Goal: Task Accomplishment & Management: Manage account settings

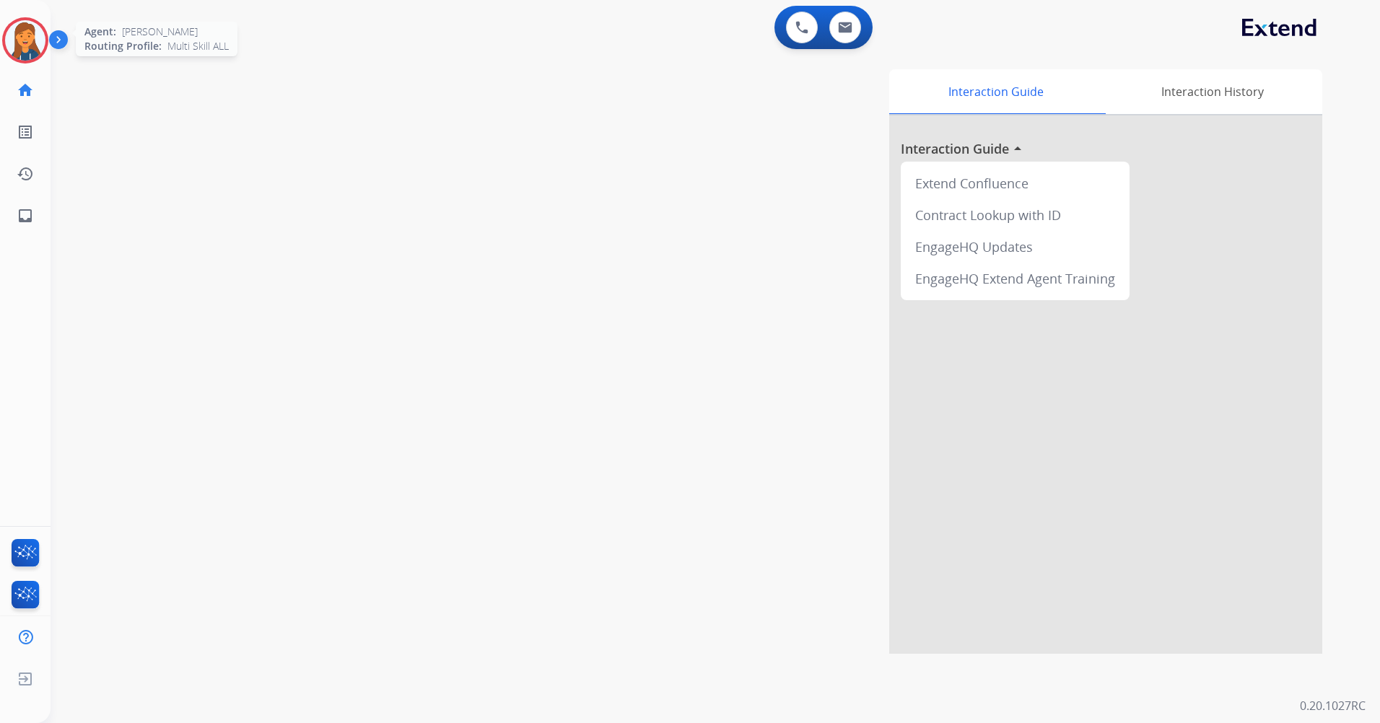
click at [27, 20] on img at bounding box center [25, 40] width 40 height 40
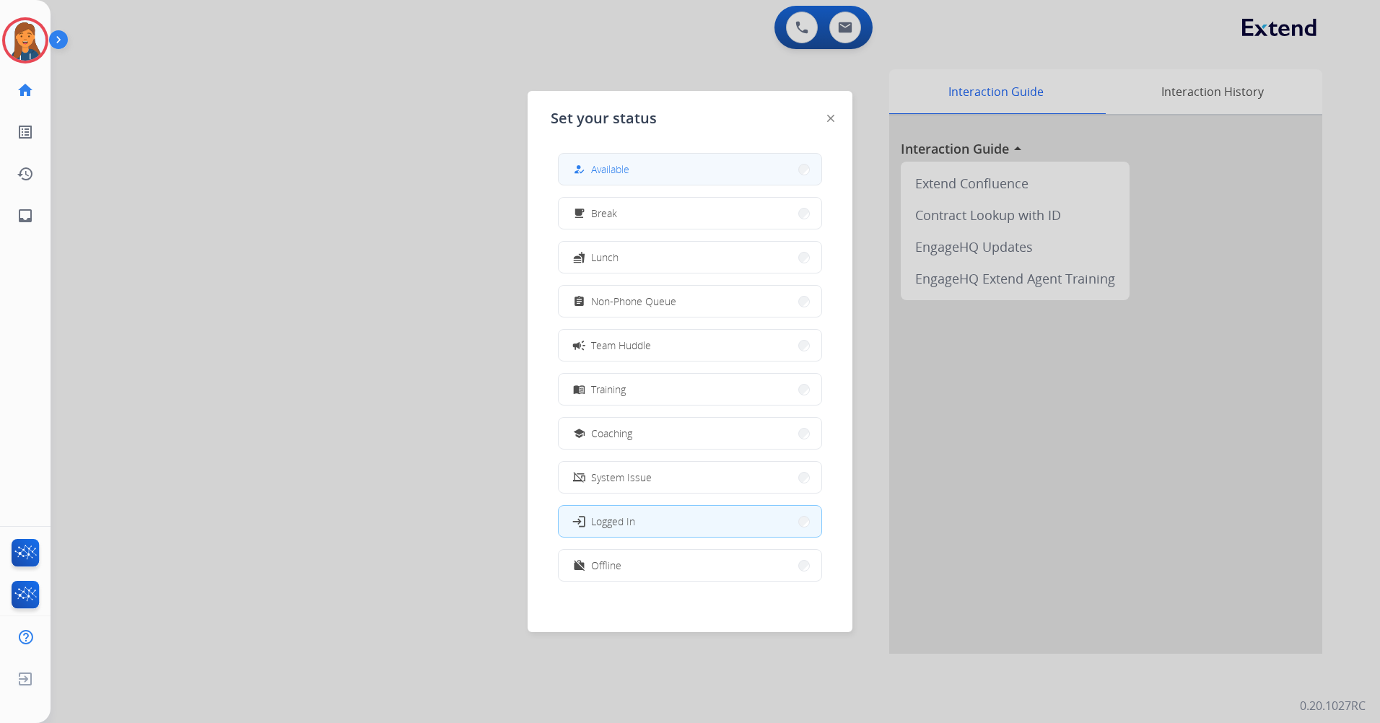
click at [566, 171] on button "how_to_reg Available" at bounding box center [689, 169] width 263 height 31
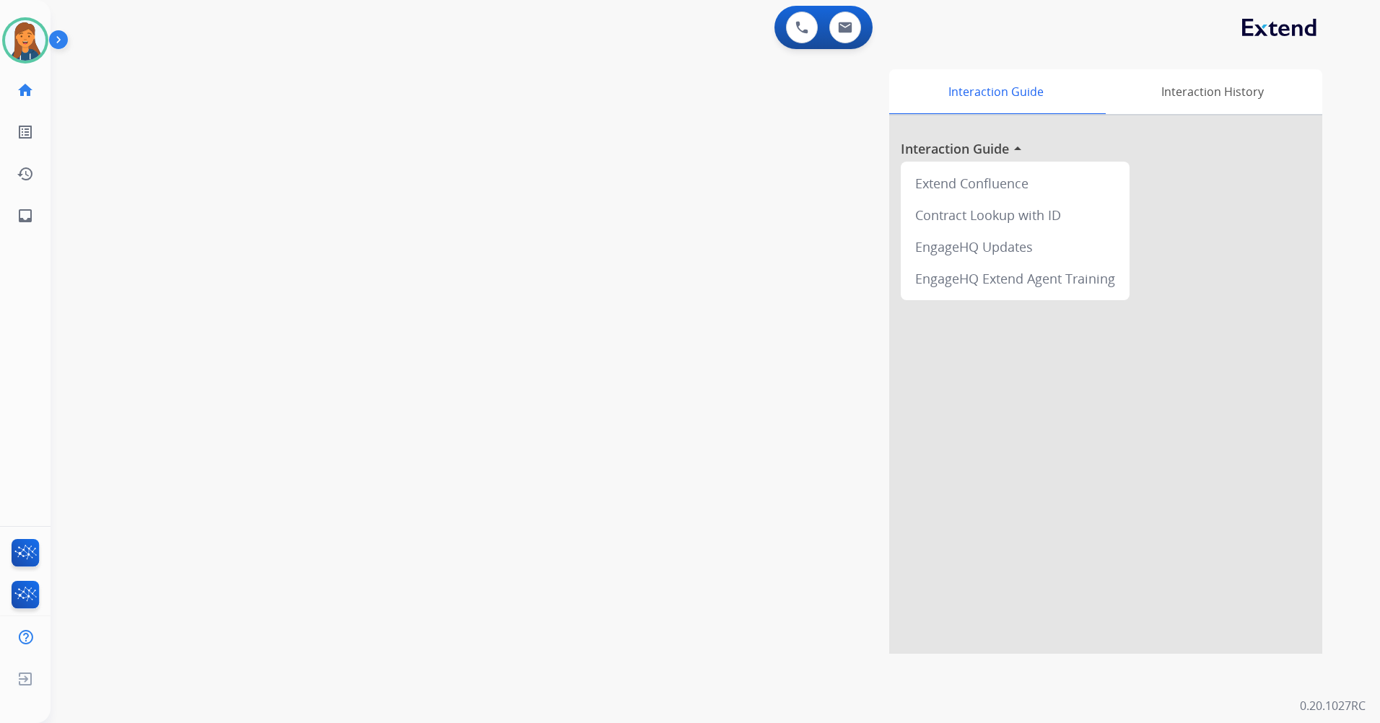
click at [475, 86] on div "swap_horiz Break voice bridge close_fullscreen Connect 3-Way Call merge_type Se…" at bounding box center [698, 353] width 1294 height 602
click at [36, 38] on img at bounding box center [25, 40] width 40 height 40
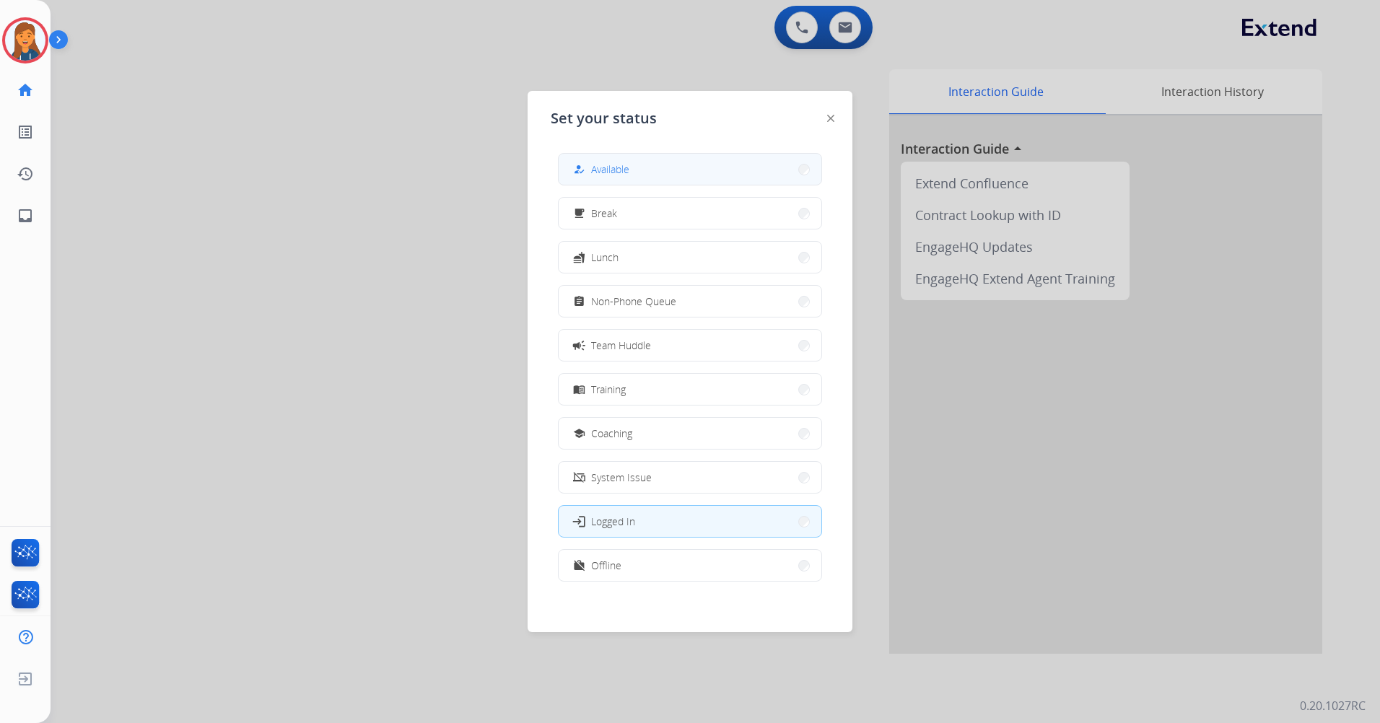
click at [596, 164] on span "Available" at bounding box center [610, 169] width 38 height 15
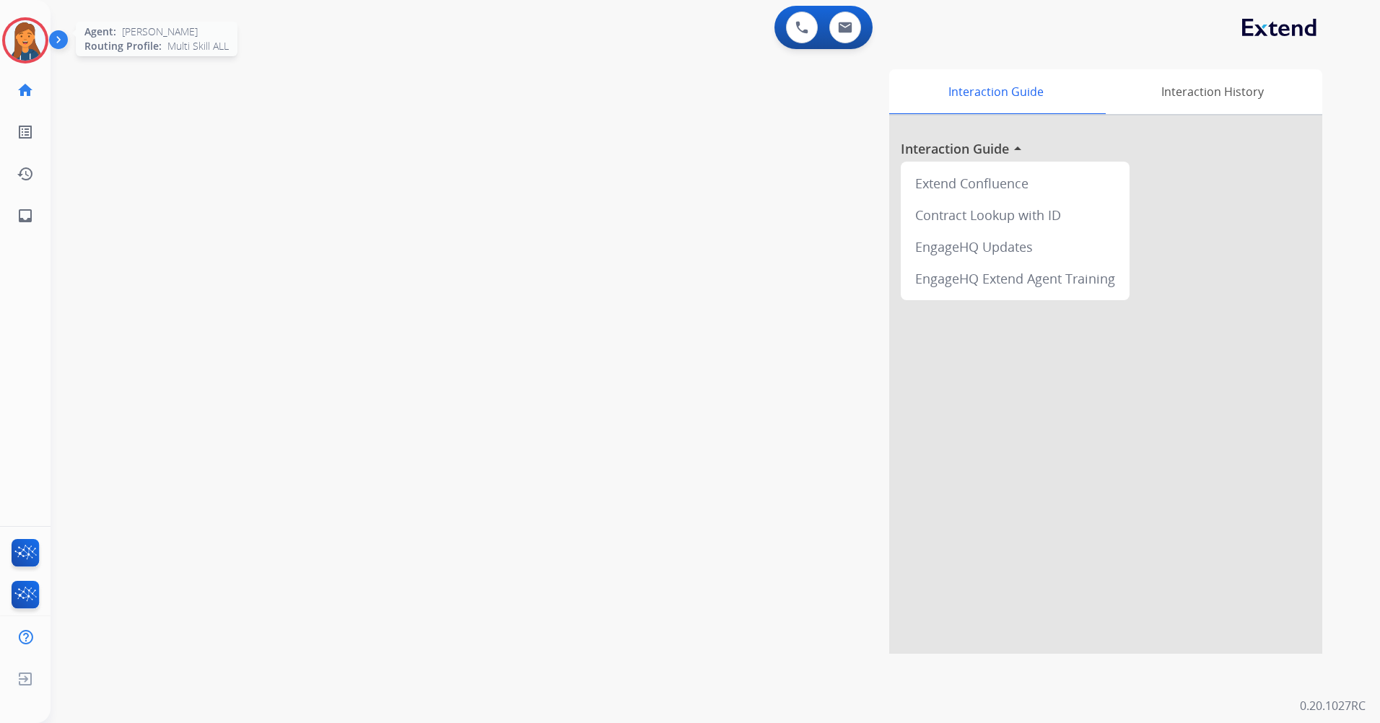
click at [16, 22] on div at bounding box center [25, 40] width 46 height 46
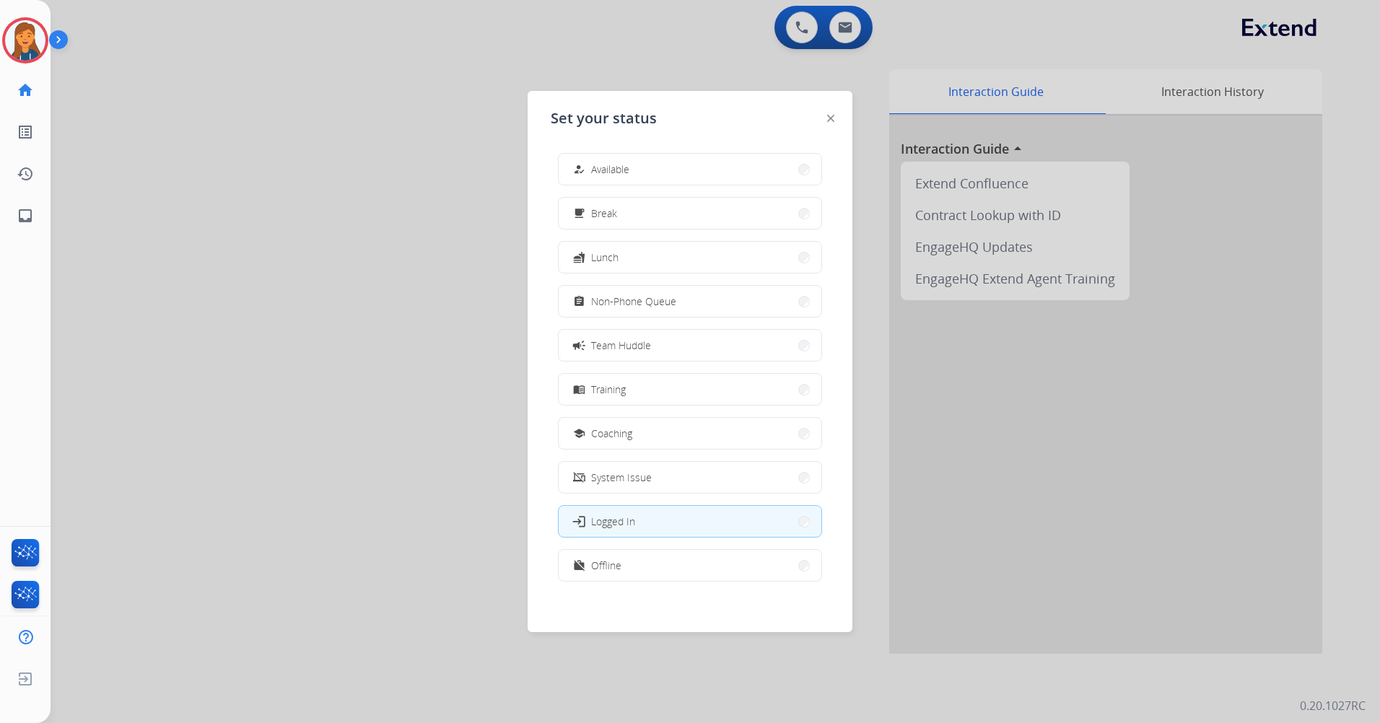
click at [641, 170] on button "how_to_reg Available" at bounding box center [689, 169] width 263 height 31
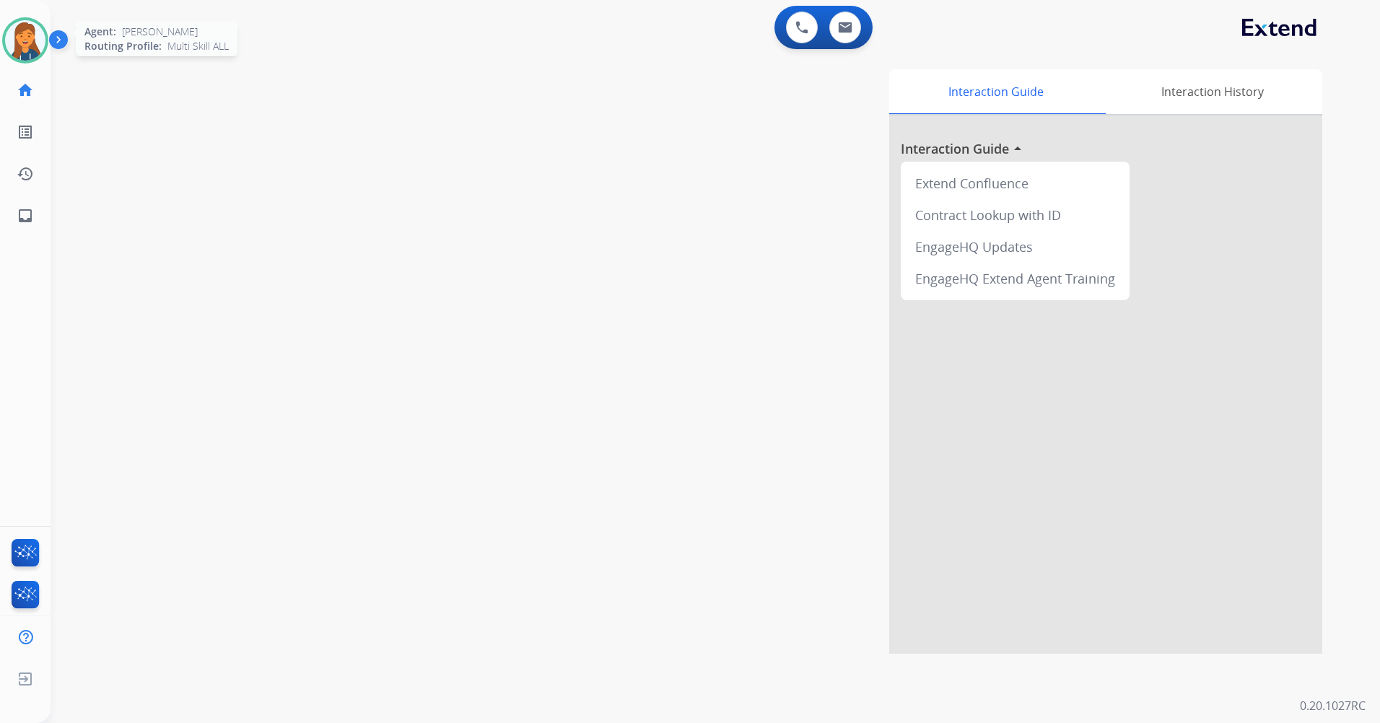
click at [19, 39] on img at bounding box center [25, 40] width 40 height 40
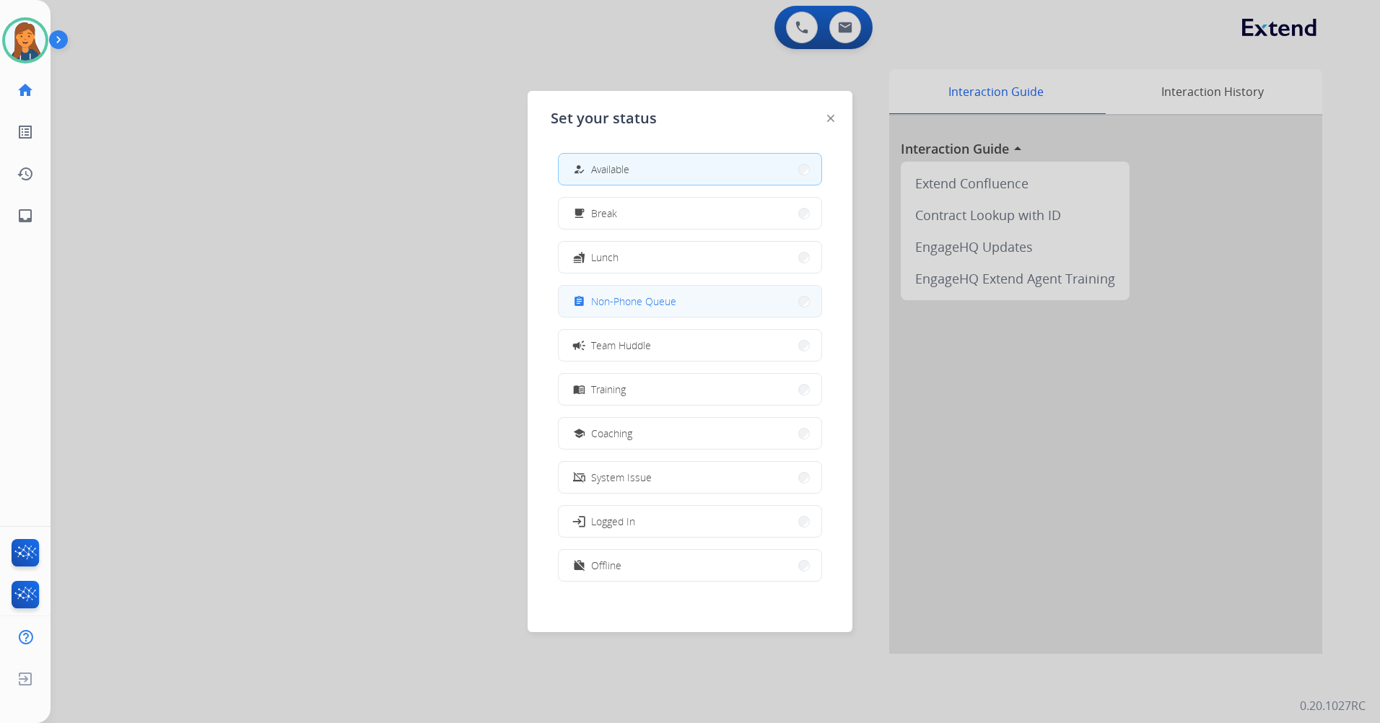
click at [618, 298] on span "Non-Phone Queue" at bounding box center [633, 301] width 85 height 15
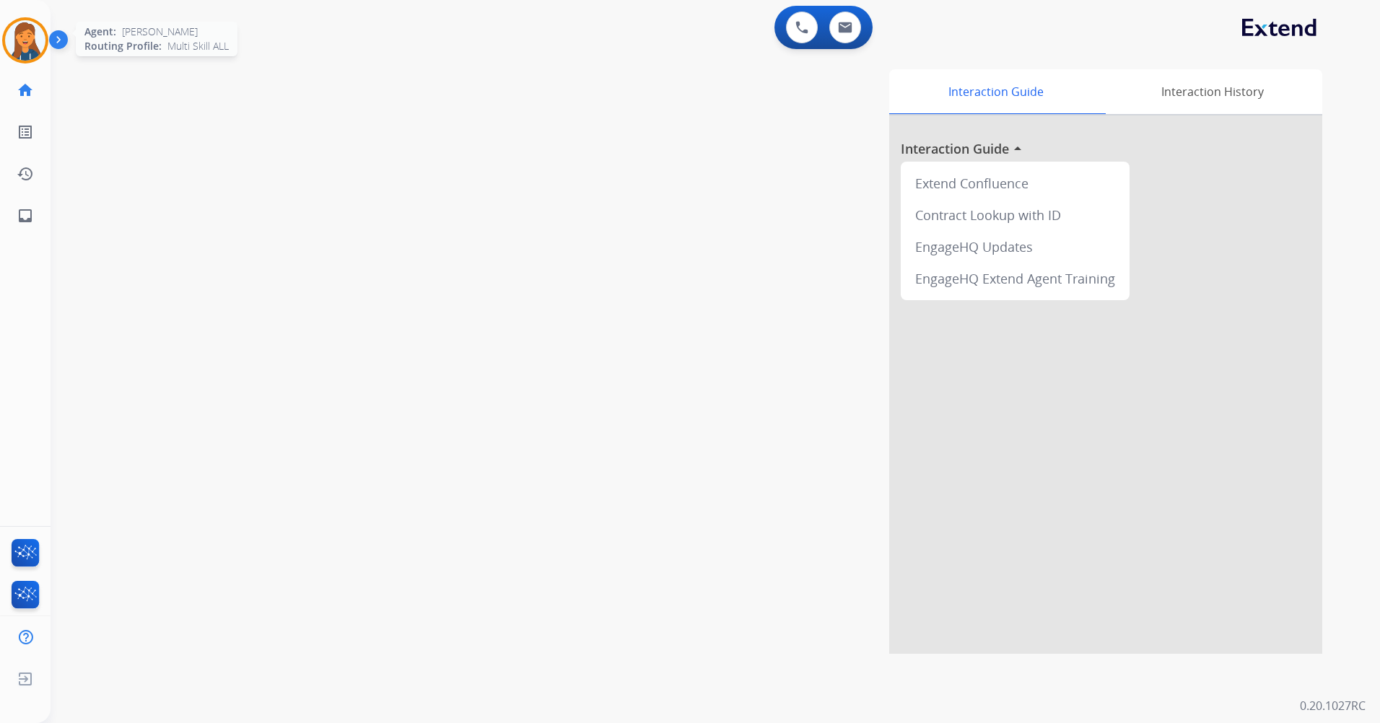
click at [27, 20] on img at bounding box center [25, 40] width 40 height 40
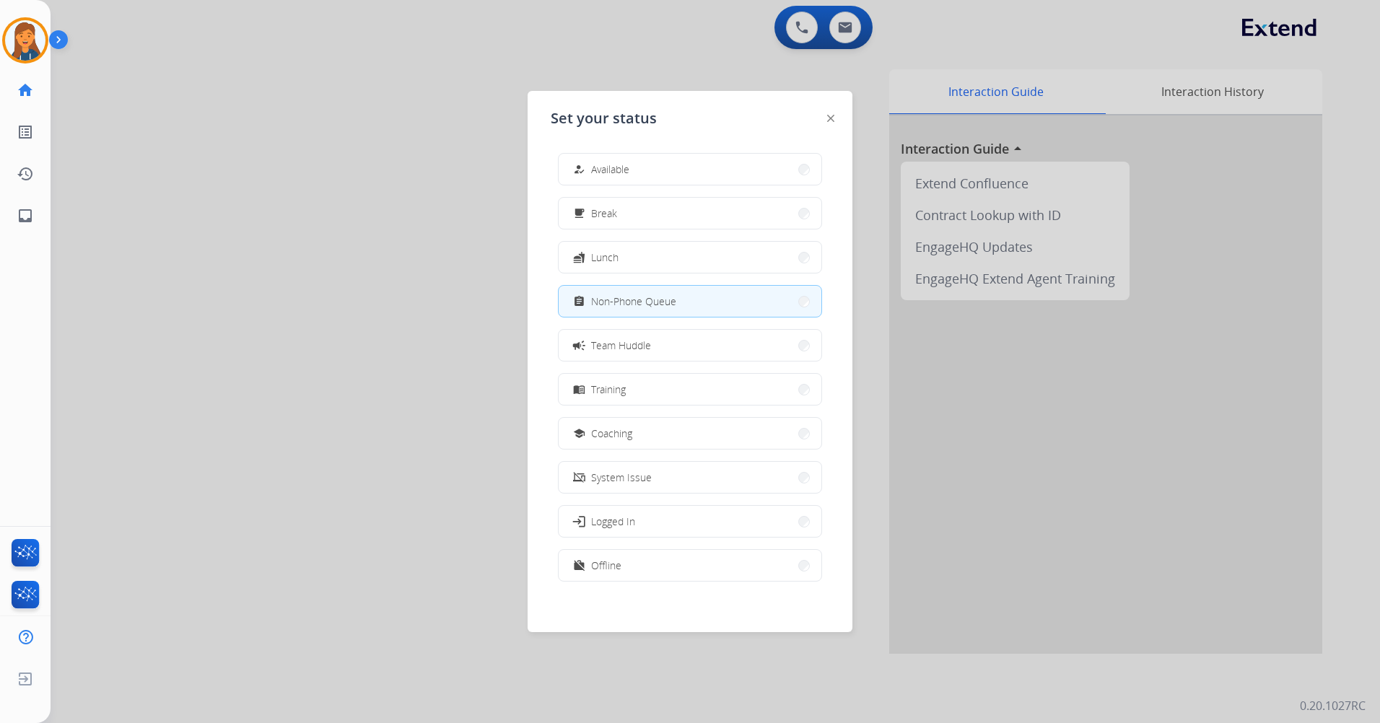
drag, startPoint x: 629, startPoint y: 167, endPoint x: 556, endPoint y: 6, distance: 176.9
click at [627, 165] on span "Available" at bounding box center [610, 169] width 38 height 15
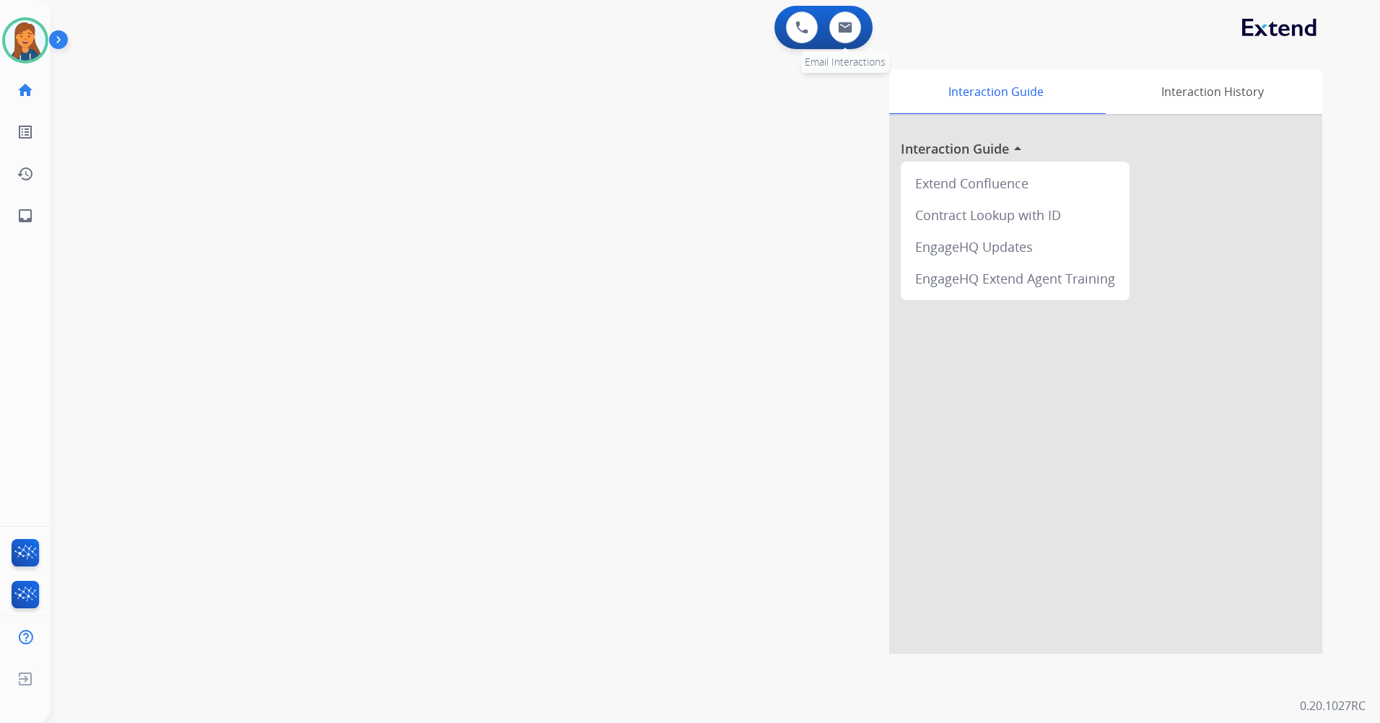
click at [833, 40] on div "0 Email Interactions" at bounding box center [844, 28] width 43 height 32
click at [839, 26] on img at bounding box center [845, 28] width 14 height 12
select select "**********"
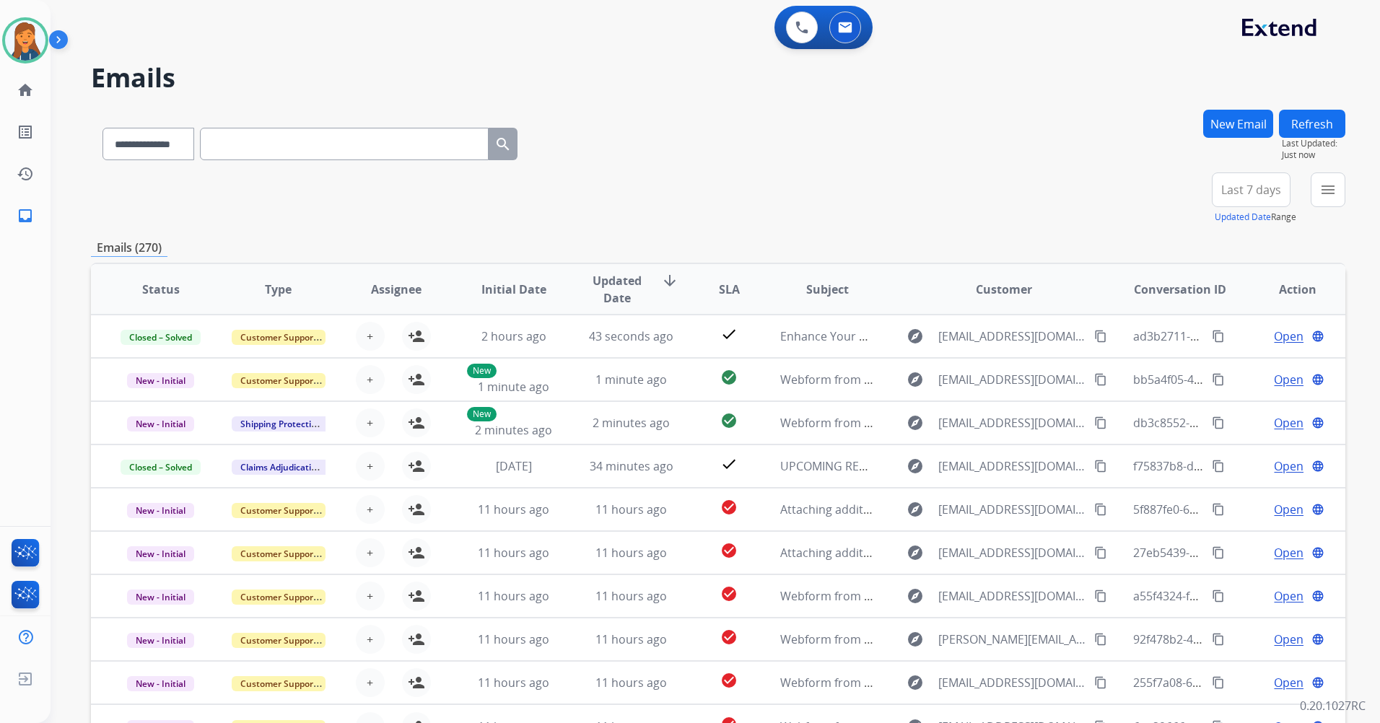
click at [284, 151] on input "text" at bounding box center [344, 144] width 289 height 32
paste input "**********"
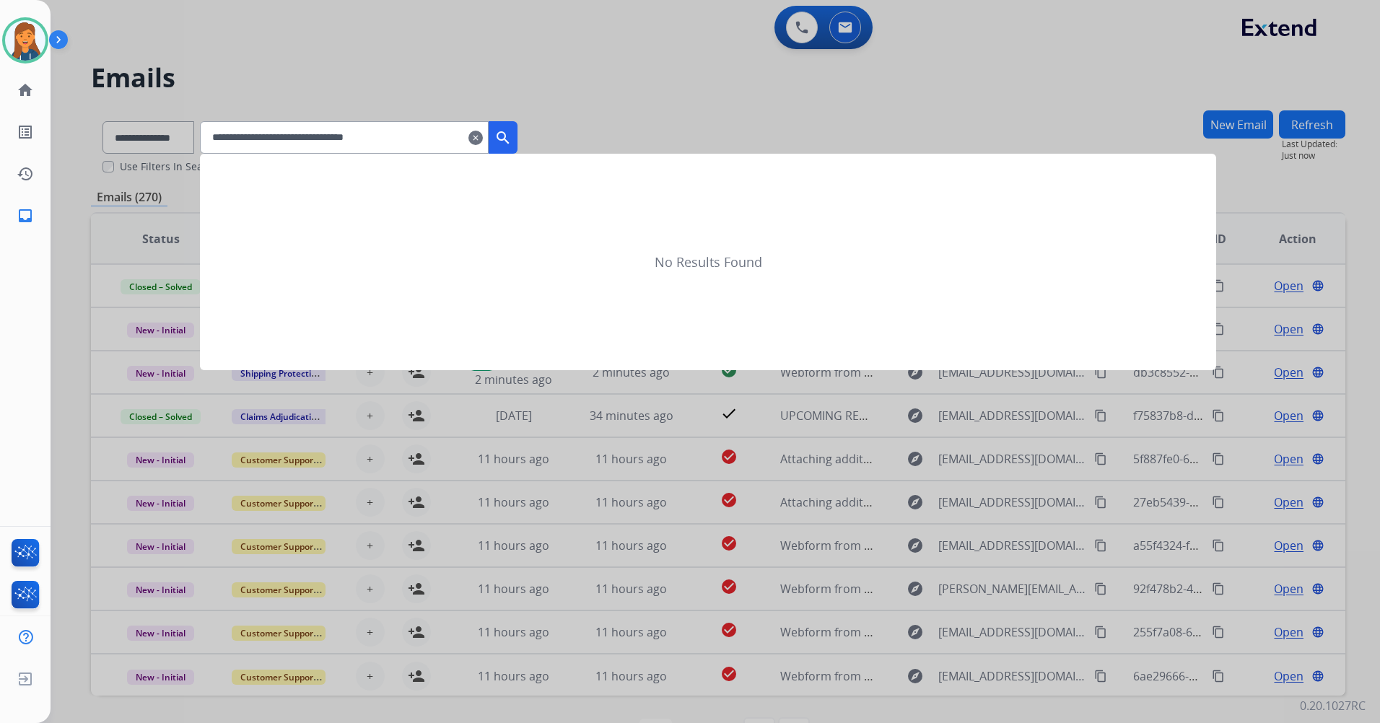
type input "**********"
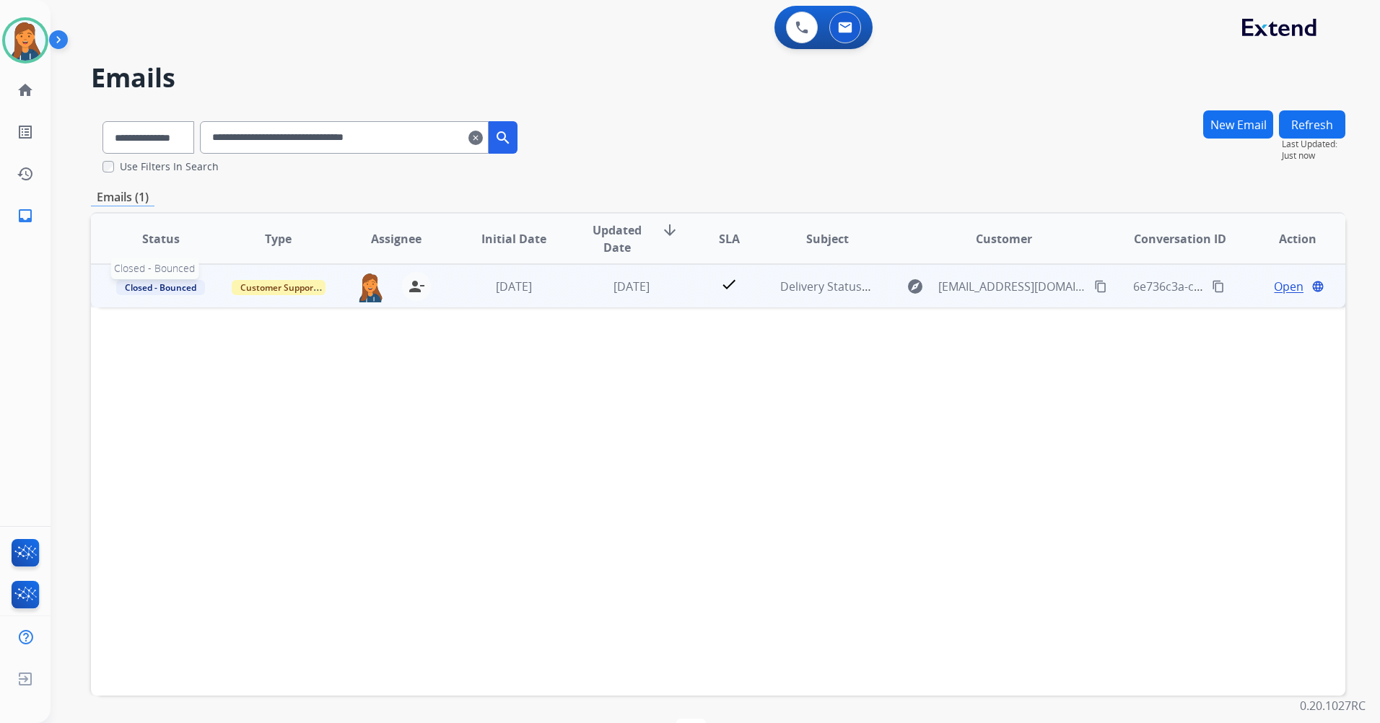
click at [190, 294] on span "Closed - Bounced" at bounding box center [160, 287] width 89 height 15
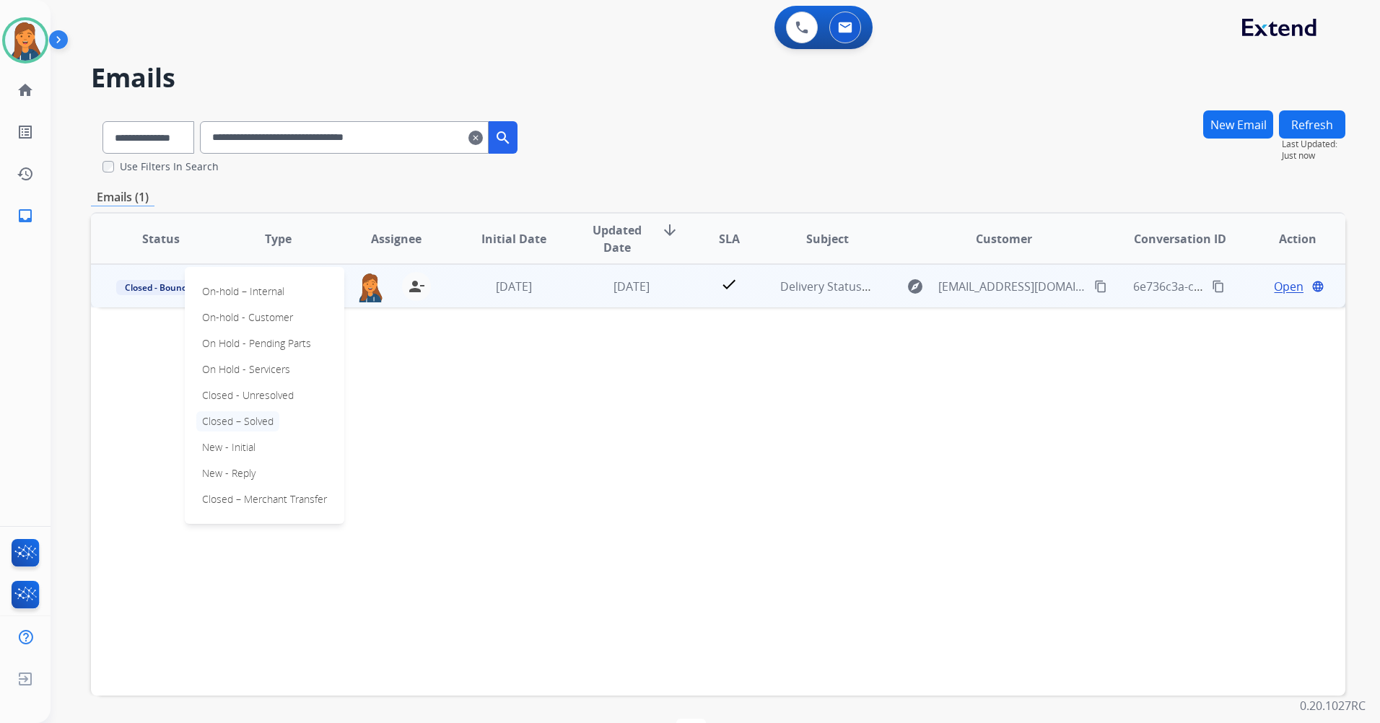
click at [230, 422] on p "Closed – Solved" at bounding box center [237, 421] width 83 height 20
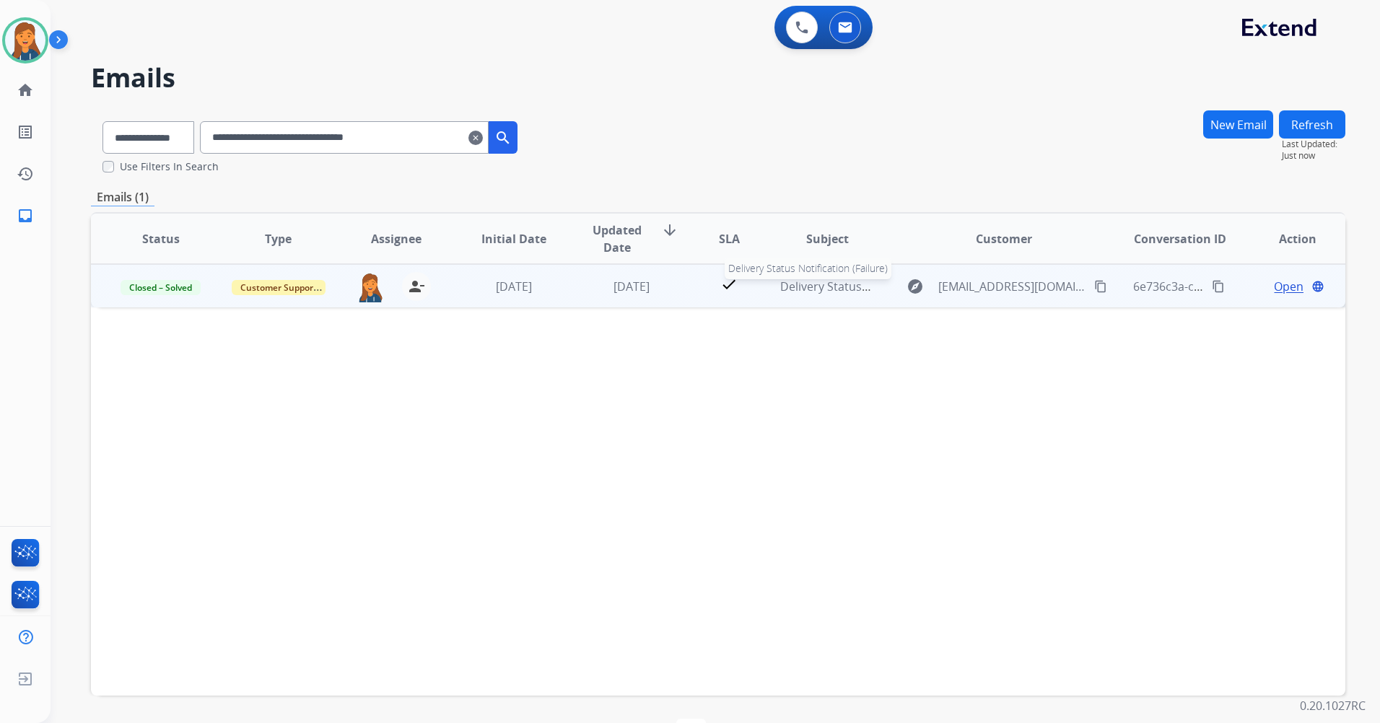
click at [816, 289] on span "Delivery Status Notification (Failure)" at bounding box center [877, 287] width 195 height 16
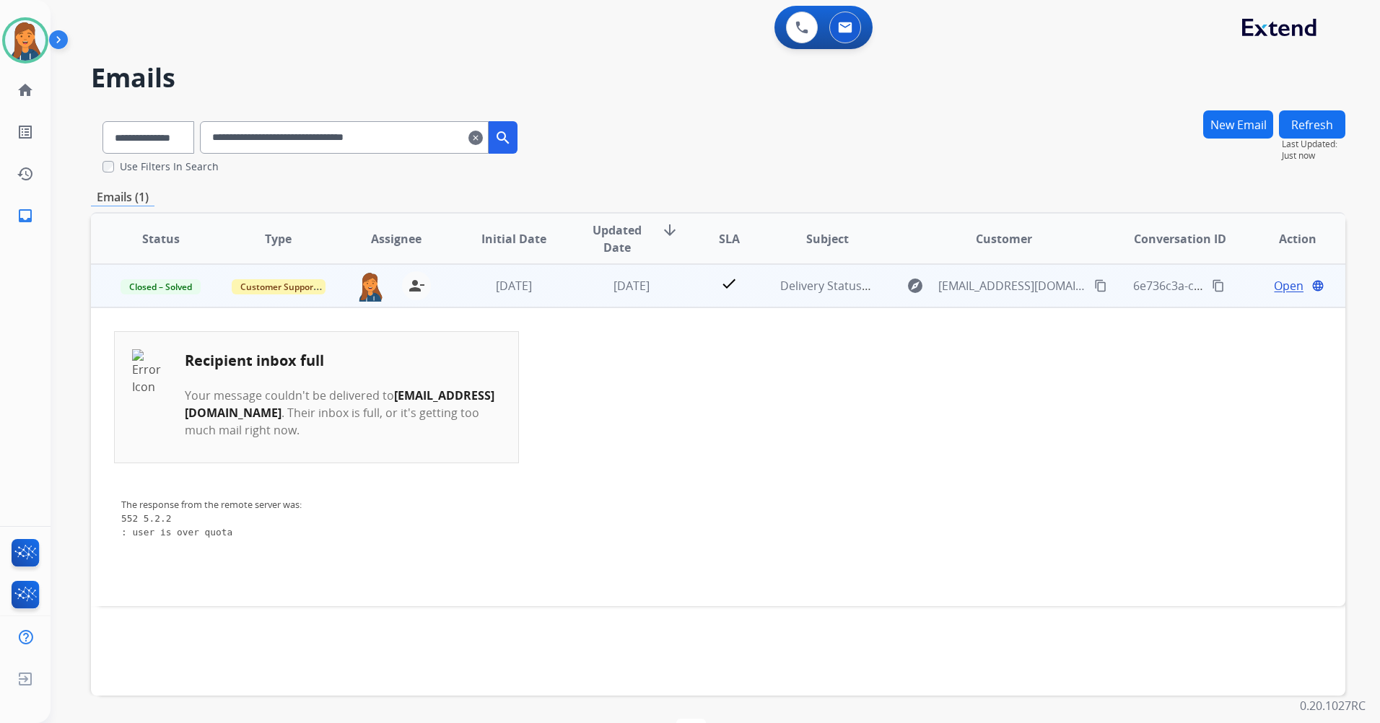
click at [1282, 286] on span "Open" at bounding box center [1288, 285] width 30 height 17
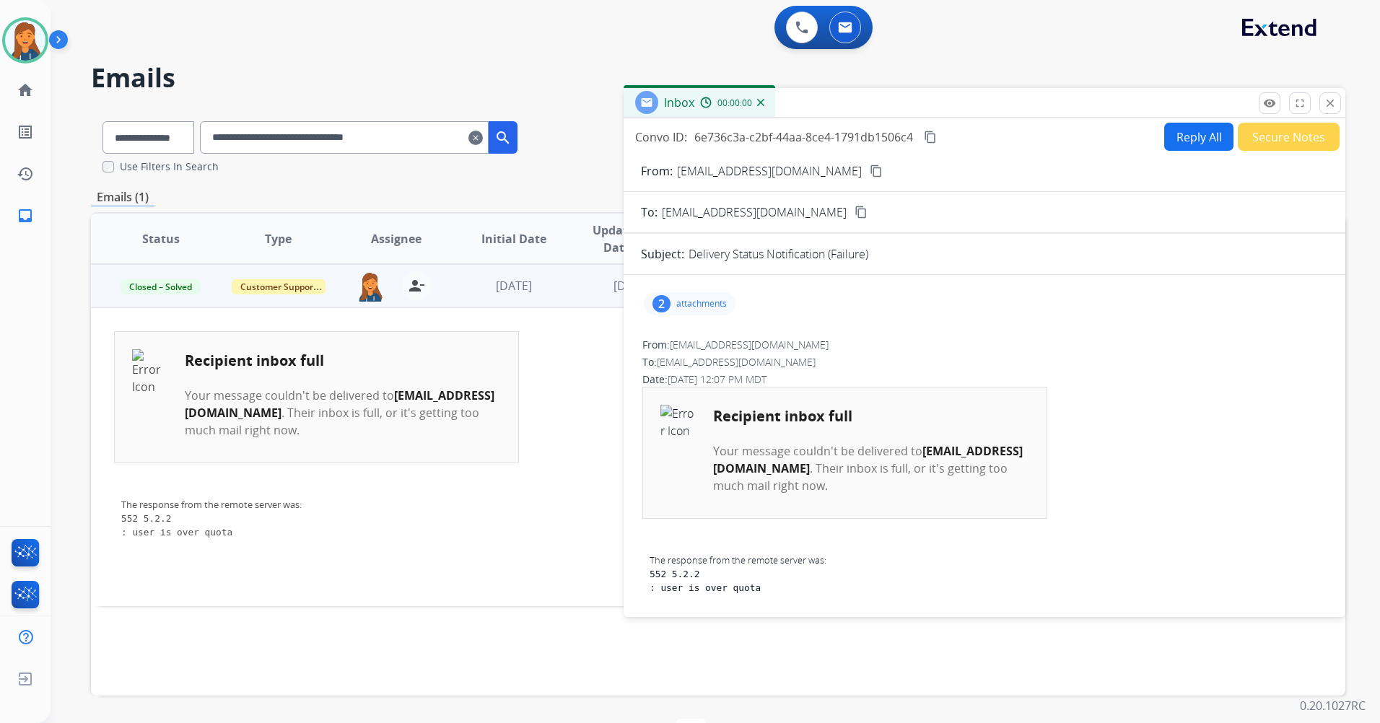
click at [1260, 135] on button "Secure Notes" at bounding box center [1288, 137] width 102 height 28
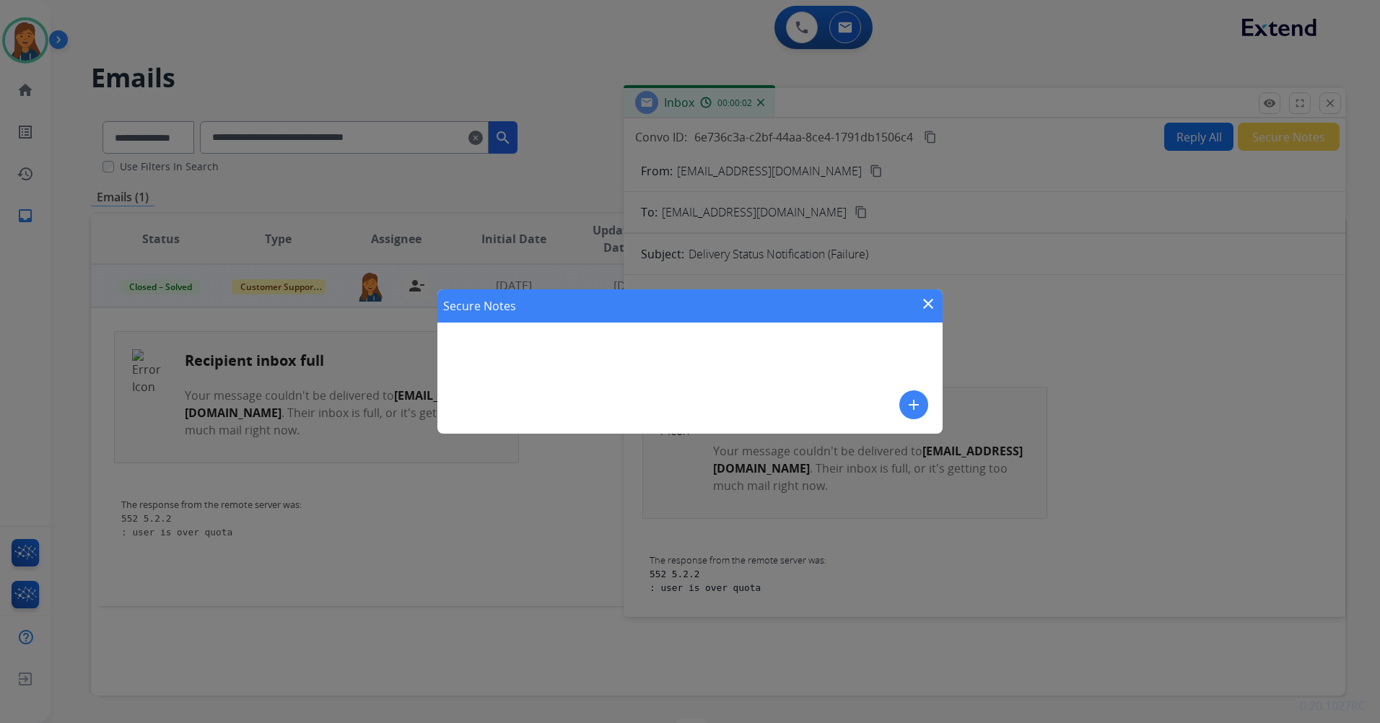
click at [898, 413] on div "Secure Notes close add" at bounding box center [689, 361] width 505 height 144
click at [905, 408] on button "add" at bounding box center [913, 404] width 29 height 29
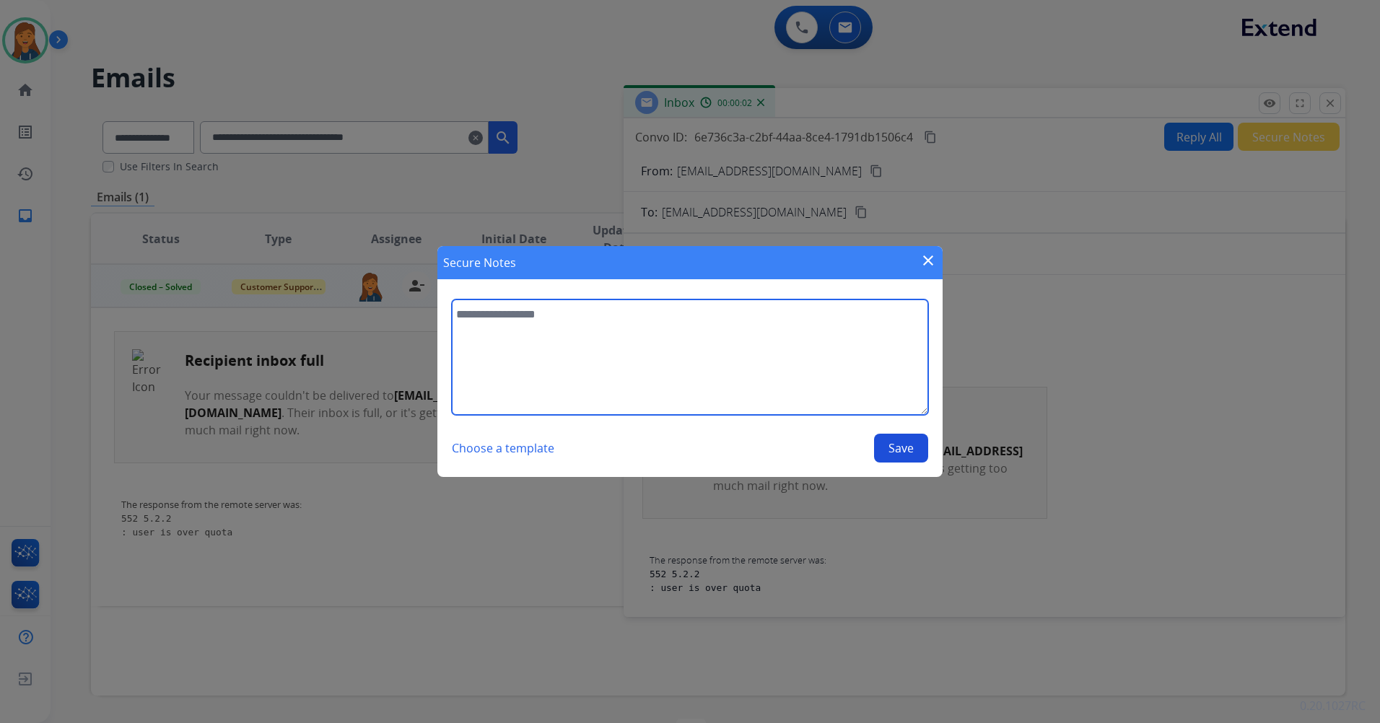
click at [585, 360] on textarea at bounding box center [690, 356] width 476 height 115
type textarea "**********"
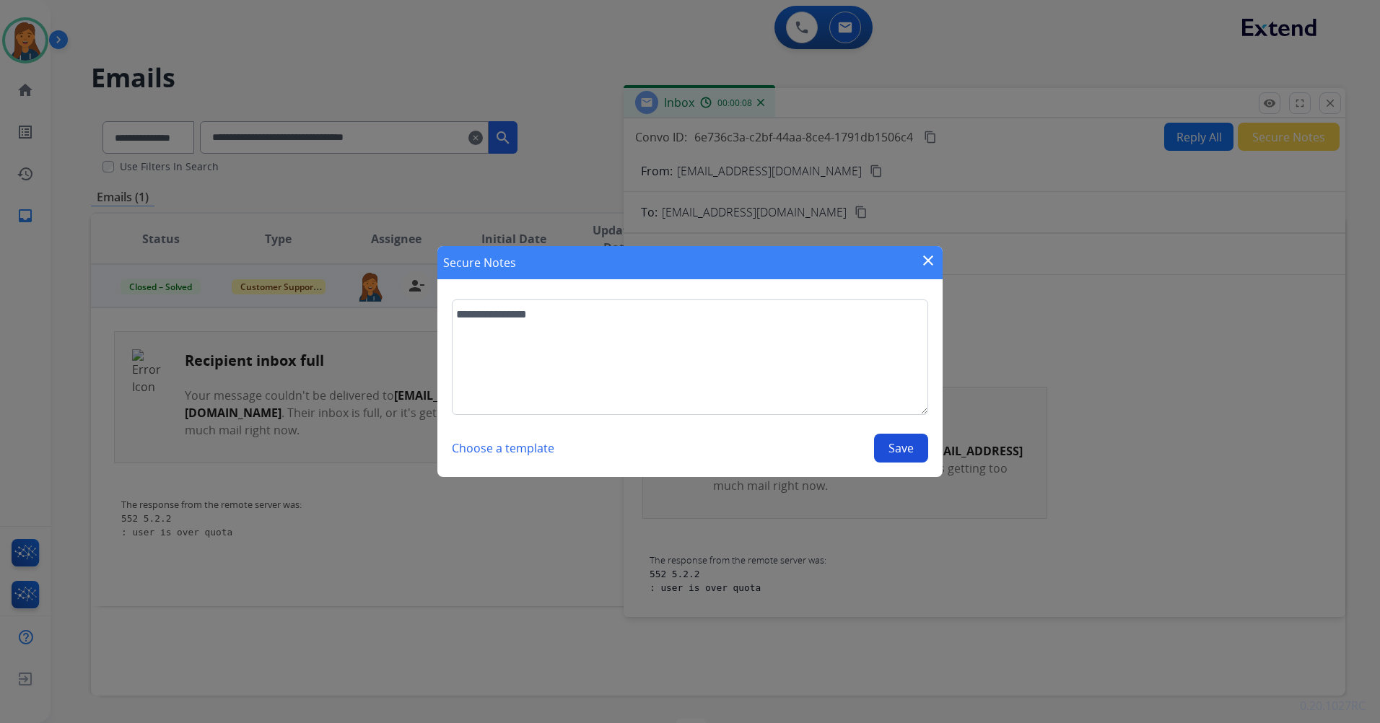
click at [915, 439] on button "Save" at bounding box center [901, 448] width 54 height 29
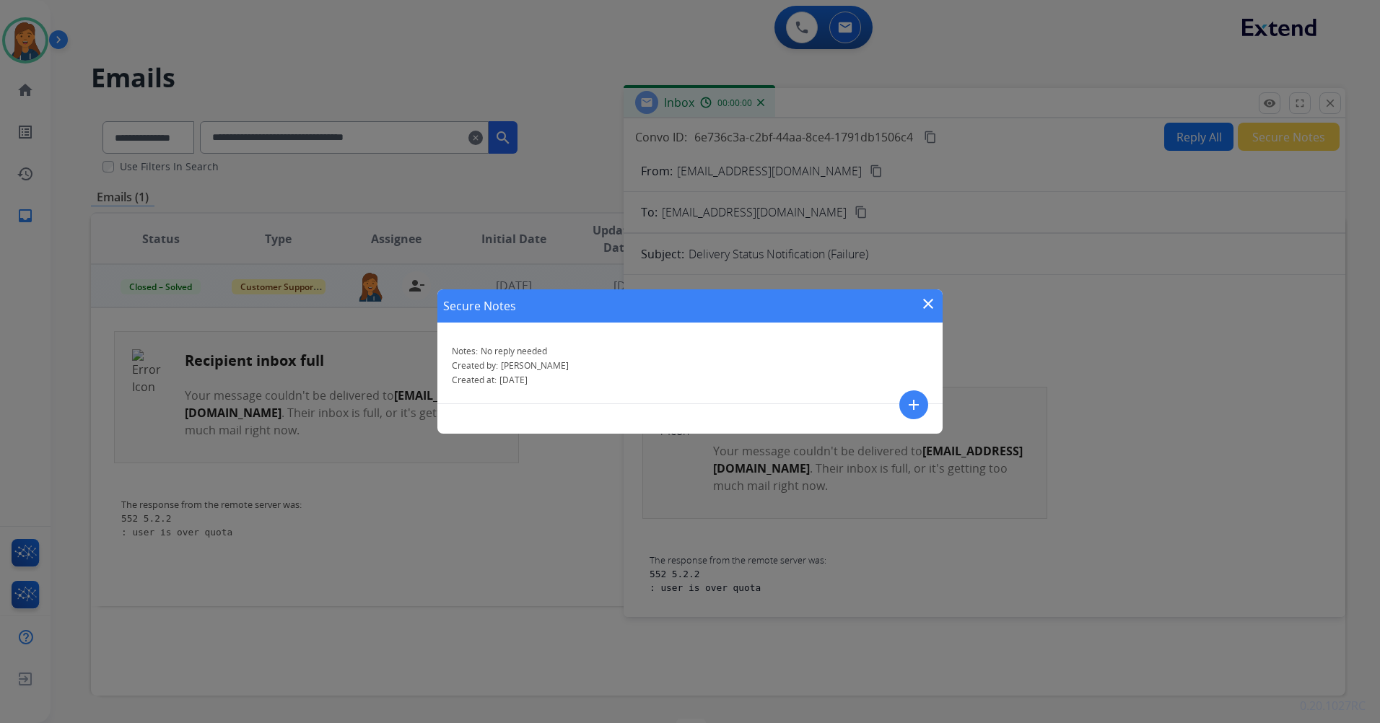
click at [923, 300] on mat-icon "close" at bounding box center [927, 303] width 17 height 17
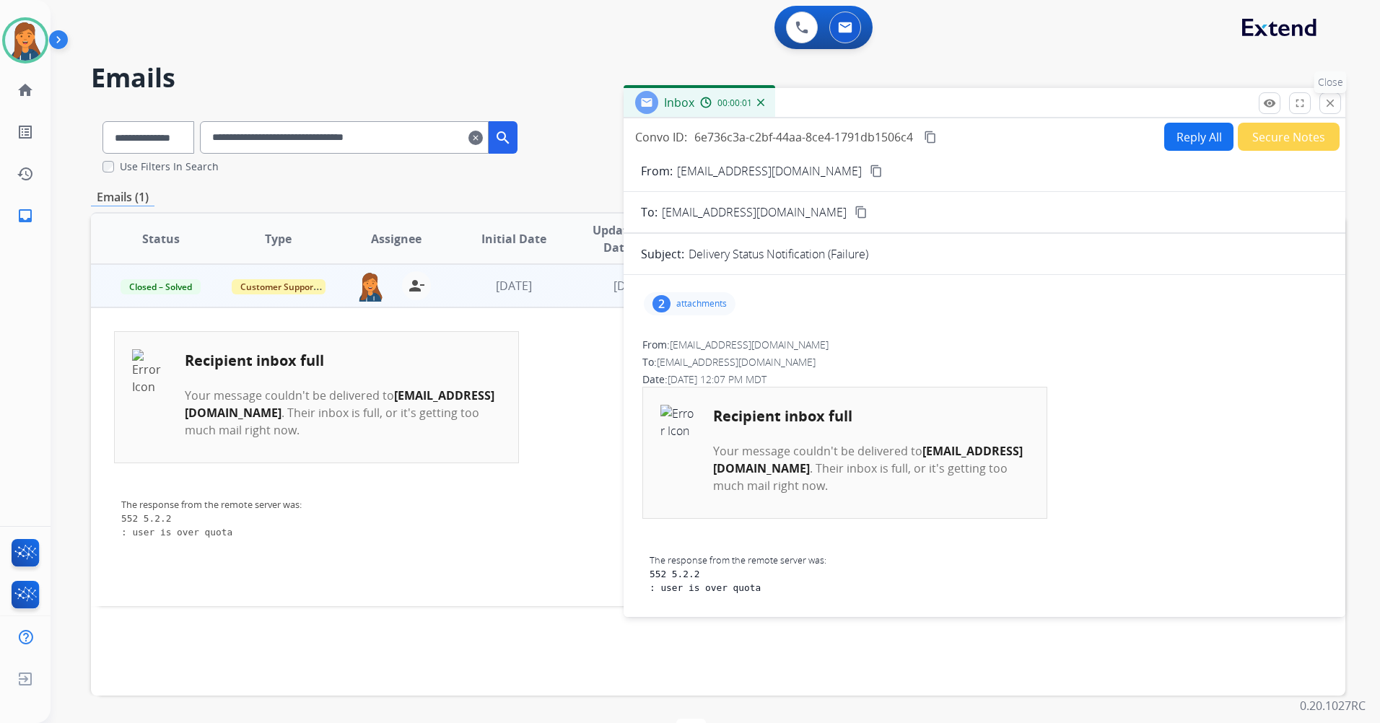
click at [1334, 110] on button "close Close" at bounding box center [1330, 103] width 22 height 22
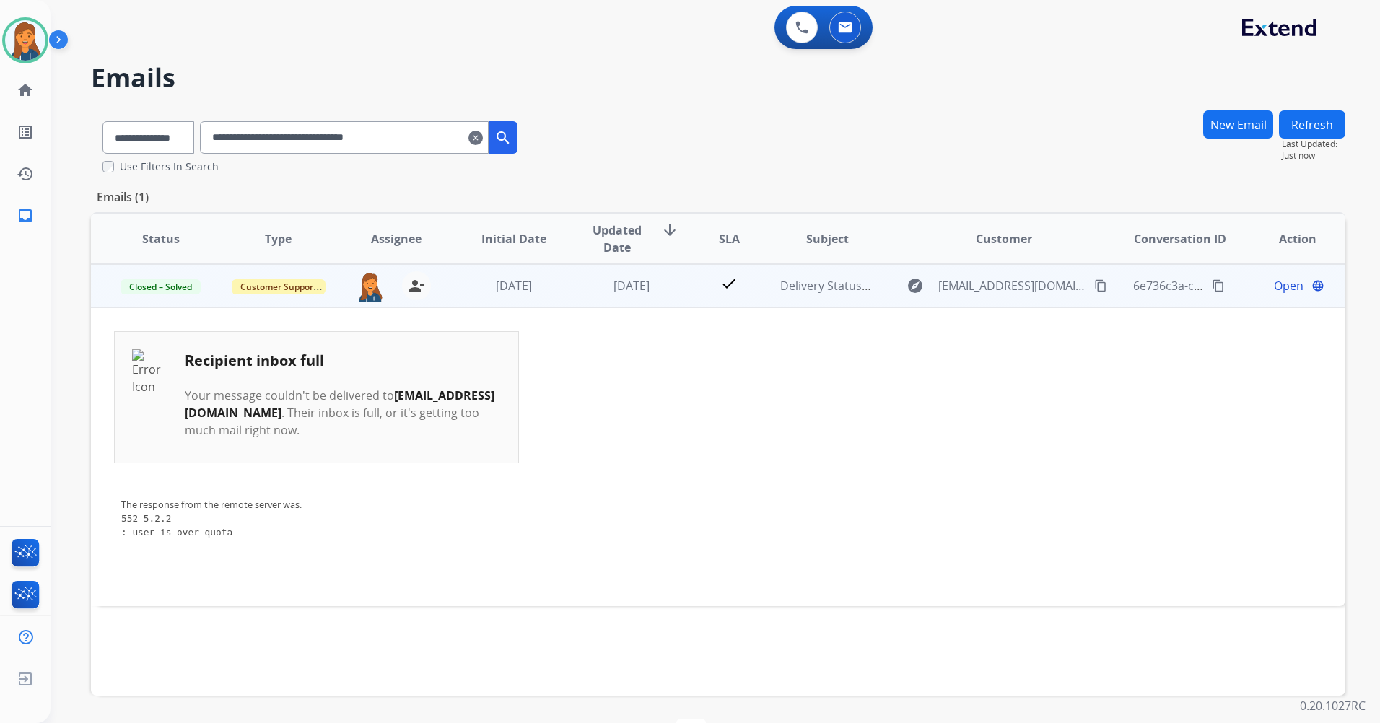
click at [483, 139] on mat-icon "clear" at bounding box center [475, 137] width 14 height 17
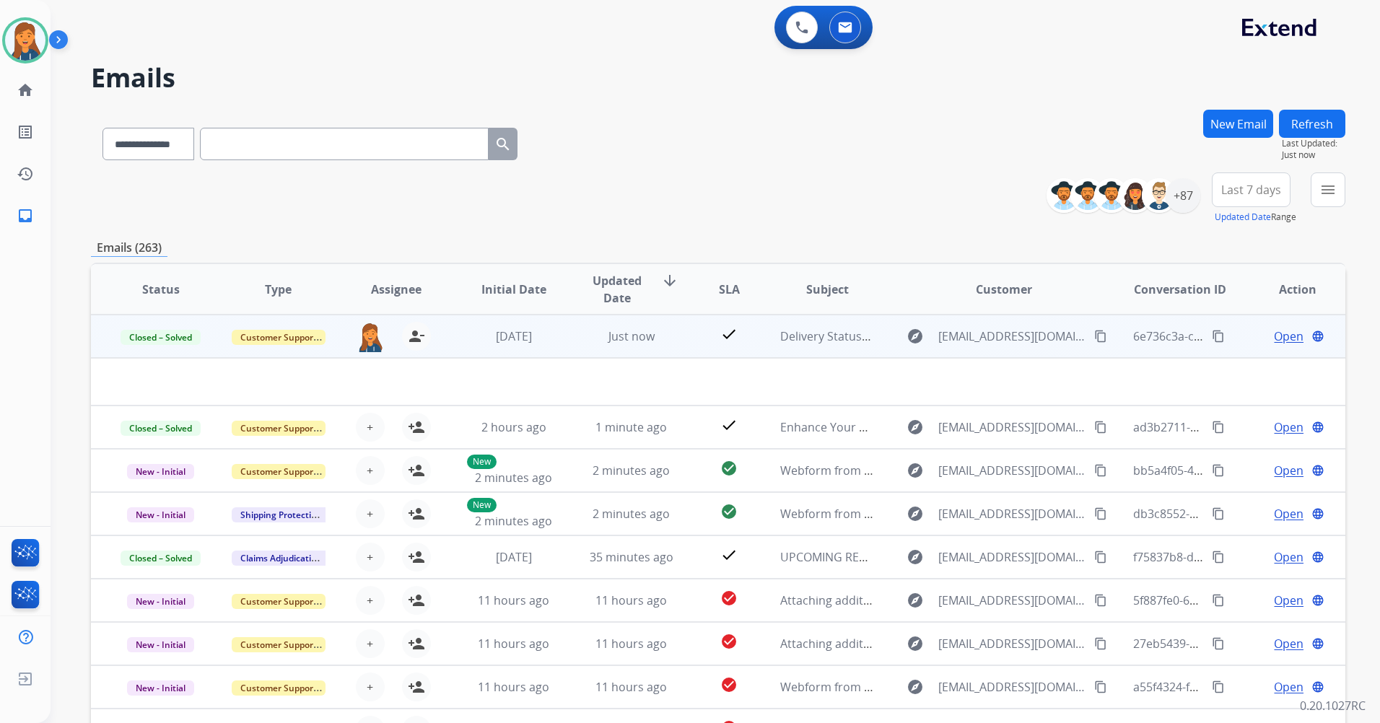
click at [320, 144] on input "text" at bounding box center [344, 144] width 289 height 32
paste input "**********"
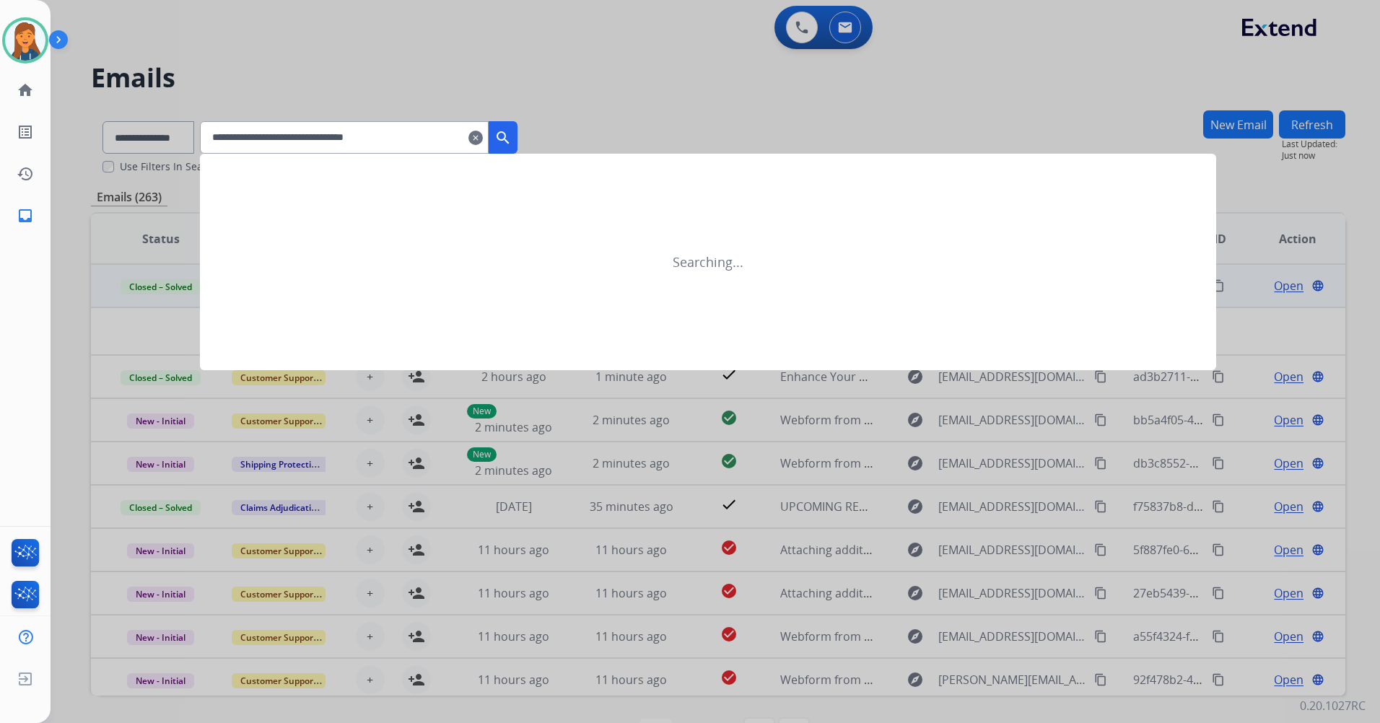
type input "**********"
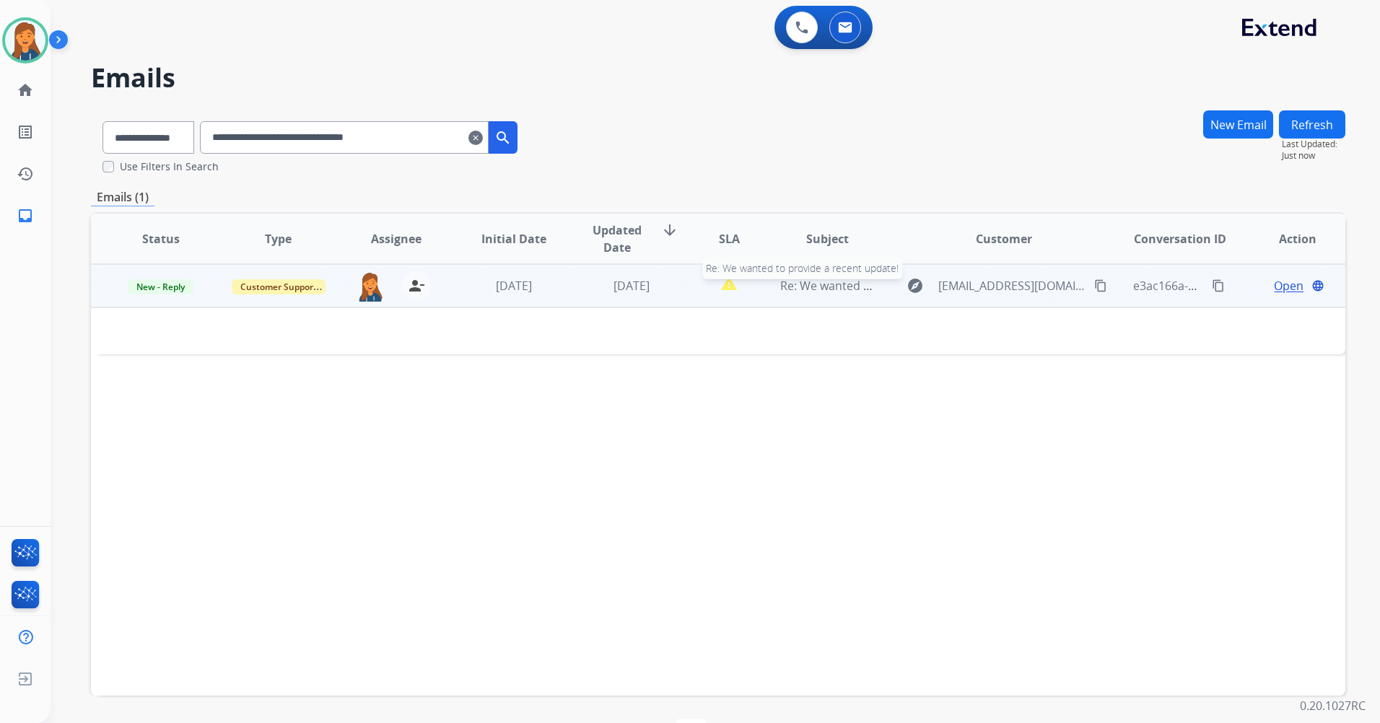
click at [810, 287] on span "Re: We wanted to provide a recent update!" at bounding box center [896, 286] width 232 height 16
click at [810, 287] on span "Re: We wanted to provide a recent update!" at bounding box center [896, 287] width 232 height 16
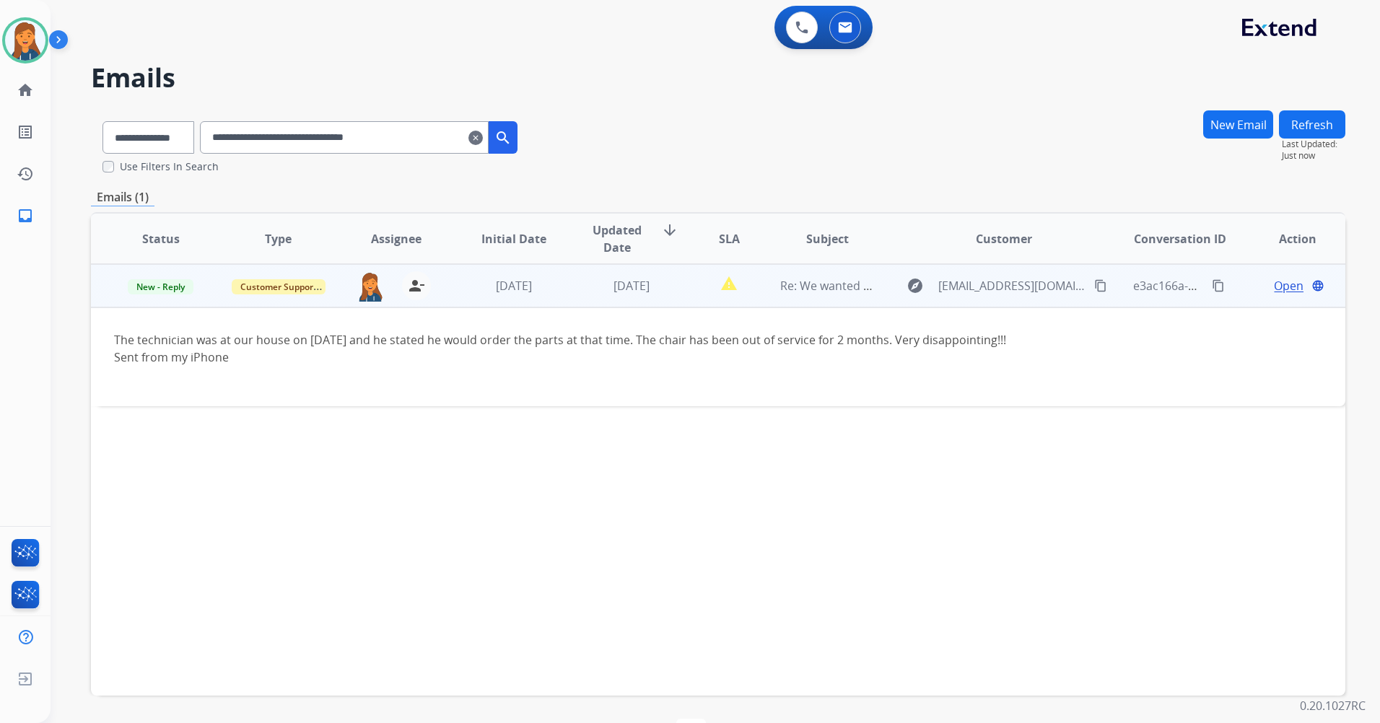
click at [1279, 286] on span "Open" at bounding box center [1288, 285] width 30 height 17
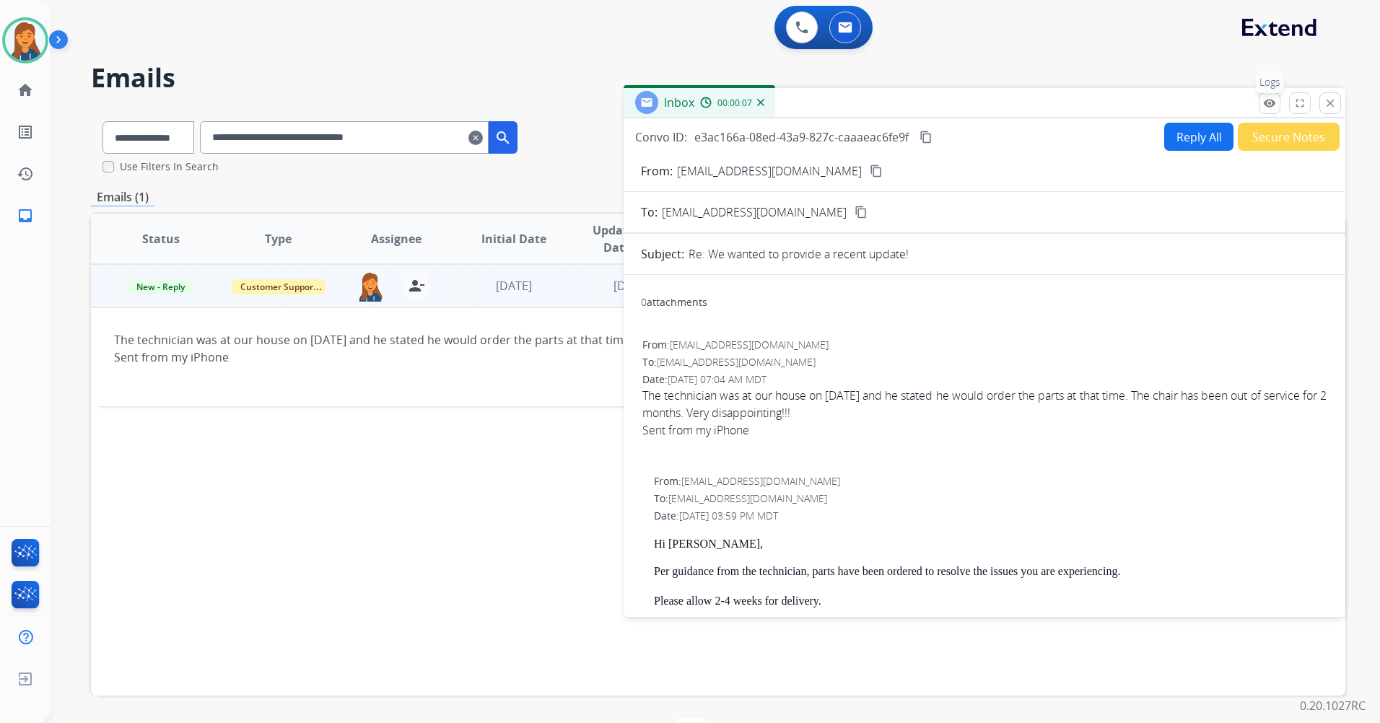
click at [1264, 111] on button "remove_red_eye Logs" at bounding box center [1269, 103] width 22 height 22
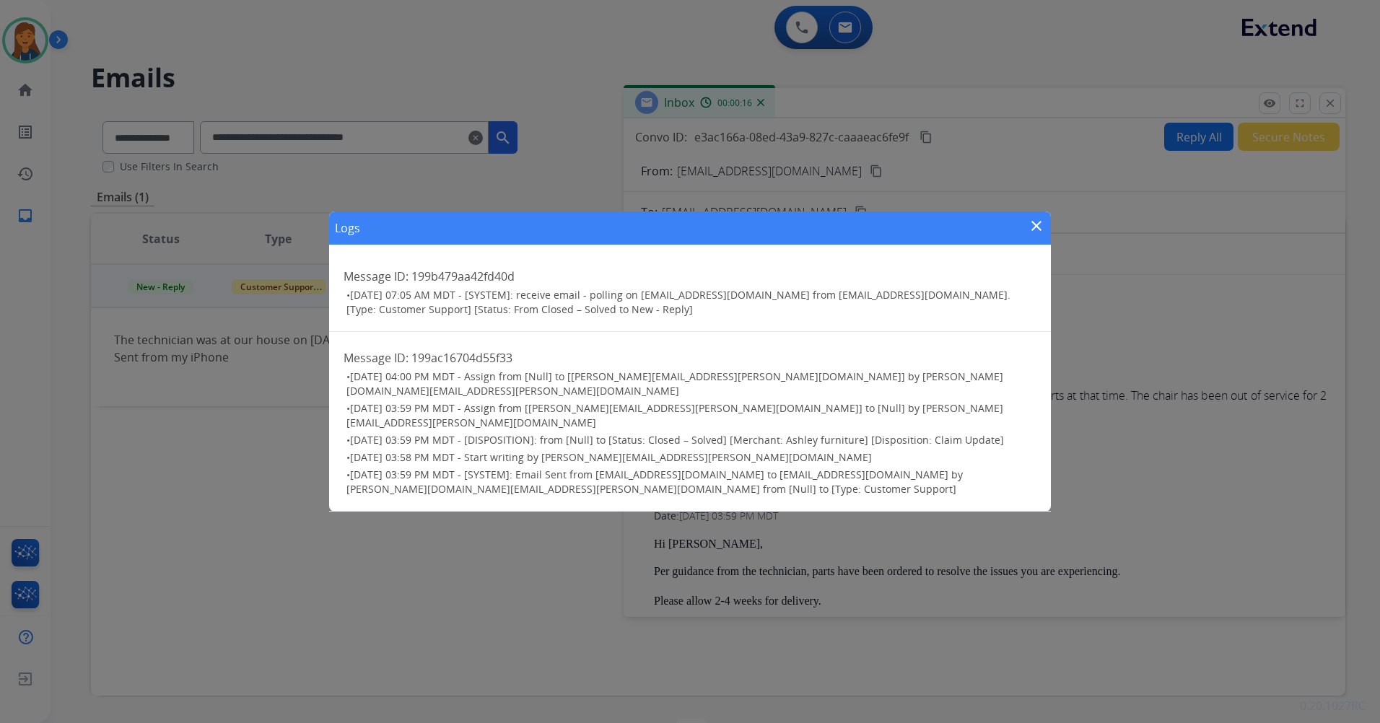
drag, startPoint x: 1032, startPoint y: 234, endPoint x: 960, endPoint y: 207, distance: 77.2
click at [1032, 234] on mat-icon "close" at bounding box center [1035, 225] width 17 height 17
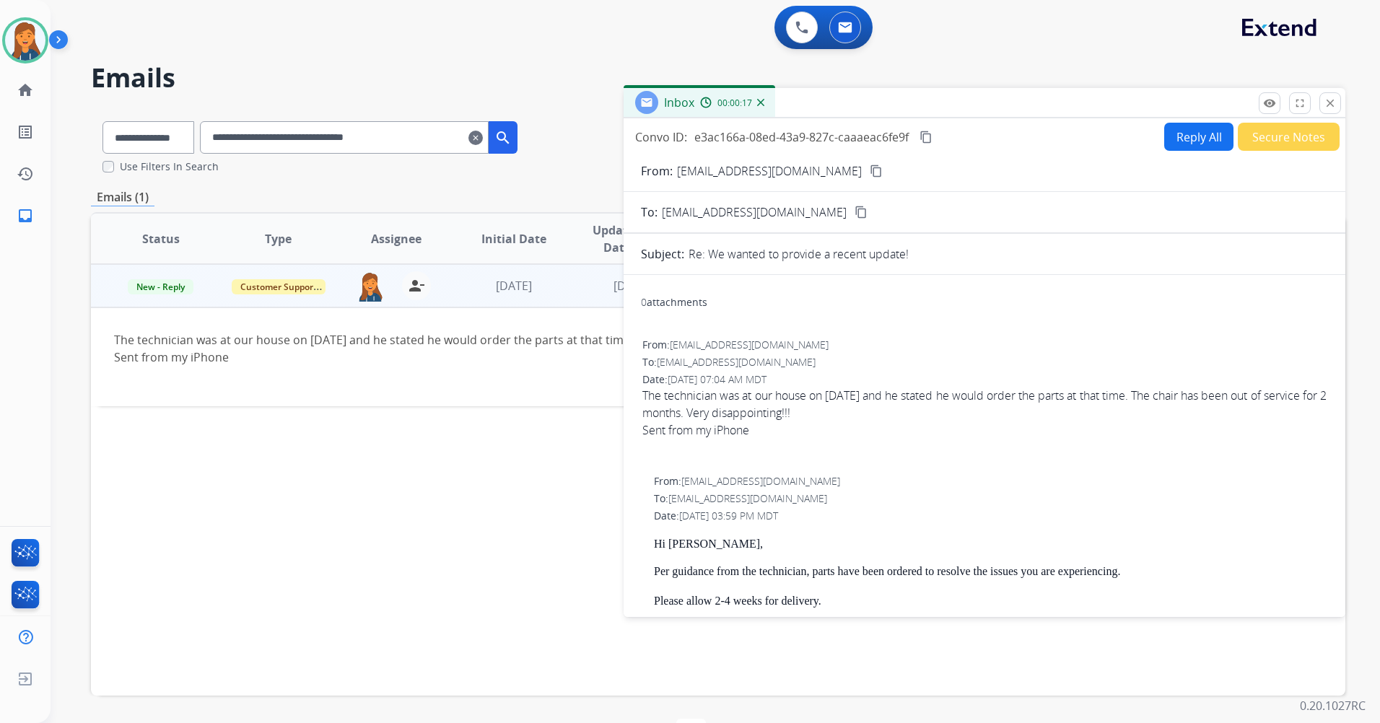
click at [918, 136] on button "content_copy" at bounding box center [925, 136] width 17 height 17
drag, startPoint x: 830, startPoint y: 171, endPoint x: 663, endPoint y: 70, distance: 195.5
click at [869, 170] on mat-icon "content_copy" at bounding box center [875, 171] width 13 height 13
click at [1187, 127] on button "Reply All" at bounding box center [1198, 137] width 69 height 28
select select "**********"
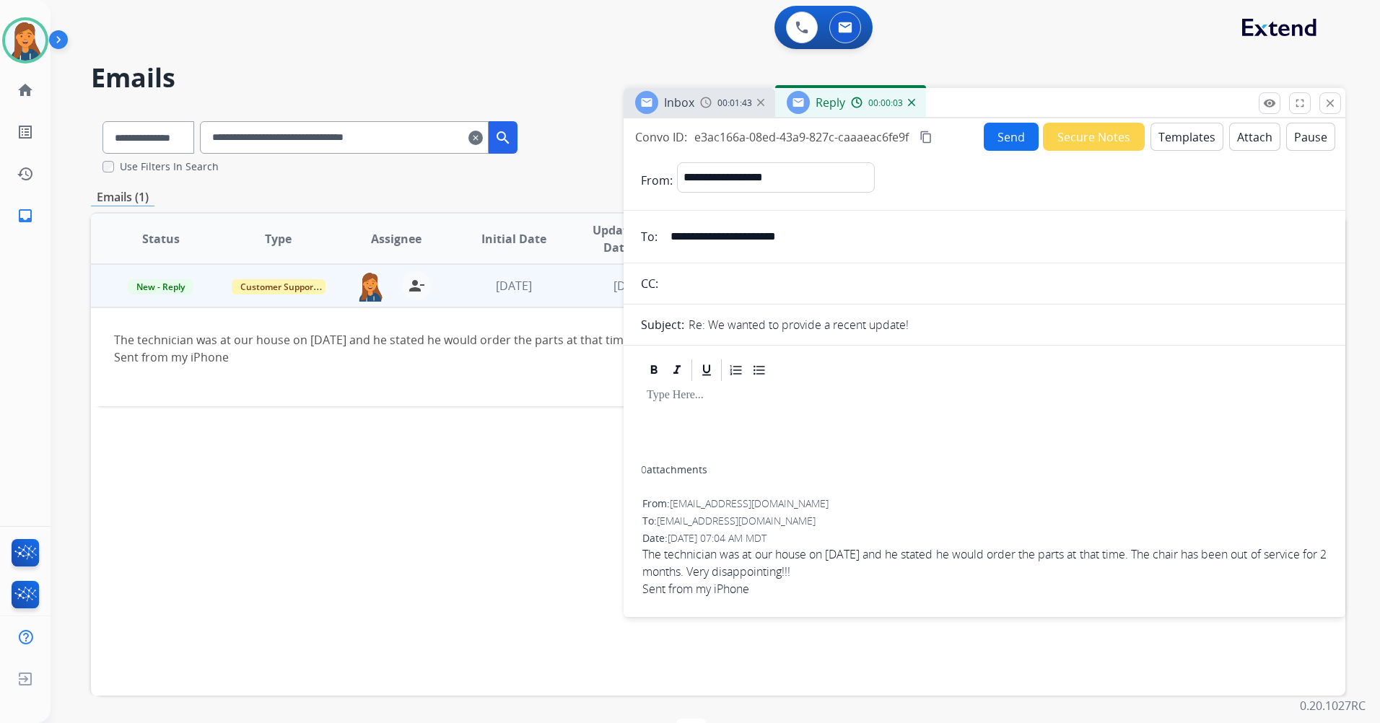
click at [1172, 131] on button "Templates" at bounding box center [1186, 137] width 73 height 28
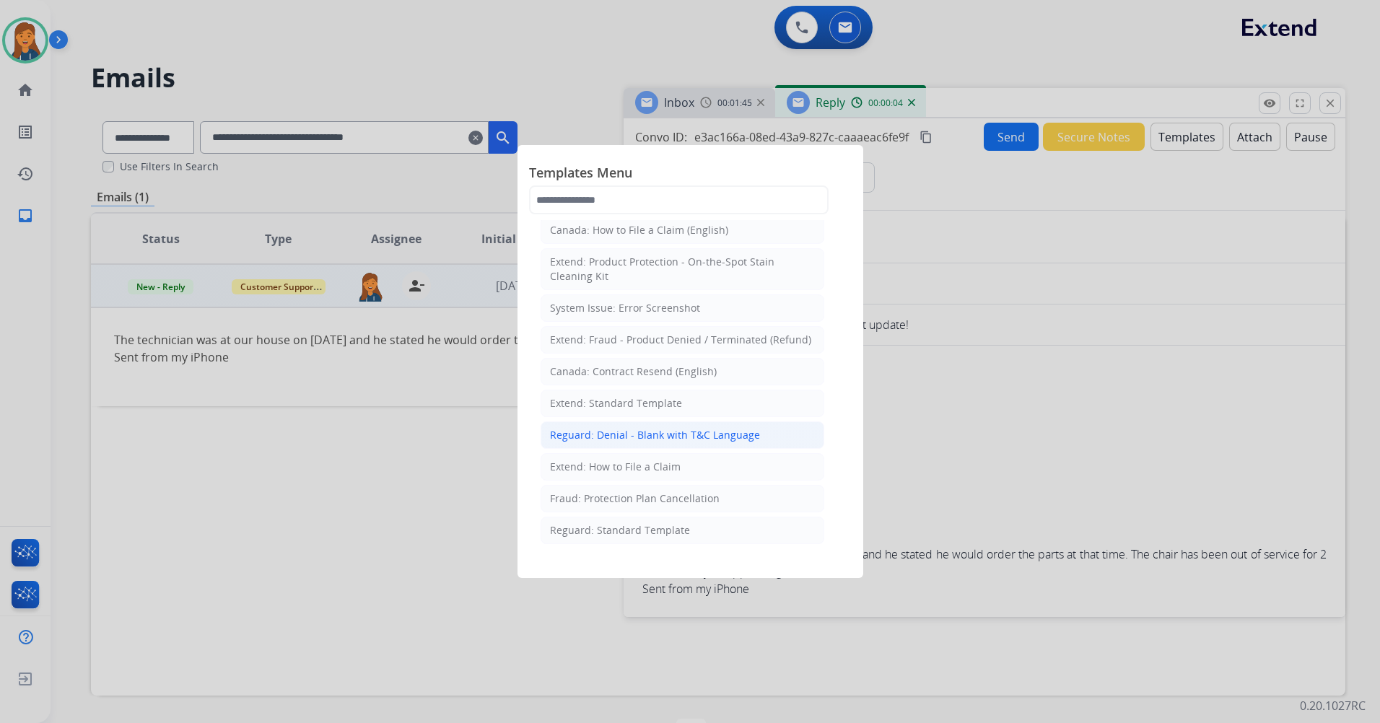
scroll to position [72, 0]
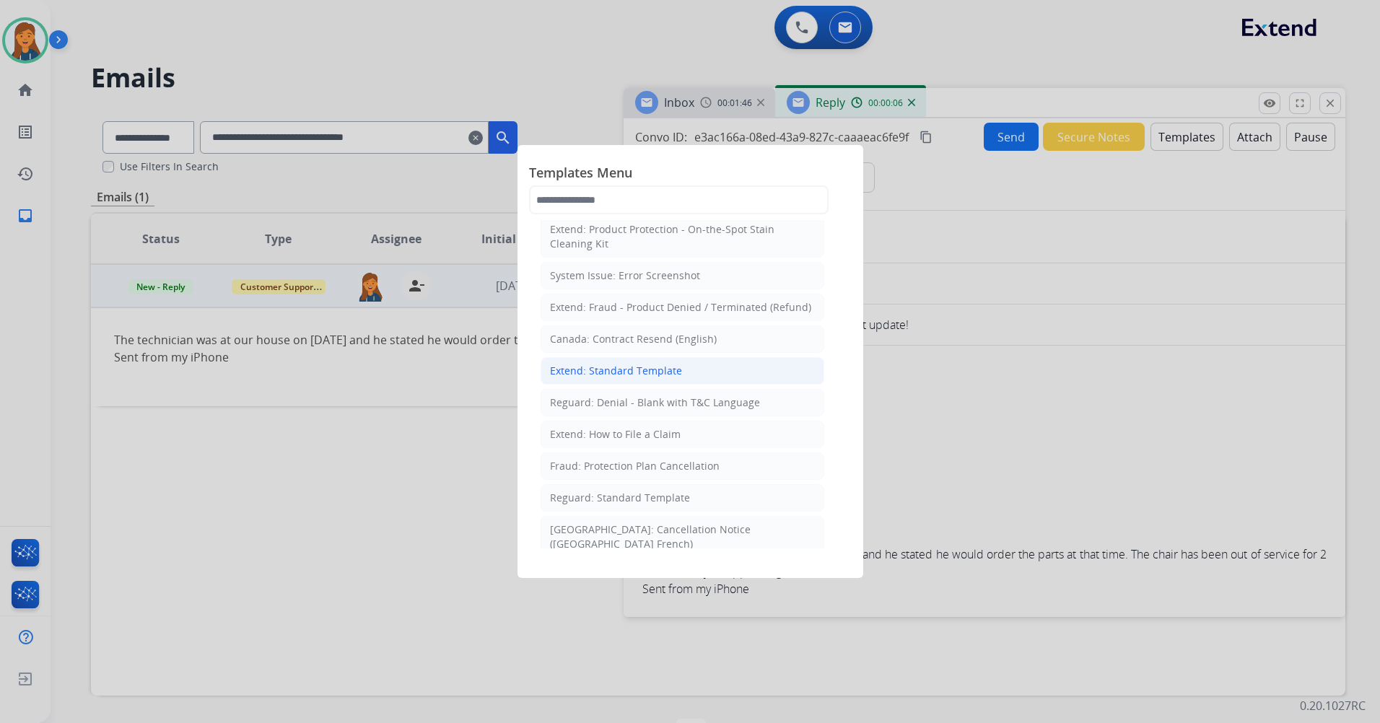
click at [616, 378] on li "Extend: Standard Template" at bounding box center [682, 370] width 284 height 27
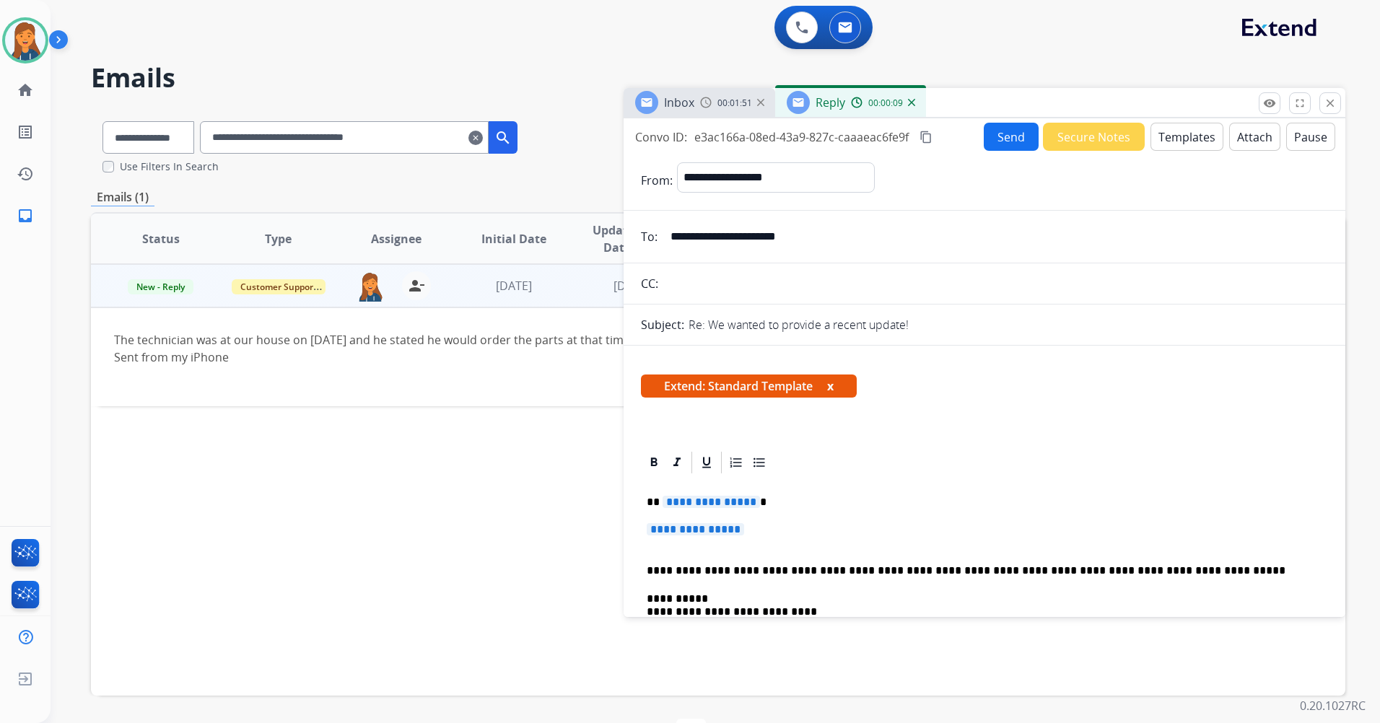
click at [694, 504] on span "**********" at bounding box center [710, 502] width 97 height 12
click at [696, 527] on span "**********" at bounding box center [694, 529] width 97 height 12
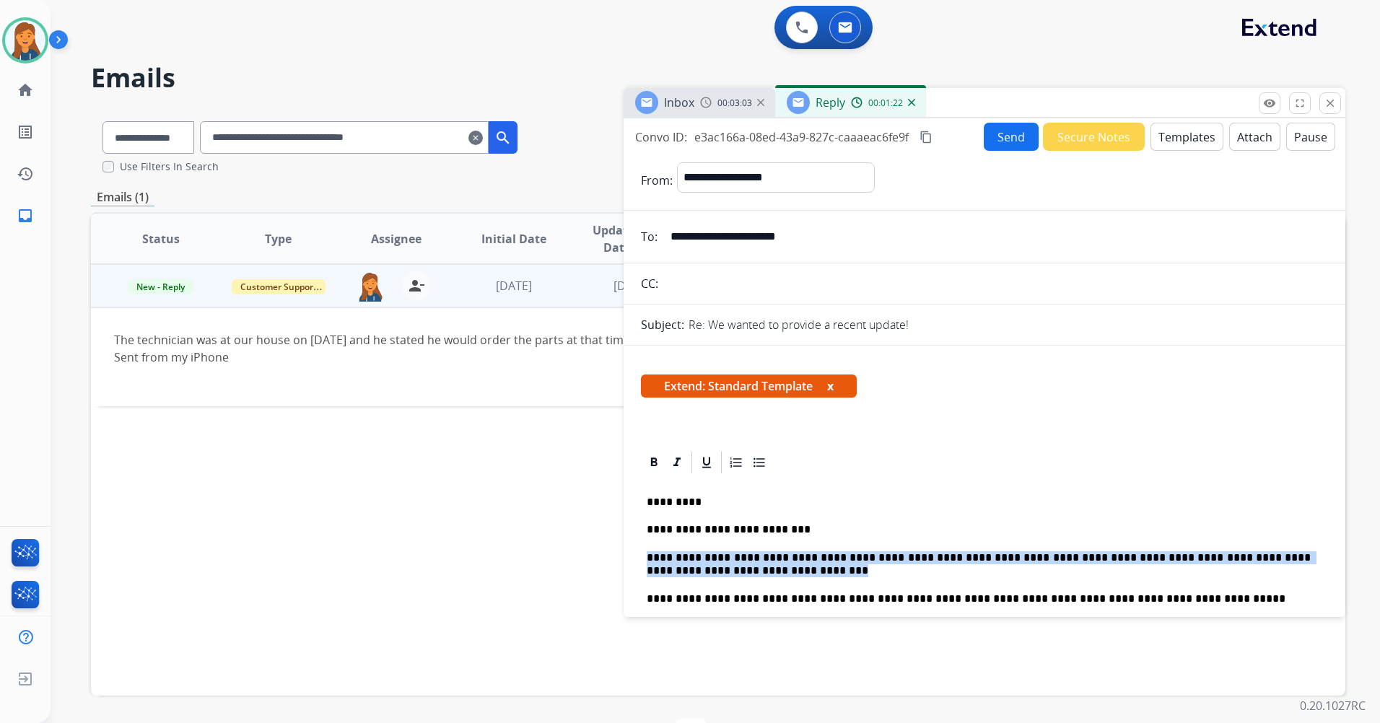
drag, startPoint x: 729, startPoint y: 574, endPoint x: 636, endPoint y: 561, distance: 94.0
copy p "**********"
drag, startPoint x: 34, startPoint y: 42, endPoint x: 52, endPoint y: 43, distance: 18.1
click at [34, 42] on img at bounding box center [25, 40] width 40 height 40
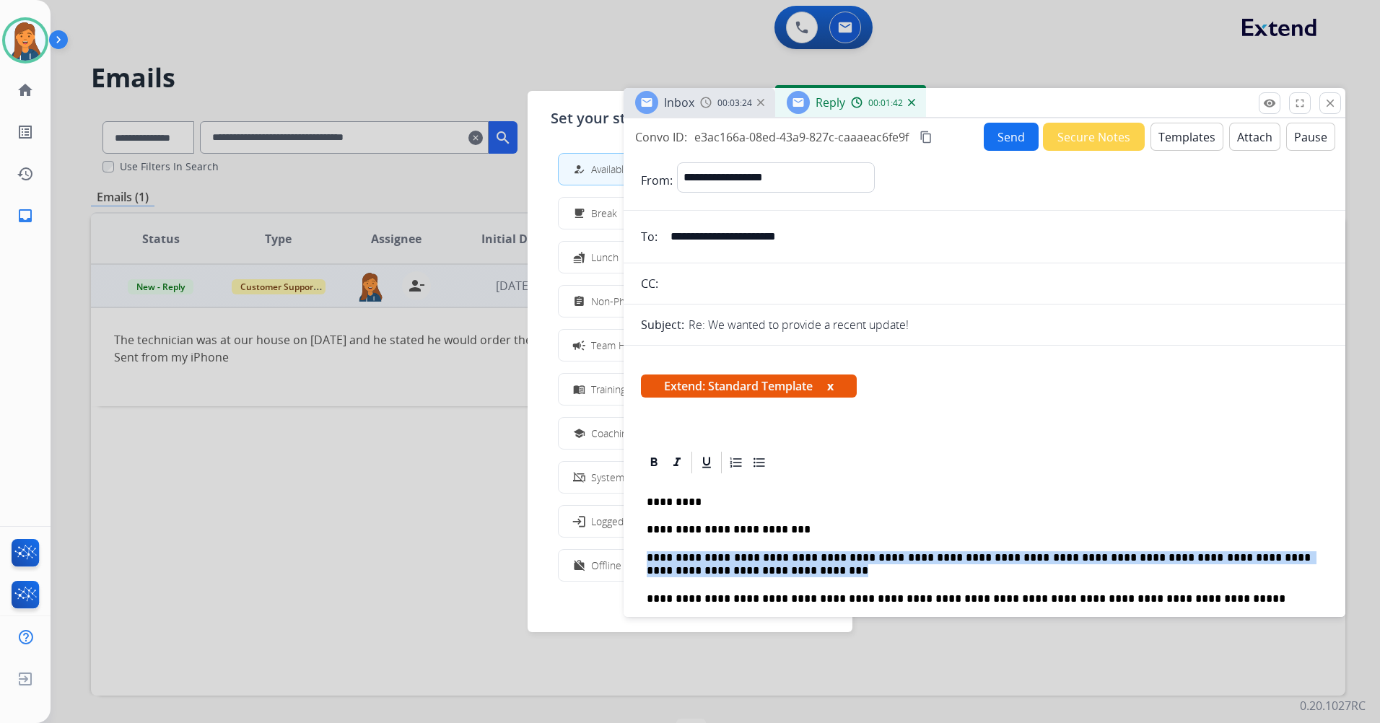
drag, startPoint x: 597, startPoint y: 299, endPoint x: 551, endPoint y: 299, distance: 46.9
click at [597, 299] on span "Non-Phone Queue" at bounding box center [633, 301] width 85 height 15
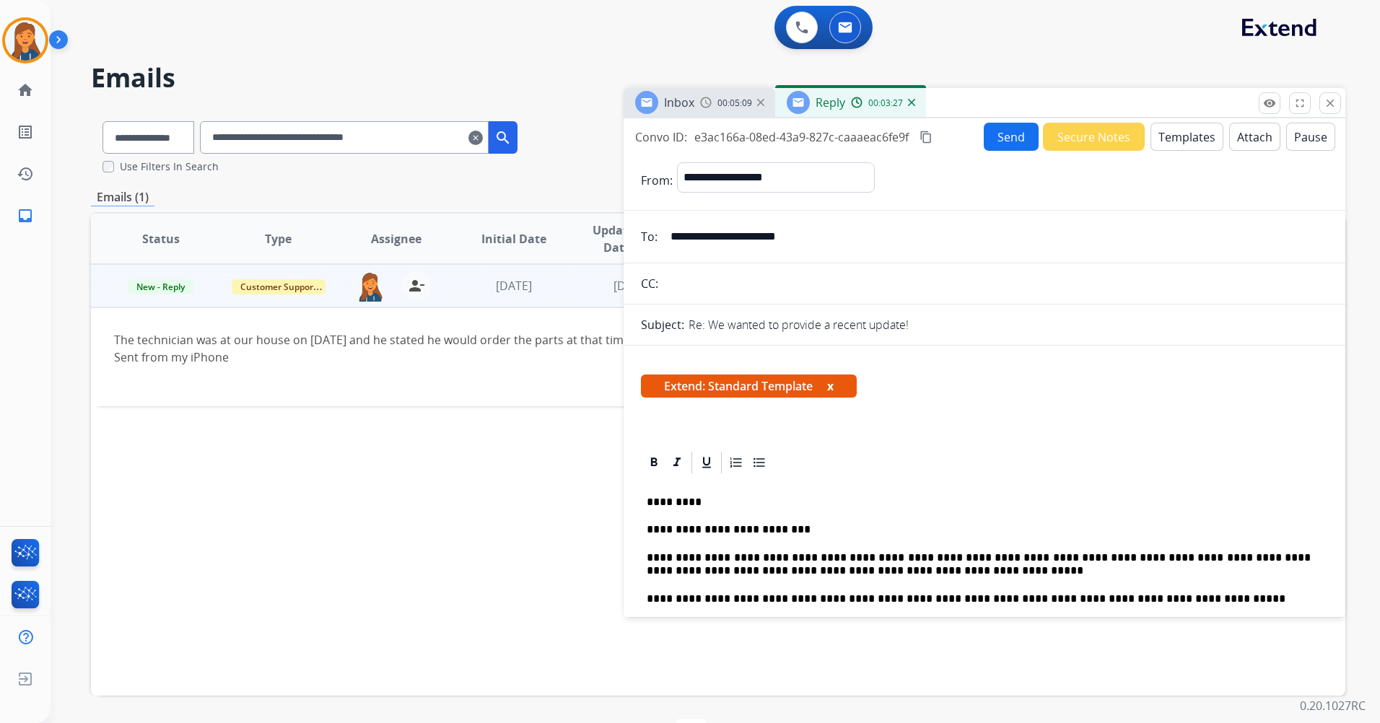
click at [998, 144] on button "Send" at bounding box center [1010, 137] width 55 height 28
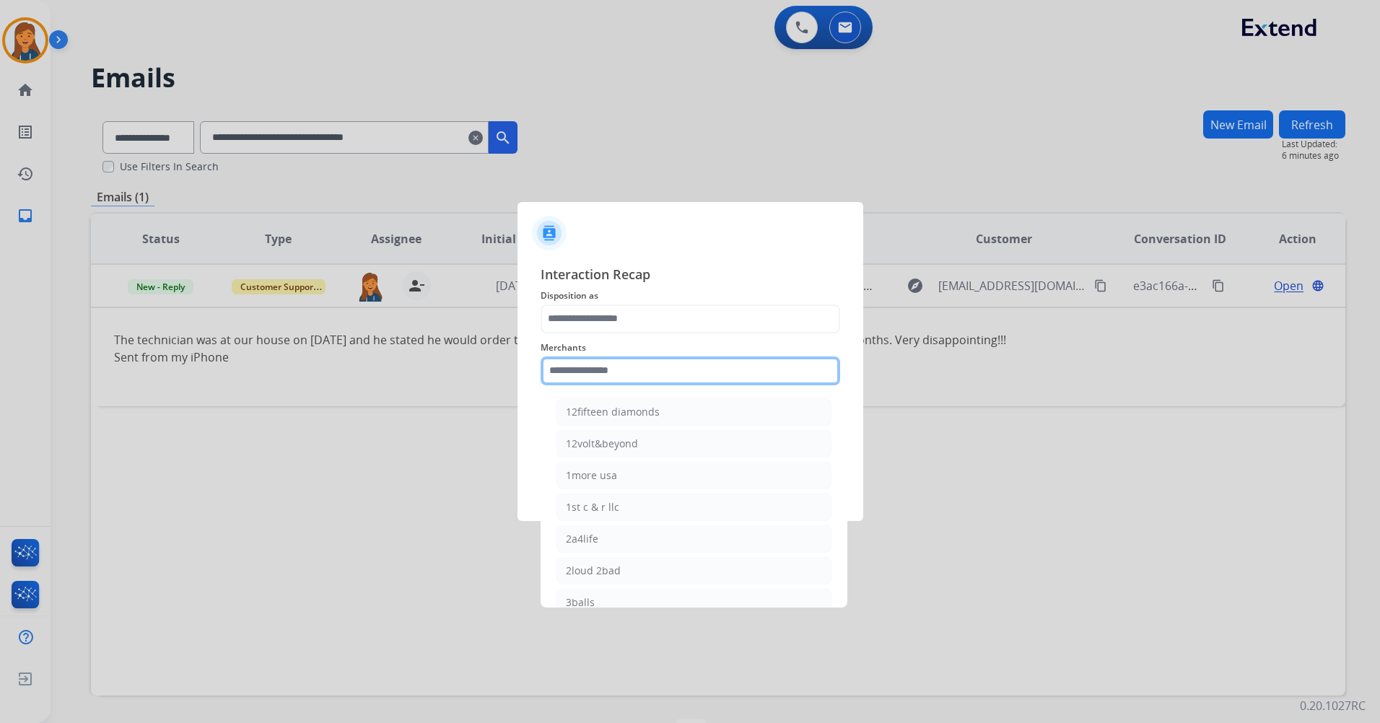
click at [633, 370] on input "text" at bounding box center [689, 370] width 299 height 29
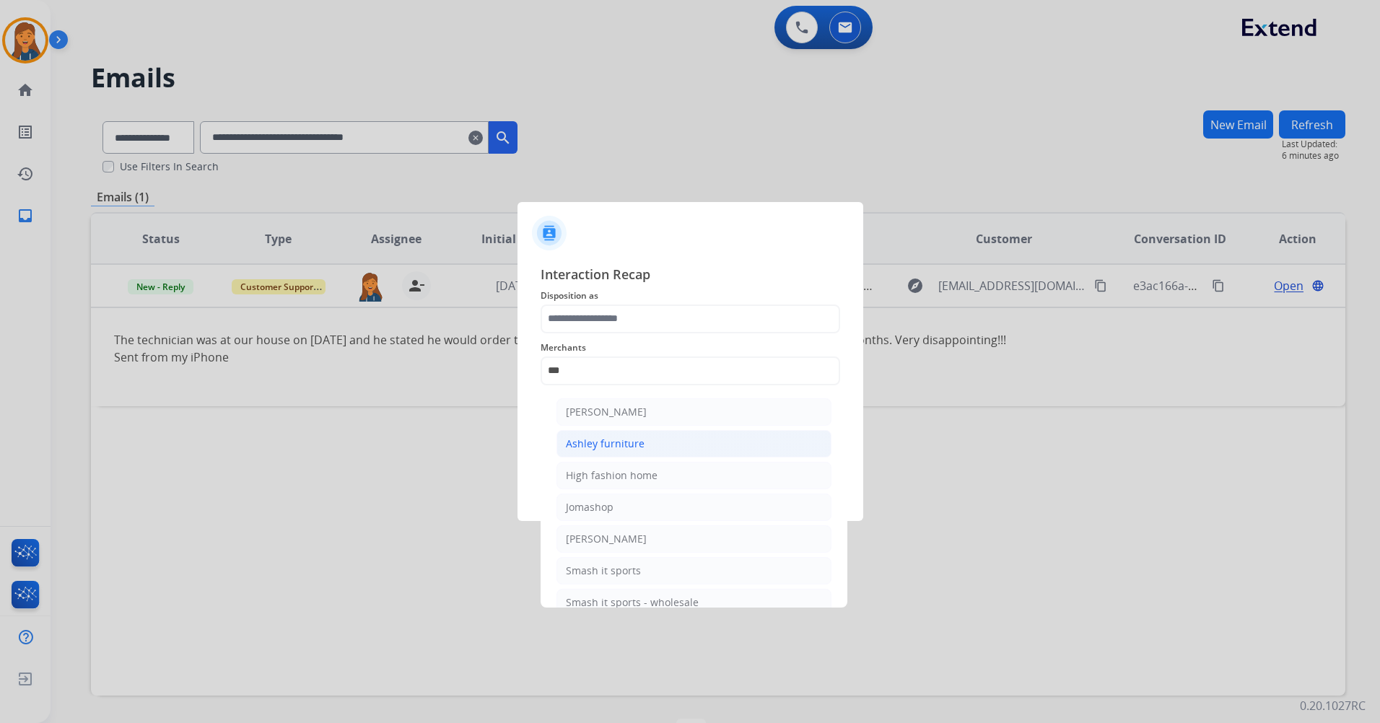
click at [600, 447] on div "Ashley furniture" at bounding box center [605, 444] width 79 height 14
type input "**********"
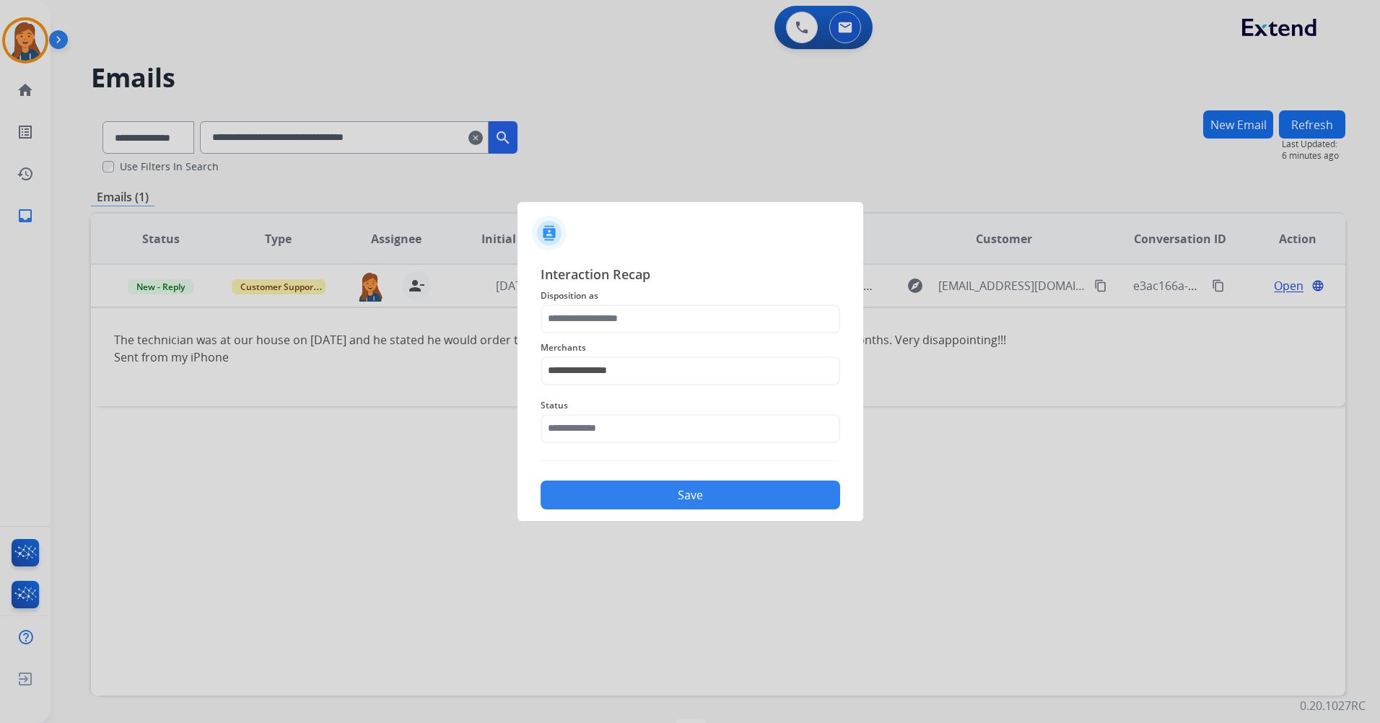
click at [595, 339] on span "Merchants" at bounding box center [689, 347] width 299 height 17
click at [588, 330] on input "text" at bounding box center [689, 318] width 299 height 29
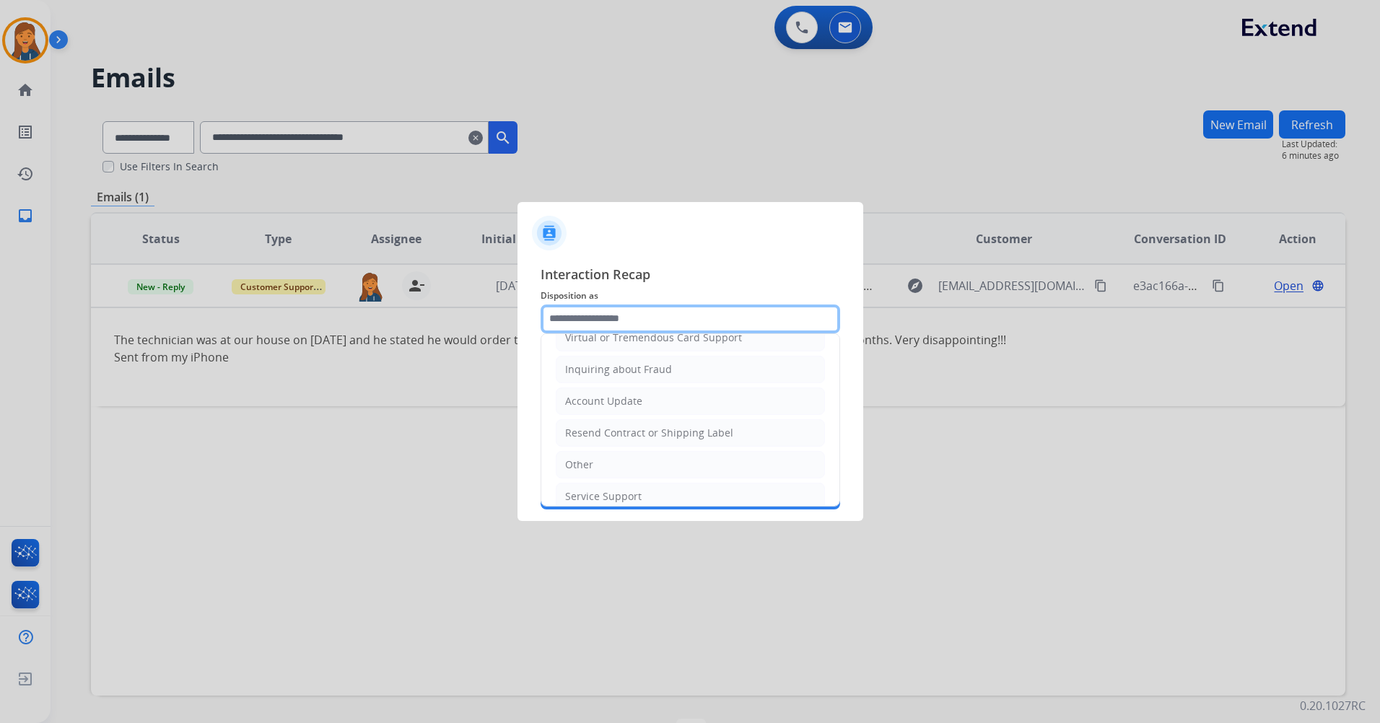
scroll to position [225, 0]
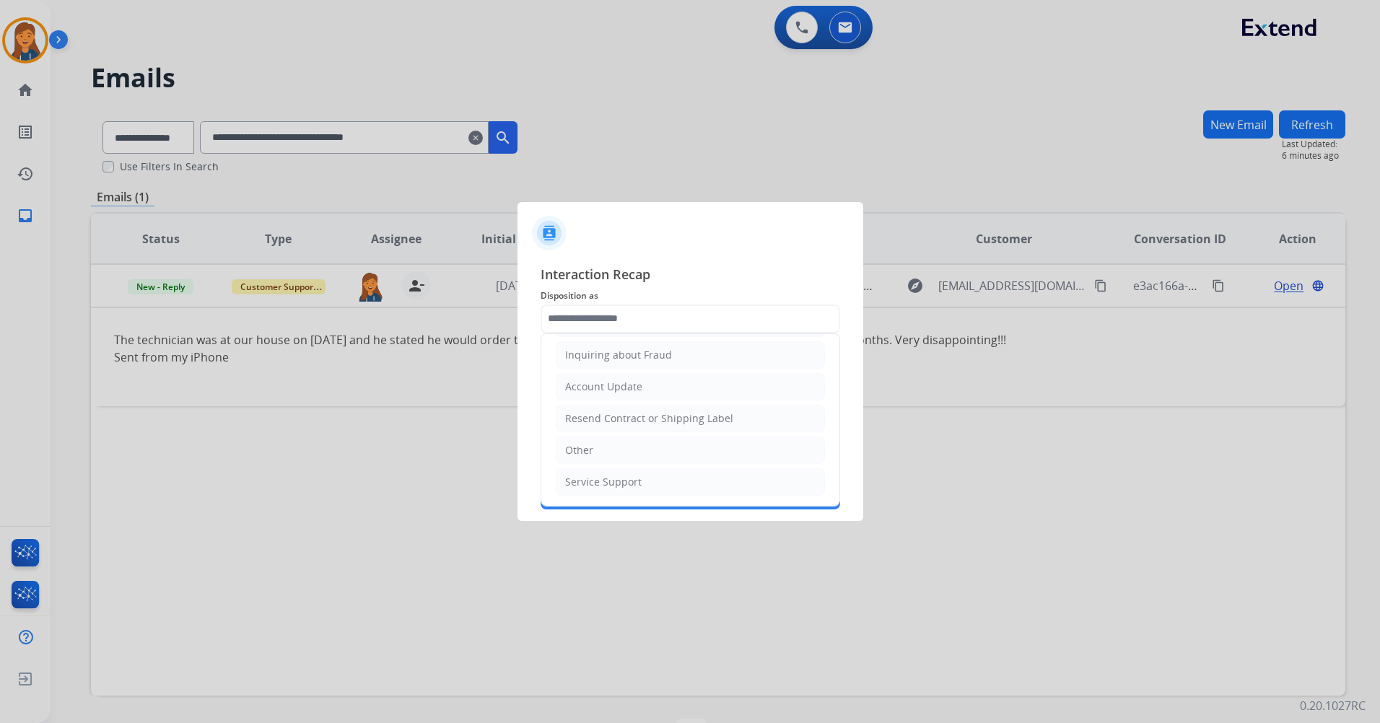
click at [604, 446] on li "Other" at bounding box center [690, 450] width 269 height 27
type input "*****"
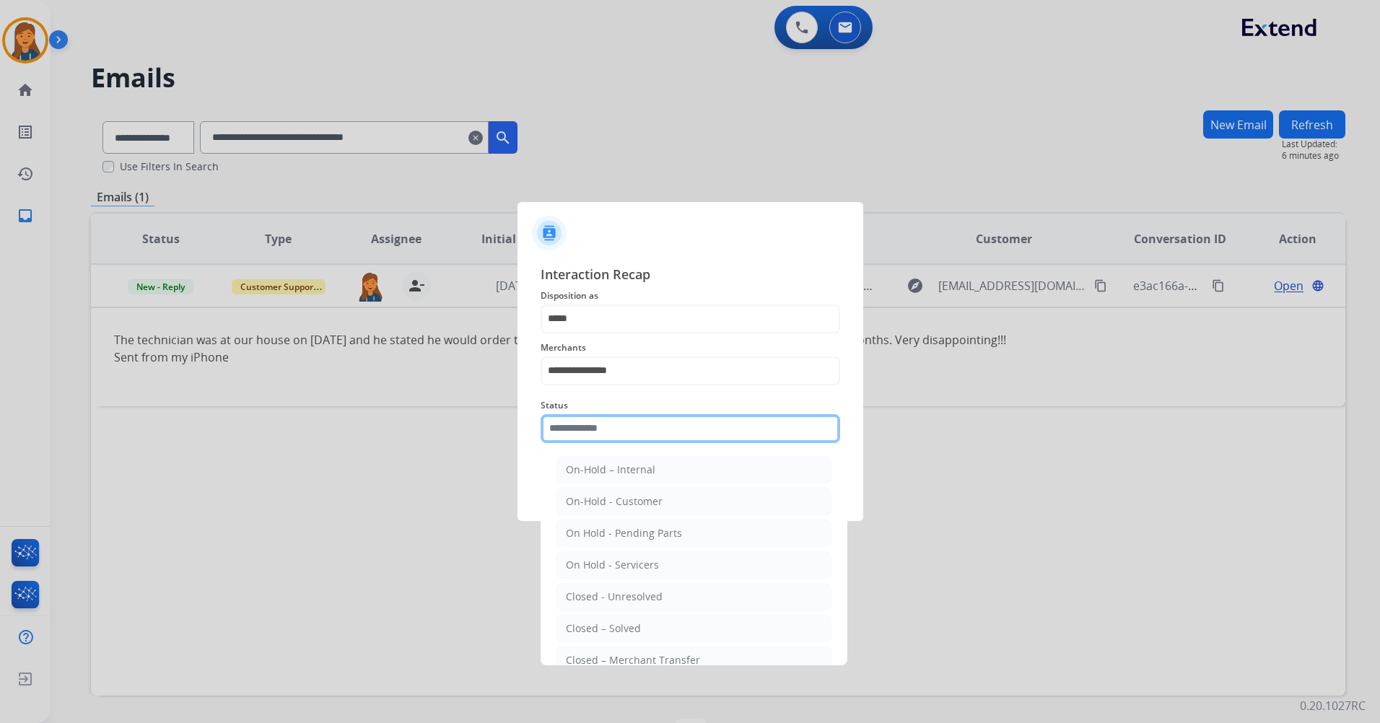
click at [599, 426] on input "text" at bounding box center [689, 428] width 299 height 29
click at [569, 624] on div "Closed – Solved" at bounding box center [603, 628] width 75 height 14
type input "**********"
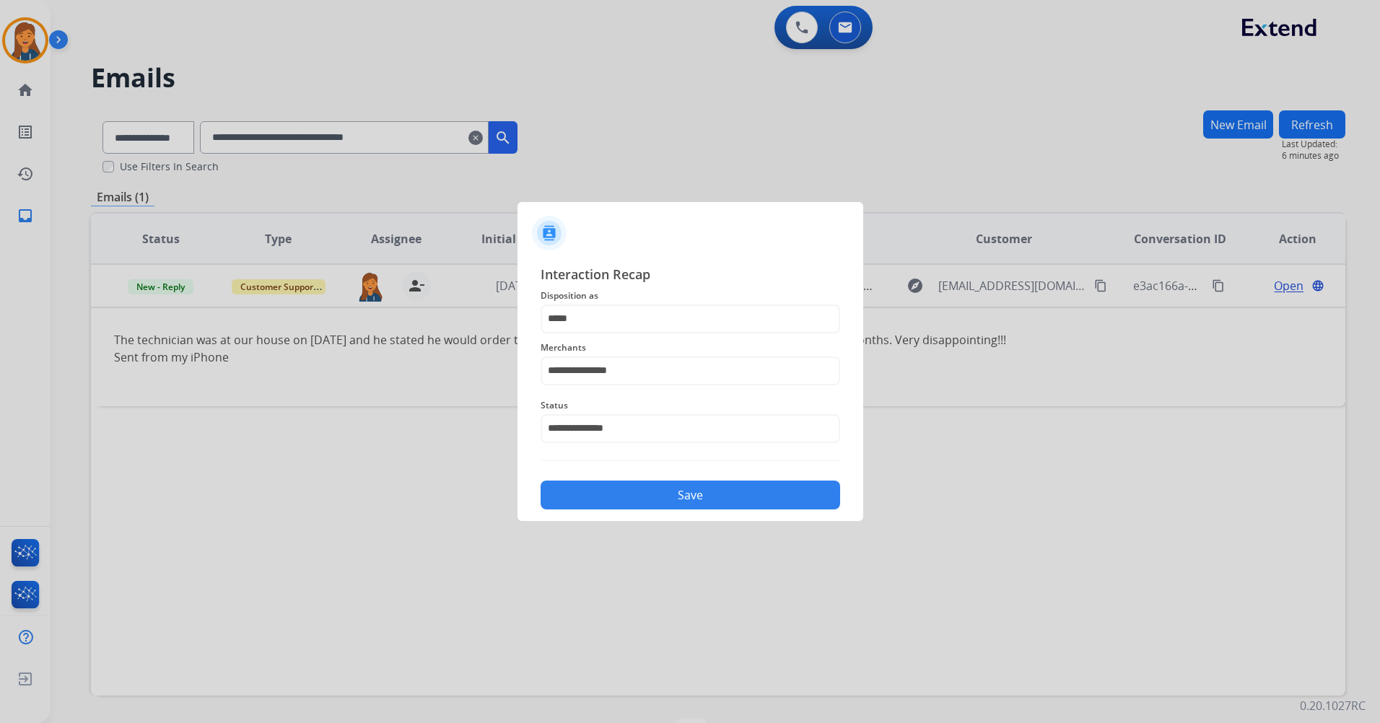
click at [615, 509] on div "Save" at bounding box center [689, 491] width 299 height 38
click at [600, 504] on button "Save" at bounding box center [689, 495] width 299 height 29
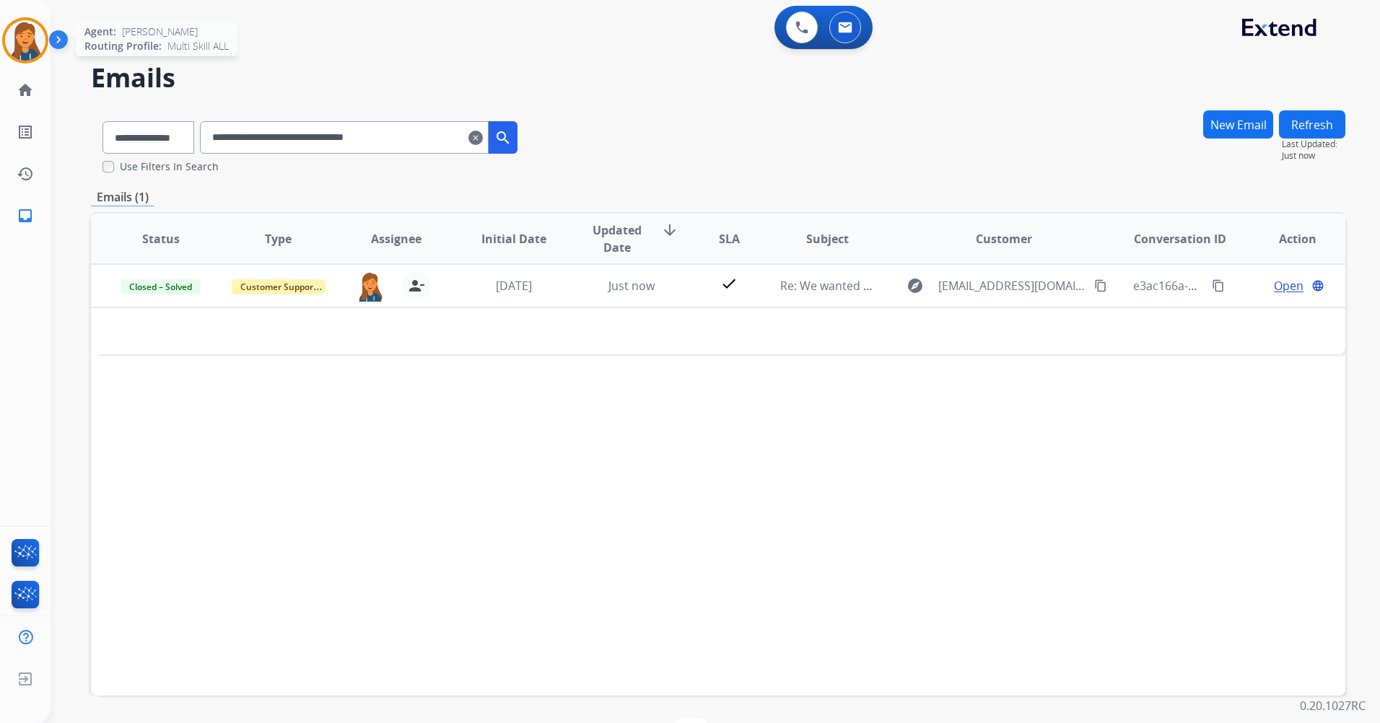
click at [19, 47] on img at bounding box center [25, 40] width 40 height 40
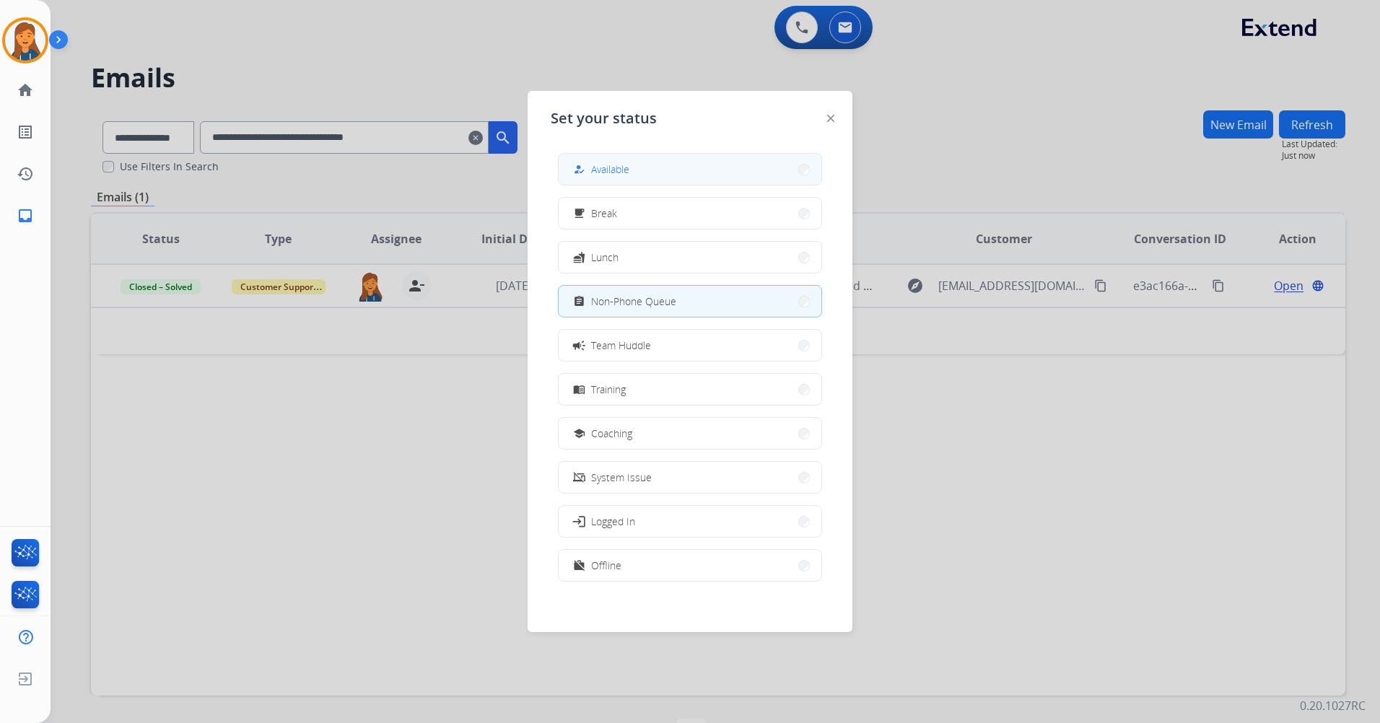
click at [644, 170] on button "how_to_reg Available" at bounding box center [689, 169] width 263 height 31
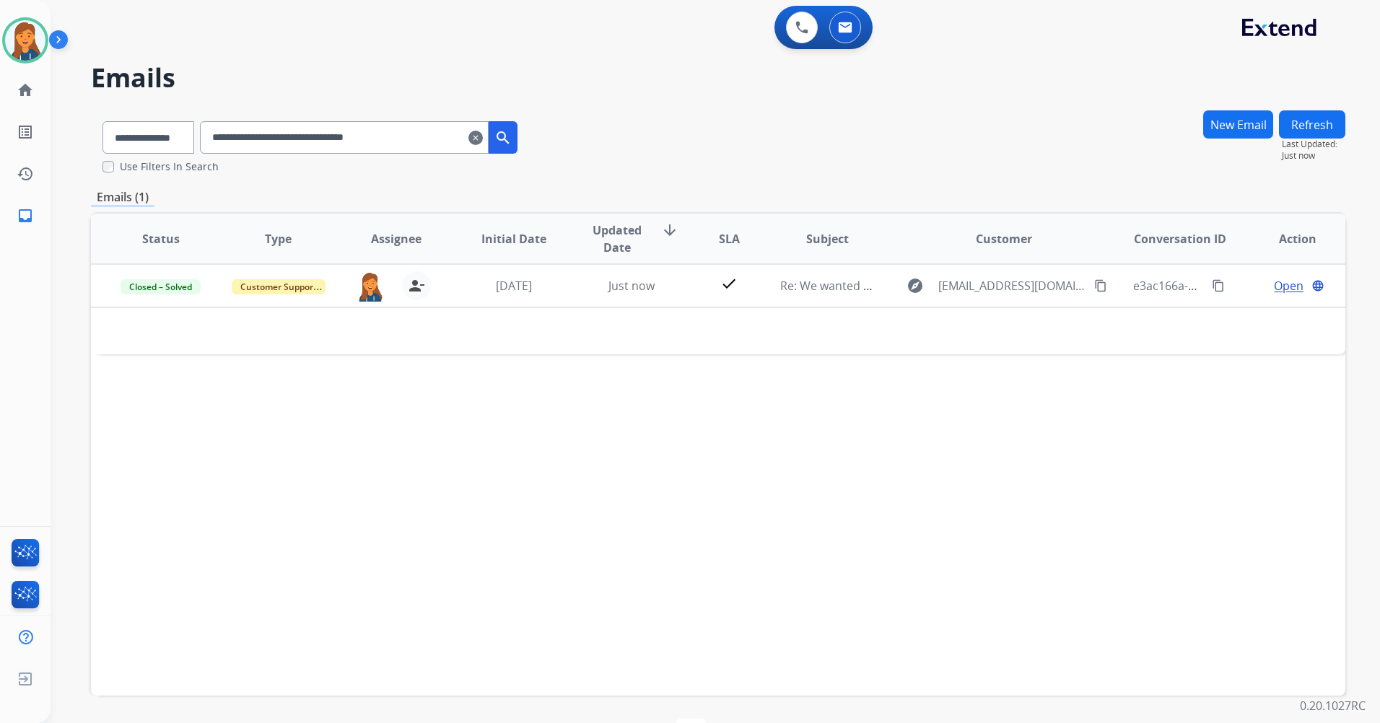
click at [483, 144] on mat-icon "clear" at bounding box center [475, 137] width 14 height 17
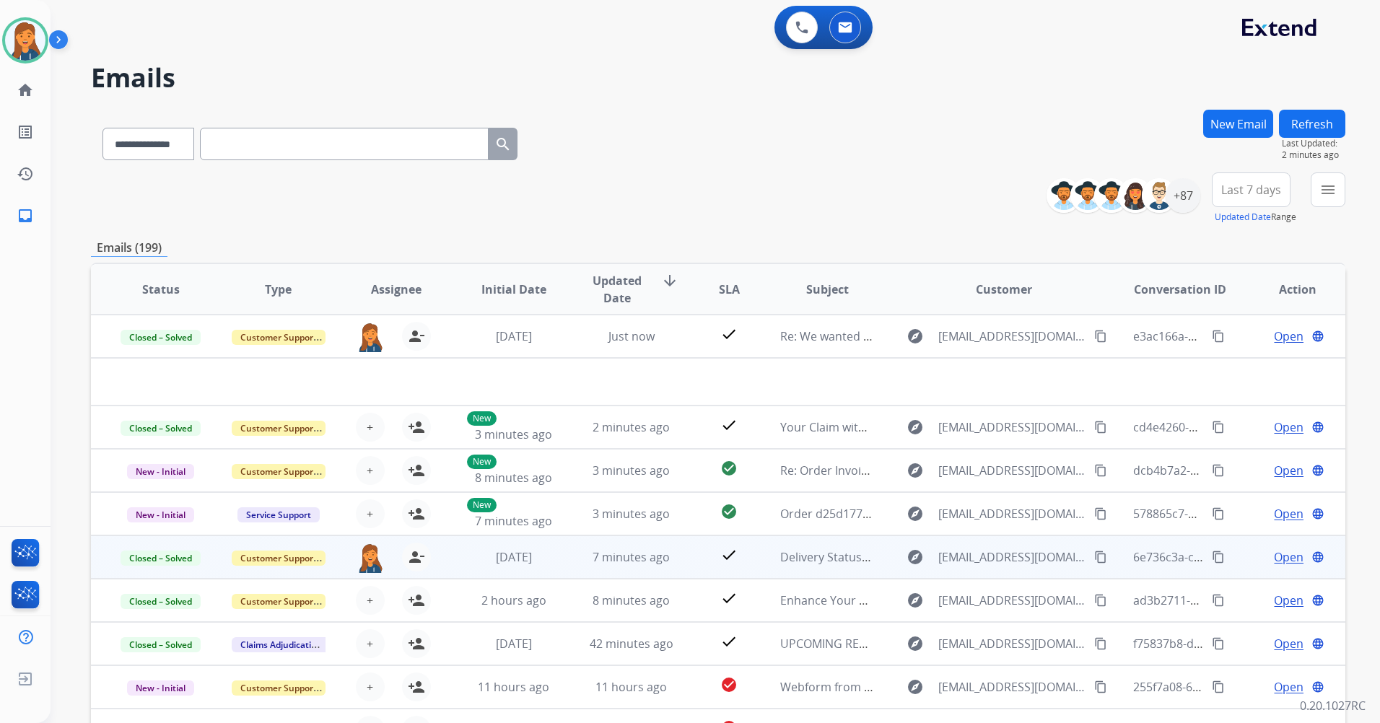
click at [1280, 186] on button "Last 7 days" at bounding box center [1250, 189] width 79 height 35
click at [1237, 364] on div "Last 90 days" at bounding box center [1245, 365] width 79 height 22
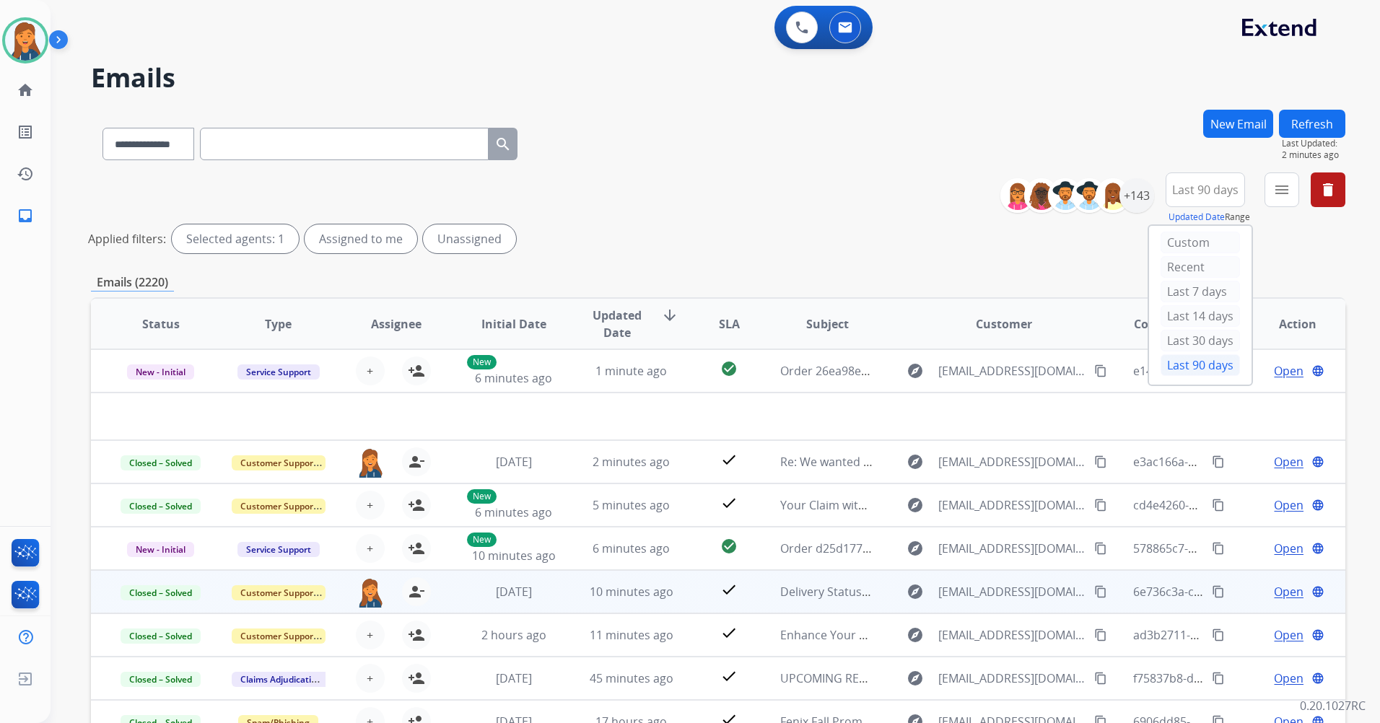
click at [1273, 186] on mat-icon "menu" at bounding box center [1281, 189] width 17 height 17
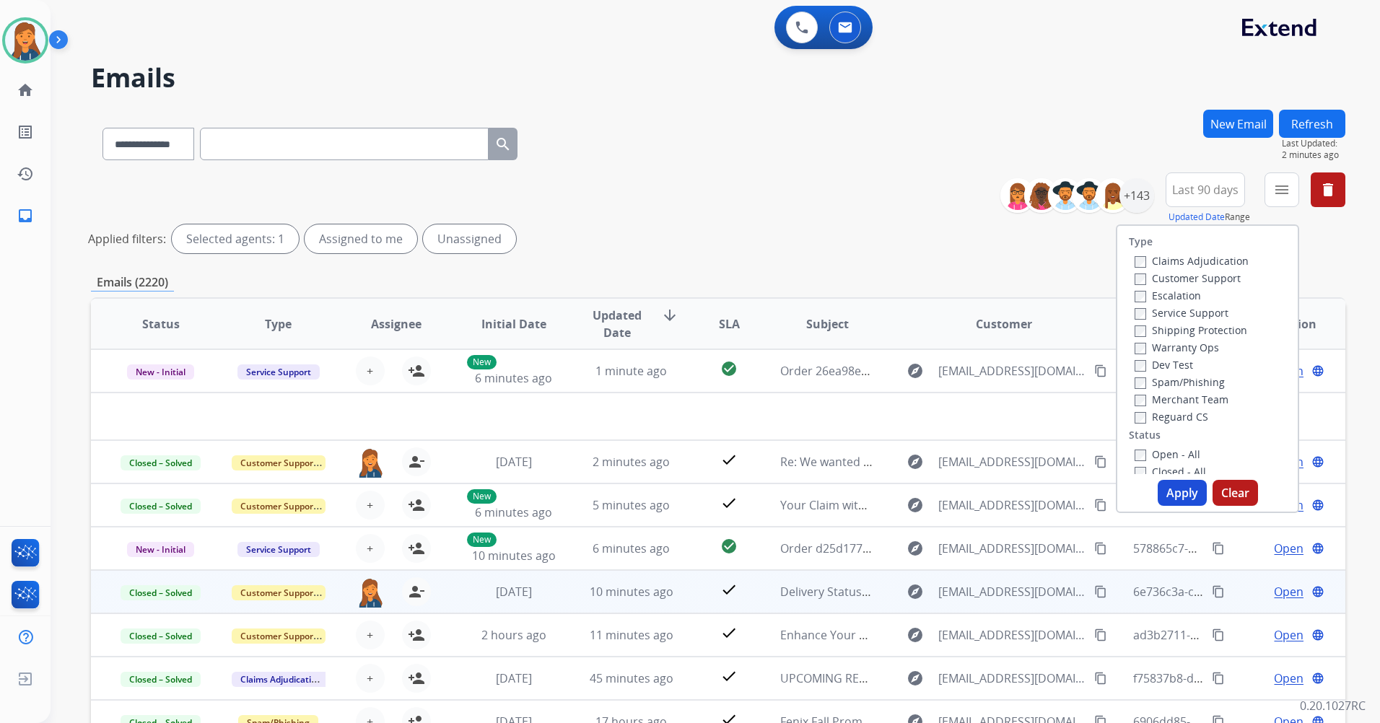
click at [1170, 277] on label "Customer Support" at bounding box center [1187, 278] width 106 height 14
click at [1166, 330] on label "Shipping Protection" at bounding box center [1190, 330] width 113 height 14
click at [1162, 416] on label "Reguard CS" at bounding box center [1171, 417] width 74 height 14
click at [1156, 459] on label "Open - All" at bounding box center [1167, 454] width 66 height 14
click at [1164, 497] on button "Apply" at bounding box center [1181, 493] width 49 height 26
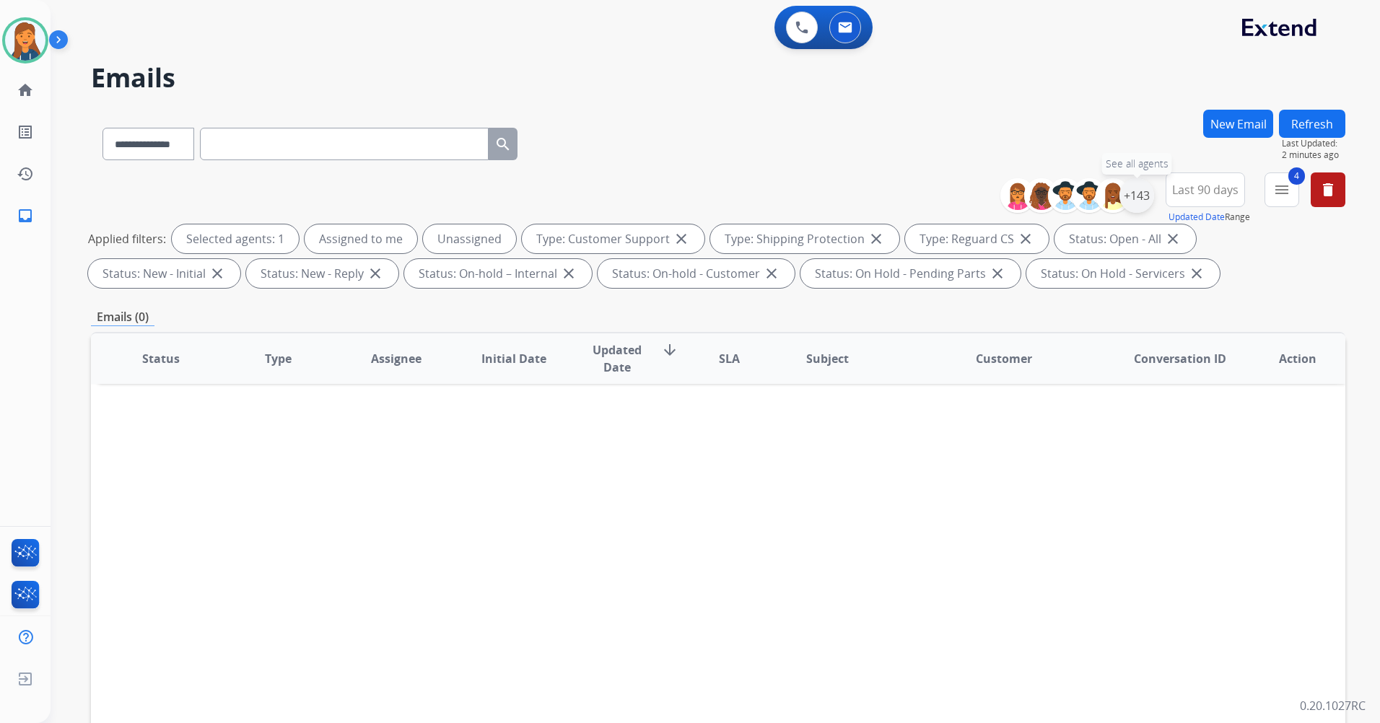
click at [1128, 202] on div "+143" at bounding box center [1136, 195] width 35 height 35
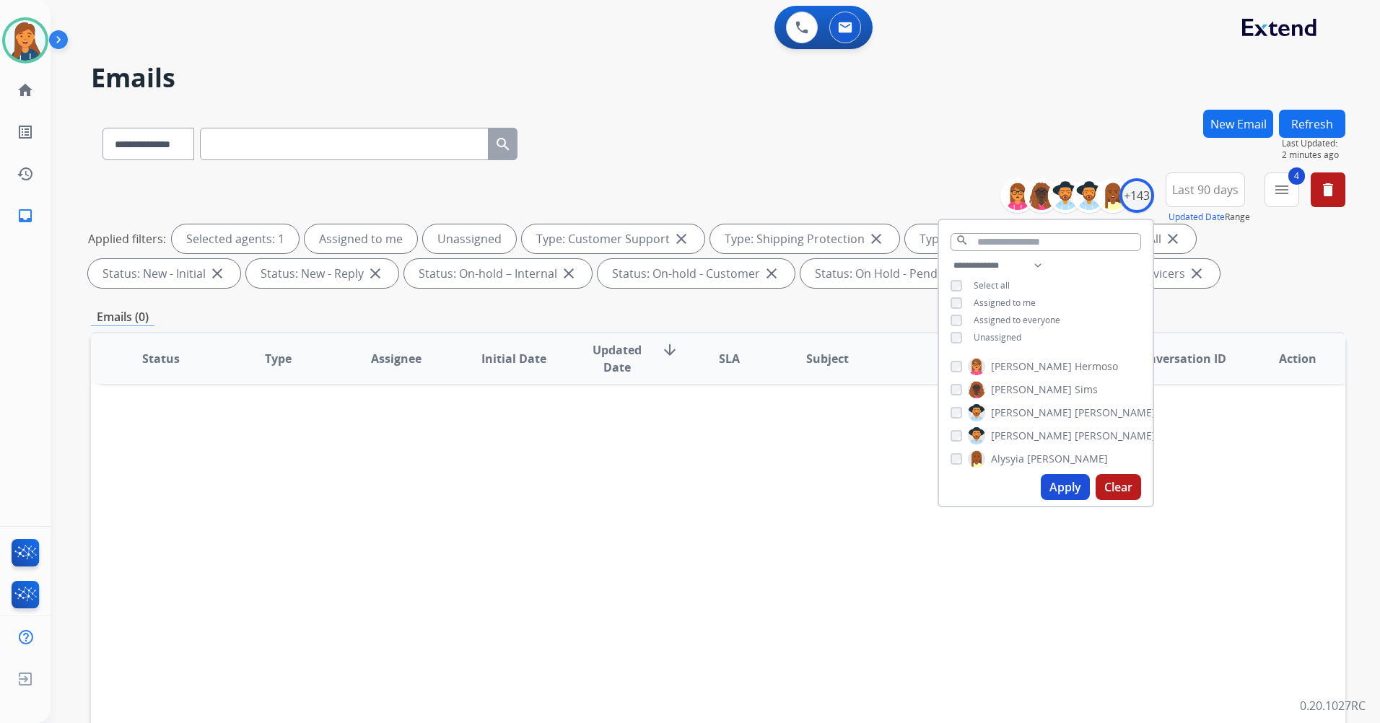
click at [1202, 456] on div "Status Type Assignee Initial Date Updated Date arrow_downward SLA Subject Custo…" at bounding box center [718, 573] width 1254 height 483
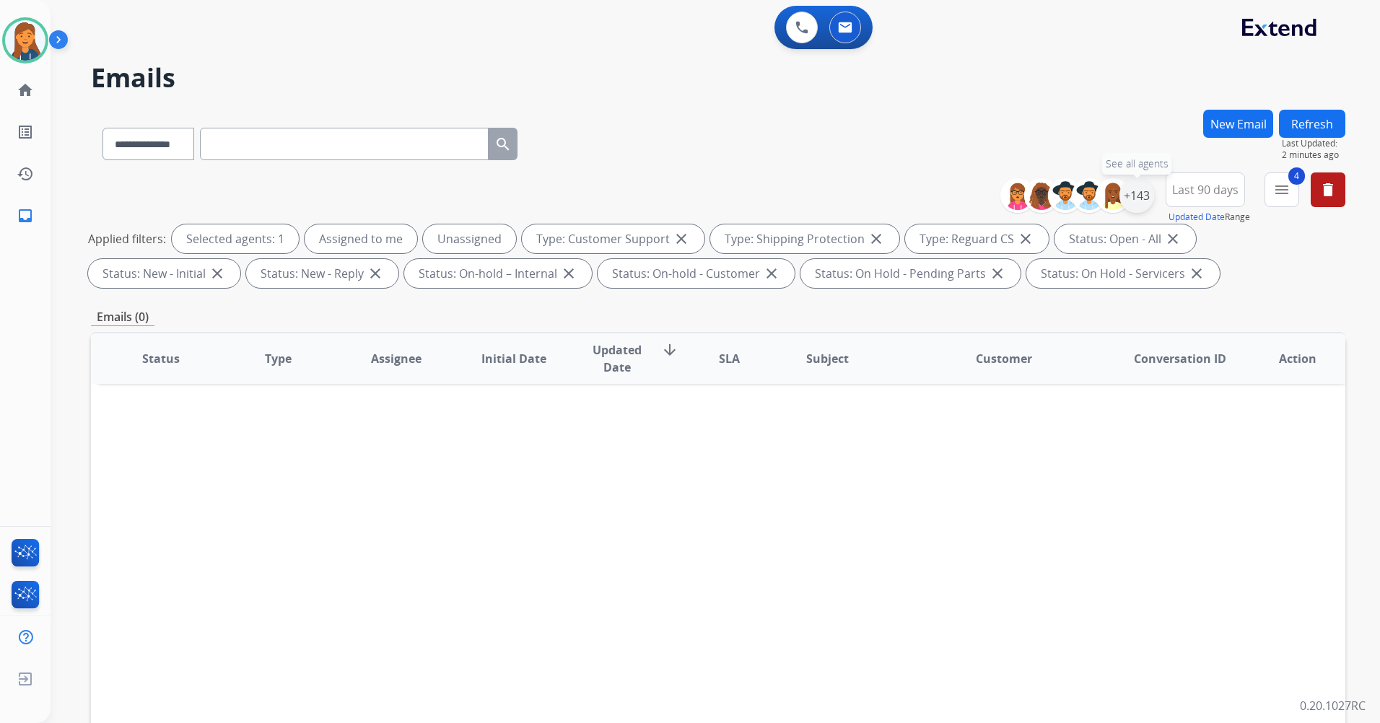
click at [1139, 194] on div "+143" at bounding box center [1136, 195] width 35 height 35
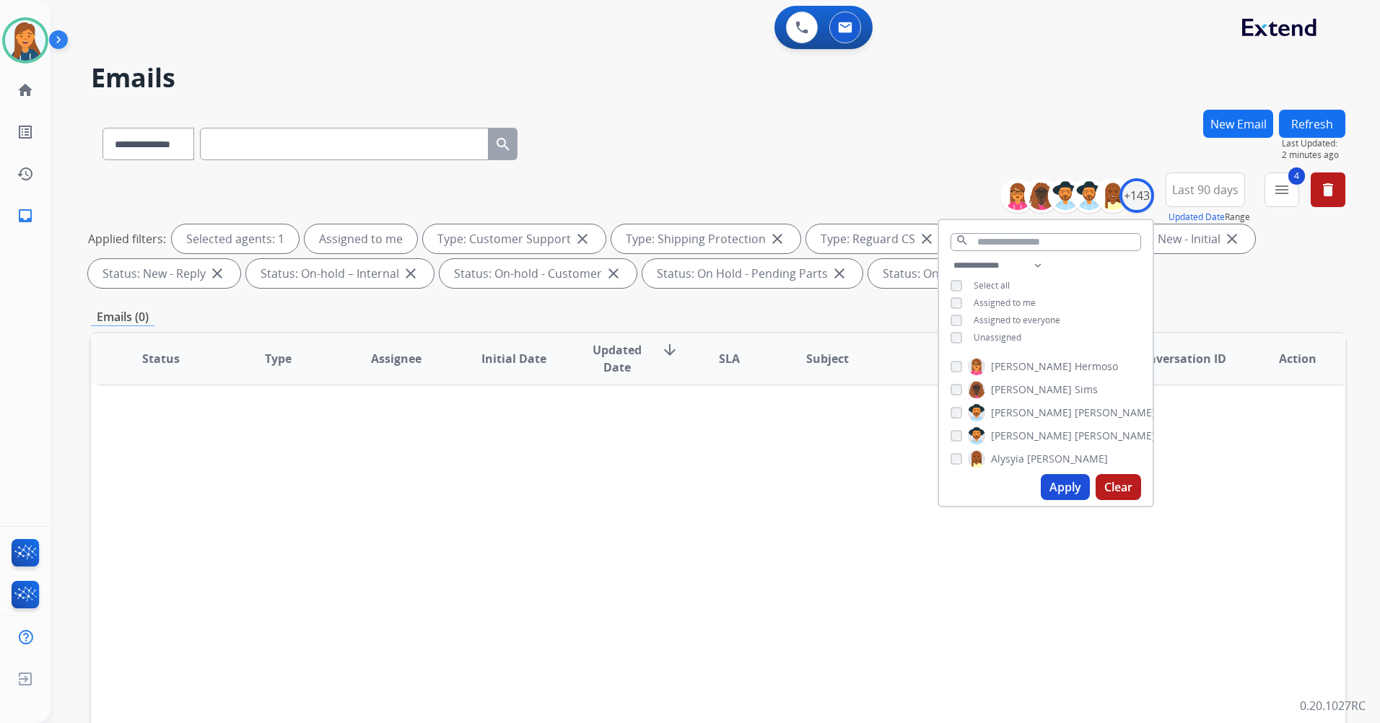
click at [1074, 491] on button "Apply" at bounding box center [1064, 487] width 49 height 26
click at [1056, 486] on button "Apply" at bounding box center [1064, 487] width 49 height 26
click at [1280, 186] on mat-icon "menu" at bounding box center [1281, 189] width 17 height 17
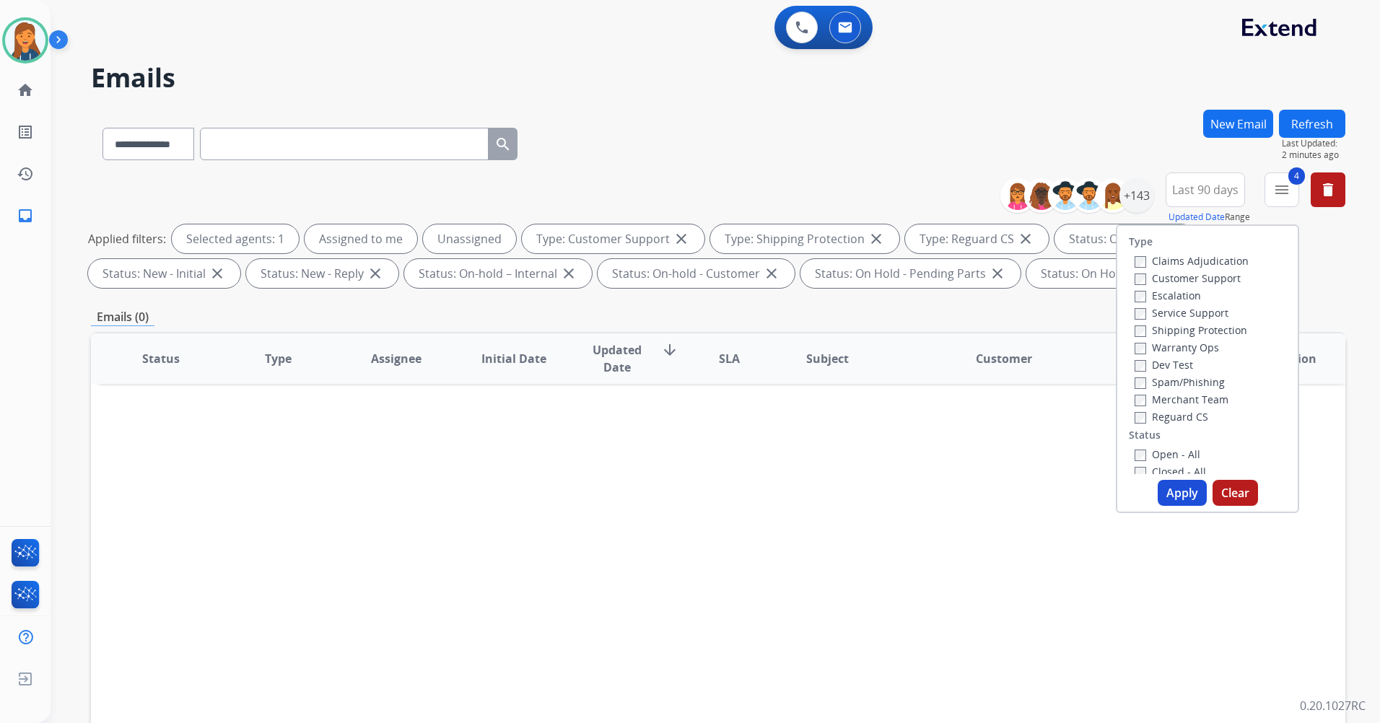
click at [1043, 485] on div "Status Type Assignee Initial Date Updated Date arrow_downward SLA Subject Custo…" at bounding box center [718, 573] width 1254 height 483
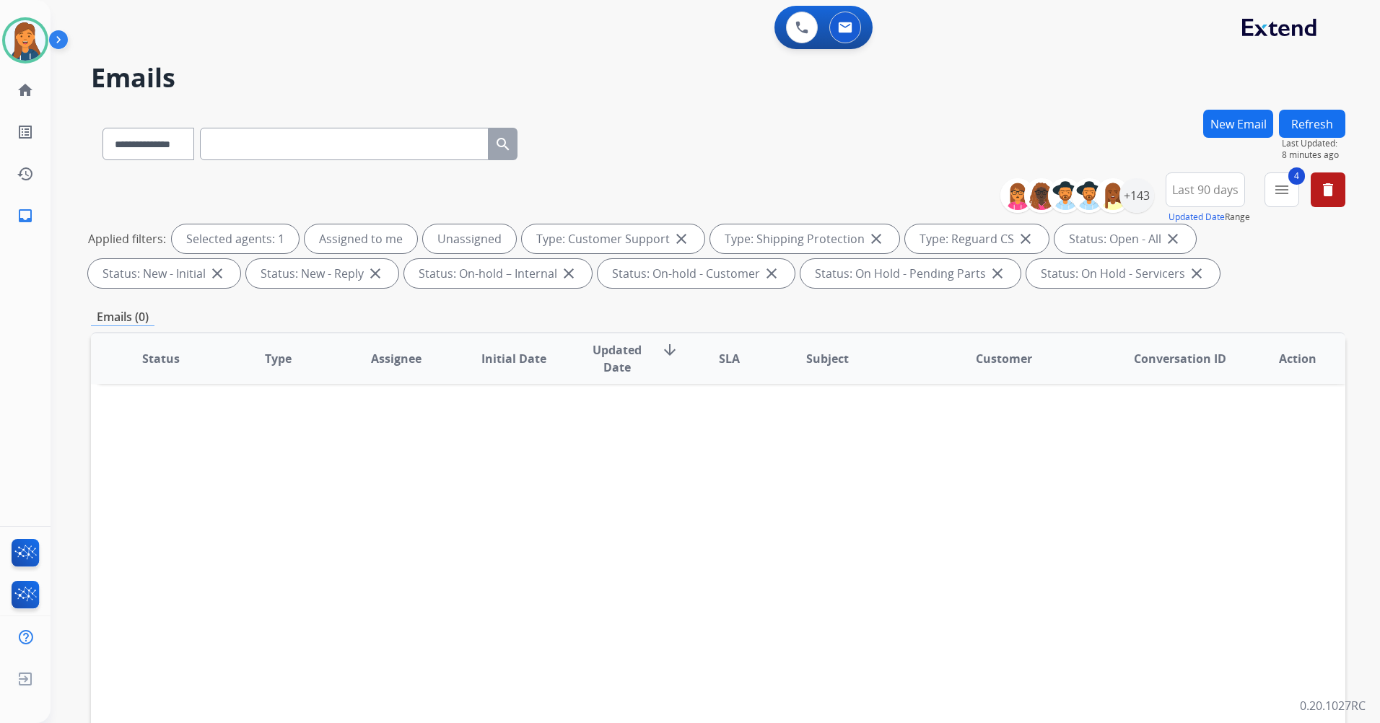
click at [1307, 128] on button "Refresh" at bounding box center [1312, 124] width 66 height 28
click at [800, 105] on div "**********" at bounding box center [698, 413] width 1294 height 723
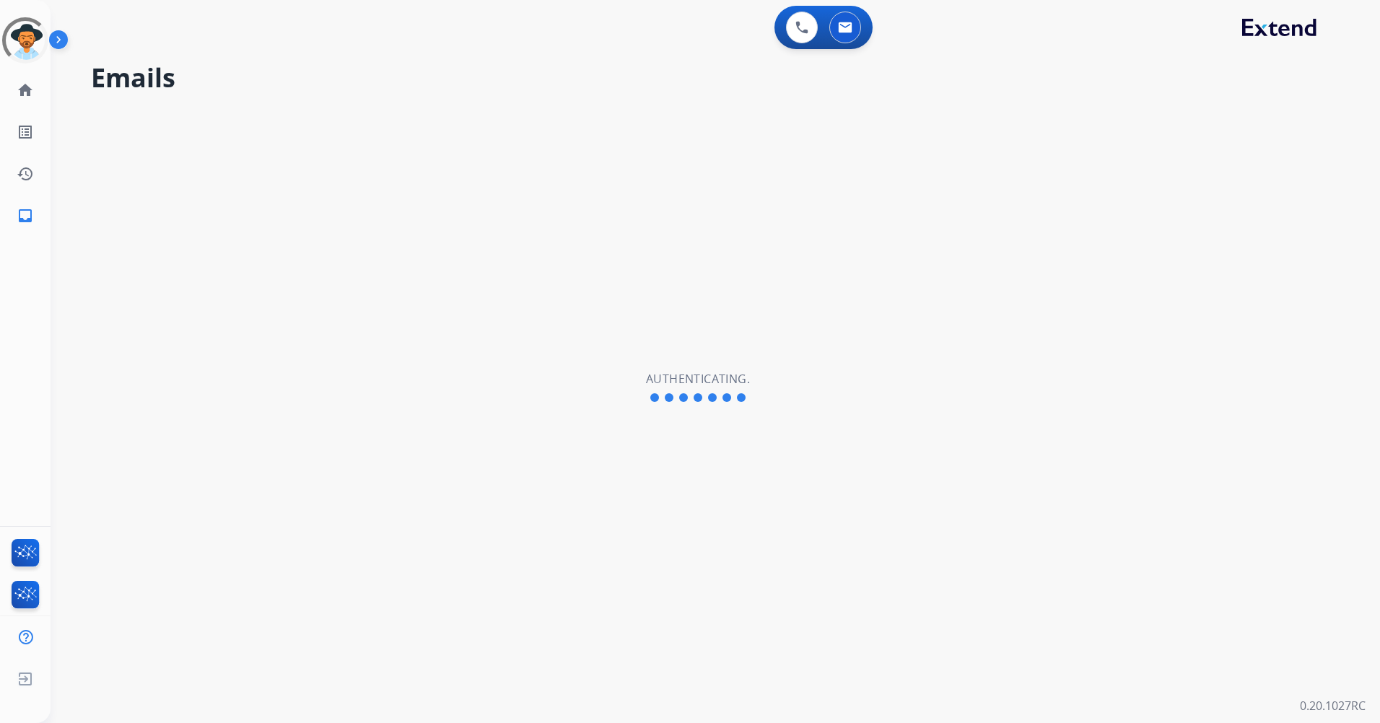
select select "**********"
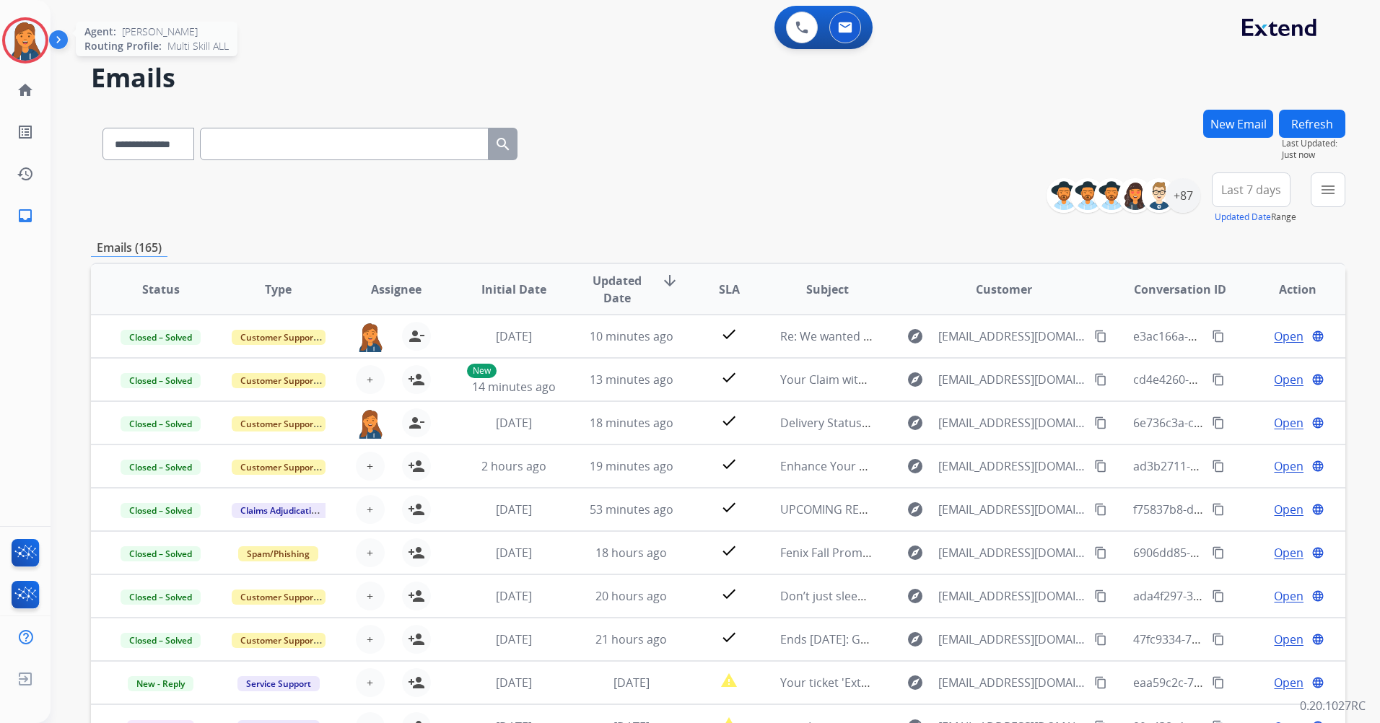
click at [30, 20] on img at bounding box center [25, 40] width 40 height 40
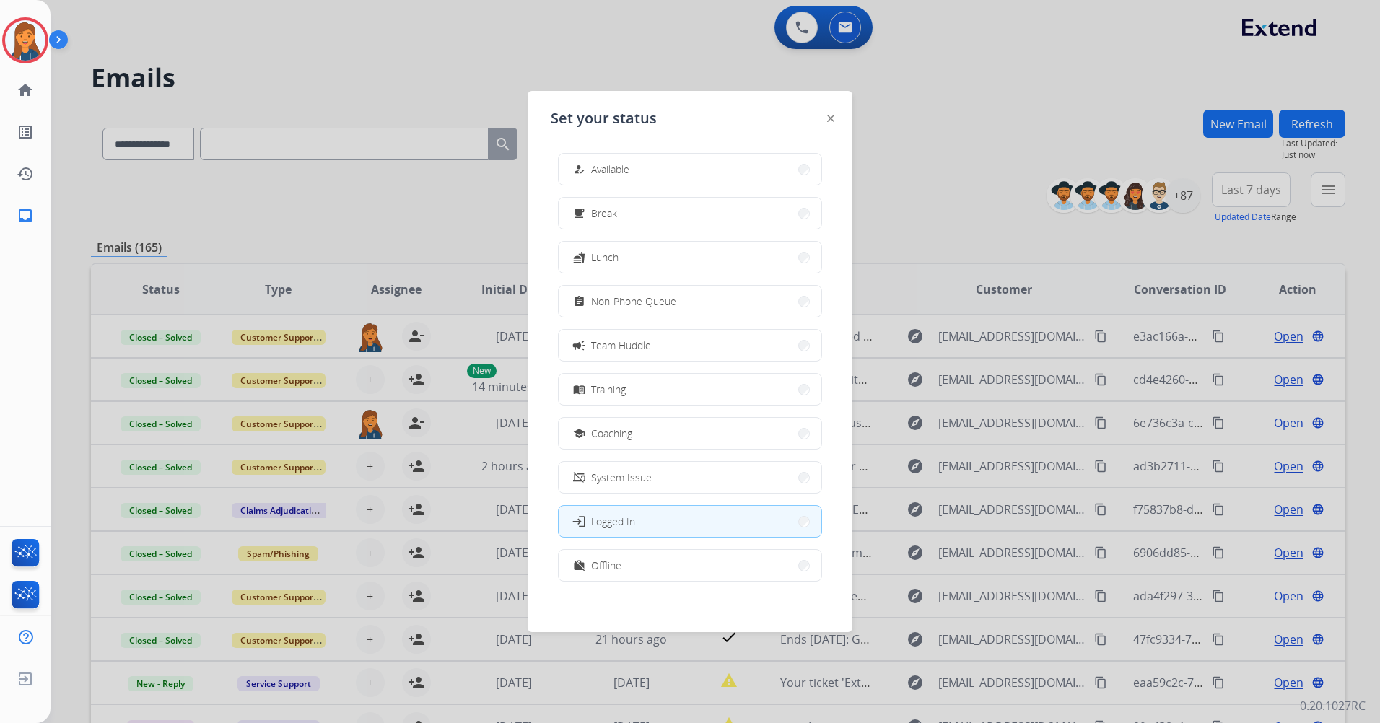
click at [608, 192] on div "how_to_reg Available free_breakfast Break fastfood Lunch assignment Non-Phone Q…" at bounding box center [690, 368] width 279 height 455
click at [621, 162] on span "Available" at bounding box center [610, 169] width 38 height 15
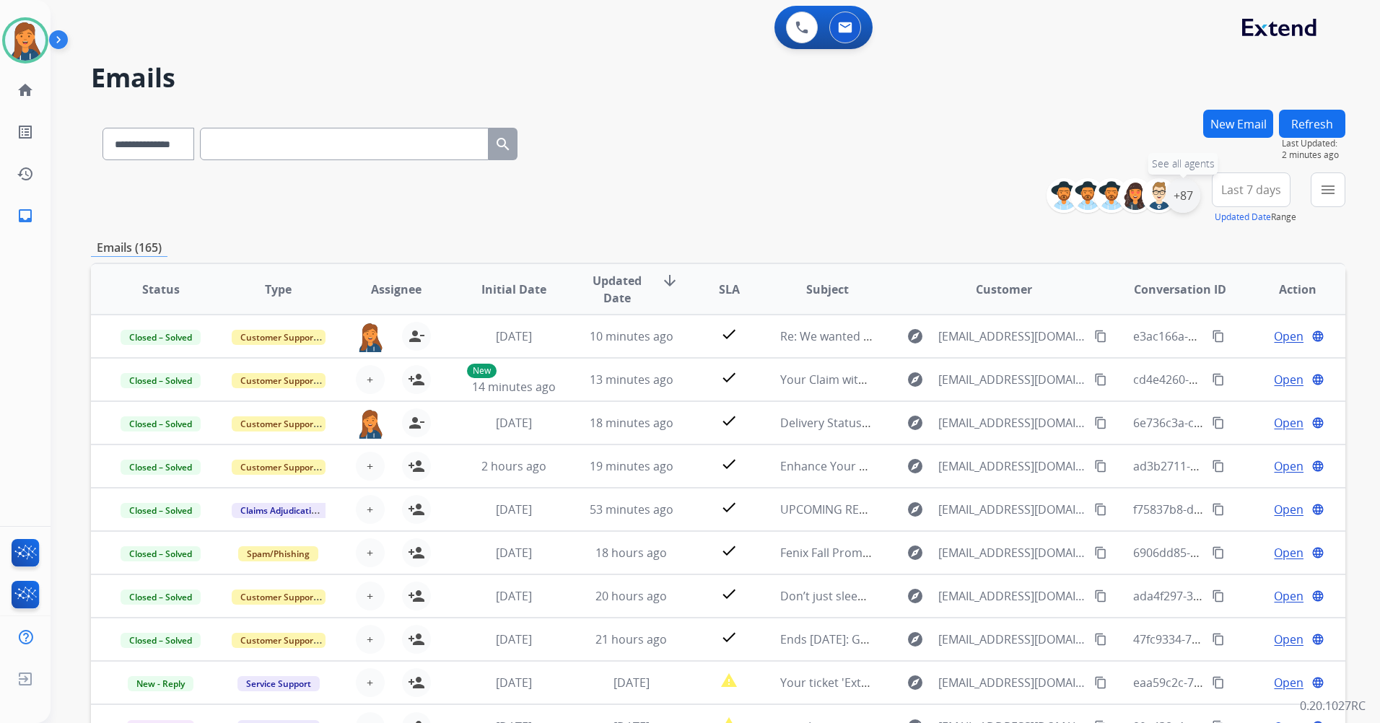
click at [1180, 199] on div "+87" at bounding box center [1182, 195] width 35 height 35
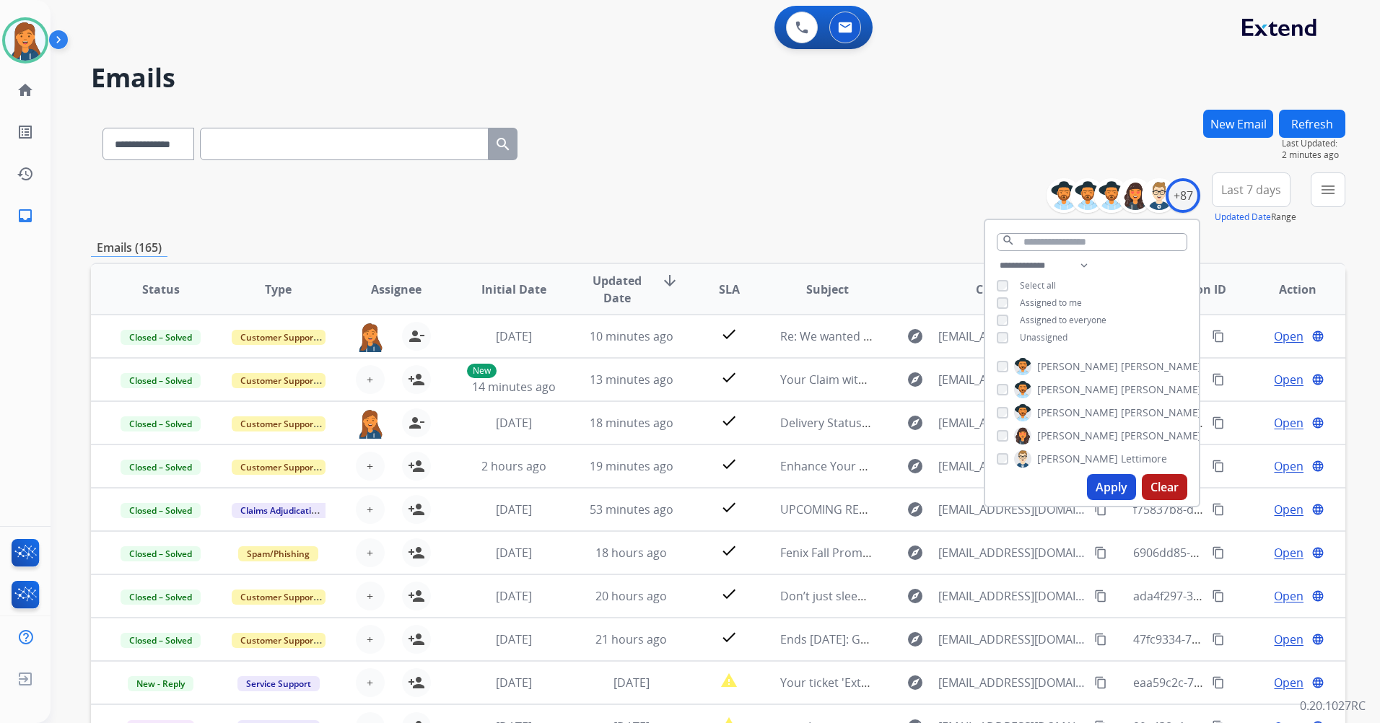
click at [1225, 187] on span "Last 7 days" at bounding box center [1251, 190] width 60 height 6
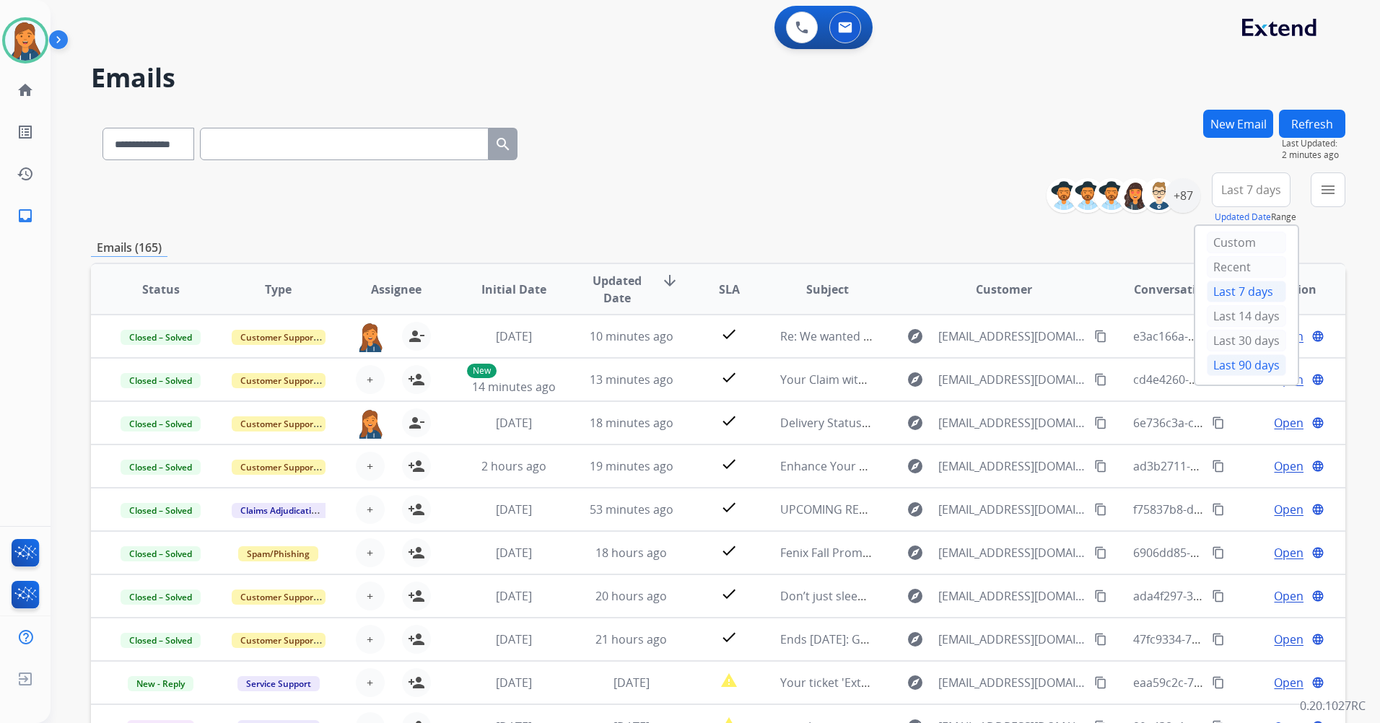
click at [1210, 363] on div "Last 90 days" at bounding box center [1245, 365] width 79 height 22
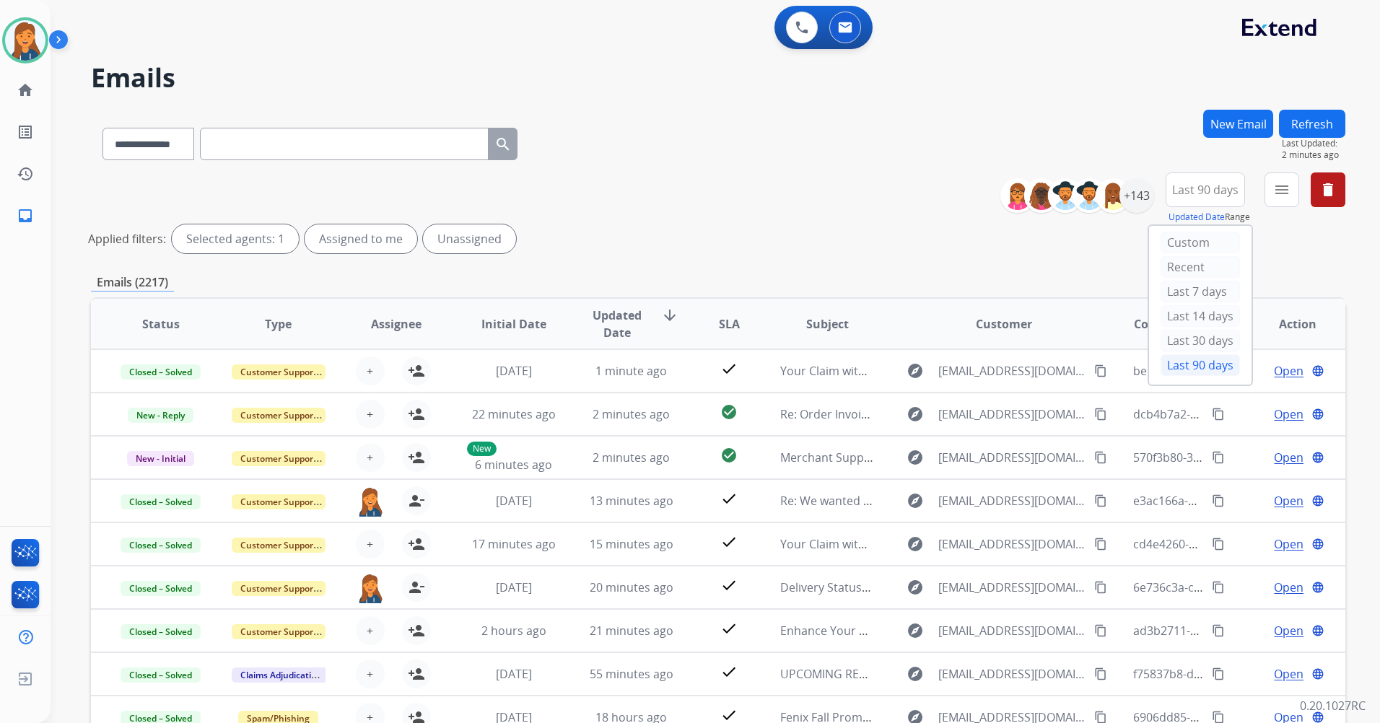
click at [1286, 188] on mat-icon "menu" at bounding box center [1281, 189] width 17 height 17
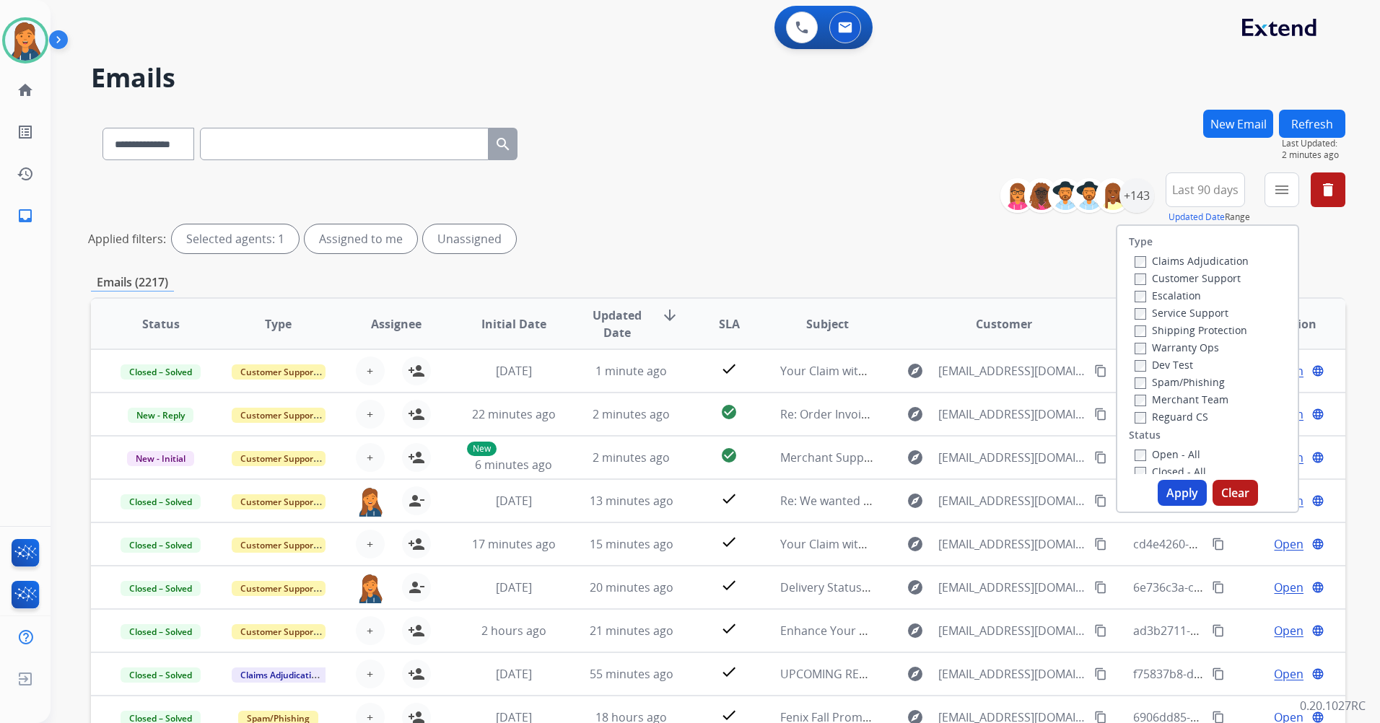
click at [1167, 267] on label "Claims Adjudication" at bounding box center [1191, 261] width 114 height 14
click at [1170, 253] on div "Claims Adjudication" at bounding box center [1191, 260] width 114 height 17
click at [1170, 263] on label "Claims Adjudication" at bounding box center [1191, 261] width 114 height 14
click at [1167, 280] on label "Customer Support" at bounding box center [1187, 278] width 106 height 14
click at [1167, 330] on label "Shipping Protection" at bounding box center [1190, 330] width 113 height 14
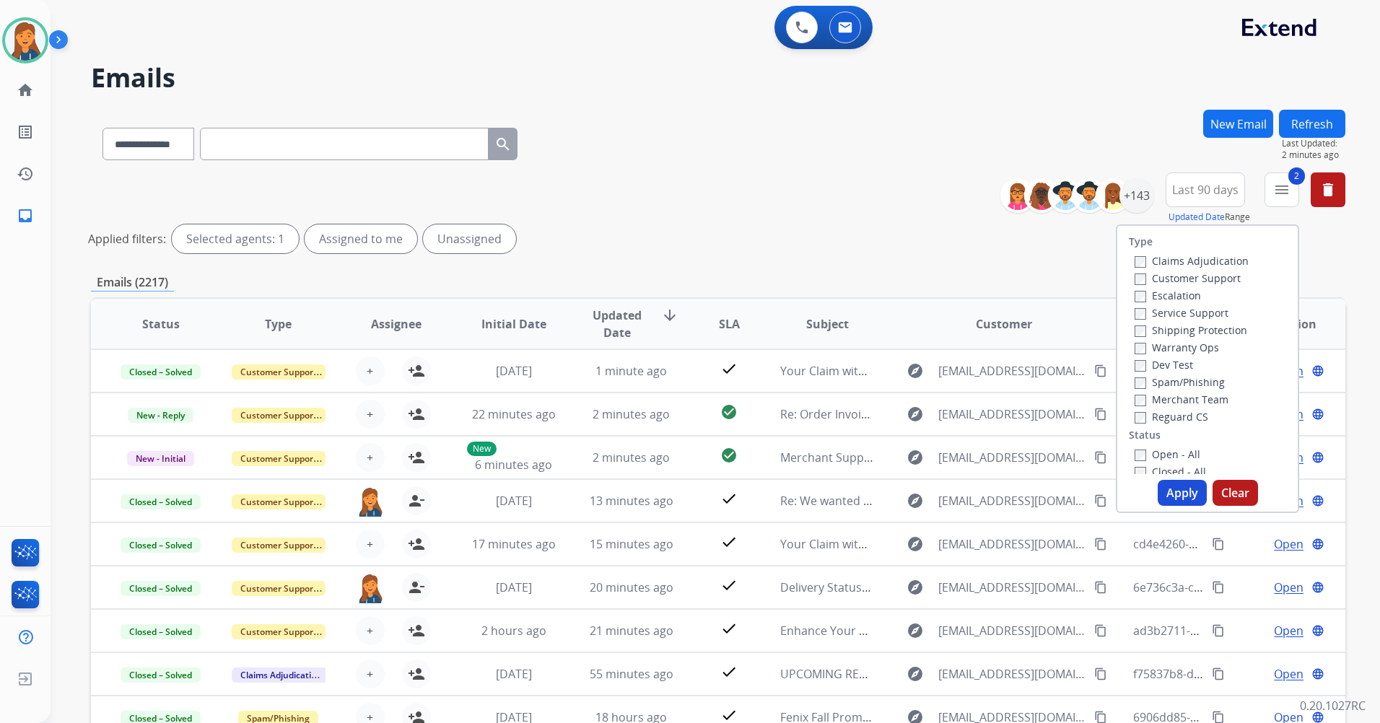
click at [1164, 423] on label "Reguard CS" at bounding box center [1171, 417] width 74 height 14
click at [1149, 455] on label "Open - All" at bounding box center [1167, 454] width 66 height 14
click at [1183, 504] on button "Apply" at bounding box center [1181, 493] width 49 height 26
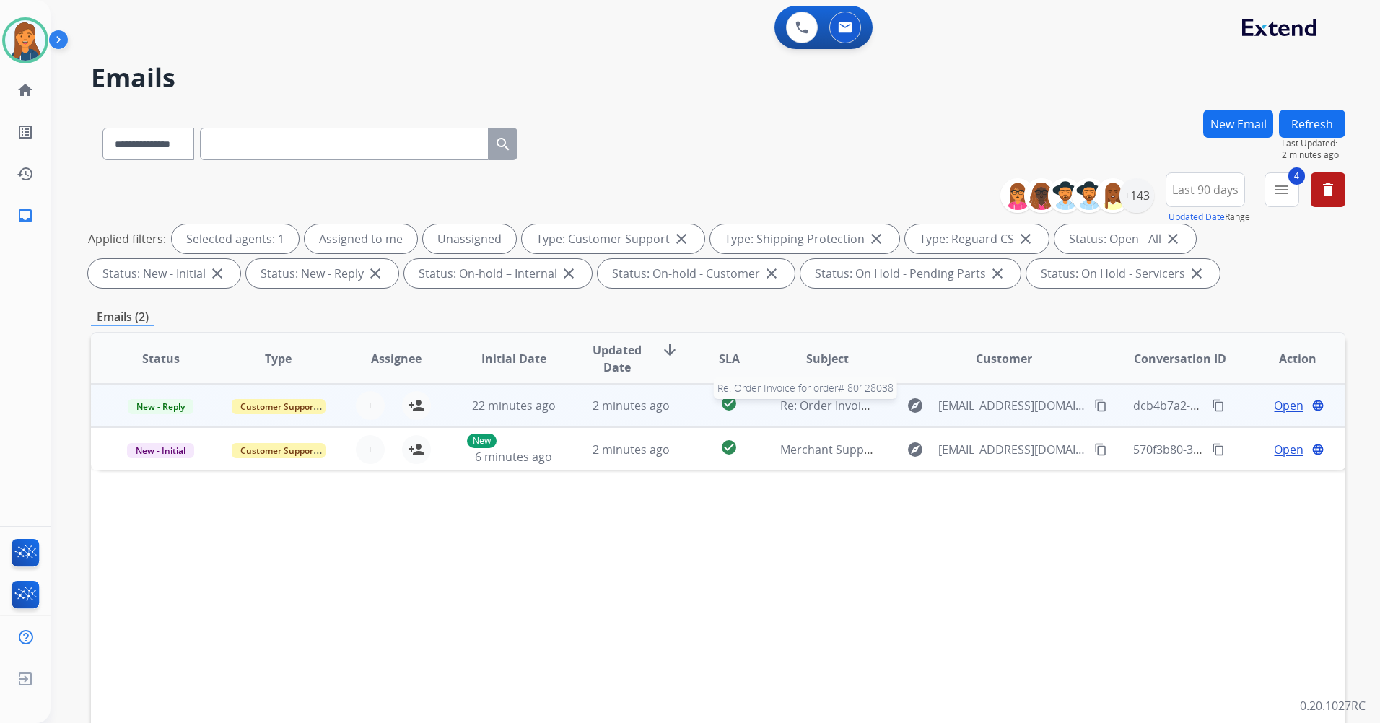
click at [837, 411] on span "Re: Order Invoice for order# 80128038" at bounding box center [884, 406] width 208 height 16
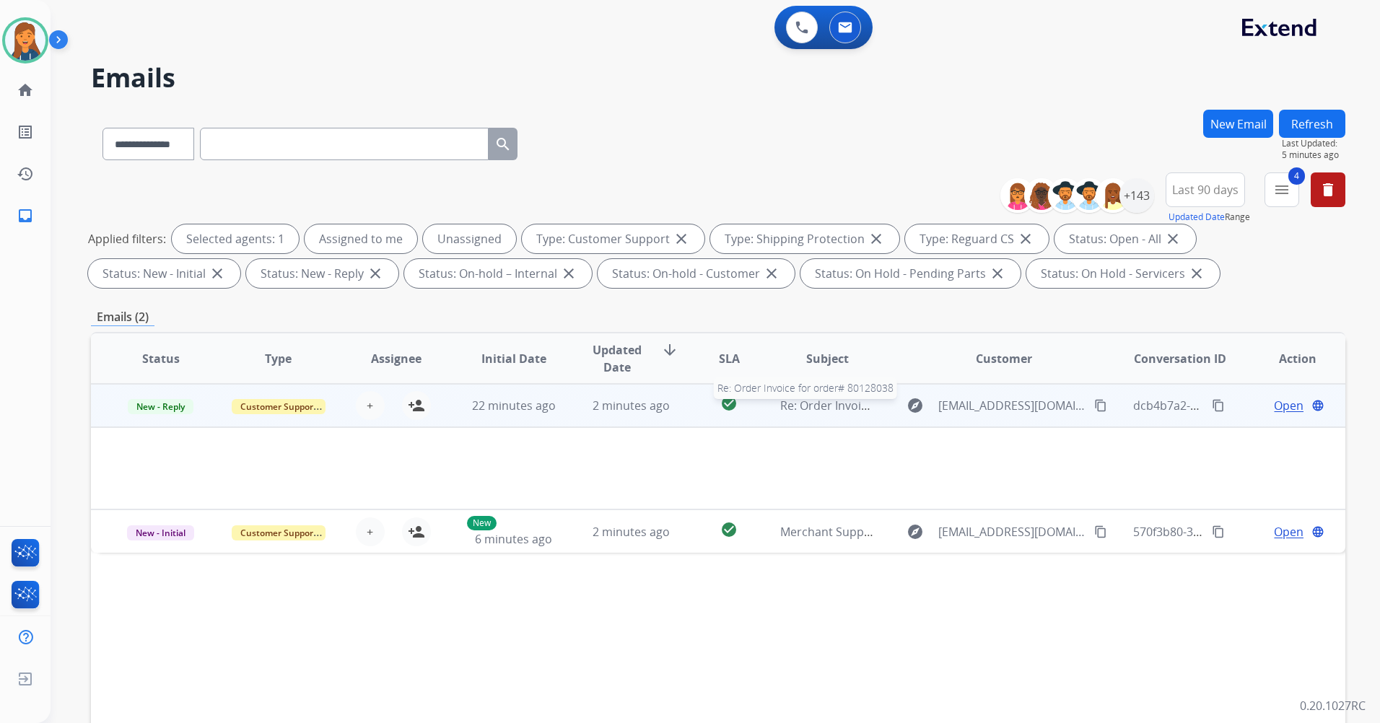
click at [796, 411] on span "Re: Order Invoice for order# 80128038" at bounding box center [884, 406] width 208 height 16
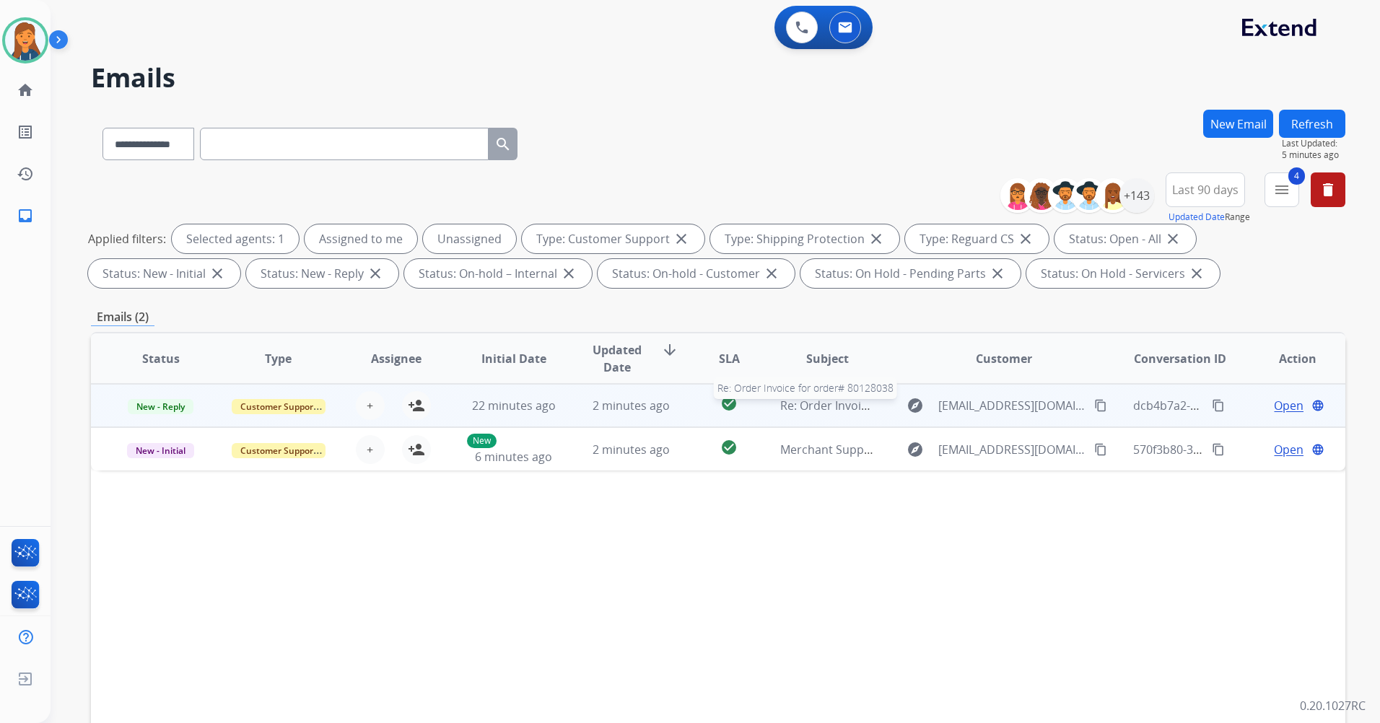
click at [796, 411] on span "Re: Order Invoice for order# 80128038" at bounding box center [884, 406] width 208 height 16
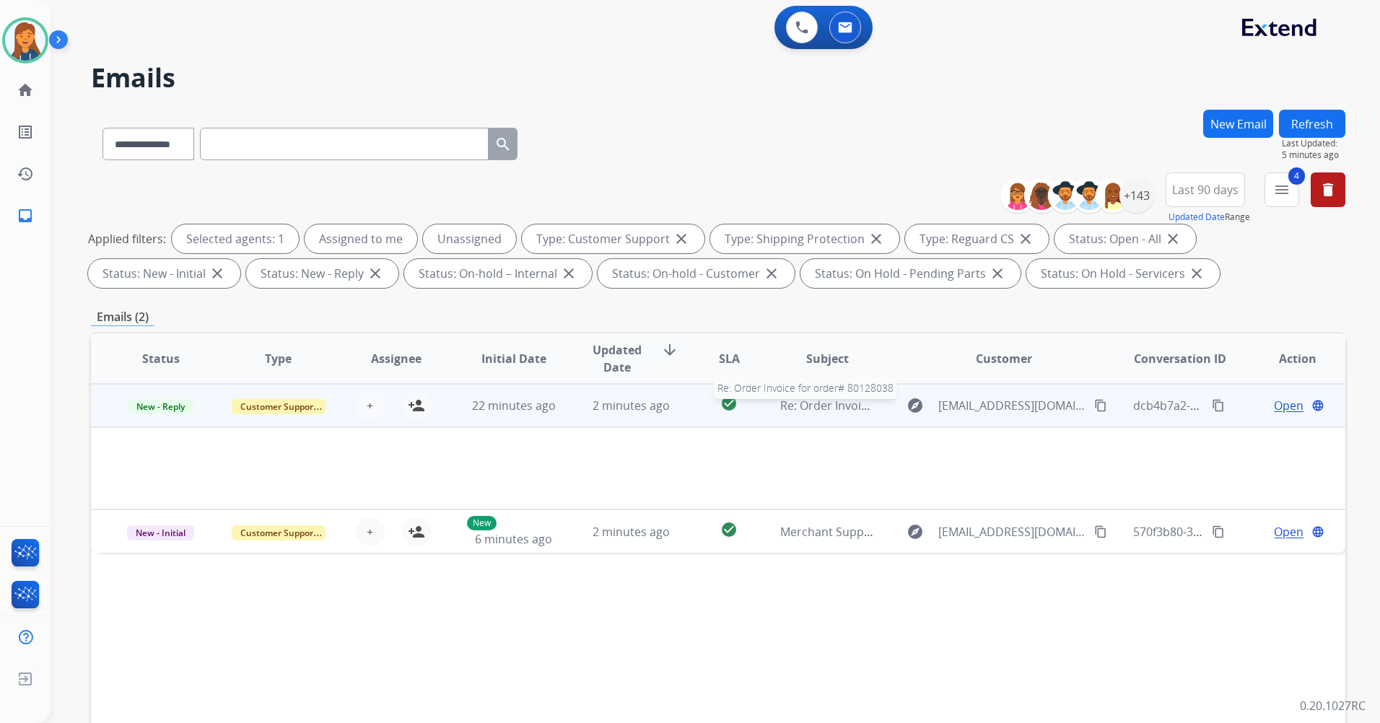
click at [812, 405] on span "Re: Order Invoice for order# 80128038" at bounding box center [884, 406] width 208 height 16
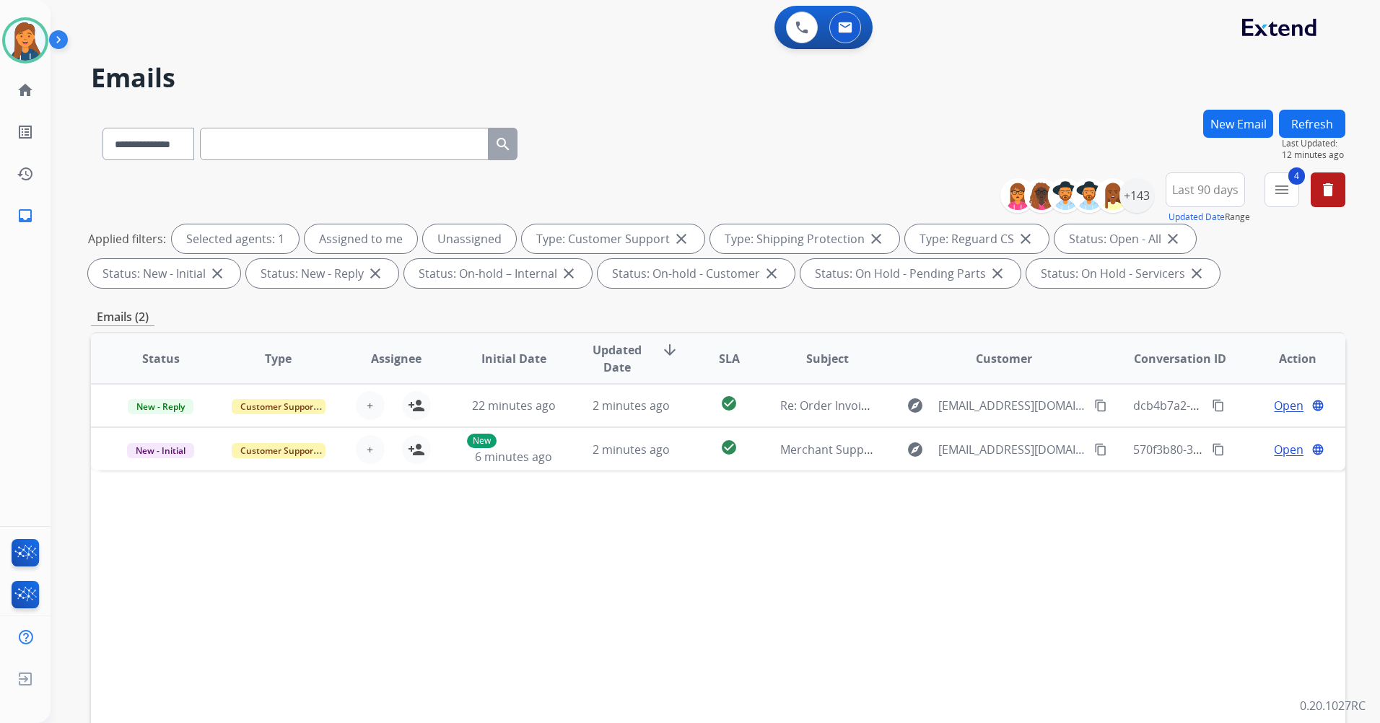
click at [1308, 123] on button "Refresh" at bounding box center [1312, 124] width 66 height 28
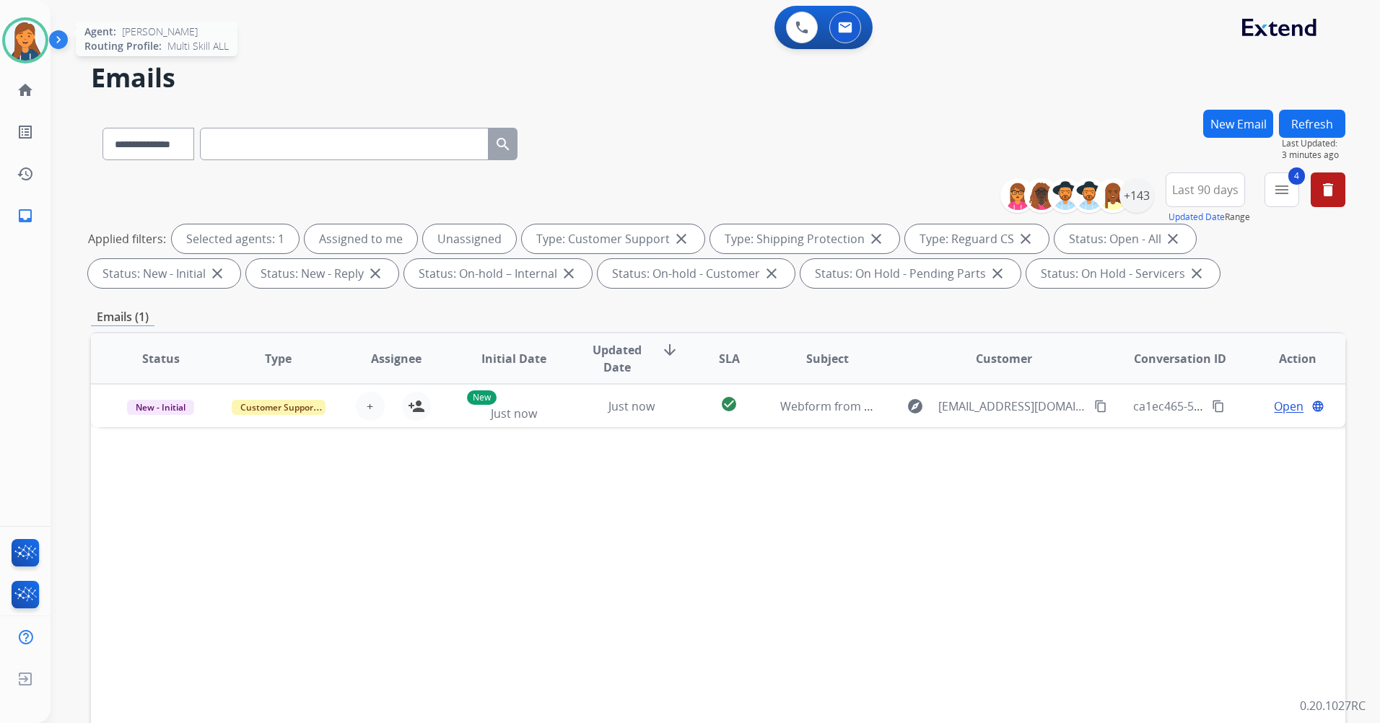
click at [42, 34] on img at bounding box center [25, 40] width 40 height 40
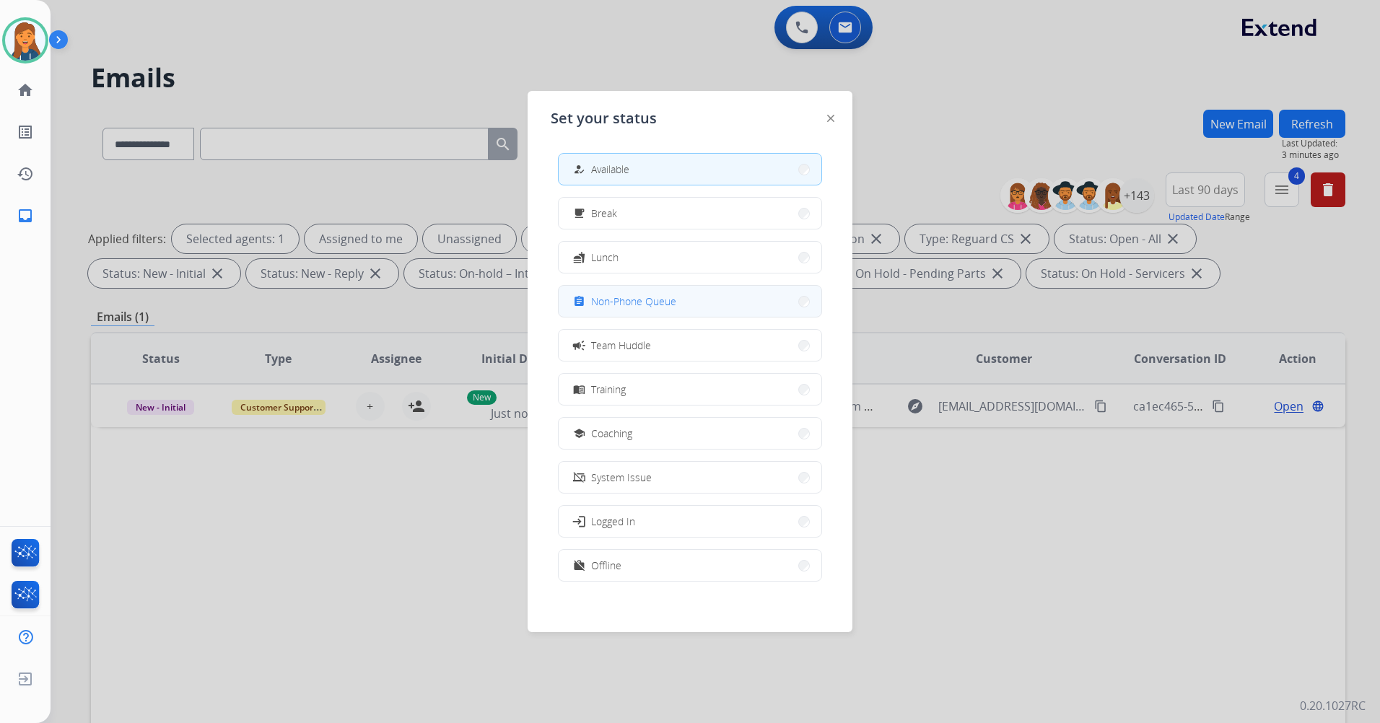
click at [619, 307] on span "Non-Phone Queue" at bounding box center [633, 301] width 85 height 15
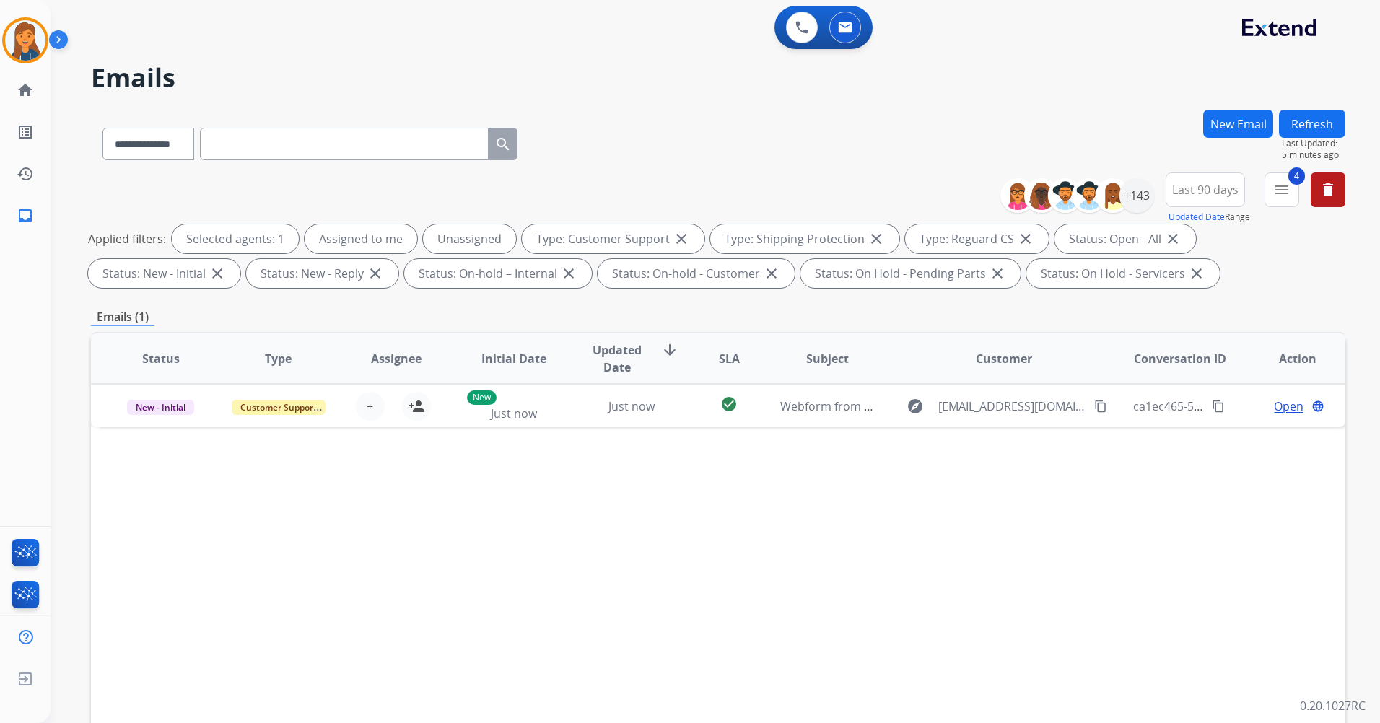
click at [1224, 124] on button "New Email" at bounding box center [1238, 124] width 70 height 28
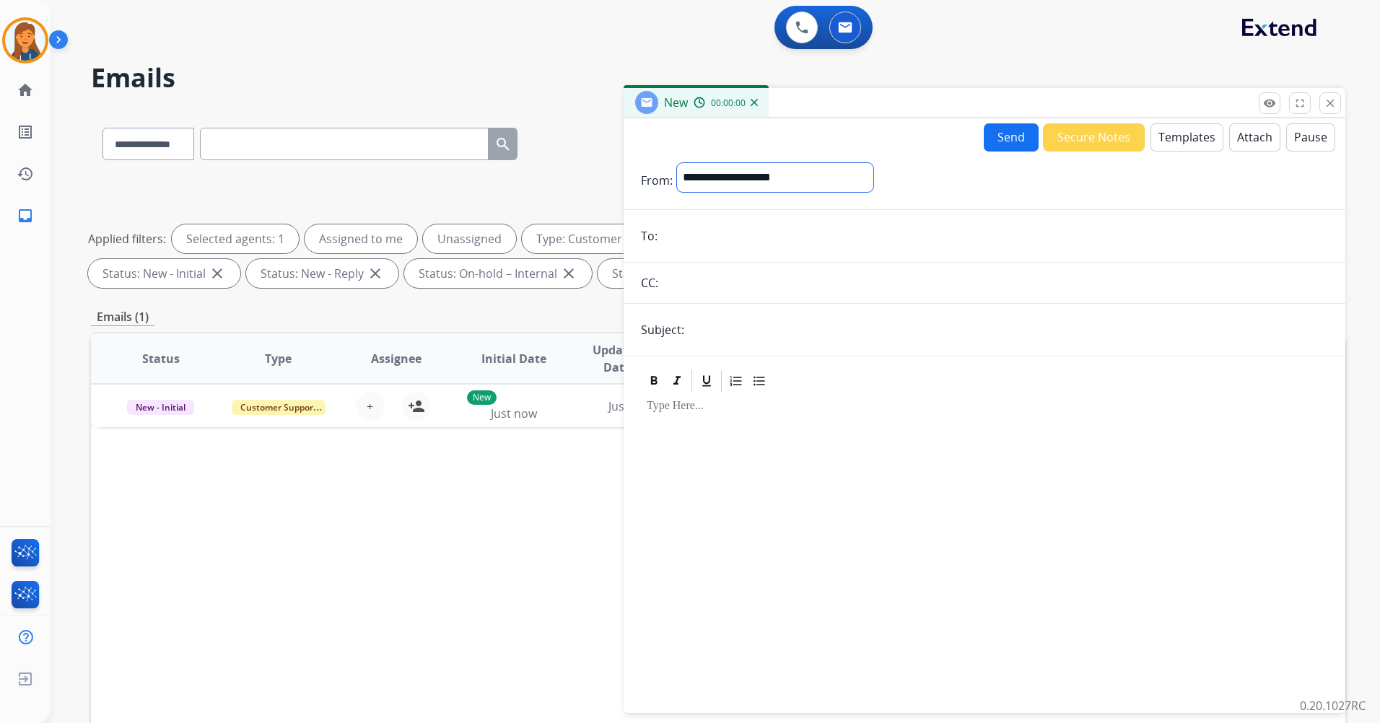
click at [794, 174] on select "**********" at bounding box center [775, 177] width 196 height 29
click at [677, 163] on select "**********" at bounding box center [775, 177] width 196 height 29
click at [774, 198] on form "**********" at bounding box center [984, 430] width 722 height 556
click at [779, 180] on select "**********" at bounding box center [775, 177] width 196 height 29
select select "**********"
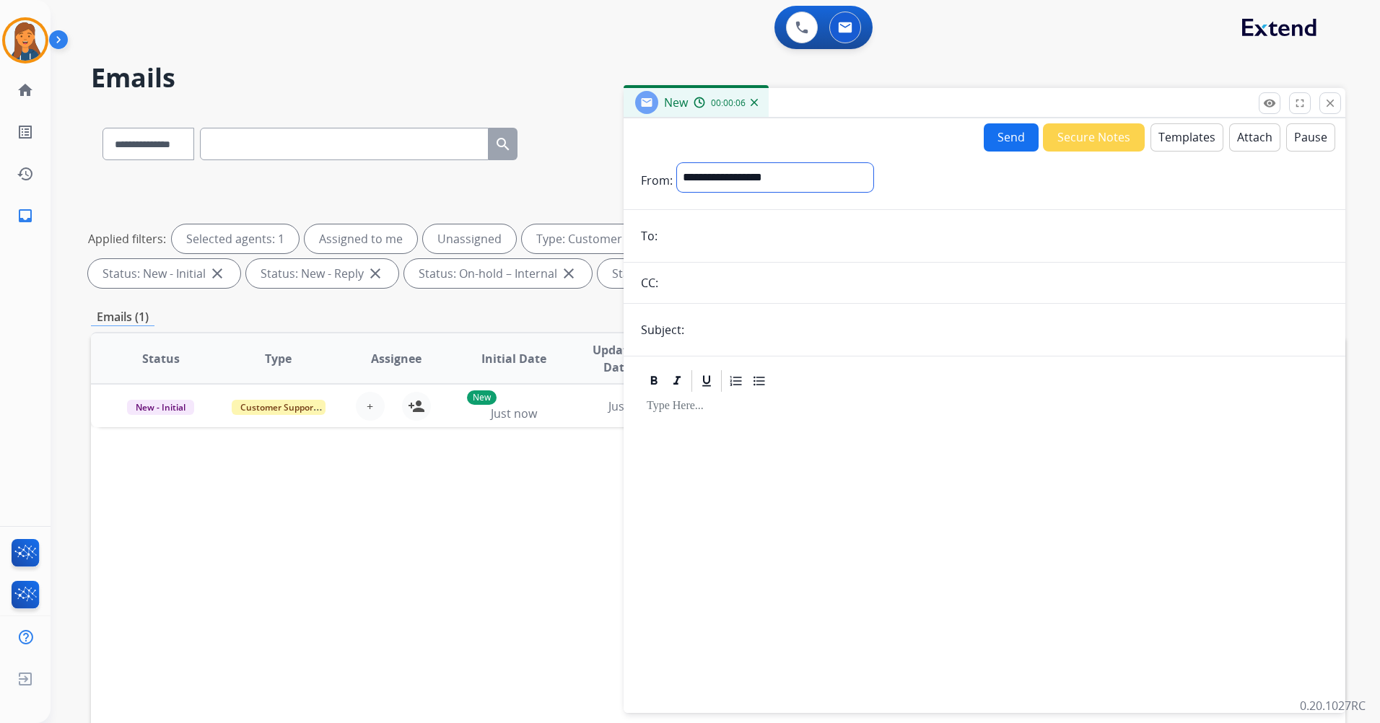
click at [677, 163] on select "**********" at bounding box center [775, 177] width 196 height 29
click at [734, 224] on input "email" at bounding box center [995, 237] width 666 height 29
paste input "**********"
type input "**********"
click at [751, 327] on input "text" at bounding box center [1007, 331] width 639 height 29
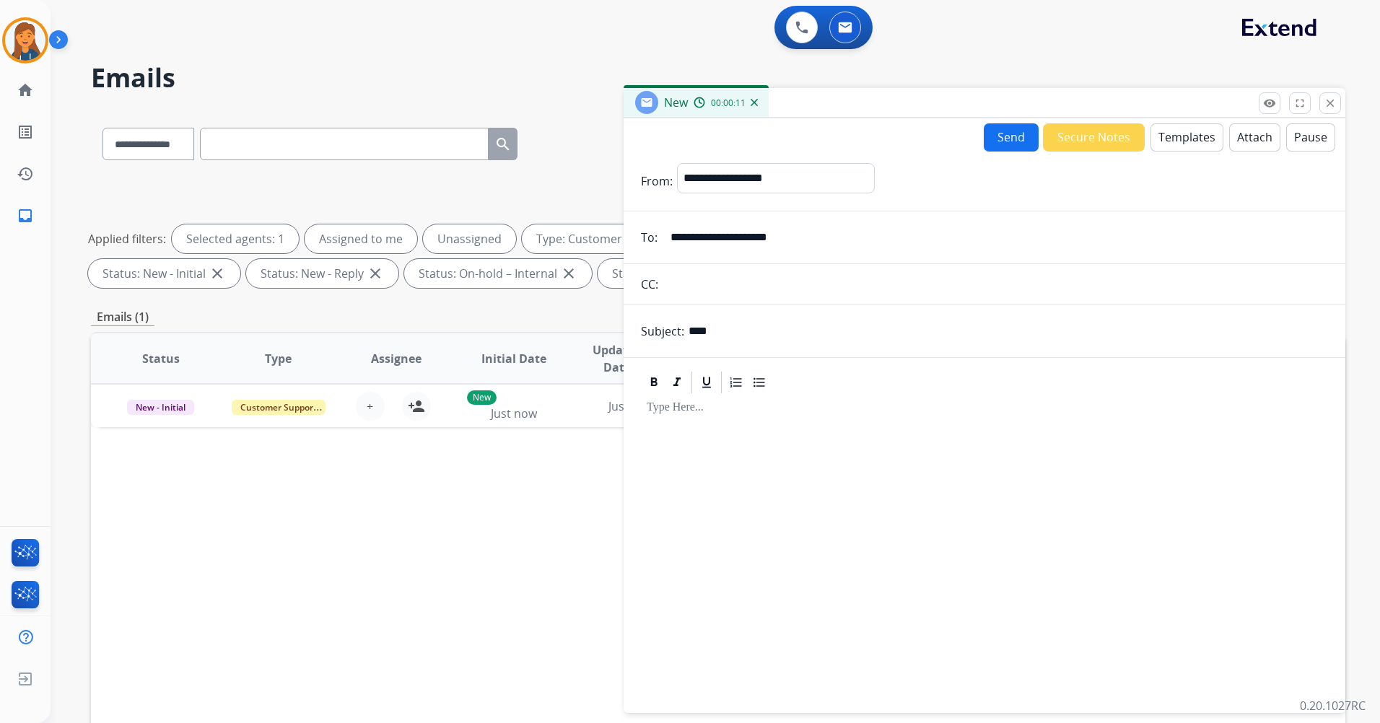
type input "**********"
click at [1166, 140] on button "Templates" at bounding box center [1186, 137] width 73 height 28
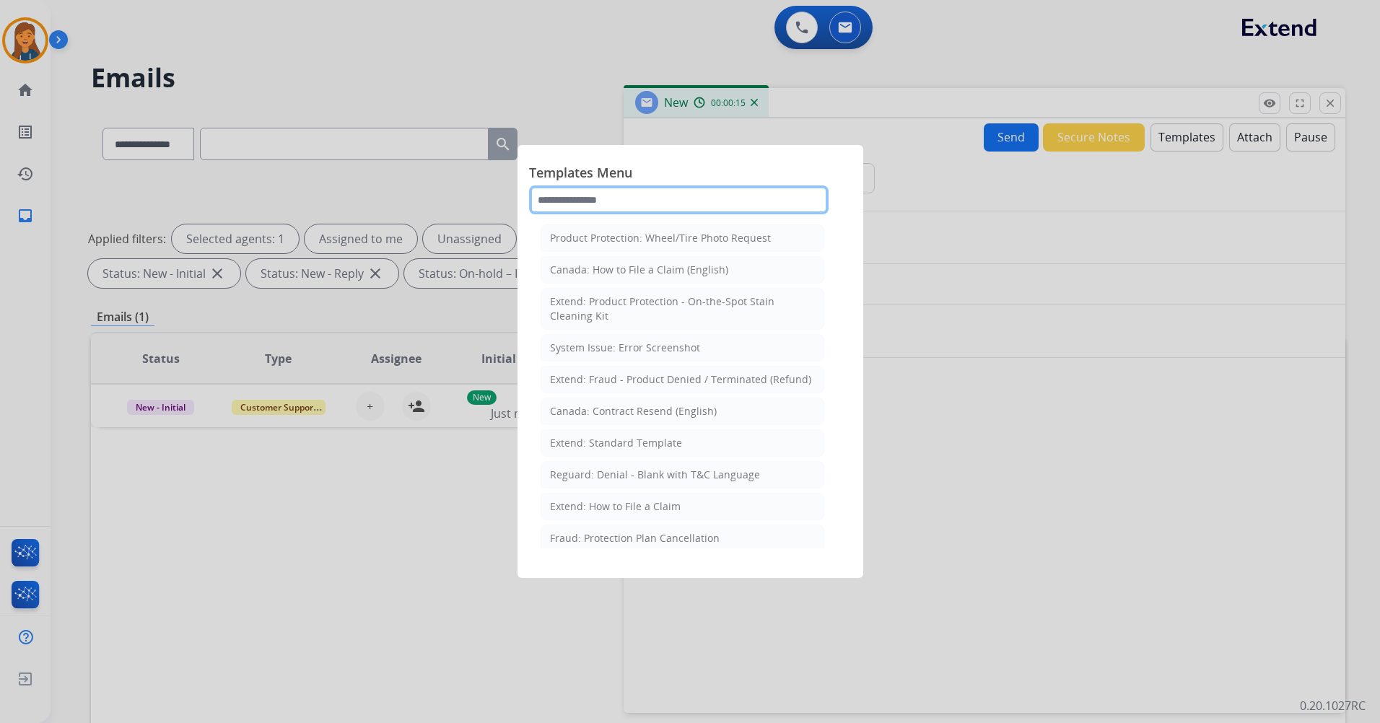
click at [609, 206] on input "text" at bounding box center [678, 199] width 299 height 29
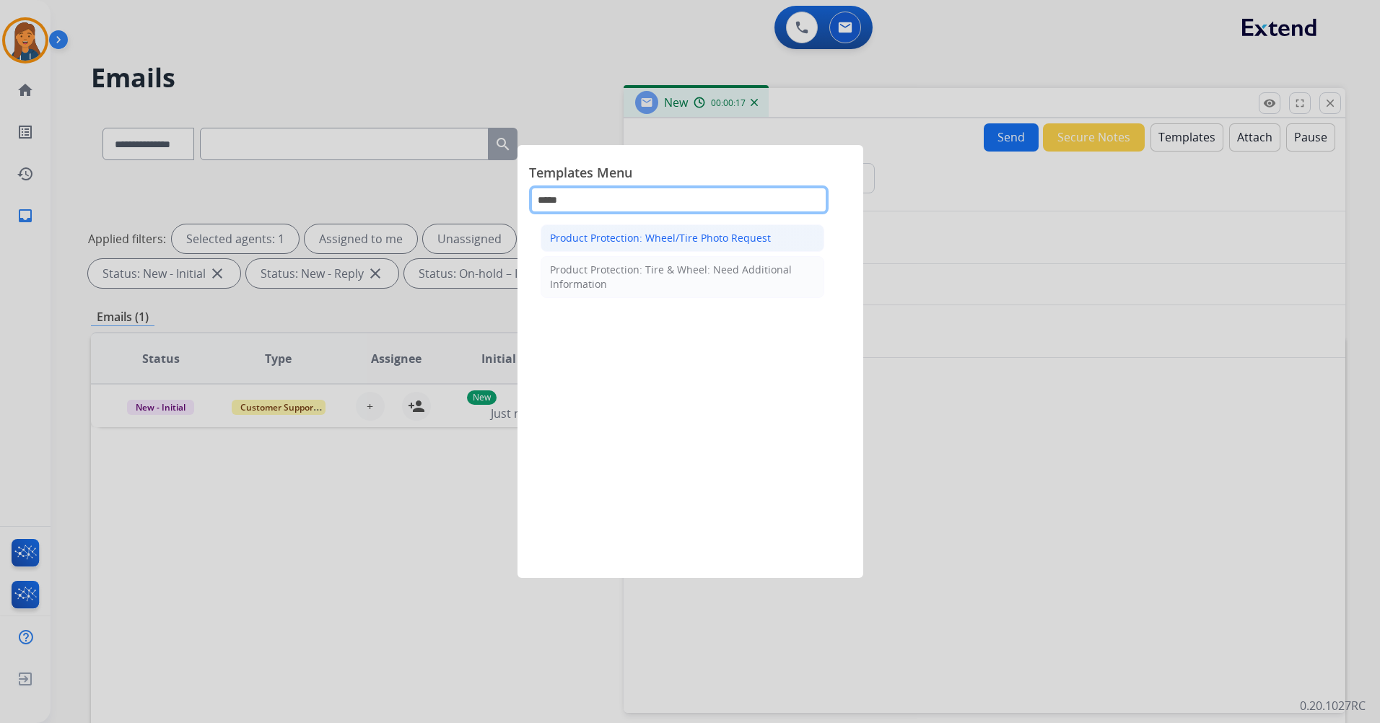
type input "*****"
click at [684, 240] on div "Product Protection: Wheel/Tire Photo Request" at bounding box center [660, 238] width 221 height 14
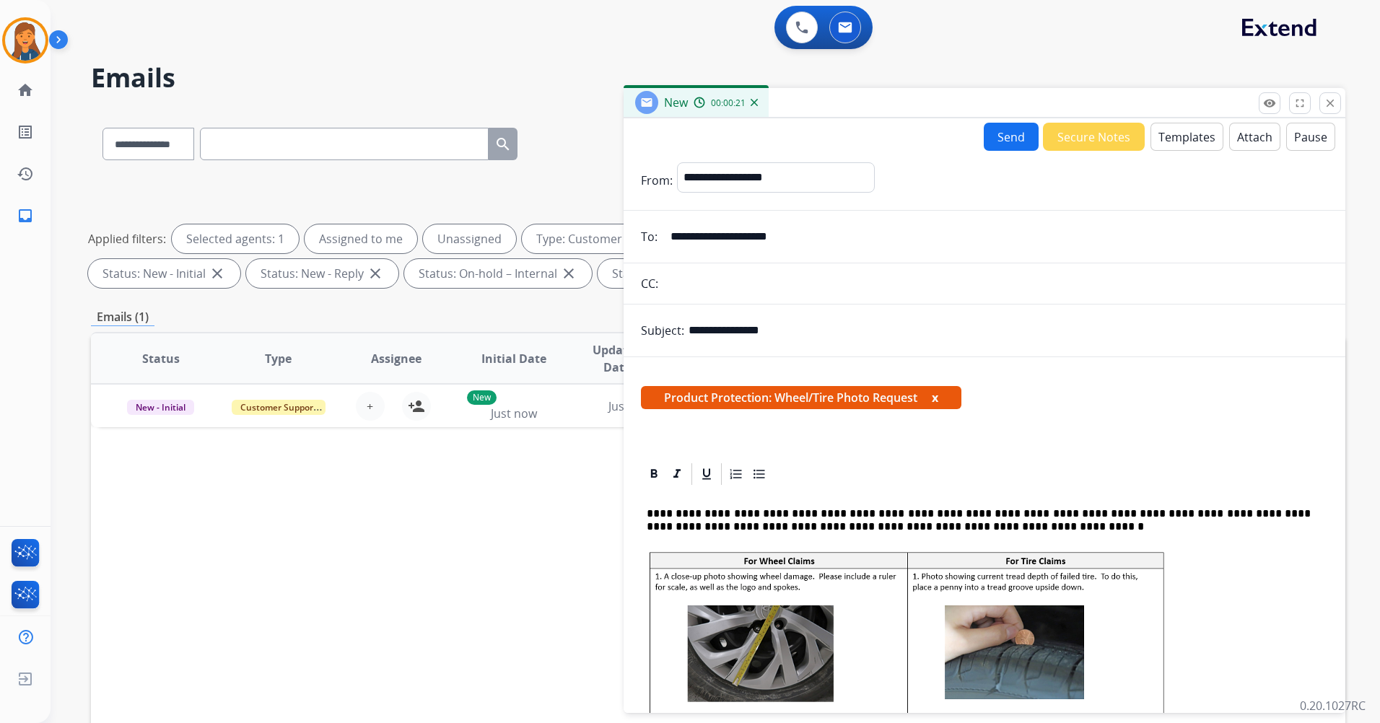
click at [1197, 135] on button "Templates" at bounding box center [1186, 137] width 73 height 28
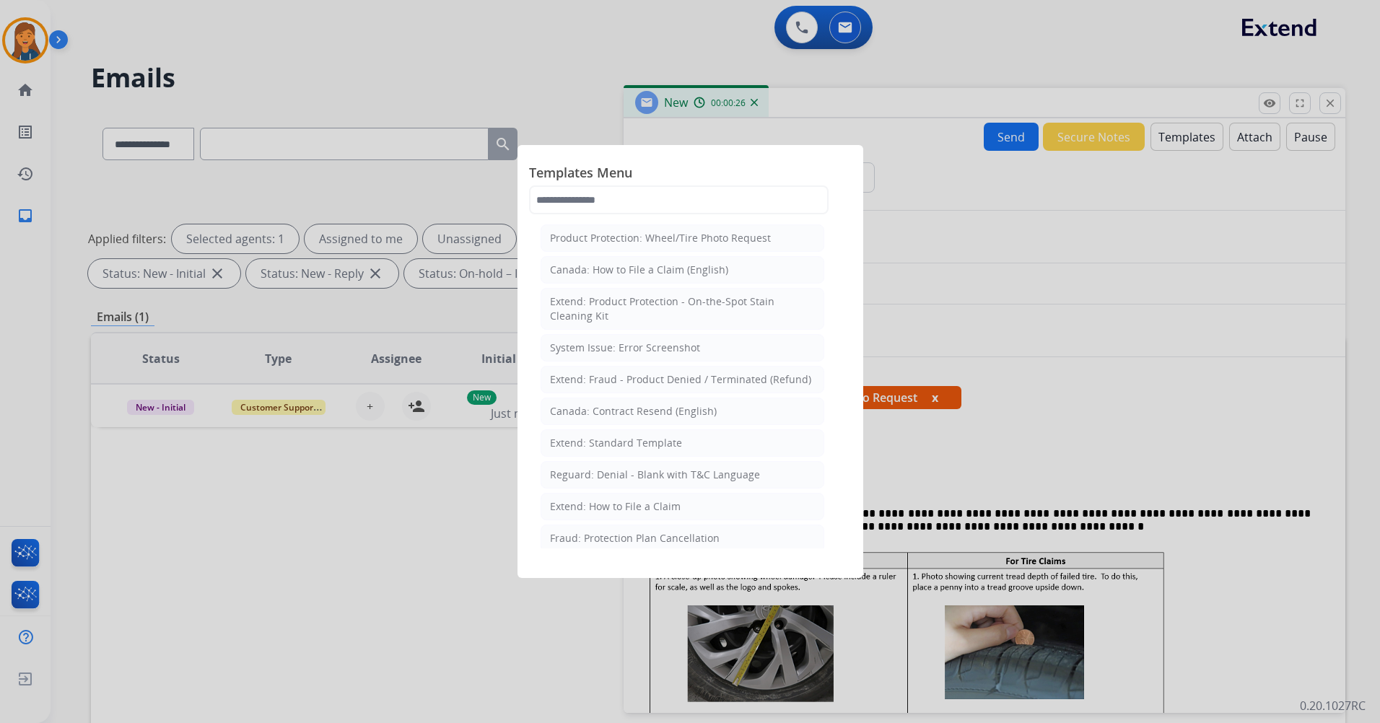
click at [608, 436] on li "Extend: Standard Template" at bounding box center [682, 442] width 284 height 27
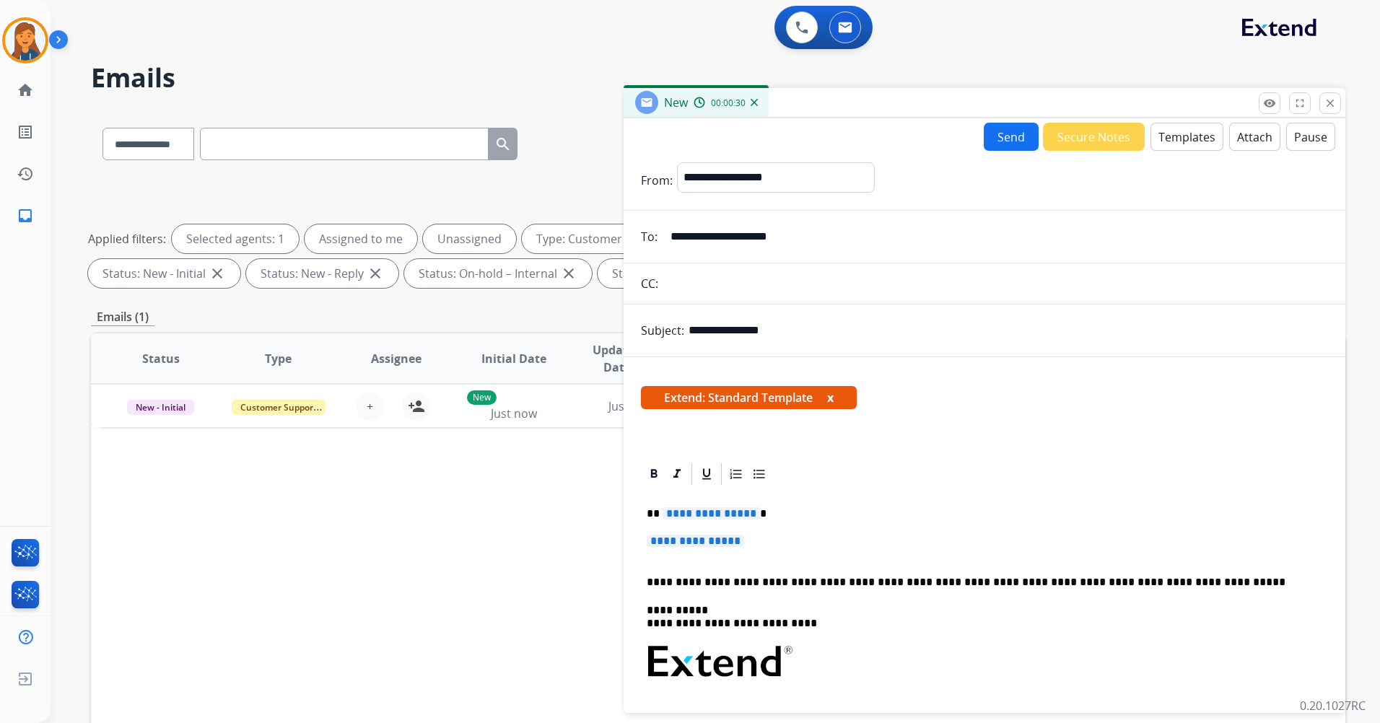
click at [698, 511] on span "**********" at bounding box center [710, 513] width 97 height 12
click at [713, 540] on span "**********" at bounding box center [694, 541] width 97 height 12
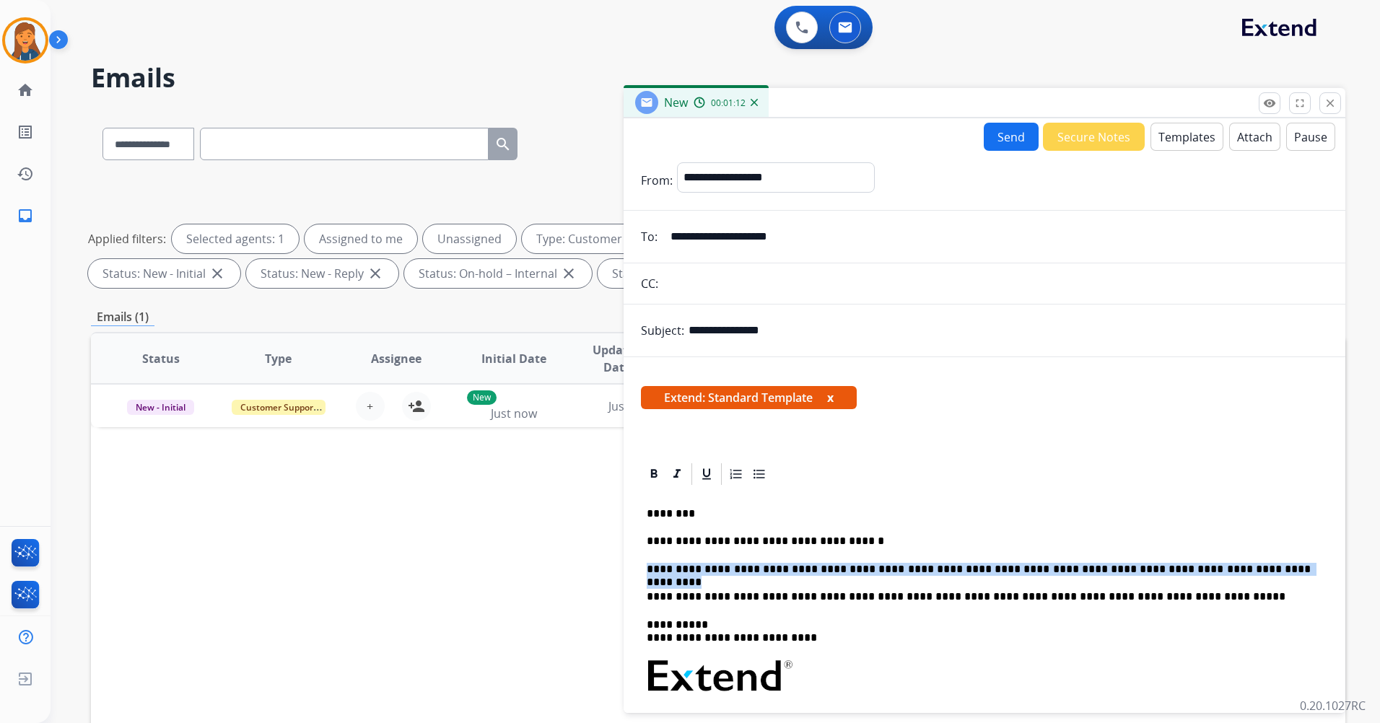
drag, startPoint x: 1221, startPoint y: 569, endPoint x: 649, endPoint y: 563, distance: 572.2
click at [649, 563] on p "**********" at bounding box center [978, 569] width 664 height 13
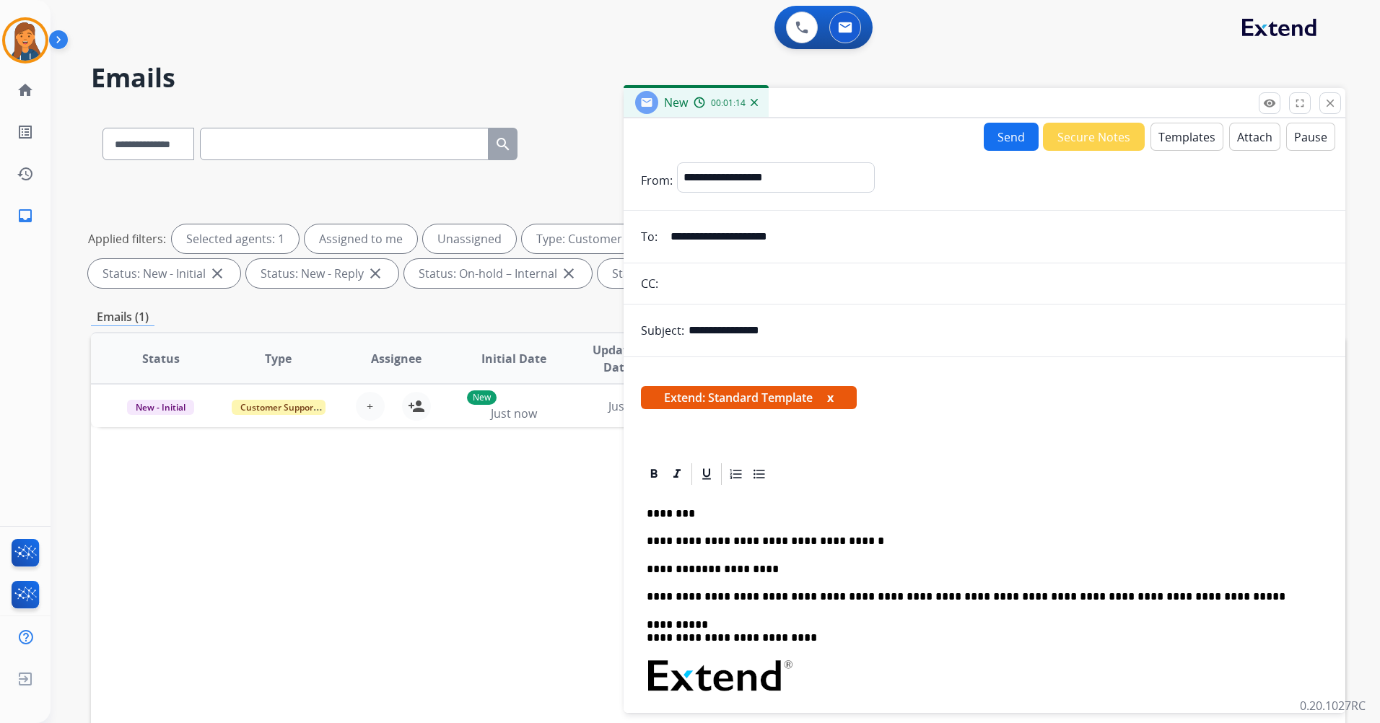
click at [701, 361] on div "**********" at bounding box center [984, 642] width 722 height 571
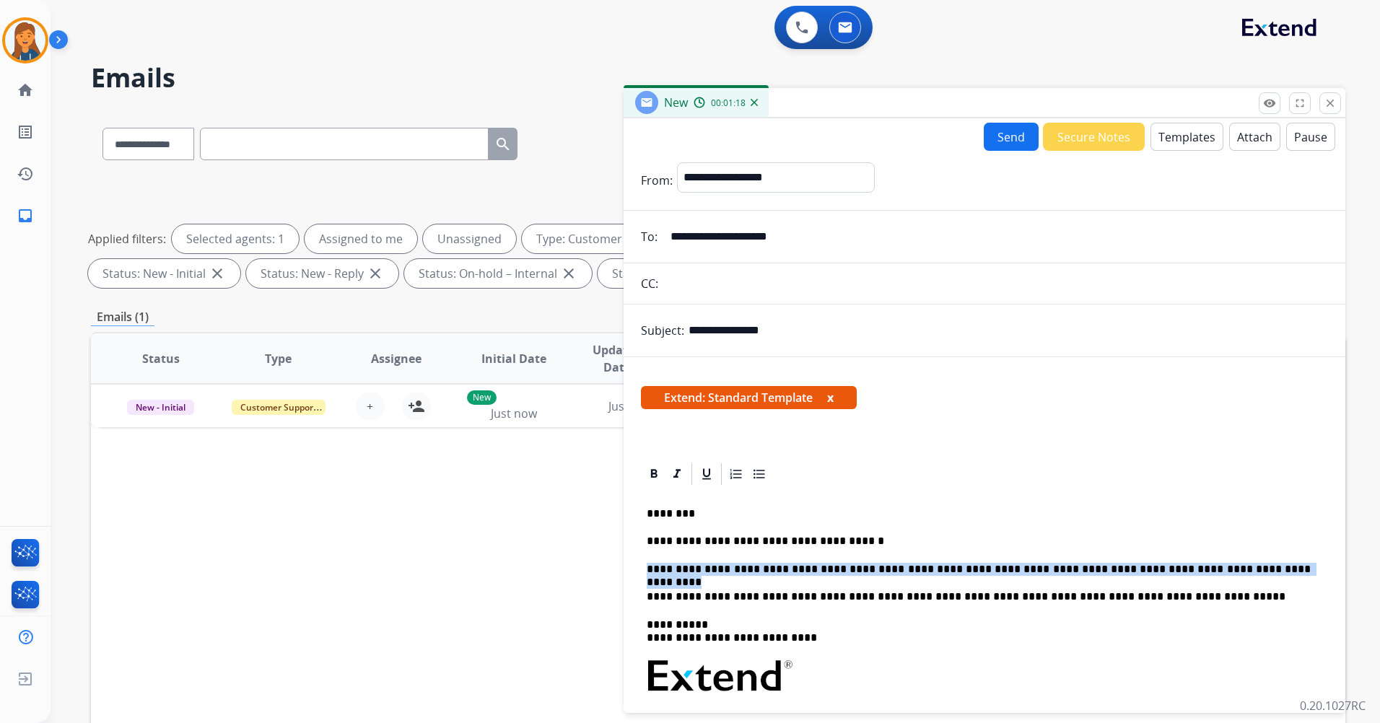
drag, startPoint x: 1215, startPoint y: 570, endPoint x: 653, endPoint y: 567, distance: 562.1
click at [648, 571] on p "**********" at bounding box center [978, 569] width 664 height 13
copy p "**********"
click at [1022, 136] on button "Send" at bounding box center [1010, 137] width 55 height 28
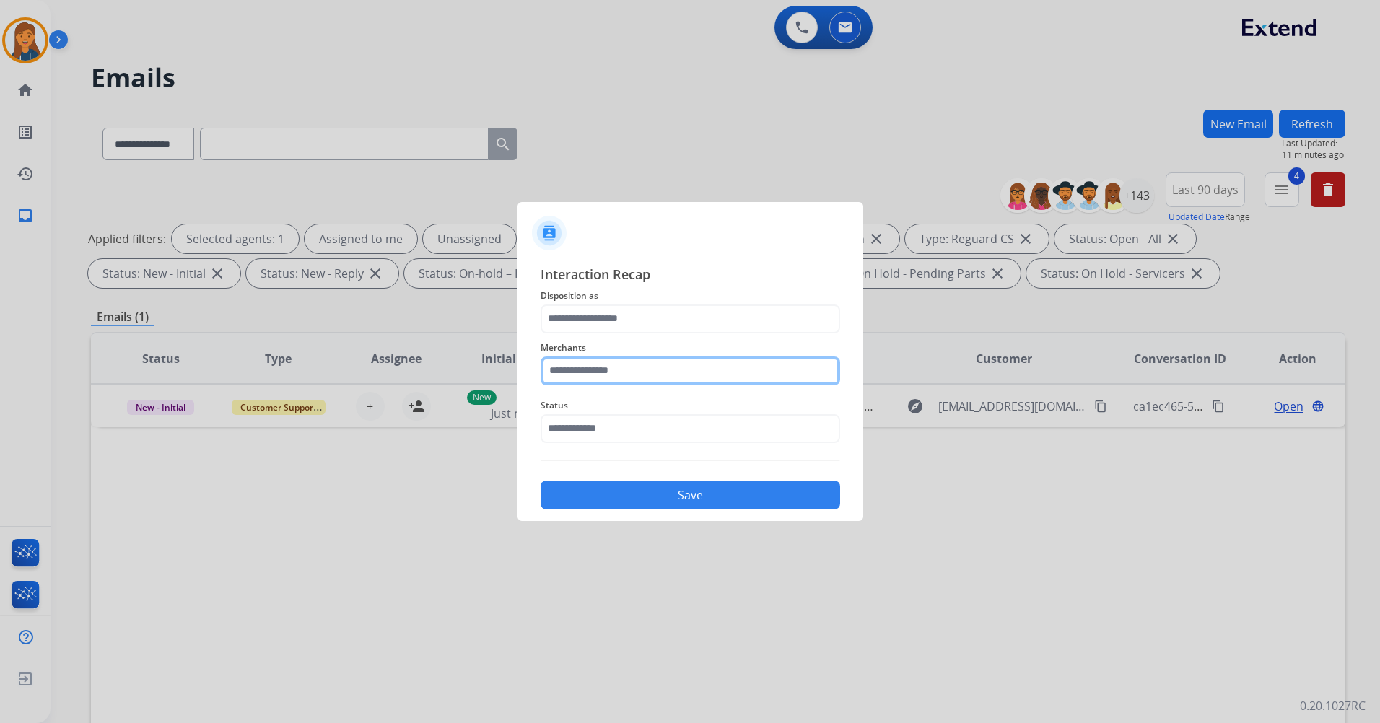
click at [677, 381] on input "text" at bounding box center [689, 370] width 299 height 29
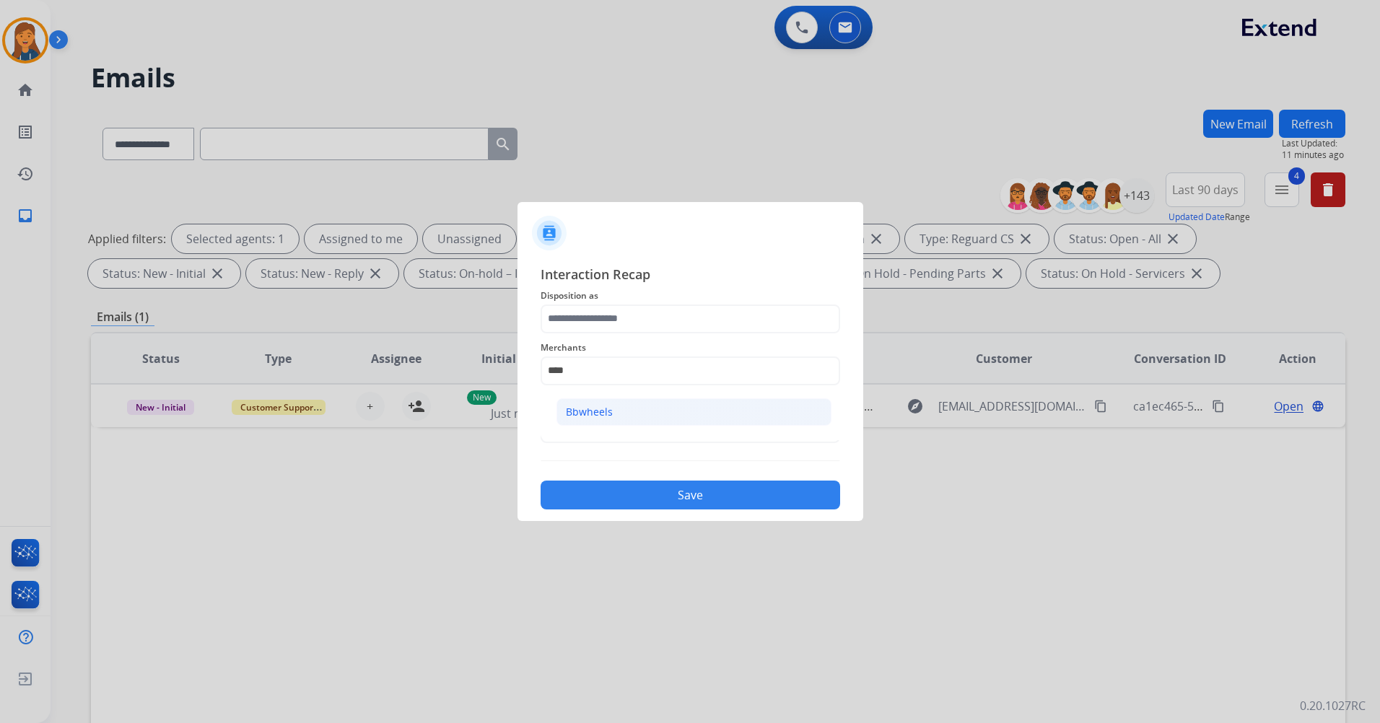
click at [667, 401] on li "Bbwheels" at bounding box center [693, 411] width 275 height 27
type input "********"
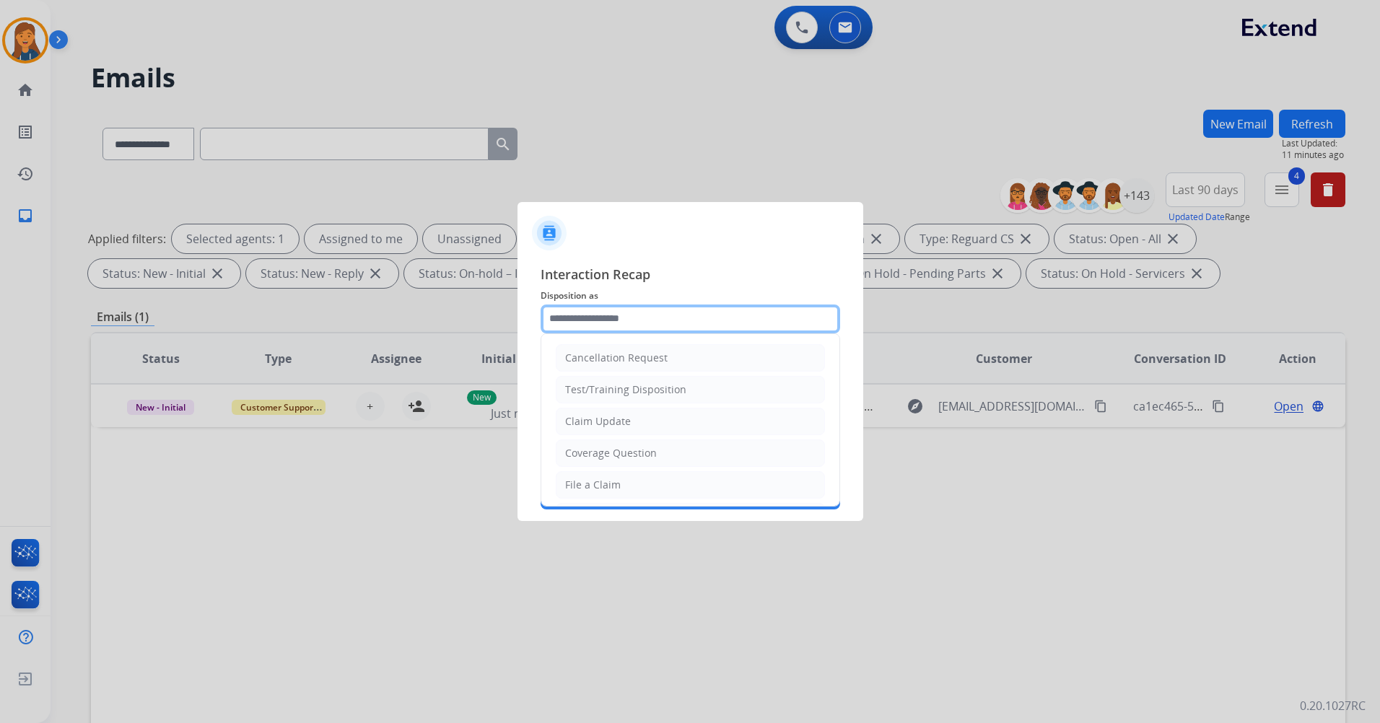
click at [625, 310] on input "text" at bounding box center [689, 318] width 299 height 29
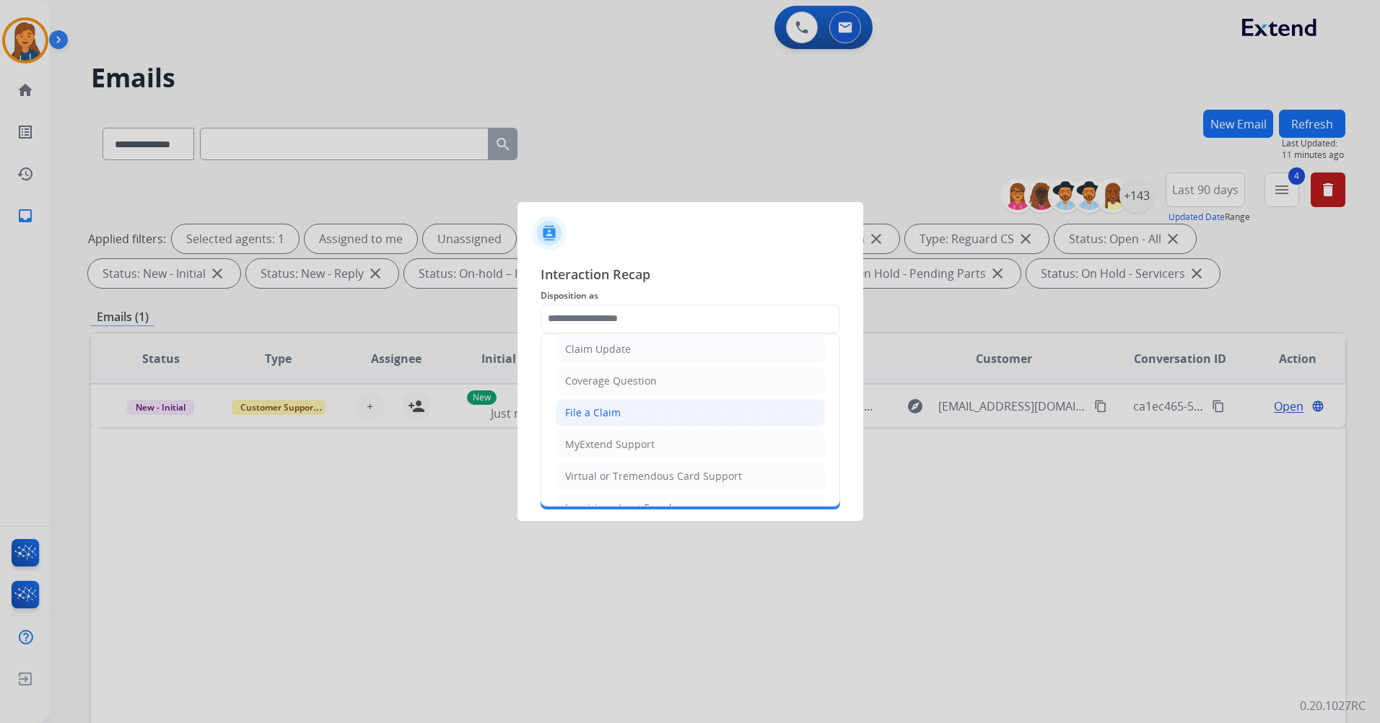
click at [585, 399] on li "File a Claim" at bounding box center [690, 412] width 269 height 27
type input "**********"
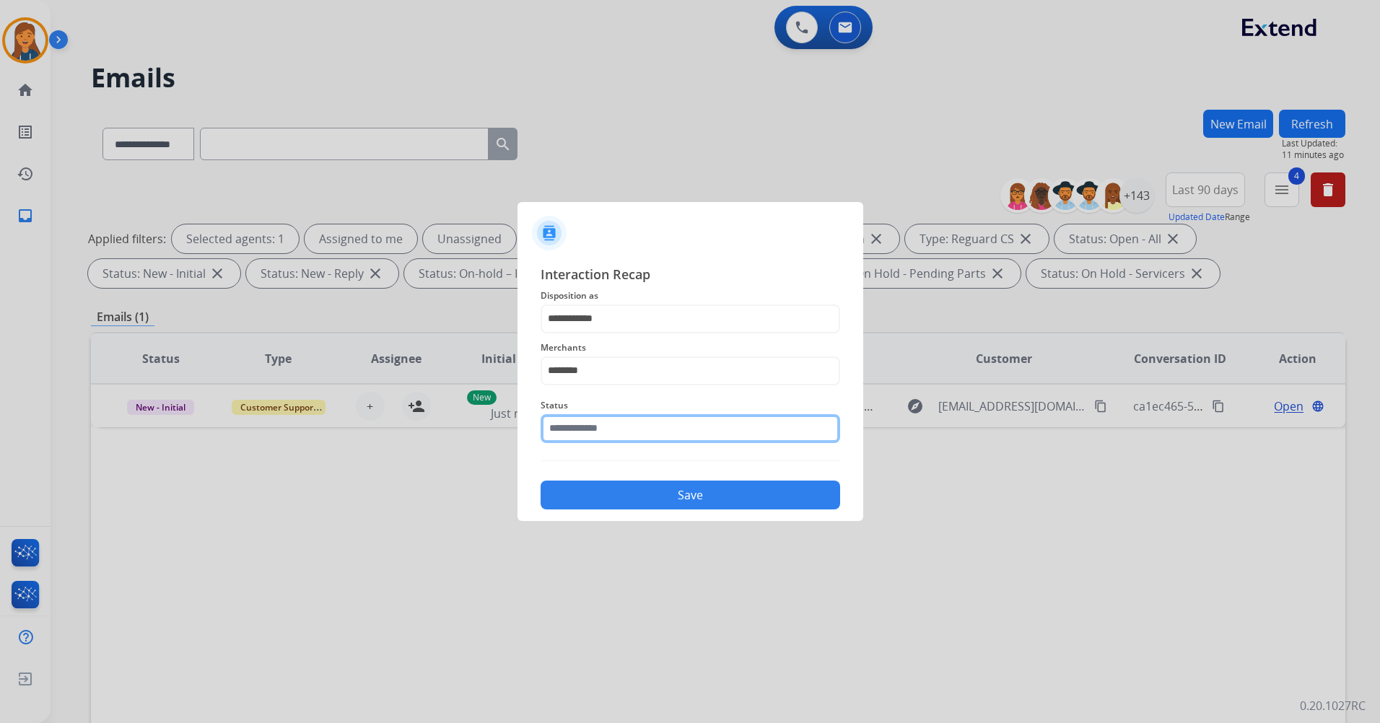
click at [588, 418] on input "text" at bounding box center [689, 428] width 299 height 29
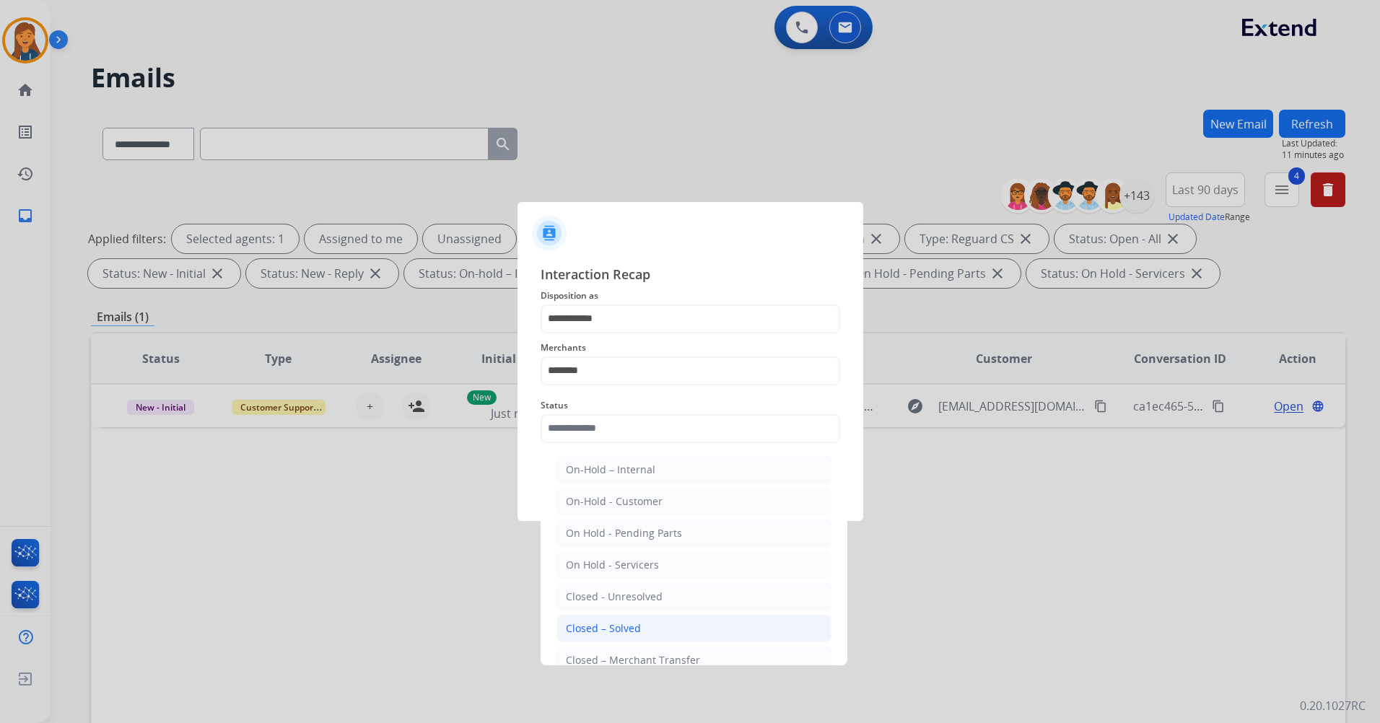
click at [608, 621] on div "Closed – Solved" at bounding box center [603, 628] width 75 height 14
type input "**********"
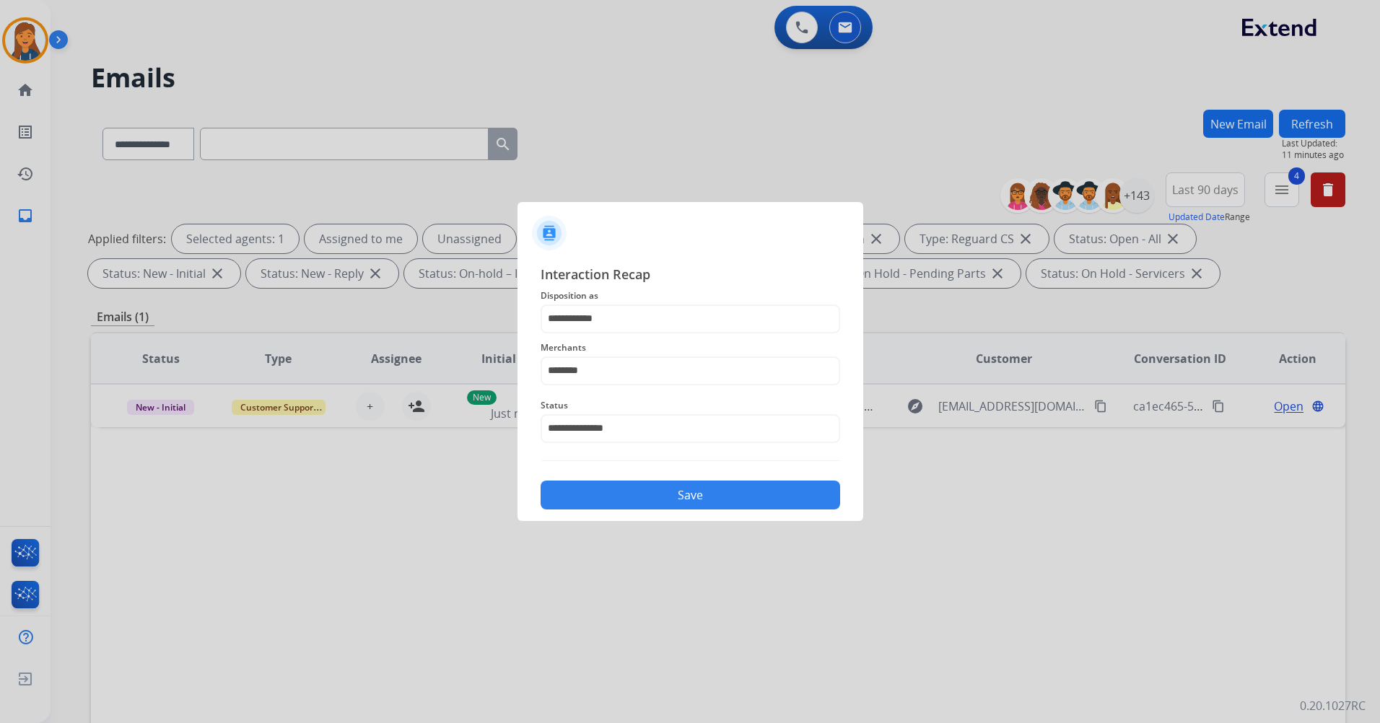
click at [603, 490] on button "Save" at bounding box center [689, 495] width 299 height 29
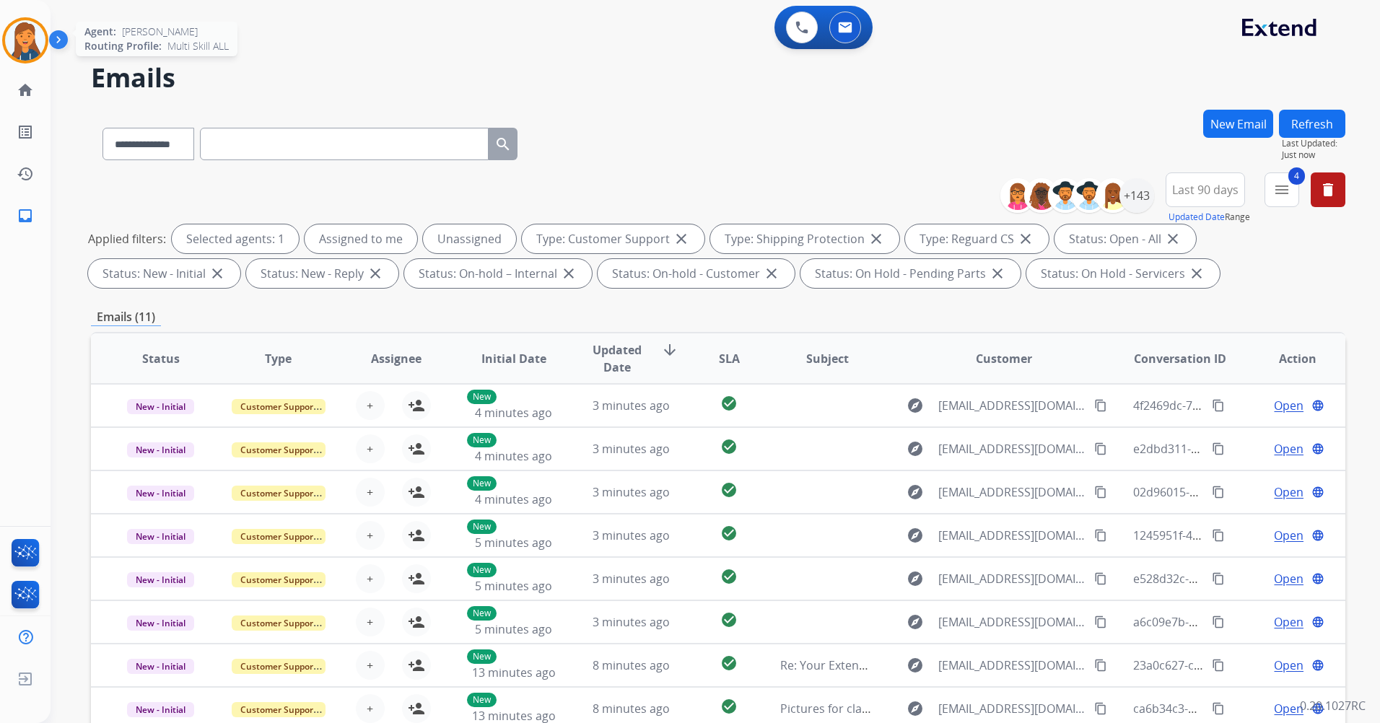
click at [22, 32] on img at bounding box center [25, 40] width 40 height 40
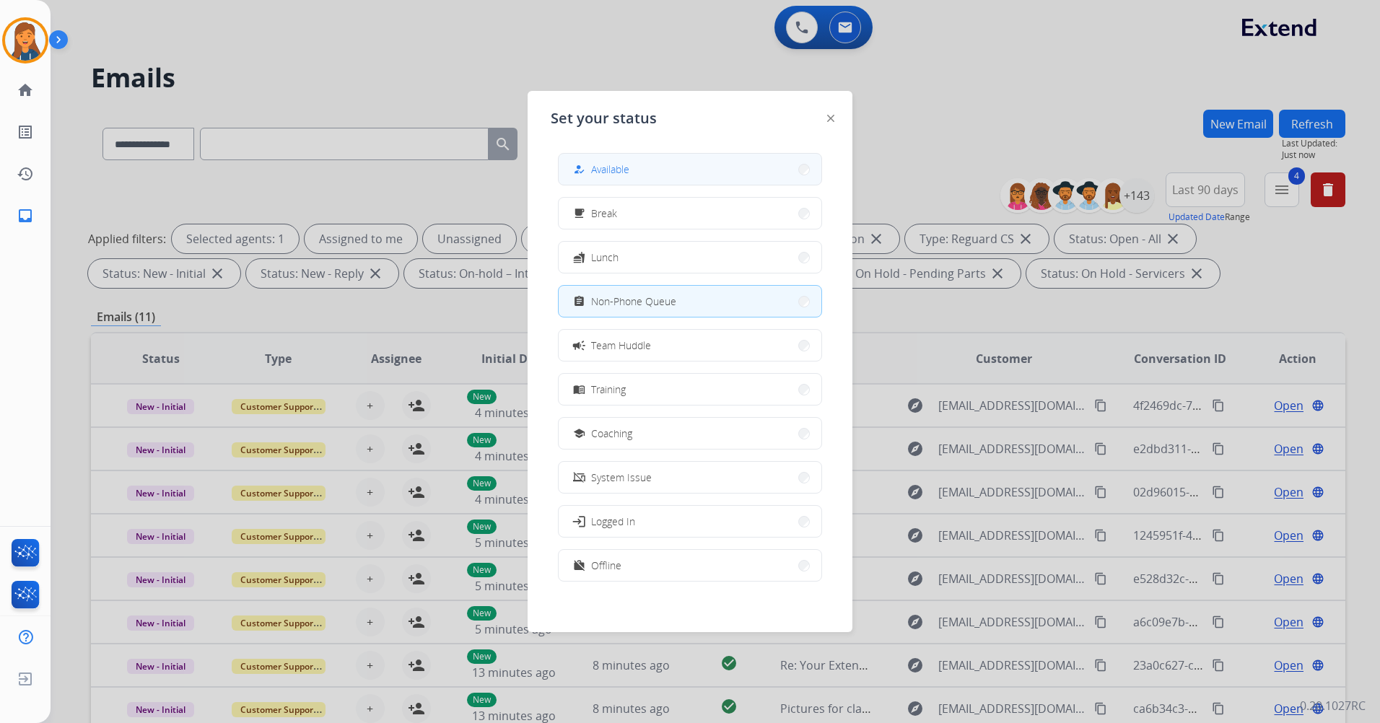
click at [648, 167] on button "how_to_reg Available" at bounding box center [689, 169] width 263 height 31
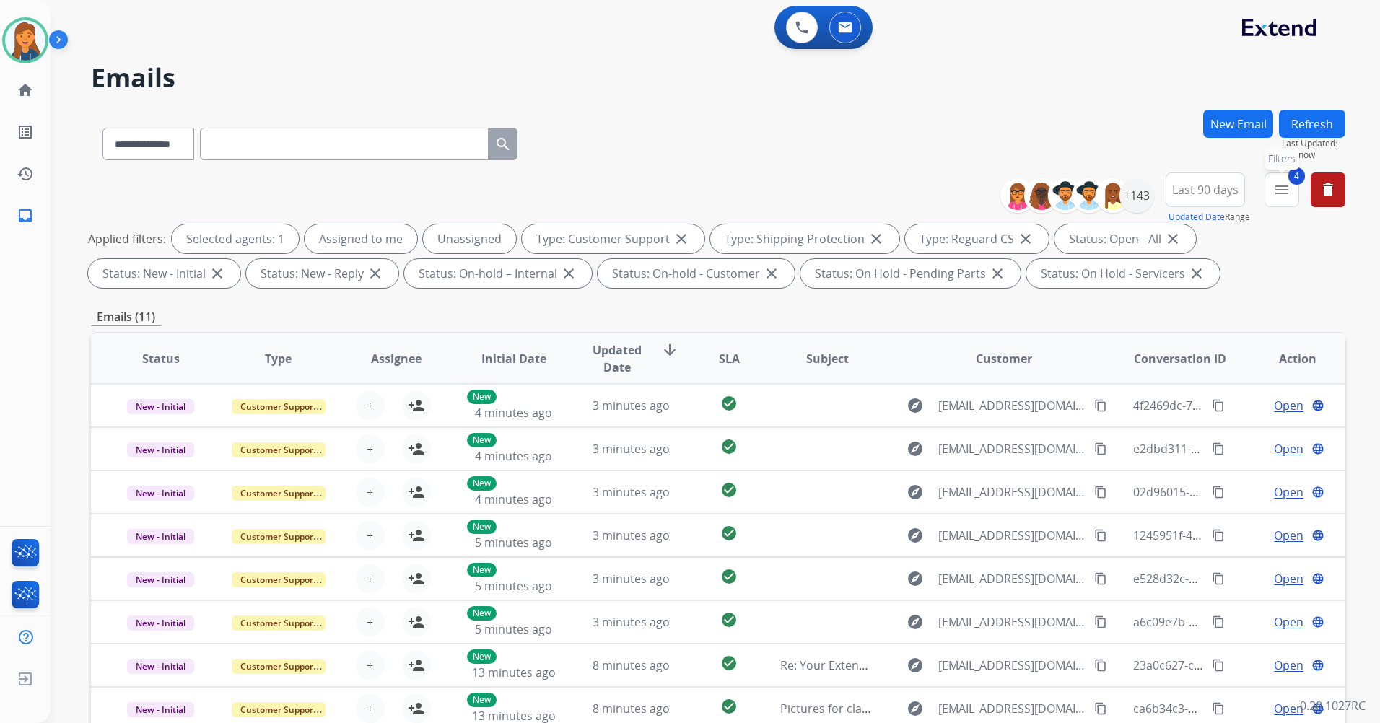
click at [1279, 183] on mat-icon "menu" at bounding box center [1281, 189] width 17 height 17
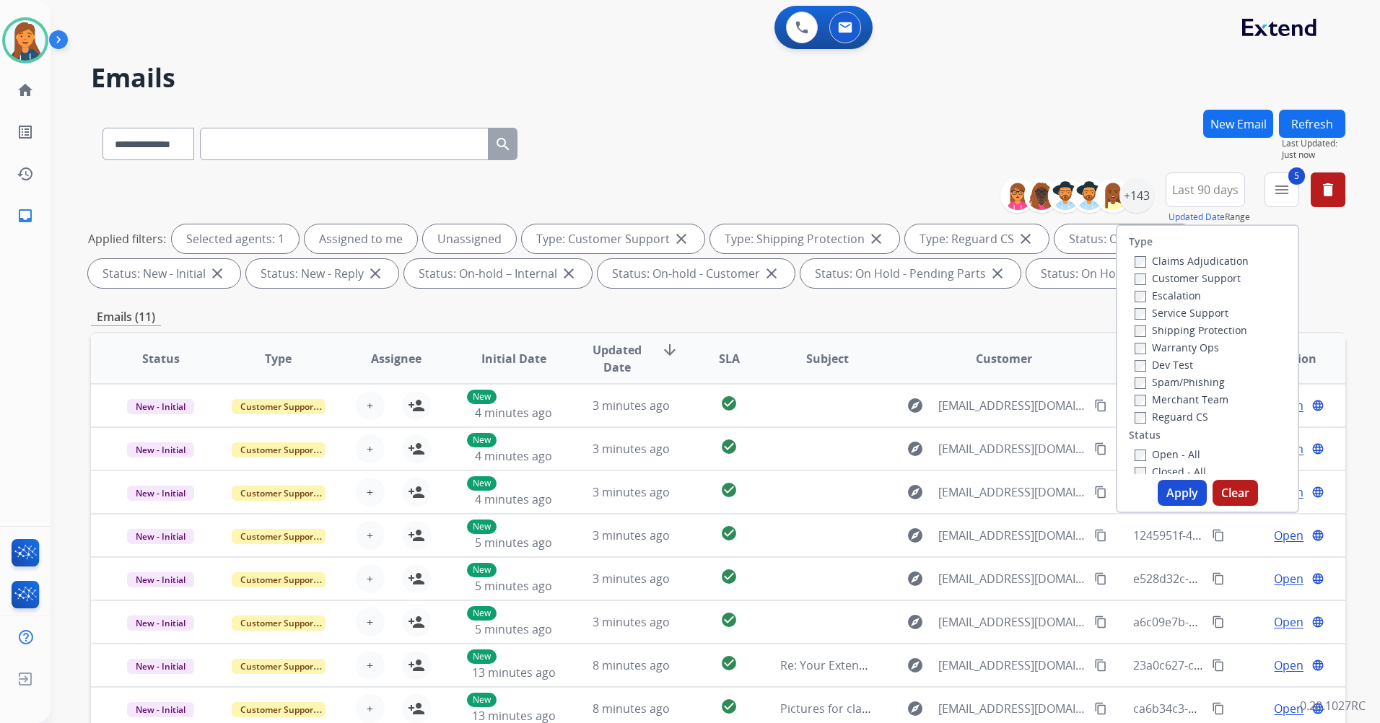
click at [1168, 493] on button "Apply" at bounding box center [1181, 493] width 49 height 26
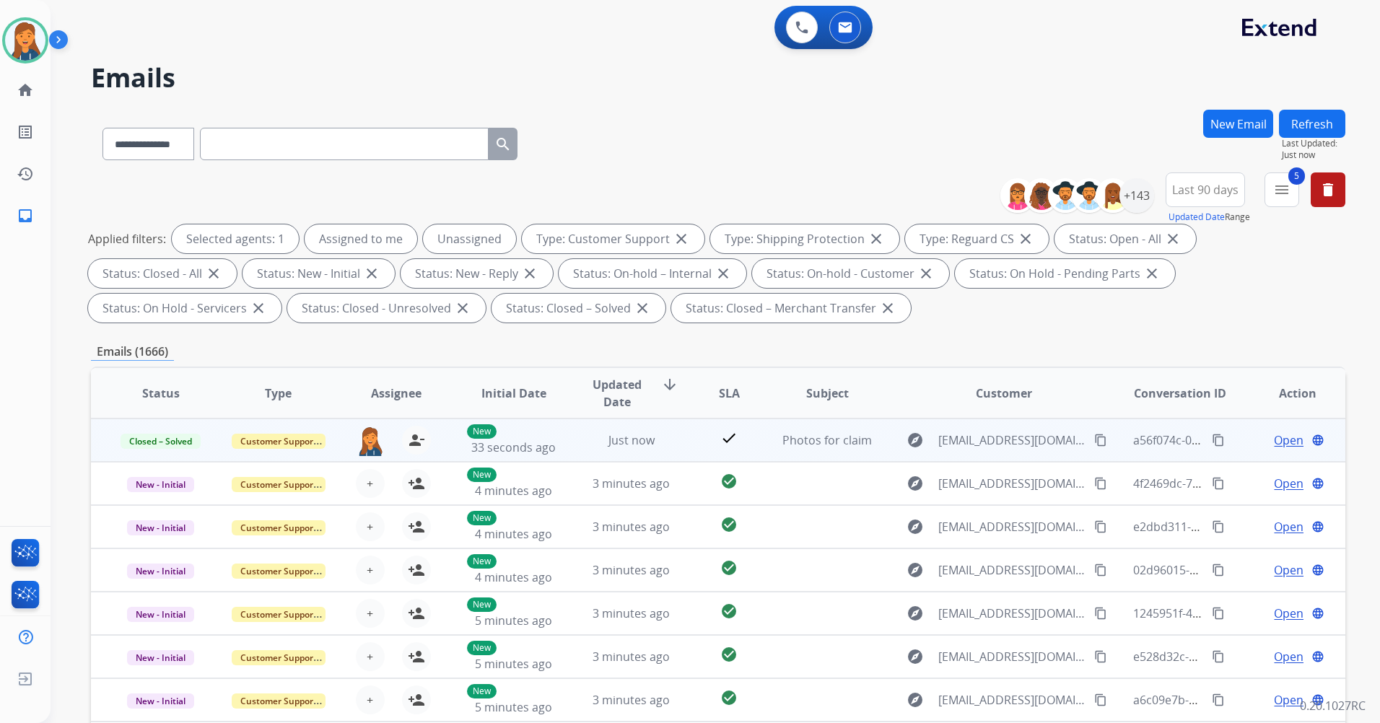
click at [1211, 438] on mat-icon "content_copy" at bounding box center [1217, 440] width 13 height 13
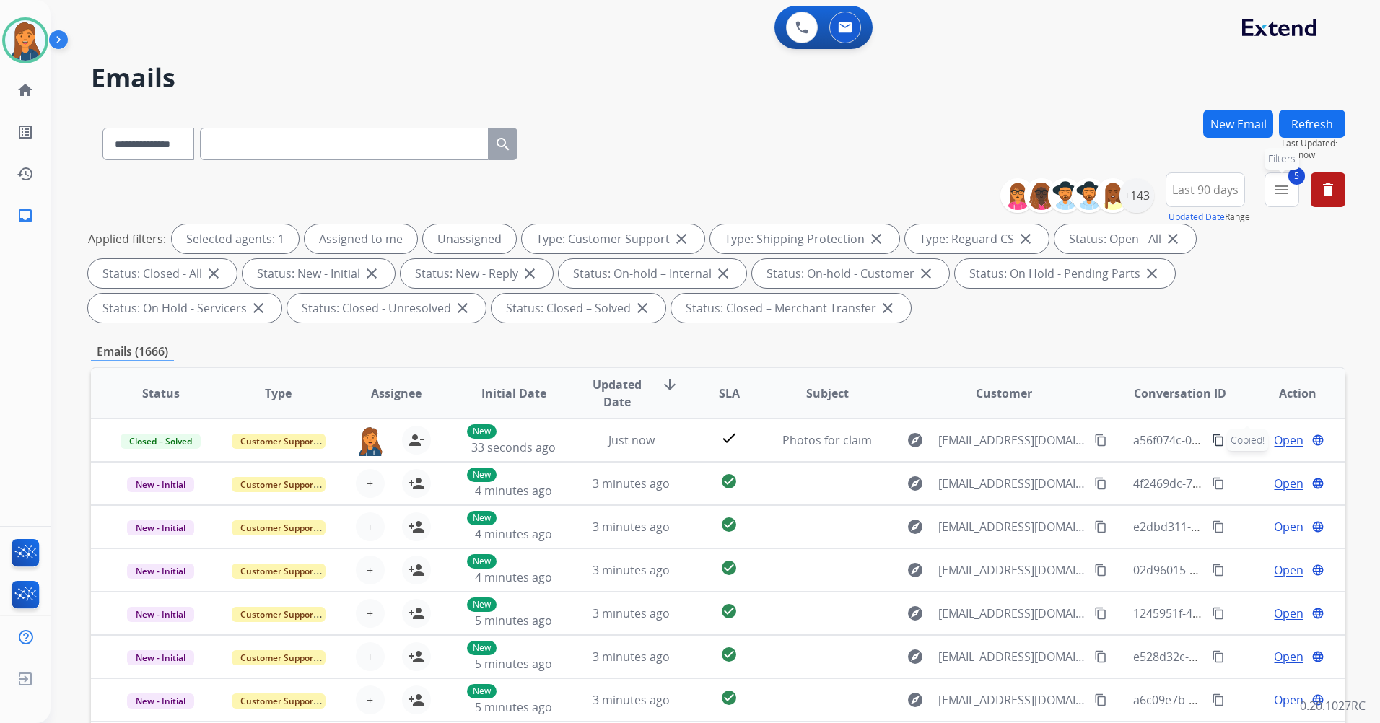
click at [1283, 190] on mat-icon "menu" at bounding box center [1281, 189] width 17 height 17
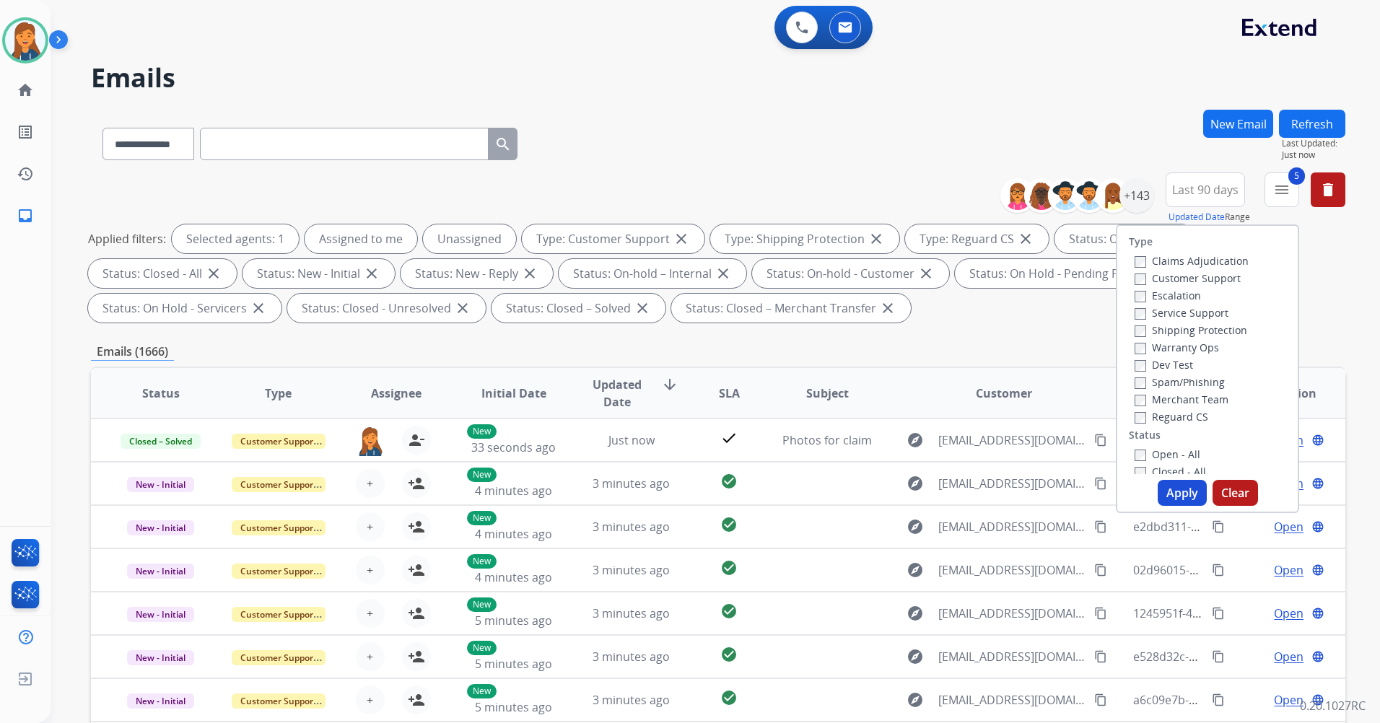
click at [1139, 467] on label "Closed - All" at bounding box center [1169, 472] width 71 height 14
click at [1177, 491] on button "Apply" at bounding box center [1181, 493] width 49 height 26
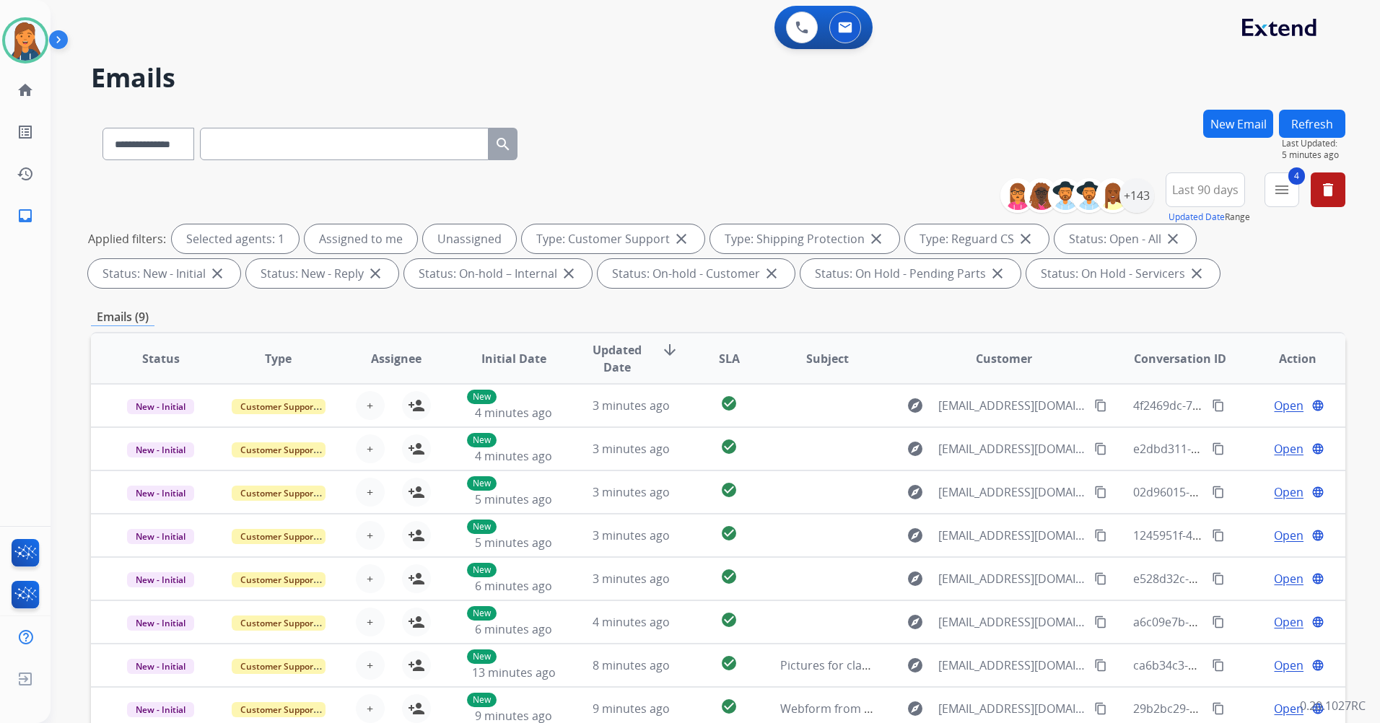
click at [1250, 114] on button "New Email" at bounding box center [1238, 124] width 70 height 28
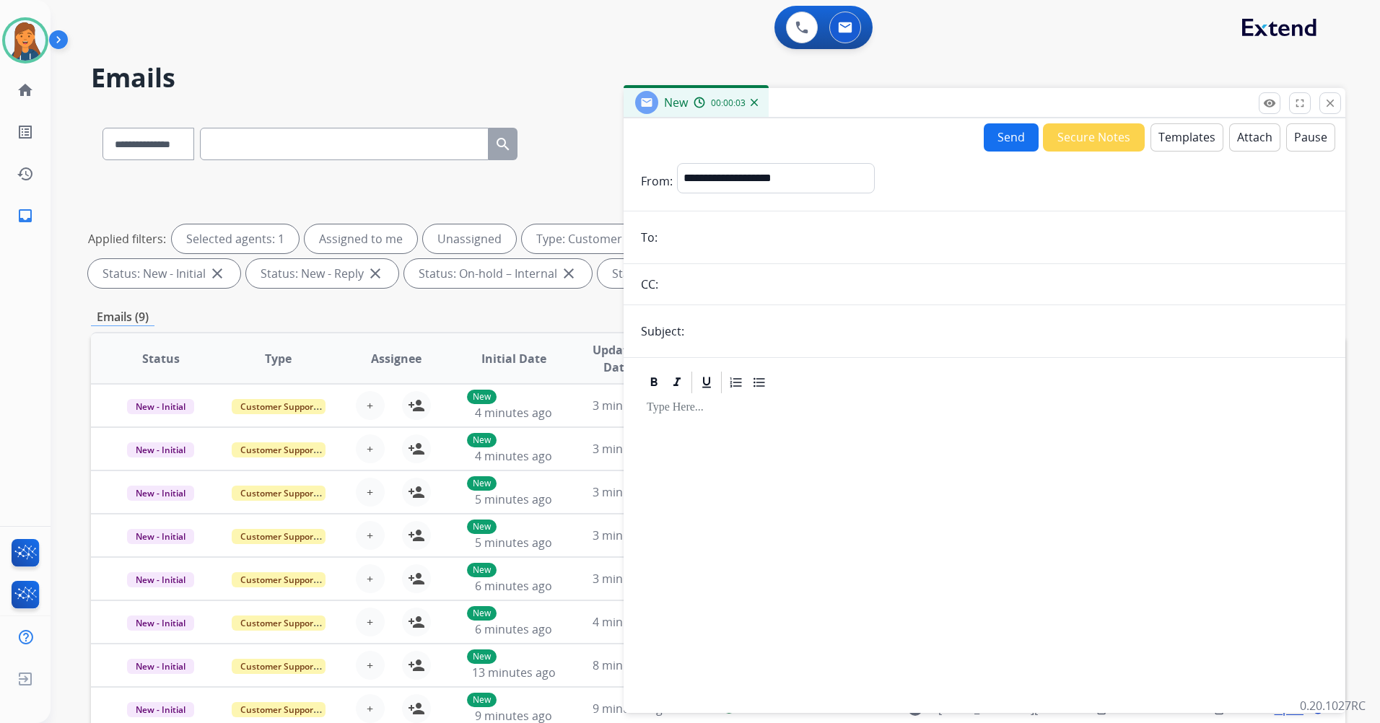
click at [732, 239] on input "email" at bounding box center [995, 237] width 666 height 29
paste input "**********"
type input "**********"
click at [732, 139] on div "Send Secure Notes Templates Attach Pause" at bounding box center [984, 137] width 722 height 29
click at [722, 183] on select "**********" at bounding box center [775, 177] width 196 height 29
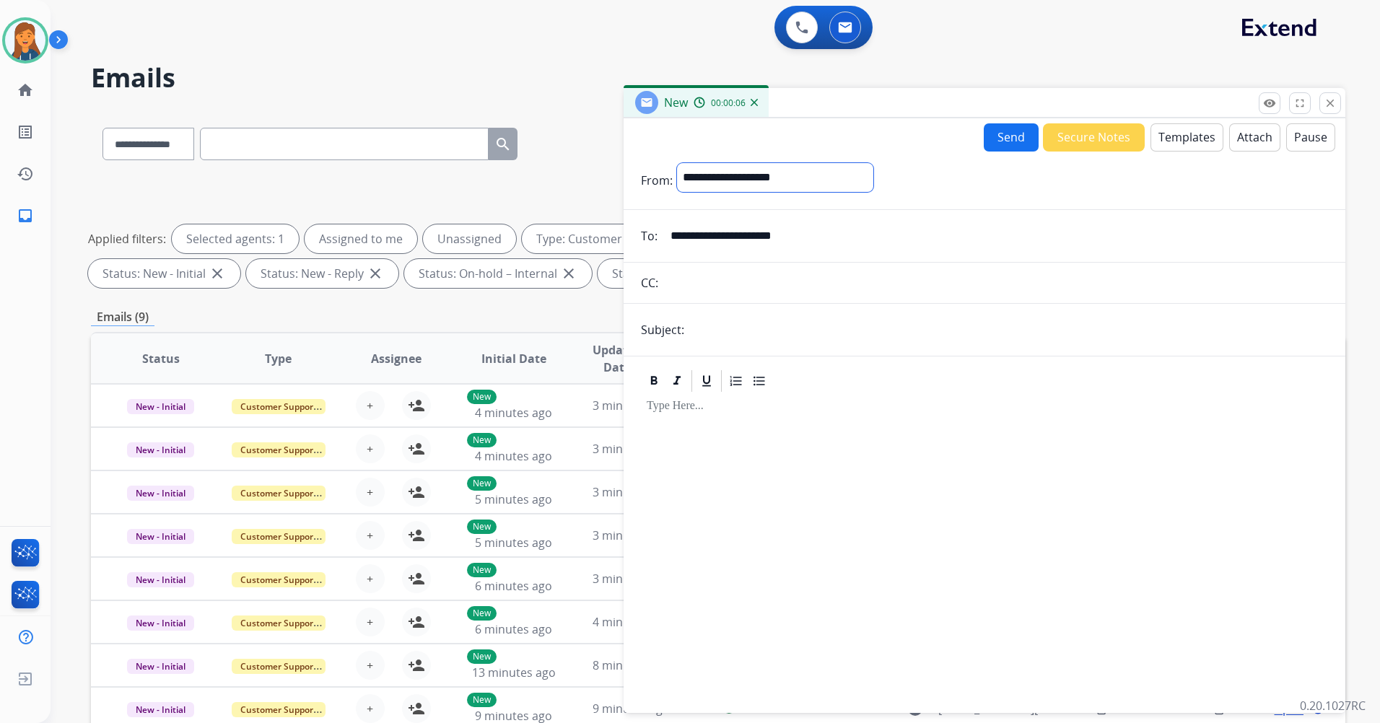
select select "**********"
click at [677, 163] on select "**********" at bounding box center [775, 177] width 196 height 29
click at [719, 317] on input "text" at bounding box center [1007, 331] width 639 height 29
type input "**********"
click at [1154, 143] on button "Templates" at bounding box center [1186, 137] width 73 height 28
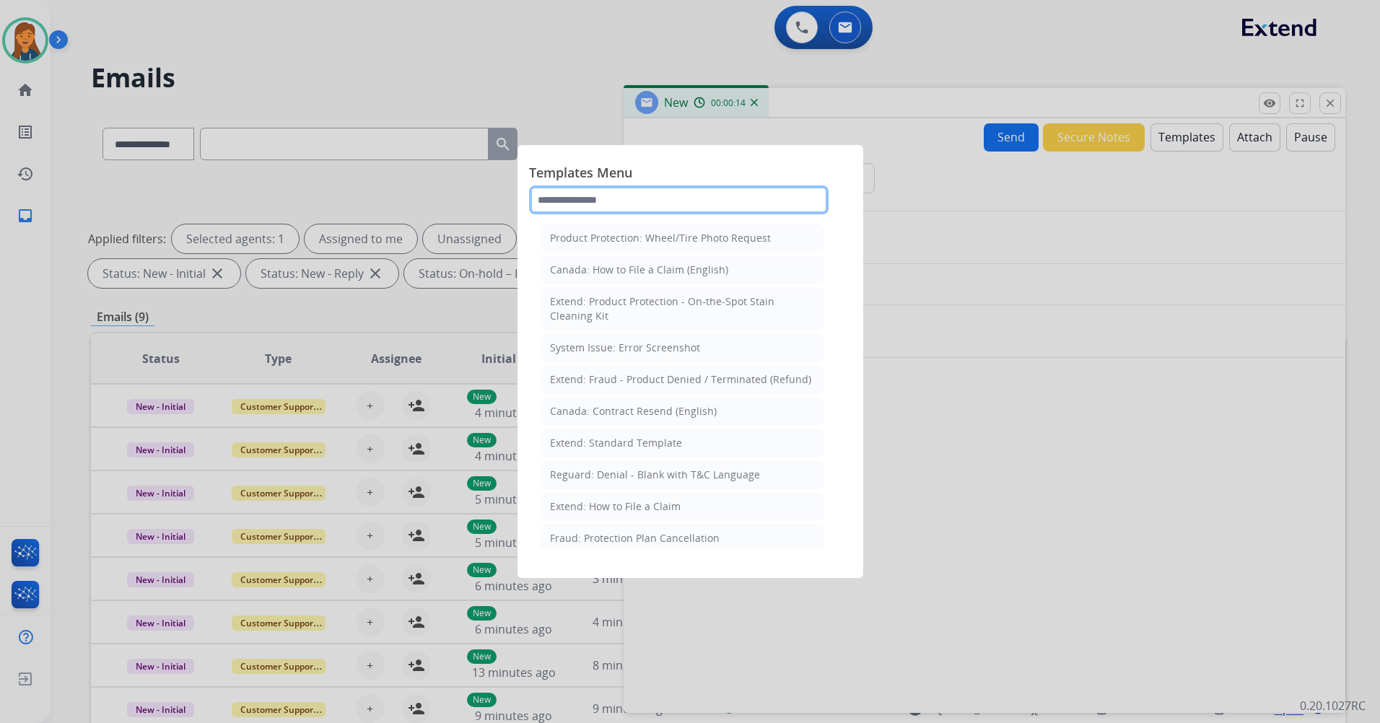
click at [644, 199] on input "text" at bounding box center [678, 199] width 299 height 29
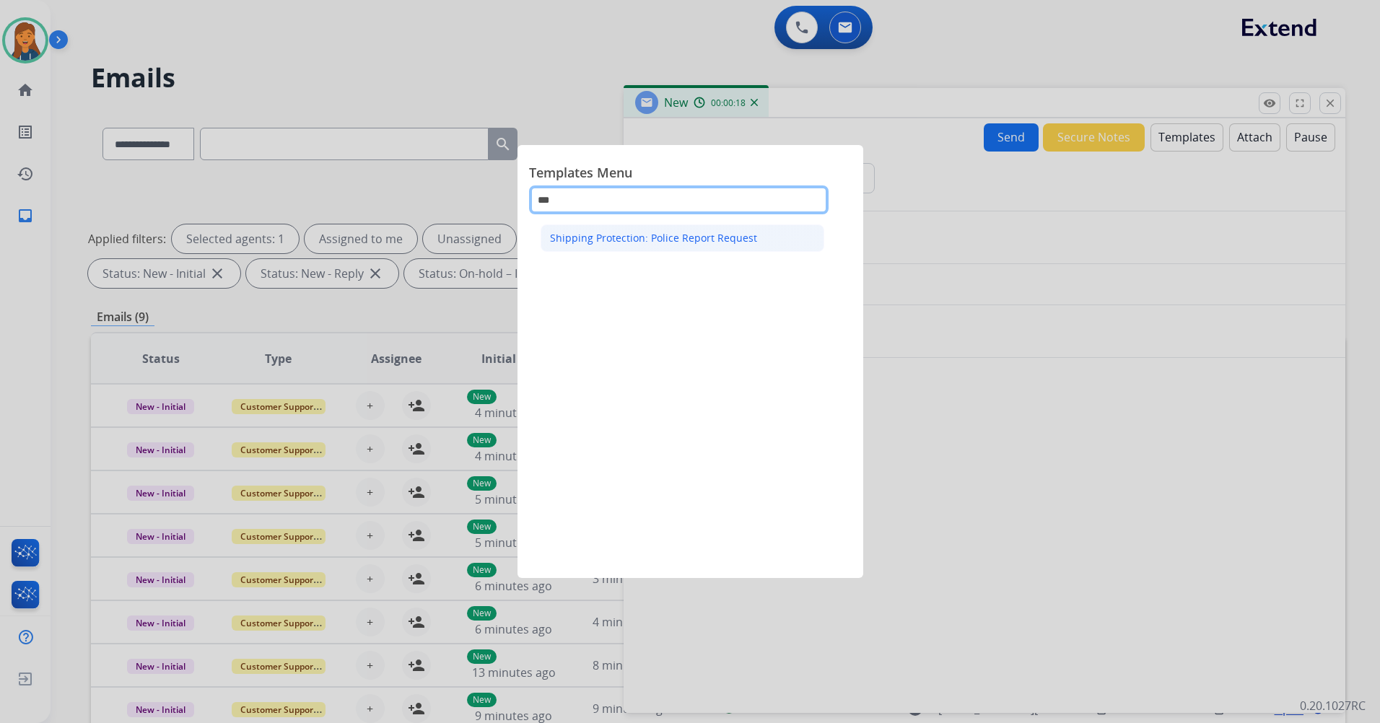
type input "***"
click at [644, 242] on div "Shipping Protection: Police Report Request" at bounding box center [653, 238] width 207 height 14
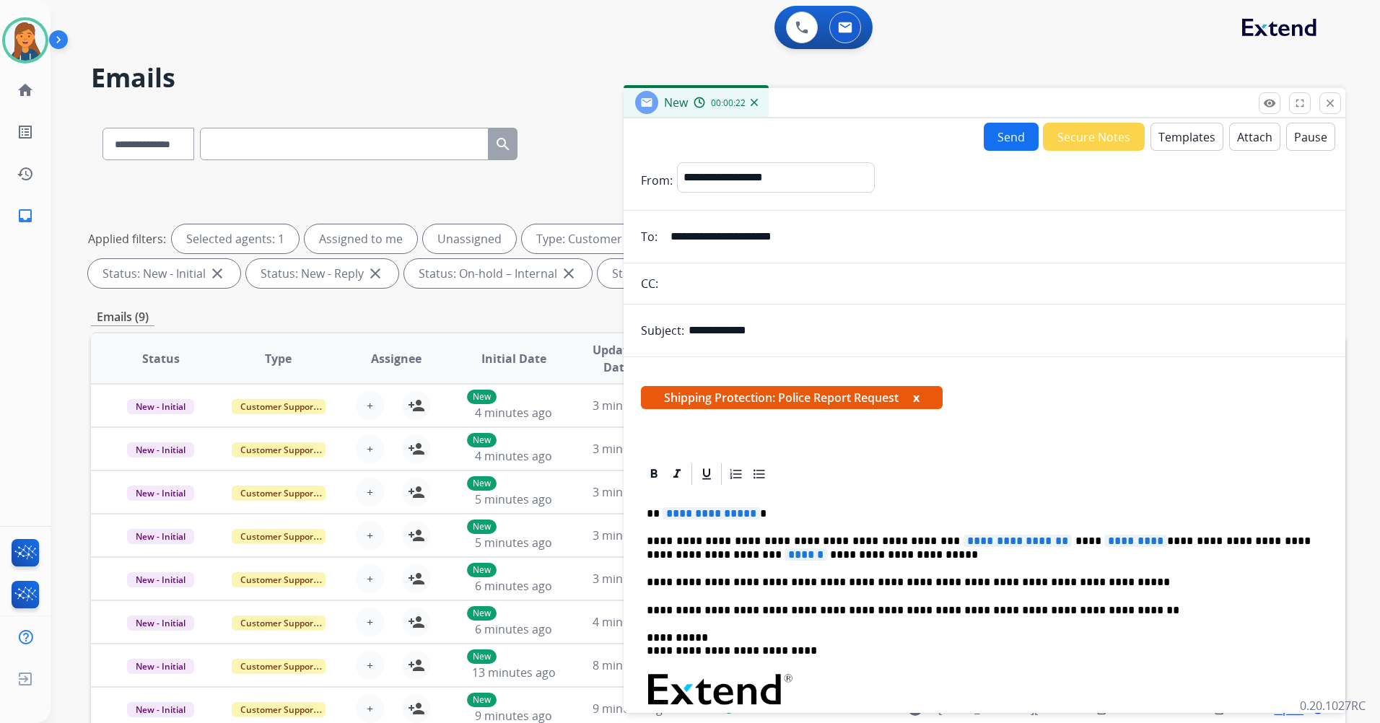
click at [703, 516] on span "**********" at bounding box center [710, 513] width 97 height 12
click at [963, 543] on span "**********" at bounding box center [1017, 541] width 108 height 12
click at [1073, 540] on span "*********" at bounding box center [1104, 541] width 63 height 12
click at [753, 548] on span "******" at bounding box center [732, 554] width 43 height 12
click at [995, 126] on button "Send" at bounding box center [1010, 137] width 55 height 28
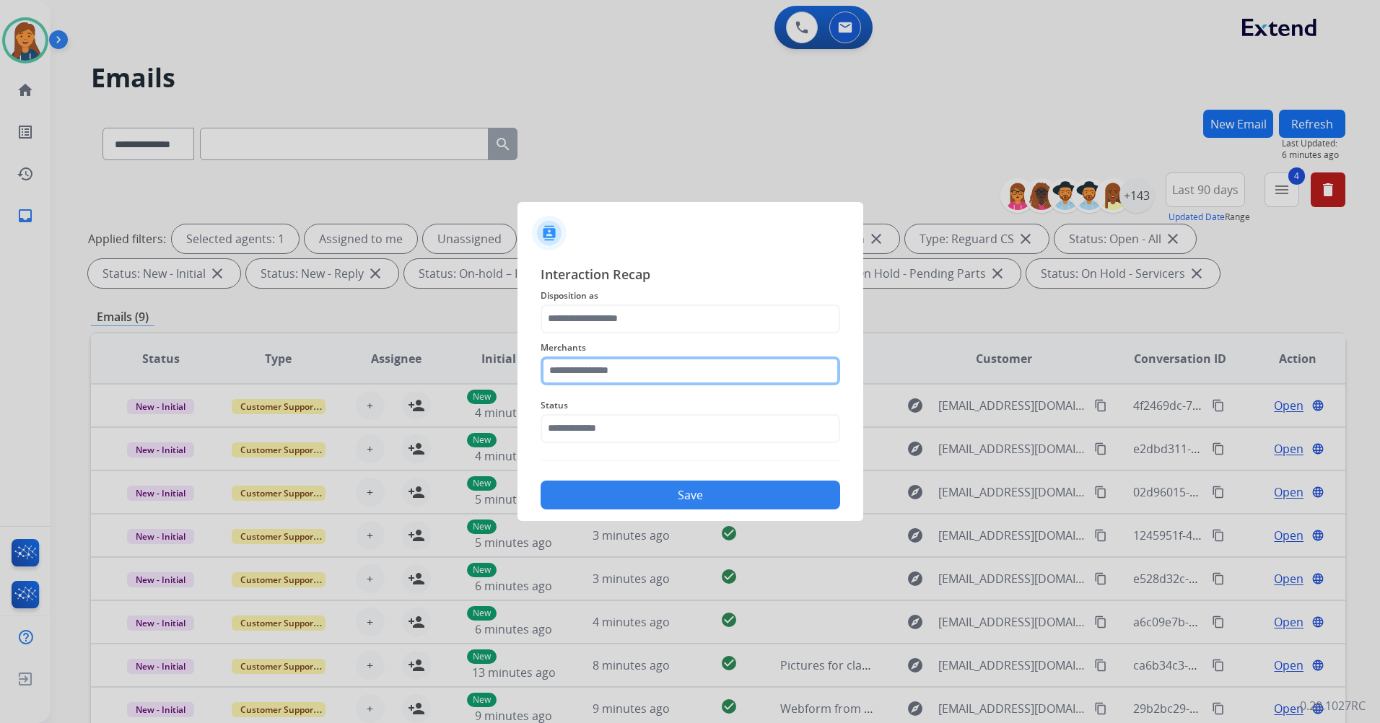
click at [612, 369] on input "text" at bounding box center [689, 370] width 299 height 29
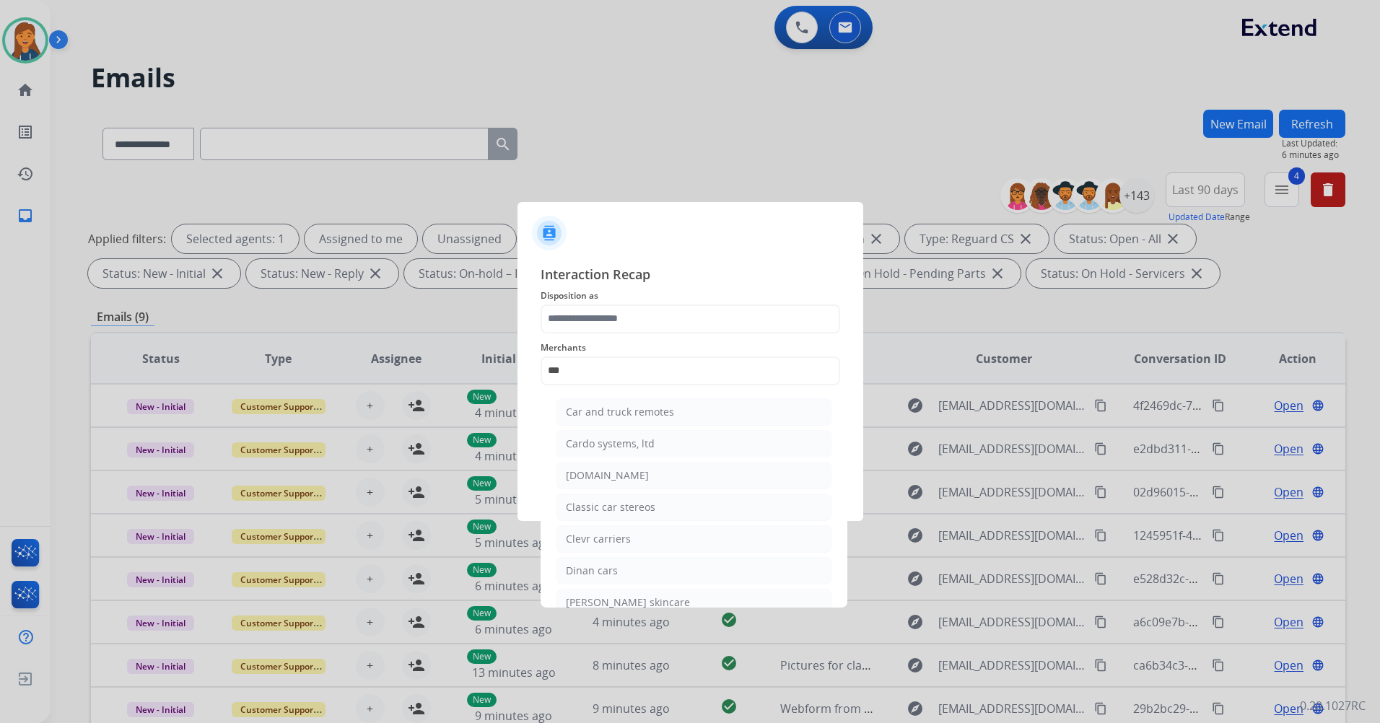
drag, startPoint x: 575, startPoint y: 475, endPoint x: 574, endPoint y: 458, distance: 16.6
click at [574, 475] on div "Carparts.com" at bounding box center [607, 475] width 83 height 14
type input "**********"
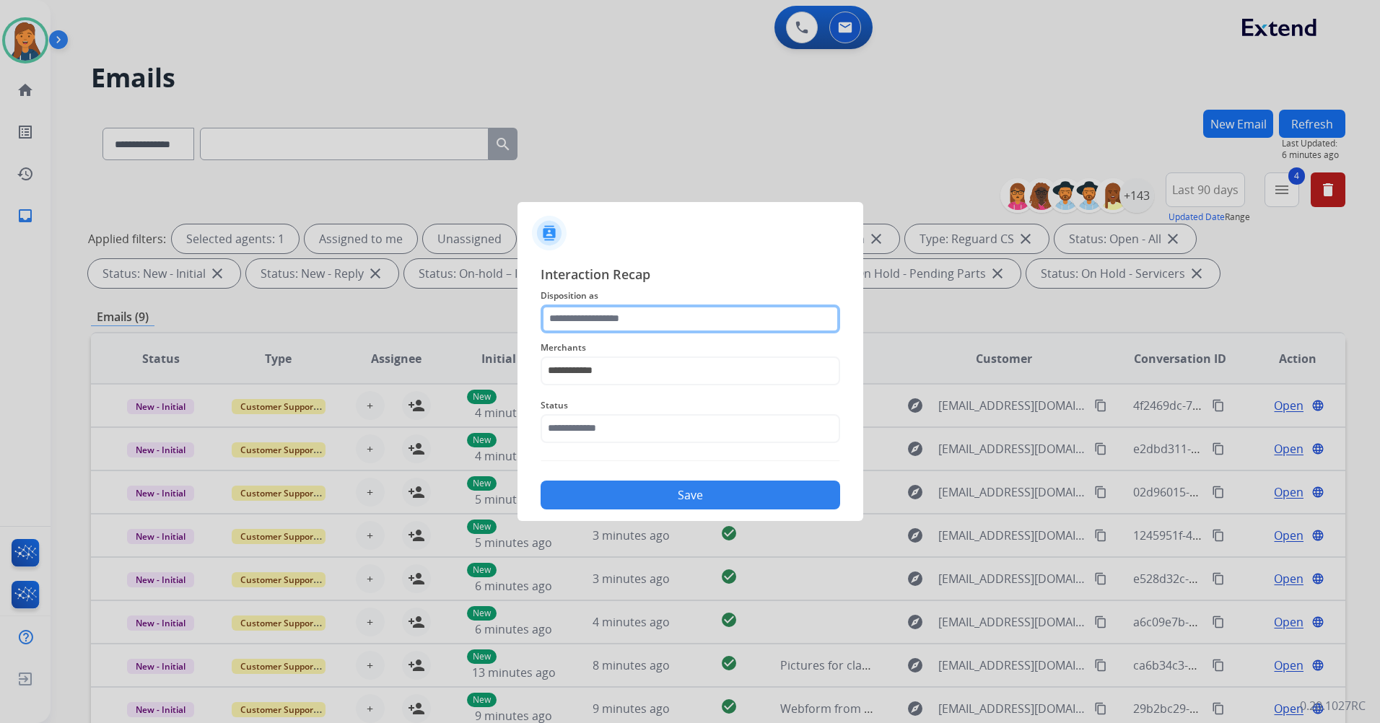
click at [591, 314] on input "text" at bounding box center [689, 318] width 299 height 29
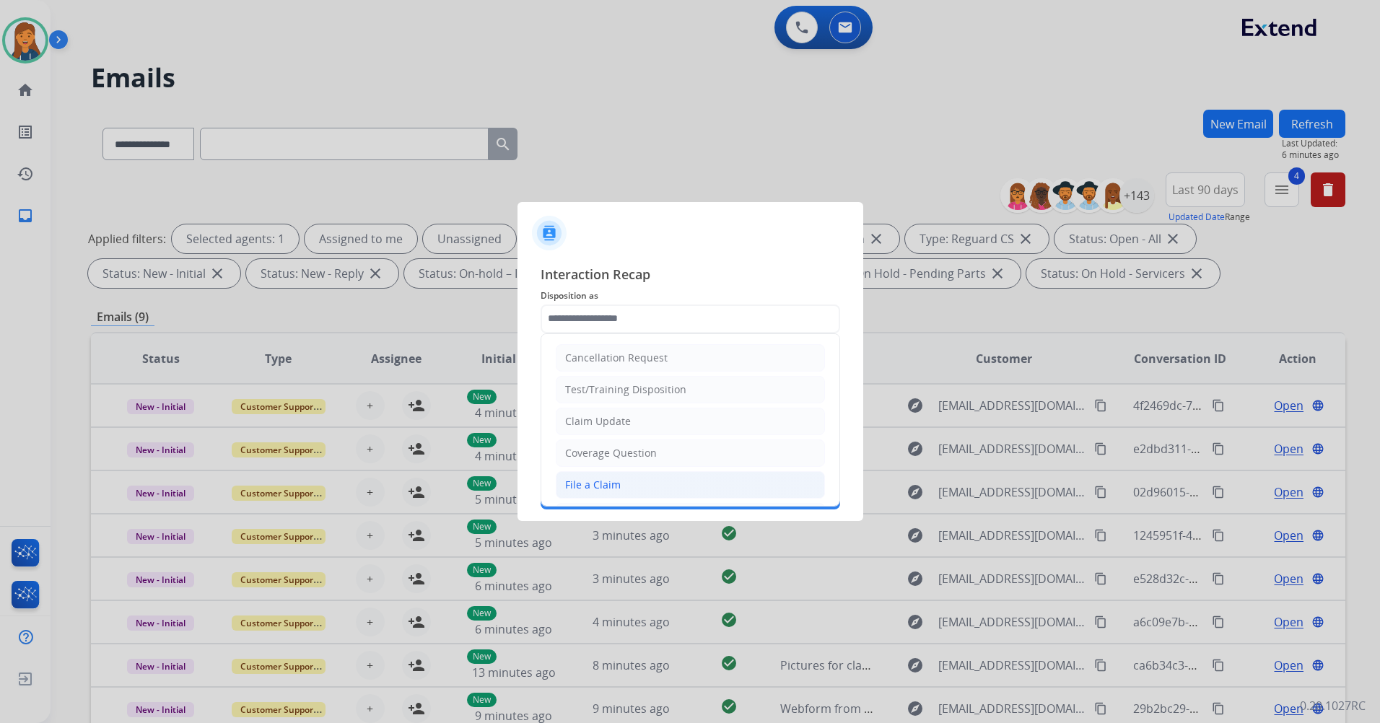
click at [575, 482] on div "File a Claim" at bounding box center [593, 485] width 56 height 14
type input "**********"
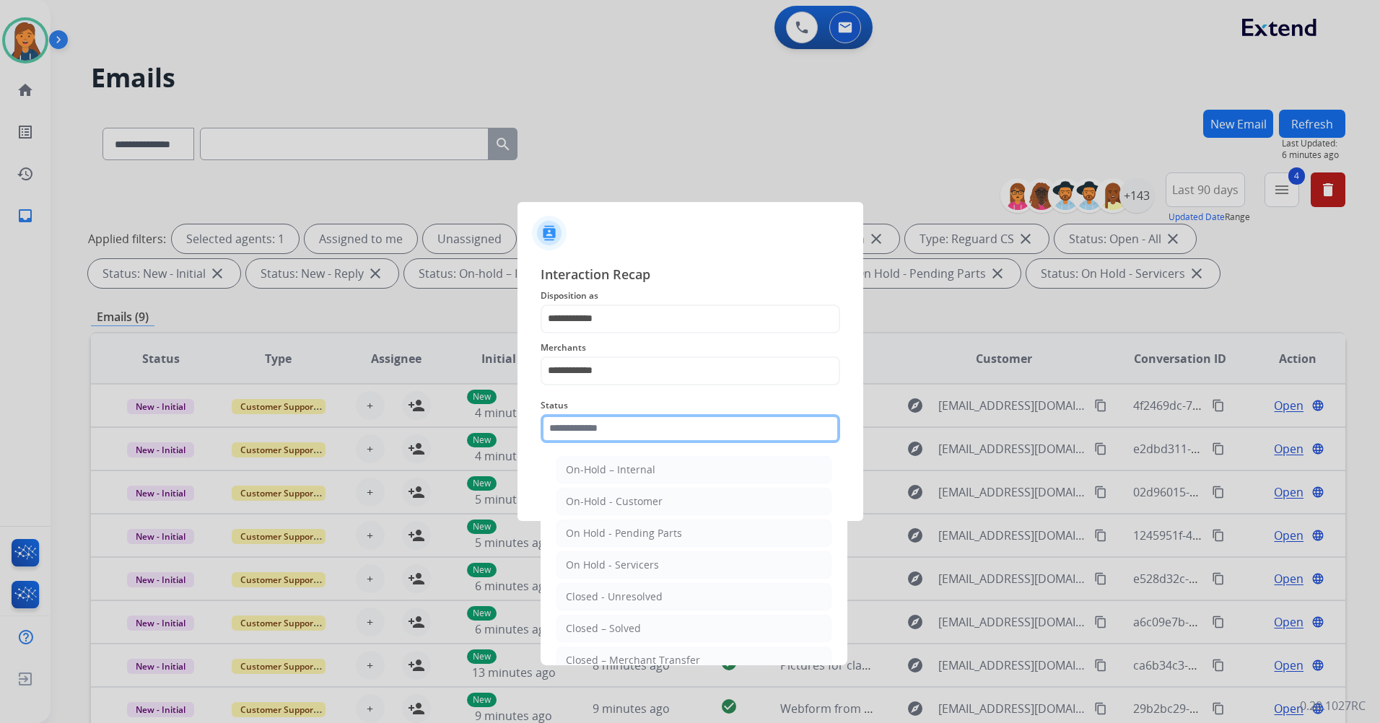
click at [581, 424] on input "text" at bounding box center [689, 428] width 299 height 29
click at [609, 619] on li "Closed – Solved" at bounding box center [693, 628] width 275 height 27
type input "**********"
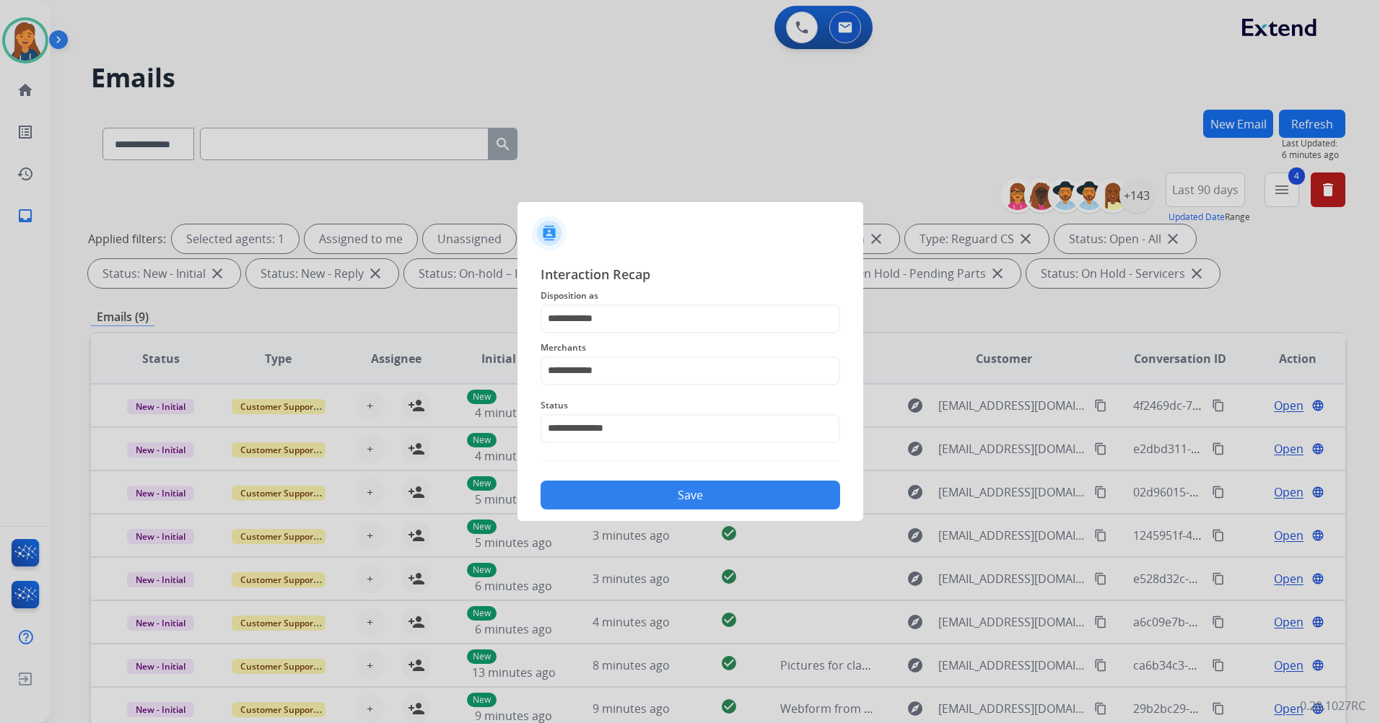
click at [597, 496] on button "Save" at bounding box center [689, 495] width 299 height 29
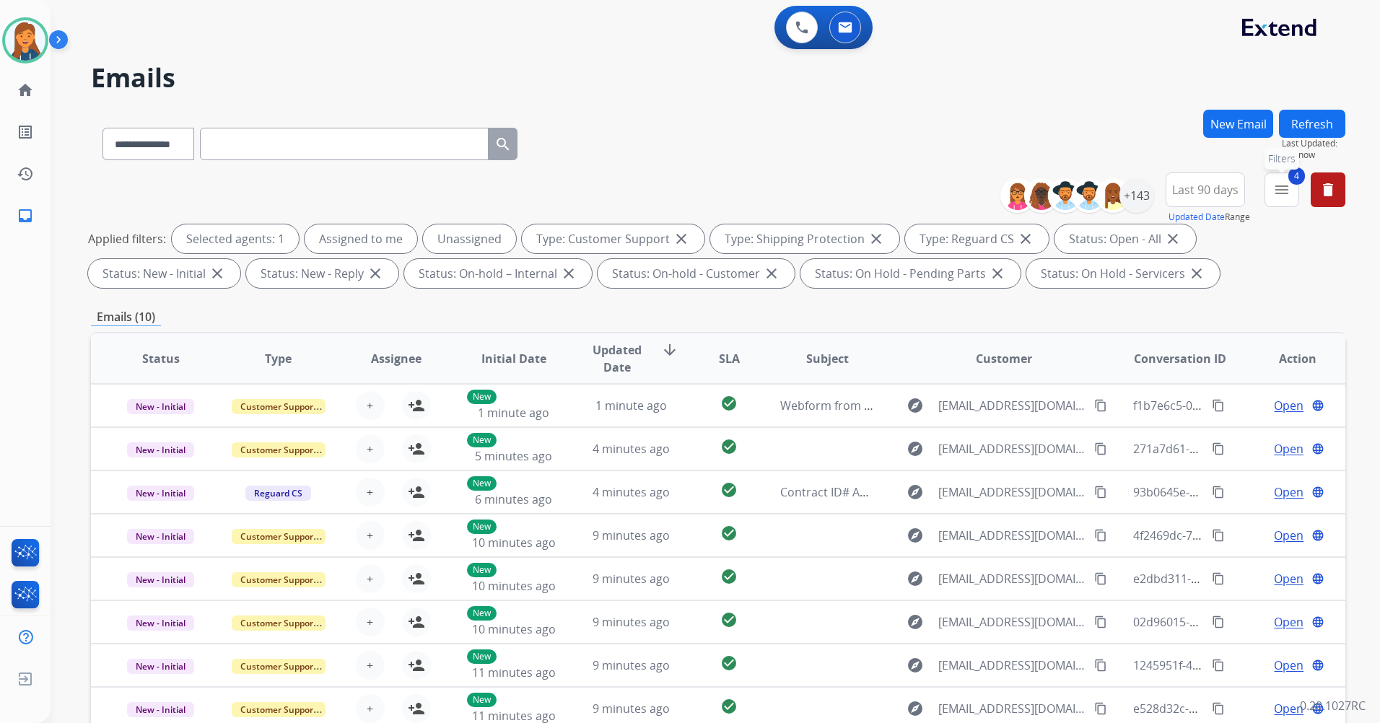
click at [1284, 195] on mat-icon "menu" at bounding box center [1281, 189] width 17 height 17
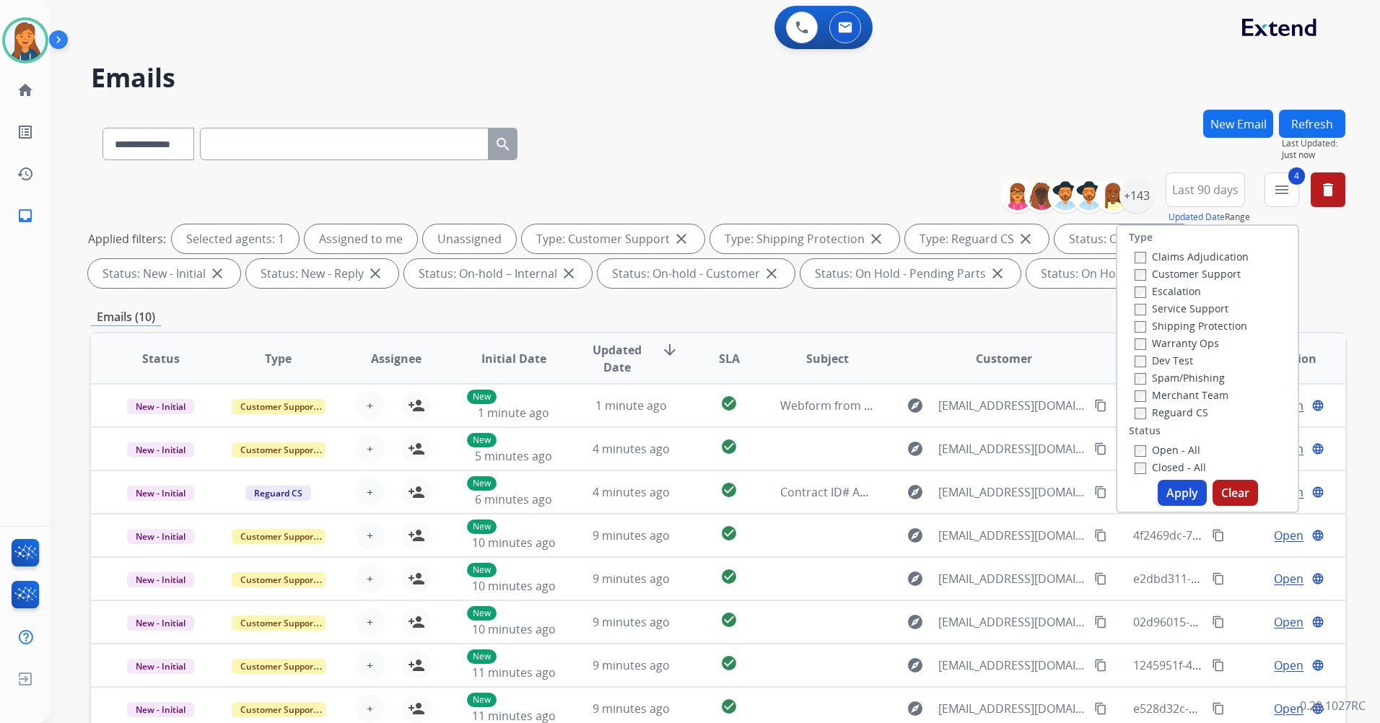
click at [1138, 472] on label "Closed - All" at bounding box center [1169, 467] width 71 height 14
click at [1195, 496] on button "Apply" at bounding box center [1181, 493] width 49 height 26
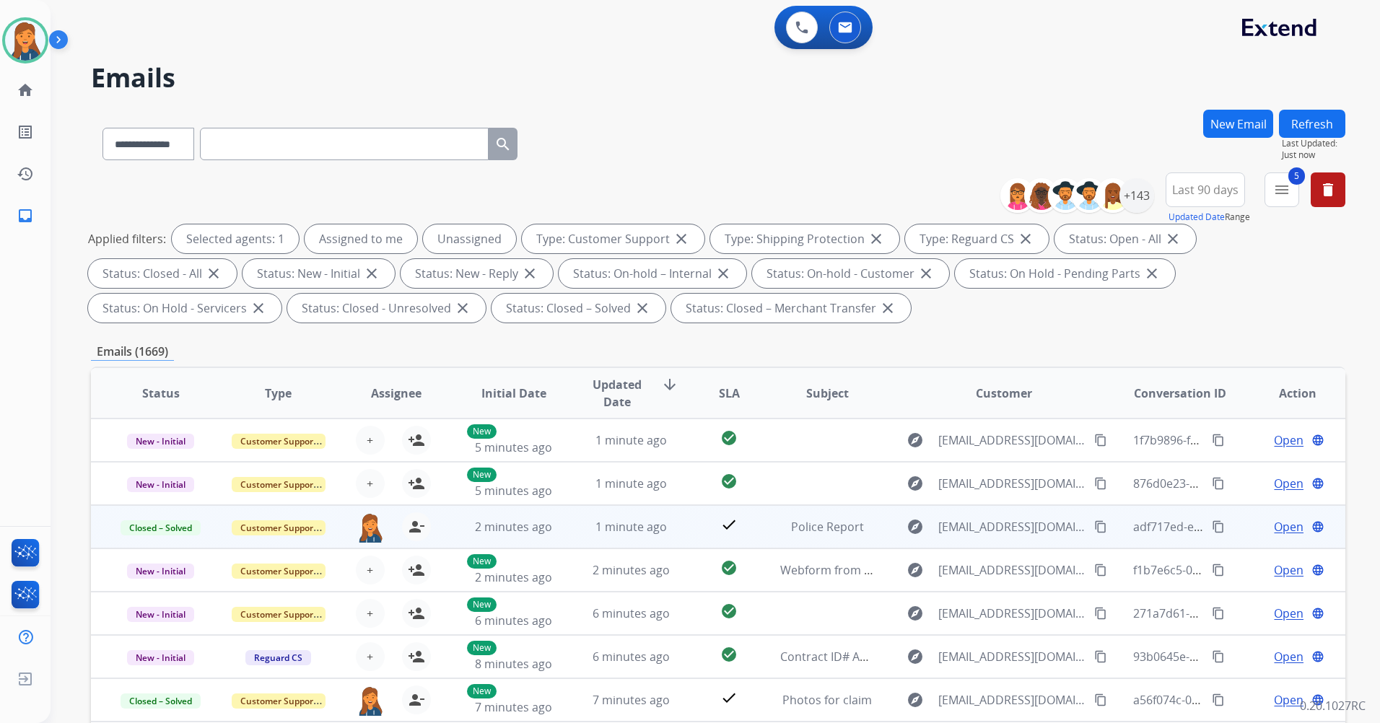
click at [1211, 530] on mat-icon "content_copy" at bounding box center [1217, 526] width 13 height 13
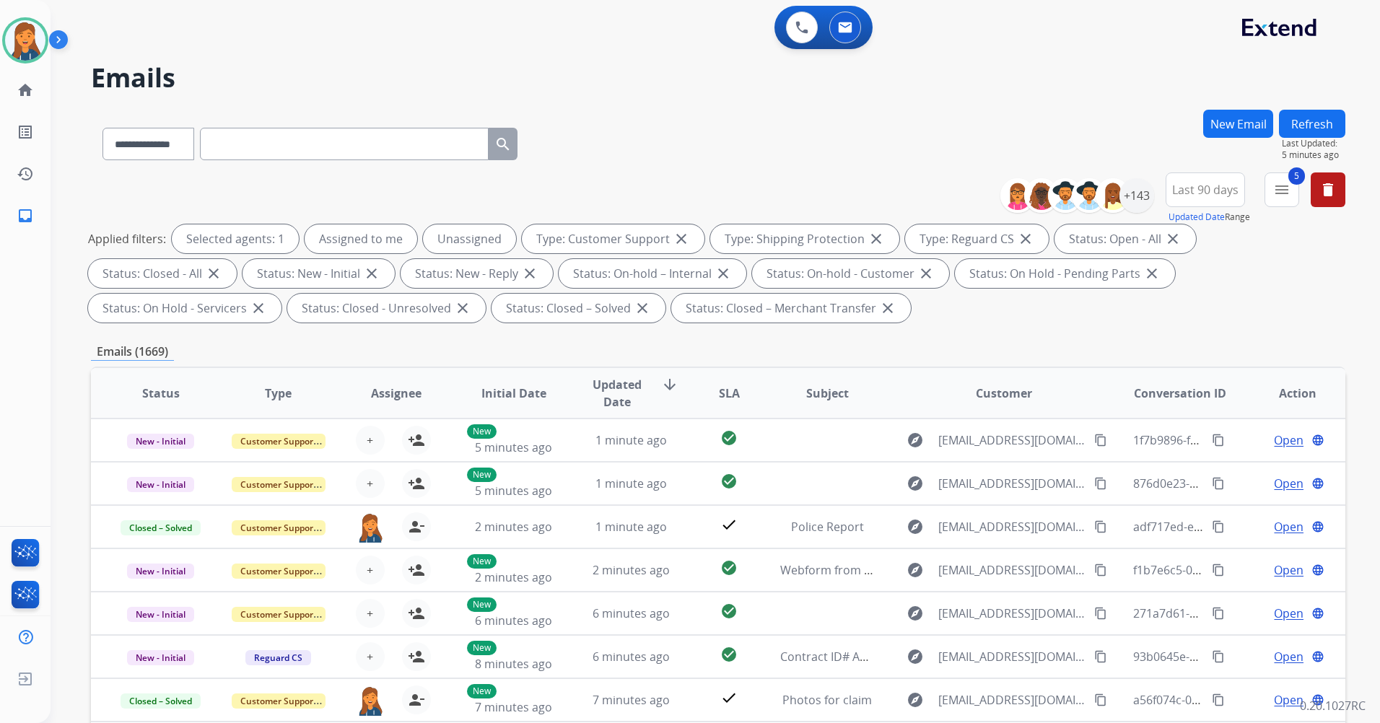
click at [1283, 179] on button "5 menu" at bounding box center [1281, 189] width 35 height 35
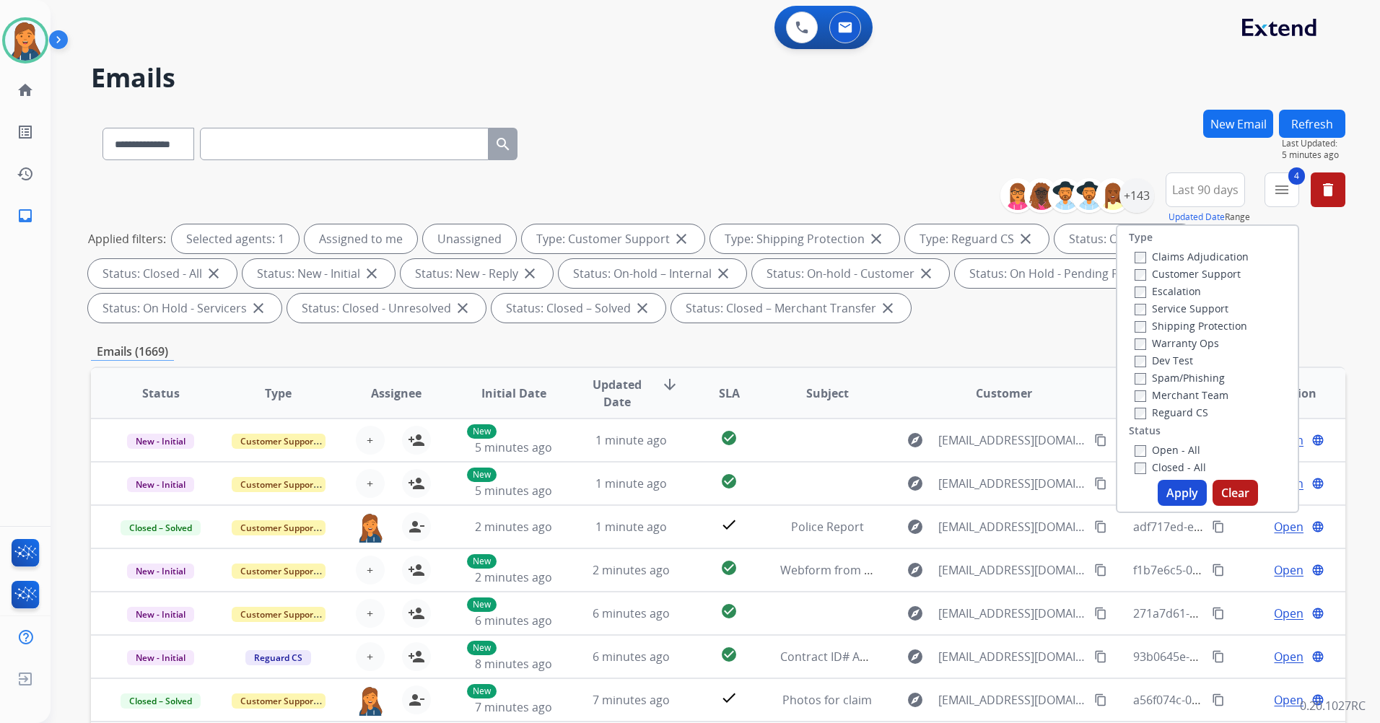
click at [1196, 487] on button "Apply" at bounding box center [1181, 493] width 49 height 26
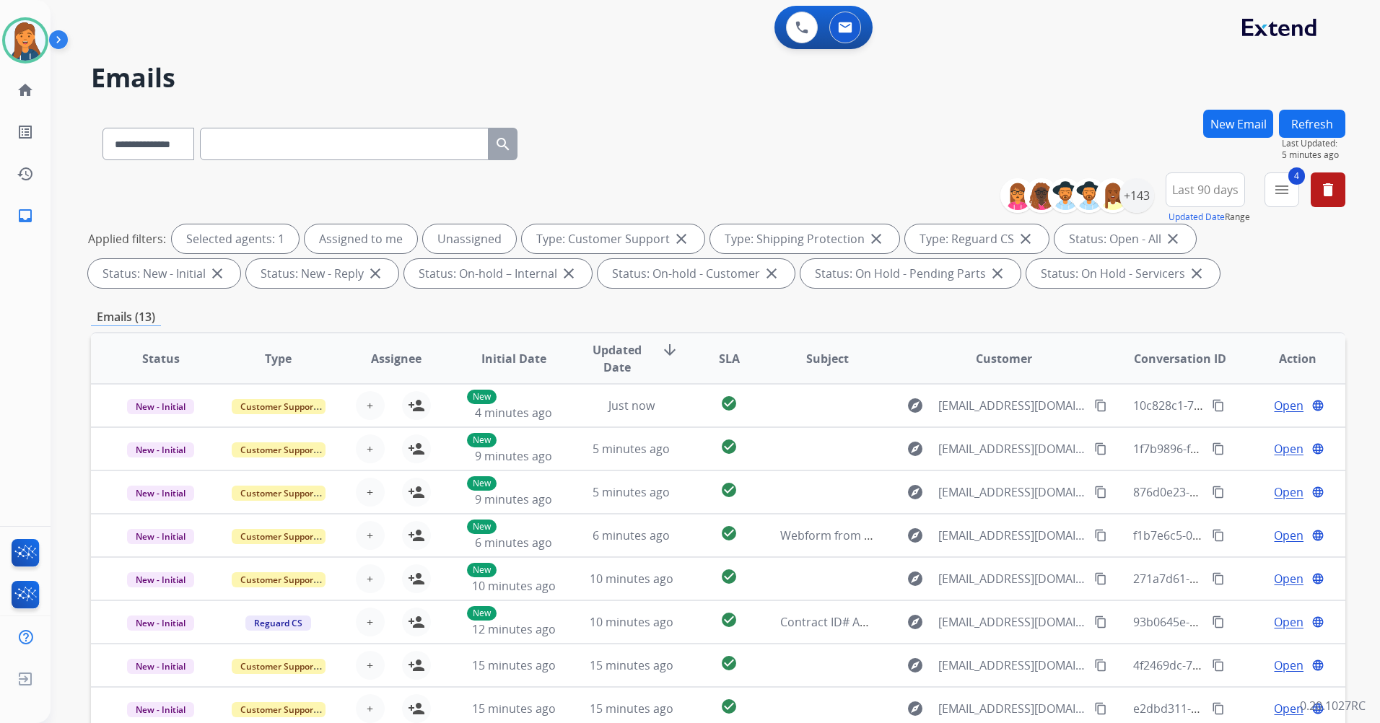
click at [1307, 120] on button "Refresh" at bounding box center [1312, 124] width 66 height 28
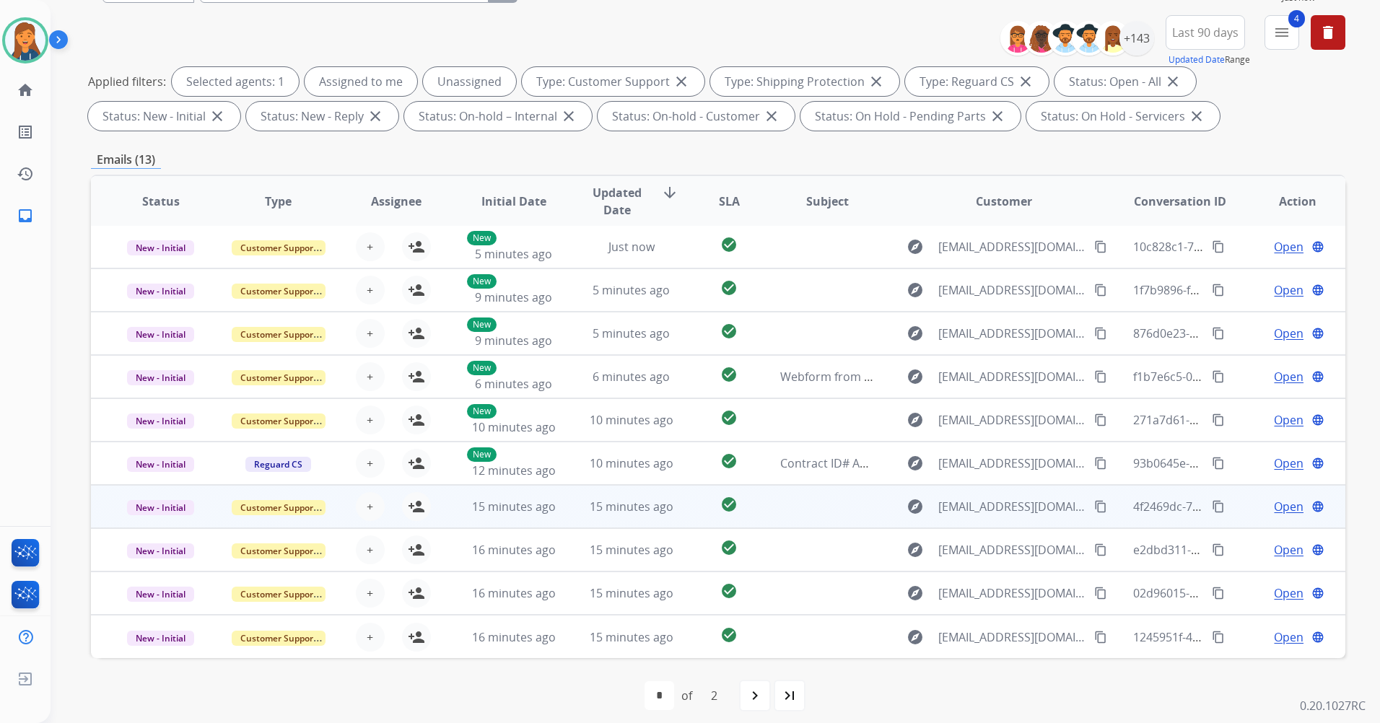
scroll to position [167, 0]
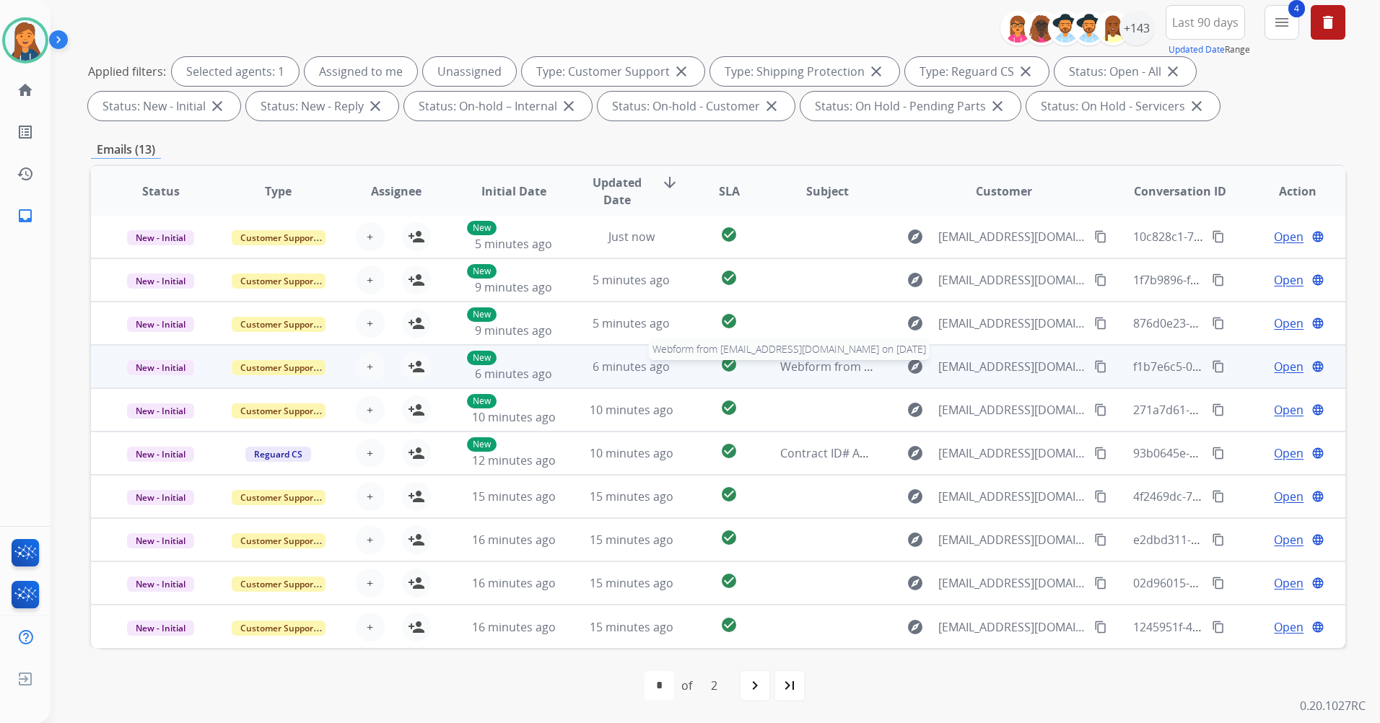
click at [838, 367] on span "Webform from solannedelacruz@gmail.com on 10/06/2025" at bounding box center [943, 367] width 327 height 16
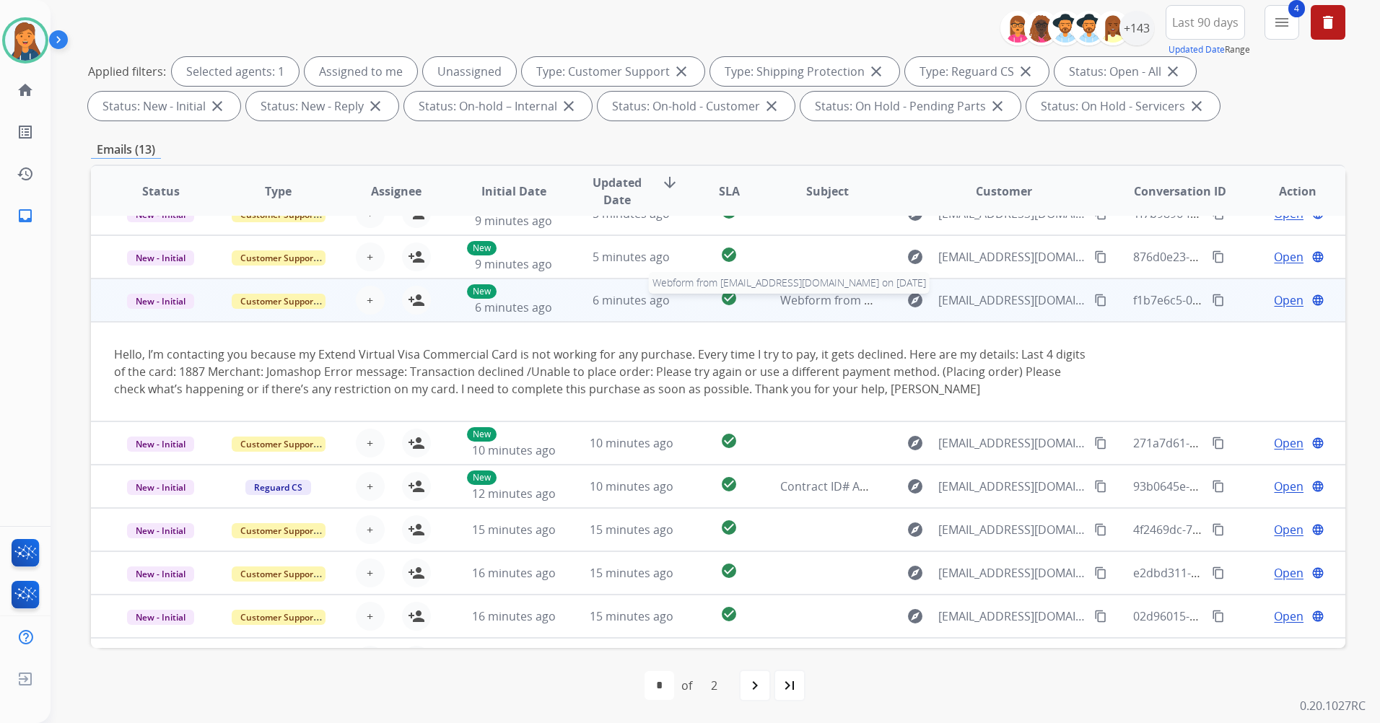
scroll to position [101, 0]
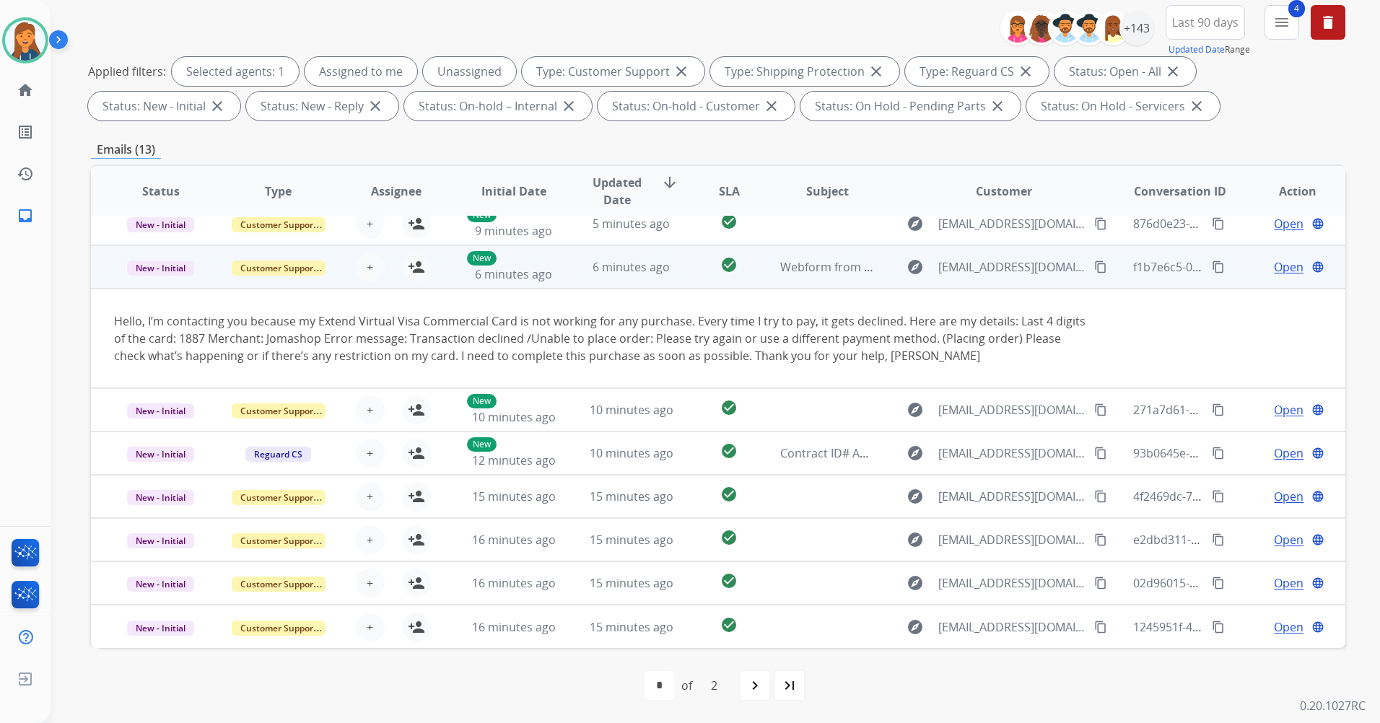
drag, startPoint x: 1092, startPoint y: 266, endPoint x: 1035, endPoint y: 224, distance: 70.9
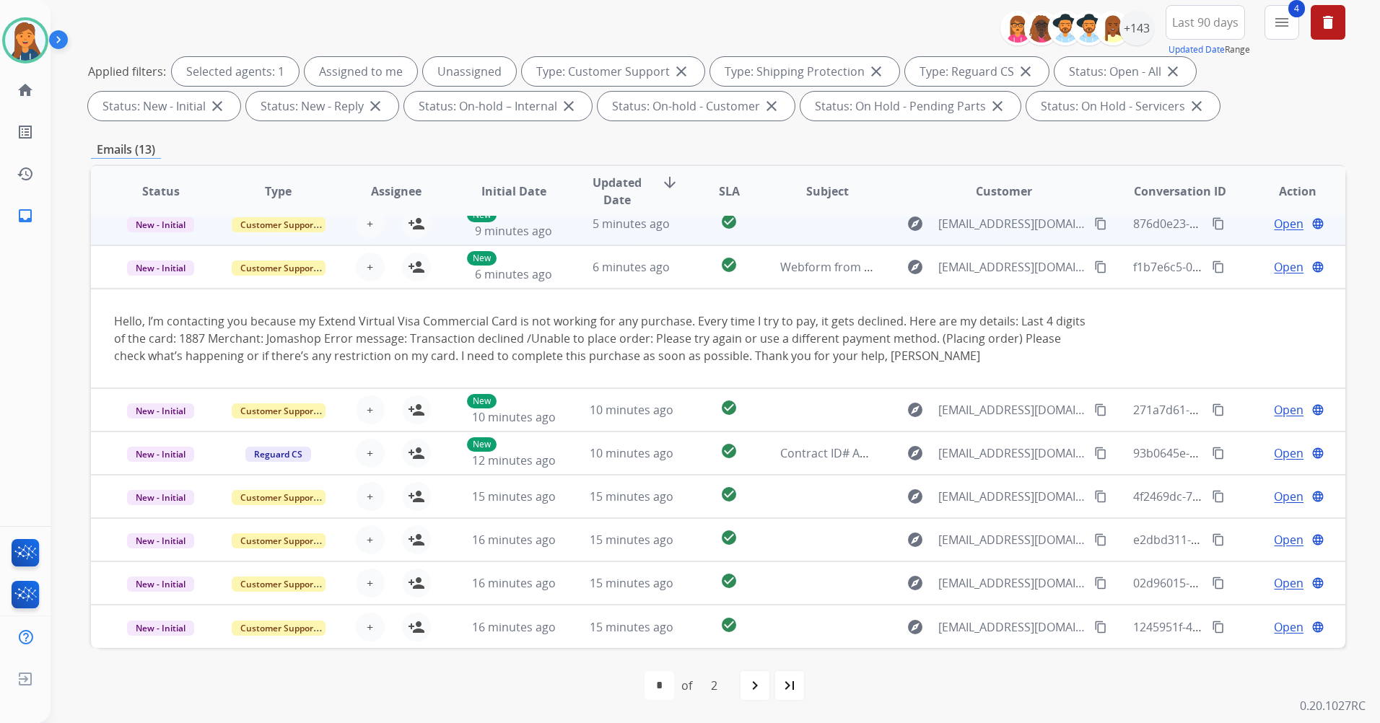
click at [1094, 266] on mat-icon "content_copy" at bounding box center [1100, 266] width 13 height 13
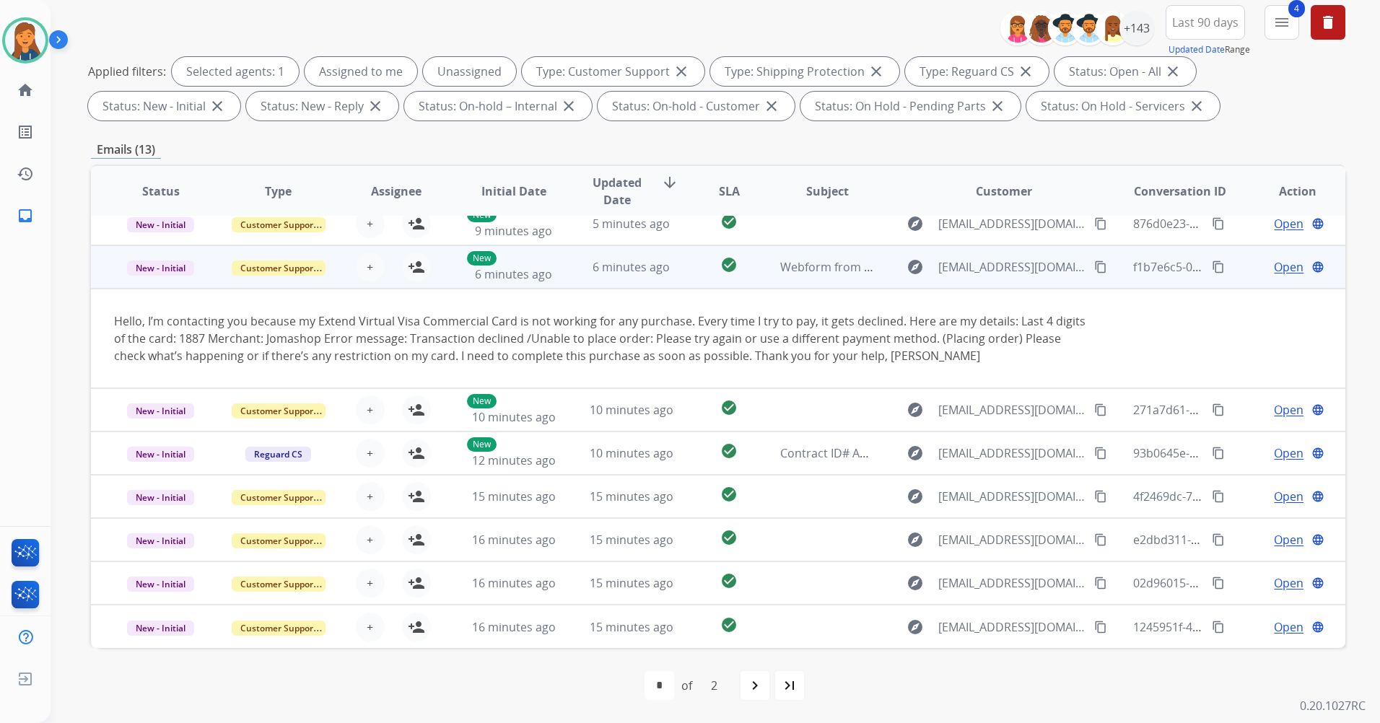
click at [1094, 266] on mat-icon "content_copy" at bounding box center [1100, 266] width 13 height 13
click at [415, 270] on mat-icon "person_add" at bounding box center [416, 266] width 17 height 17
click at [1278, 266] on span "Open" at bounding box center [1288, 266] width 30 height 17
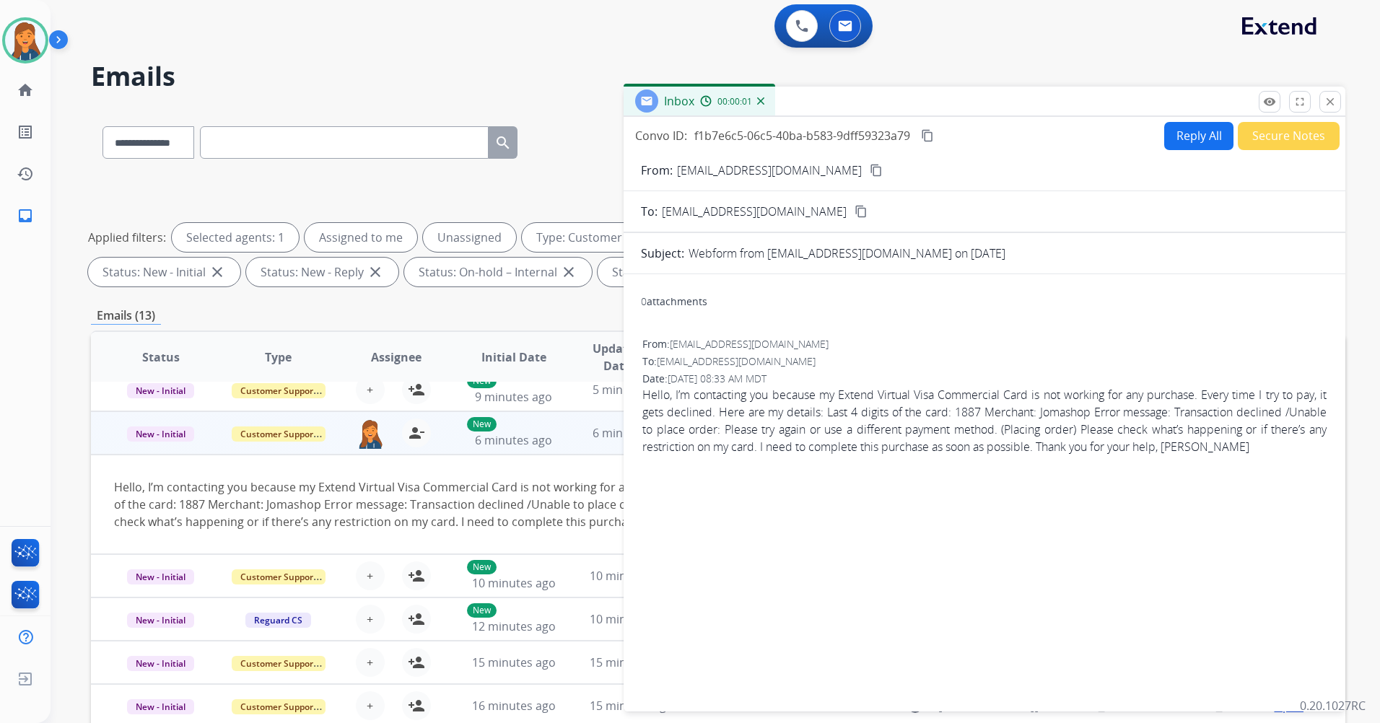
scroll to position [0, 0]
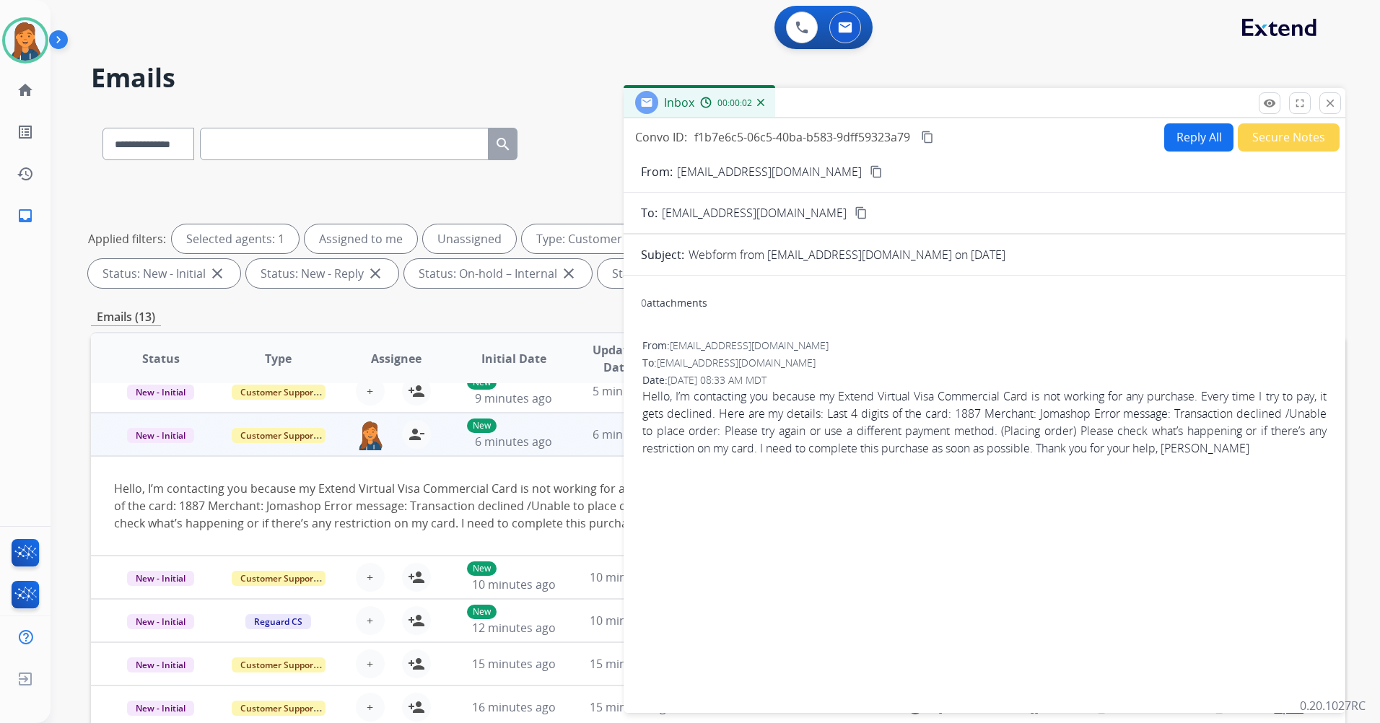
click at [1201, 130] on button "Reply All" at bounding box center [1198, 137] width 69 height 28
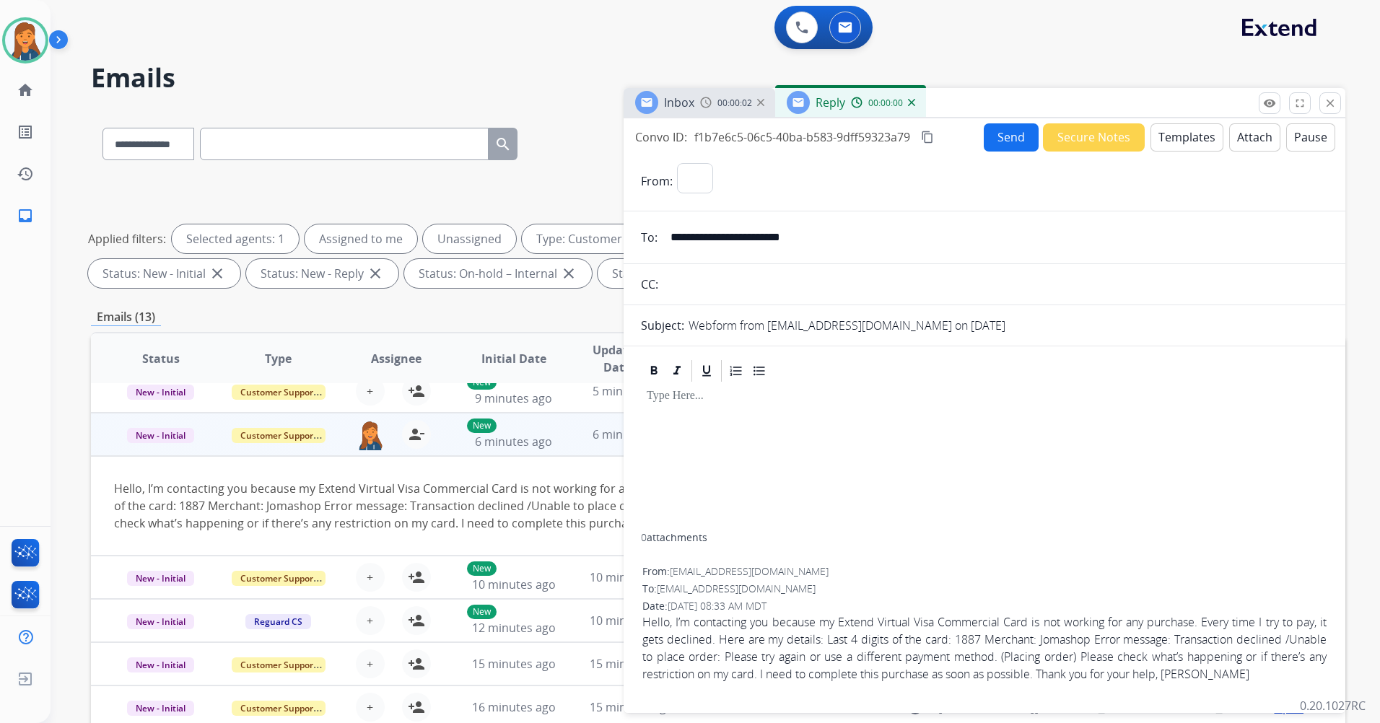
select select "**********"
click at [1194, 137] on button "Templates" at bounding box center [1186, 137] width 73 height 28
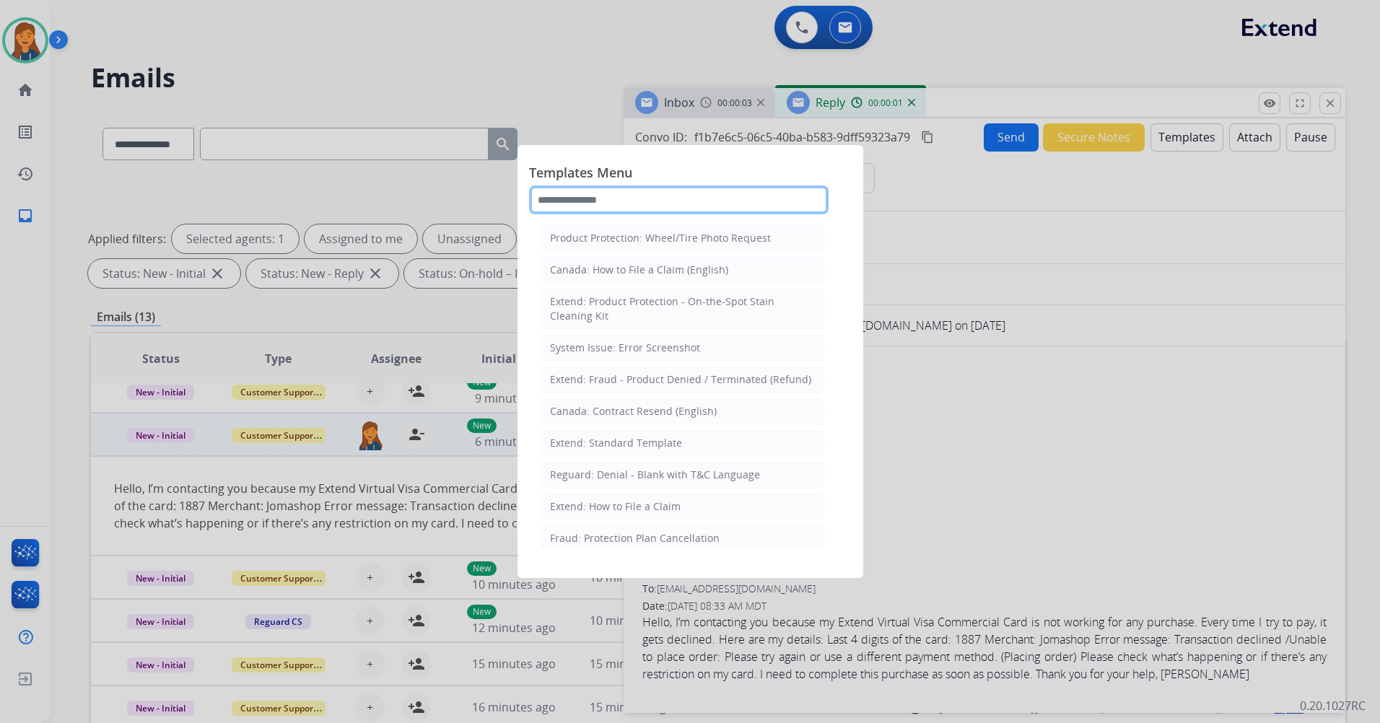
click at [680, 211] on input "text" at bounding box center [678, 199] width 299 height 29
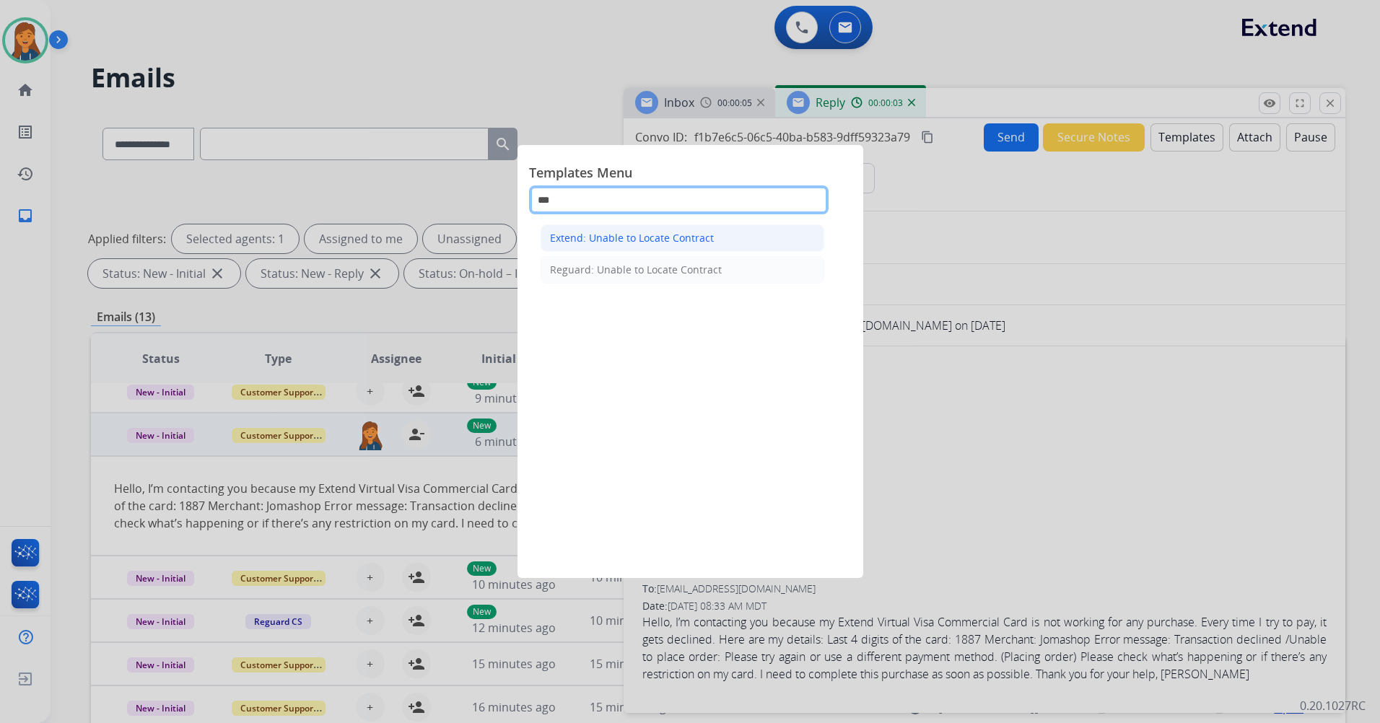
type input "***"
click at [654, 235] on div "Extend: Unable to Locate Contract" at bounding box center [632, 238] width 164 height 14
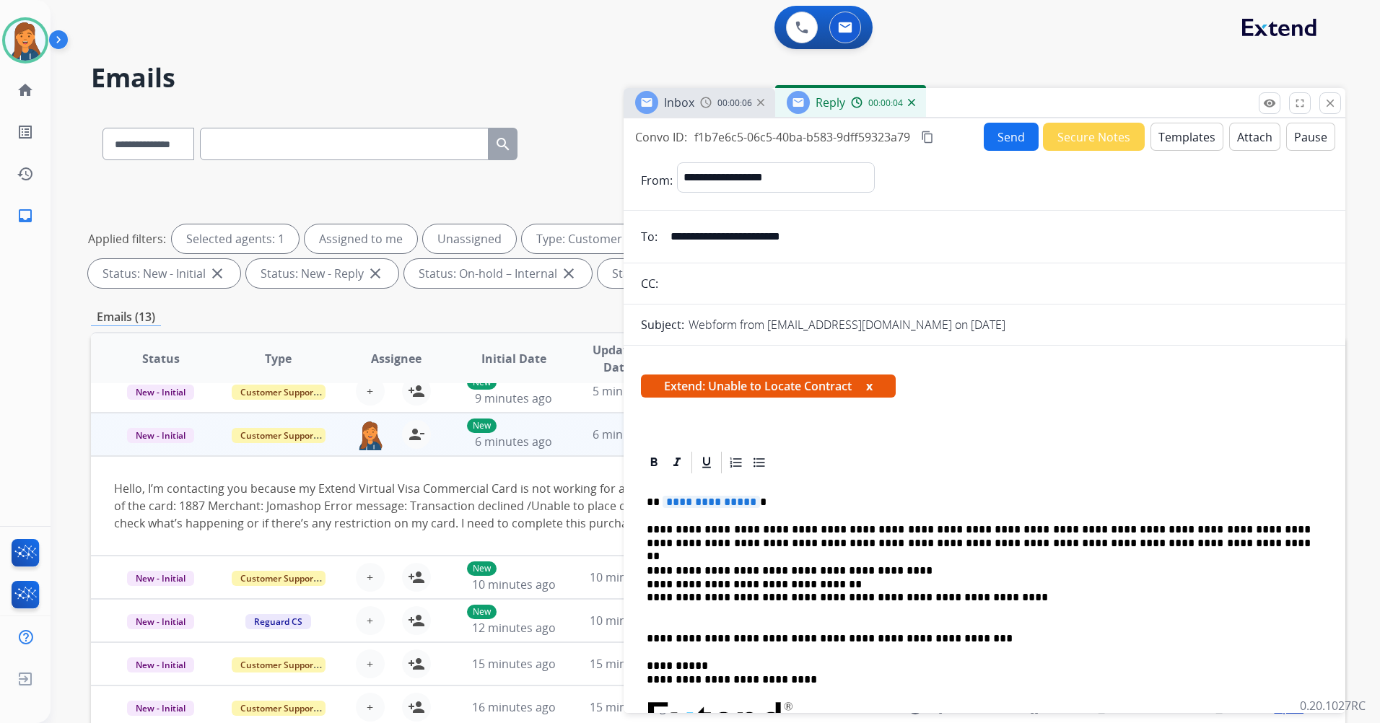
click at [719, 501] on span "**********" at bounding box center [710, 502] width 97 height 12
click at [994, 123] on button "Send" at bounding box center [1010, 137] width 55 height 28
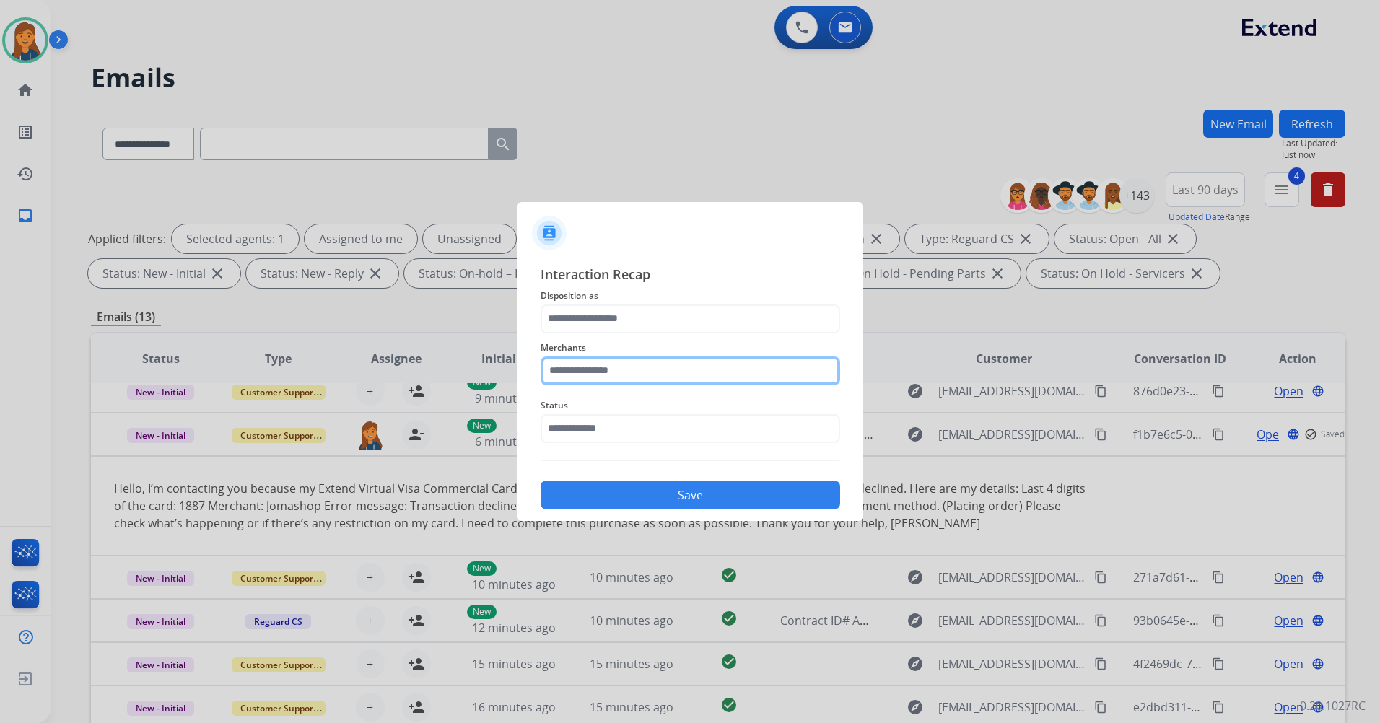
click at [676, 364] on input "text" at bounding box center [689, 370] width 299 height 29
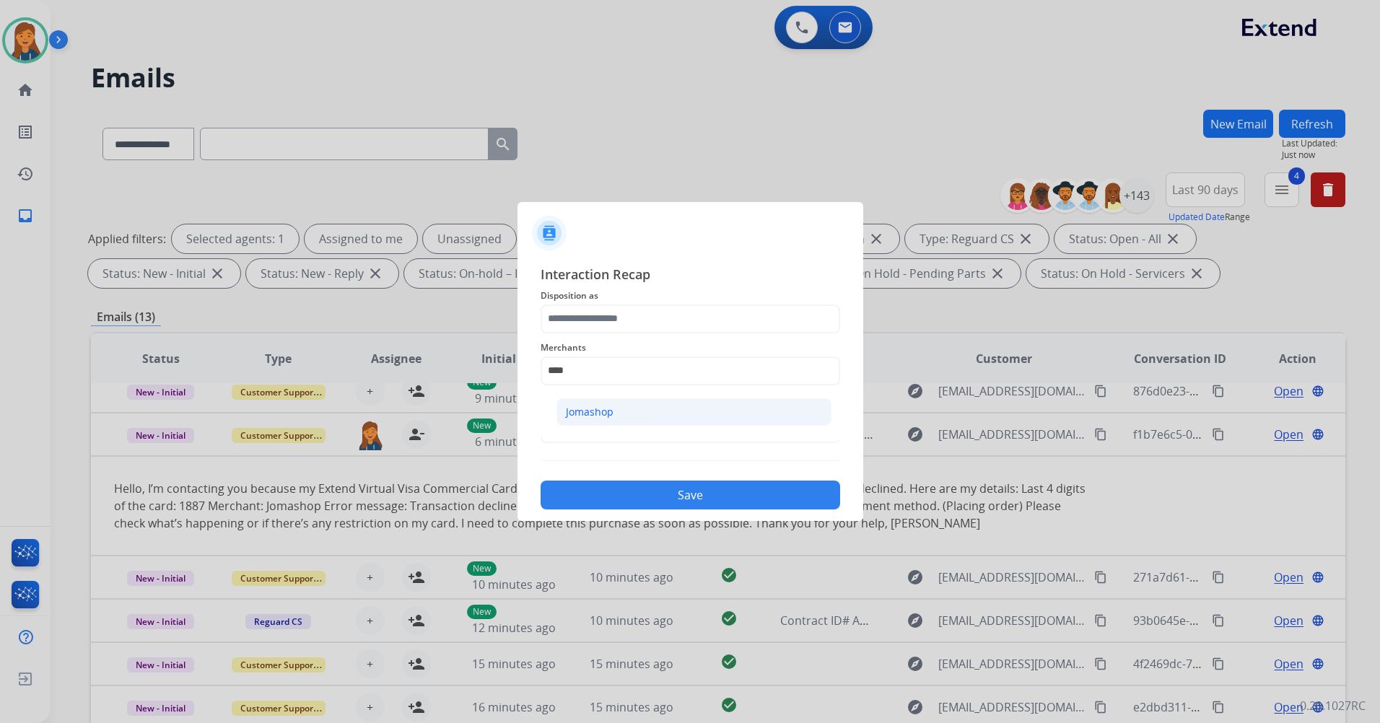
click at [646, 419] on li "Jomashop" at bounding box center [693, 411] width 275 height 27
type input "********"
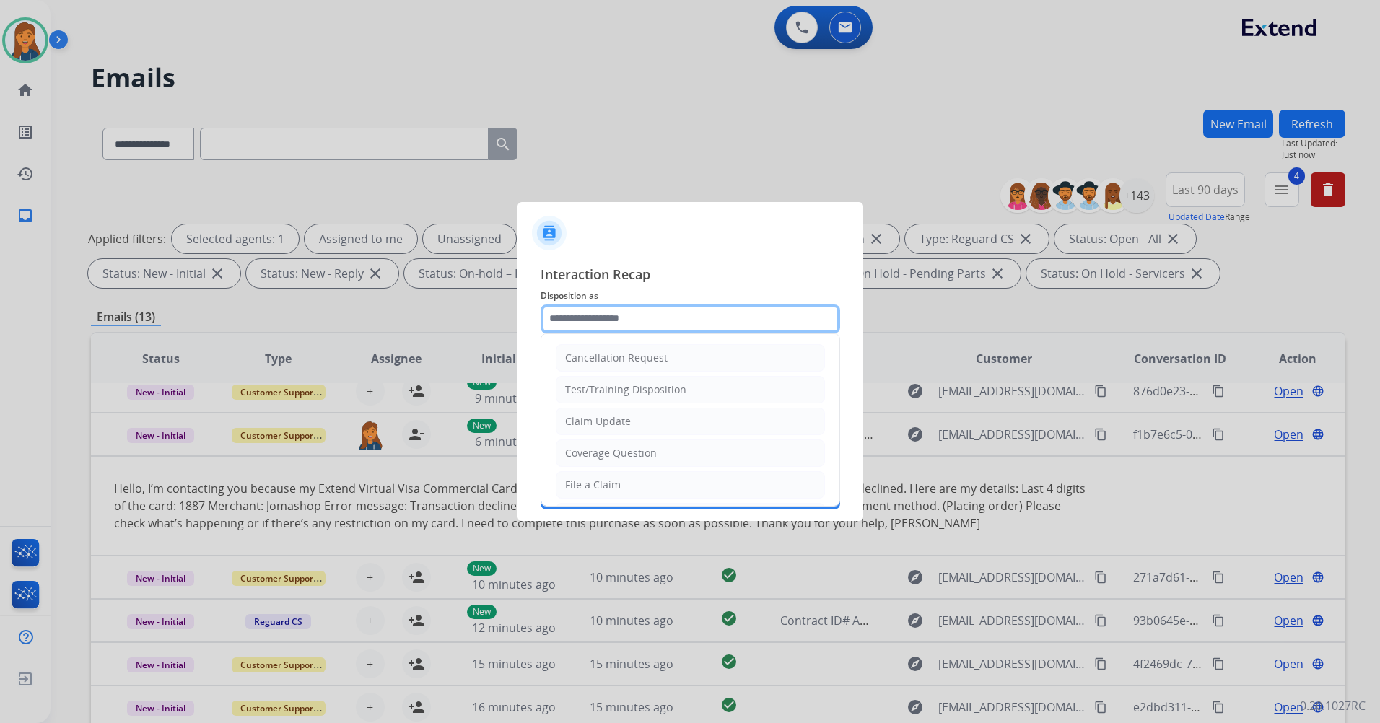
click at [639, 327] on input "text" at bounding box center [689, 318] width 299 height 29
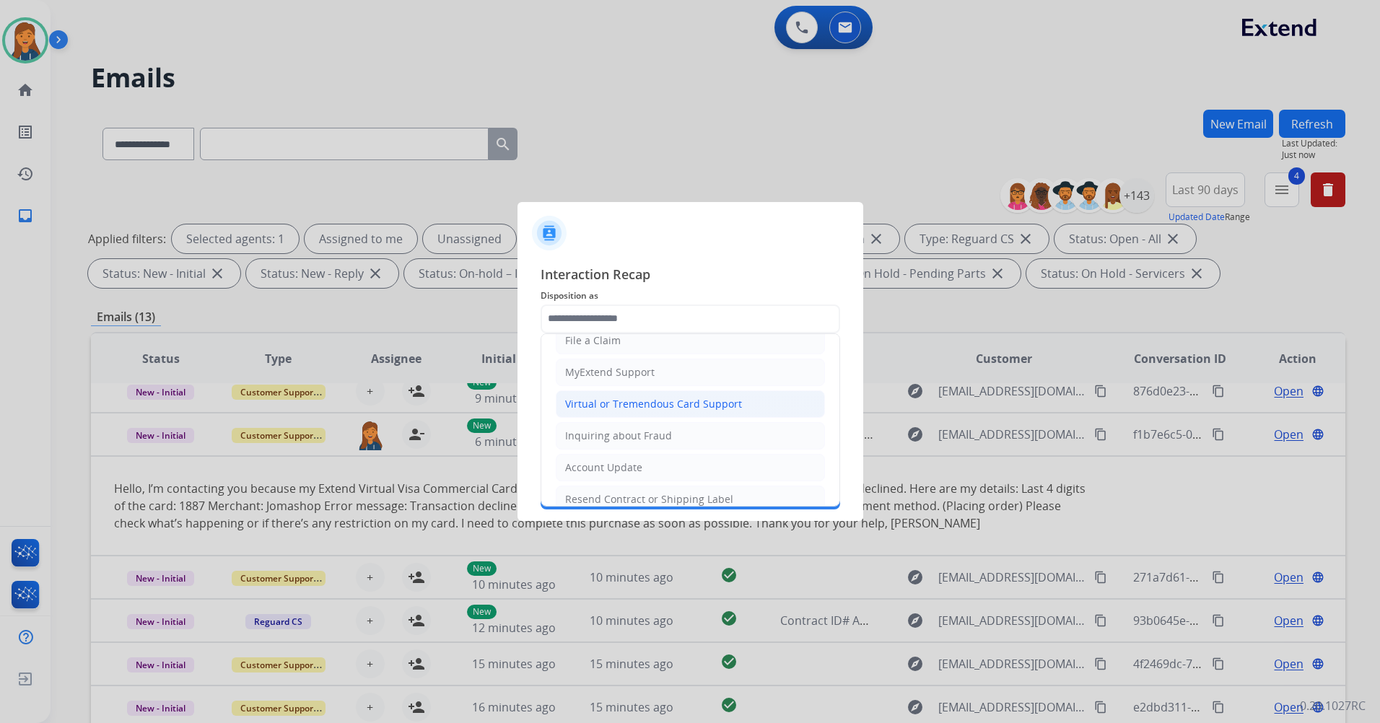
click at [644, 390] on li "Virtual or Tremendous Card Support" at bounding box center [690, 403] width 269 height 27
type input "**********"
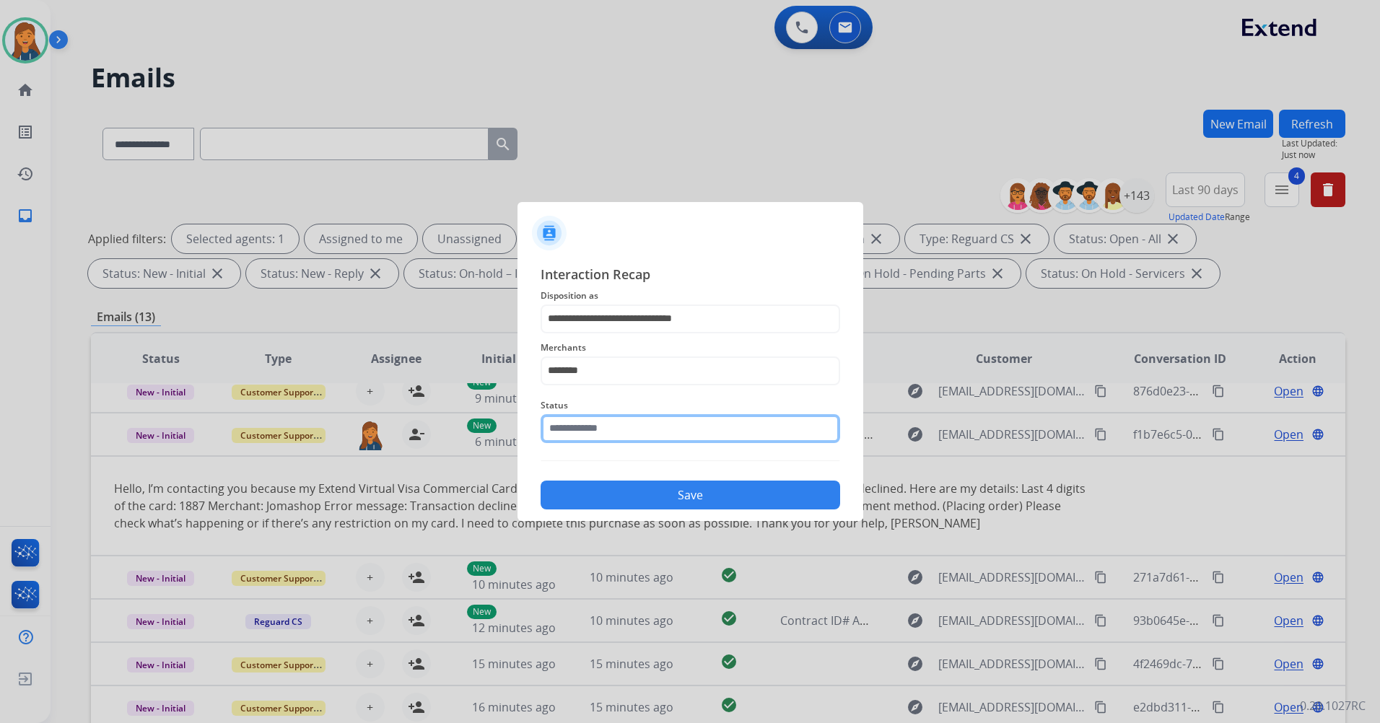
click at [610, 424] on input "text" at bounding box center [689, 428] width 299 height 29
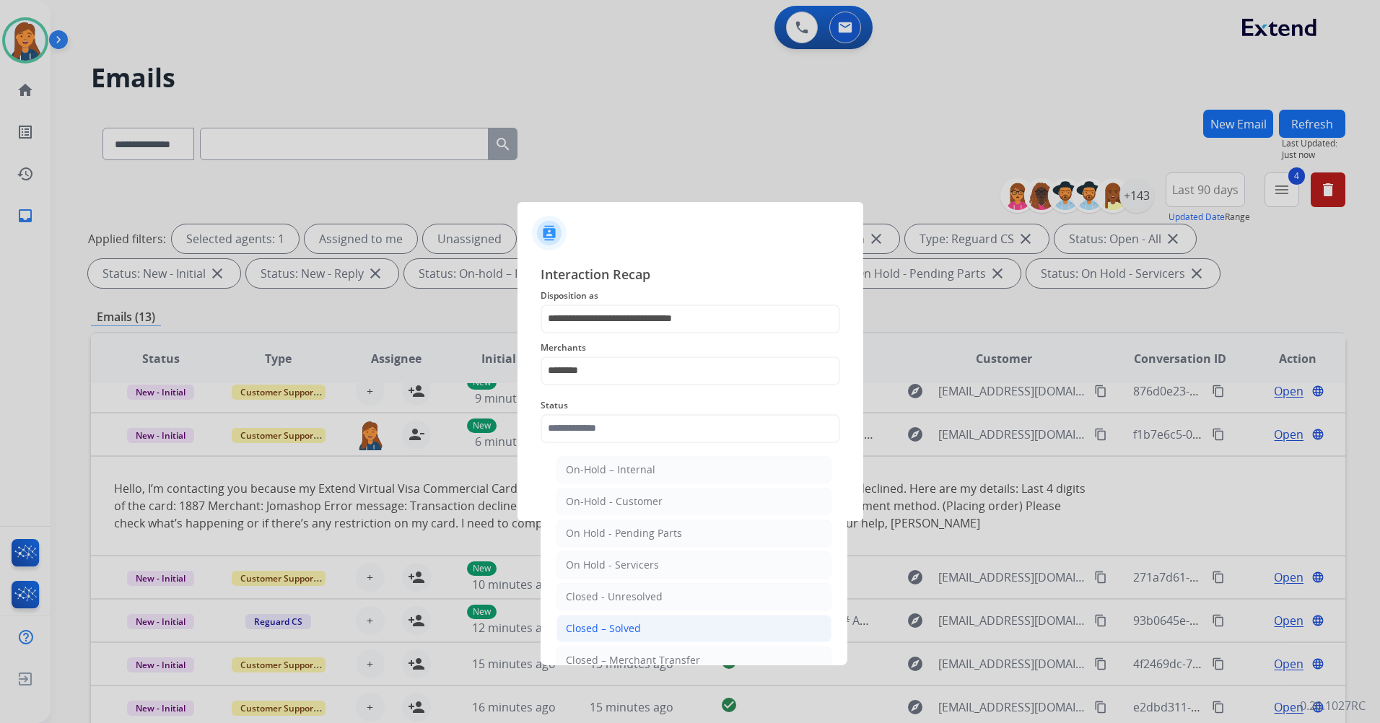
click at [574, 616] on li "Closed – Solved" at bounding box center [693, 628] width 275 height 27
type input "**********"
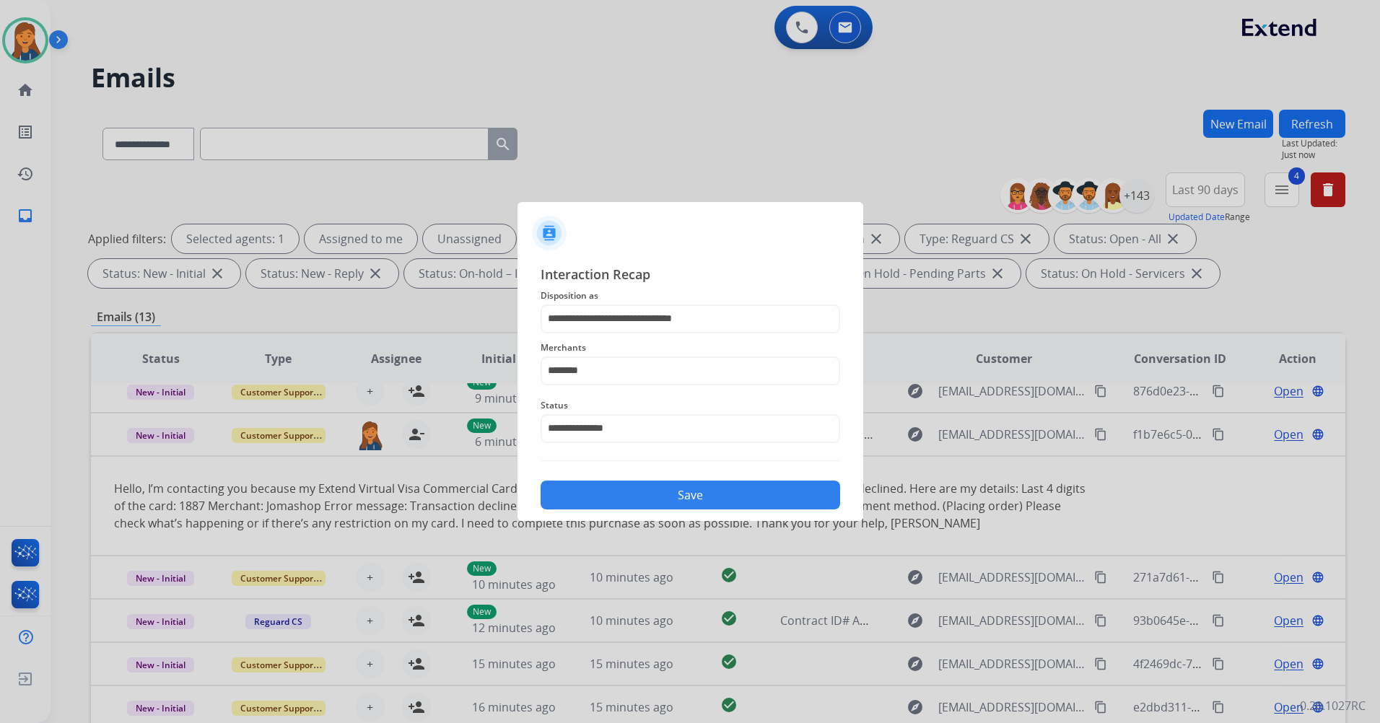
click at [602, 489] on button "Save" at bounding box center [689, 495] width 299 height 29
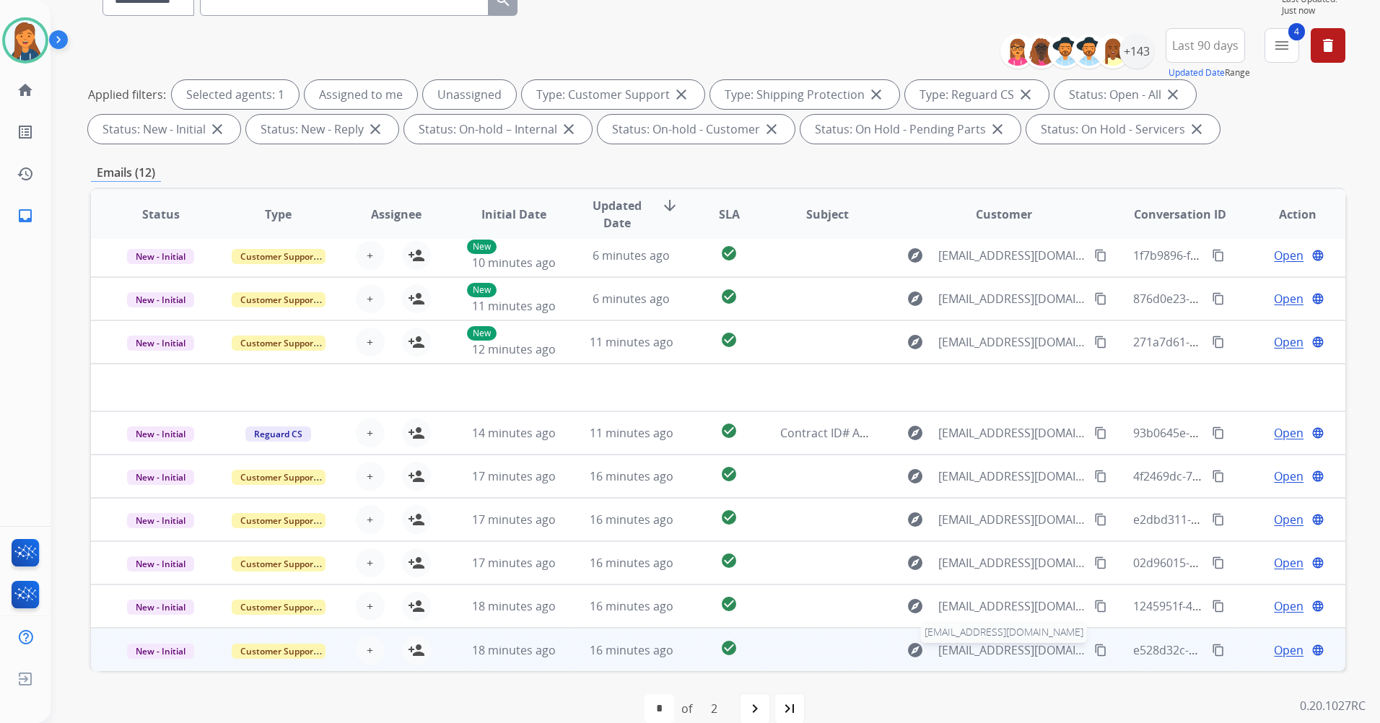
click at [967, 648] on span "mbounds05@gmail.com" at bounding box center [1012, 649] width 148 height 17
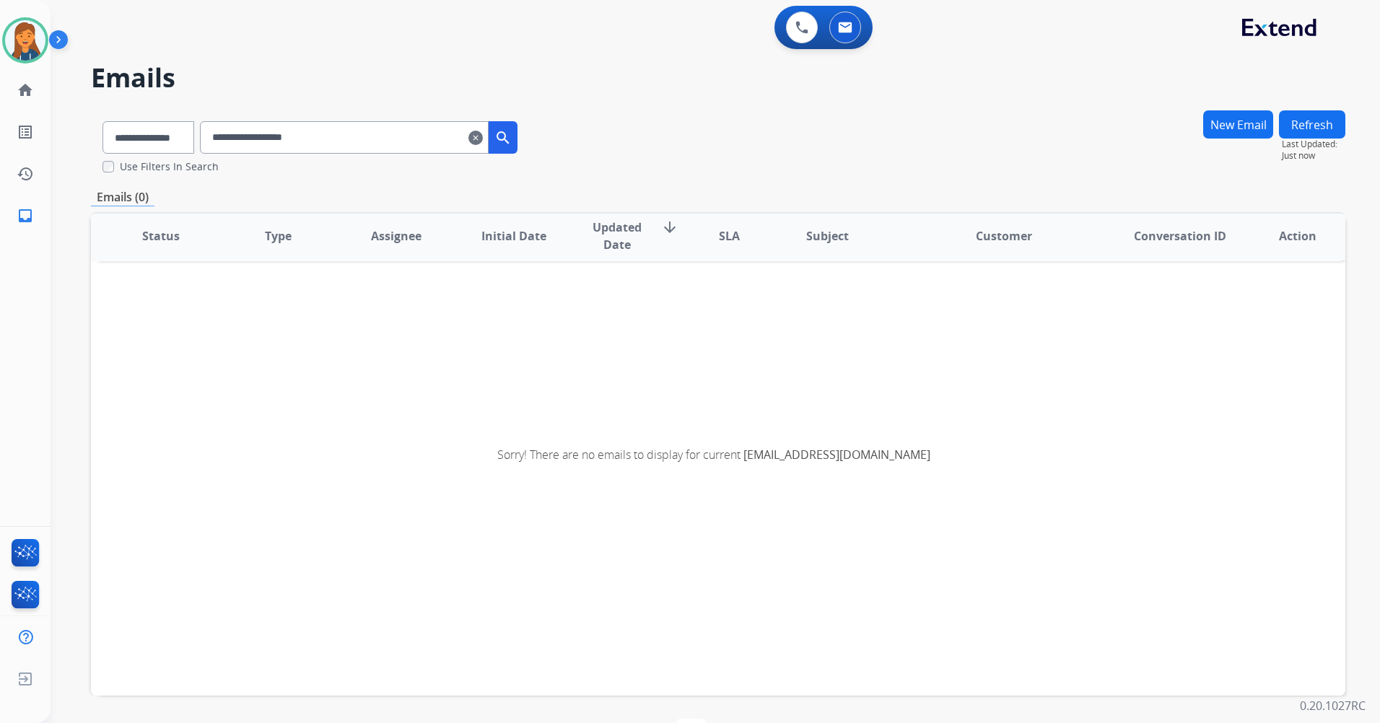
scroll to position [3, 0]
click at [483, 138] on mat-icon "clear" at bounding box center [475, 137] width 14 height 17
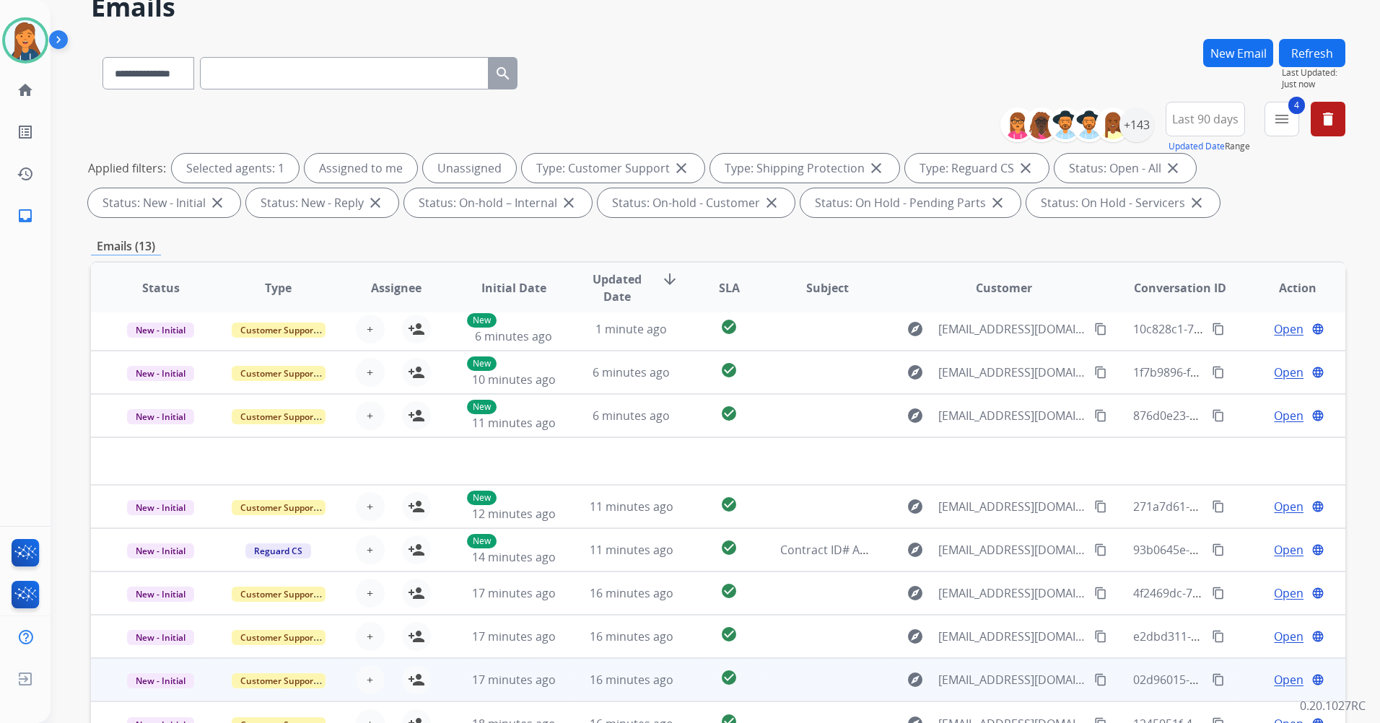
scroll to position [167, 0]
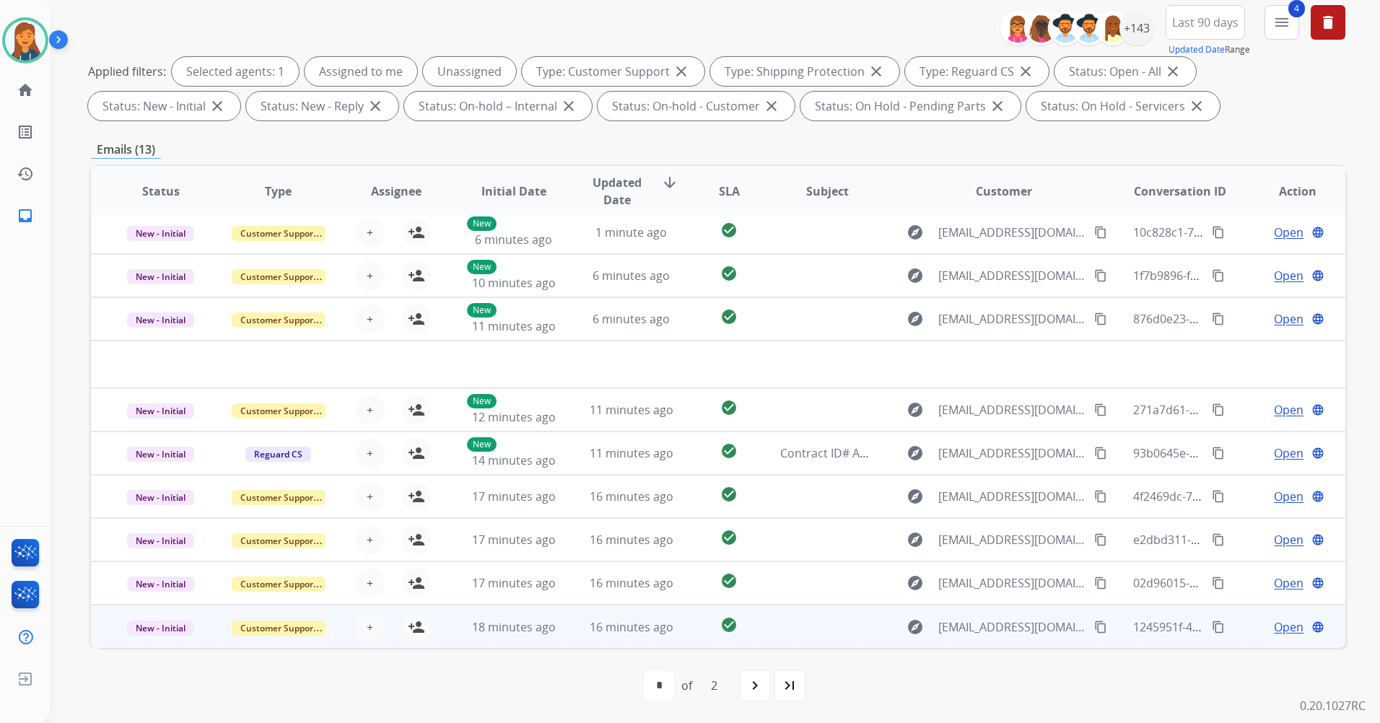
click at [797, 644] on td at bounding box center [816, 626] width 118 height 43
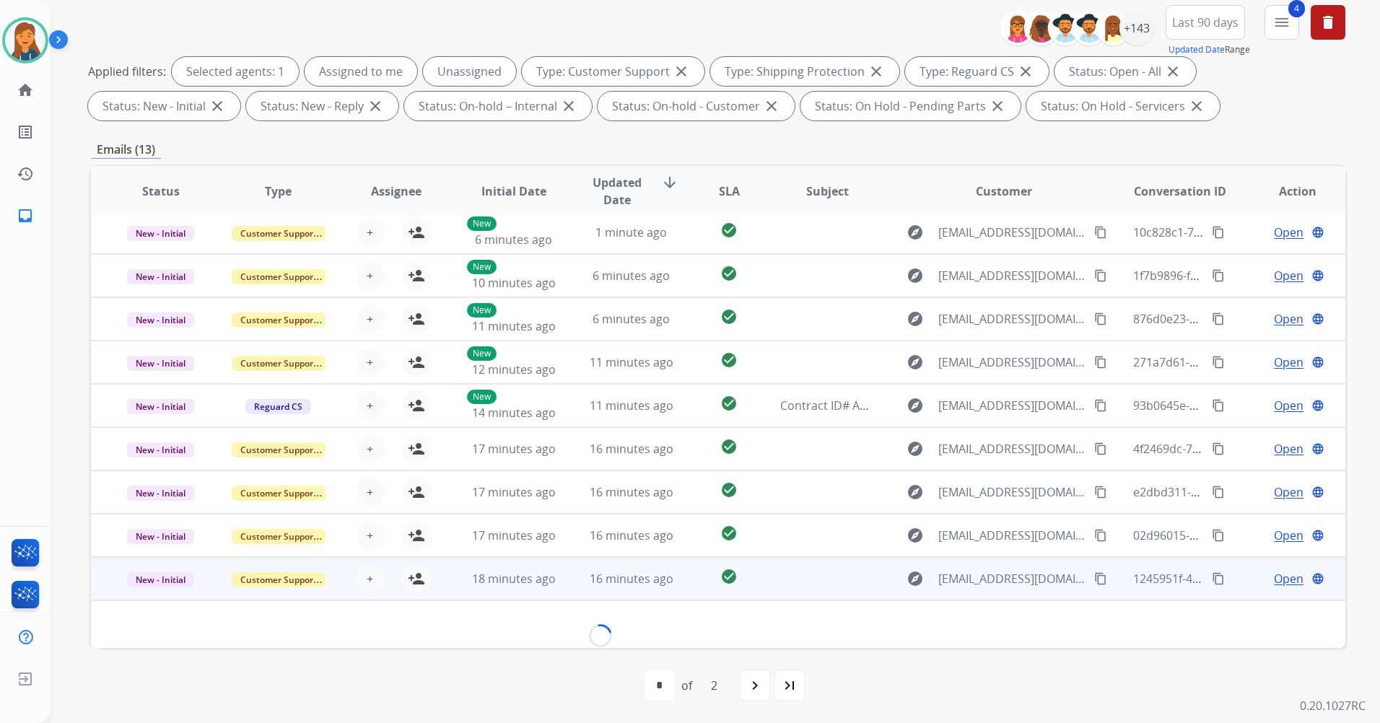
scroll to position [48, 0]
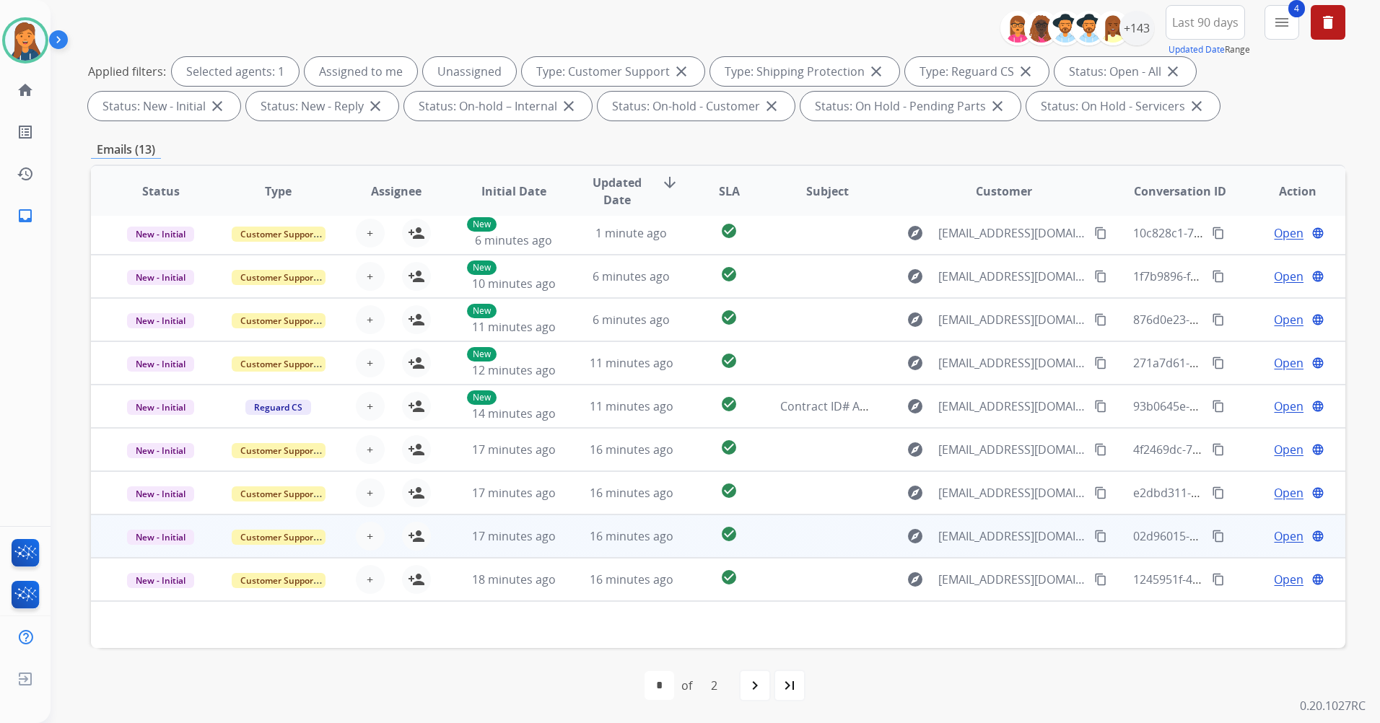
click at [796, 535] on td at bounding box center [816, 535] width 118 height 43
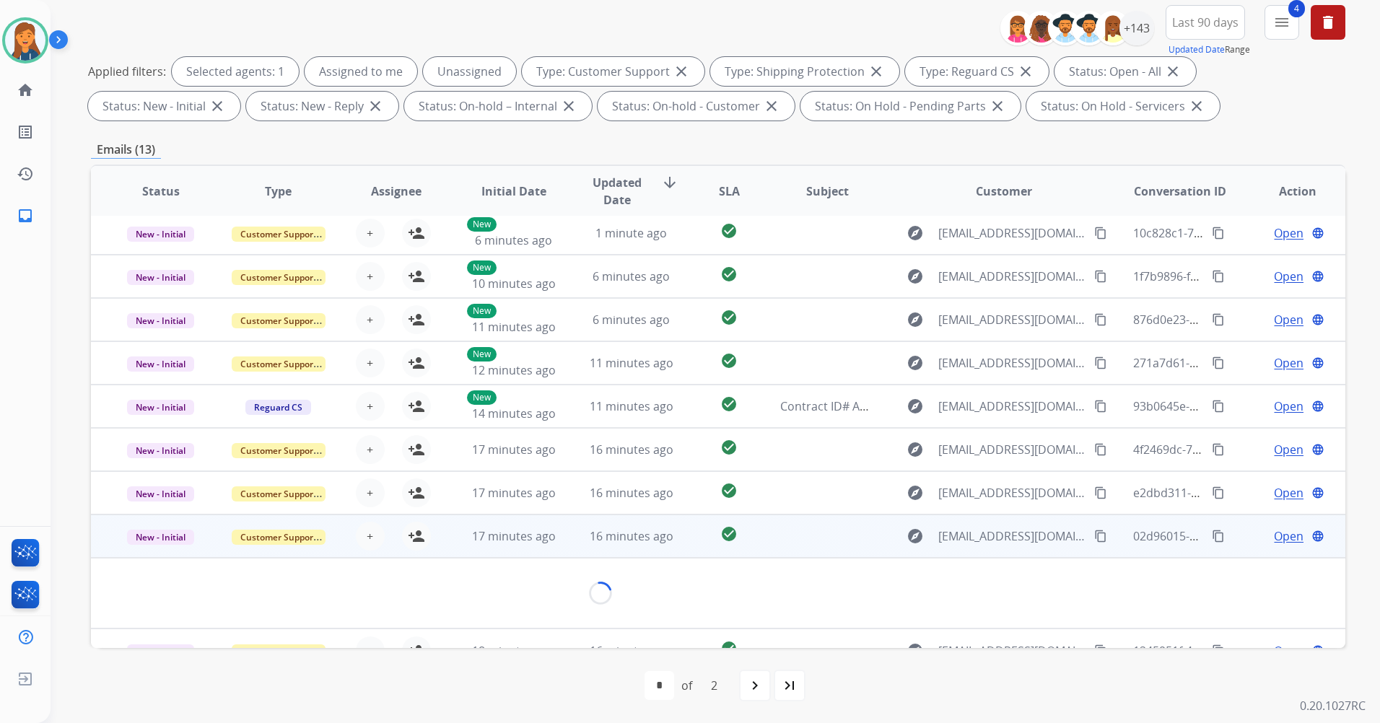
scroll to position [49, 0]
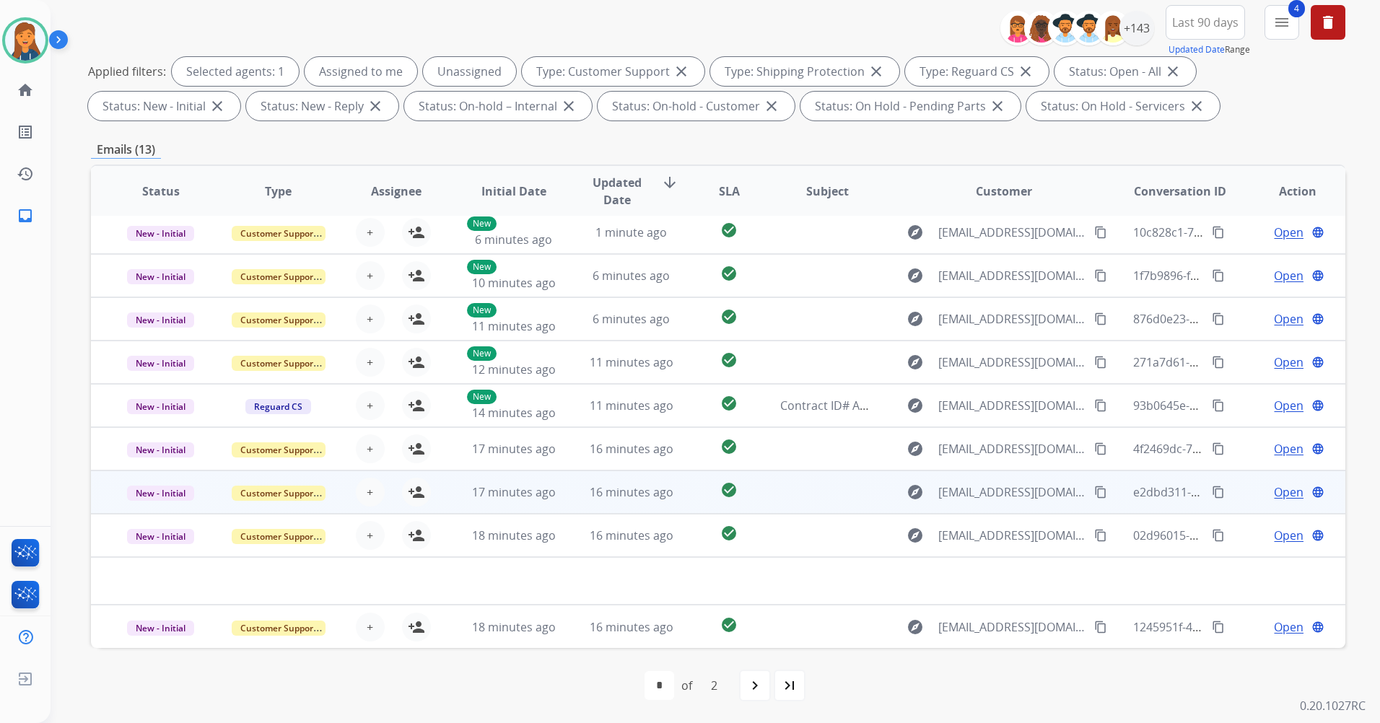
click at [796, 492] on td at bounding box center [816, 491] width 118 height 43
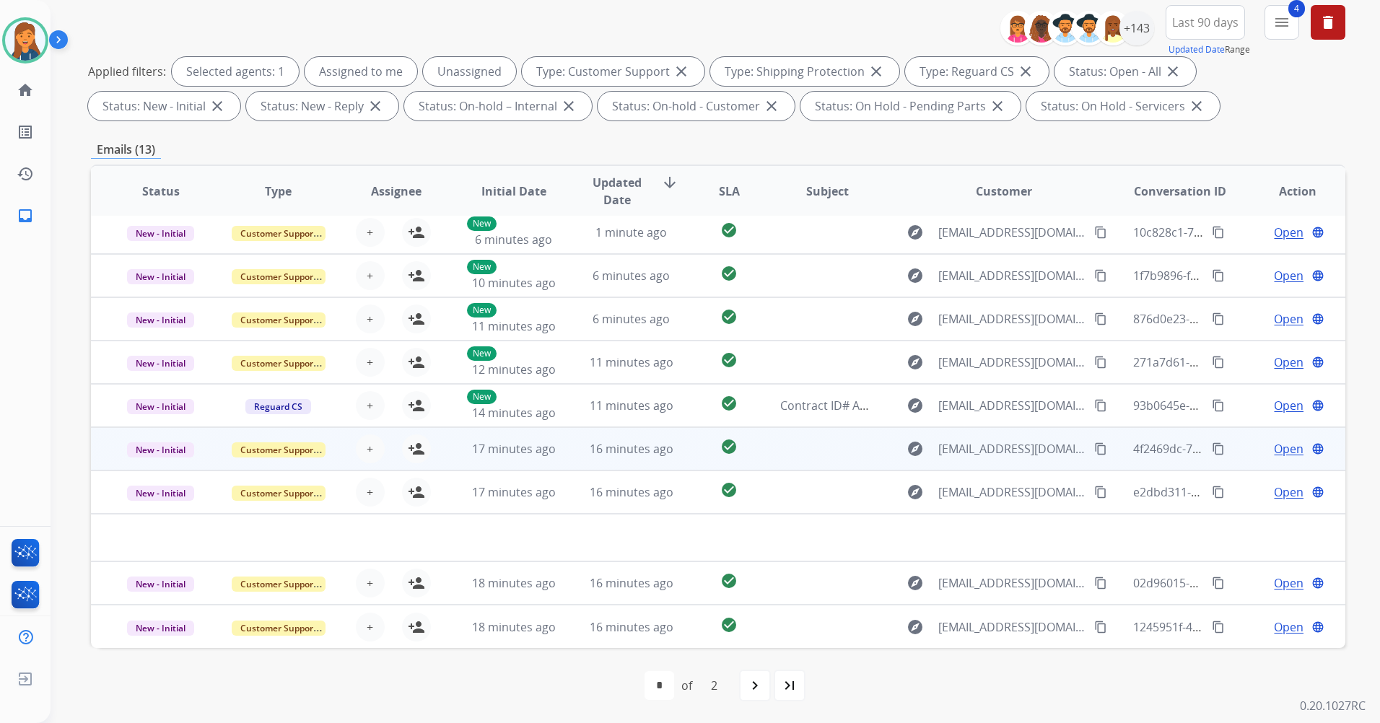
click at [809, 453] on td at bounding box center [816, 448] width 118 height 43
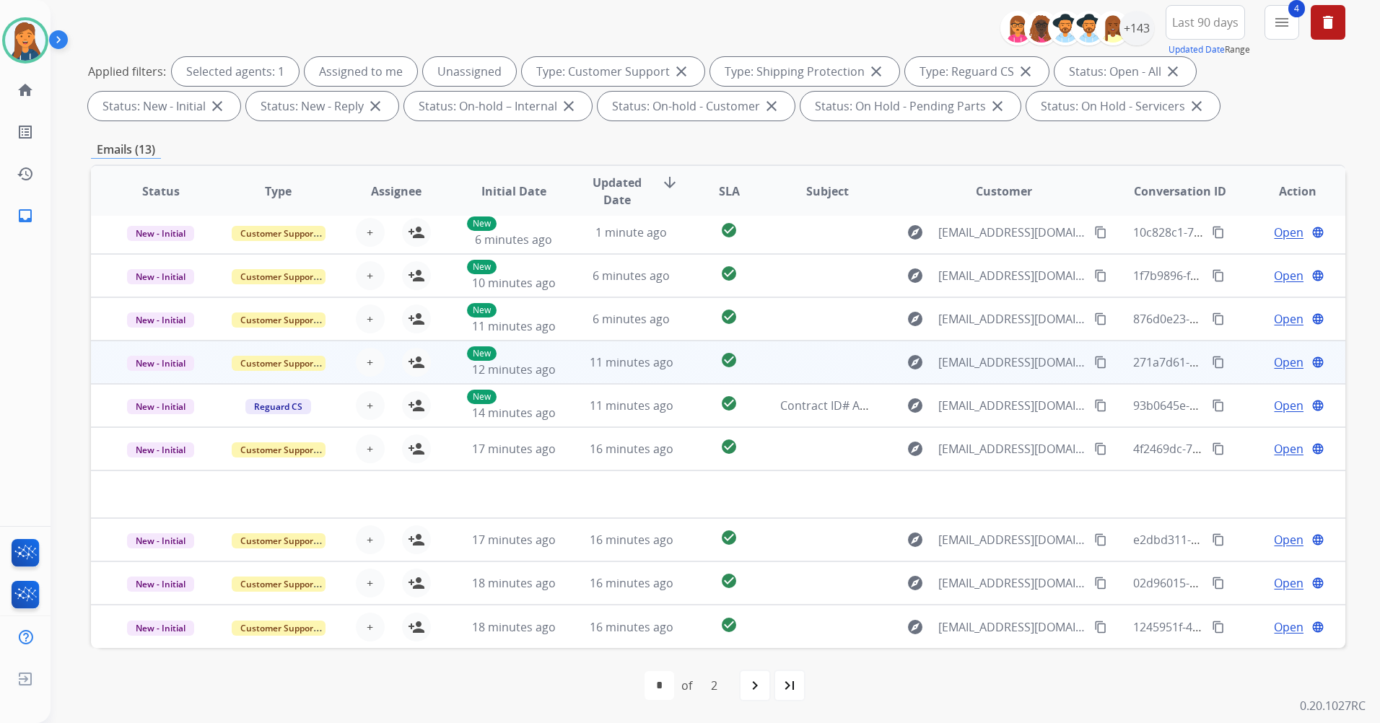
click at [810, 364] on td at bounding box center [816, 362] width 118 height 43
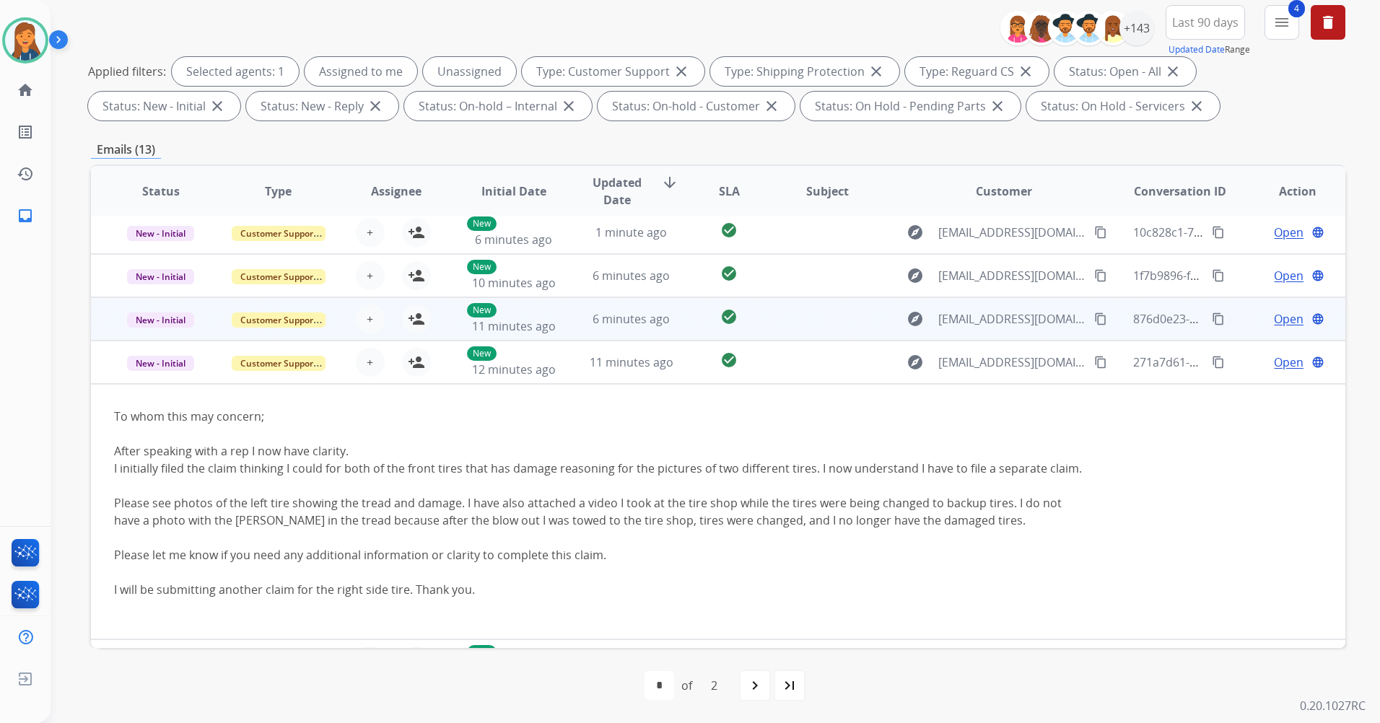
click at [810, 319] on table "Status Type Assignee Initial Date Updated Date arrow_downward SLA Subject Custo…" at bounding box center [718, 486] width 1254 height 739
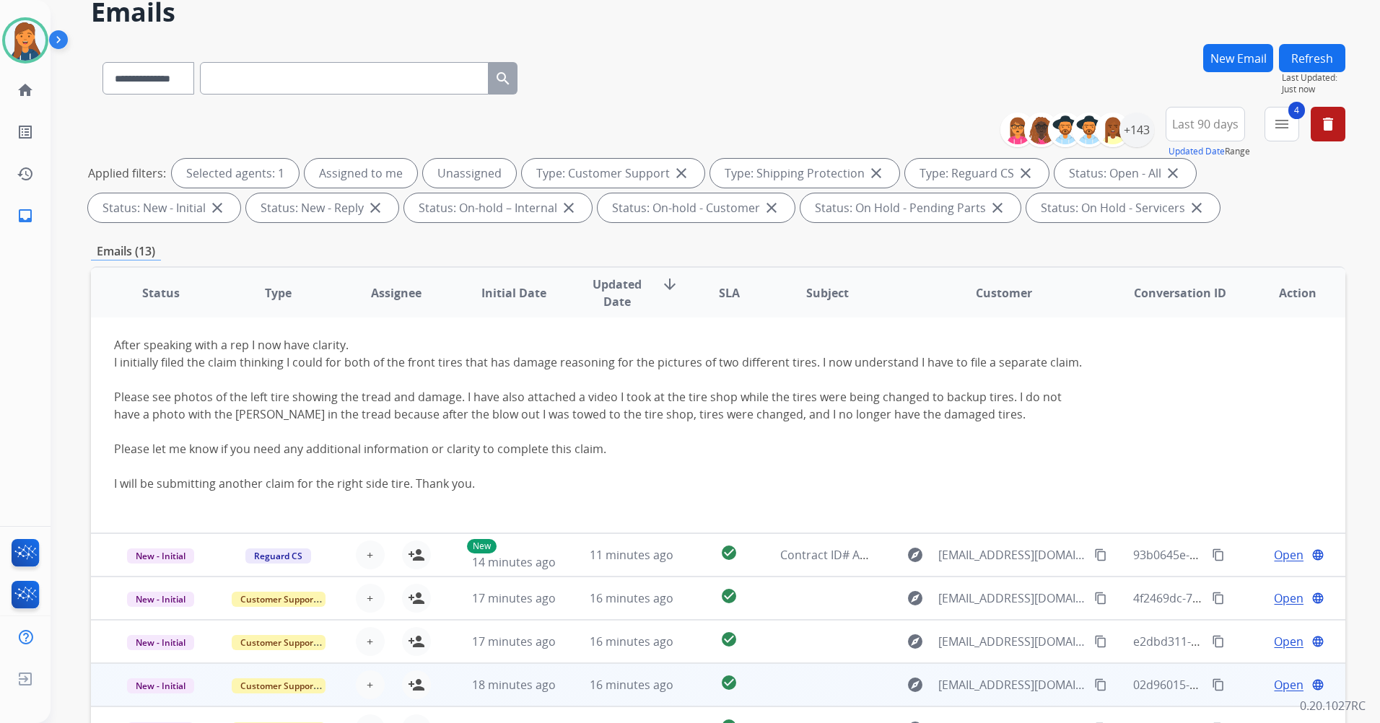
scroll to position [167, 0]
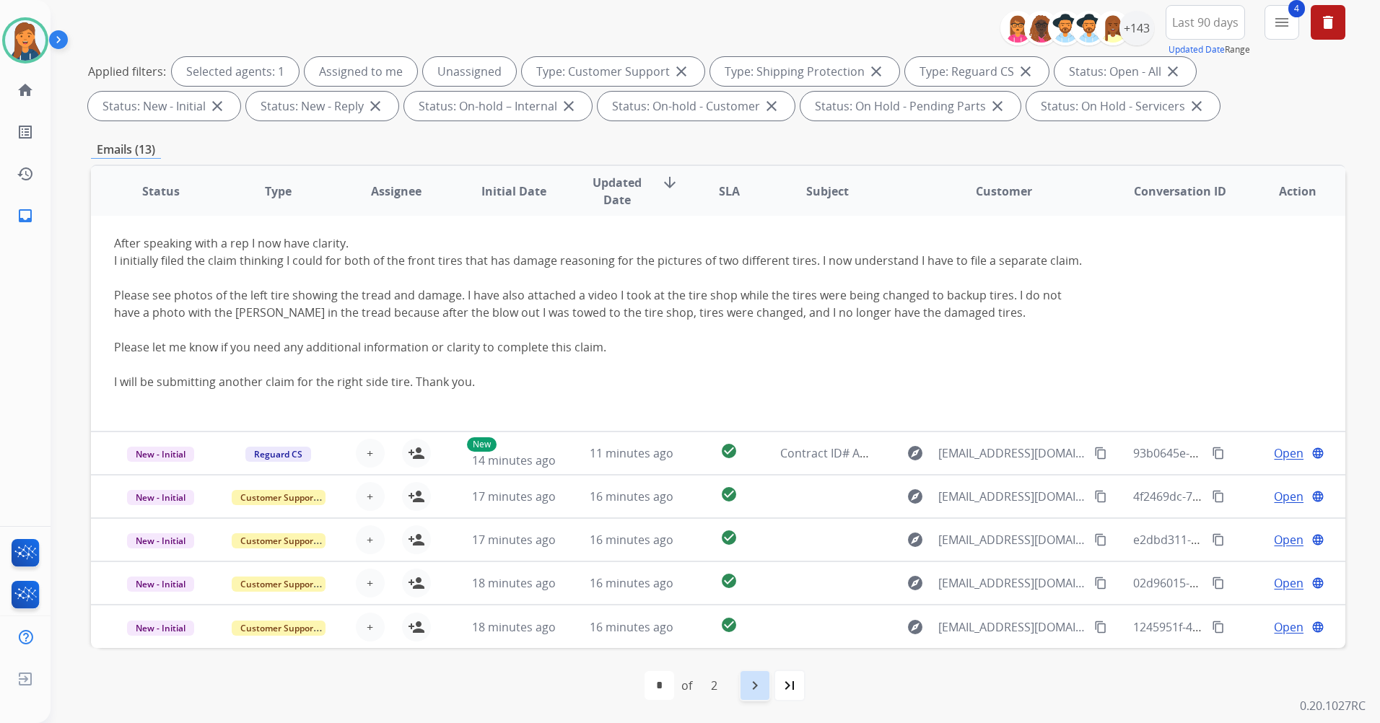
click at [756, 675] on div "navigate_next" at bounding box center [755, 686] width 32 height 32
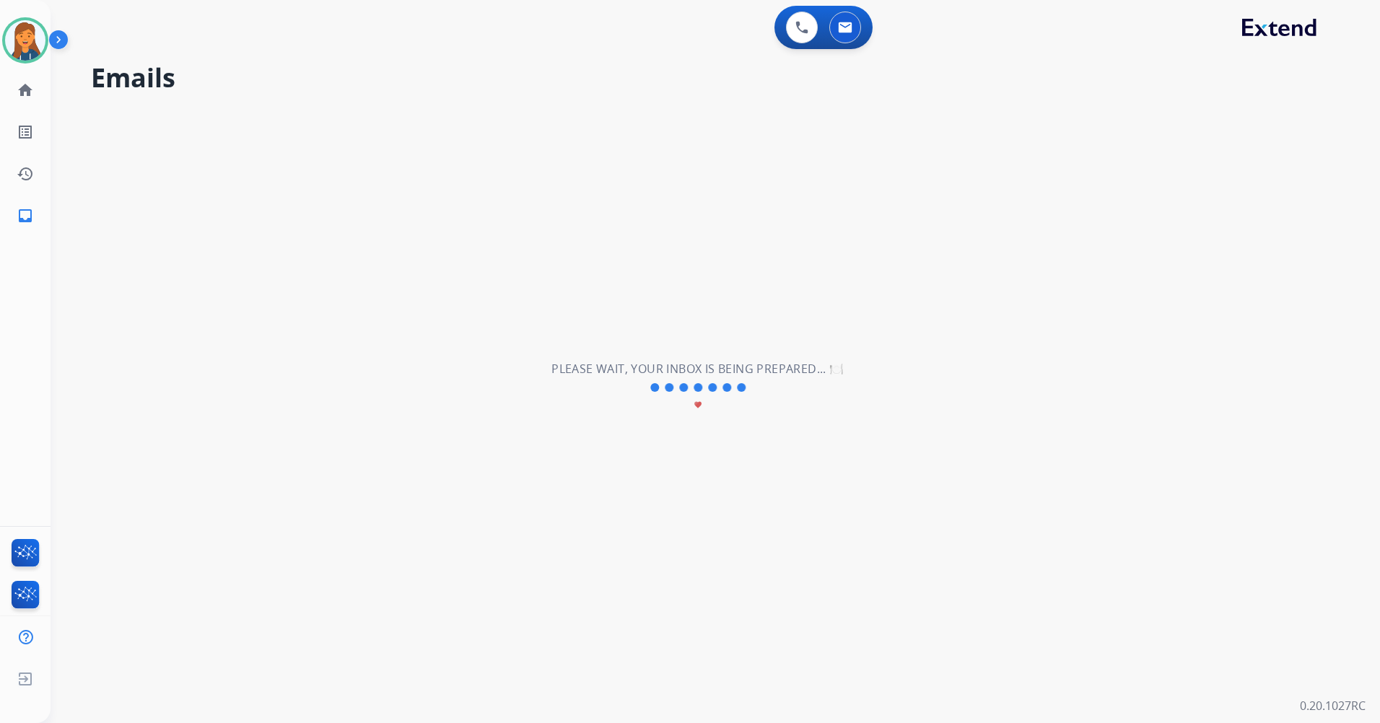
scroll to position [0, 0]
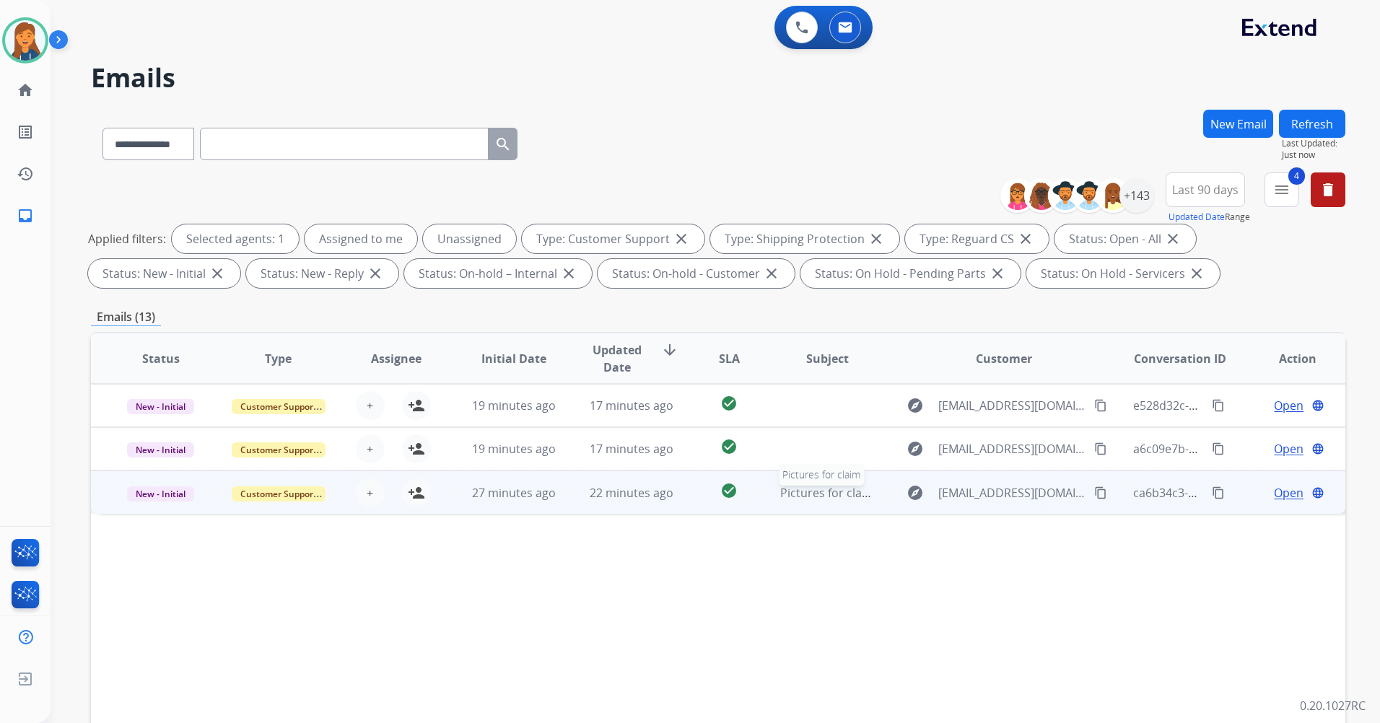
click at [818, 496] on span "Pictures for claim" at bounding box center [827, 493] width 95 height 16
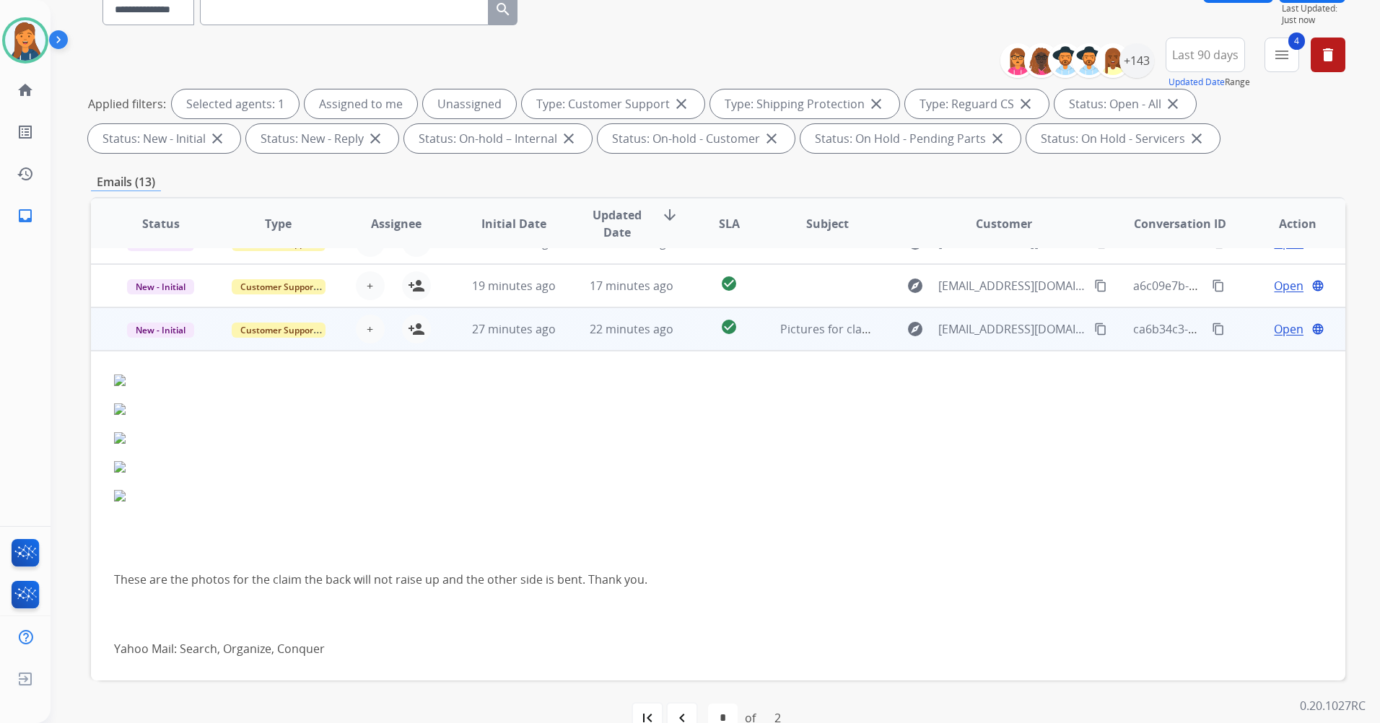
scroll to position [167, 0]
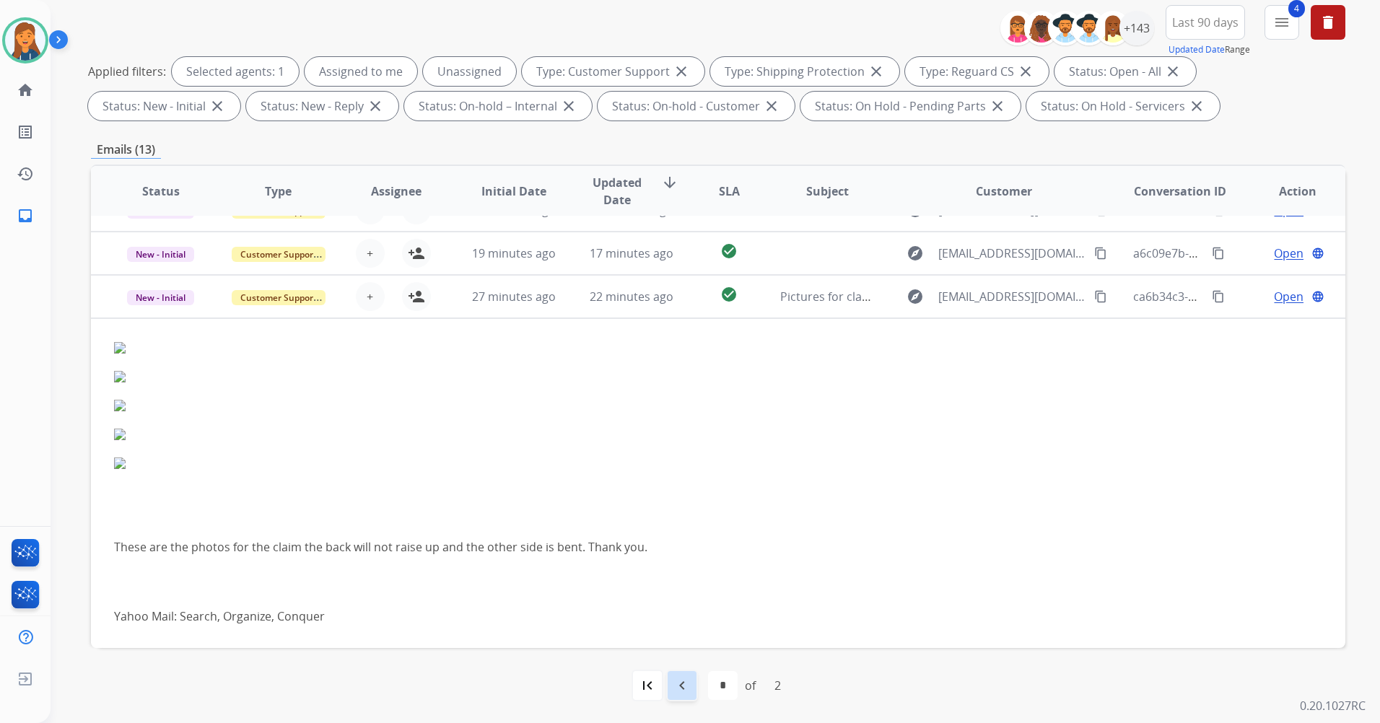
click at [668, 690] on div "navigate_before" at bounding box center [682, 686] width 32 height 32
select select "*"
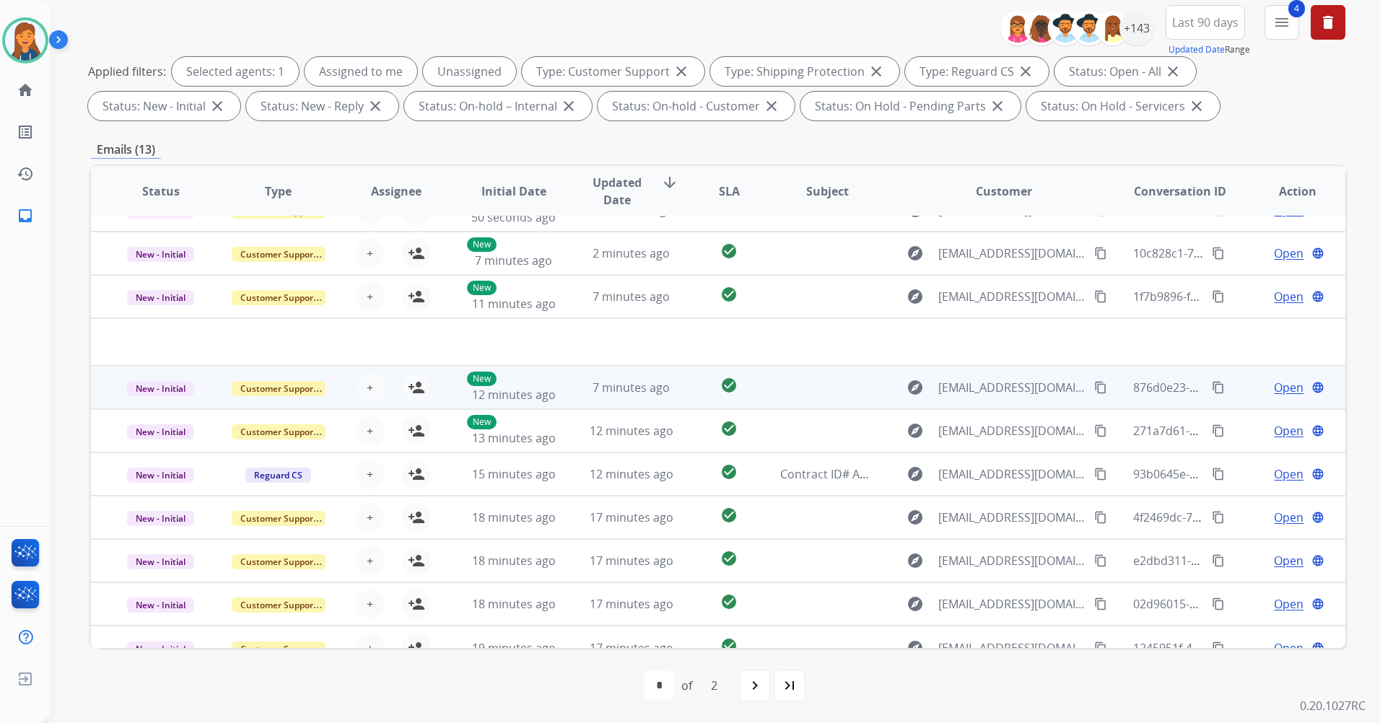
click at [797, 384] on td at bounding box center [816, 387] width 118 height 43
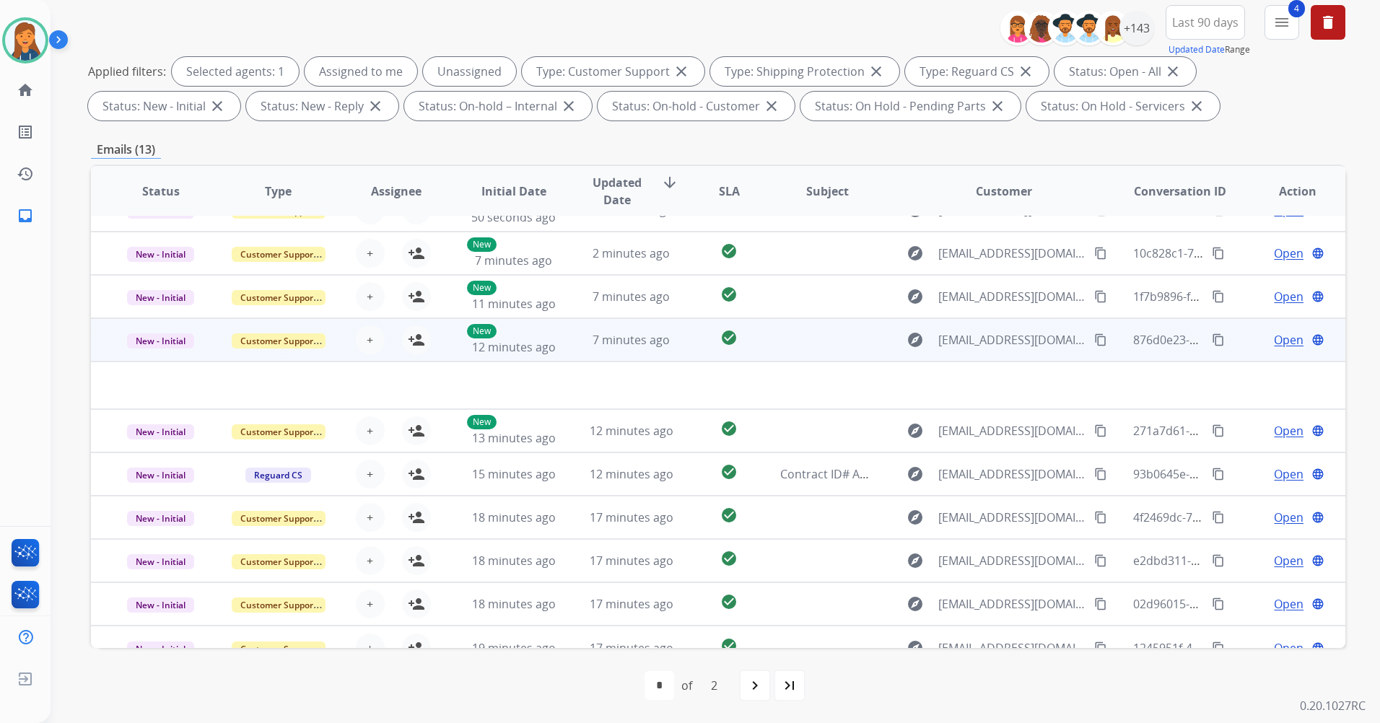
scroll to position [49, 0]
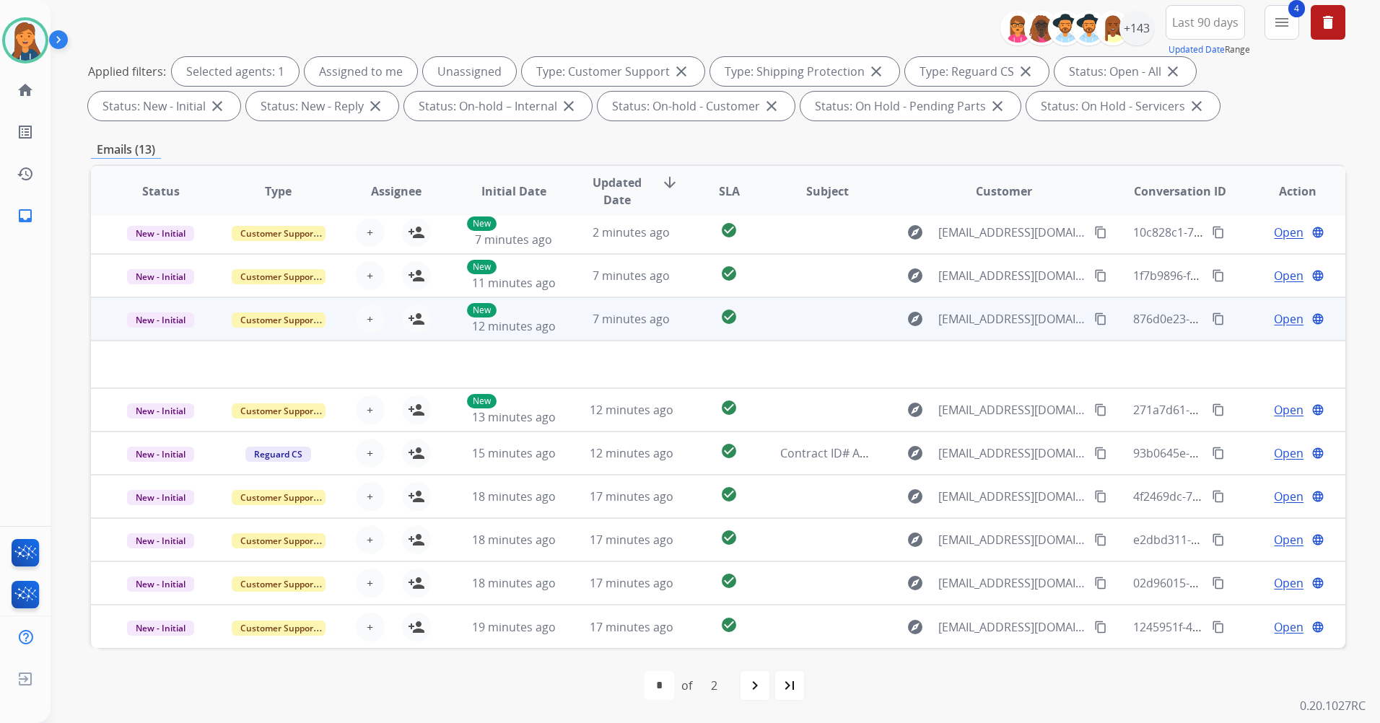
click at [808, 315] on td at bounding box center [816, 318] width 118 height 43
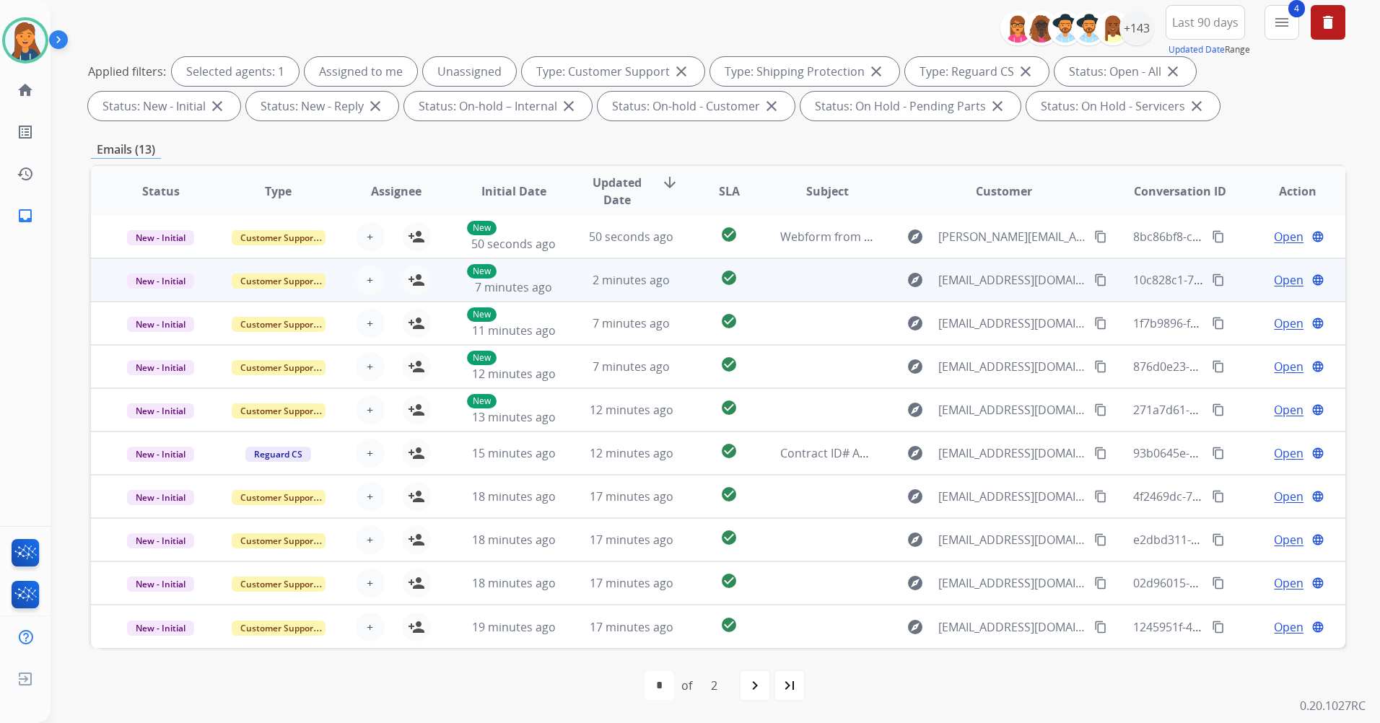
scroll to position [1, 0]
click at [803, 274] on td at bounding box center [816, 279] width 118 height 43
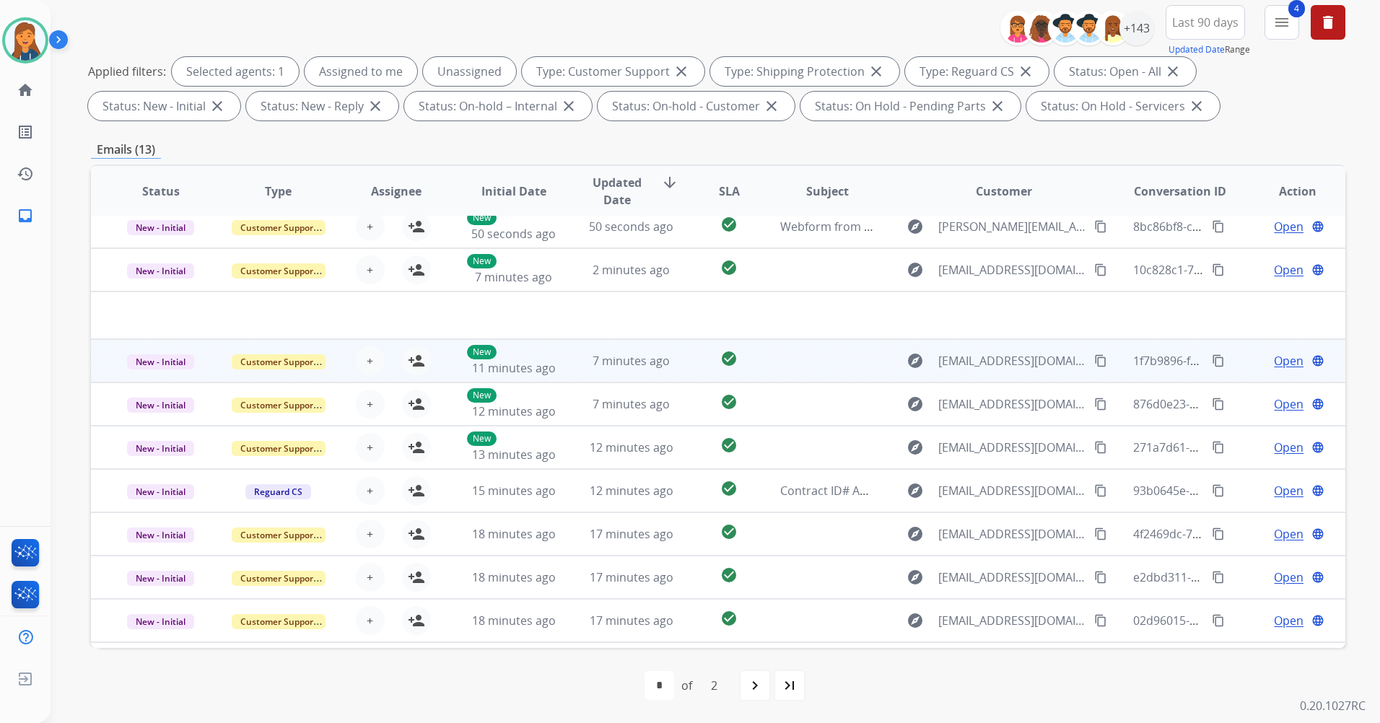
scroll to position [0, 0]
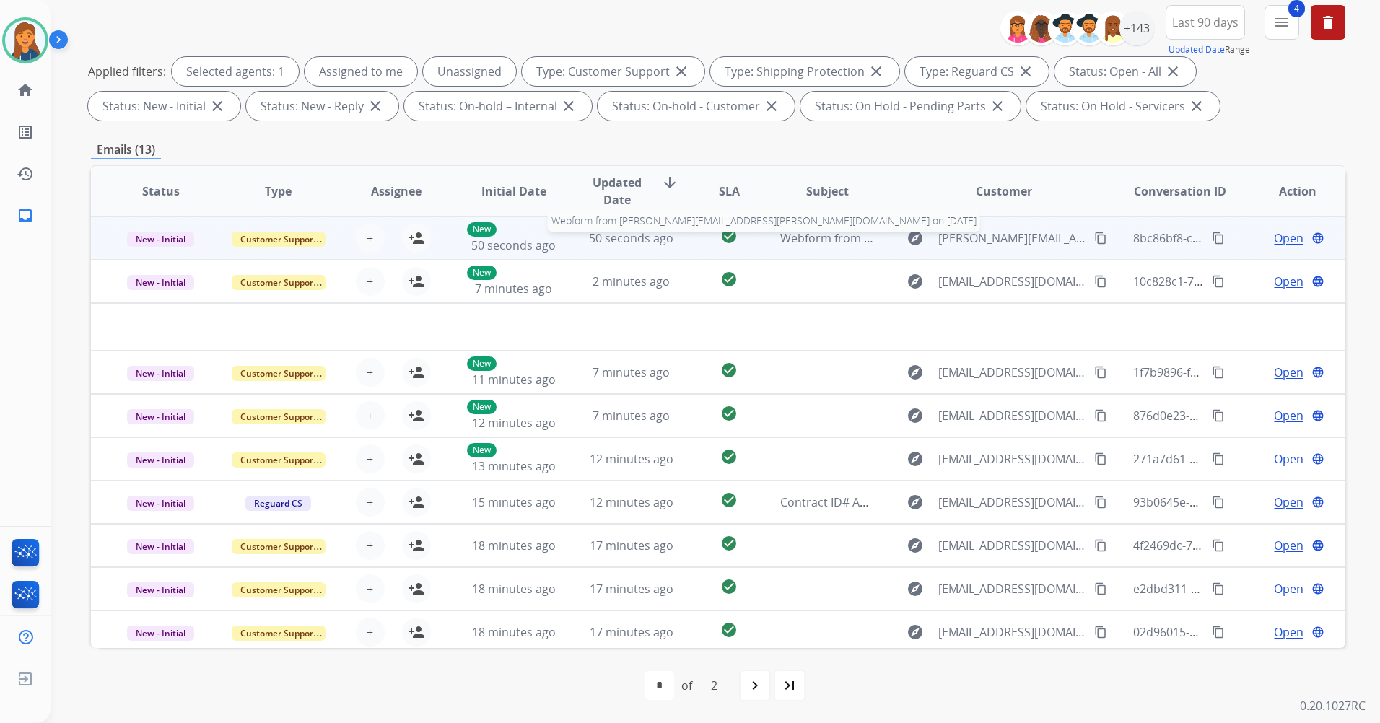
click at [807, 234] on span "Webform from emma.schmidtlein@yahoo.com on 10/06/2025" at bounding box center [1033, 238] width 506 height 16
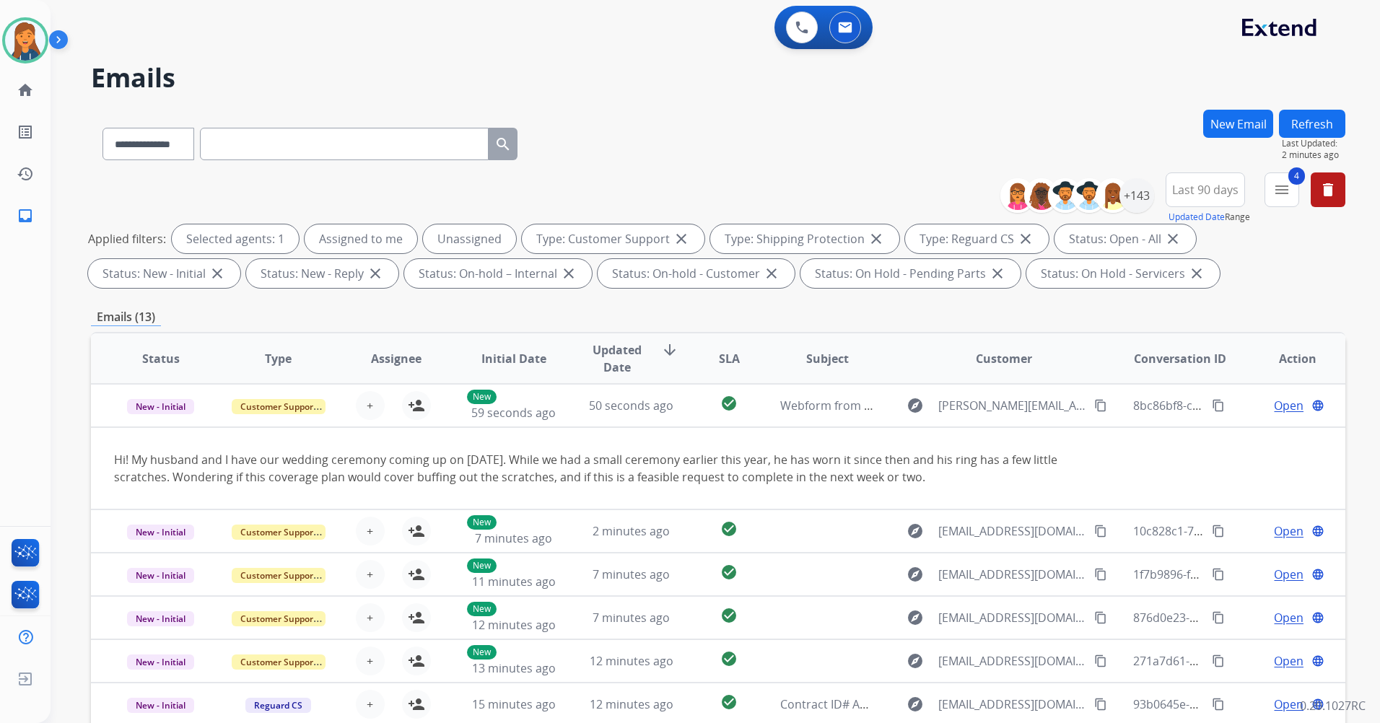
click at [1309, 125] on button "Refresh" at bounding box center [1312, 124] width 66 height 28
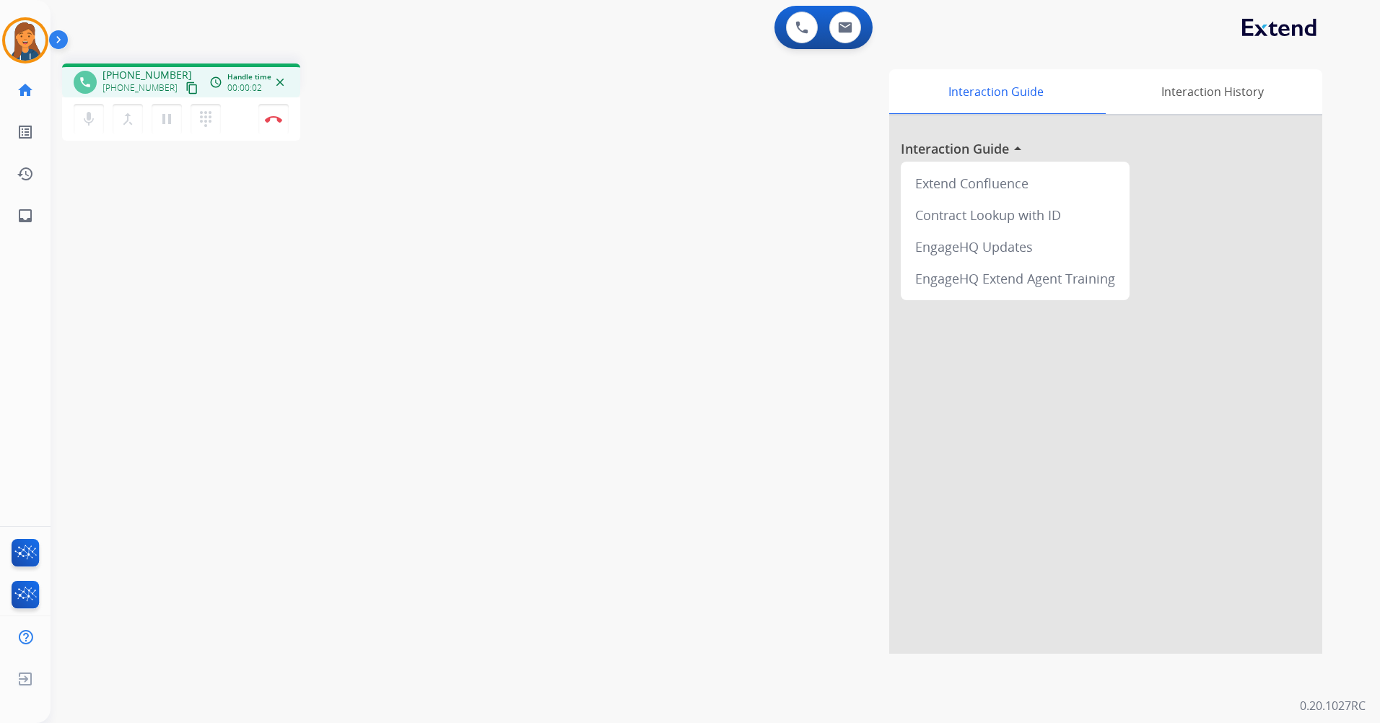
click at [185, 87] on mat-icon "content_copy" at bounding box center [191, 88] width 13 height 13
click at [270, 128] on button "Disconnect" at bounding box center [273, 119] width 30 height 30
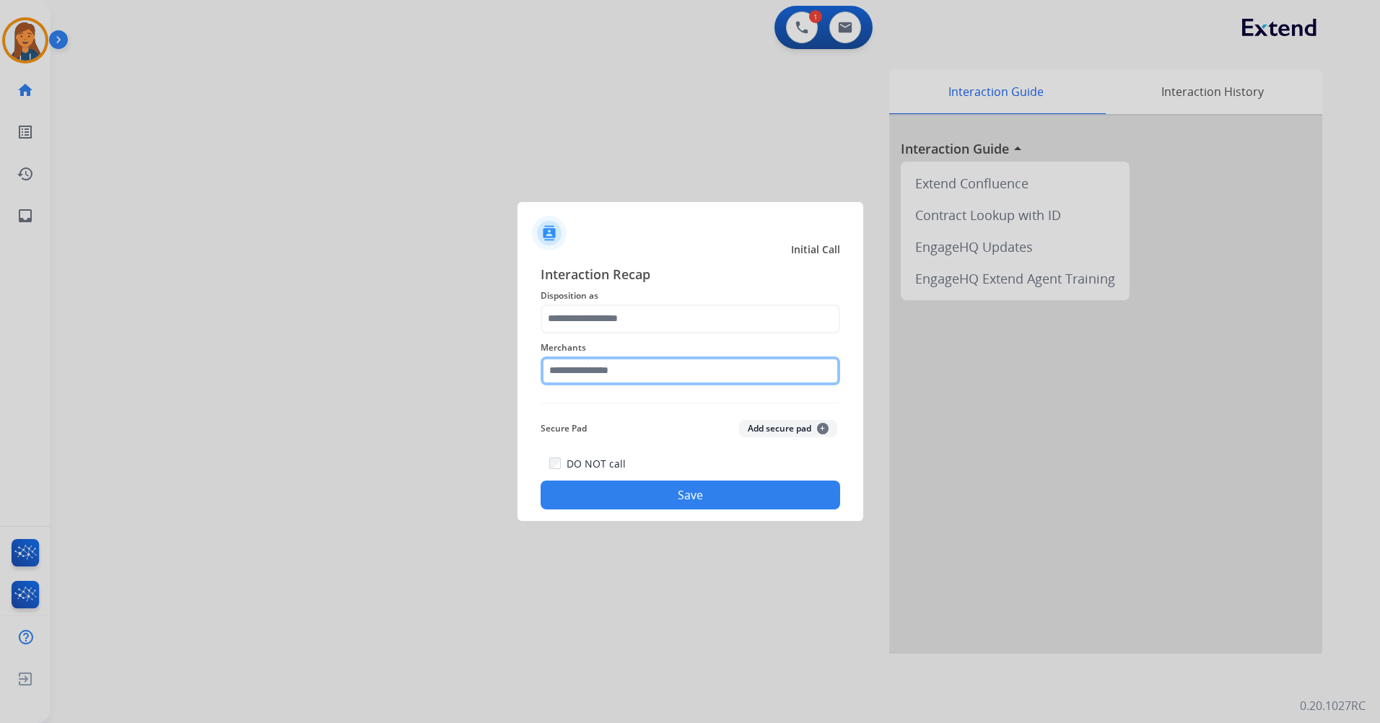
click at [663, 365] on input "text" at bounding box center [689, 370] width 299 height 29
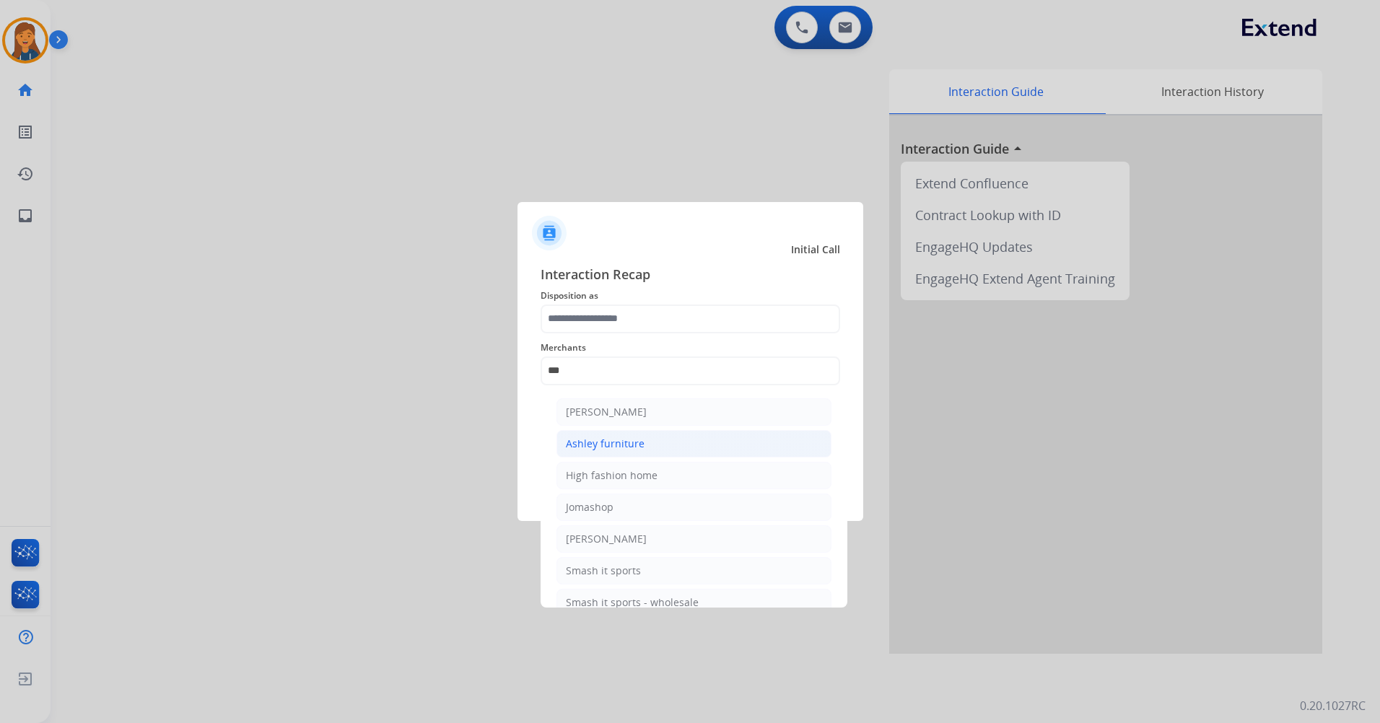
click at [602, 434] on li "Ashley furniture" at bounding box center [693, 443] width 275 height 27
type input "**********"
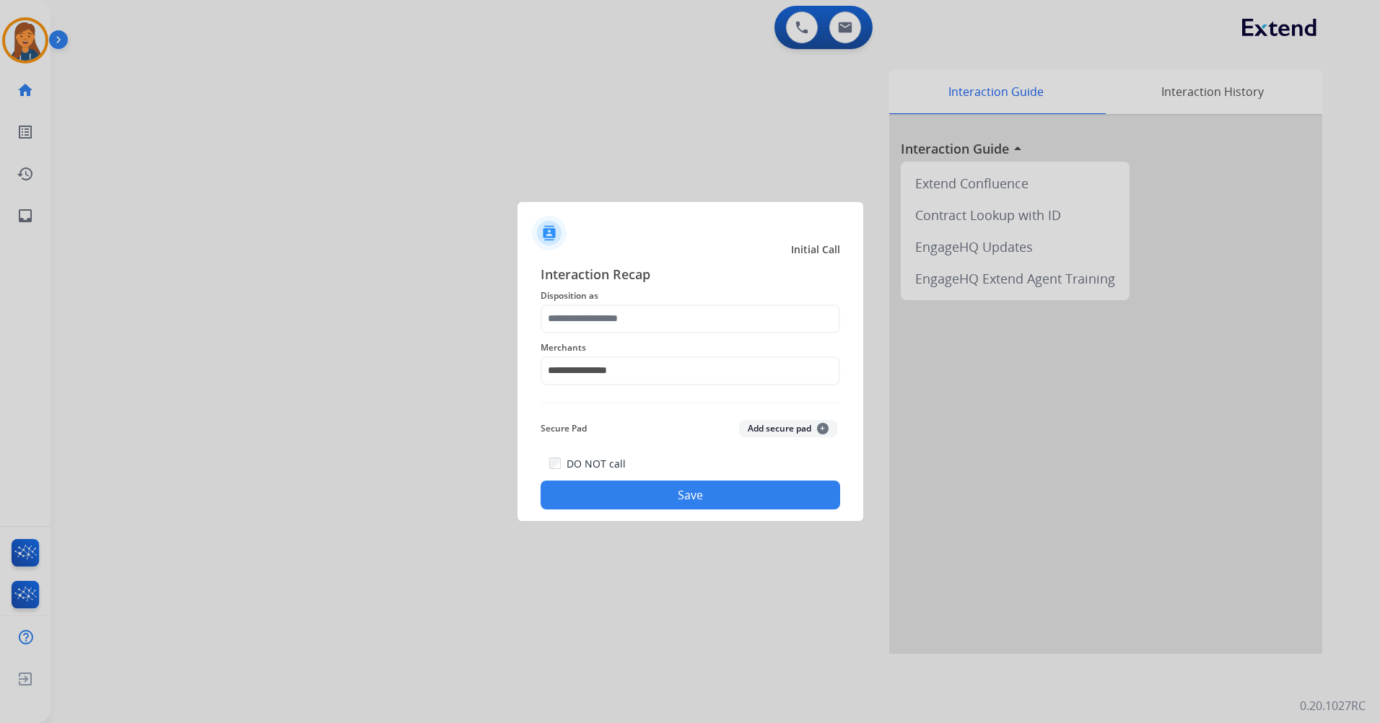
drag, startPoint x: 595, startPoint y: 340, endPoint x: 593, endPoint y: 327, distance: 13.2
click at [595, 339] on span "Merchants" at bounding box center [689, 347] width 299 height 17
click at [593, 327] on input "text" at bounding box center [689, 318] width 299 height 29
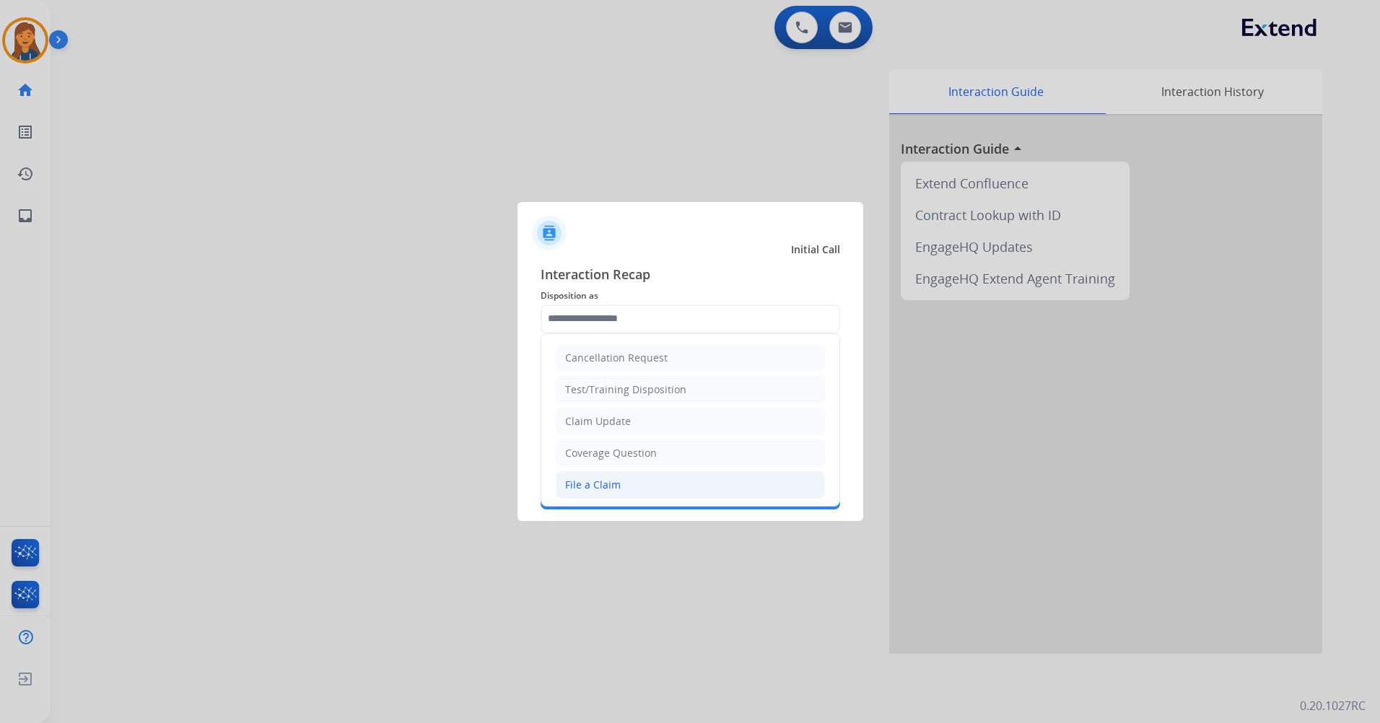
click at [592, 489] on div "File a Claim" at bounding box center [593, 485] width 56 height 14
type input "**********"
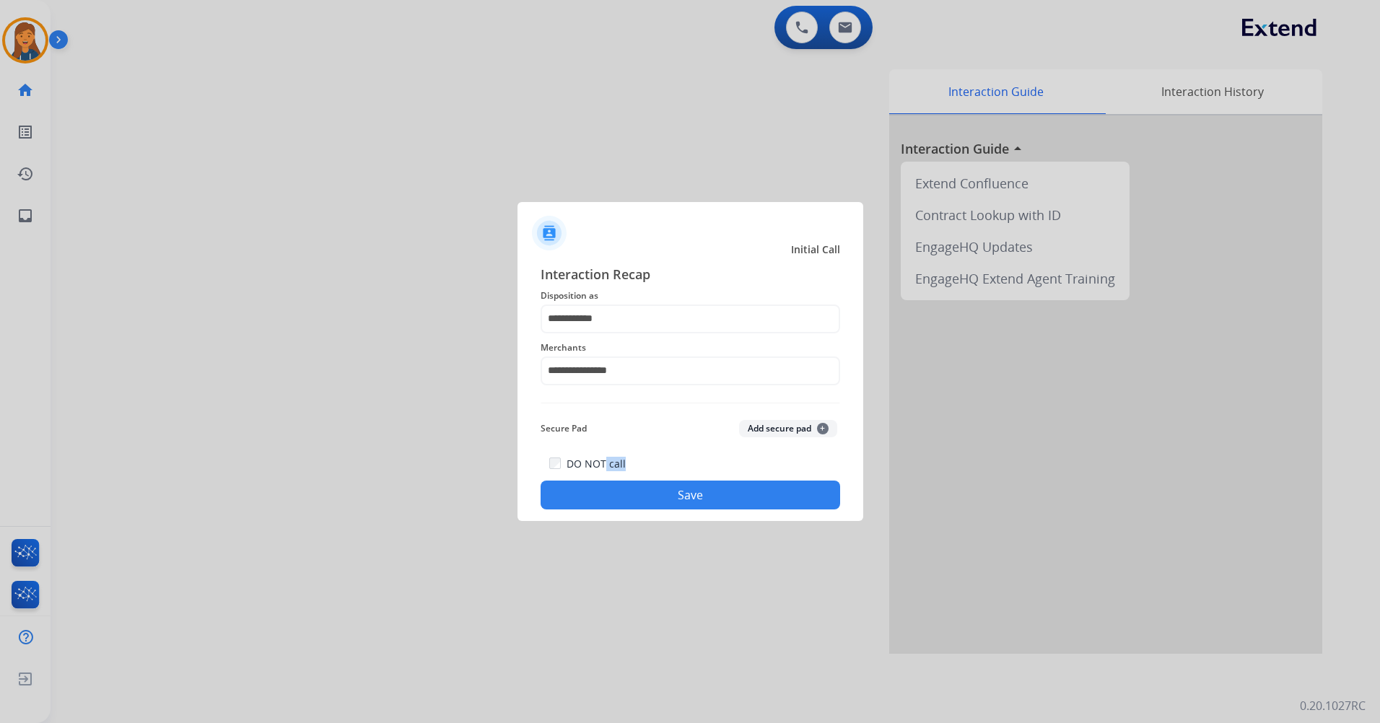
drag, startPoint x: 602, startPoint y: 489, endPoint x: 602, endPoint y: 504, distance: 15.2
click at [602, 504] on div "DO NOT call Save" at bounding box center [689, 482] width 299 height 55
click at [604, 500] on button "Save" at bounding box center [689, 495] width 299 height 29
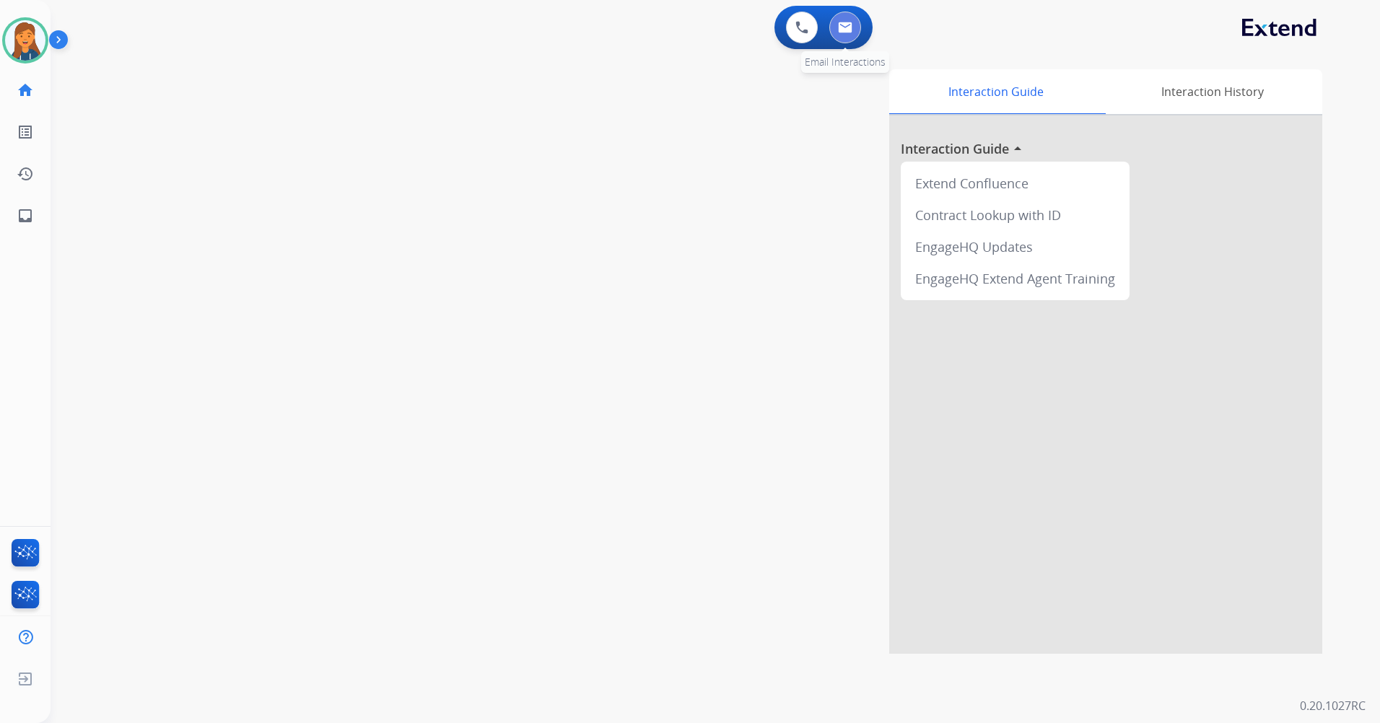
click at [852, 21] on button at bounding box center [845, 28] width 32 height 32
select select "**********"
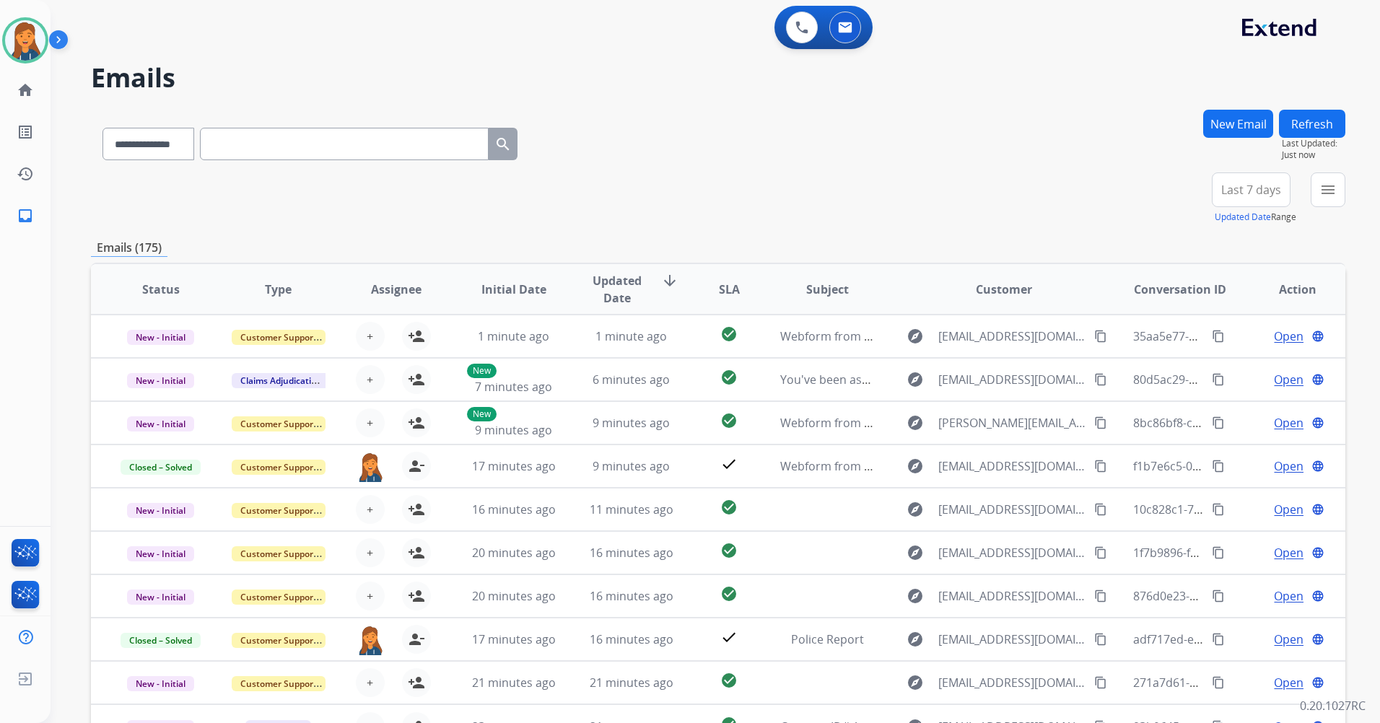
click at [1251, 172] on div "**********" at bounding box center [718, 465] width 1254 height 711
drag, startPoint x: 1251, startPoint y: 172, endPoint x: 1245, endPoint y: 191, distance: 19.6
click at [1245, 191] on span "Last 7 days" at bounding box center [1251, 190] width 60 height 6
click at [1213, 373] on div "Last 90 days" at bounding box center [1245, 365] width 79 height 22
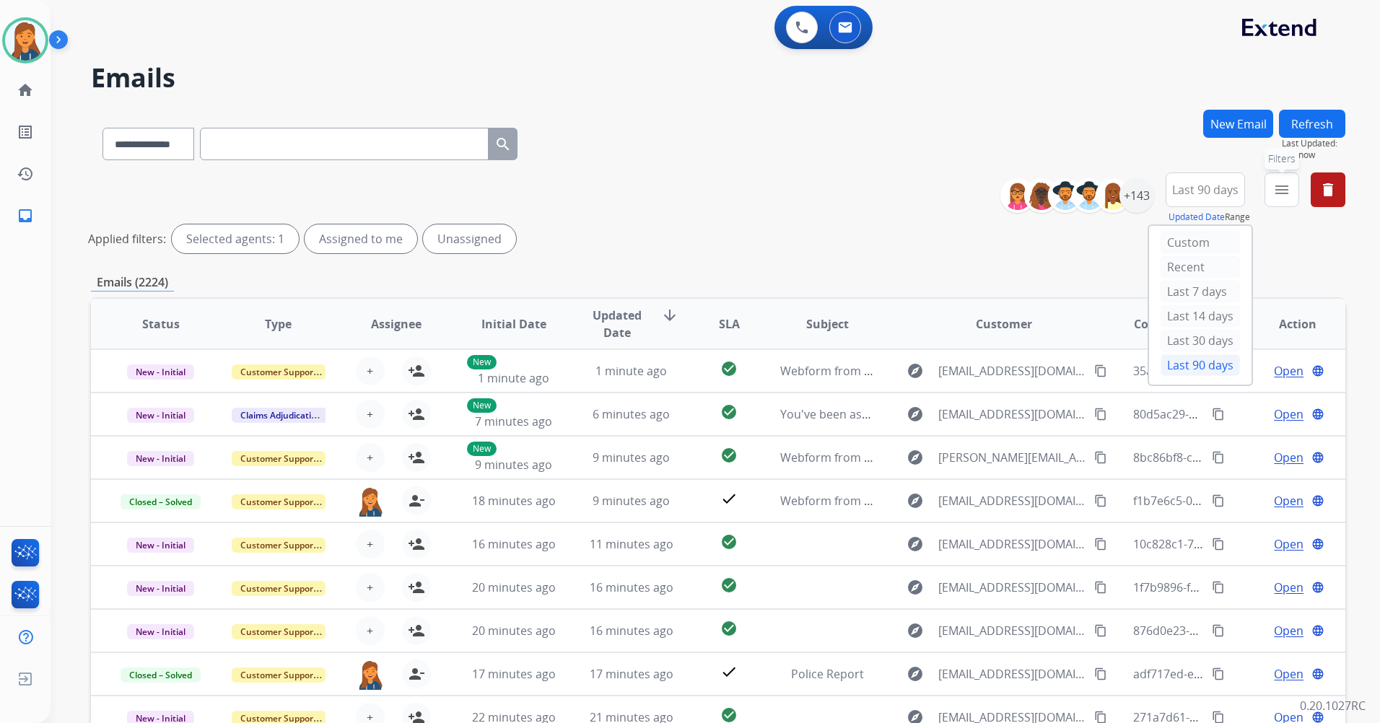
click at [1284, 197] on mat-icon "menu" at bounding box center [1281, 189] width 17 height 17
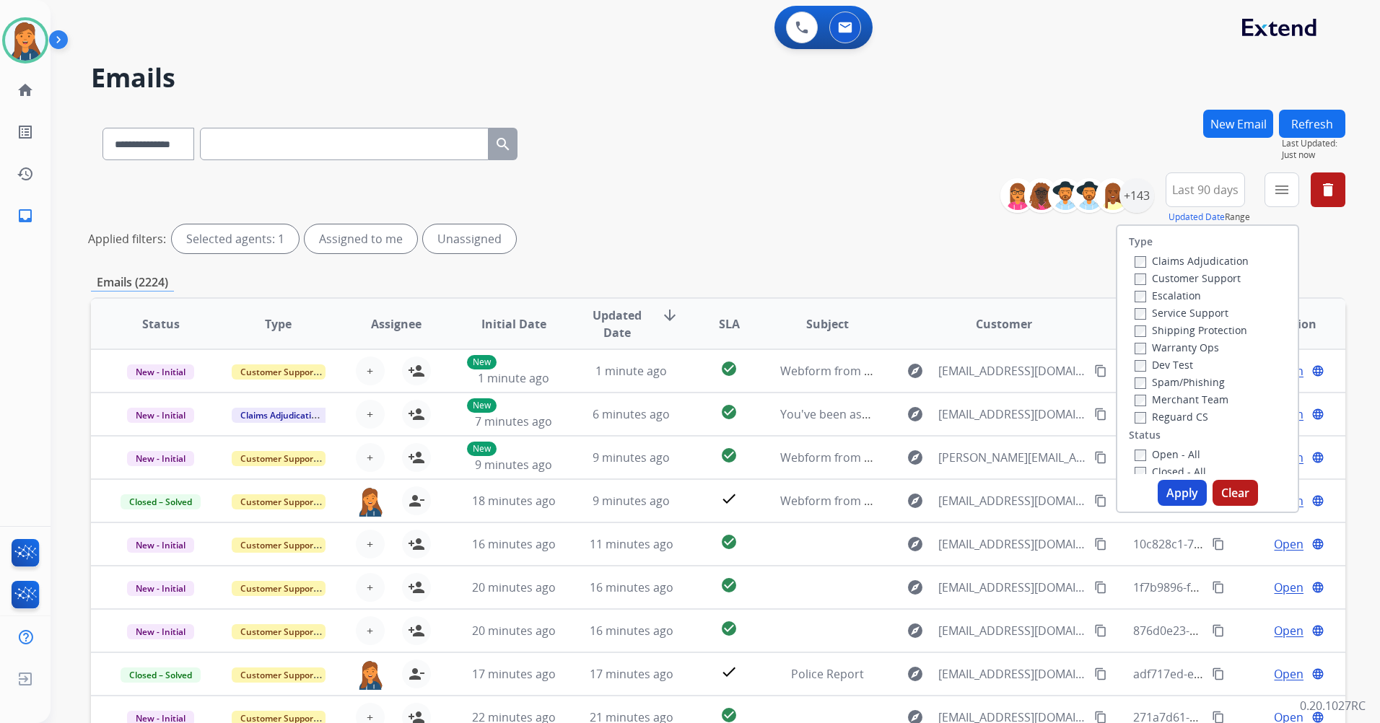
click at [1150, 280] on label "Customer Support" at bounding box center [1187, 278] width 106 height 14
click at [1142, 331] on label "Shipping Protection" at bounding box center [1190, 330] width 113 height 14
click at [1139, 413] on label "Reguard CS" at bounding box center [1171, 417] width 74 height 14
click at [1168, 495] on button "Apply" at bounding box center [1181, 493] width 49 height 26
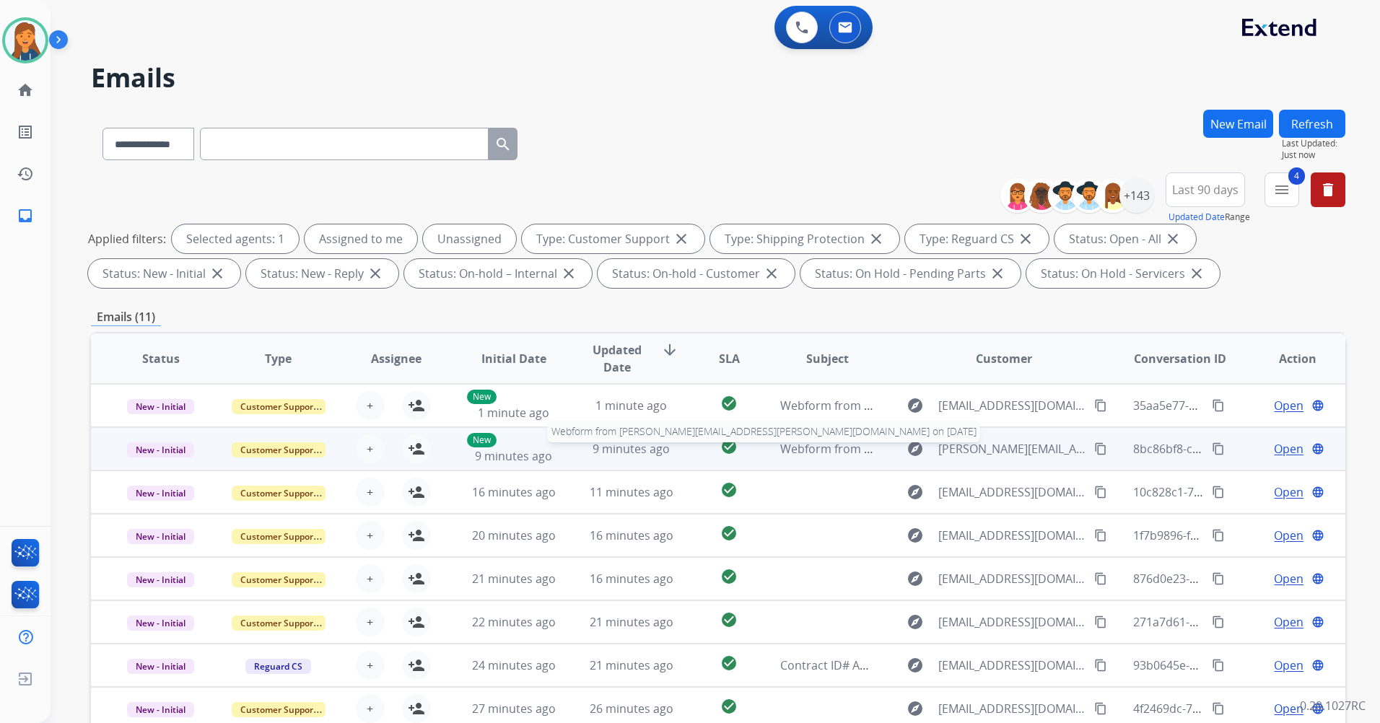
click at [836, 444] on span "Webform from emma.schmidtlein@yahoo.com on 10/06/2025" at bounding box center [1033, 449] width 506 height 16
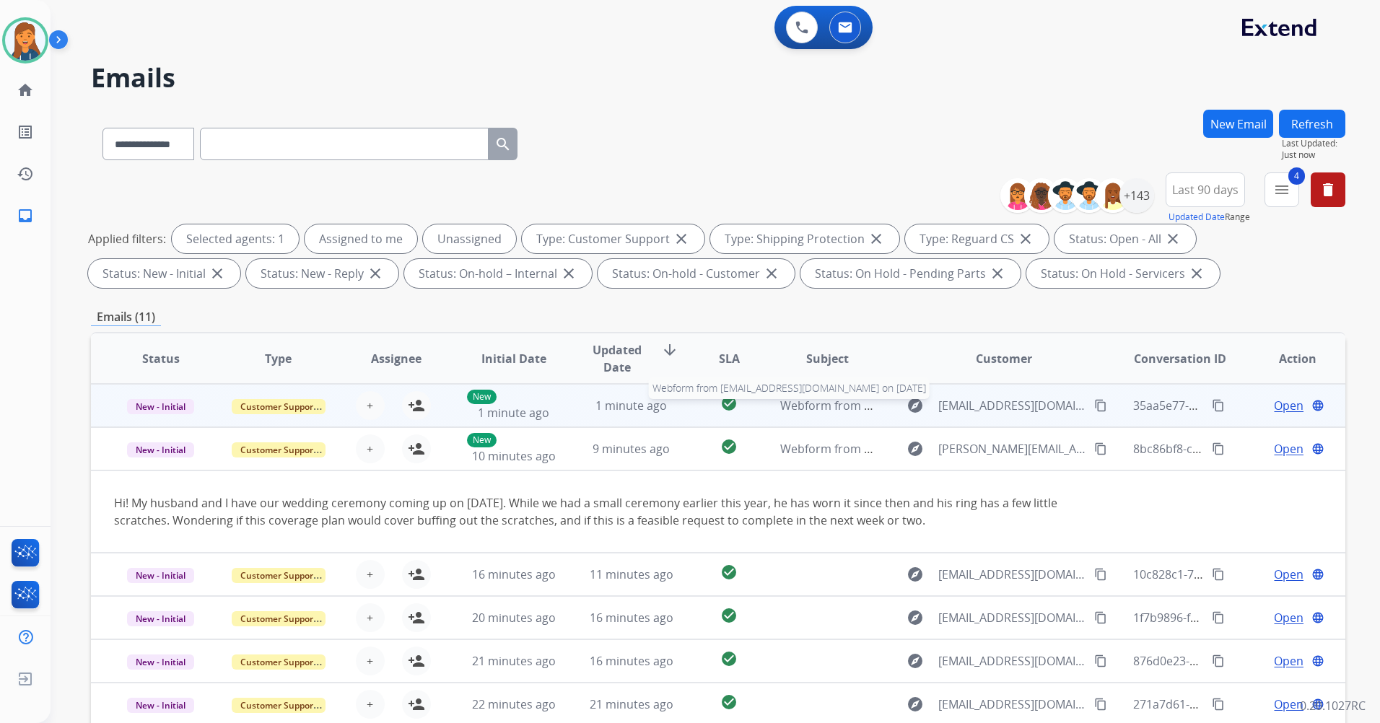
click at [791, 409] on span "Webform from jasmingiles310@gmail.com on 10/06/2025" at bounding box center [943, 406] width 327 height 16
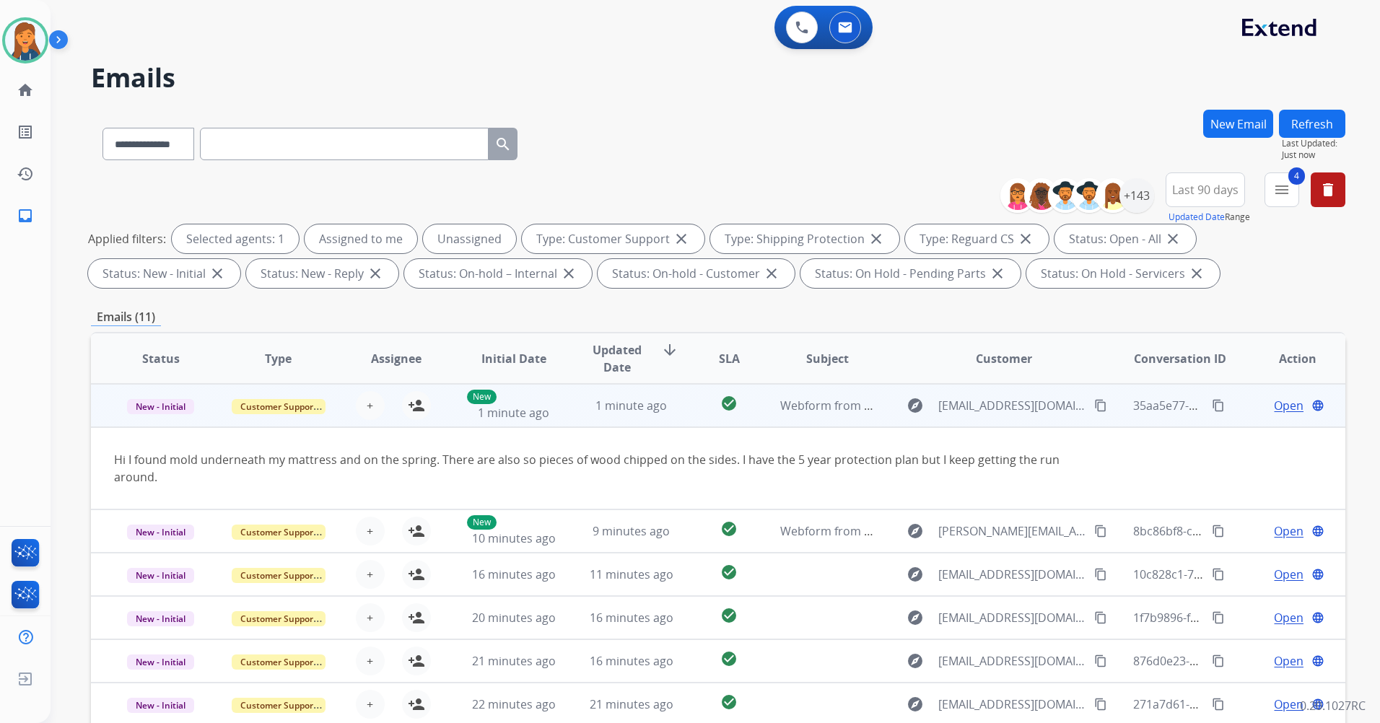
click at [1094, 402] on mat-icon "content_copy" at bounding box center [1100, 405] width 13 height 13
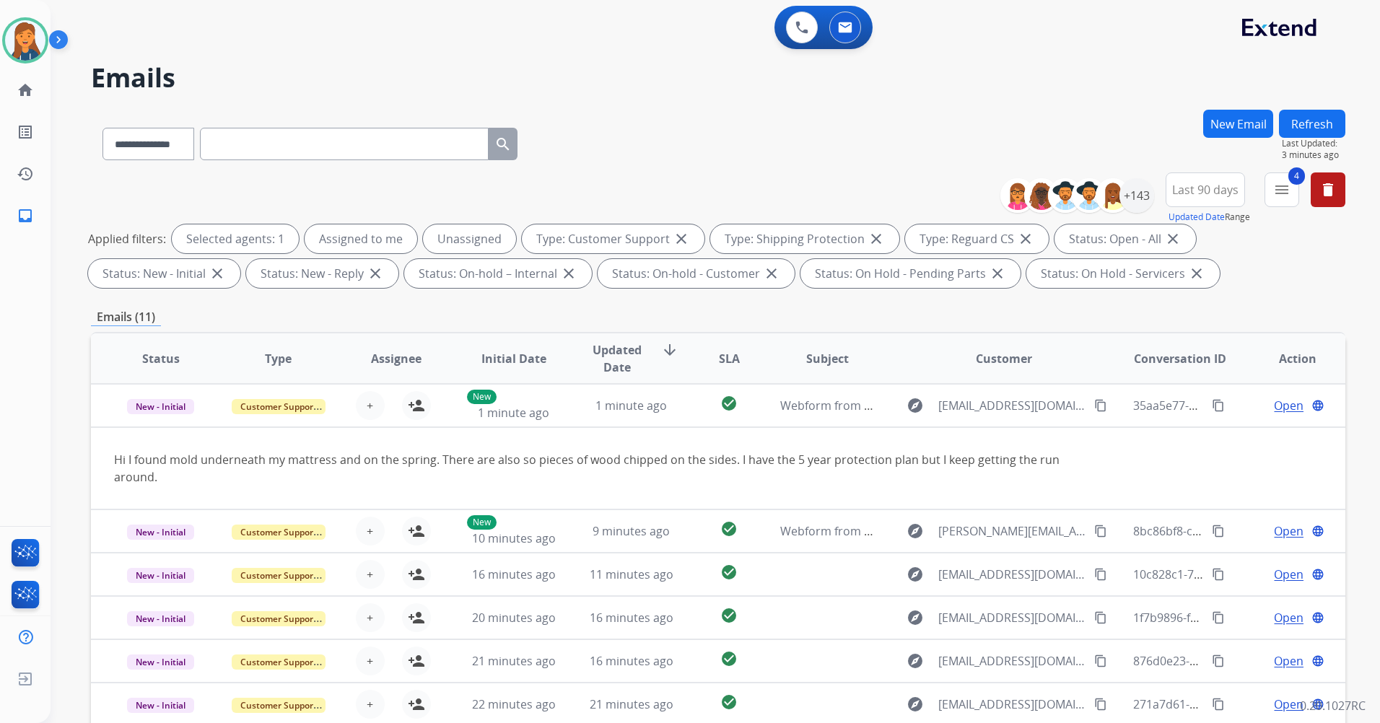
click at [1290, 126] on button "Refresh" at bounding box center [1312, 124] width 66 height 28
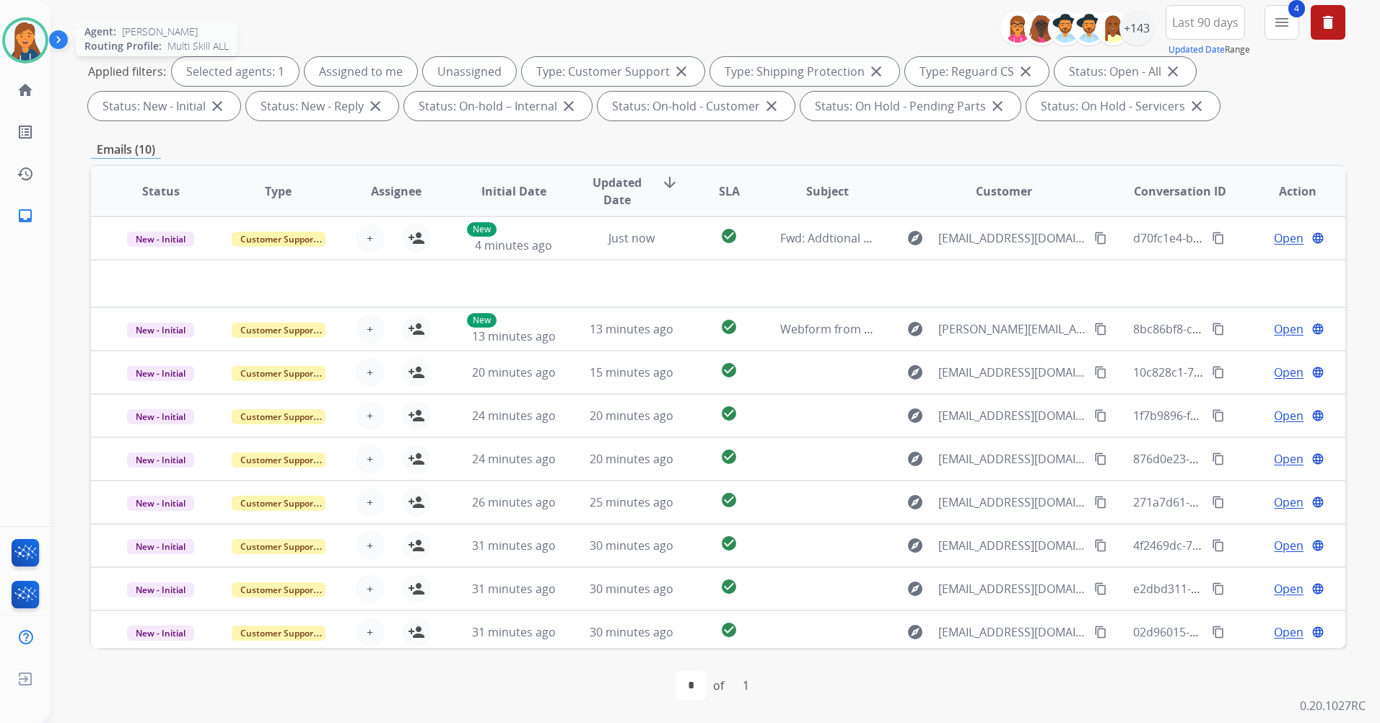
click at [31, 49] on img at bounding box center [25, 40] width 40 height 40
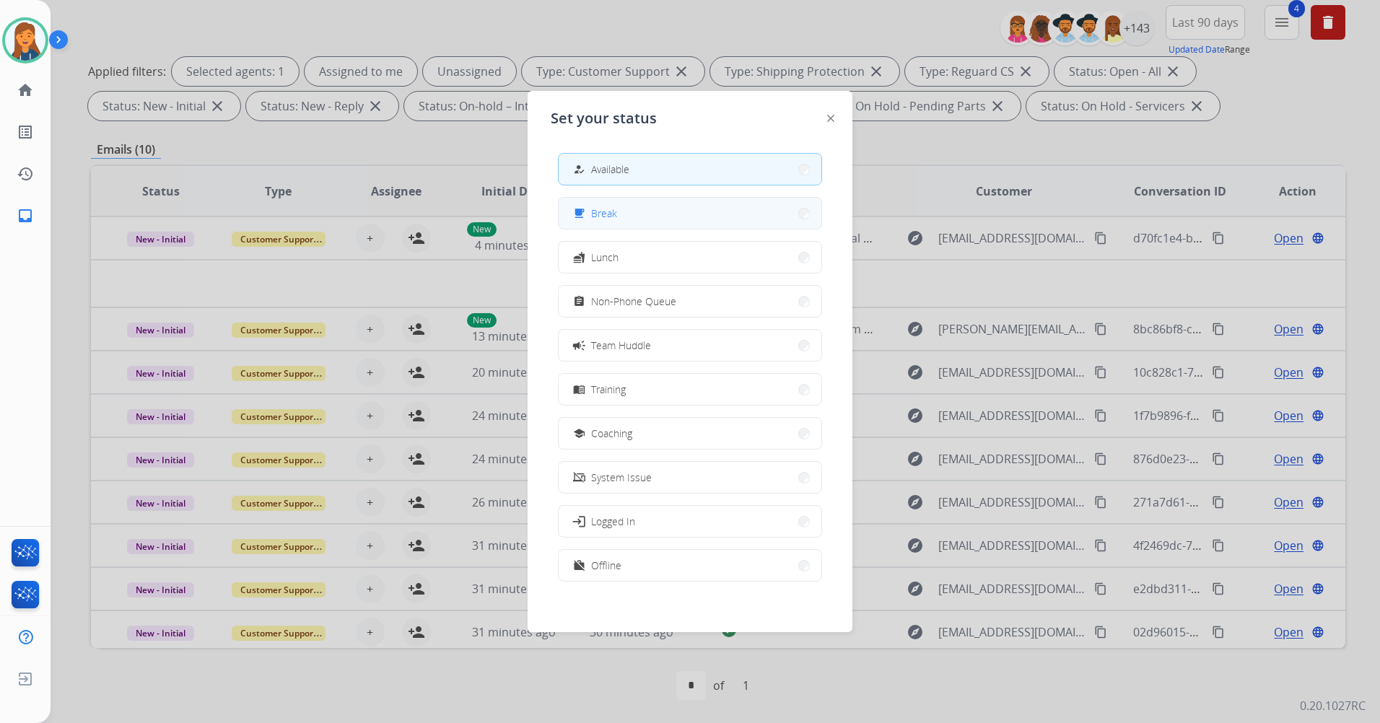
click at [624, 228] on div "free_breakfast Break" at bounding box center [690, 213] width 264 height 32
click at [621, 218] on button "free_breakfast Break" at bounding box center [689, 213] width 263 height 31
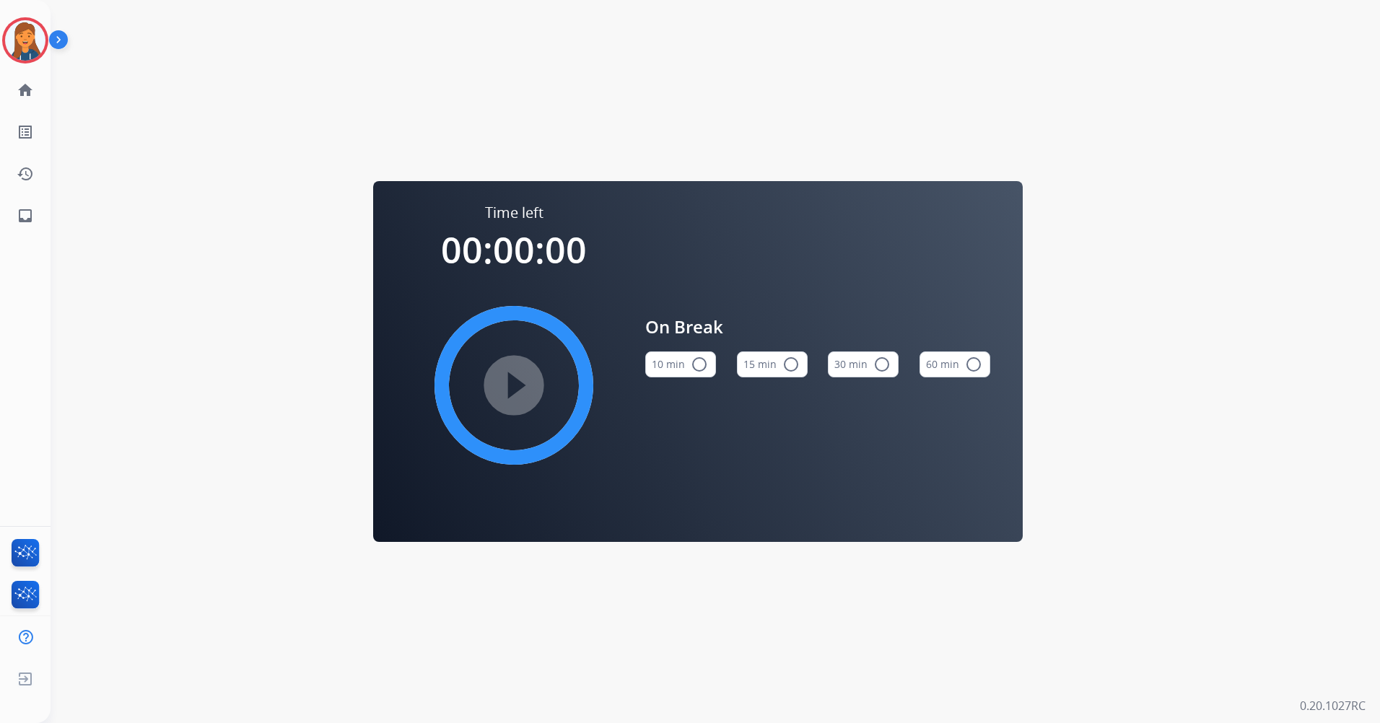
click at [753, 363] on button "15 min radio_button_unchecked" at bounding box center [772, 364] width 71 height 26
click at [520, 391] on mat-icon "play_circle_filled" at bounding box center [513, 385] width 17 height 17
click at [39, 25] on img at bounding box center [25, 40] width 40 height 40
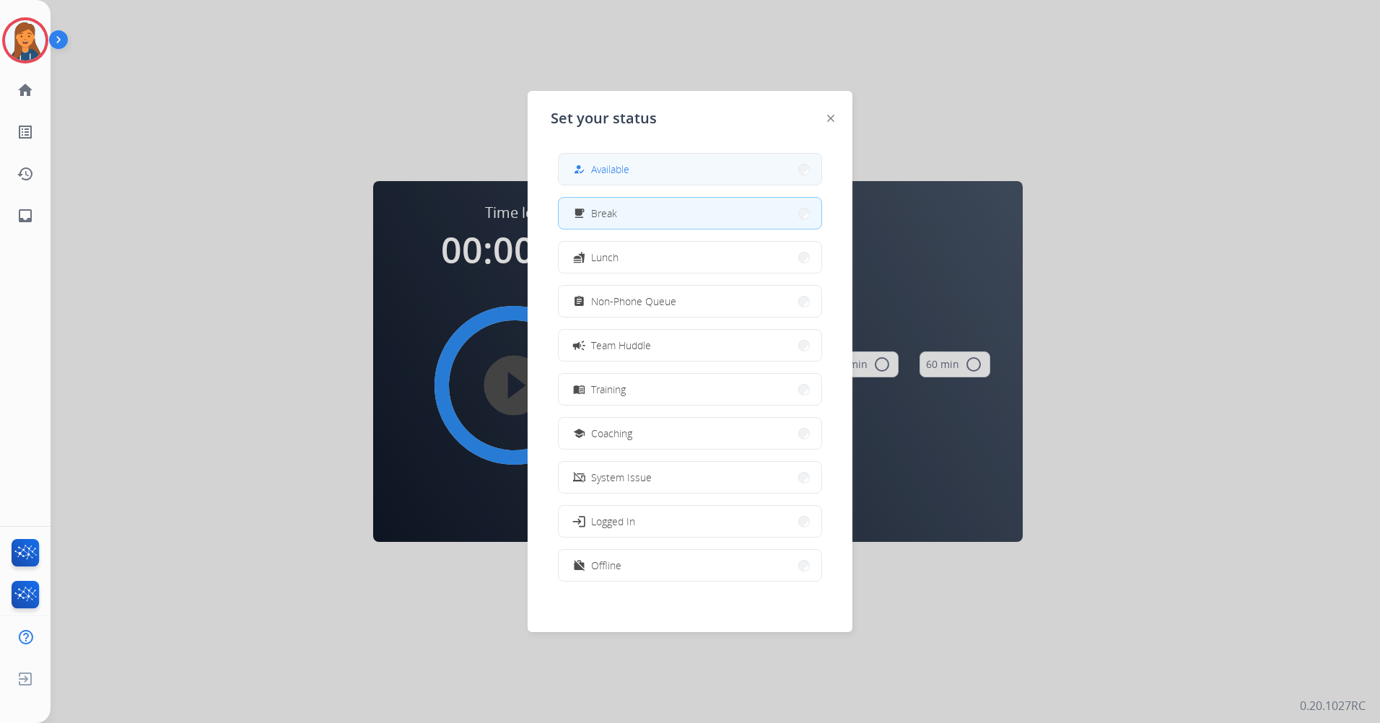
click at [626, 175] on span "Available" at bounding box center [610, 169] width 38 height 15
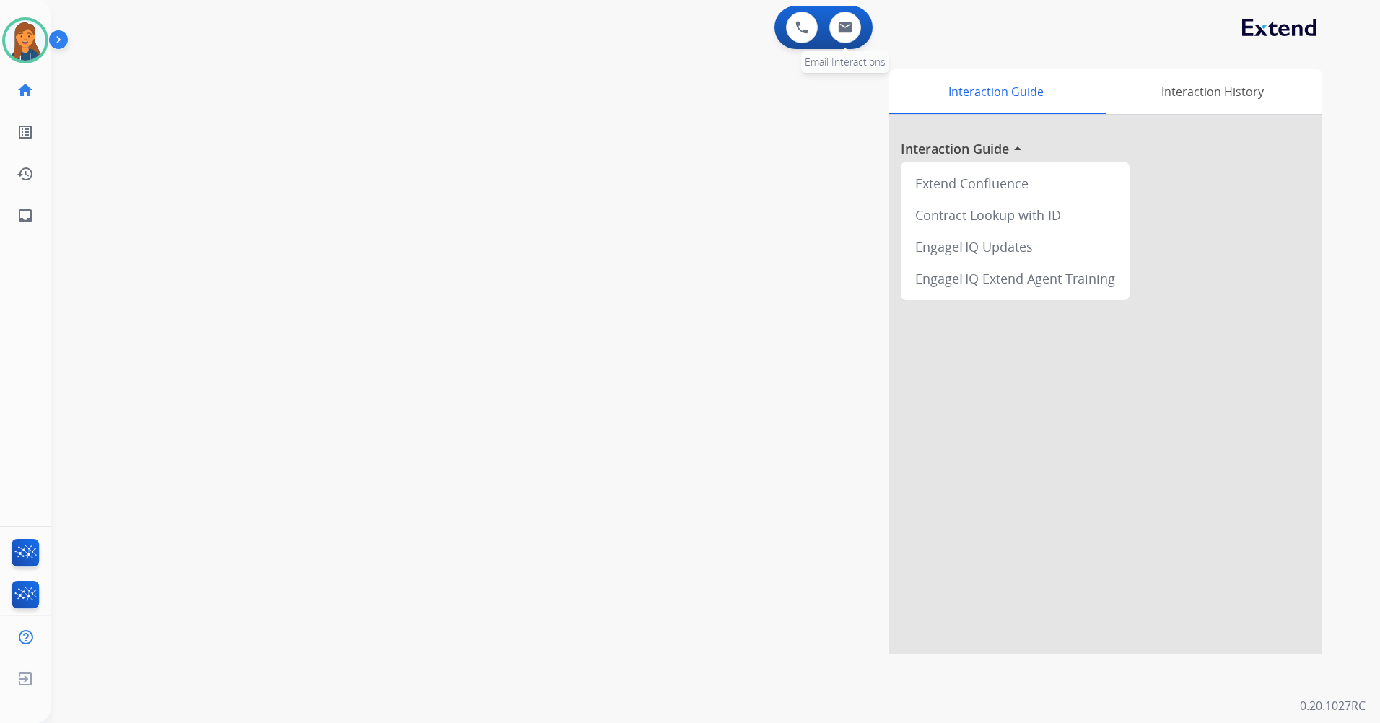
click at [861, 30] on div "0 Email Interactions" at bounding box center [844, 28] width 43 height 32
click at [851, 26] on img at bounding box center [845, 28] width 14 height 12
select select "**********"
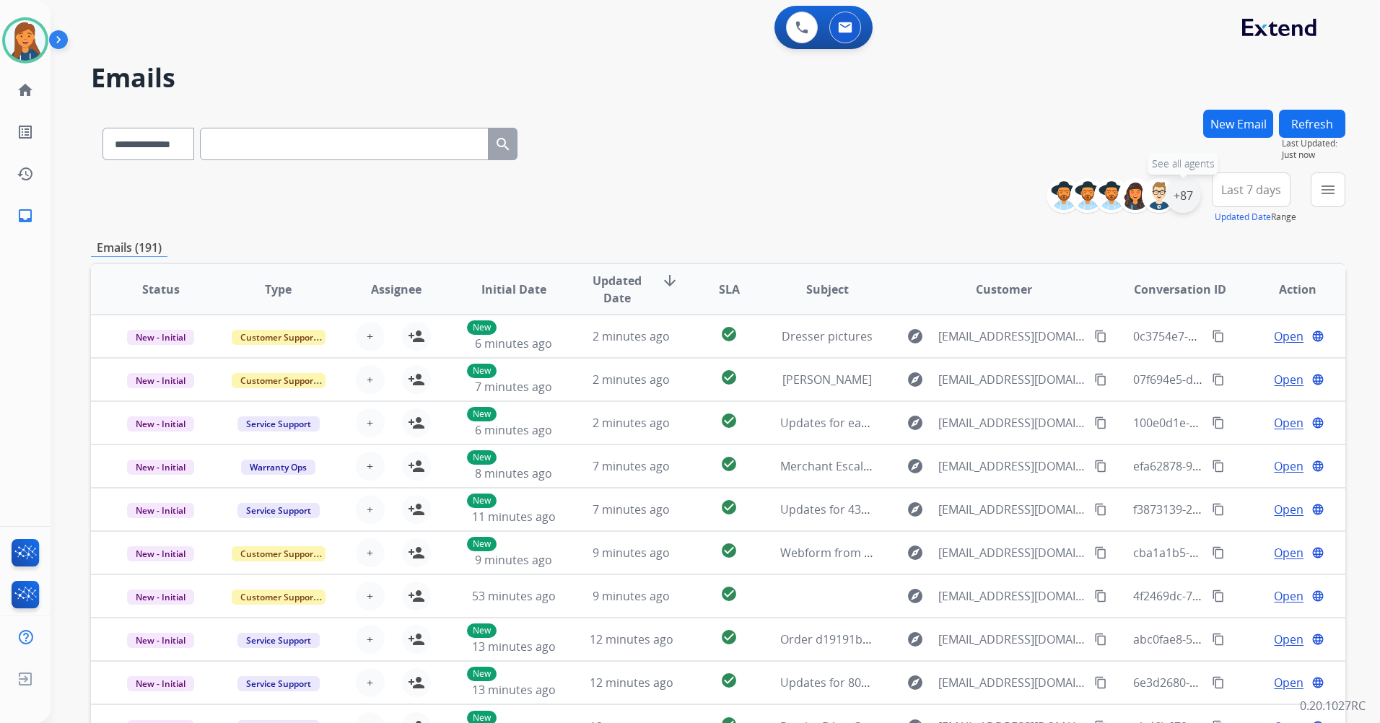
click at [1185, 196] on div "+87" at bounding box center [1182, 195] width 35 height 35
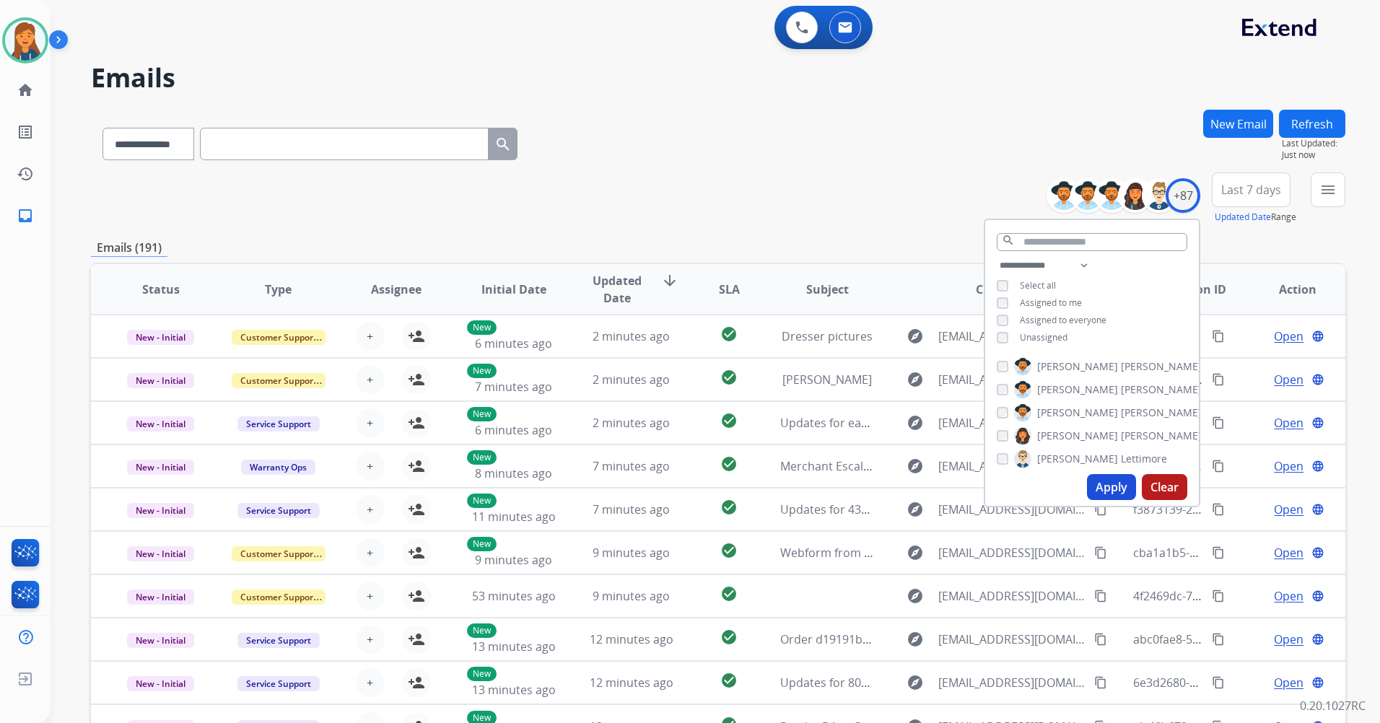
click at [1237, 192] on span "Last 7 days" at bounding box center [1251, 190] width 60 height 6
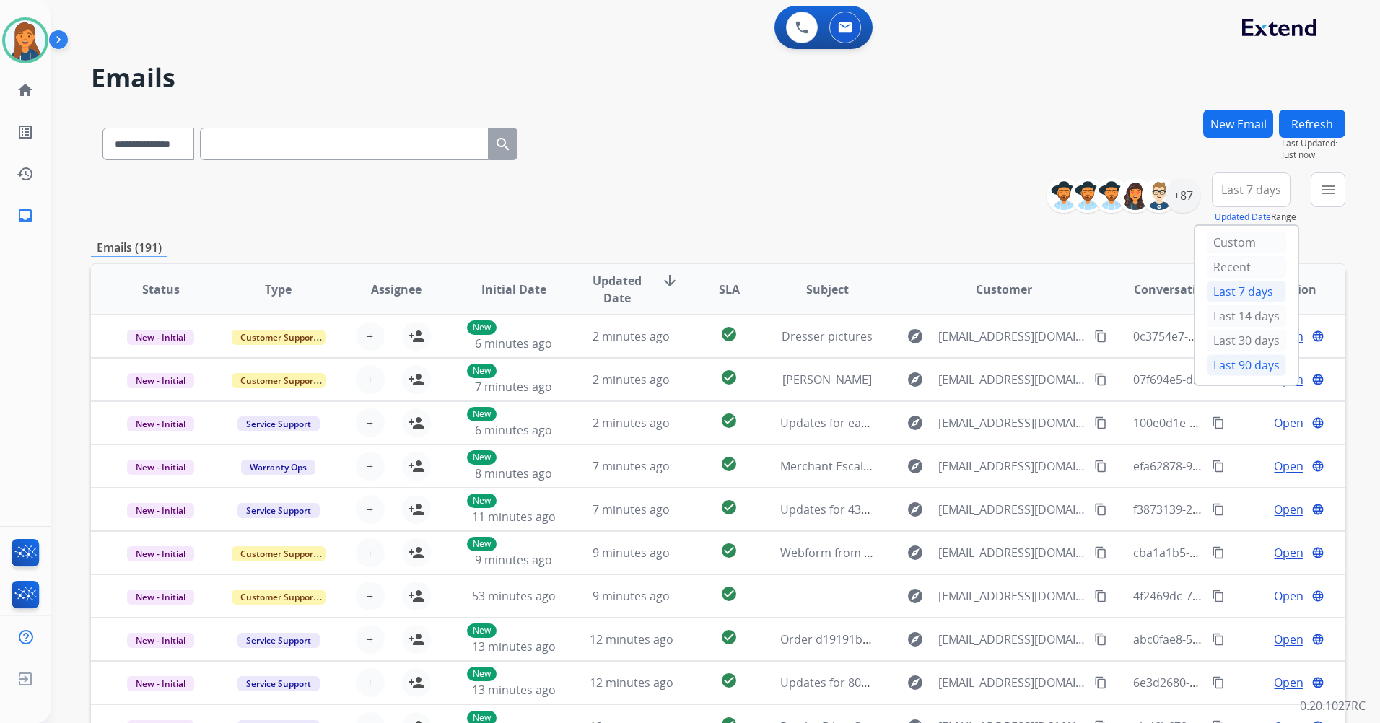
click at [1238, 359] on div "Last 90 days" at bounding box center [1245, 365] width 79 height 22
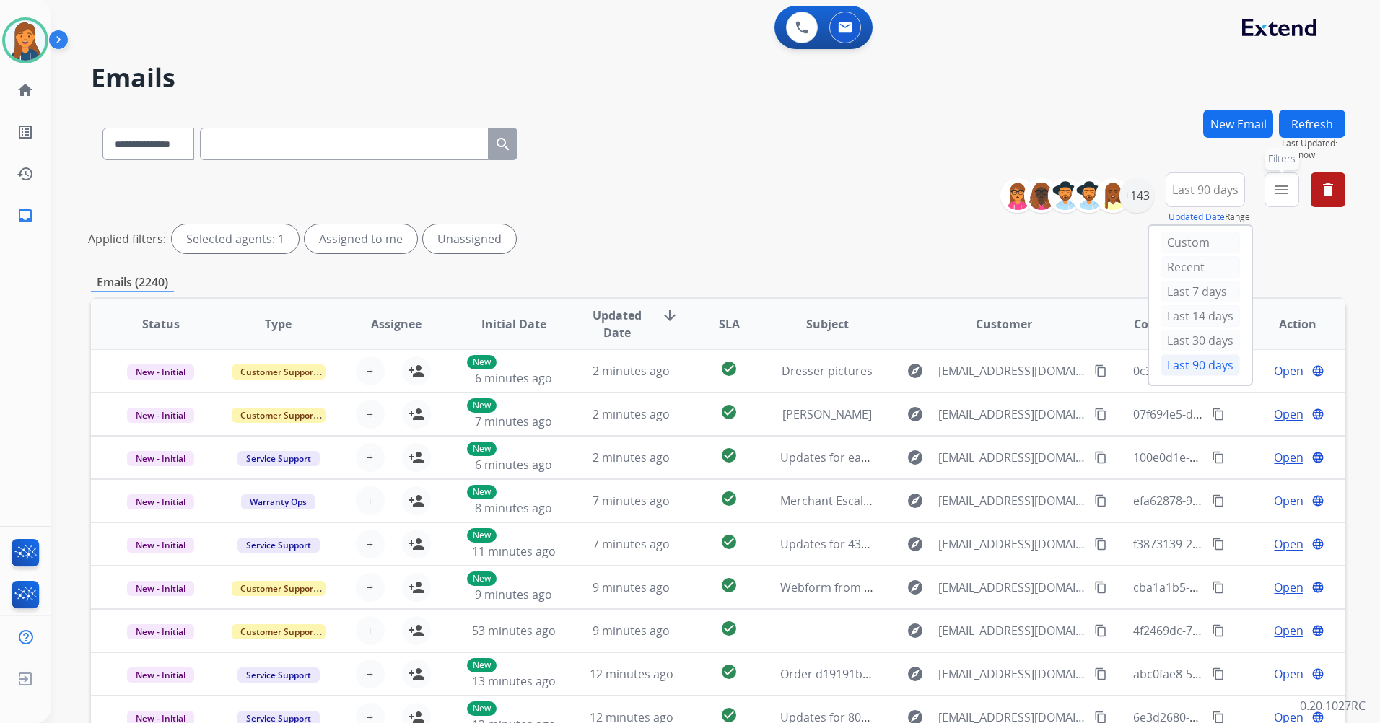
click at [1269, 194] on button "menu Filters" at bounding box center [1281, 189] width 35 height 35
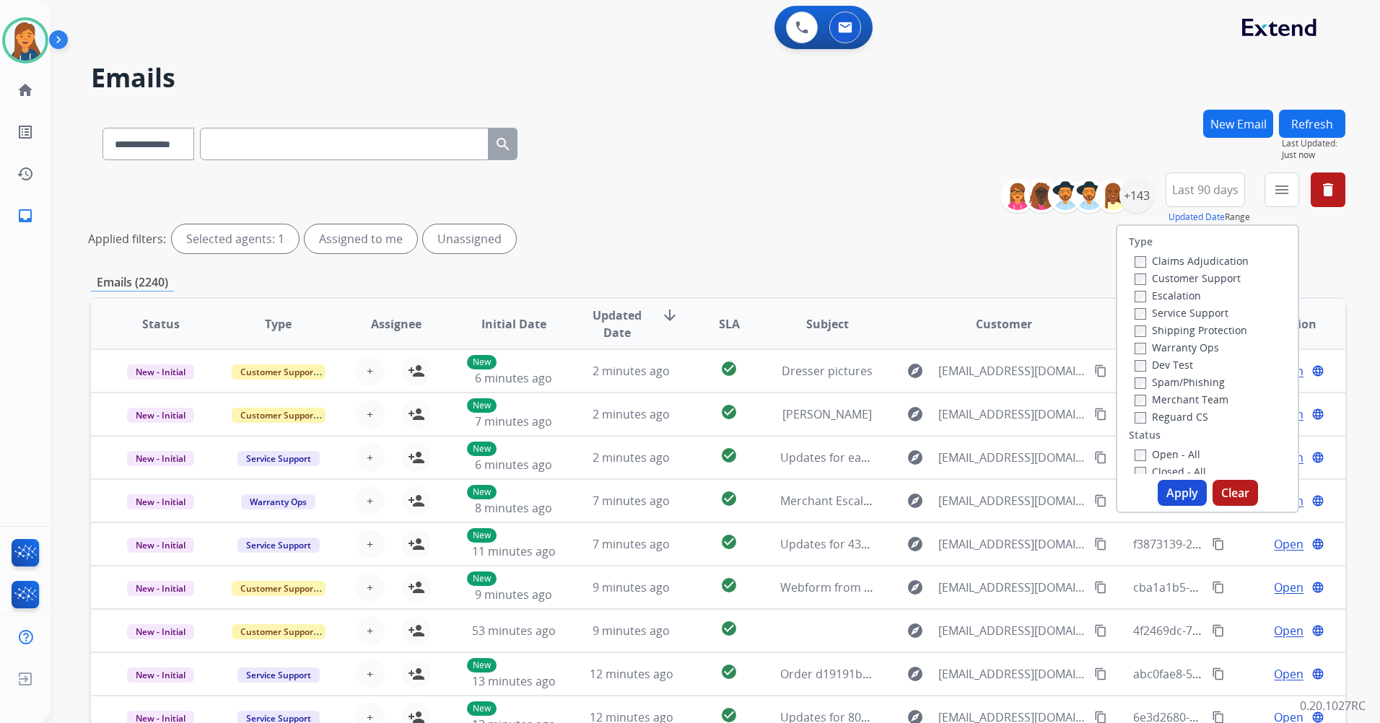
click at [1182, 274] on label "Customer Support" at bounding box center [1187, 278] width 106 height 14
click at [1171, 327] on label "Shipping Protection" at bounding box center [1190, 330] width 113 height 14
click at [1165, 418] on label "Reguard CS" at bounding box center [1171, 417] width 74 height 14
click at [1162, 460] on label "Open - All" at bounding box center [1167, 454] width 66 height 14
click at [1165, 485] on button "Apply" at bounding box center [1181, 493] width 49 height 26
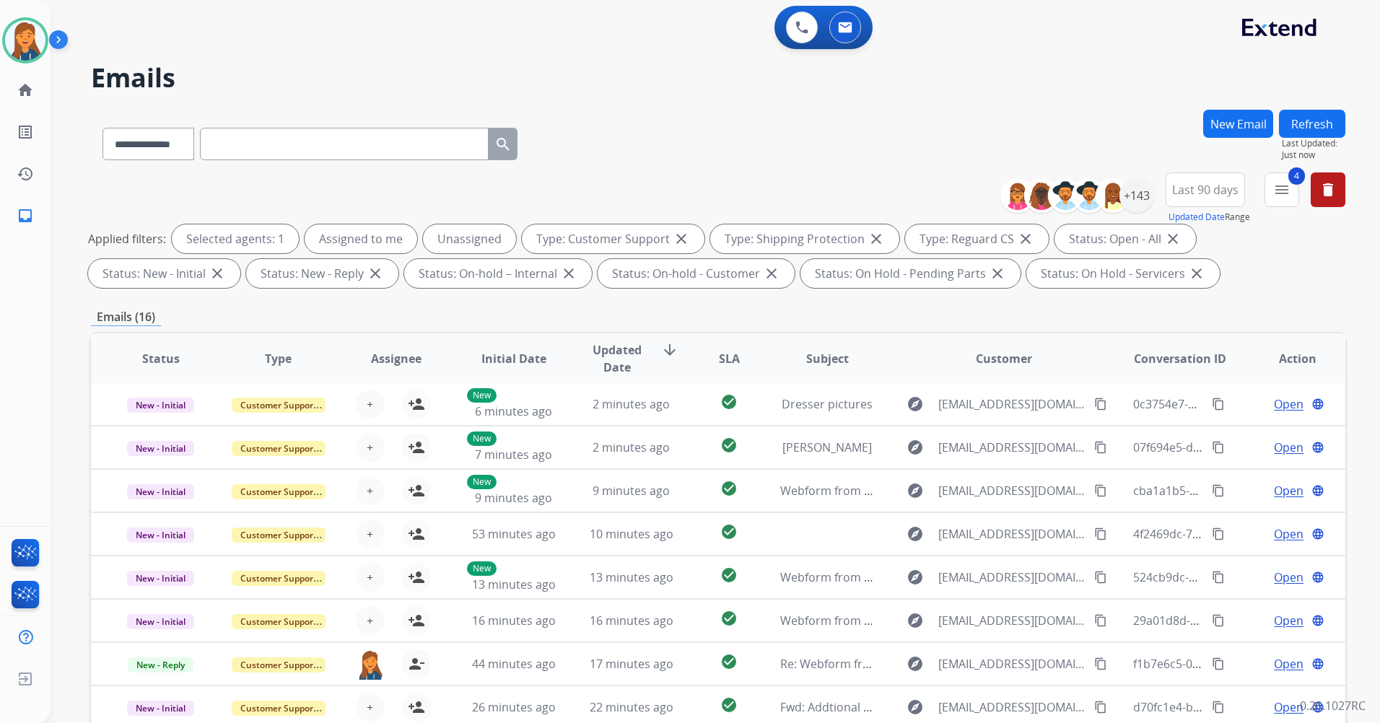
scroll to position [144, 0]
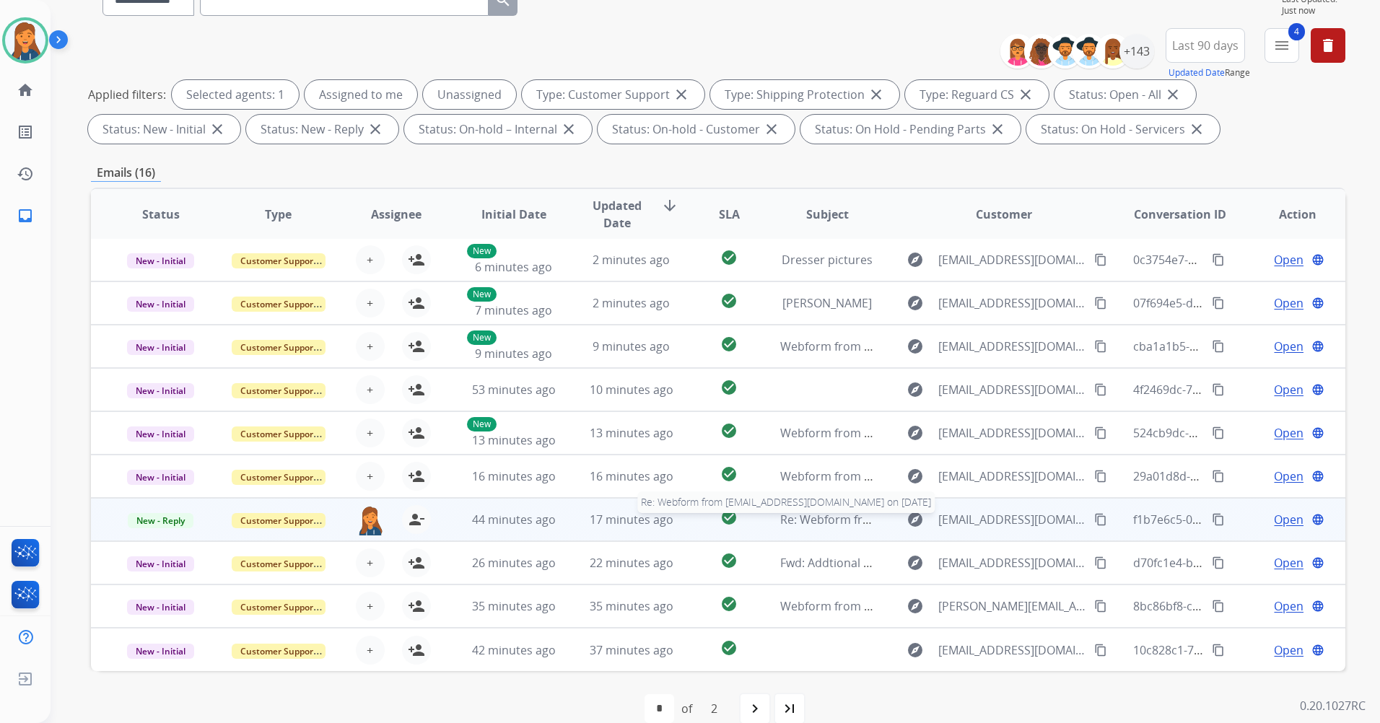
click at [818, 527] on div "Re: Webform from solannedelacruz@gmail.com on 10/06/2025" at bounding box center [827, 519] width 94 height 17
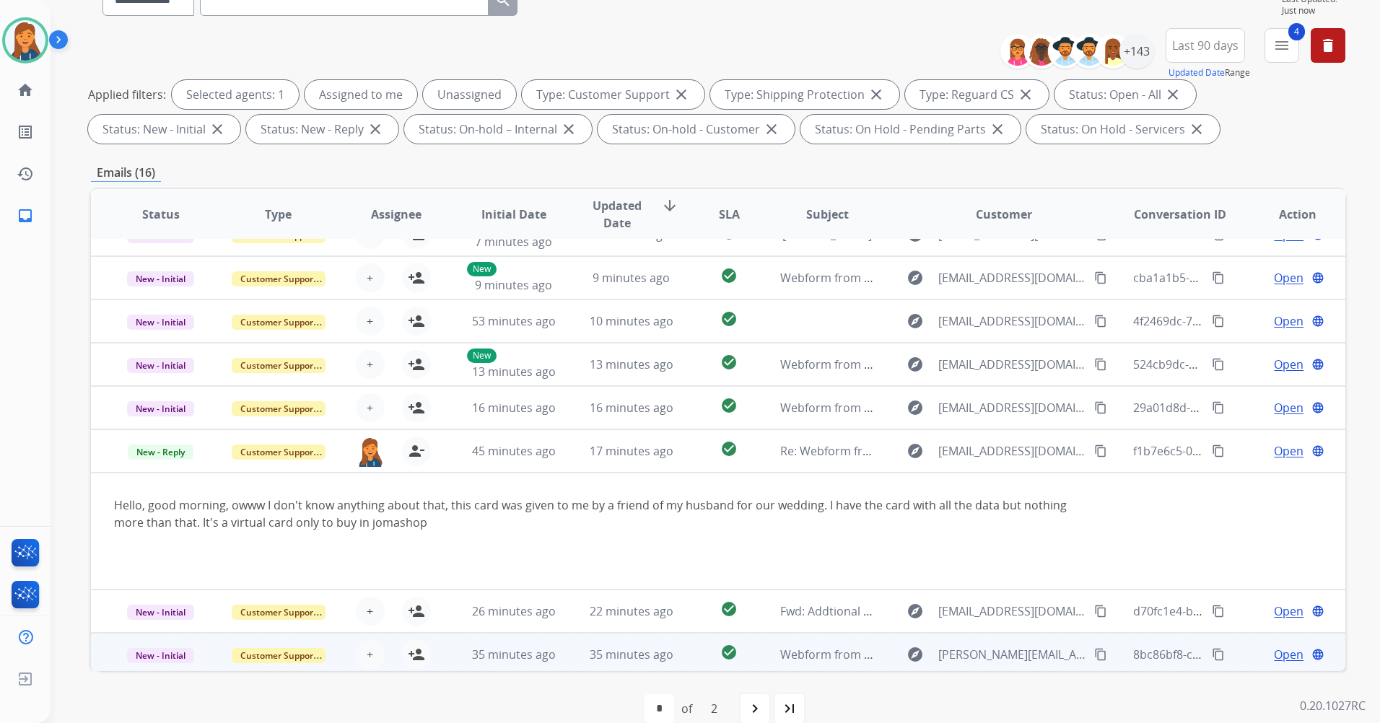
scroll to position [118, 0]
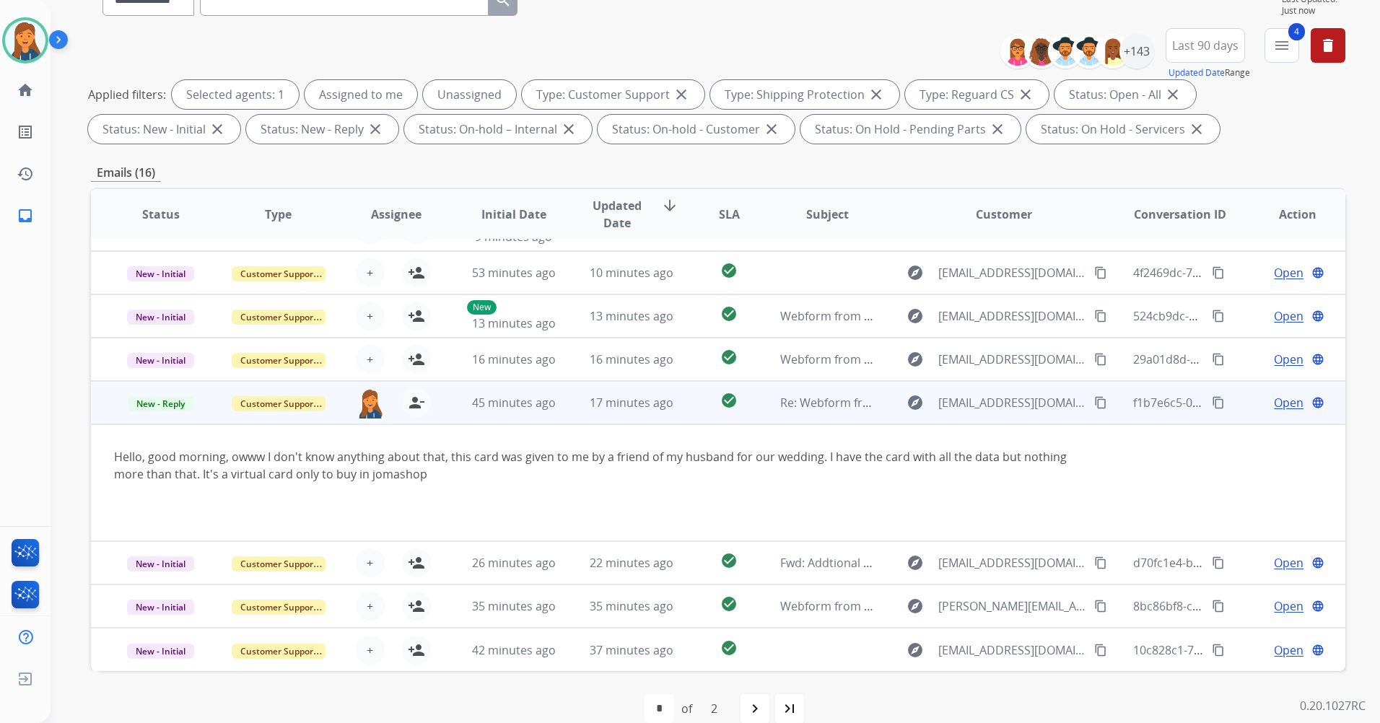
click at [1273, 406] on span "Open" at bounding box center [1288, 402] width 30 height 17
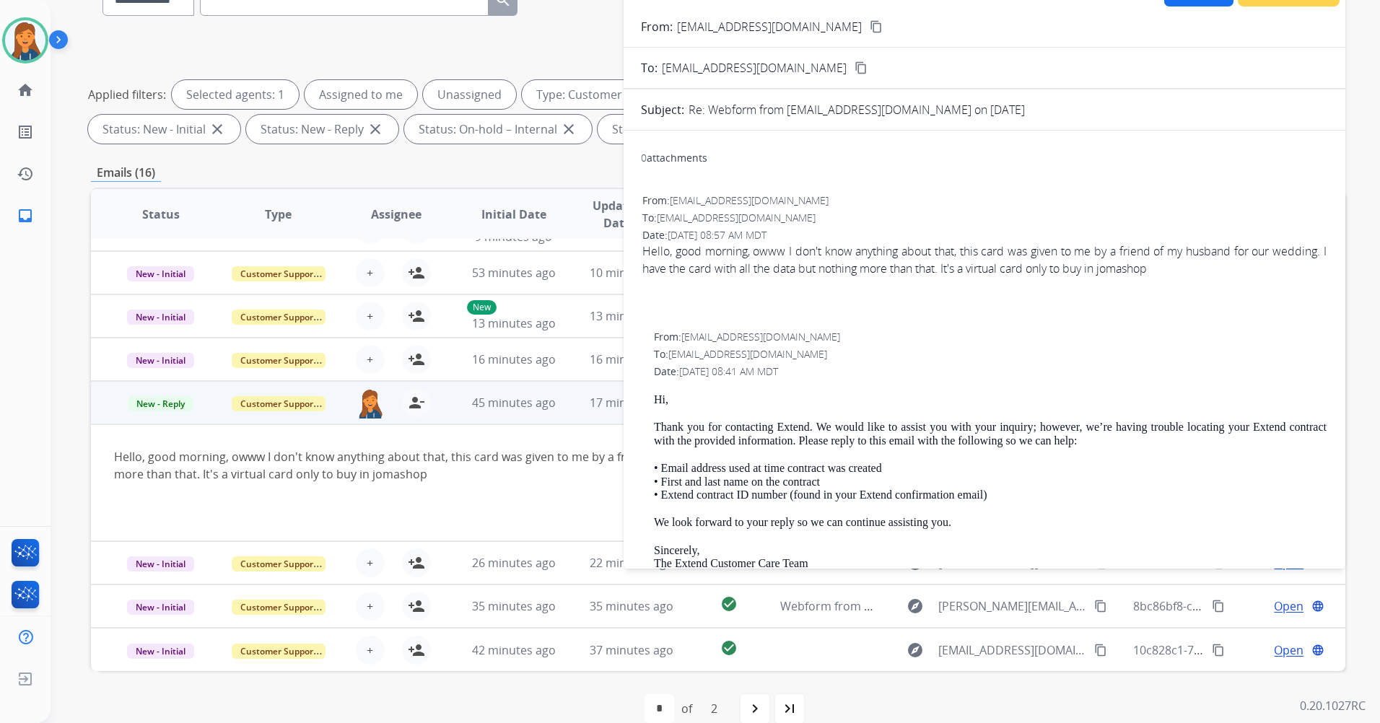
scroll to position [0, 0]
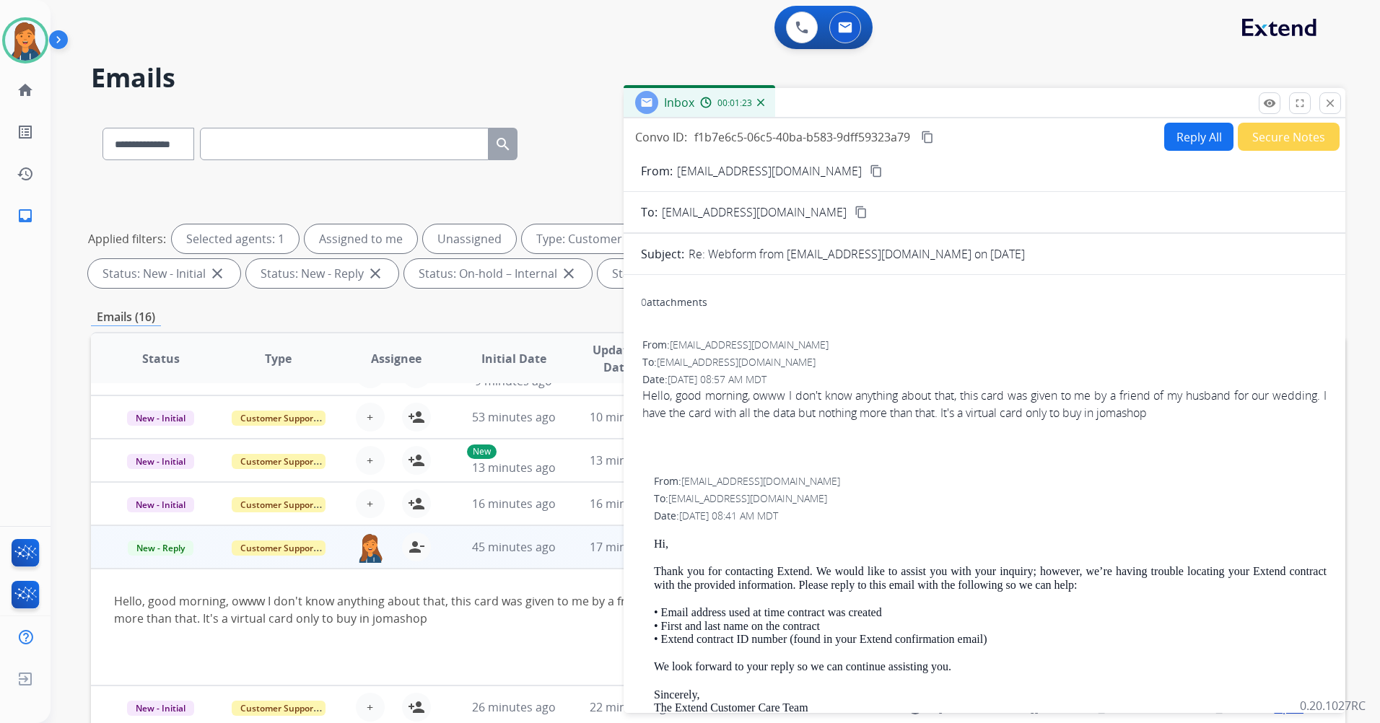
click at [1181, 131] on button "Reply All" at bounding box center [1198, 137] width 69 height 28
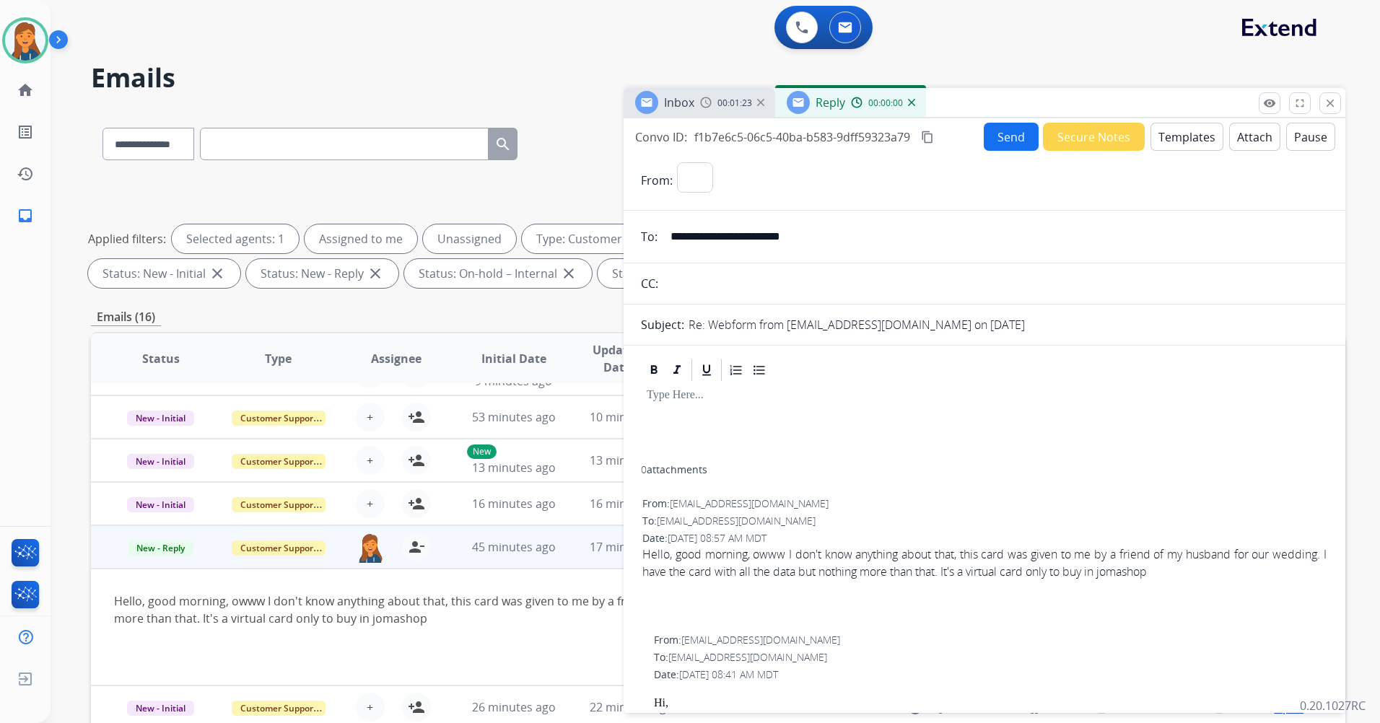
select select "**********"
click at [1175, 144] on button "Templates" at bounding box center [1186, 137] width 73 height 28
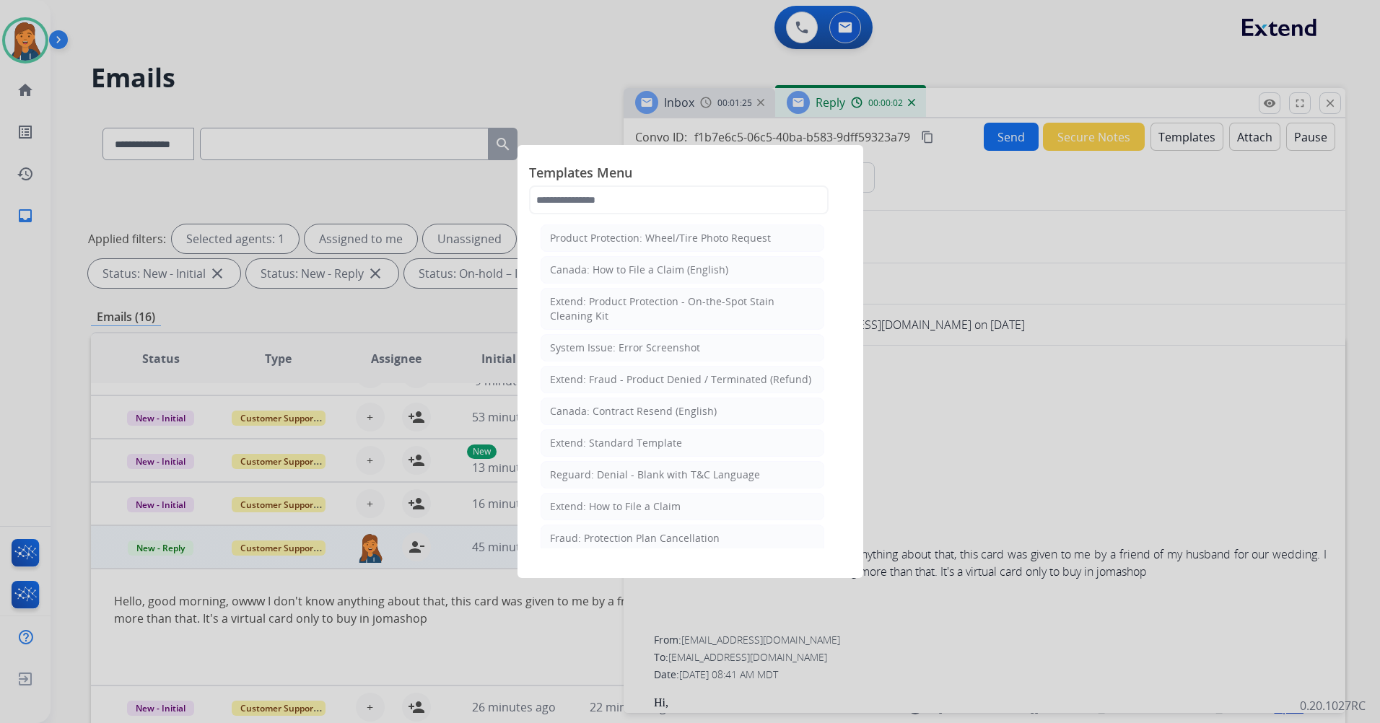
click at [653, 437] on div "Extend: Standard Template" at bounding box center [616, 443] width 132 height 14
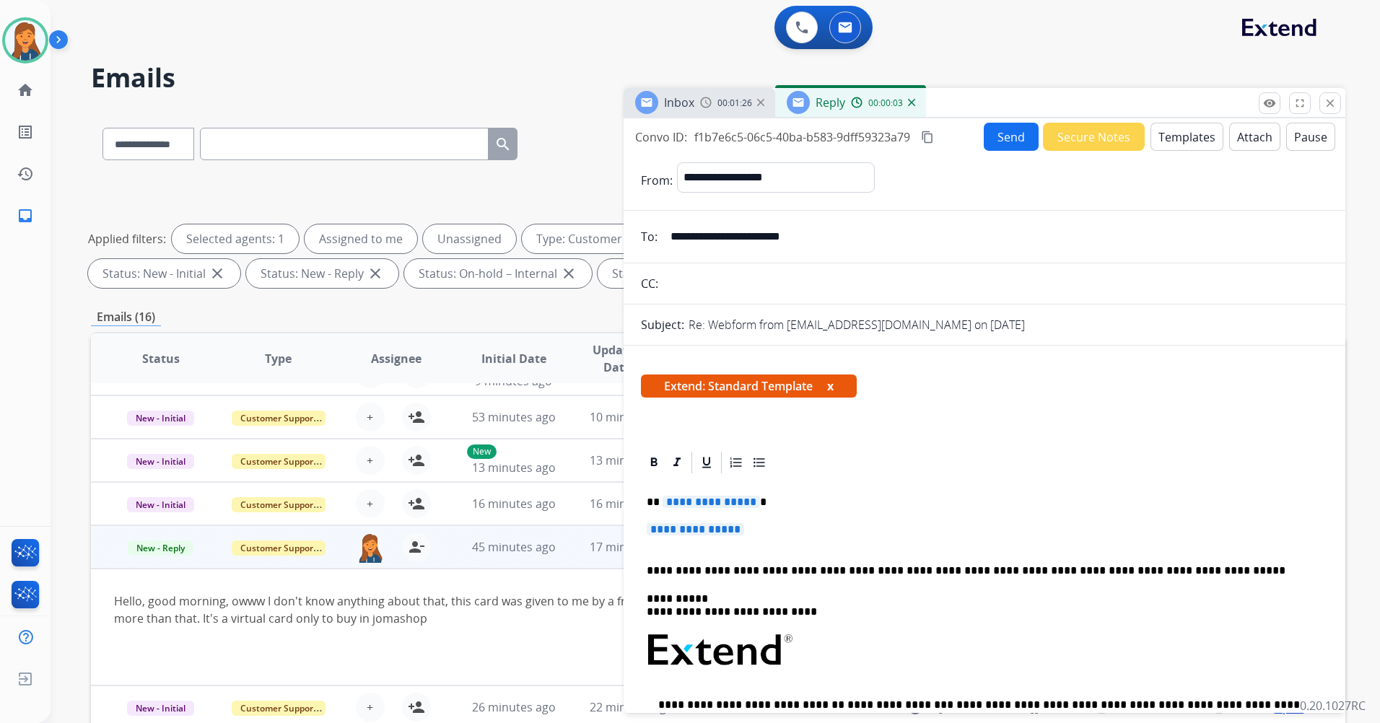
click at [714, 512] on div "**********" at bounding box center [984, 692] width 687 height 435
click at [716, 505] on span "**********" at bounding box center [710, 502] width 97 height 12
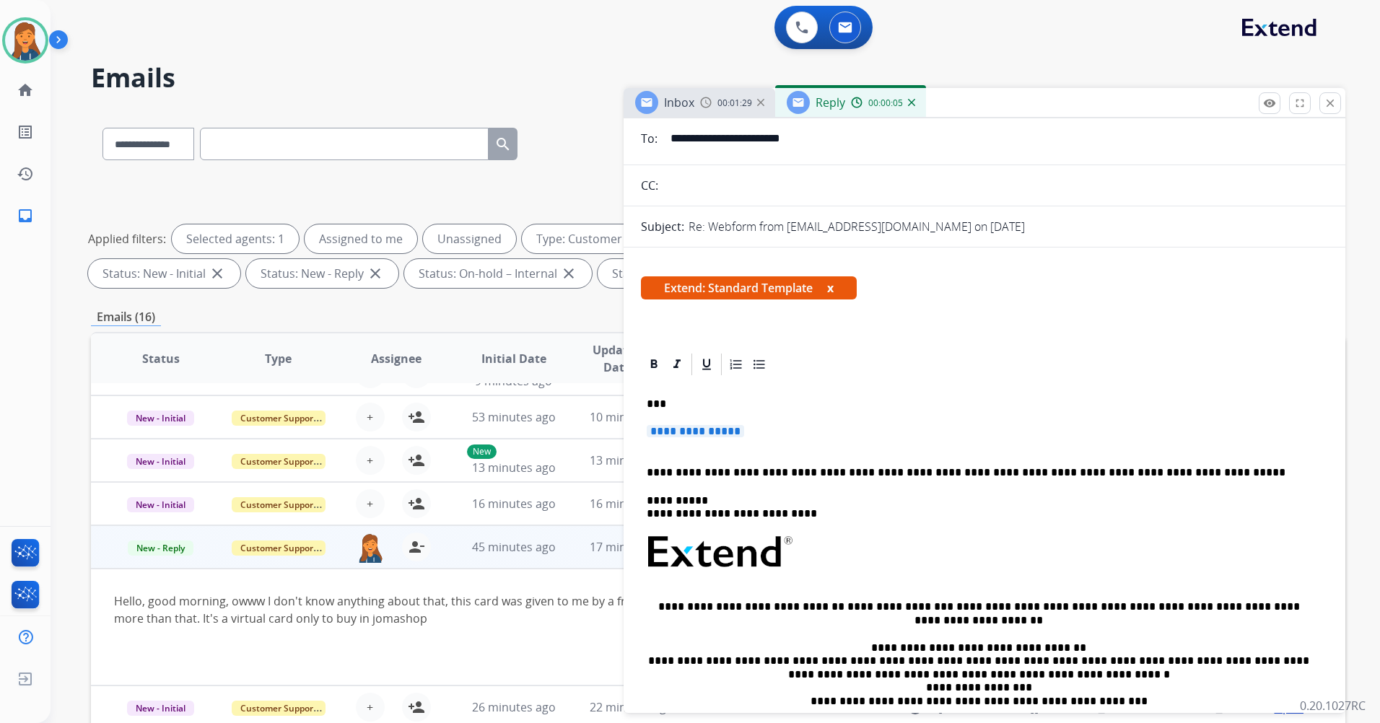
scroll to position [216, 0]
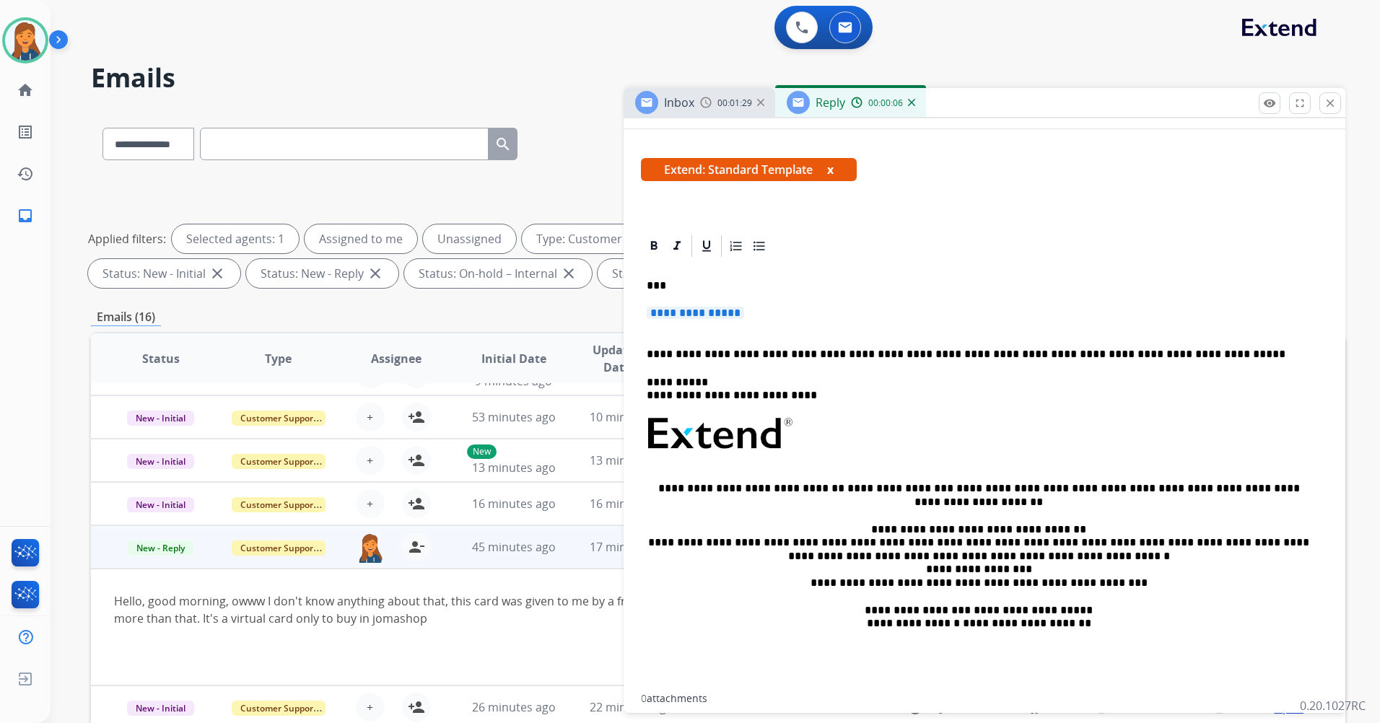
click at [692, 315] on span "**********" at bounding box center [694, 313] width 97 height 12
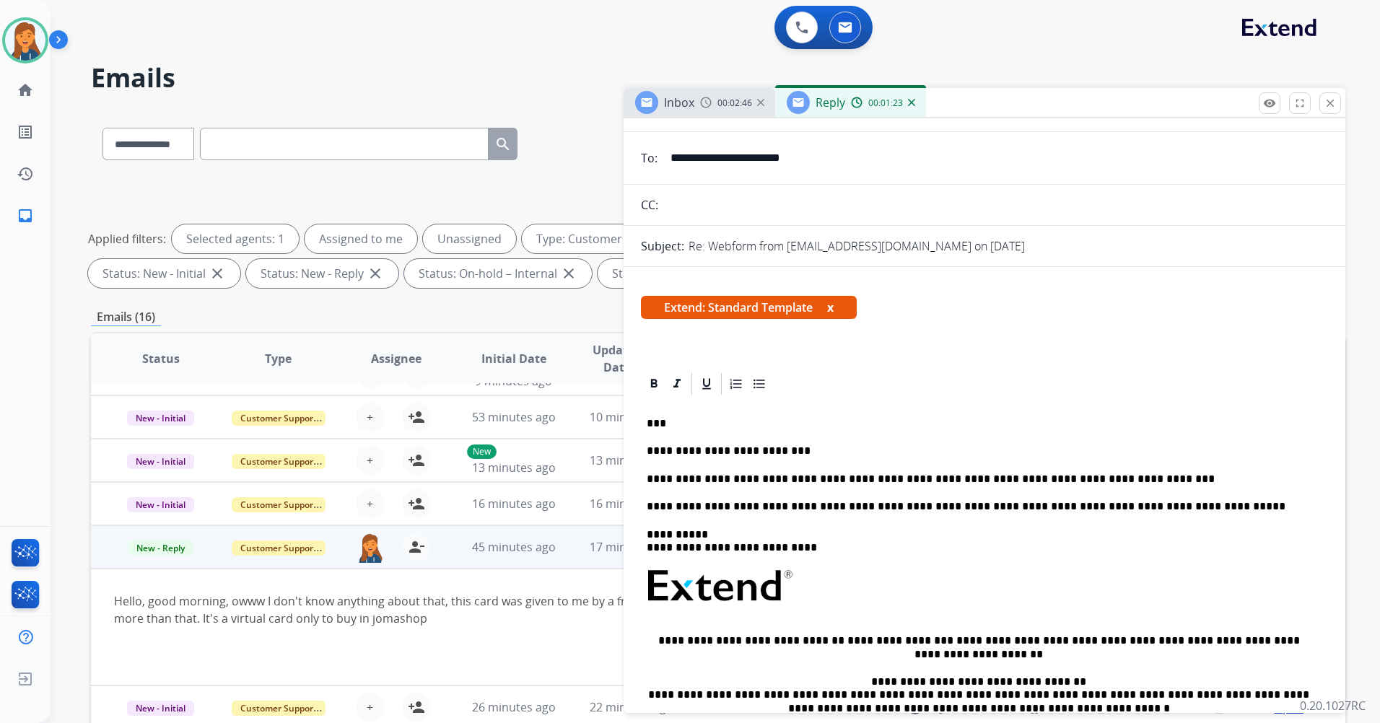
scroll to position [0, 0]
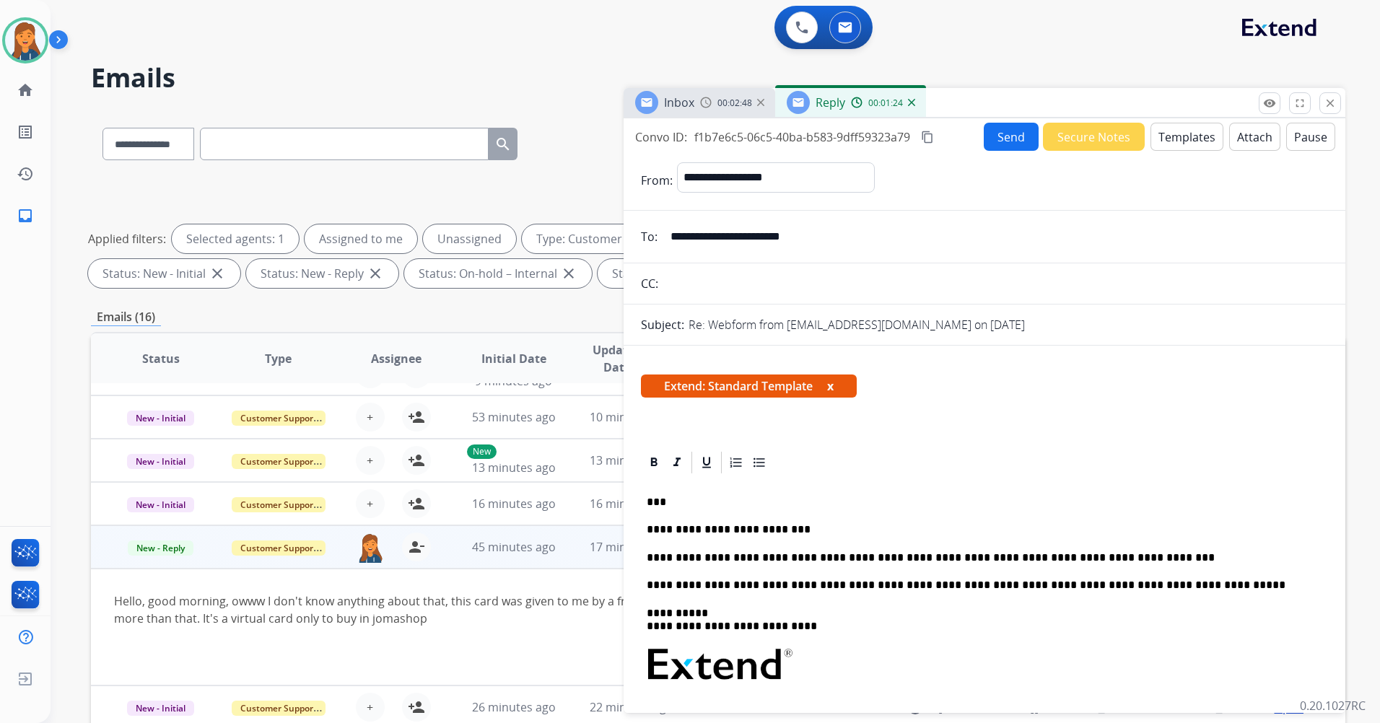
click at [996, 143] on button "Send" at bounding box center [1010, 137] width 55 height 28
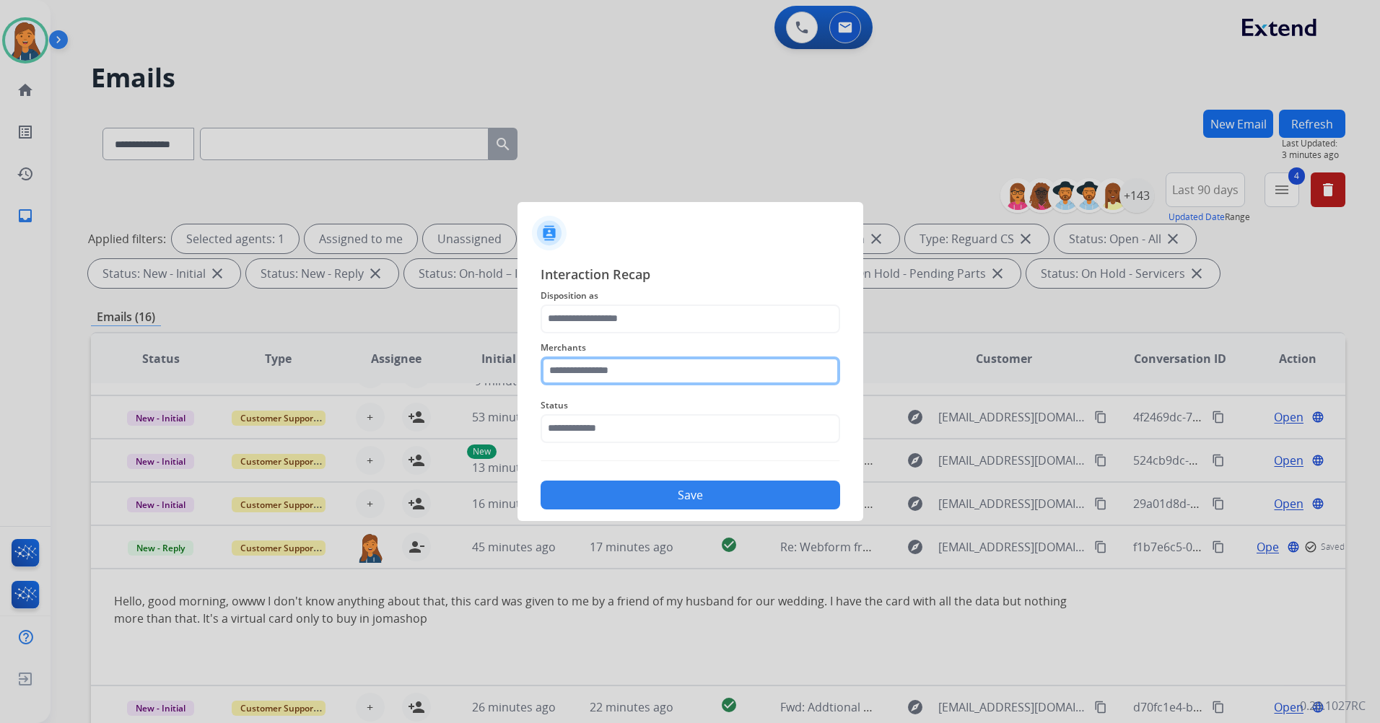
click at [682, 375] on input "text" at bounding box center [689, 370] width 299 height 29
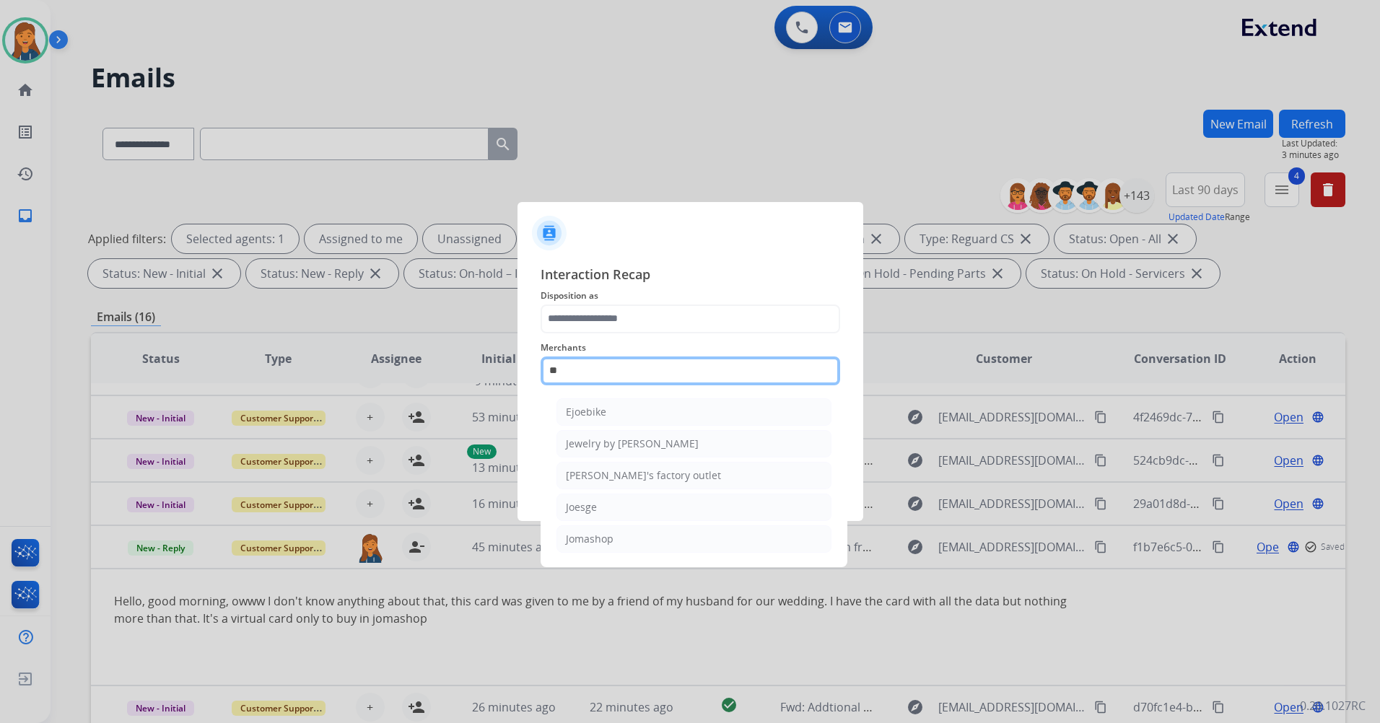
type input "***"
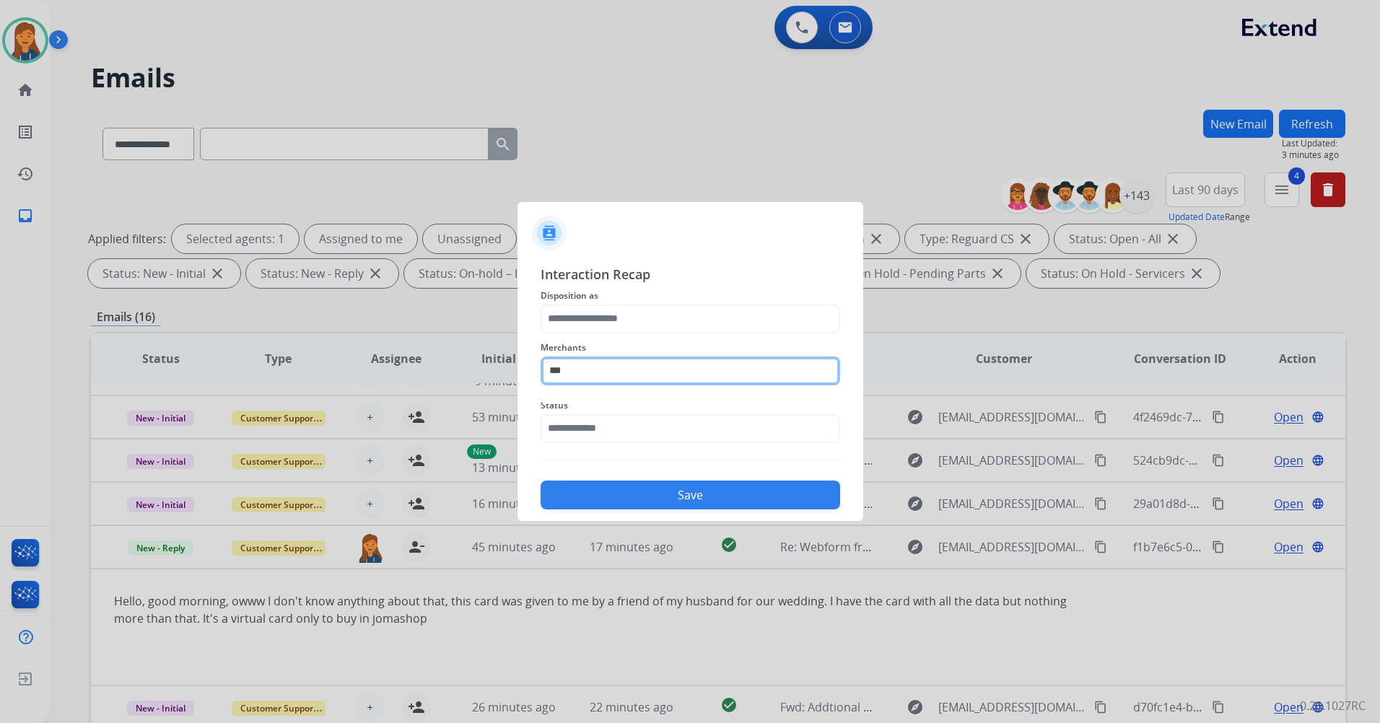
drag, startPoint x: 600, startPoint y: 372, endPoint x: 512, endPoint y: 372, distance: 87.3
click at [0, 372] on app-contact-recap-modal "Interaction Recap Disposition as Merchants *** Status Save" at bounding box center [0, 361] width 0 height 723
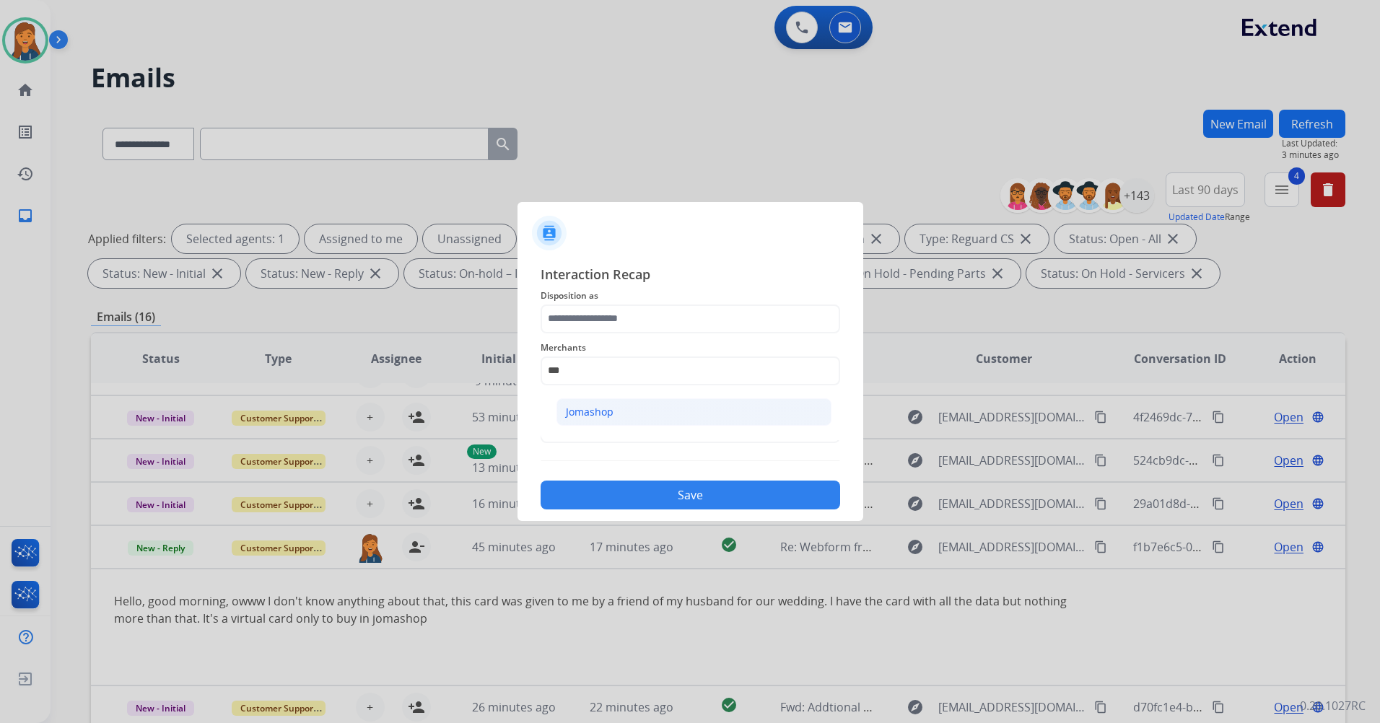
click at [601, 414] on div "Jomashop" at bounding box center [590, 412] width 48 height 14
type input "********"
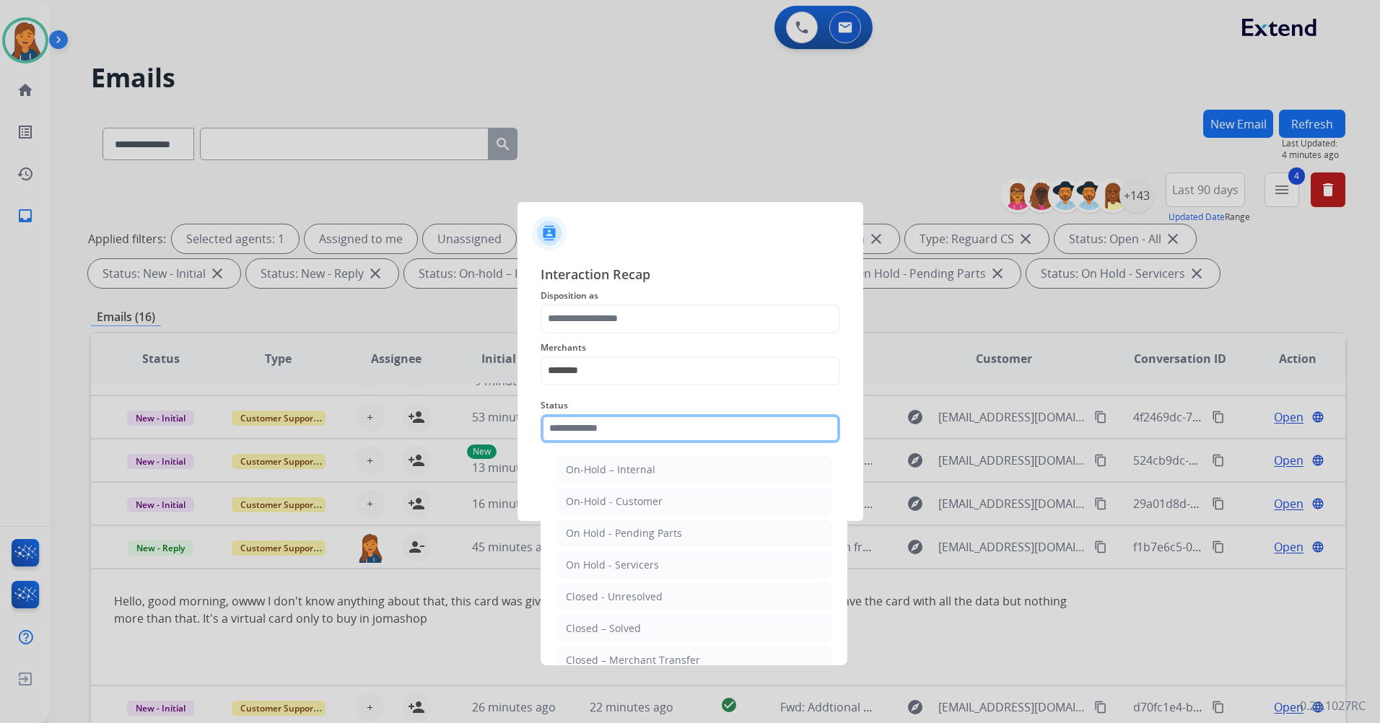
click at [597, 427] on input "text" at bounding box center [689, 428] width 299 height 29
click at [593, 634] on div "Closed – Solved" at bounding box center [603, 628] width 75 height 14
type input "**********"
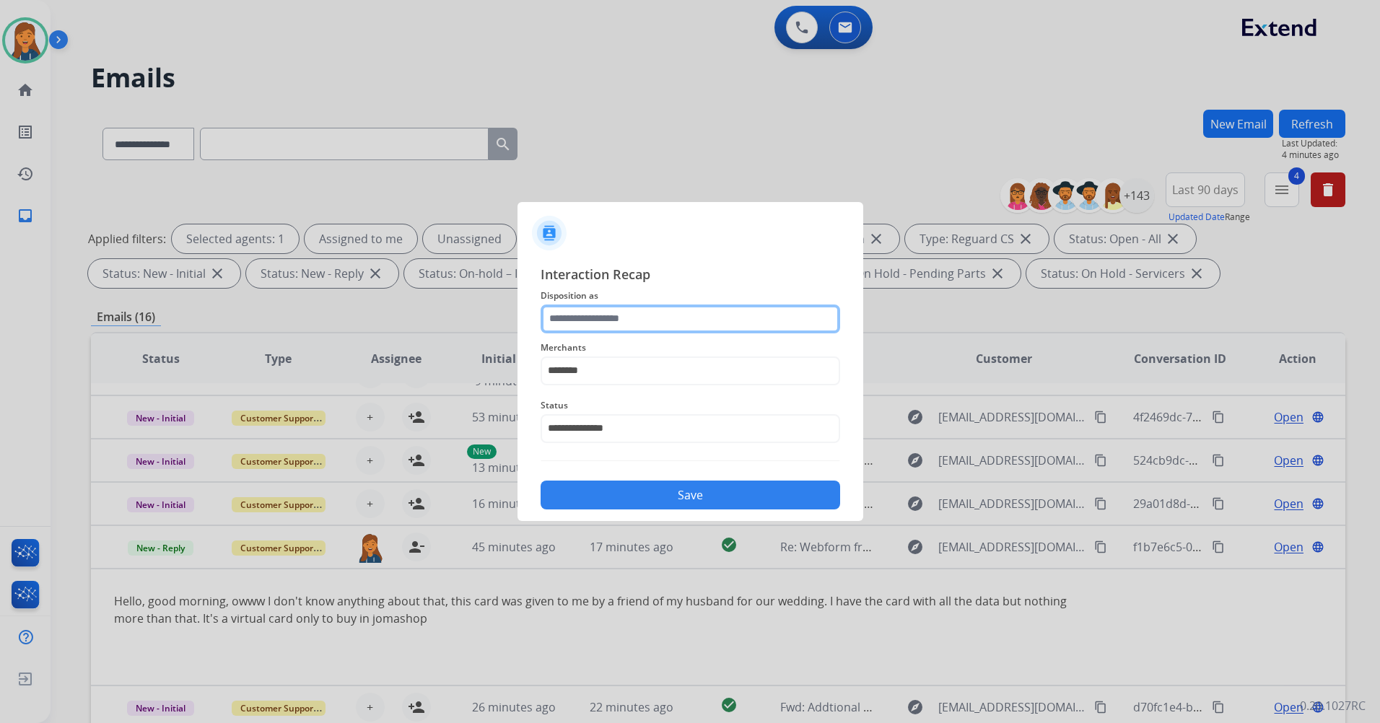
click at [576, 314] on input "text" at bounding box center [689, 318] width 299 height 29
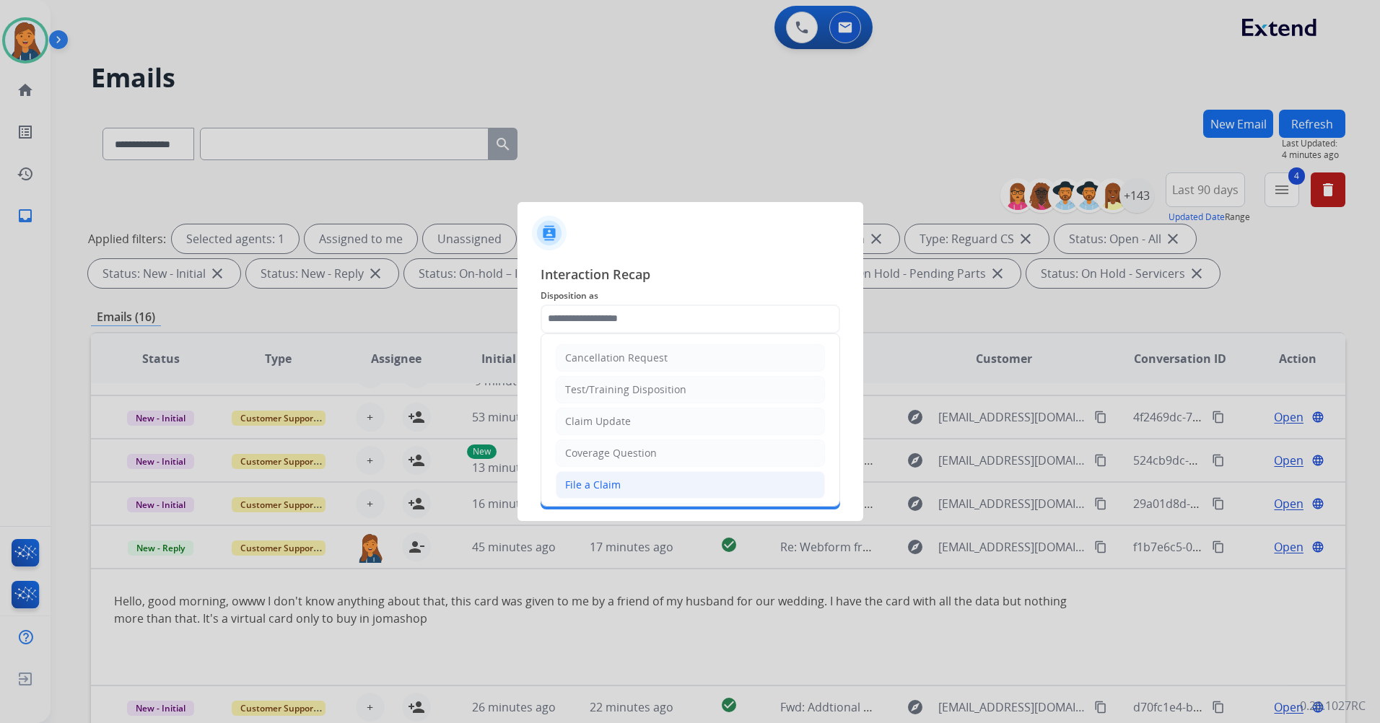
click at [592, 484] on div "File a Claim" at bounding box center [593, 485] width 56 height 14
type input "**********"
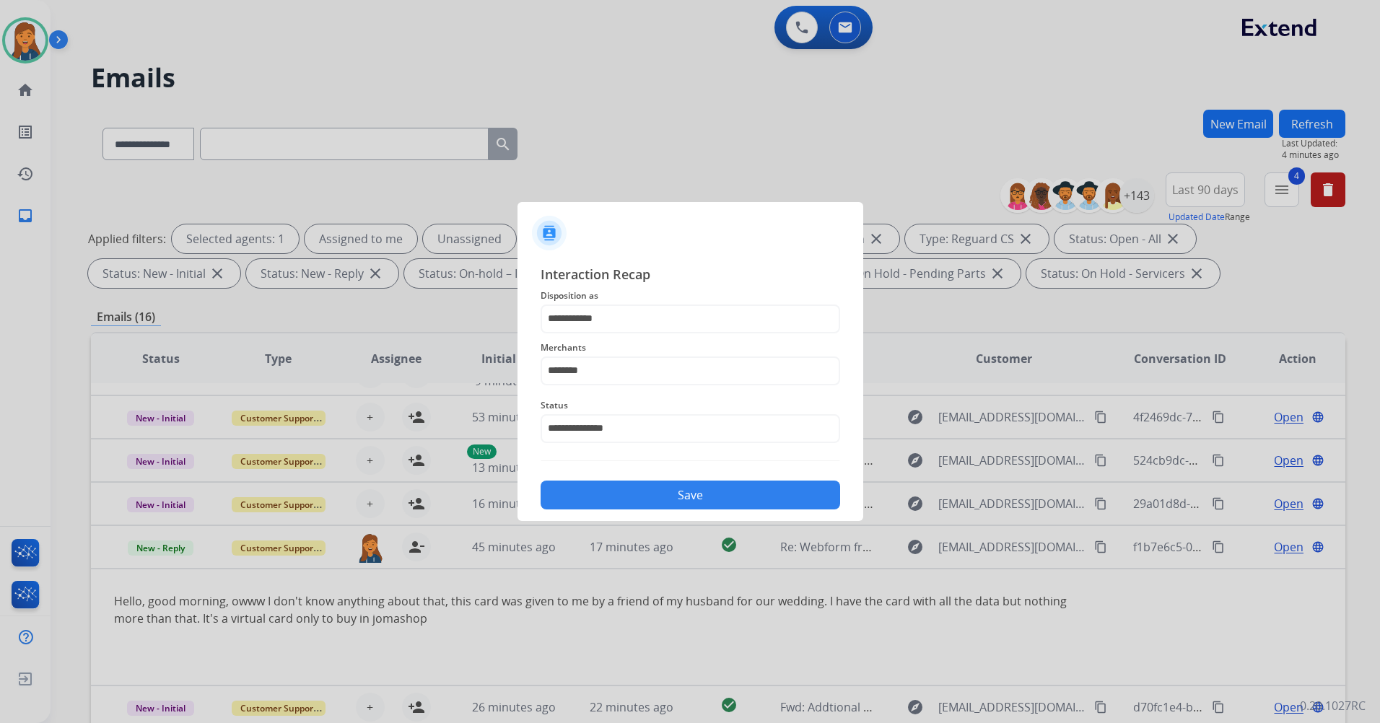
click at [614, 488] on button "Save" at bounding box center [689, 495] width 299 height 29
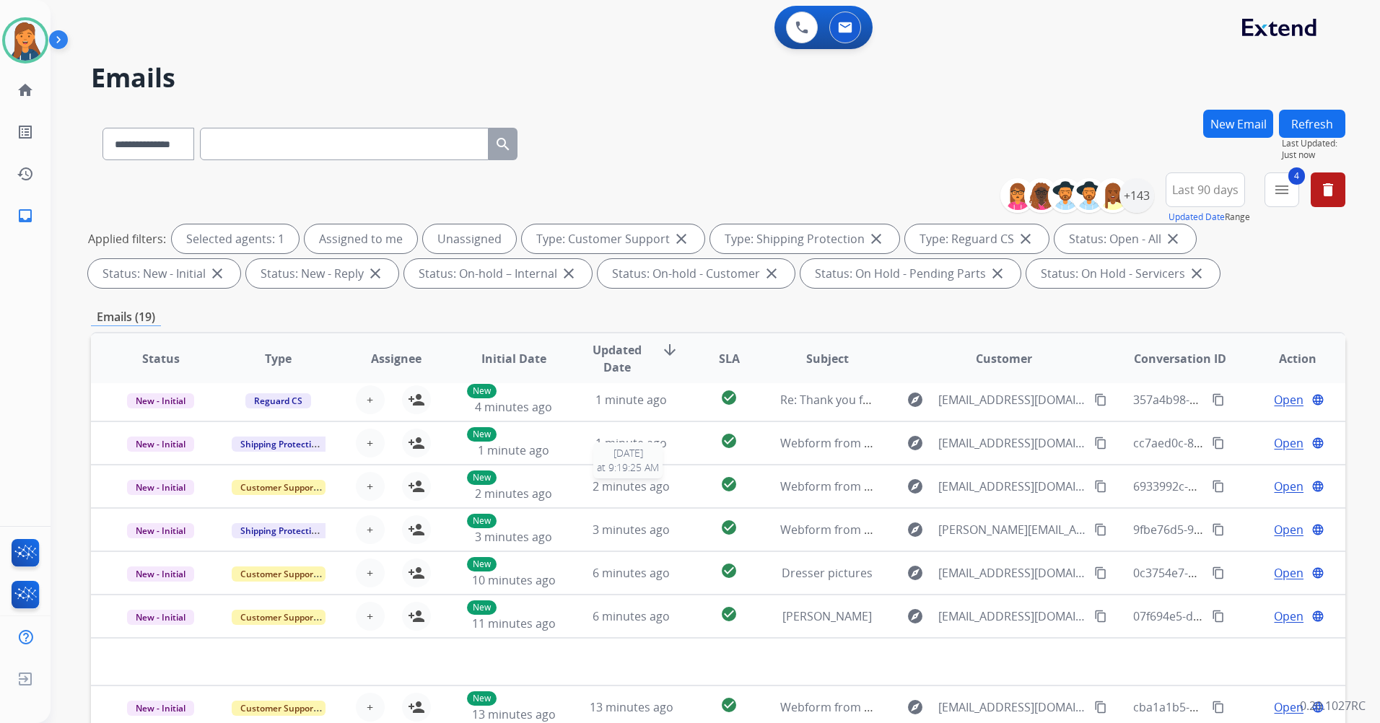
scroll to position [49, 0]
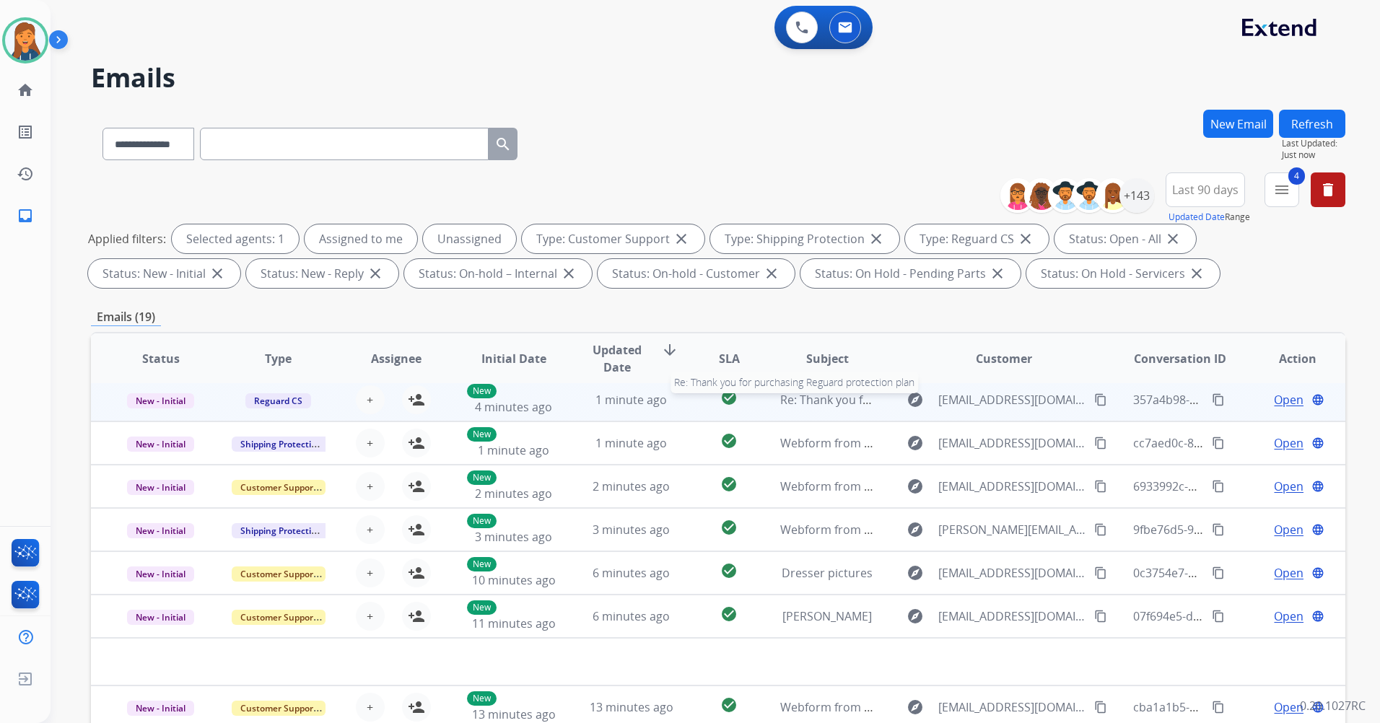
click at [812, 400] on span "Re: Thank you for purchasing Reguard protection plan" at bounding box center [927, 400] width 295 height 16
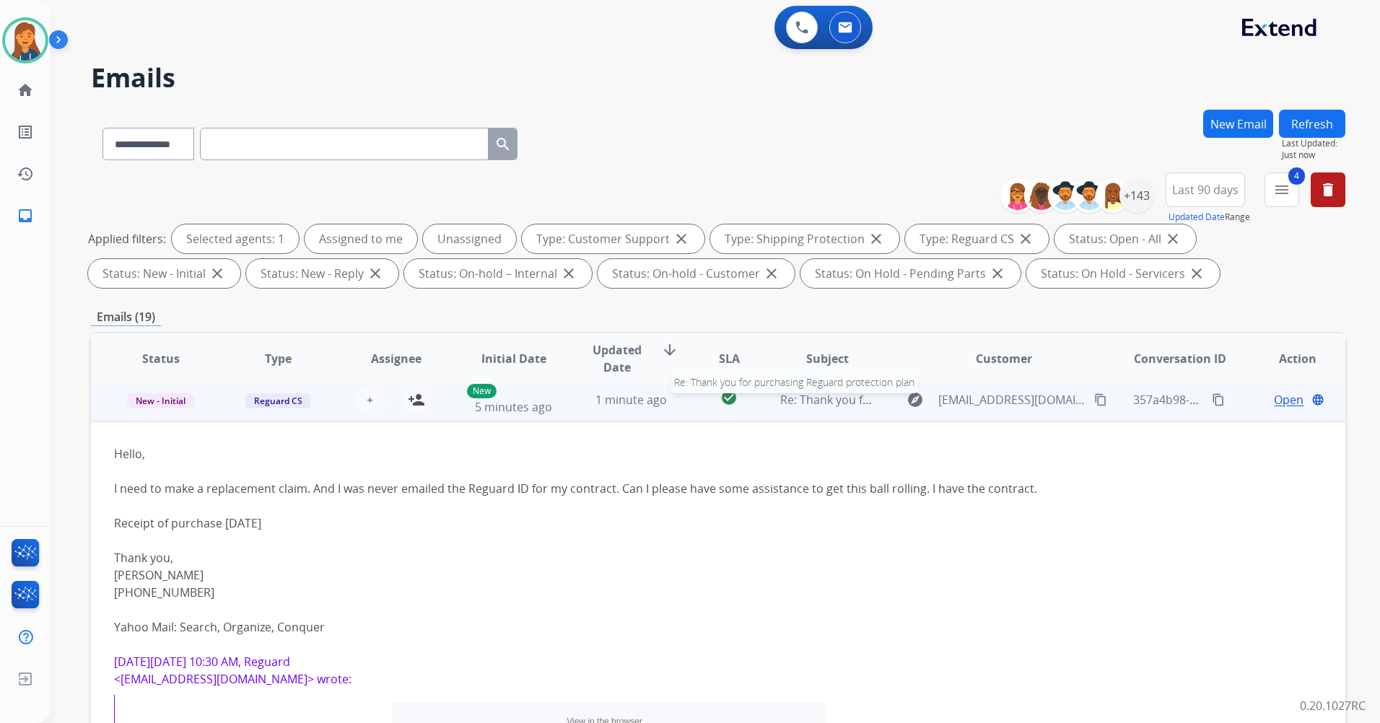
scroll to position [43, 0]
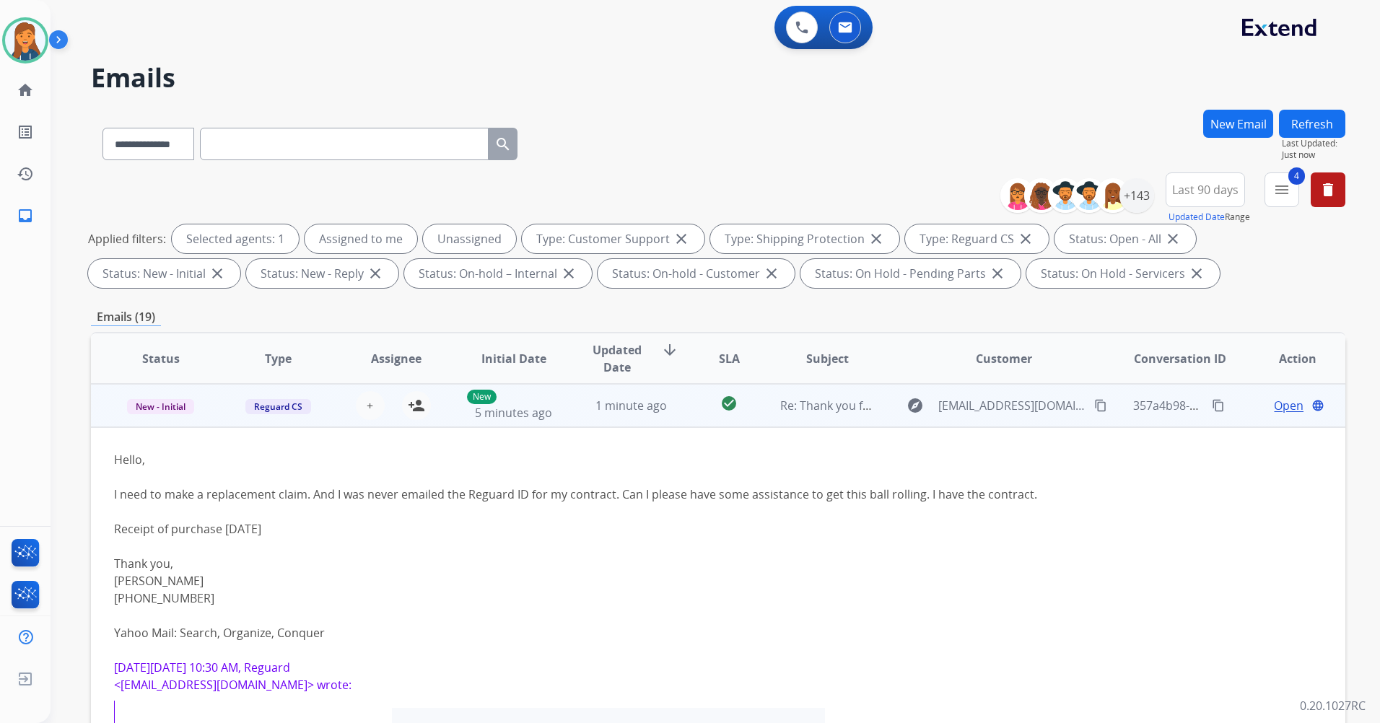
click at [1094, 403] on mat-icon "content_copy" at bounding box center [1100, 405] width 13 height 13
drag, startPoint x: 413, startPoint y: 411, endPoint x: 438, endPoint y: 413, distance: 25.3
click at [415, 411] on mat-icon "person_add" at bounding box center [416, 405] width 17 height 17
click at [1294, 412] on div "Open language" at bounding box center [1297, 405] width 94 height 17
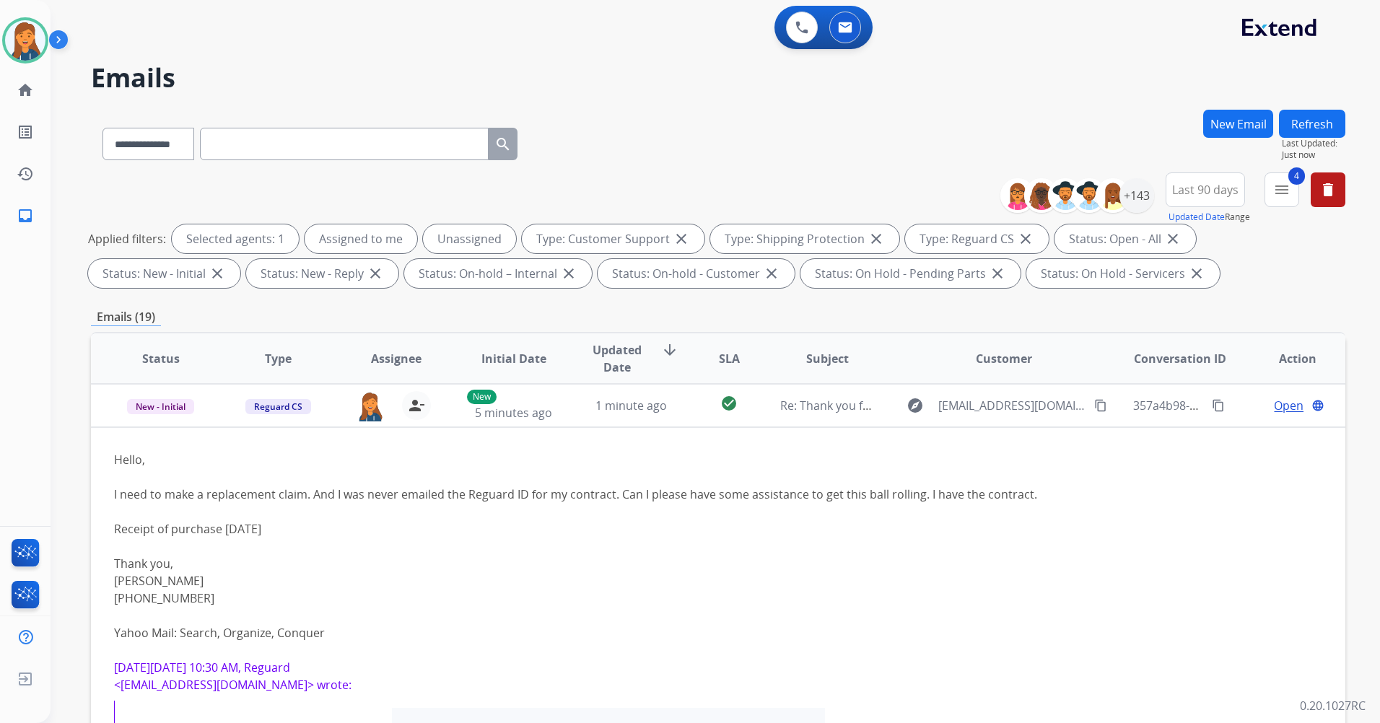
scroll to position [1, 0]
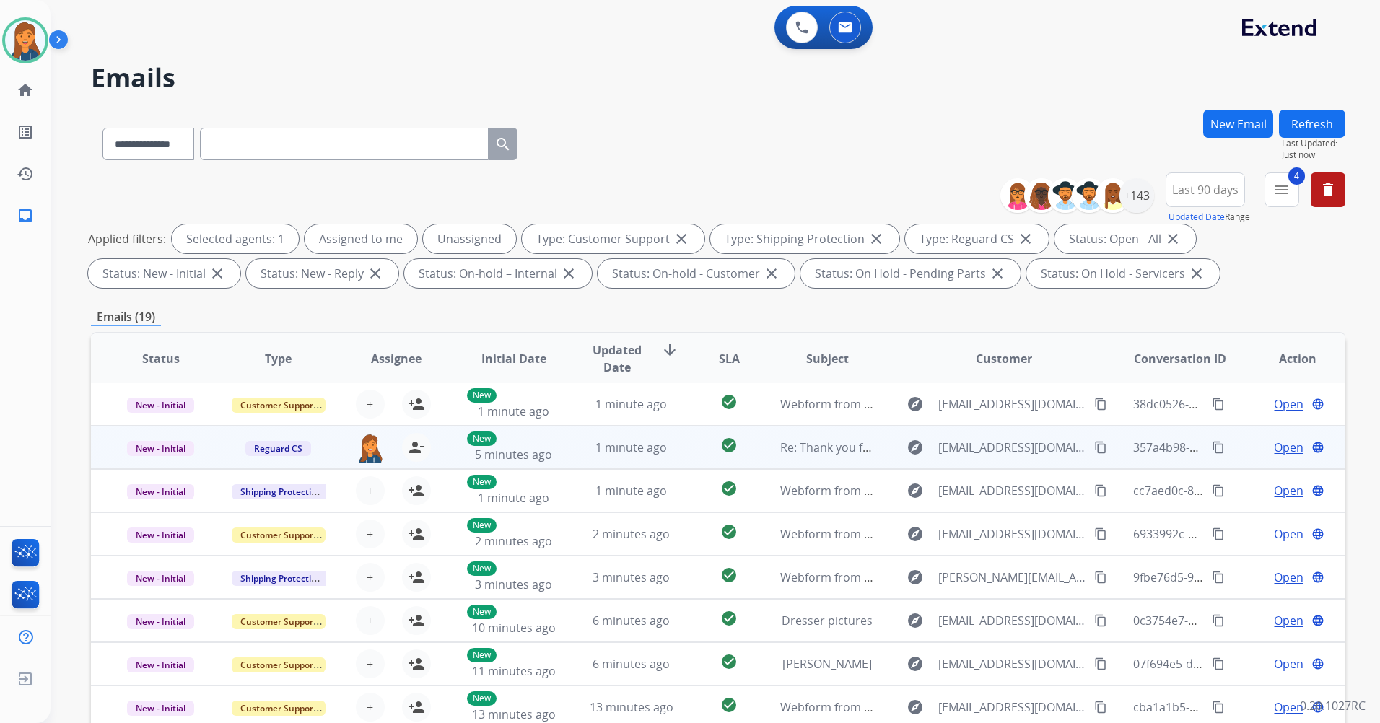
click at [1281, 449] on span "Open" at bounding box center [1288, 447] width 30 height 17
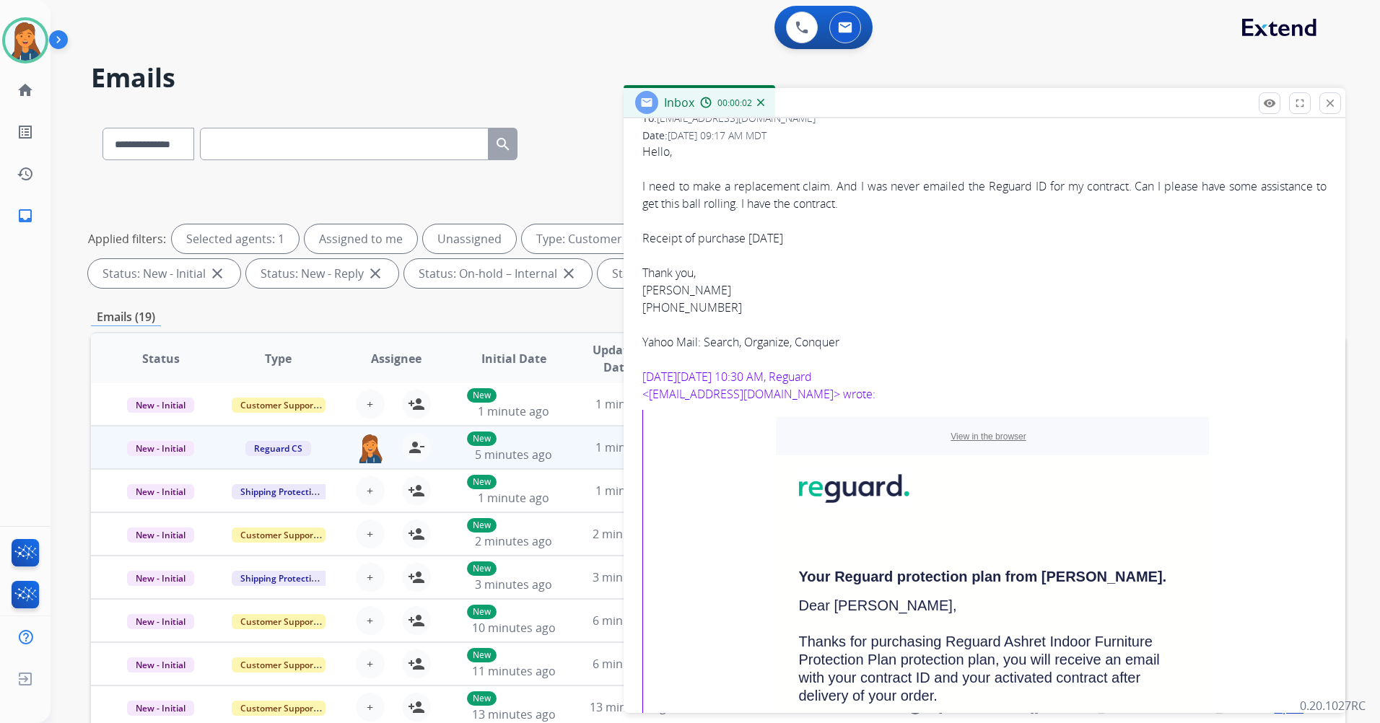
scroll to position [0, 0]
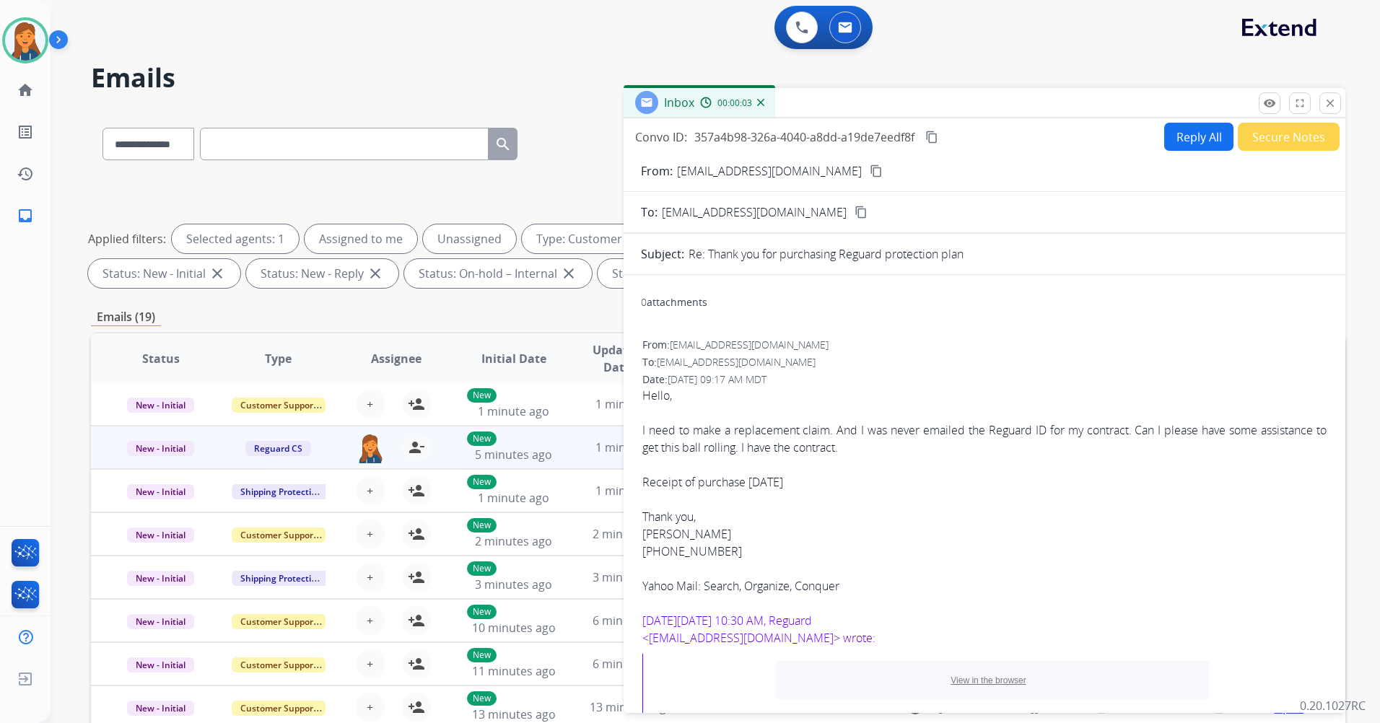
click at [1193, 127] on button "Reply All" at bounding box center [1198, 137] width 69 height 28
select select "**********"
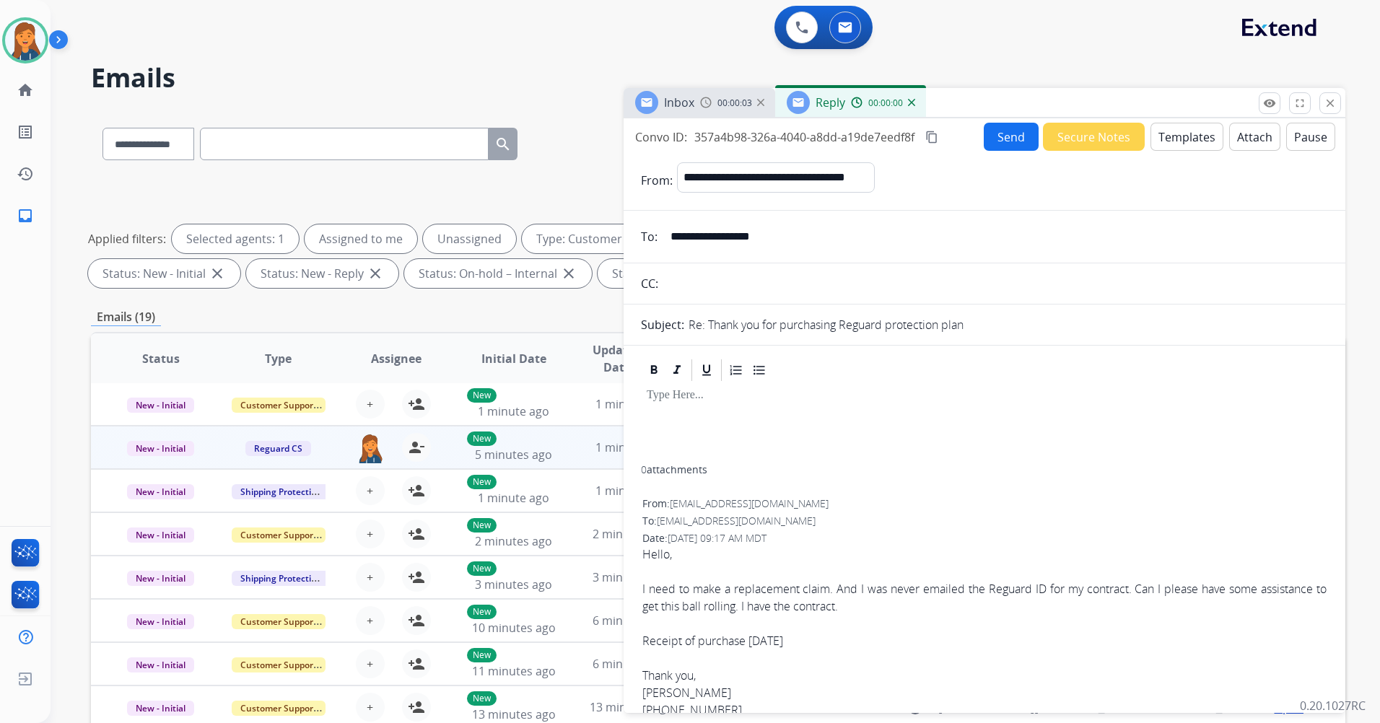
click at [1183, 138] on button "Templates" at bounding box center [1186, 137] width 73 height 28
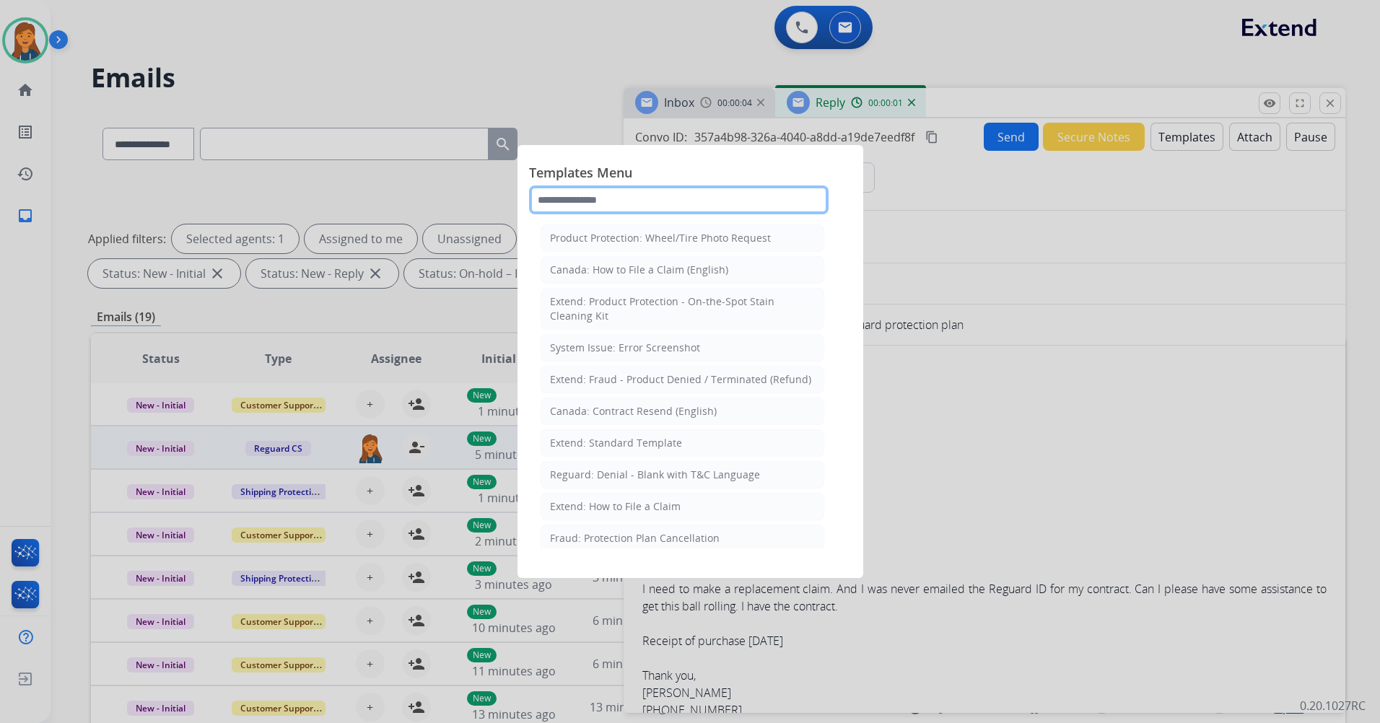
click at [665, 206] on input "text" at bounding box center [678, 199] width 299 height 29
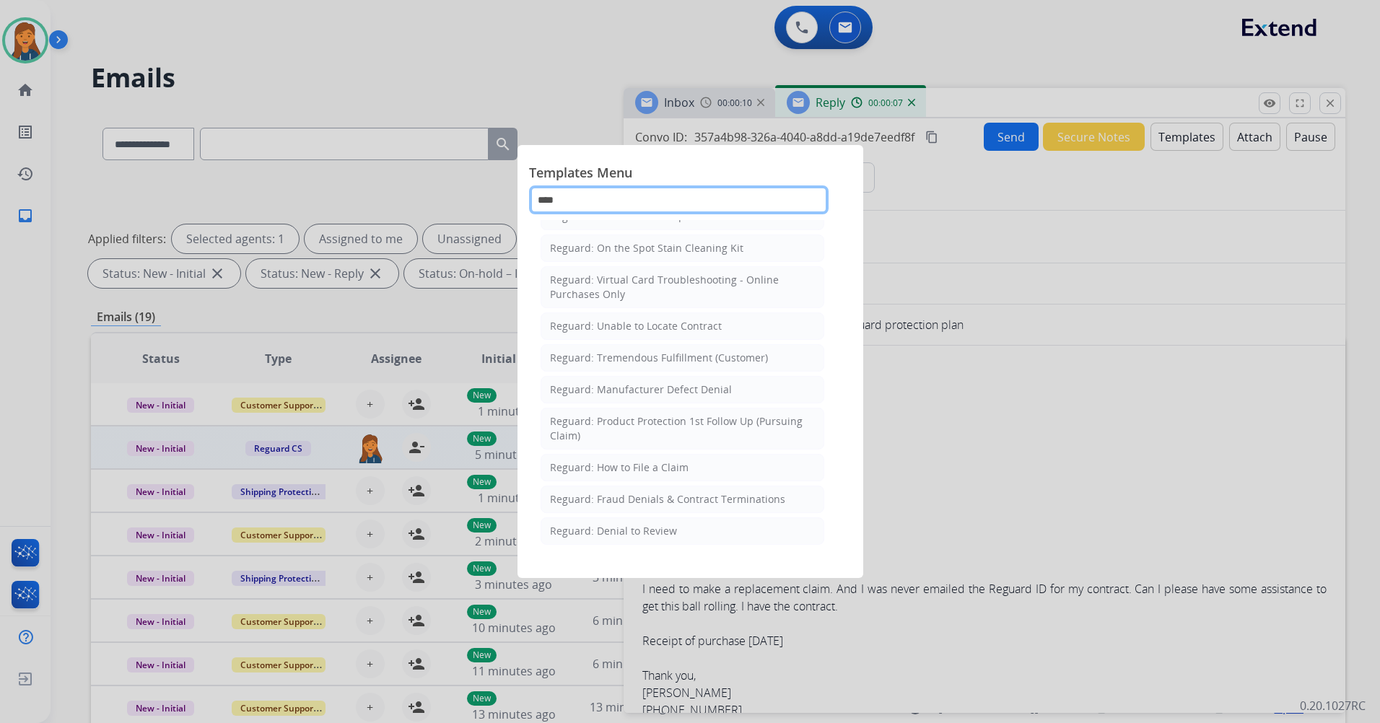
scroll to position [227, 0]
type input "****"
click at [647, 465] on div "Reguard: How to File a Claim" at bounding box center [619, 467] width 139 height 14
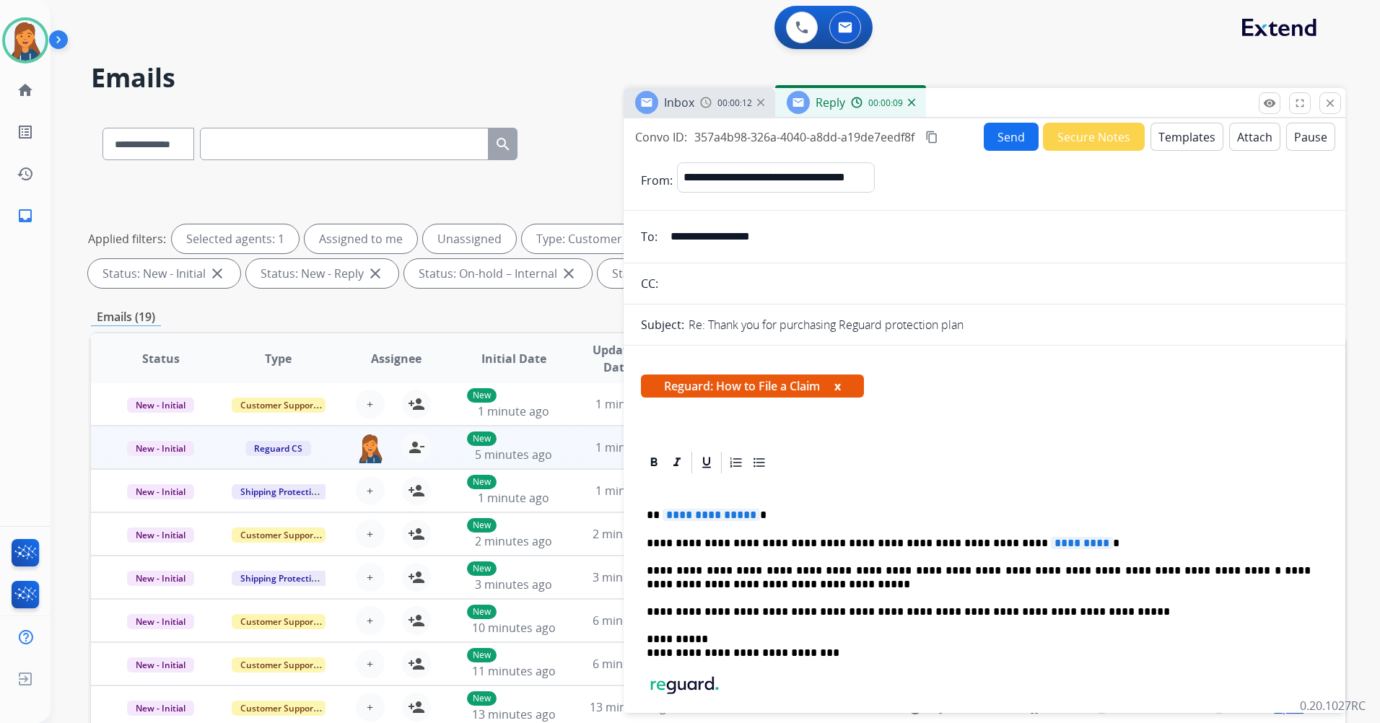
click at [729, 509] on span "**********" at bounding box center [710, 515] width 97 height 12
click at [1051, 539] on span "*********" at bounding box center [1082, 543] width 62 height 12
click at [931, 130] on button "content_copy" at bounding box center [931, 136] width 17 height 17
click at [997, 134] on button "Send" at bounding box center [1010, 137] width 55 height 28
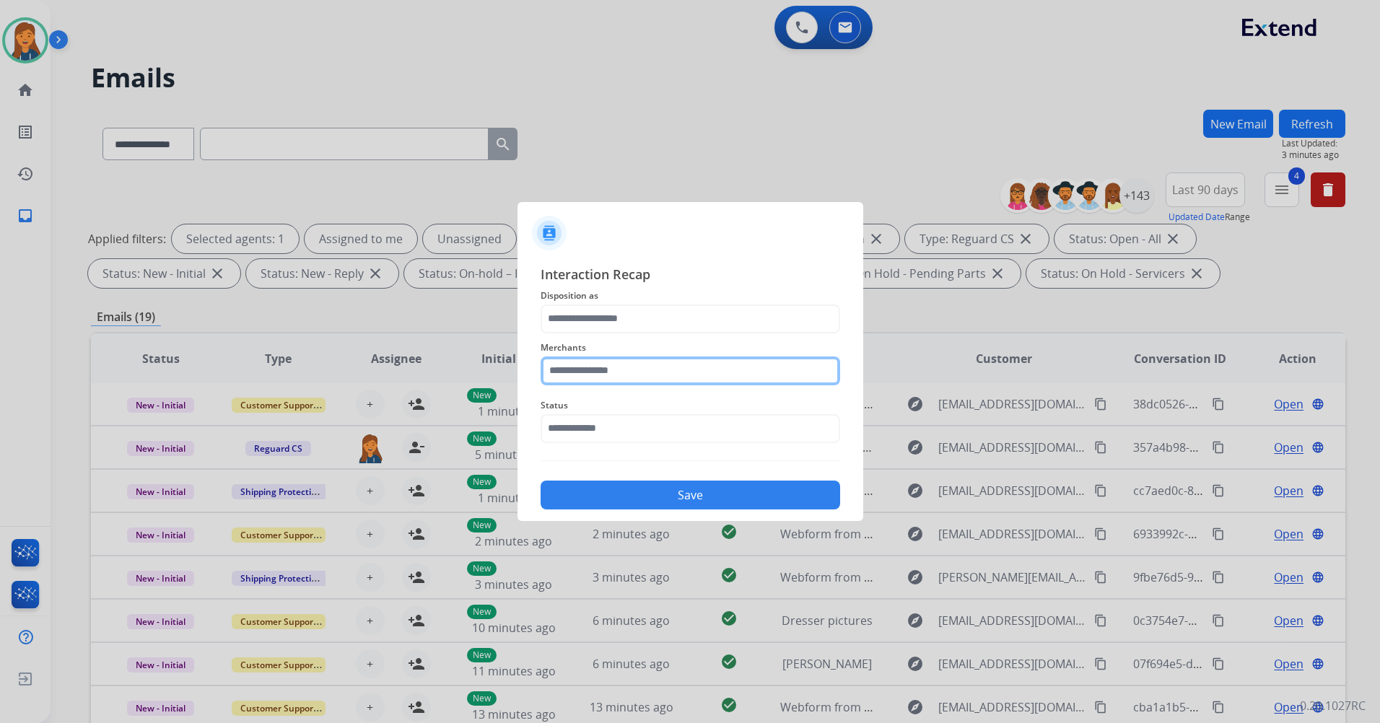
click at [618, 369] on input "text" at bounding box center [689, 370] width 299 height 29
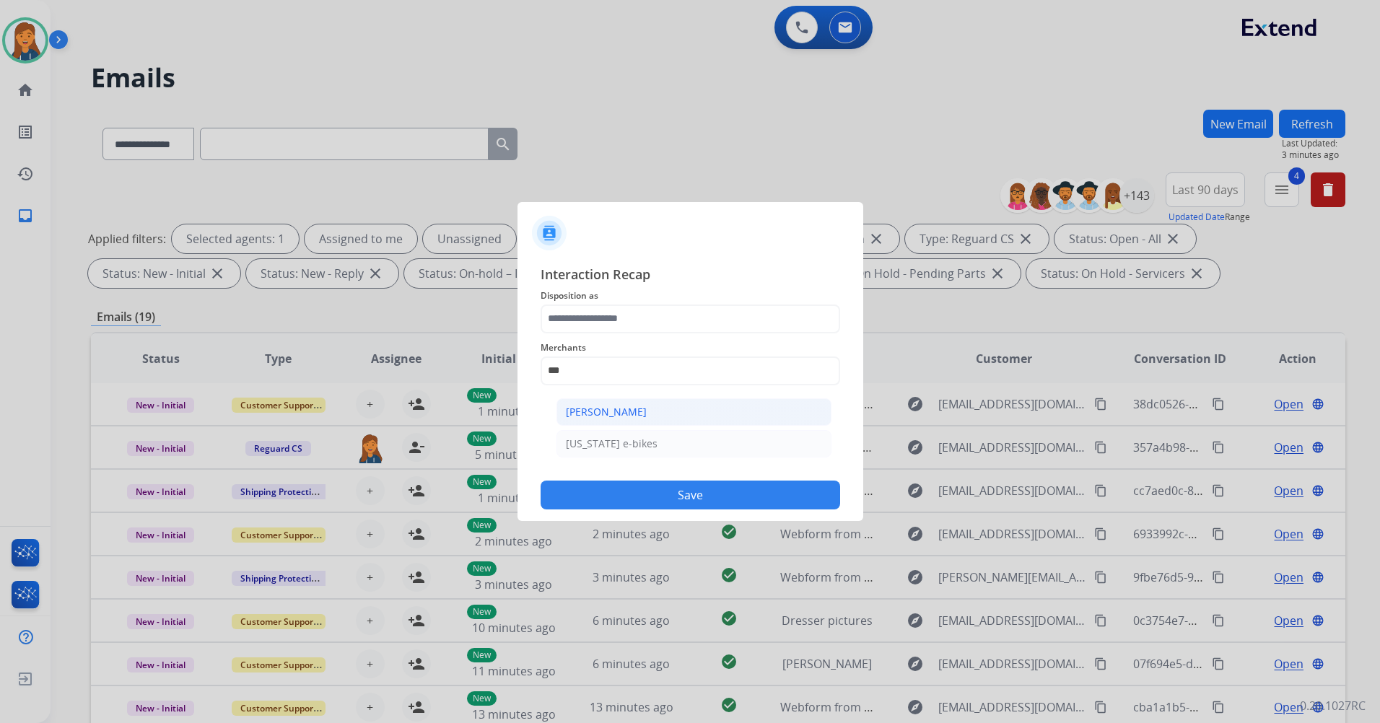
click at [617, 405] on div "Ashley - Reguard" at bounding box center [606, 412] width 81 height 14
type input "**********"
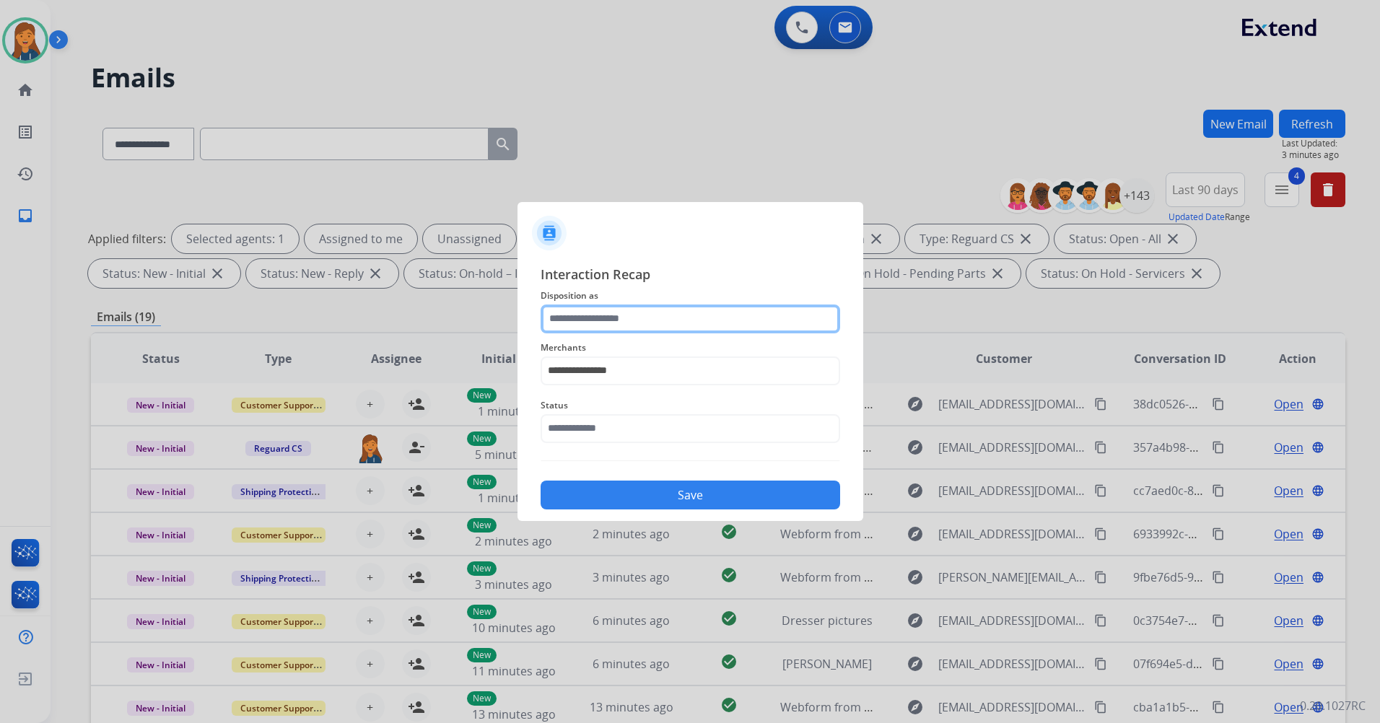
click at [611, 328] on input "text" at bounding box center [689, 318] width 299 height 29
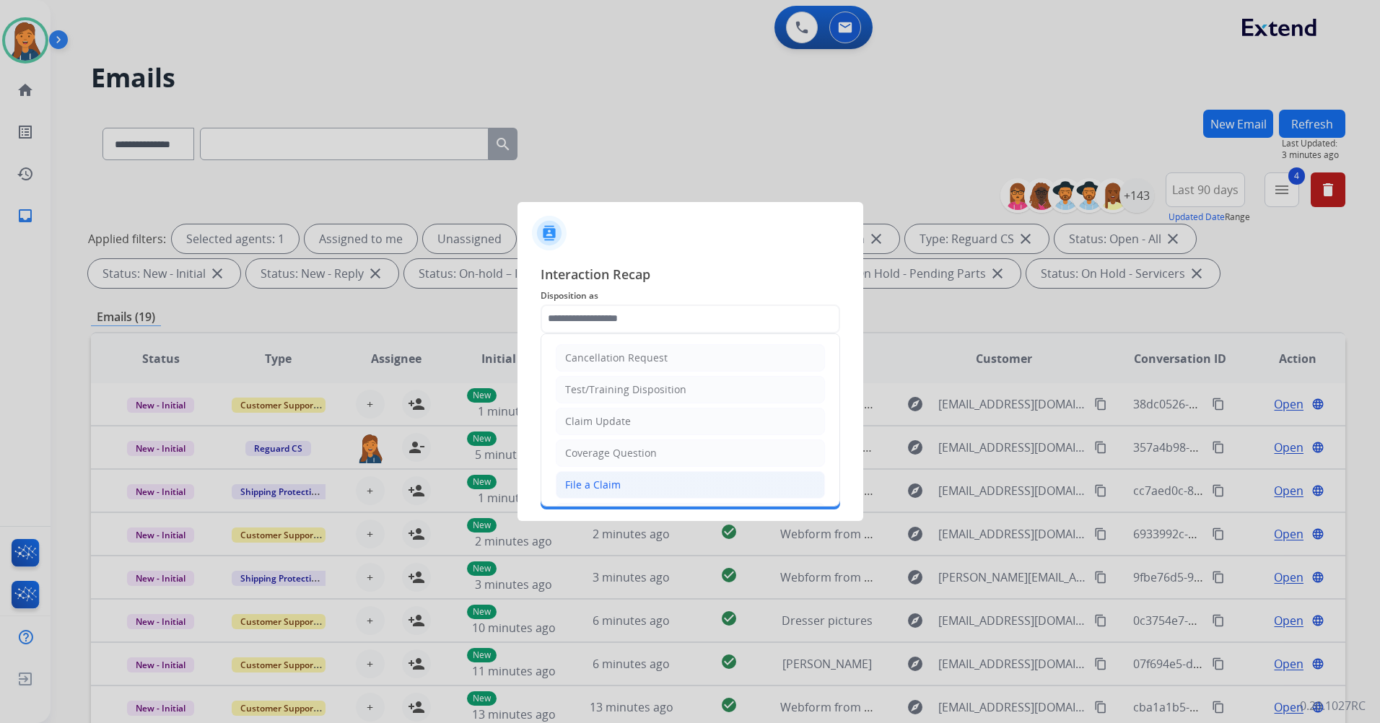
click at [608, 471] on li "File a Claim" at bounding box center [690, 484] width 269 height 27
type input "**********"
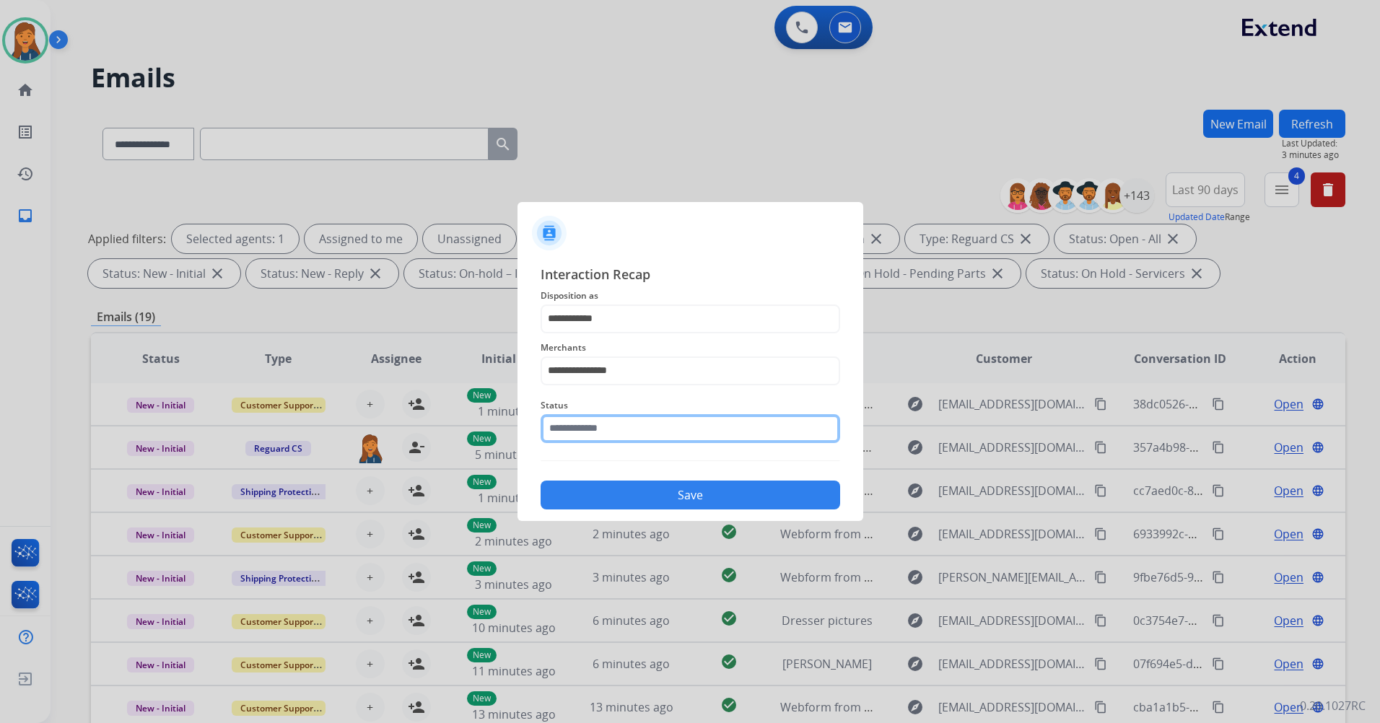
click at [570, 440] on input "text" at bounding box center [689, 428] width 299 height 29
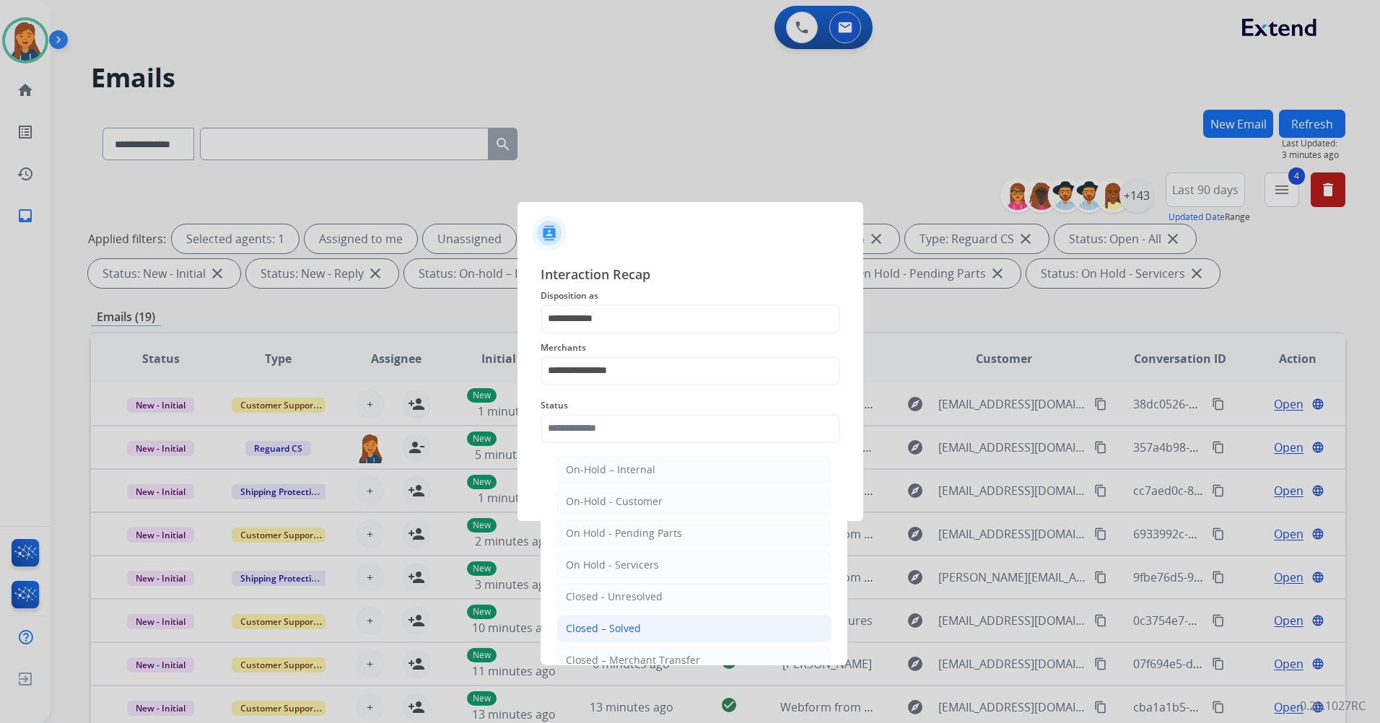
click at [581, 619] on li "Closed – Solved" at bounding box center [693, 628] width 275 height 27
type input "**********"
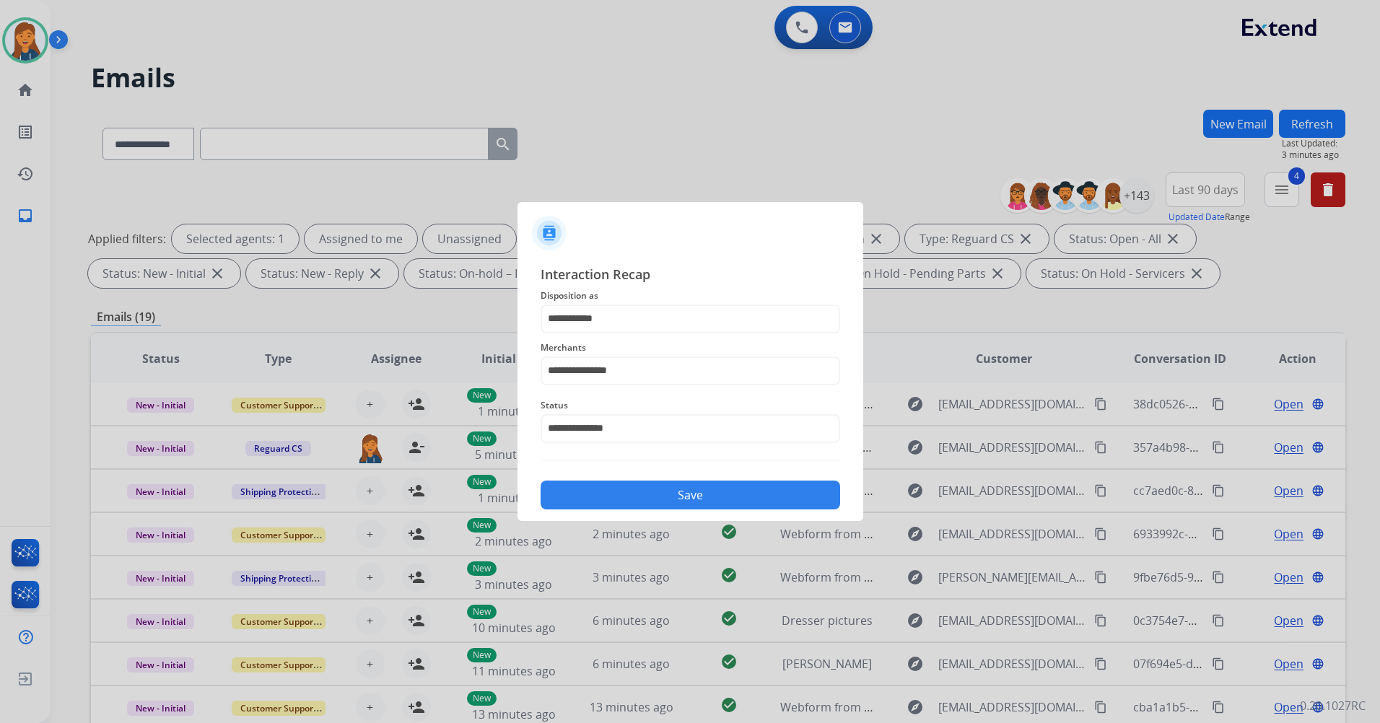
click at [613, 489] on button "Save" at bounding box center [689, 495] width 299 height 29
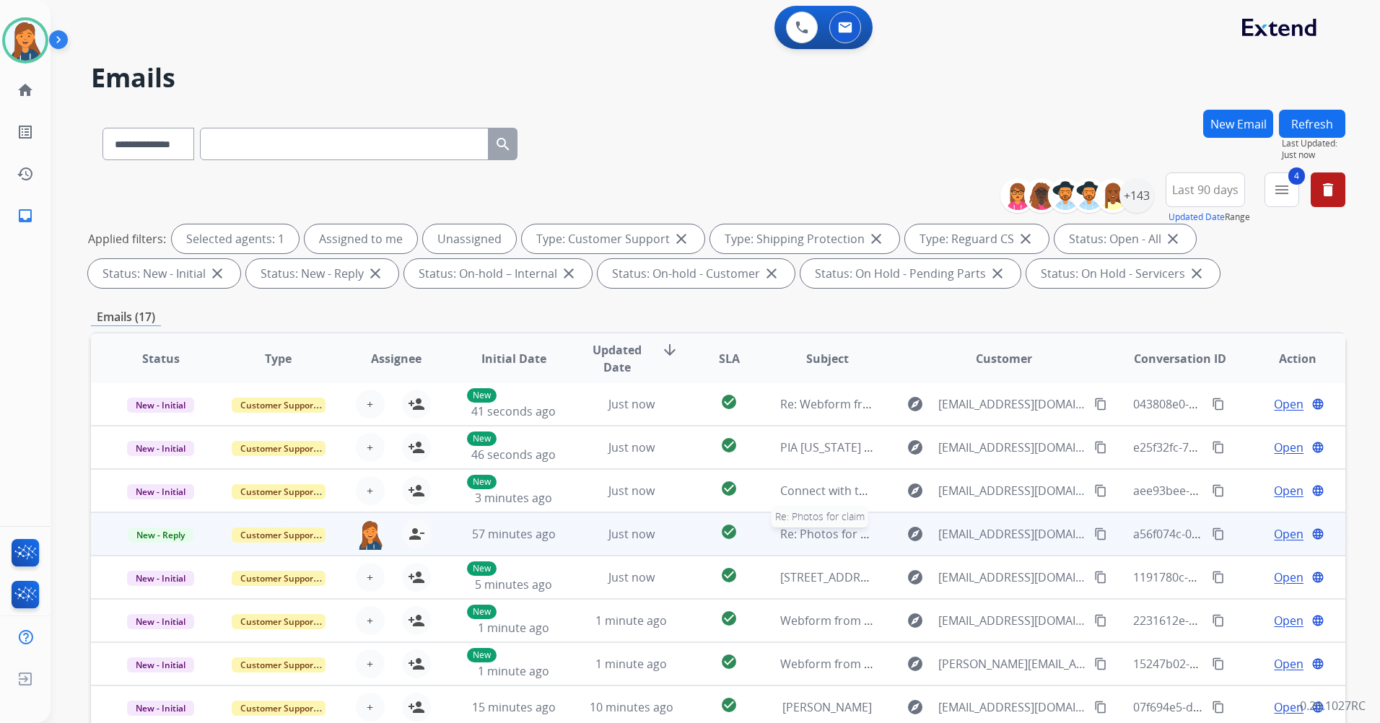
click at [821, 538] on span "Re: Photos for claim" at bounding box center [834, 534] width 109 height 16
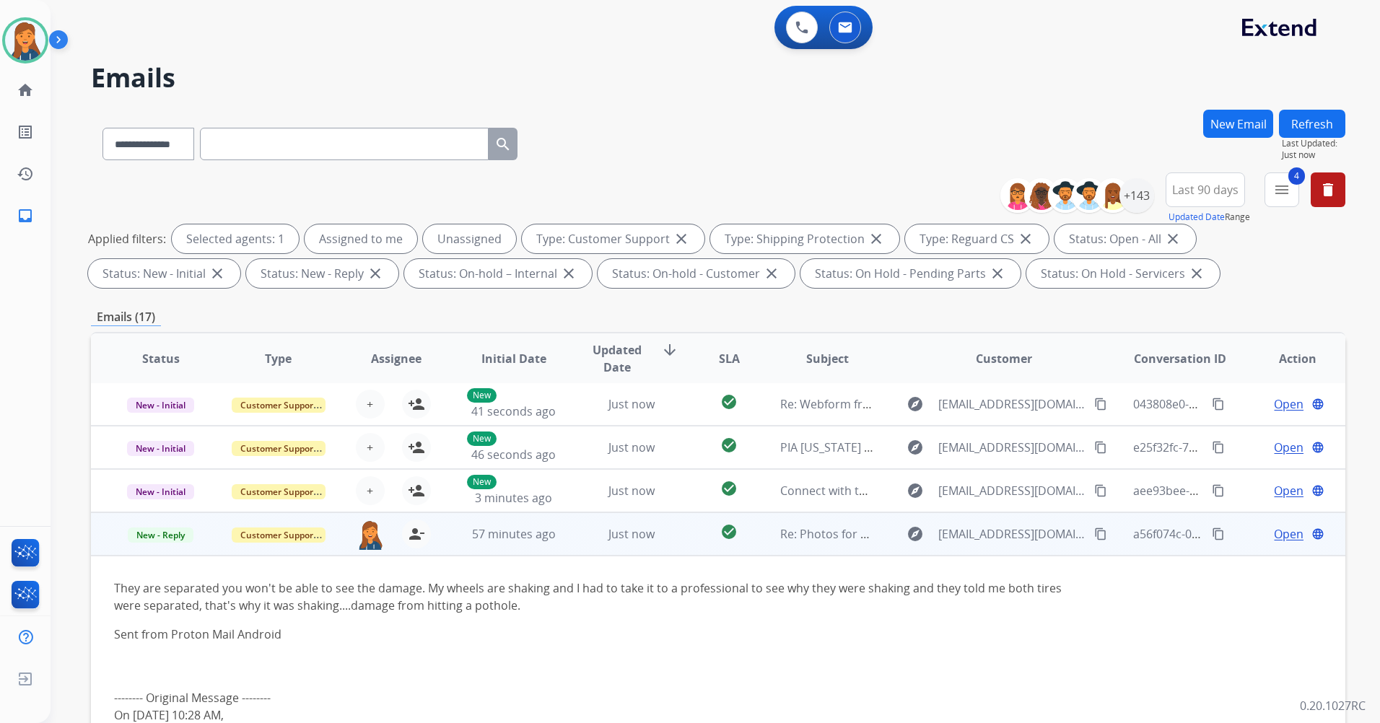
scroll to position [130, 0]
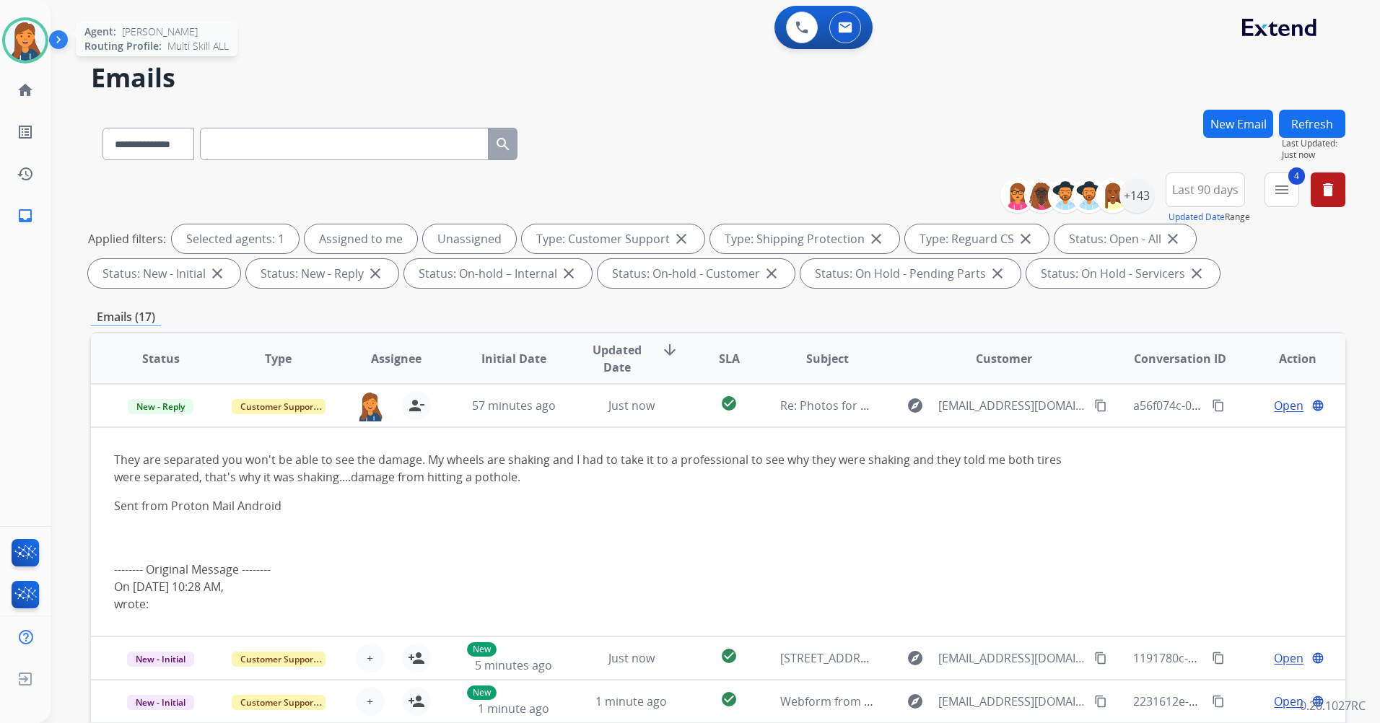
click at [24, 40] on img at bounding box center [25, 40] width 40 height 40
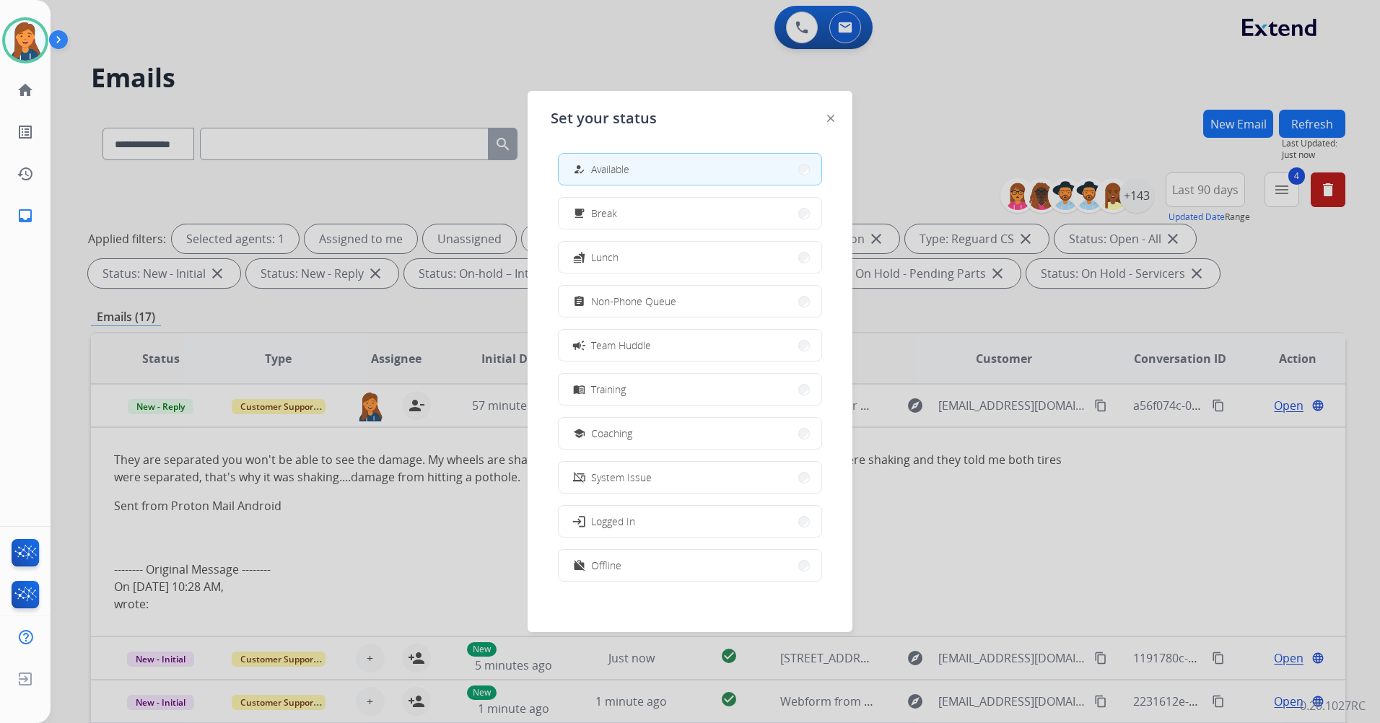
drag, startPoint x: 633, startPoint y: 304, endPoint x: 638, endPoint y: 314, distance: 11.3
click at [637, 312] on button "assignment Non-Phone Queue" at bounding box center [689, 301] width 263 height 31
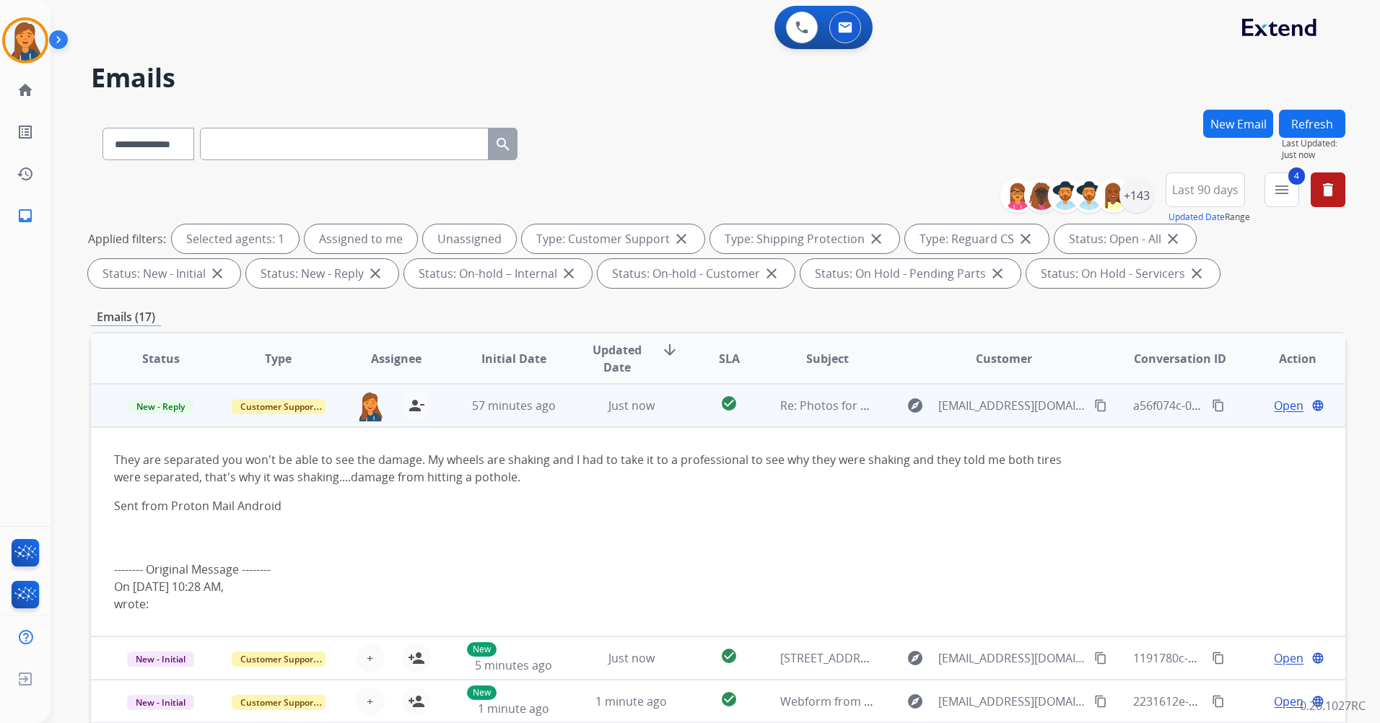
click at [1280, 405] on span "Open" at bounding box center [1288, 405] width 30 height 17
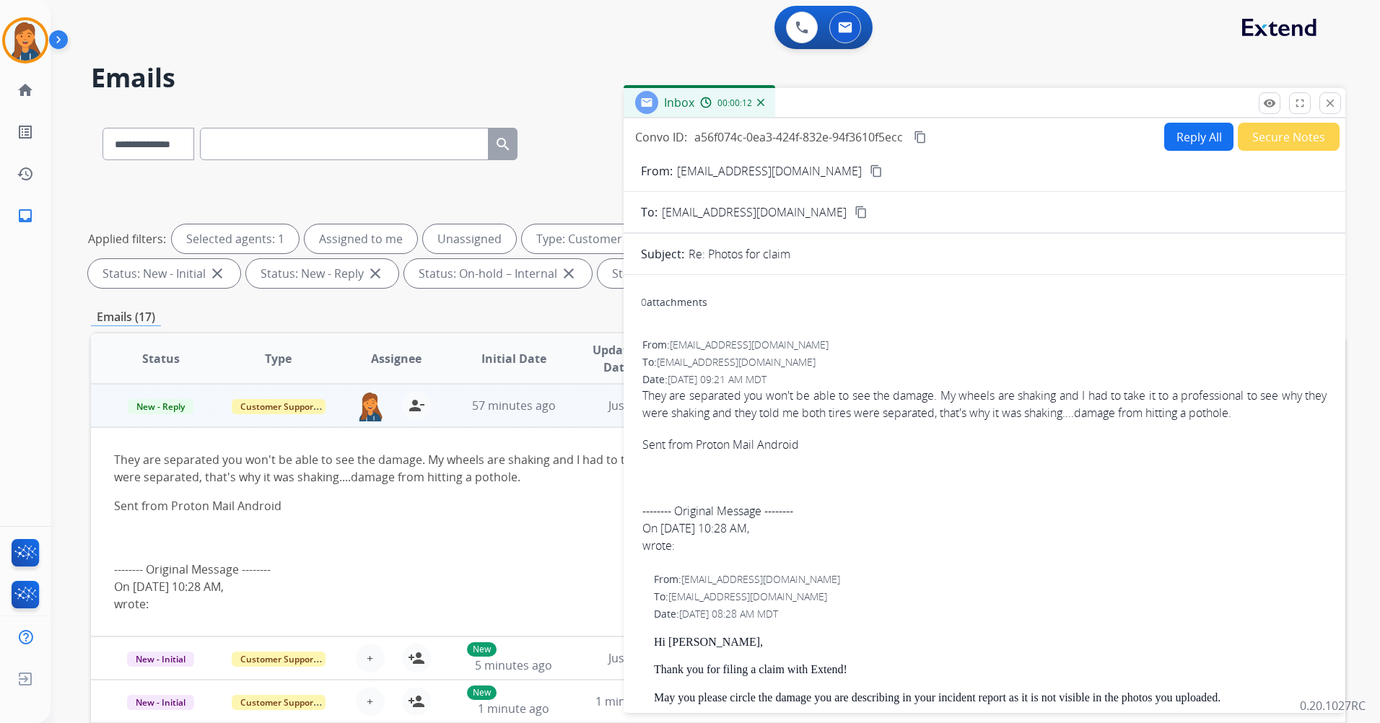
click at [1180, 152] on form "From: Eli2016@protonmail.com content_copy To: support@extend.com content_copy S…" at bounding box center [984, 582] width 722 height 863
click at [1183, 133] on button "Reply All" at bounding box center [1198, 137] width 69 height 28
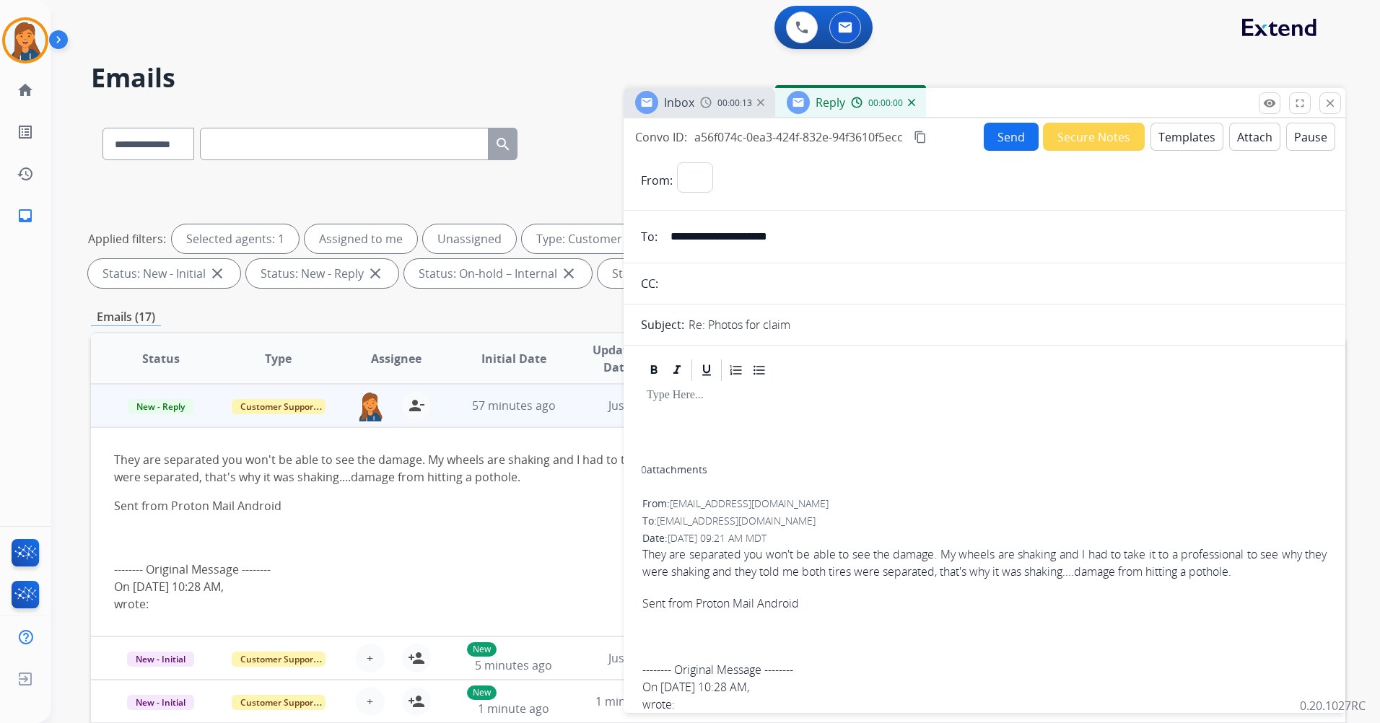
select select "**********"
click at [1172, 144] on button "Templates" at bounding box center [1186, 137] width 73 height 28
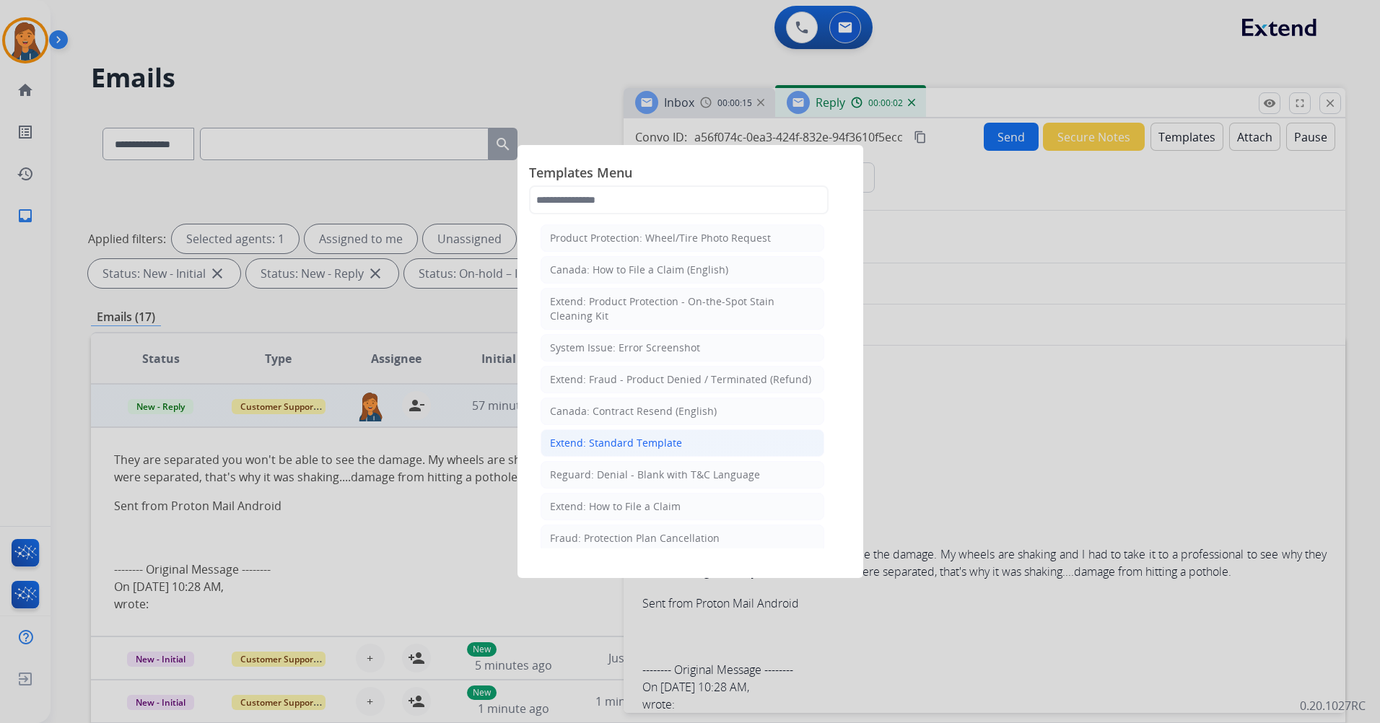
click at [588, 442] on div "Extend: Standard Template" at bounding box center [616, 443] width 132 height 14
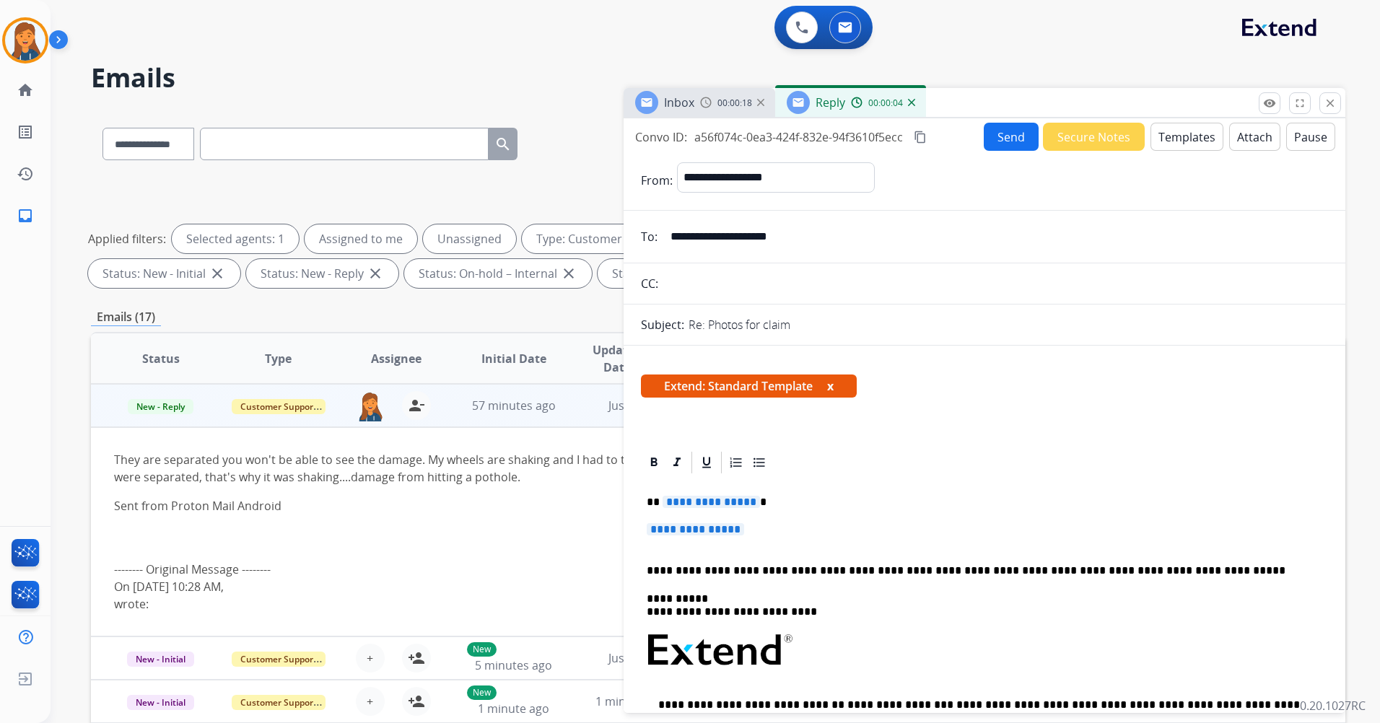
drag, startPoint x: 814, startPoint y: 244, endPoint x: 556, endPoint y: 230, distance: 258.7
click at [556, 230] on div "**********" at bounding box center [718, 500] width 1254 height 781
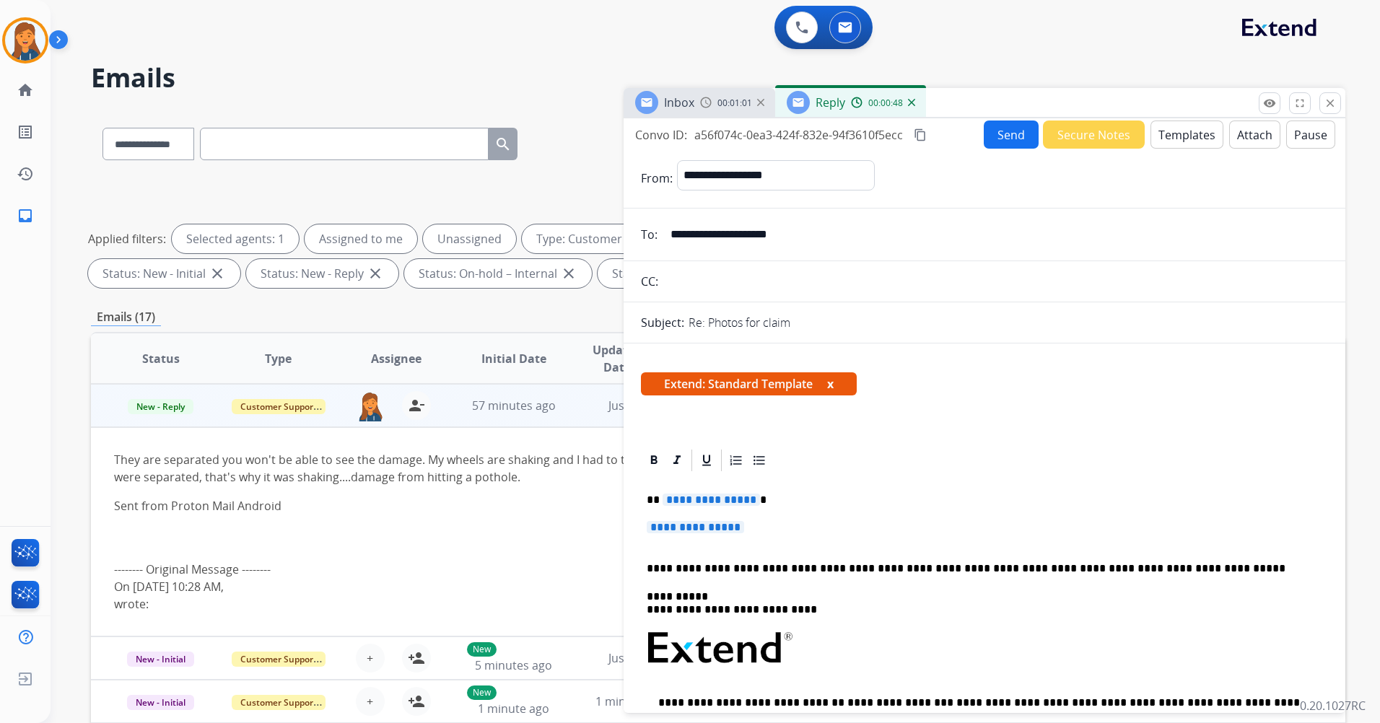
scroll to position [0, 0]
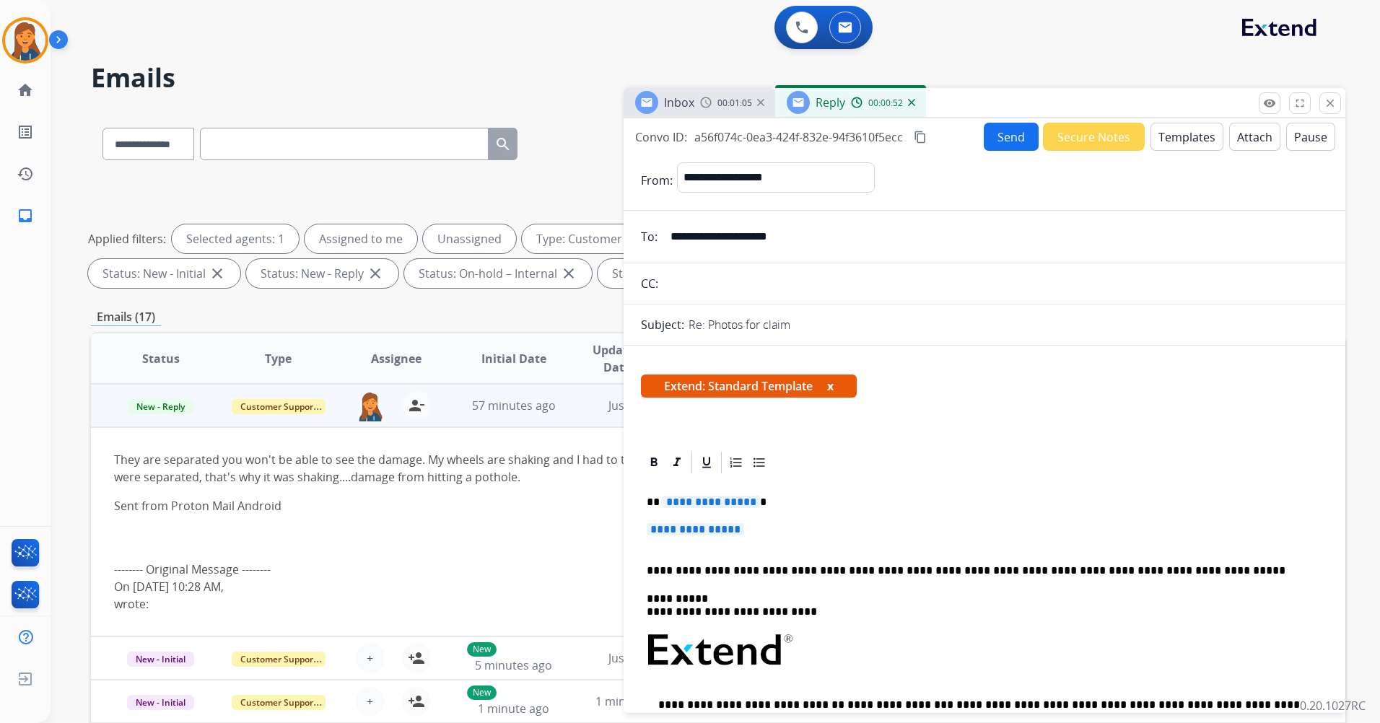
click at [684, 501] on span "**********" at bounding box center [710, 502] width 97 height 12
click at [670, 504] on p "********" at bounding box center [978, 502] width 664 height 13
click at [675, 540] on p "**********" at bounding box center [983, 536] width 675 height 27
click at [679, 535] on span "**********" at bounding box center [694, 529] width 97 height 12
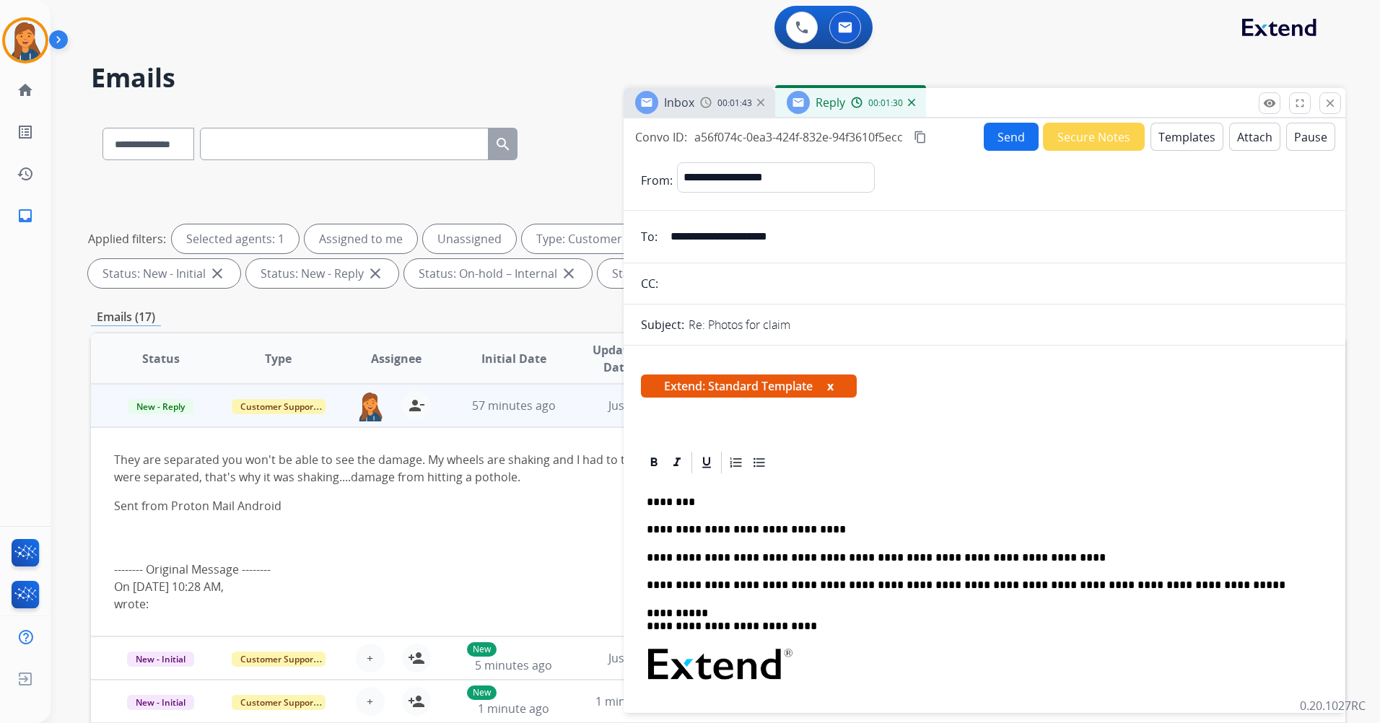
click at [1020, 147] on button "Send" at bounding box center [1010, 137] width 55 height 28
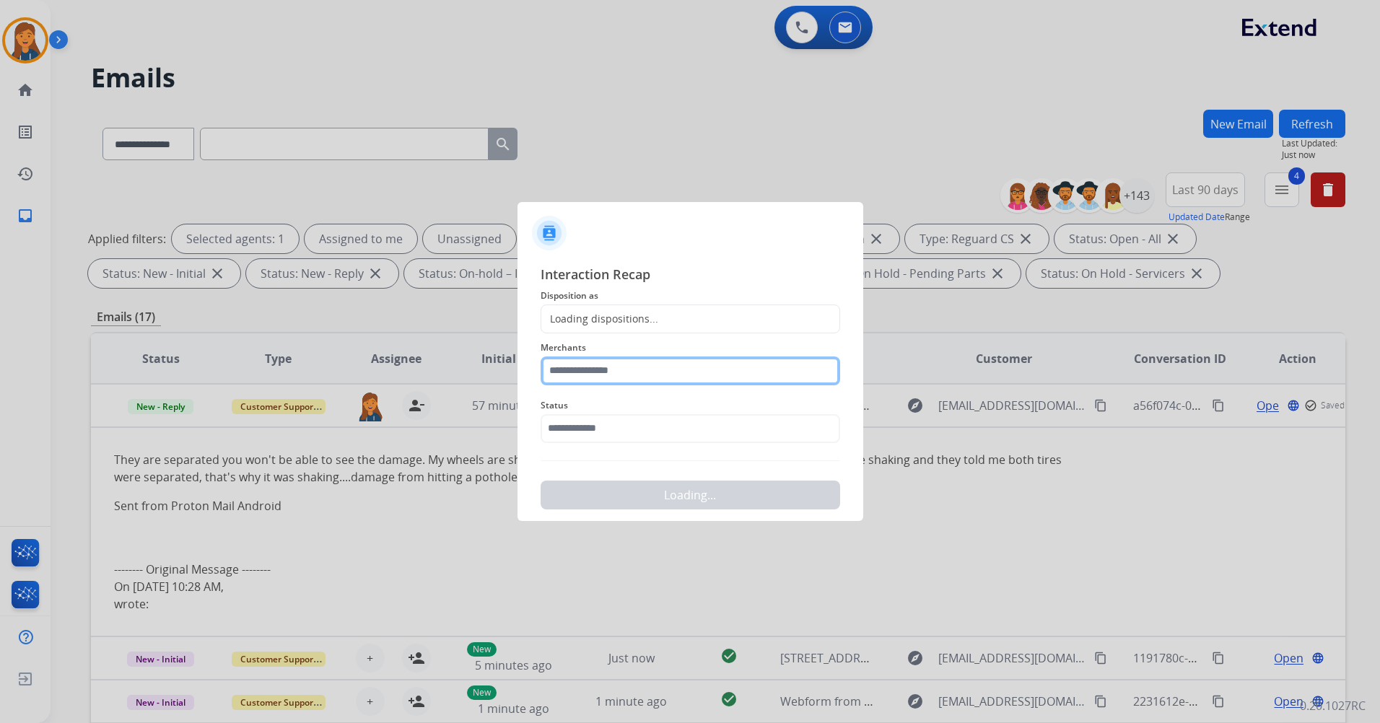
click at [636, 376] on input "text" at bounding box center [689, 370] width 299 height 29
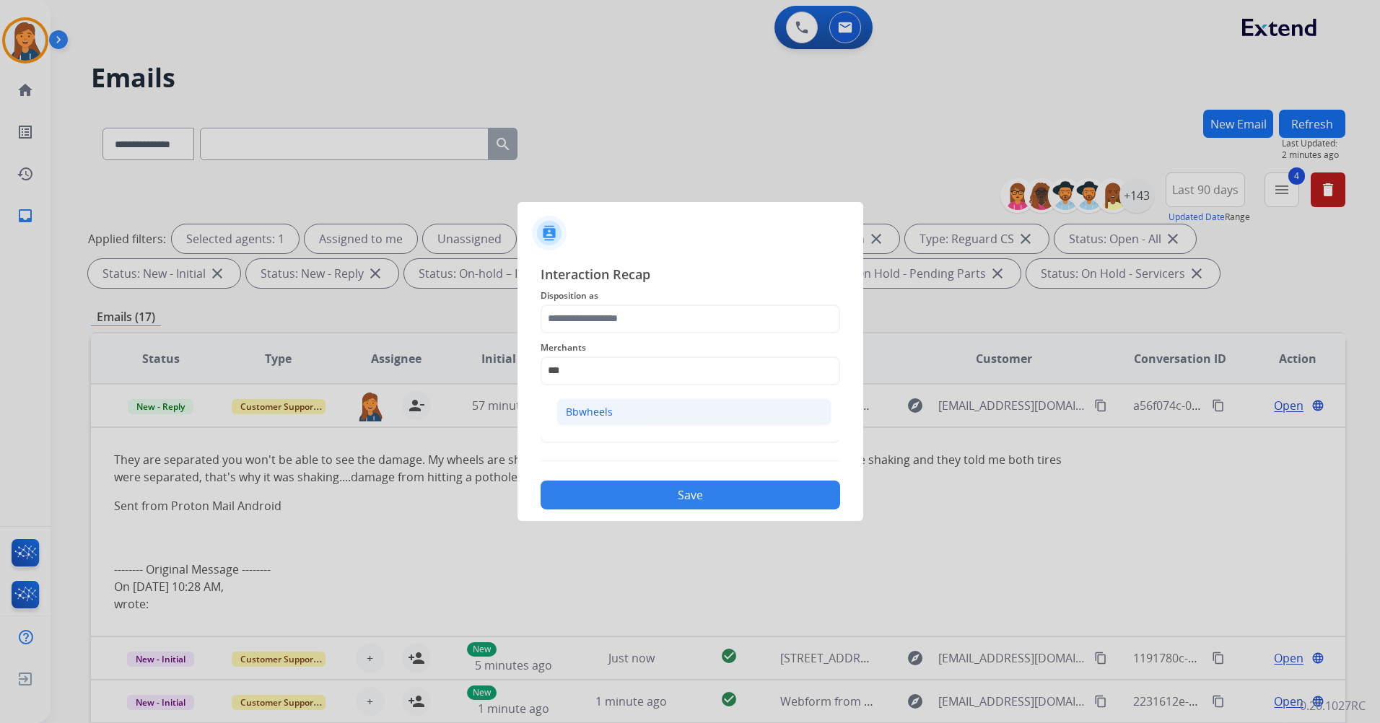
click at [583, 415] on div "Bbwheels" at bounding box center [589, 412] width 47 height 14
type input "********"
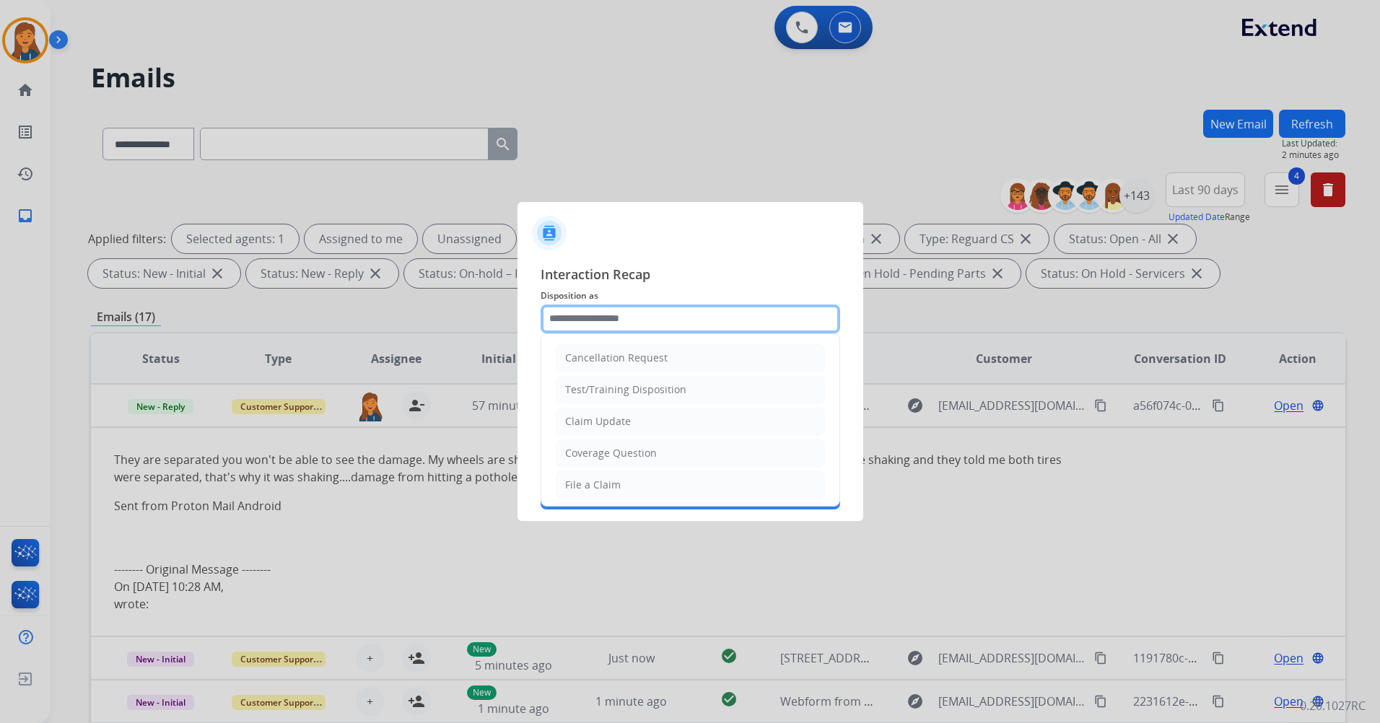
click at [605, 321] on input "text" at bounding box center [689, 318] width 299 height 29
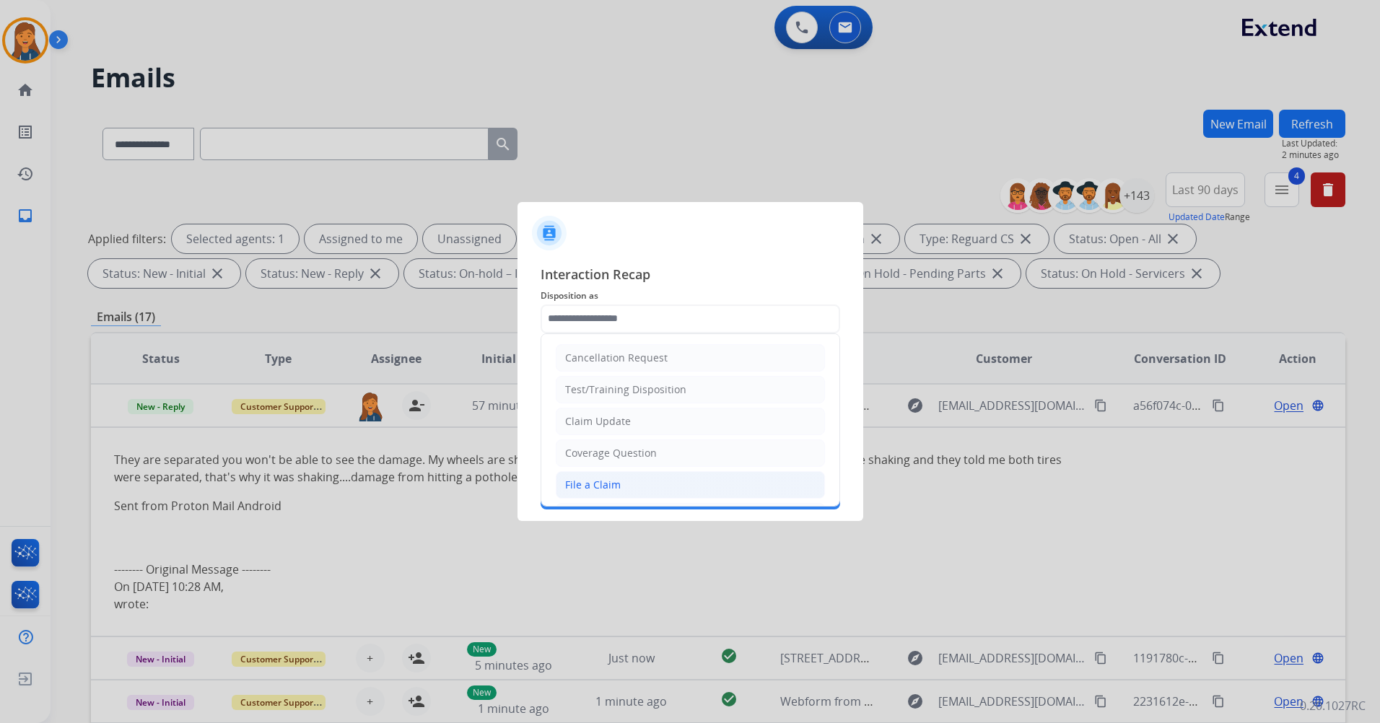
click at [580, 483] on div "File a Claim" at bounding box center [593, 485] width 56 height 14
type input "**********"
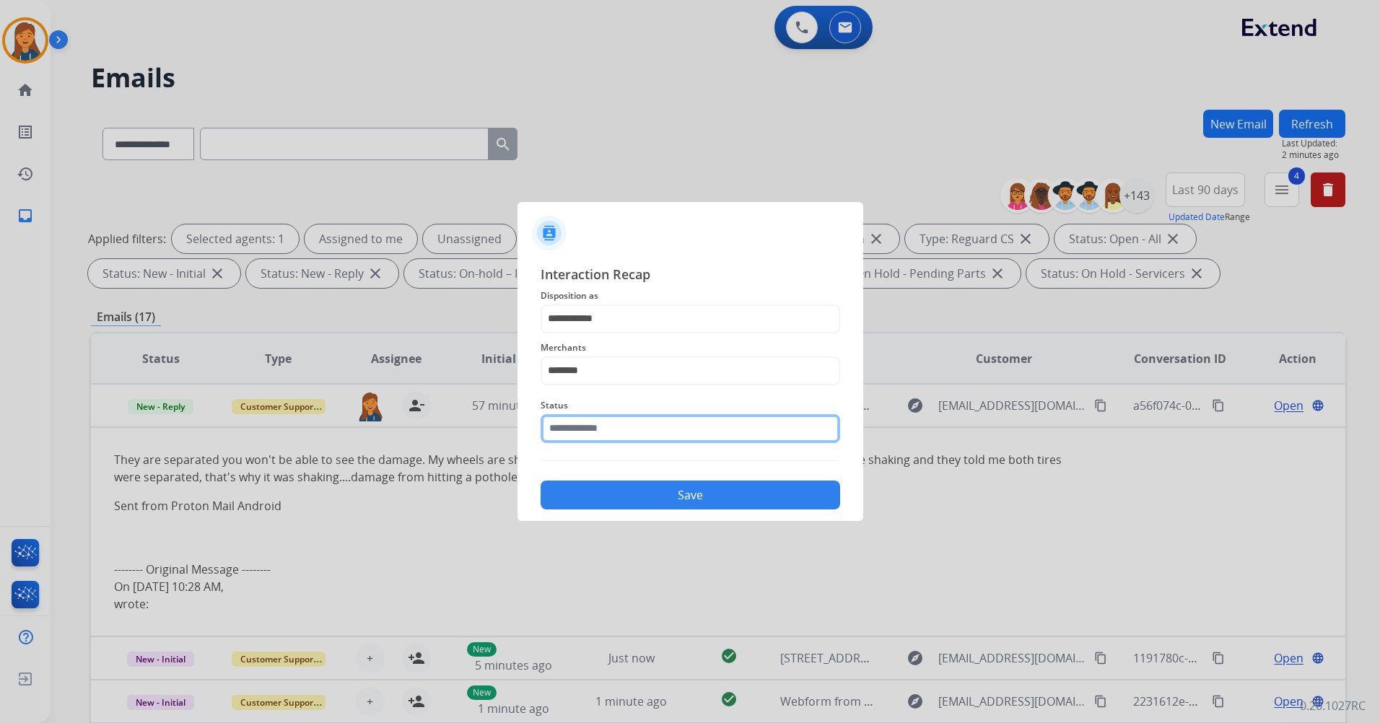
click at [589, 433] on input "text" at bounding box center [689, 428] width 299 height 29
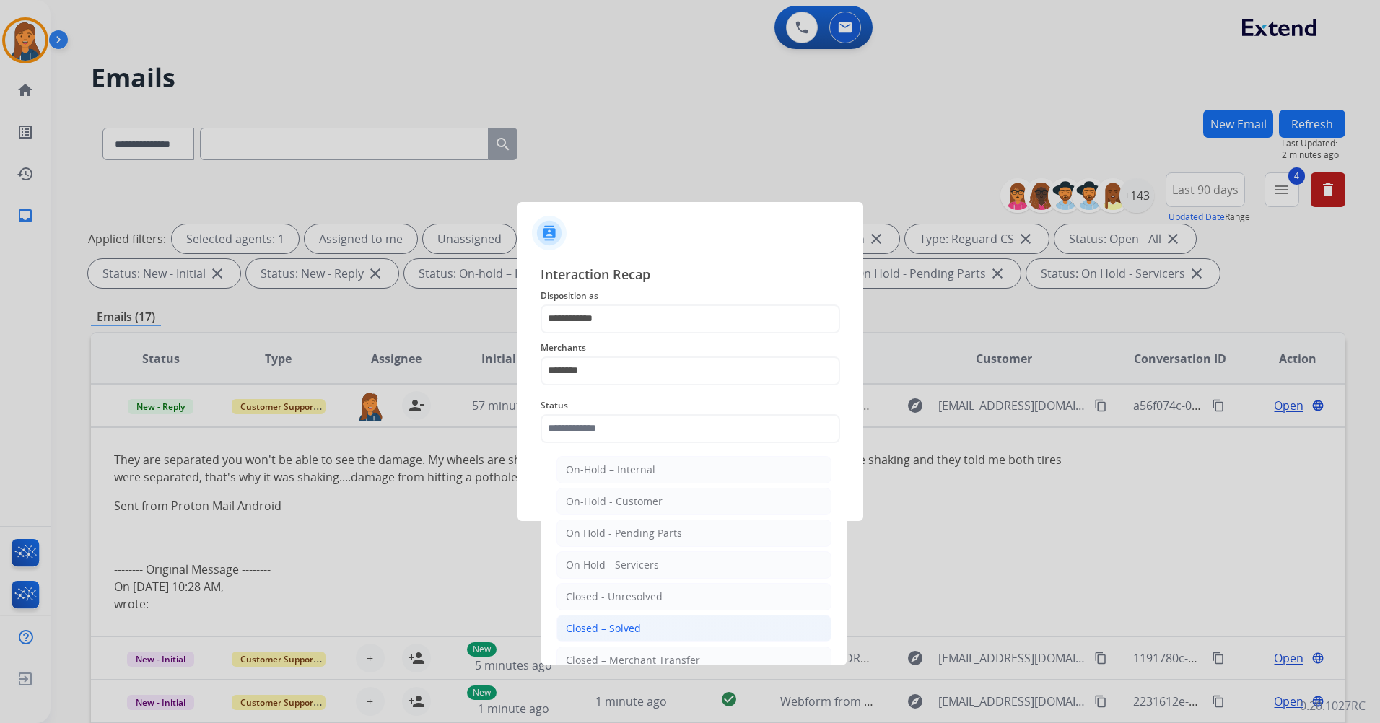
click at [587, 628] on div "Closed – Solved" at bounding box center [603, 628] width 75 height 14
type input "**********"
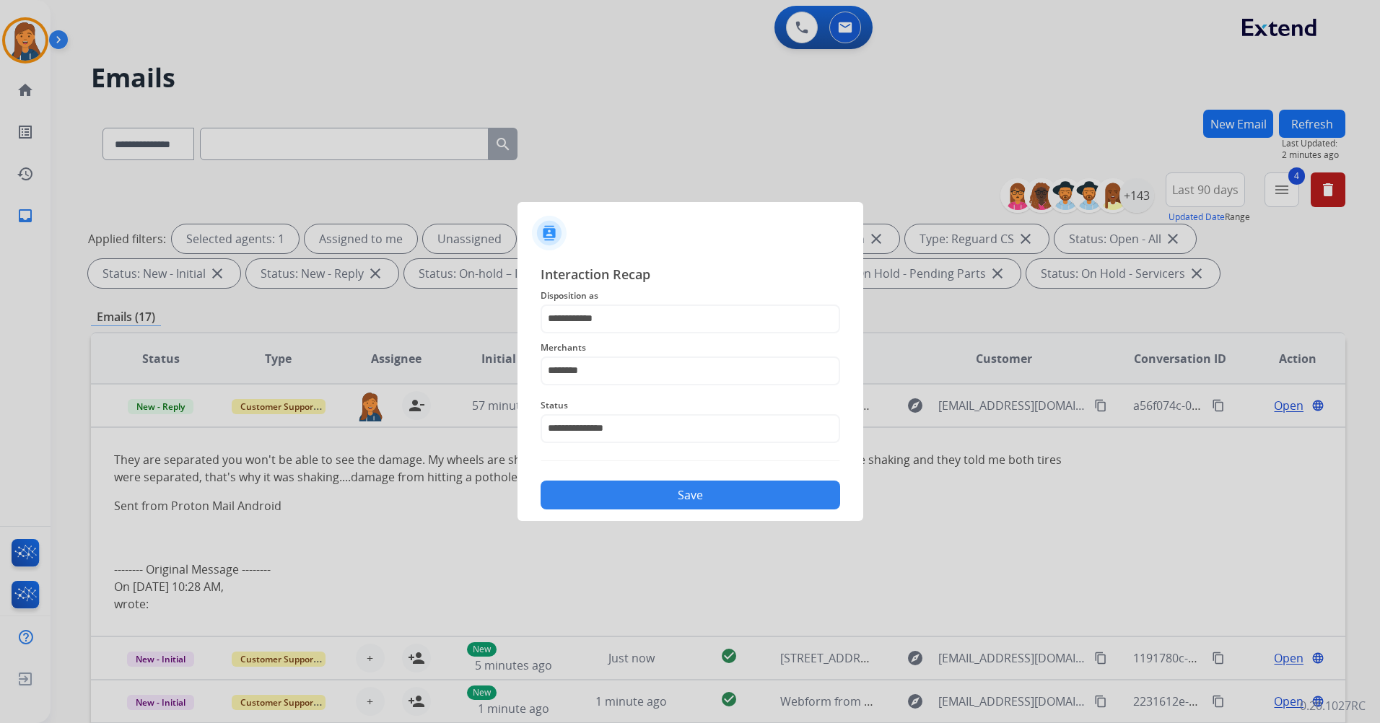
click at [597, 512] on div "**********" at bounding box center [690, 387] width 346 height 269
click at [657, 485] on button "Save" at bounding box center [689, 495] width 299 height 29
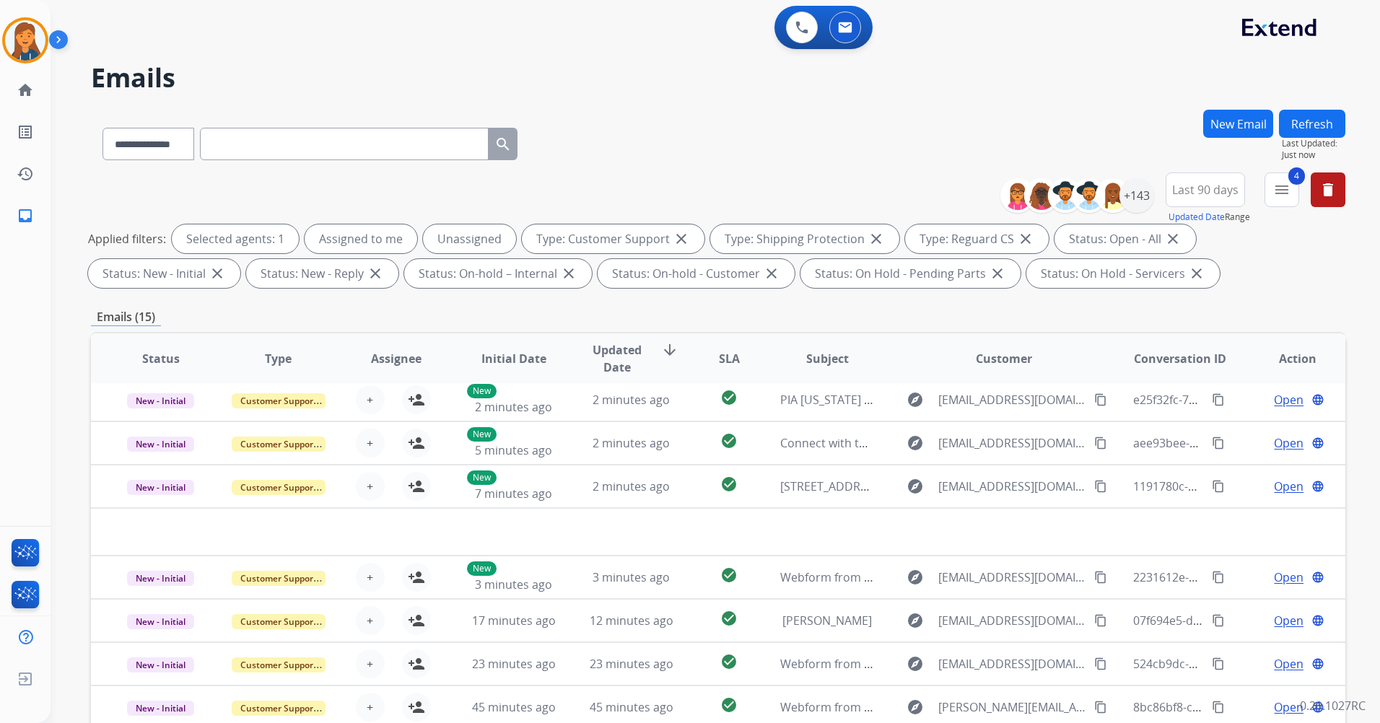
scroll to position [49, 0]
drag, startPoint x: 18, startPoint y: 51, endPoint x: 47, endPoint y: 60, distance: 30.3
click at [19, 51] on img at bounding box center [25, 40] width 40 height 40
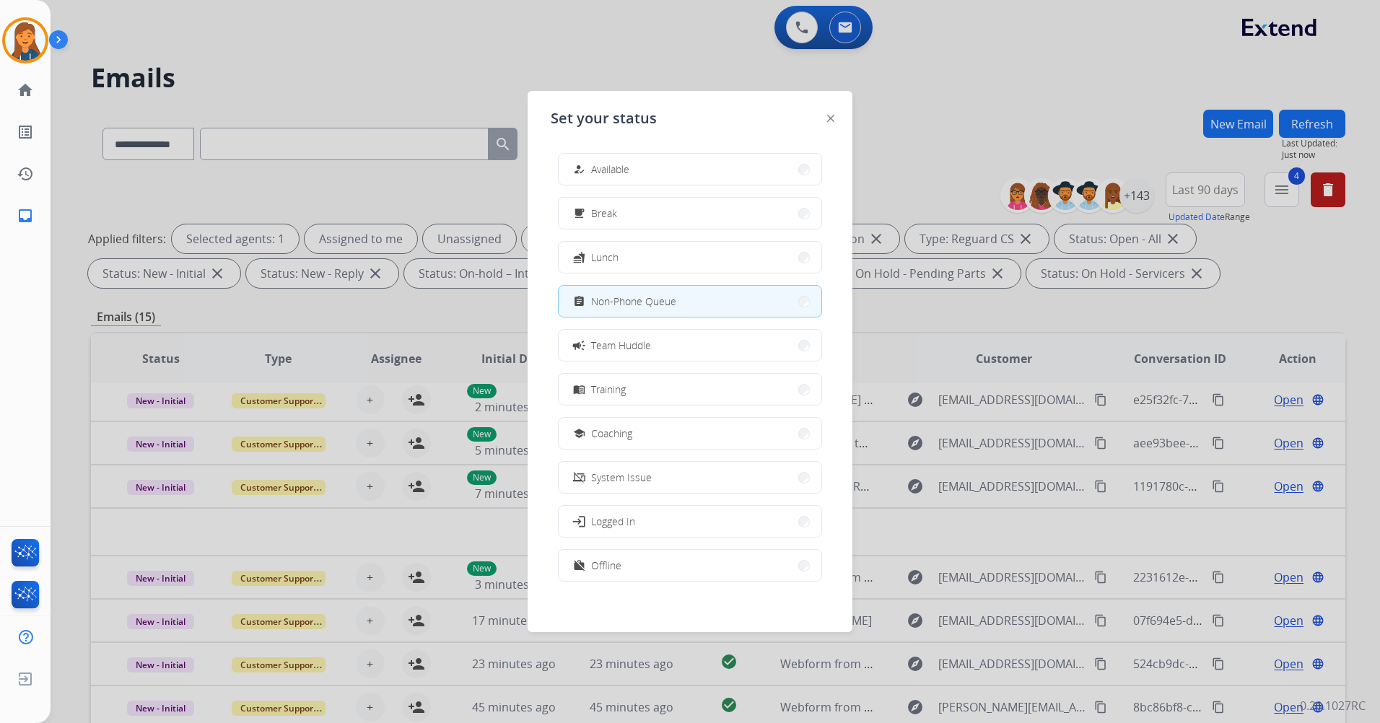
click at [659, 165] on button "how_to_reg Available" at bounding box center [689, 169] width 263 height 31
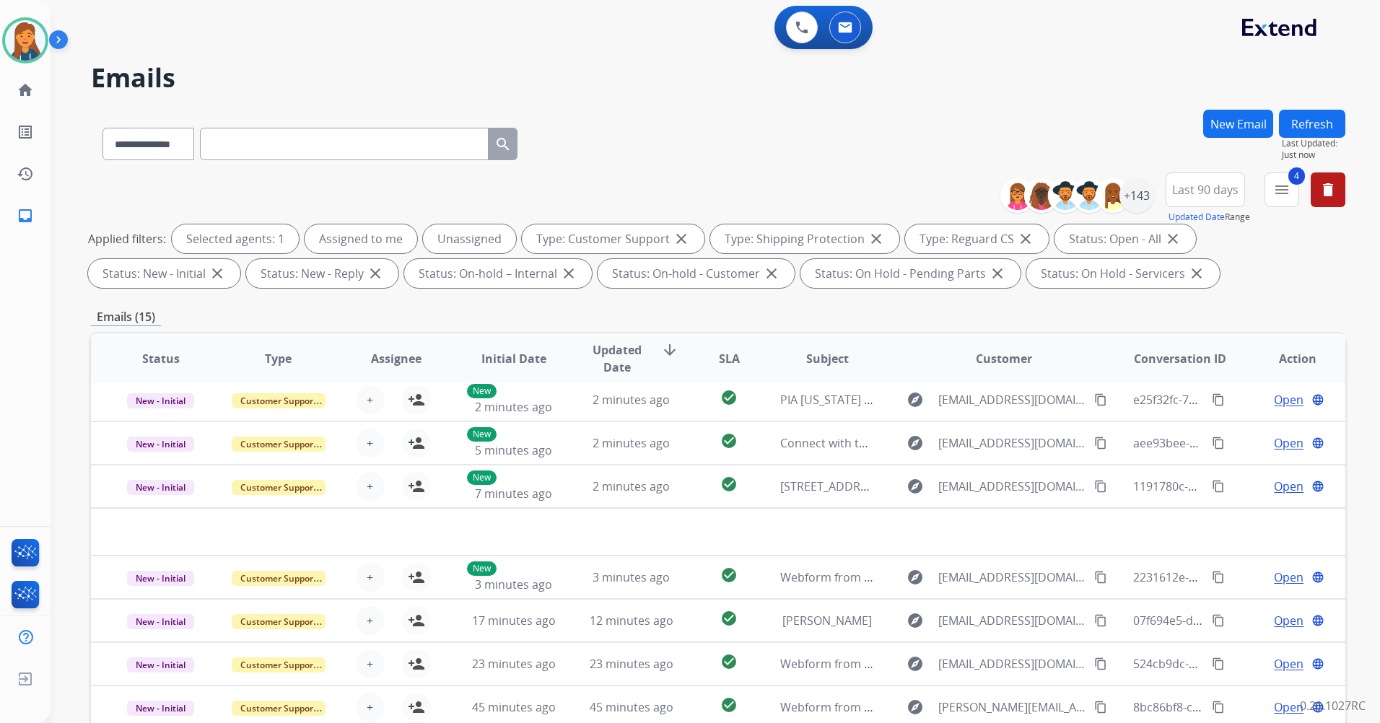
click at [650, 149] on div "**********" at bounding box center [718, 141] width 1254 height 63
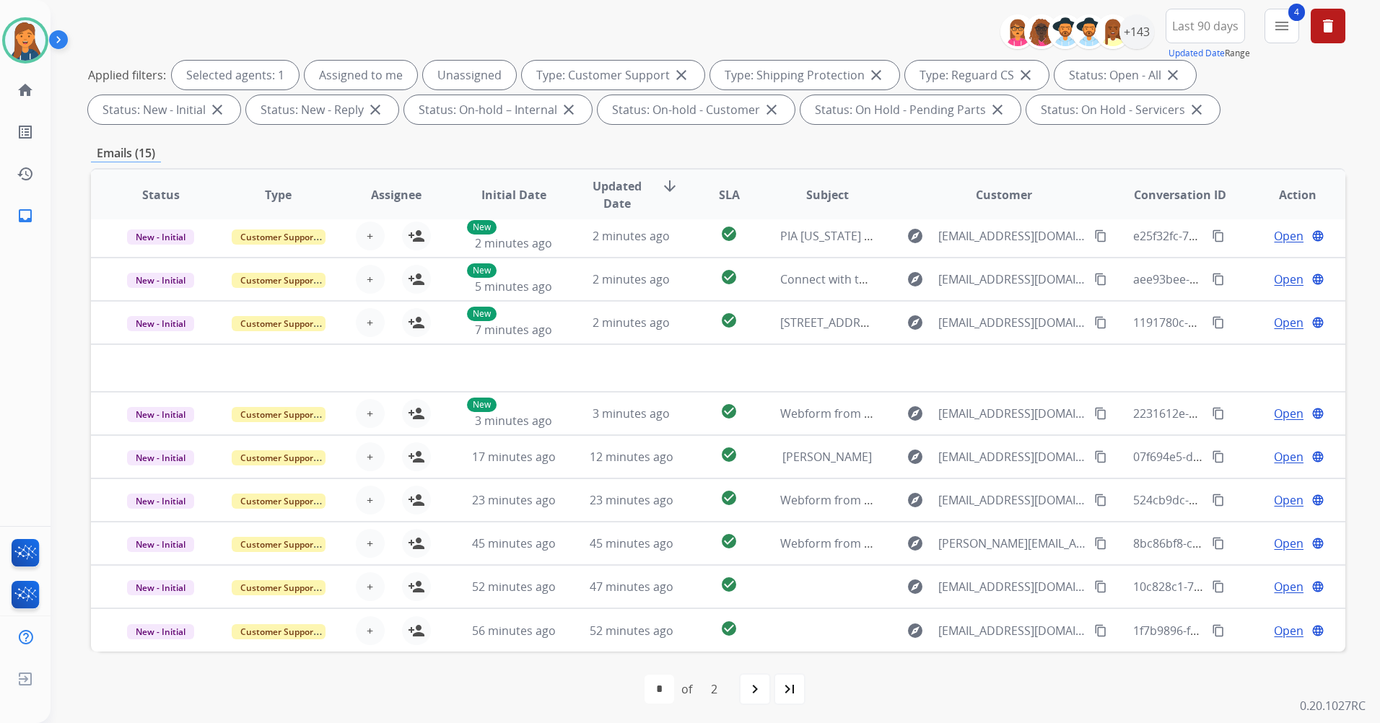
scroll to position [167, 0]
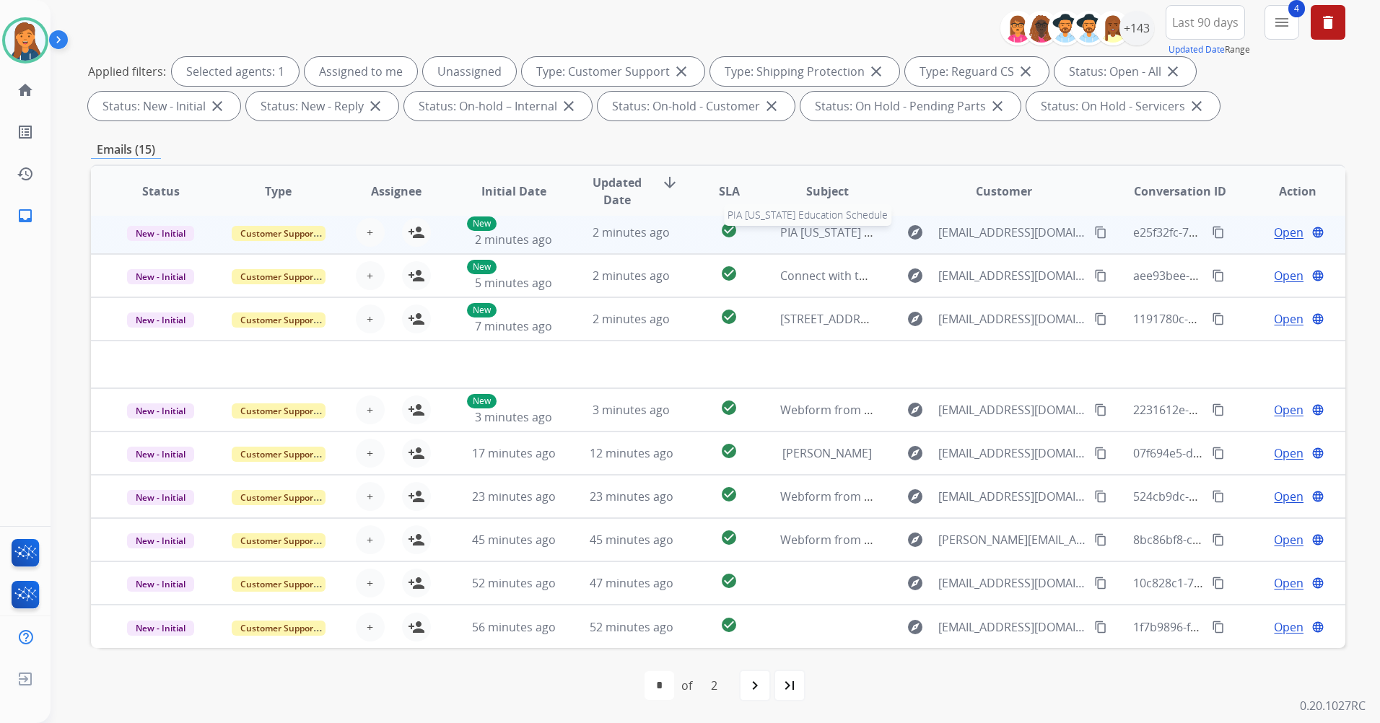
click at [807, 236] on span "PIA Texas Education Schedule" at bounding box center [875, 232] width 191 height 16
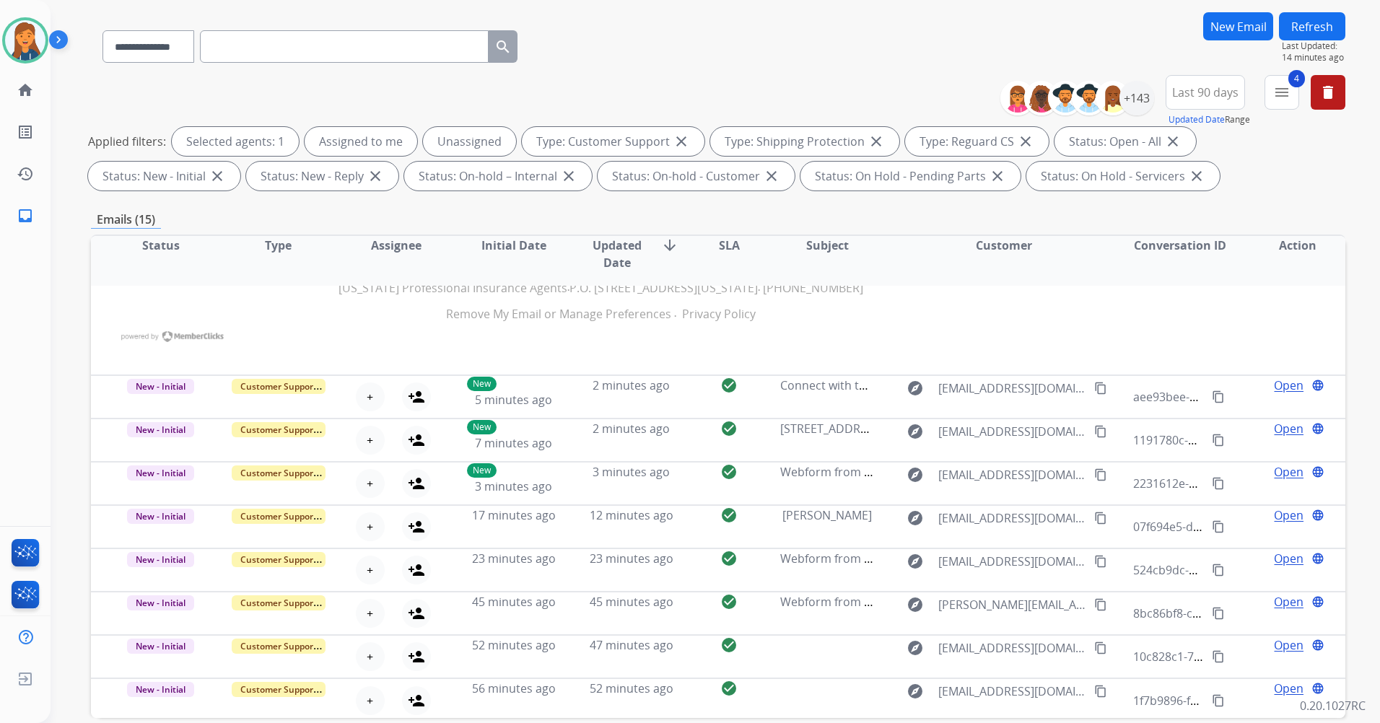
scroll to position [0, 0]
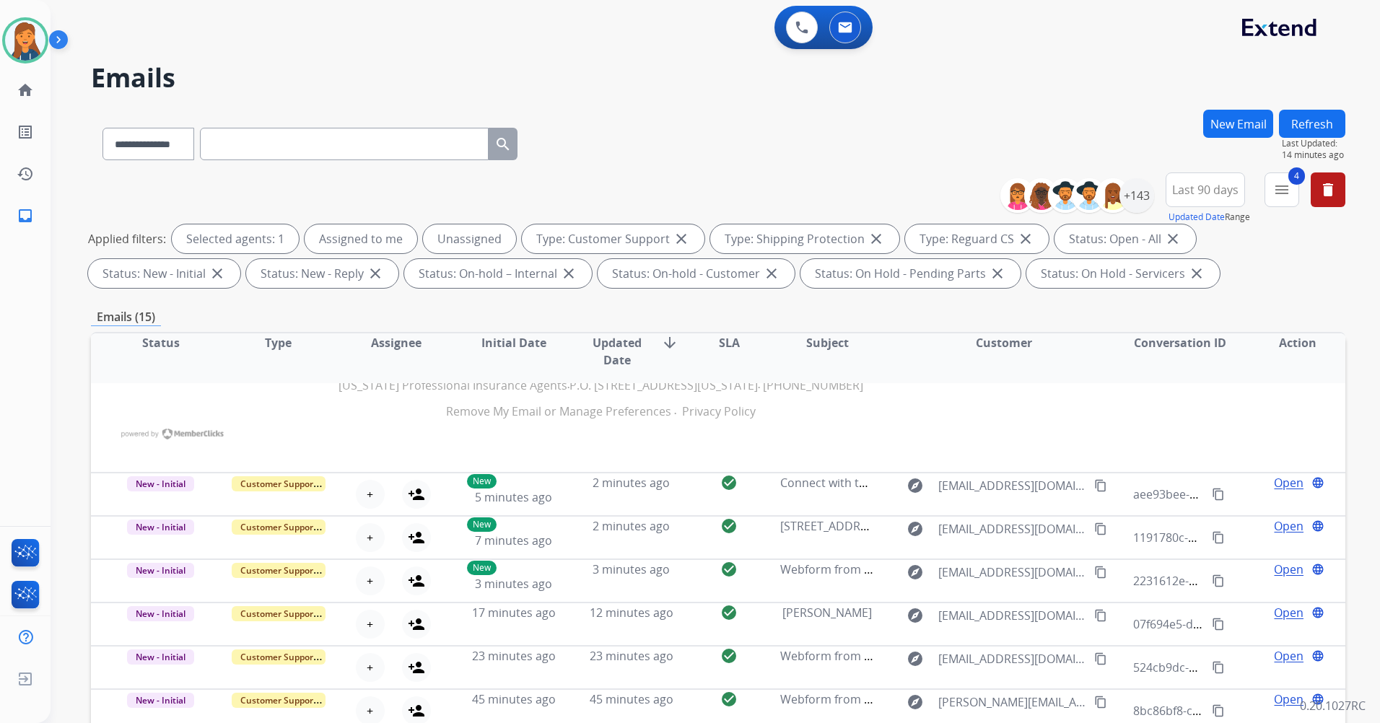
click at [1304, 131] on button "Refresh" at bounding box center [1312, 124] width 66 height 28
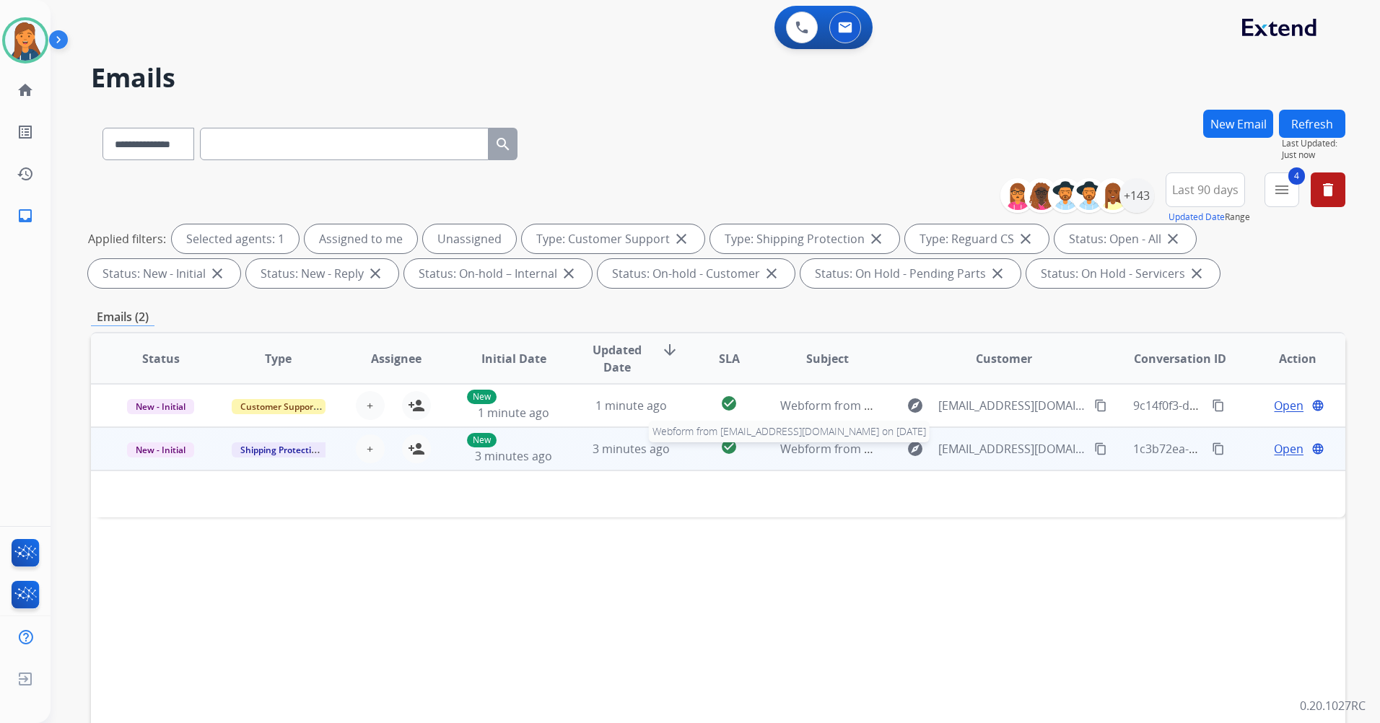
click at [824, 447] on span "Webform from Sayeefpatwary1@gmail.com on 10/06/2025" at bounding box center [943, 449] width 327 height 16
click at [828, 452] on span "Webform from Sayeefpatwary1@gmail.com on 10/06/2025" at bounding box center [943, 450] width 327 height 16
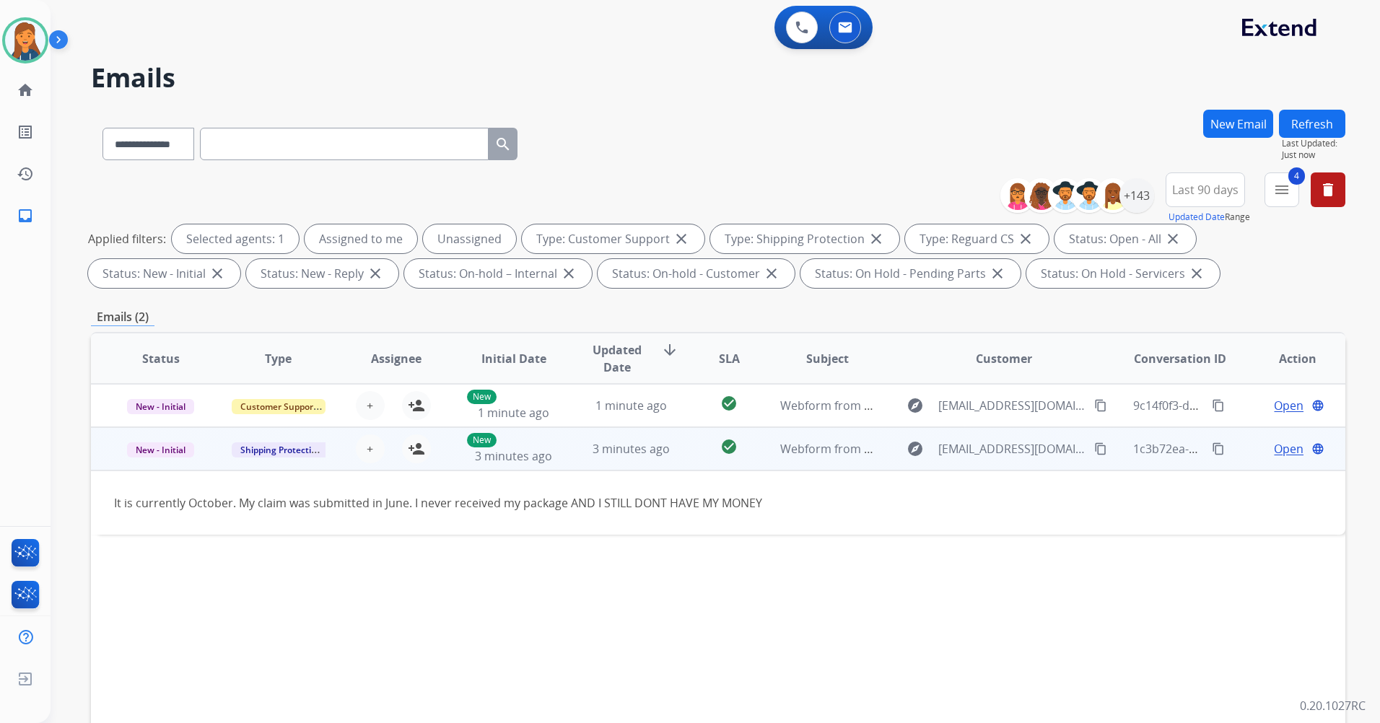
click at [1094, 446] on mat-icon "content_copy" at bounding box center [1100, 448] width 13 height 13
click at [418, 445] on mat-icon "person_add" at bounding box center [416, 448] width 17 height 17
click at [1282, 445] on span "Open" at bounding box center [1288, 448] width 30 height 17
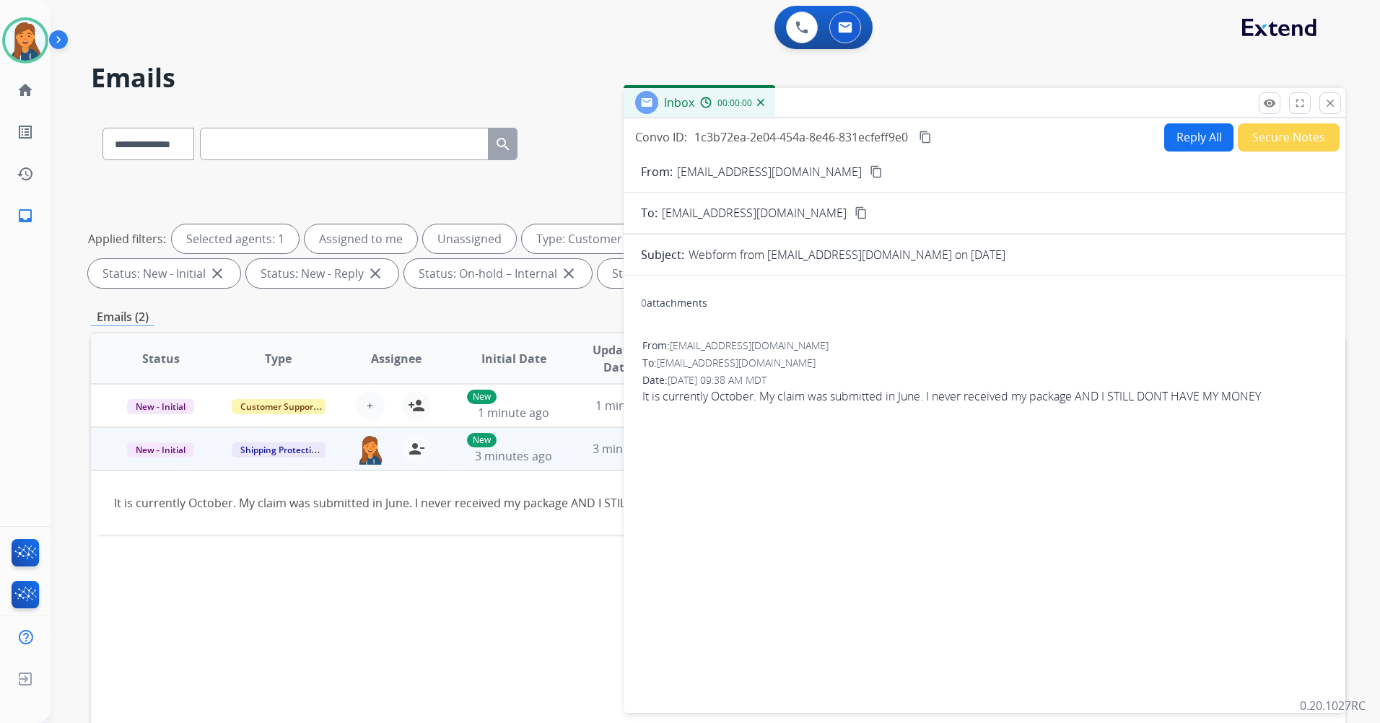
click at [1181, 141] on button "Reply All" at bounding box center [1198, 137] width 69 height 28
select select "**********"
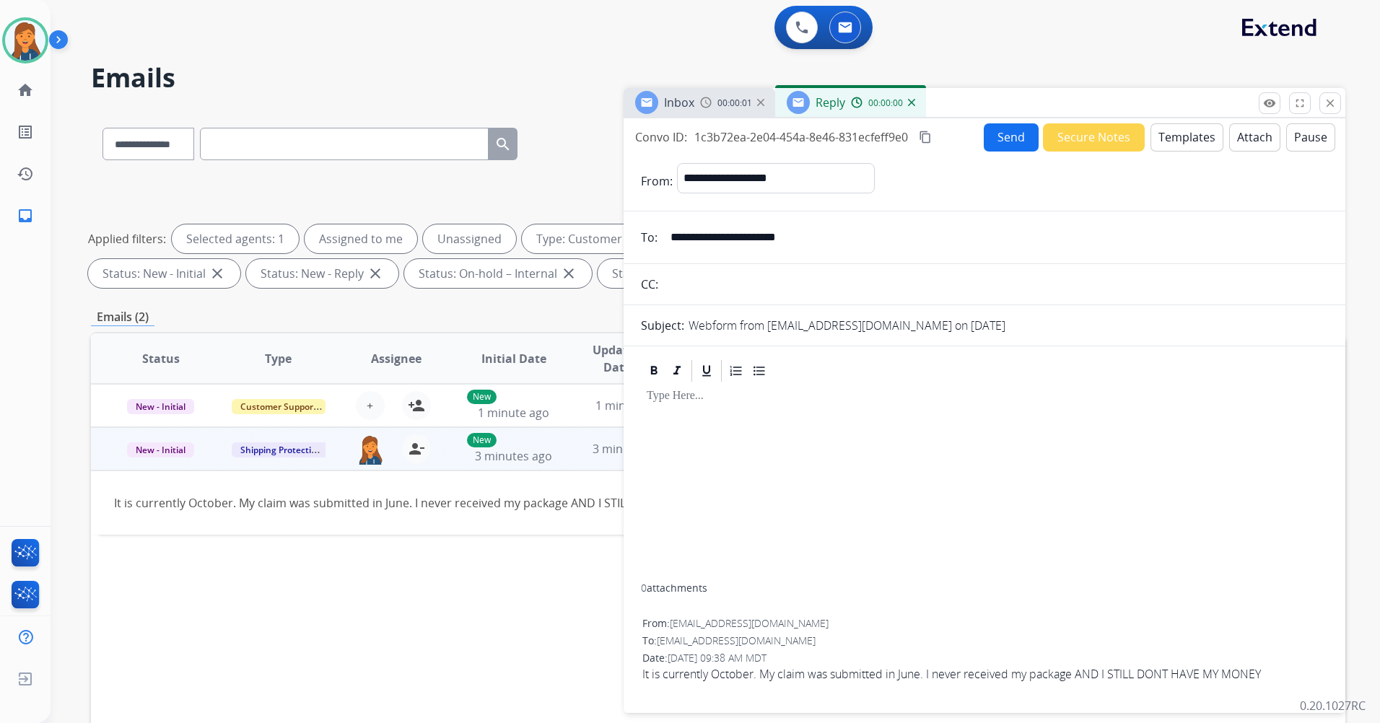
click at [1193, 141] on button "Templates" at bounding box center [1186, 137] width 73 height 28
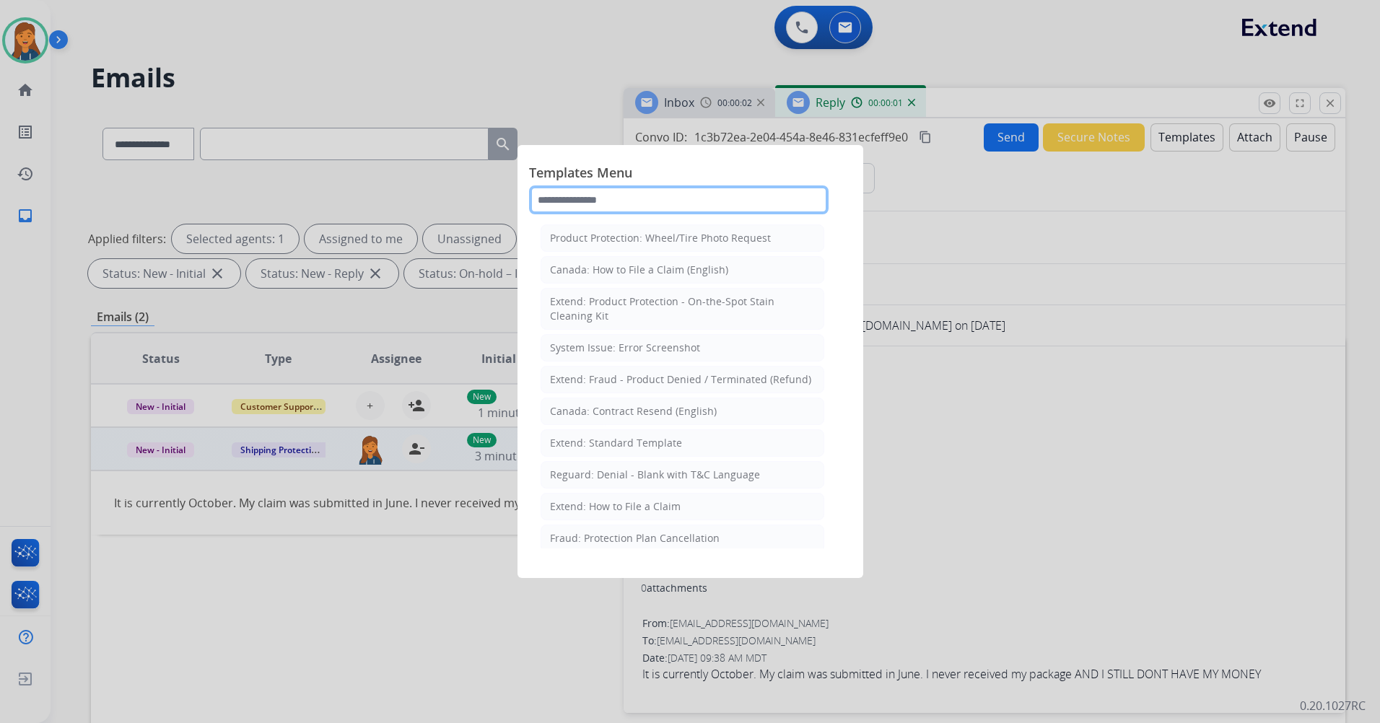
click at [724, 201] on input "text" at bounding box center [678, 199] width 299 height 29
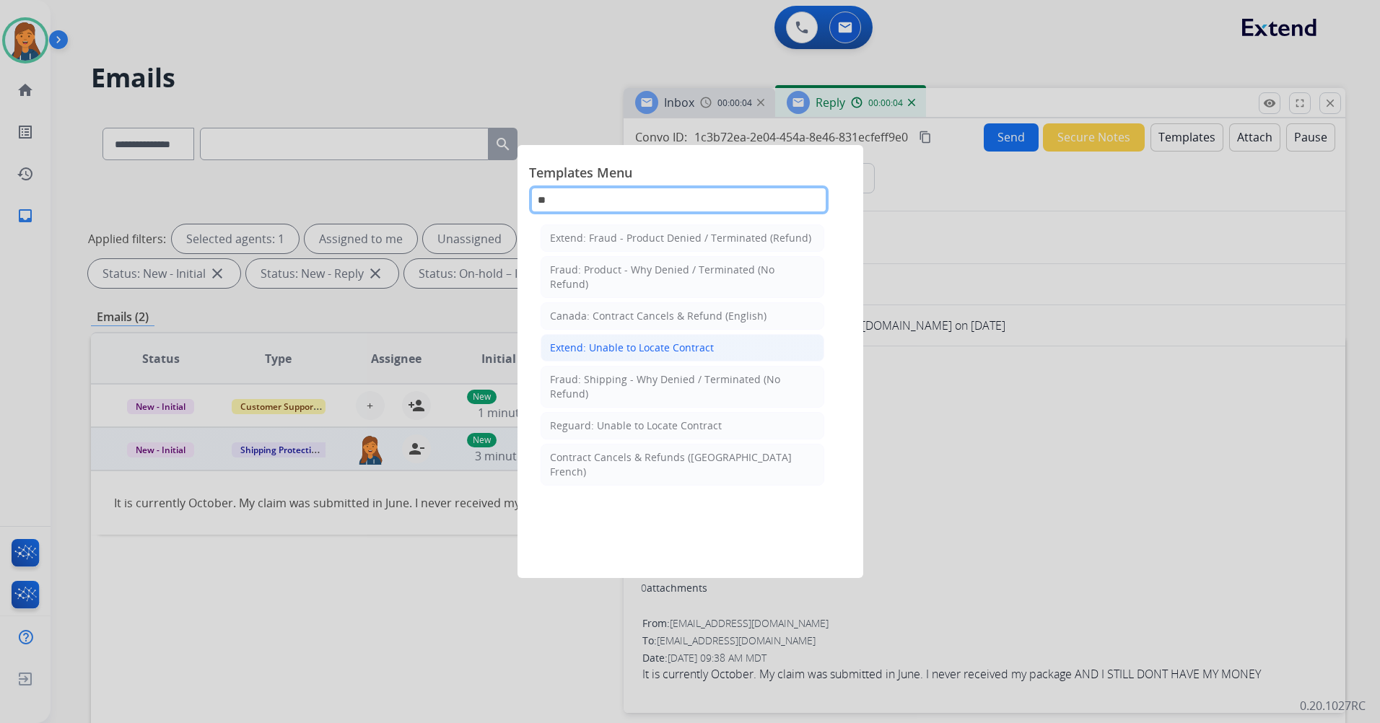
type input "**"
click at [639, 354] on div "Extend: Unable to Locate Contract" at bounding box center [632, 348] width 164 height 14
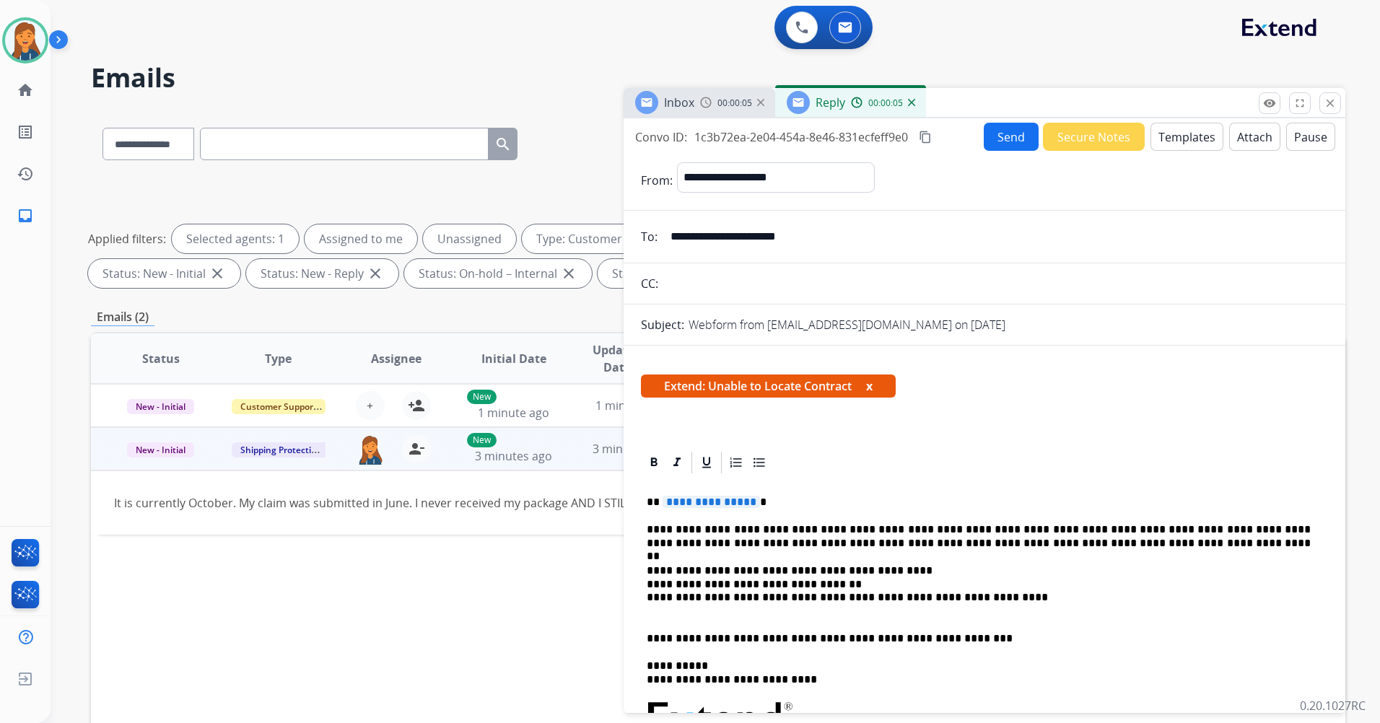
click at [723, 501] on span "**********" at bounding box center [710, 502] width 97 height 12
click at [999, 140] on button "Send" at bounding box center [1010, 137] width 55 height 28
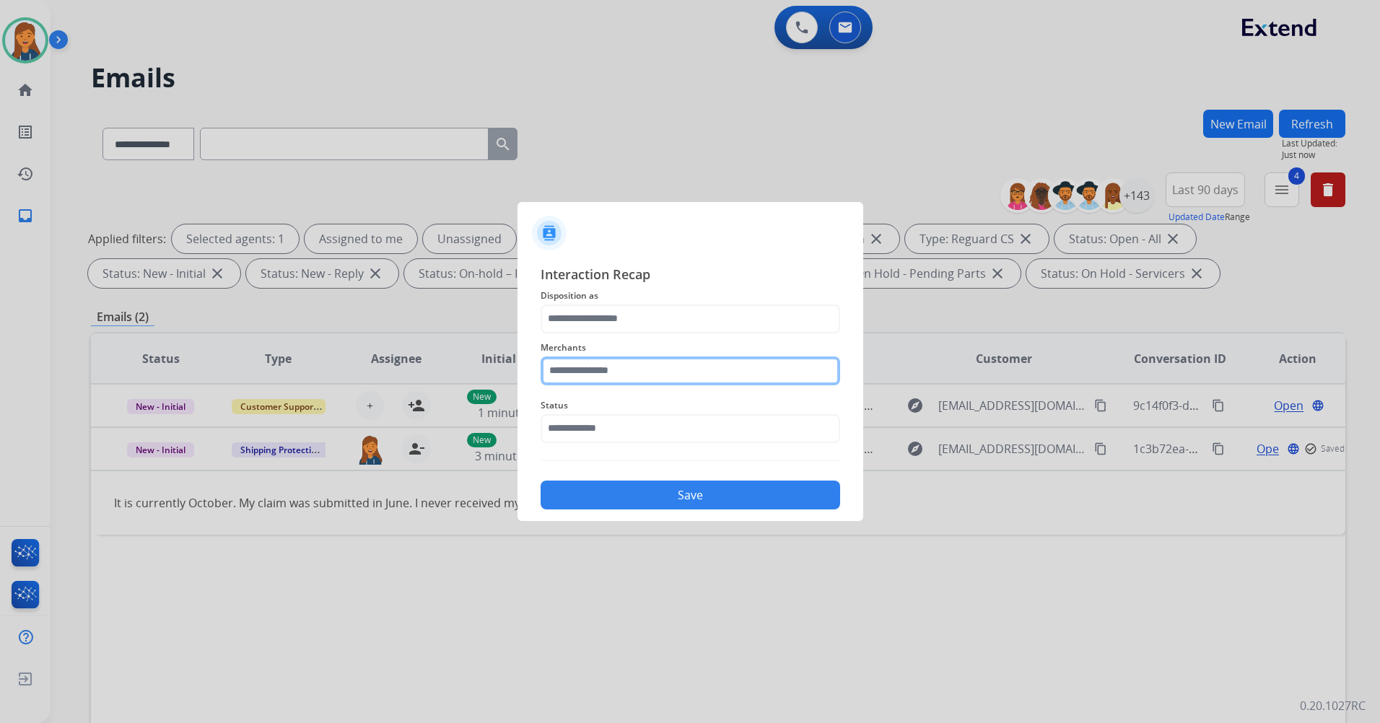
click at [680, 374] on input "text" at bounding box center [689, 370] width 299 height 29
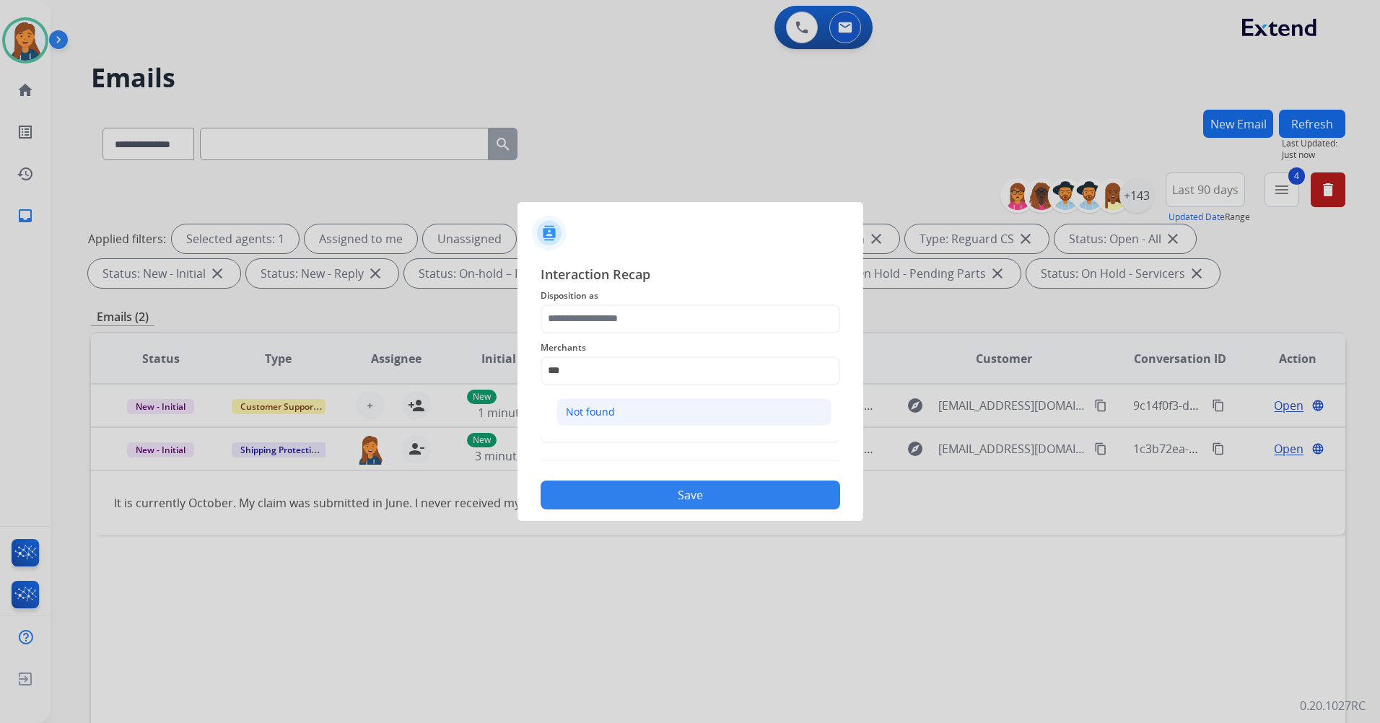
click at [616, 418] on li "Not found" at bounding box center [693, 411] width 275 height 27
type input "*********"
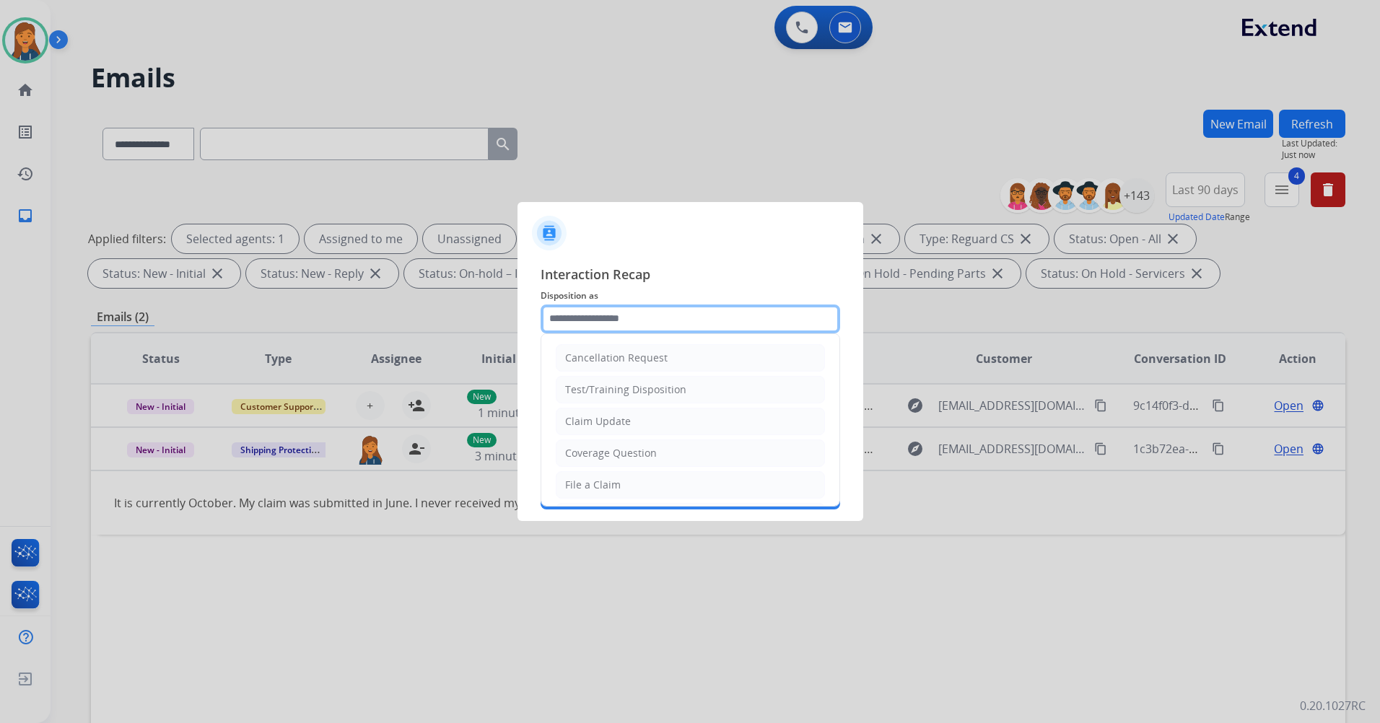
click at [632, 330] on input "text" at bounding box center [689, 318] width 299 height 29
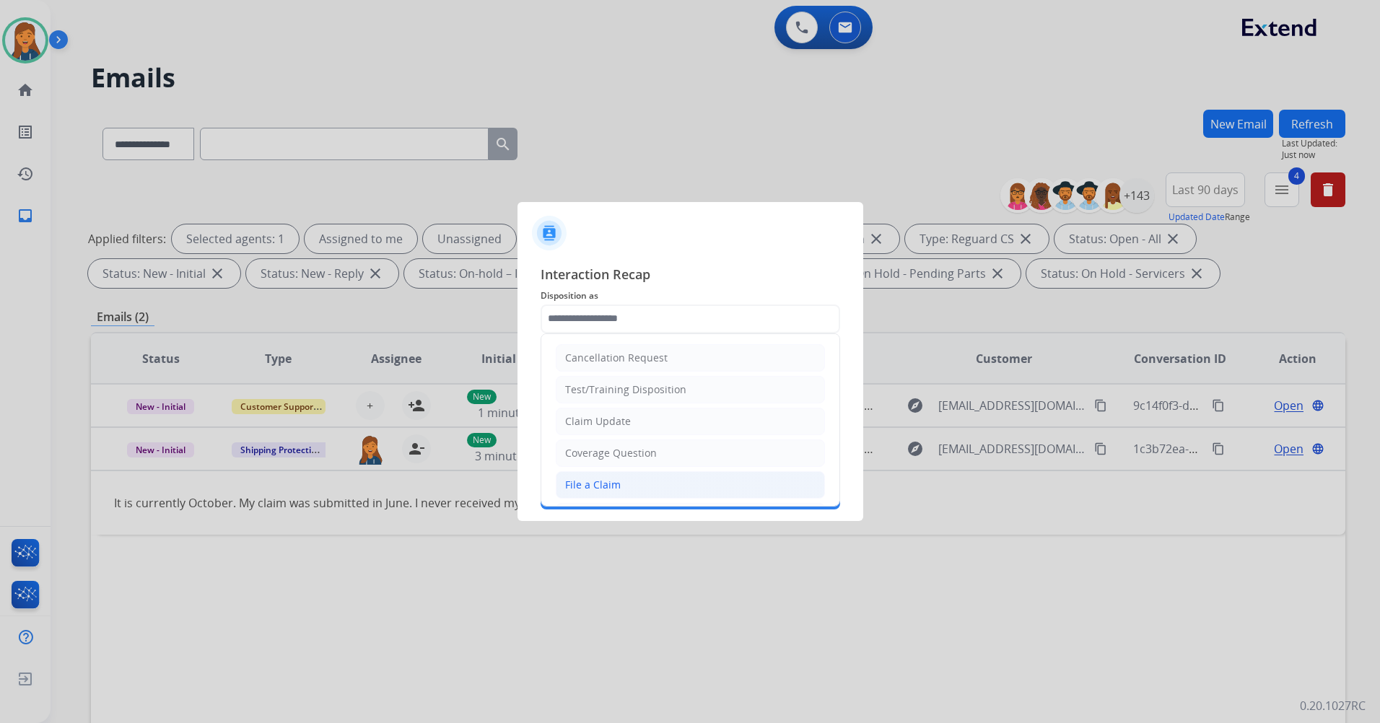
drag, startPoint x: 603, startPoint y: 490, endPoint x: 600, endPoint y: 455, distance: 34.8
click at [603, 491] on div "File a Claim" at bounding box center [593, 485] width 56 height 14
type input "**********"
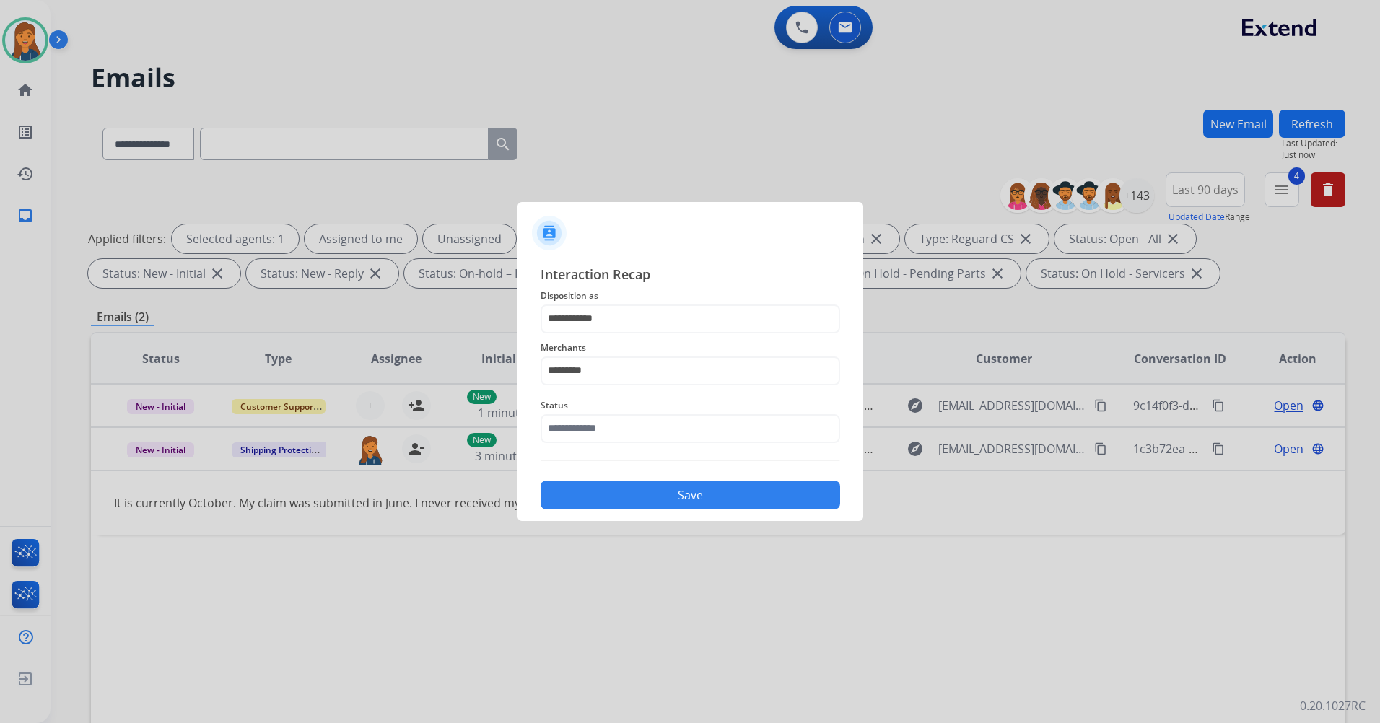
click at [597, 411] on span "Status" at bounding box center [689, 405] width 299 height 17
click at [598, 427] on input "text" at bounding box center [689, 428] width 299 height 29
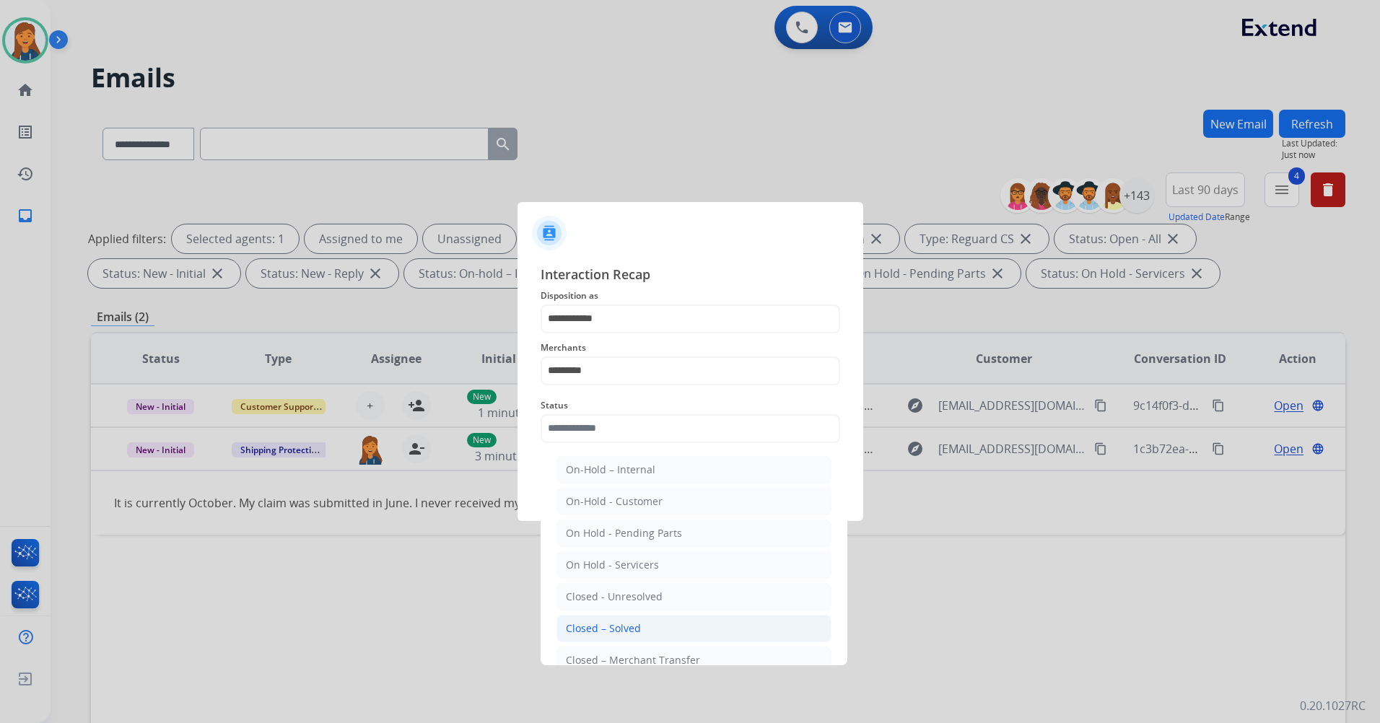
click at [579, 632] on div "Closed – Solved" at bounding box center [603, 628] width 75 height 14
type input "**********"
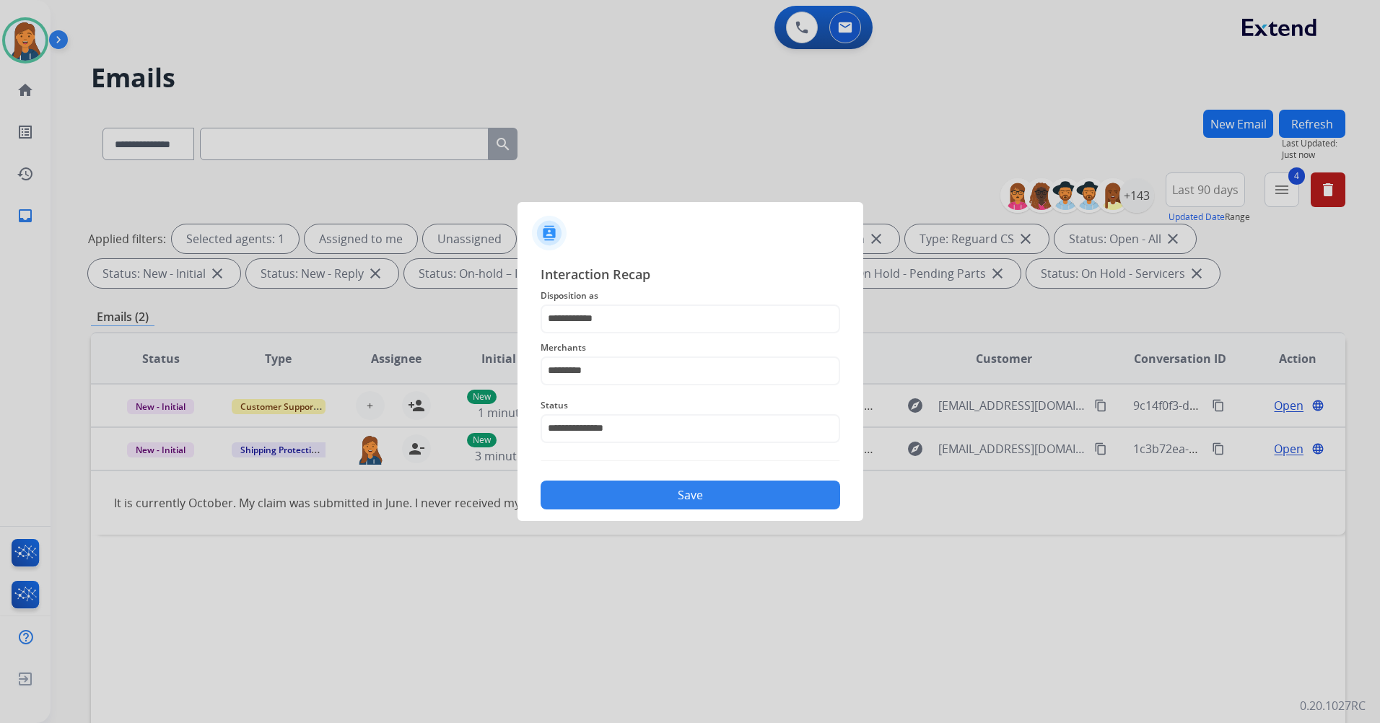
click at [623, 494] on button "Save" at bounding box center [689, 495] width 299 height 29
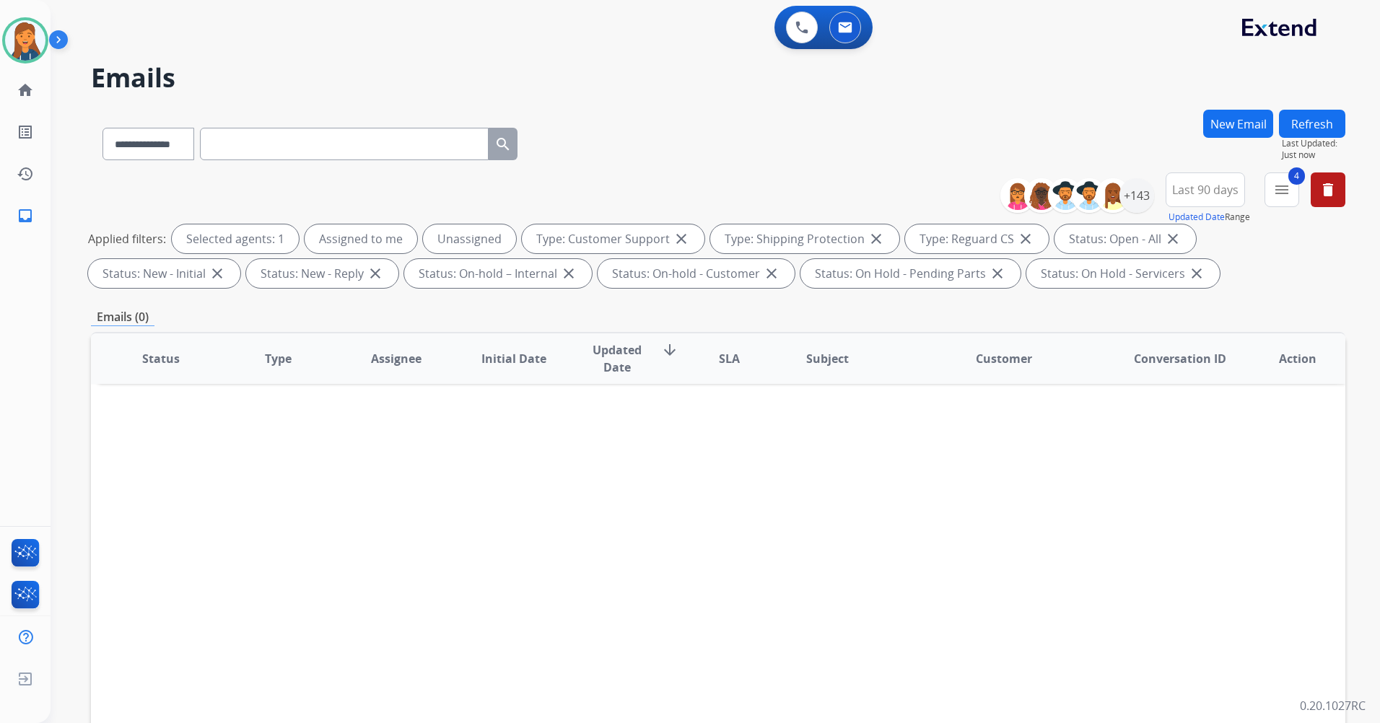
click at [1323, 118] on button "Refresh" at bounding box center [1312, 124] width 66 height 28
click at [1333, 126] on button "Refresh" at bounding box center [1312, 124] width 66 height 28
click at [1327, 117] on button "Refresh" at bounding box center [1312, 124] width 66 height 28
click at [1323, 110] on button "Refresh" at bounding box center [1312, 124] width 66 height 28
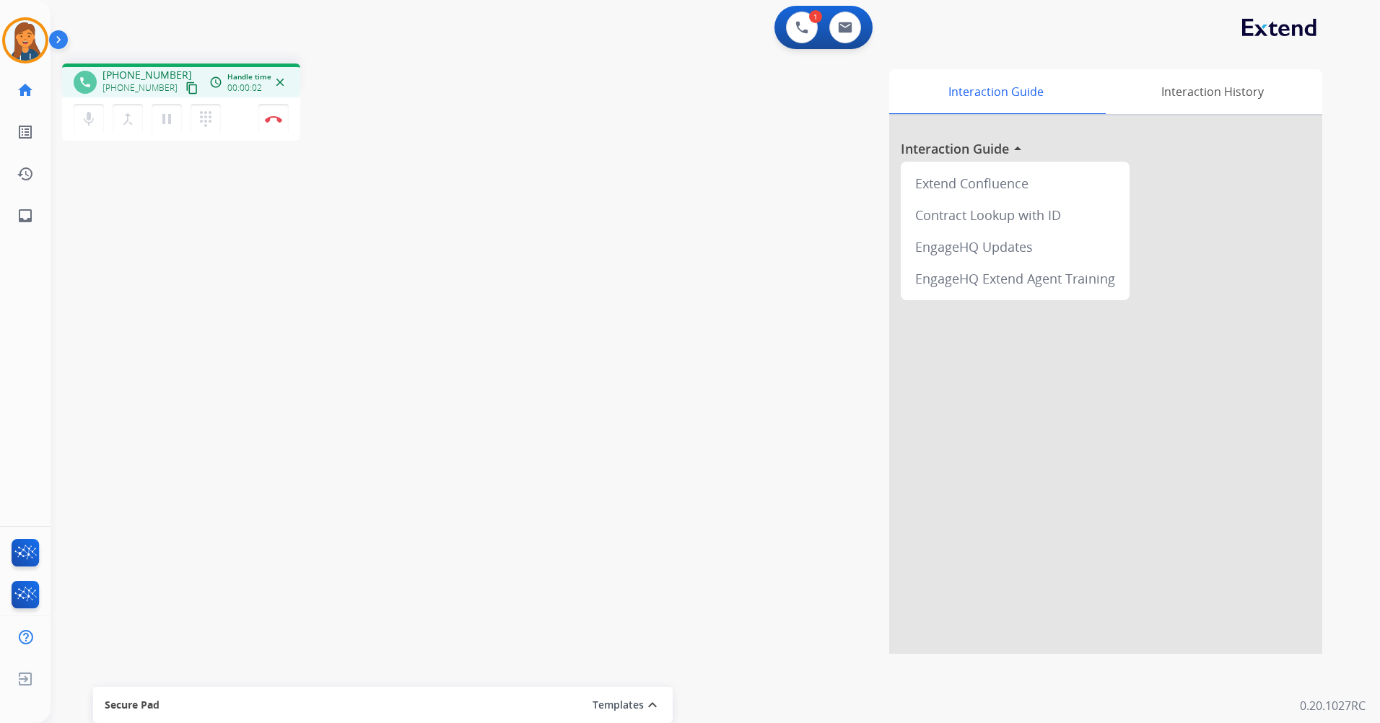
click at [185, 84] on mat-icon "content_copy" at bounding box center [191, 88] width 13 height 13
click at [168, 120] on mat-icon "pause" at bounding box center [166, 118] width 17 height 17
click at [160, 123] on mat-icon "play_arrow" at bounding box center [166, 118] width 17 height 17
click at [275, 128] on button "Disconnect" at bounding box center [273, 119] width 30 height 30
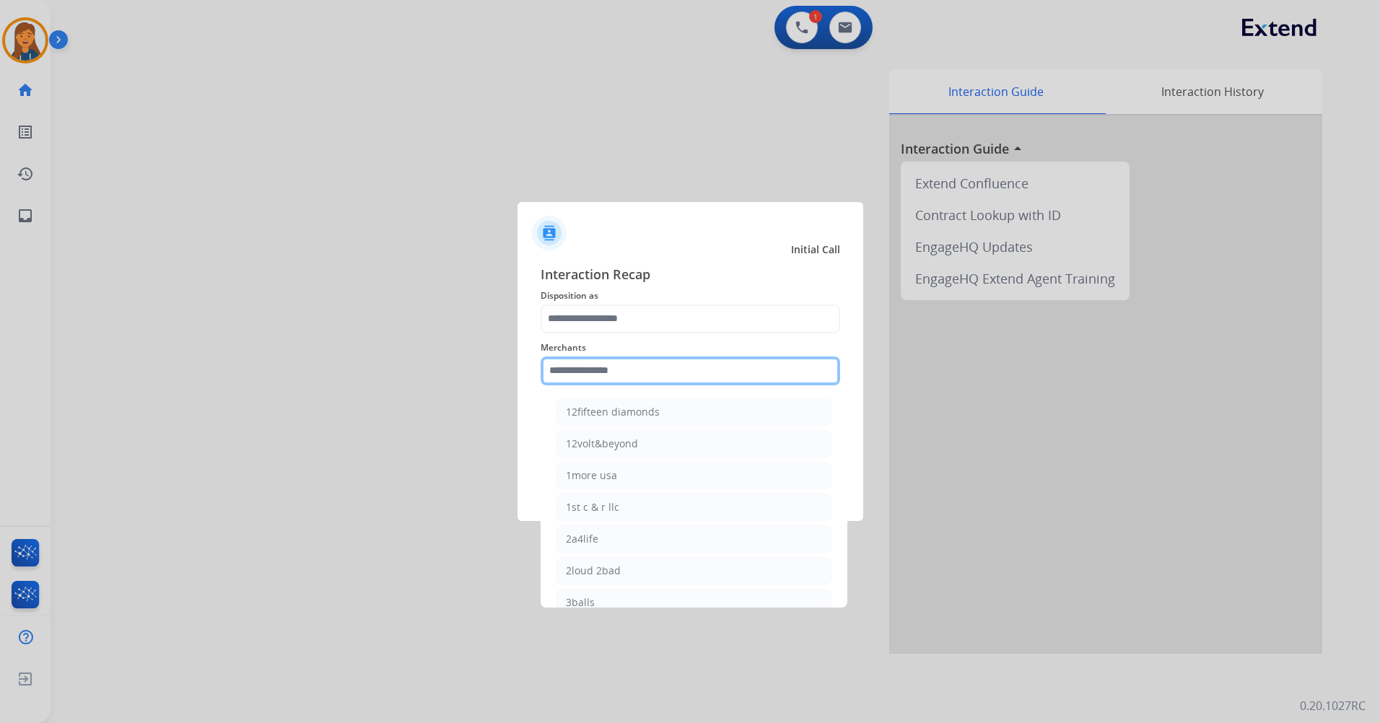
click at [644, 367] on input "text" at bounding box center [689, 370] width 299 height 29
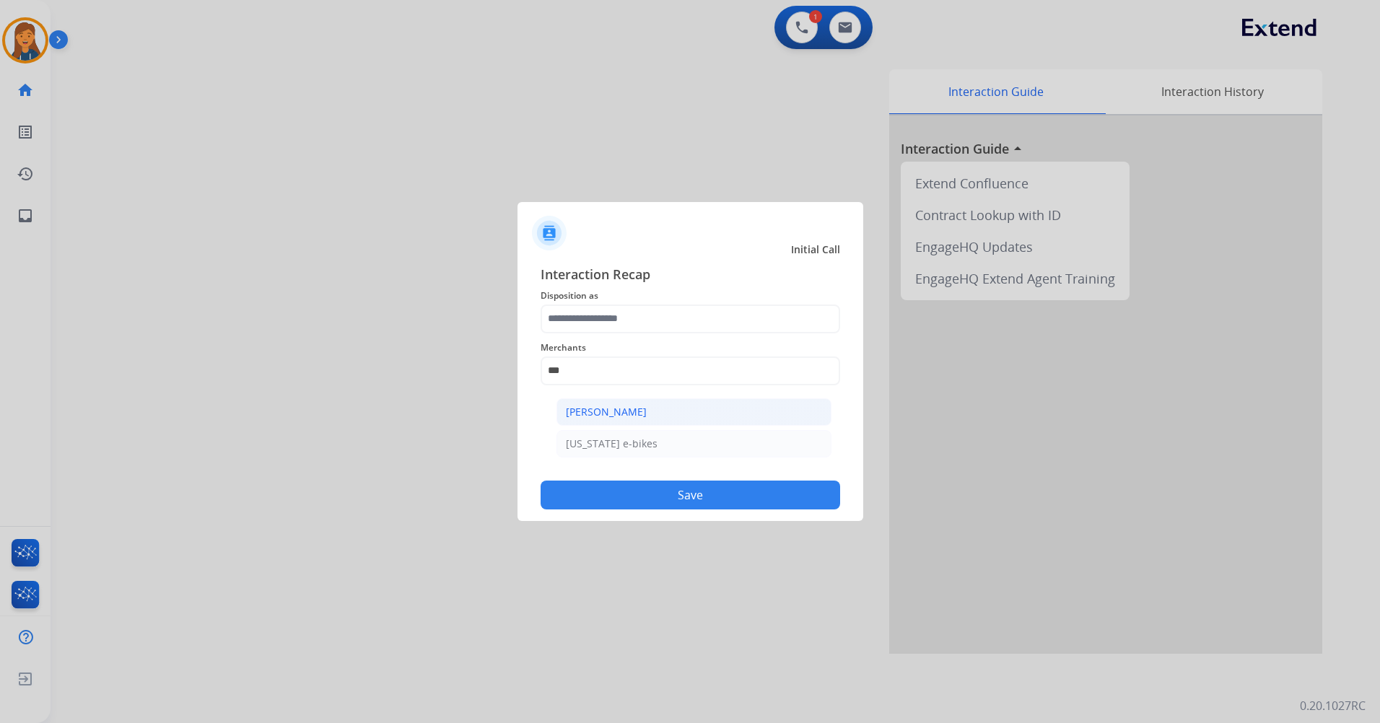
click at [658, 413] on li "Ashley - Reguard" at bounding box center [693, 411] width 275 height 27
type input "**********"
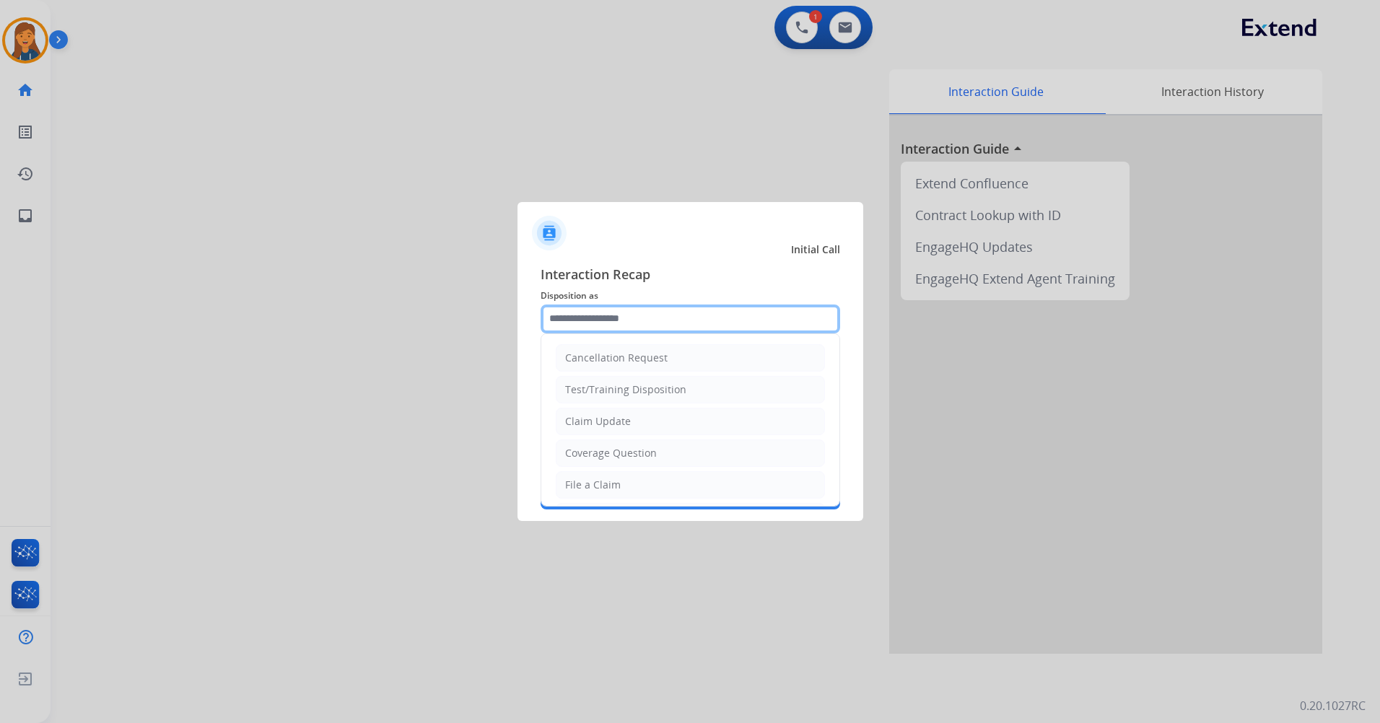
click at [646, 321] on input "text" at bounding box center [689, 318] width 299 height 29
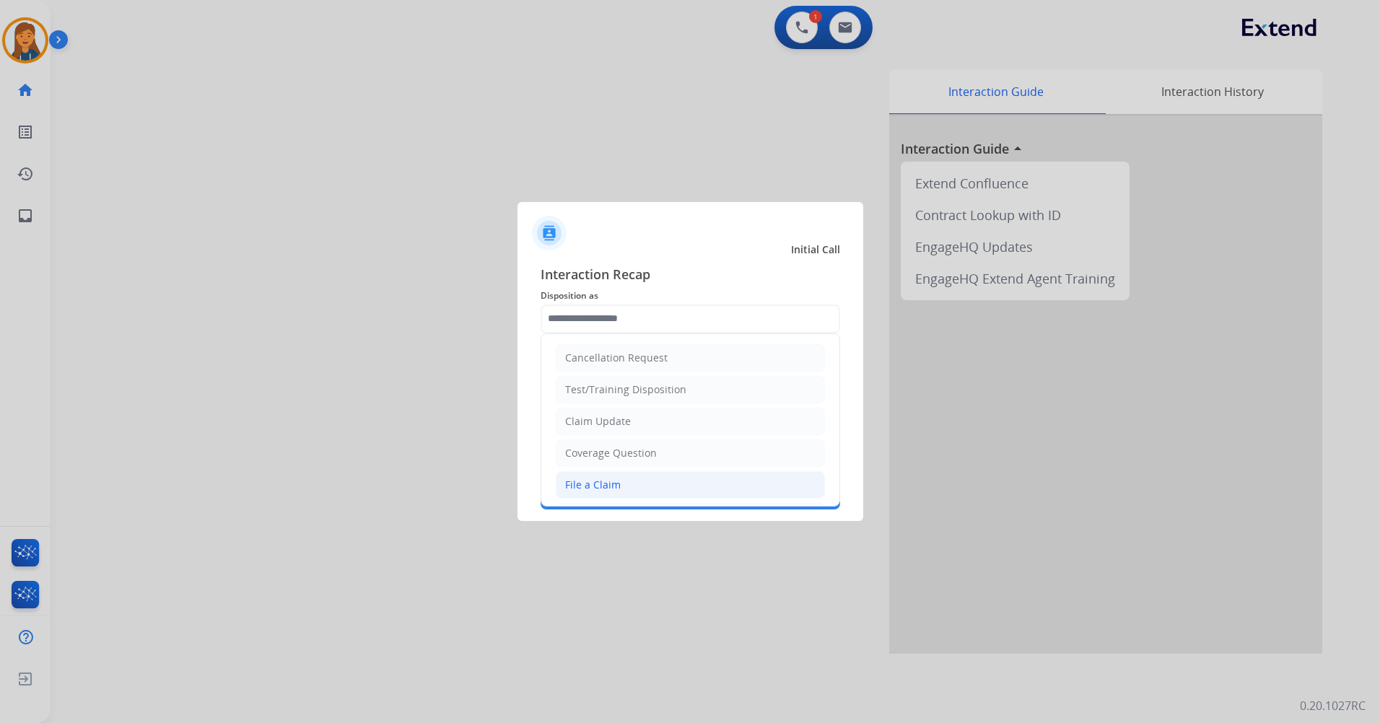
click at [628, 494] on li "File a Claim" at bounding box center [690, 484] width 269 height 27
type input "**********"
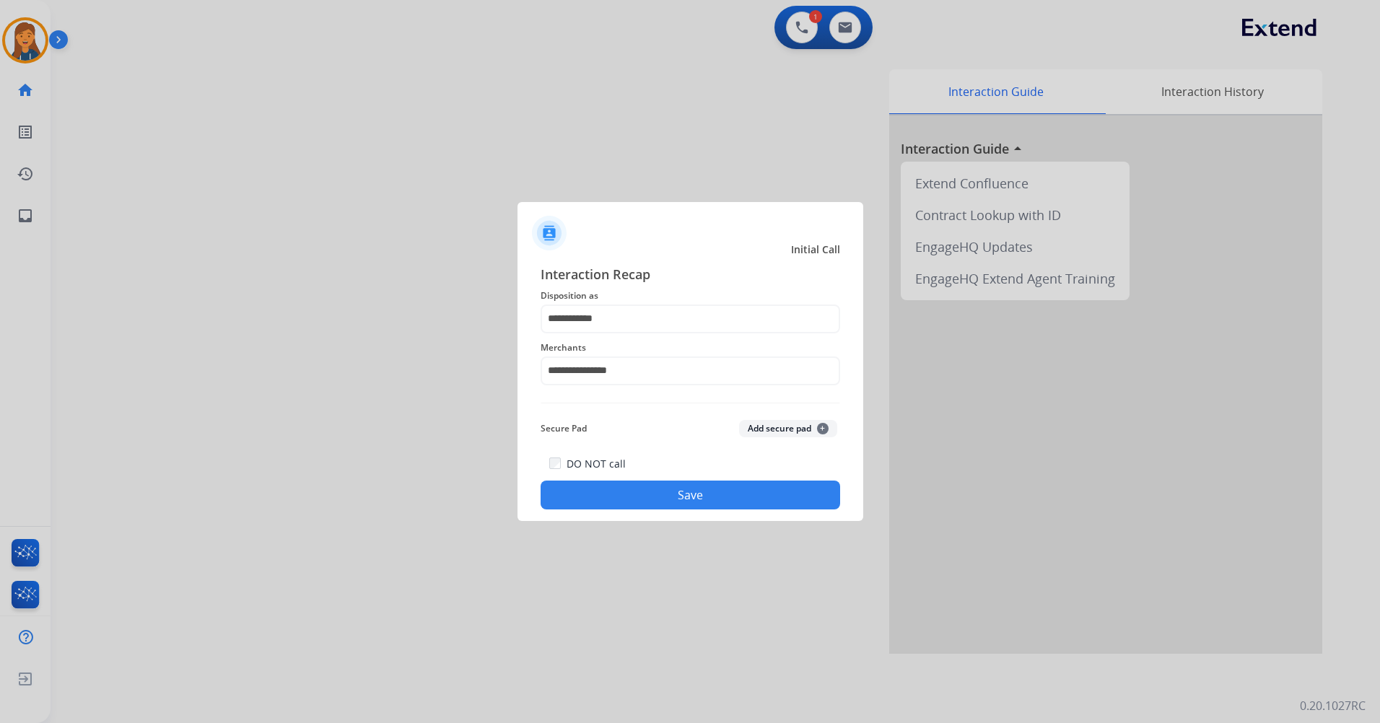
click at [636, 496] on button "Save" at bounding box center [689, 495] width 299 height 29
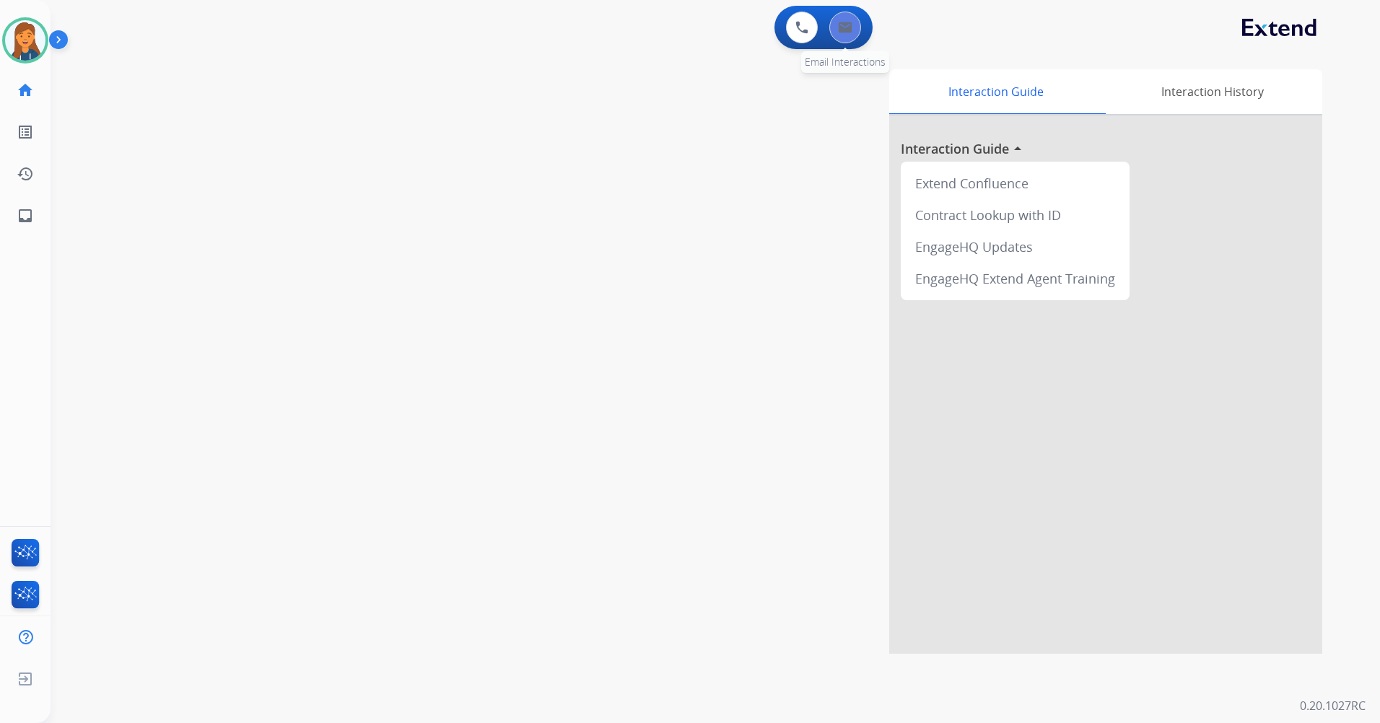
click at [844, 30] on img at bounding box center [845, 28] width 14 height 12
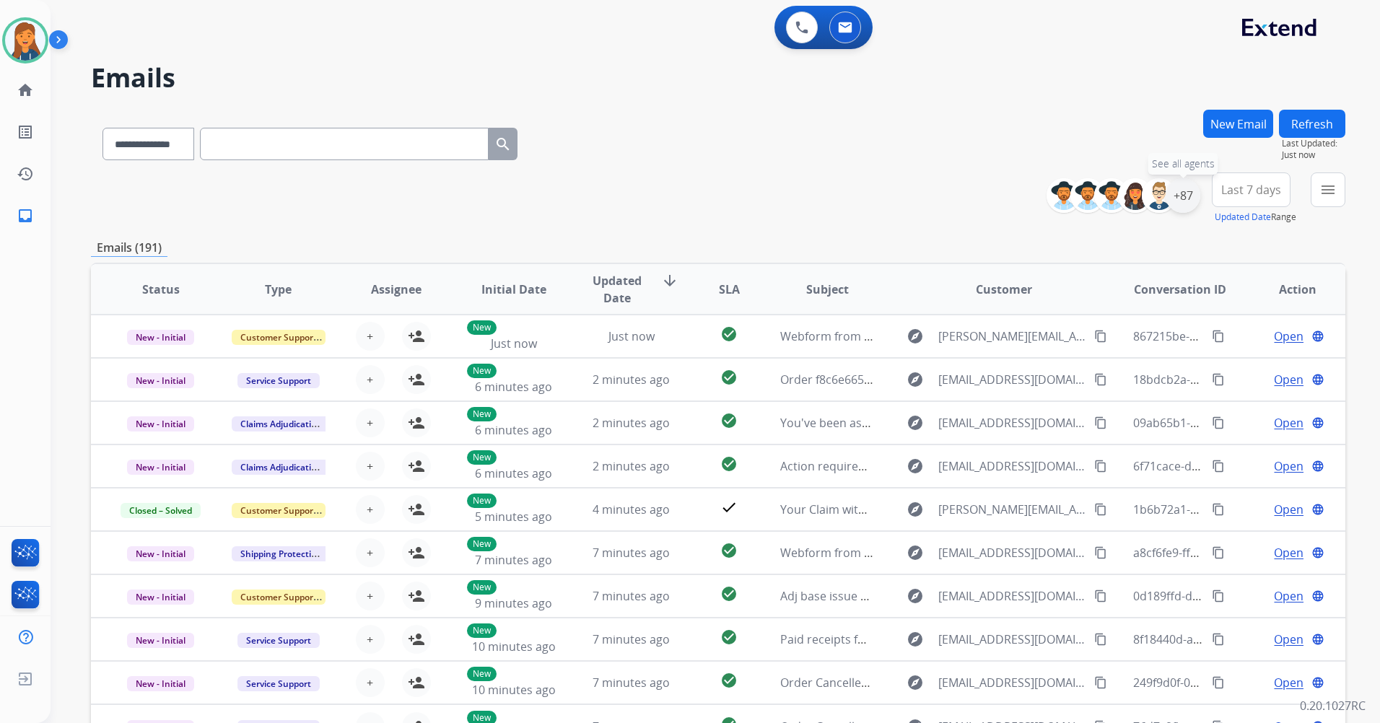
click at [1172, 200] on div "+87" at bounding box center [1182, 195] width 35 height 35
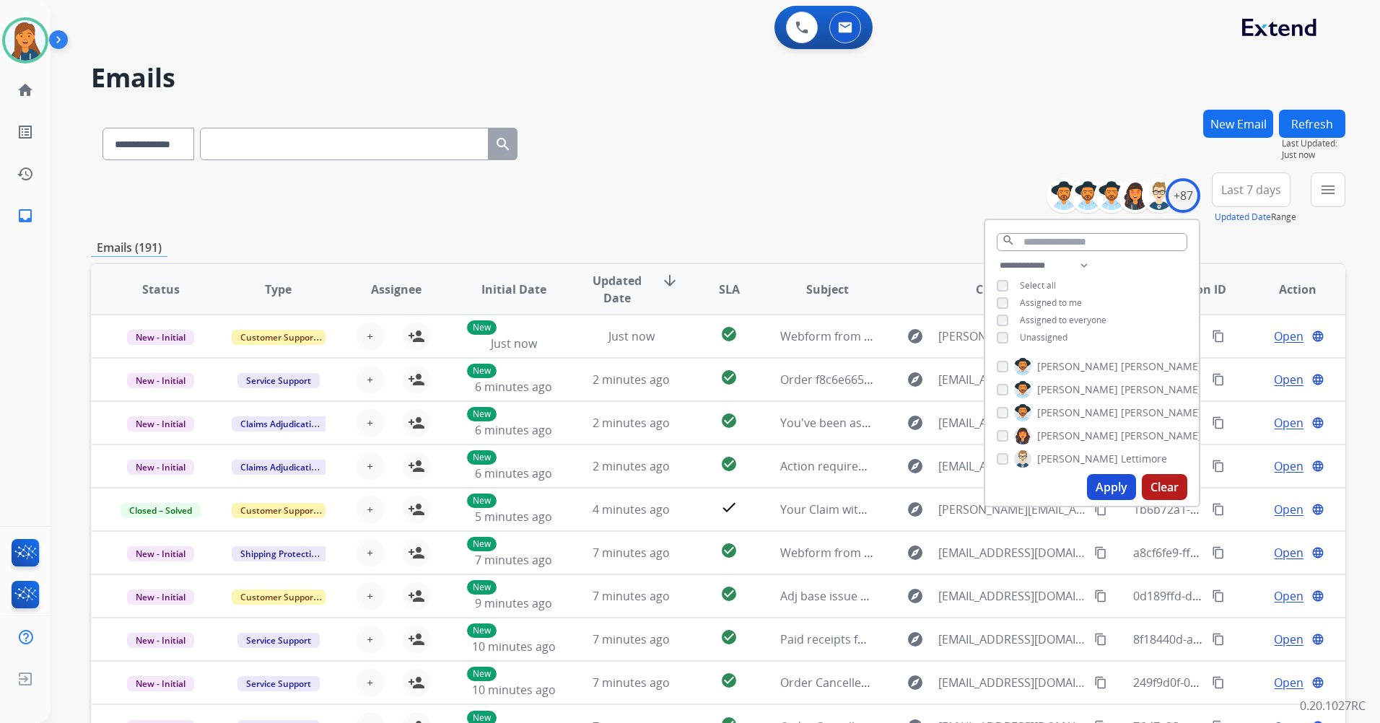
click at [1234, 187] on span "Last 7 days" at bounding box center [1251, 190] width 60 height 6
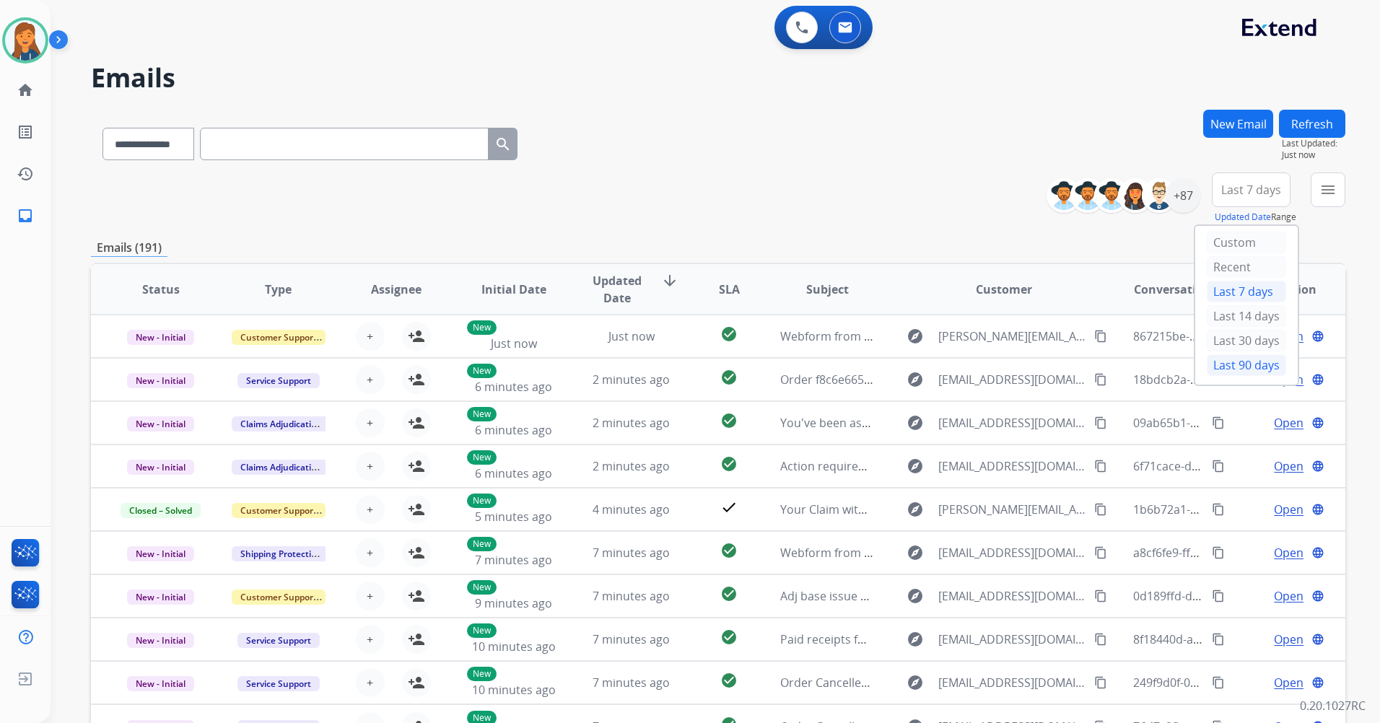
click at [1209, 371] on div "Last 90 days" at bounding box center [1245, 365] width 79 height 22
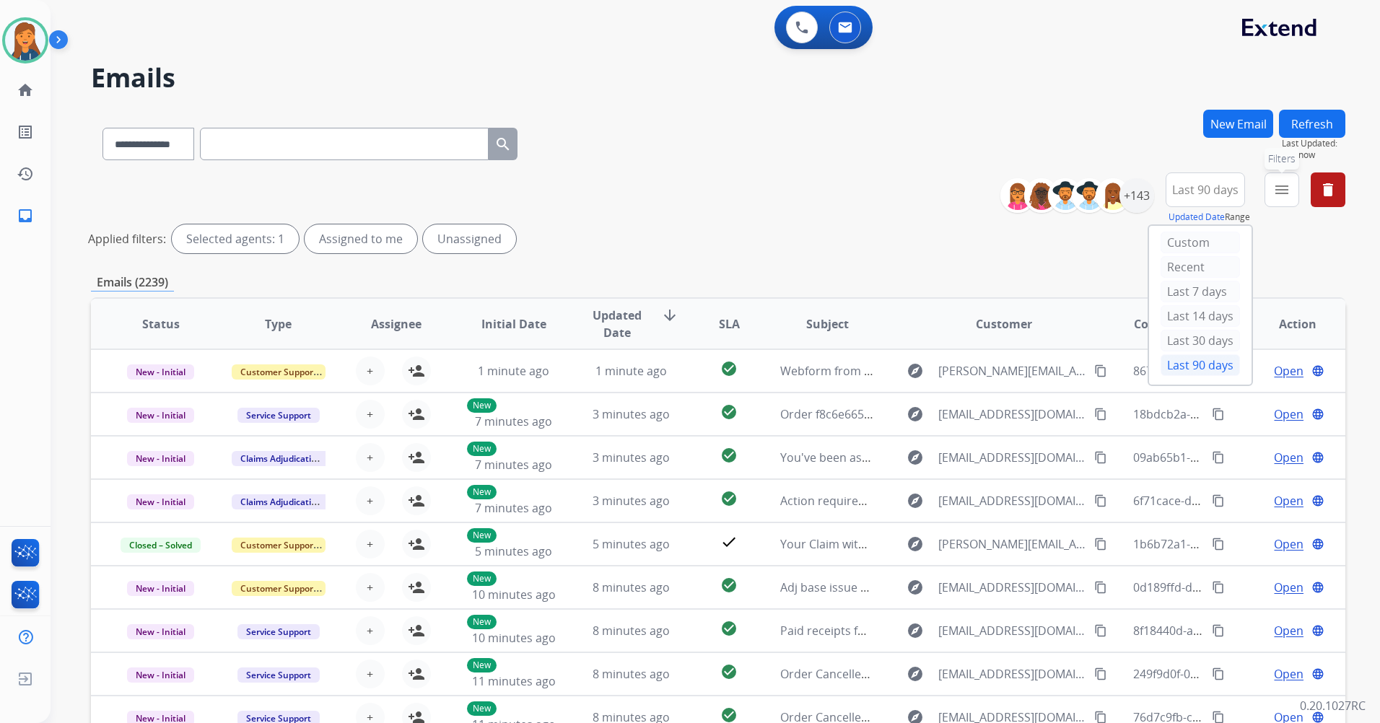
click at [1293, 198] on button "menu Filters" at bounding box center [1281, 189] width 35 height 35
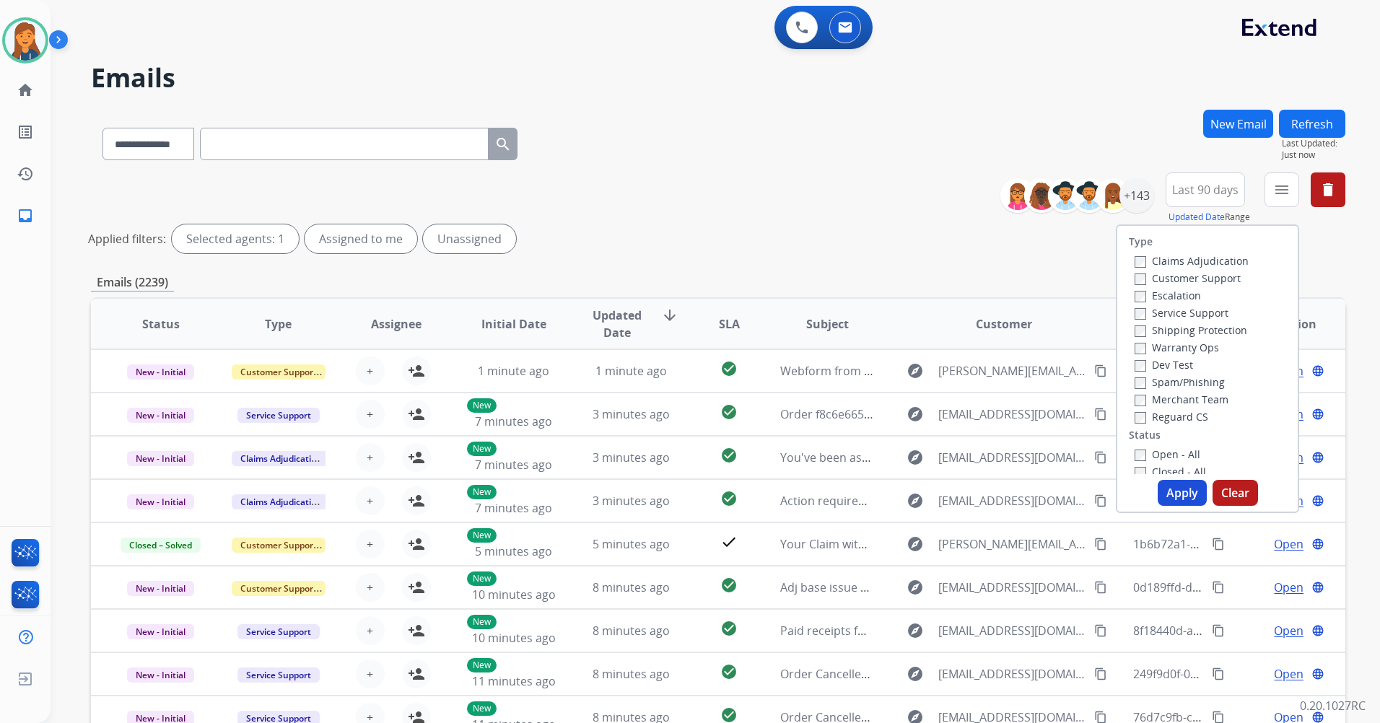
click at [1180, 279] on label "Customer Support" at bounding box center [1187, 278] width 106 height 14
click at [1171, 328] on label "Shipping Protection" at bounding box center [1190, 330] width 113 height 14
click at [1154, 415] on label "Reguard CS" at bounding box center [1171, 417] width 74 height 14
click at [1144, 449] on label "Open - All" at bounding box center [1167, 454] width 66 height 14
click at [1175, 491] on button "Apply" at bounding box center [1181, 493] width 49 height 26
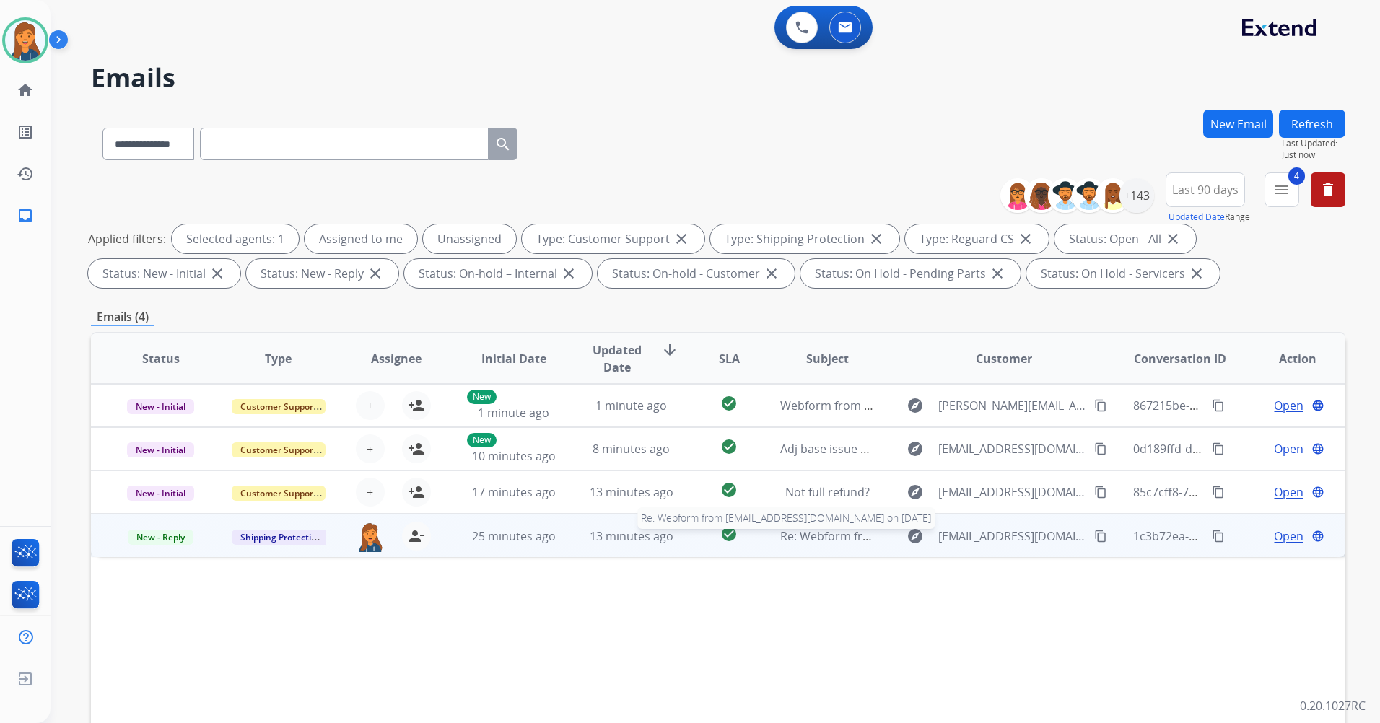
click at [814, 540] on span "Re: Webform from Sayeefpatwary1@gmail.com on 10/06/2025" at bounding box center [953, 536] width 346 height 16
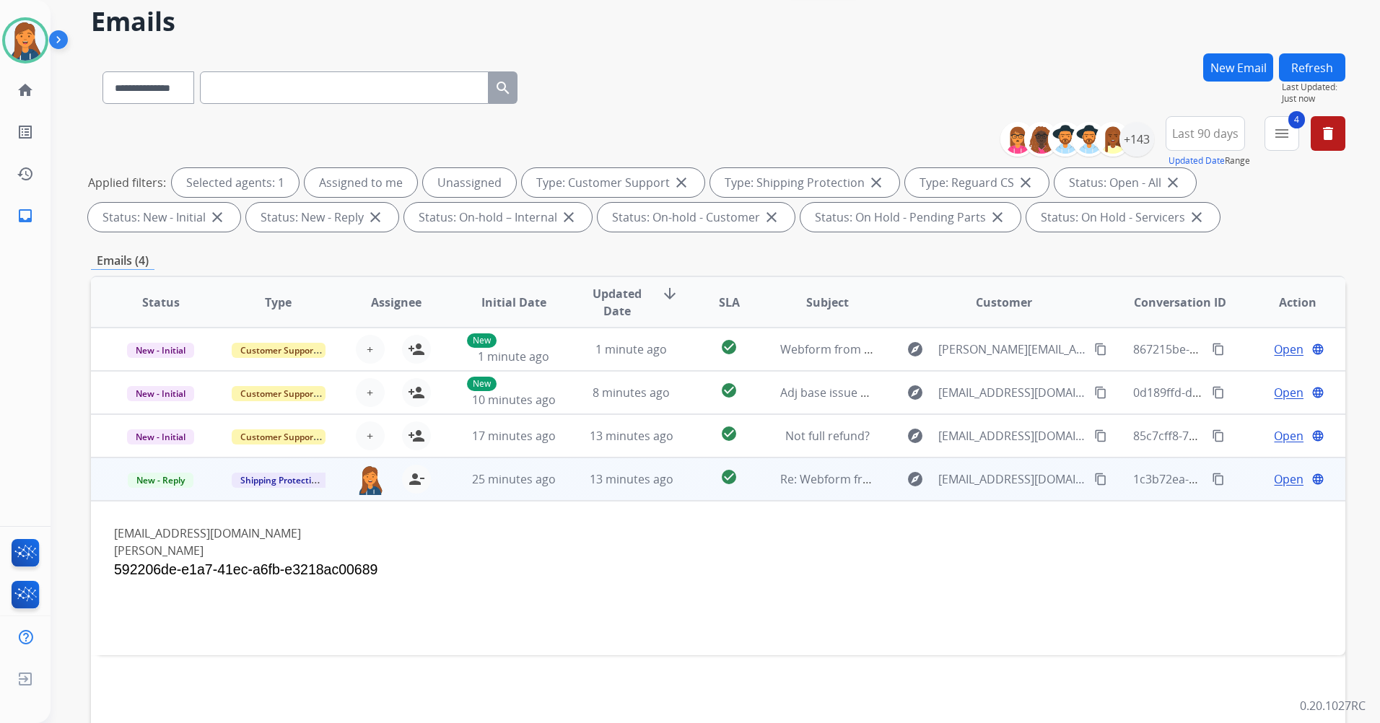
scroll to position [72, 0]
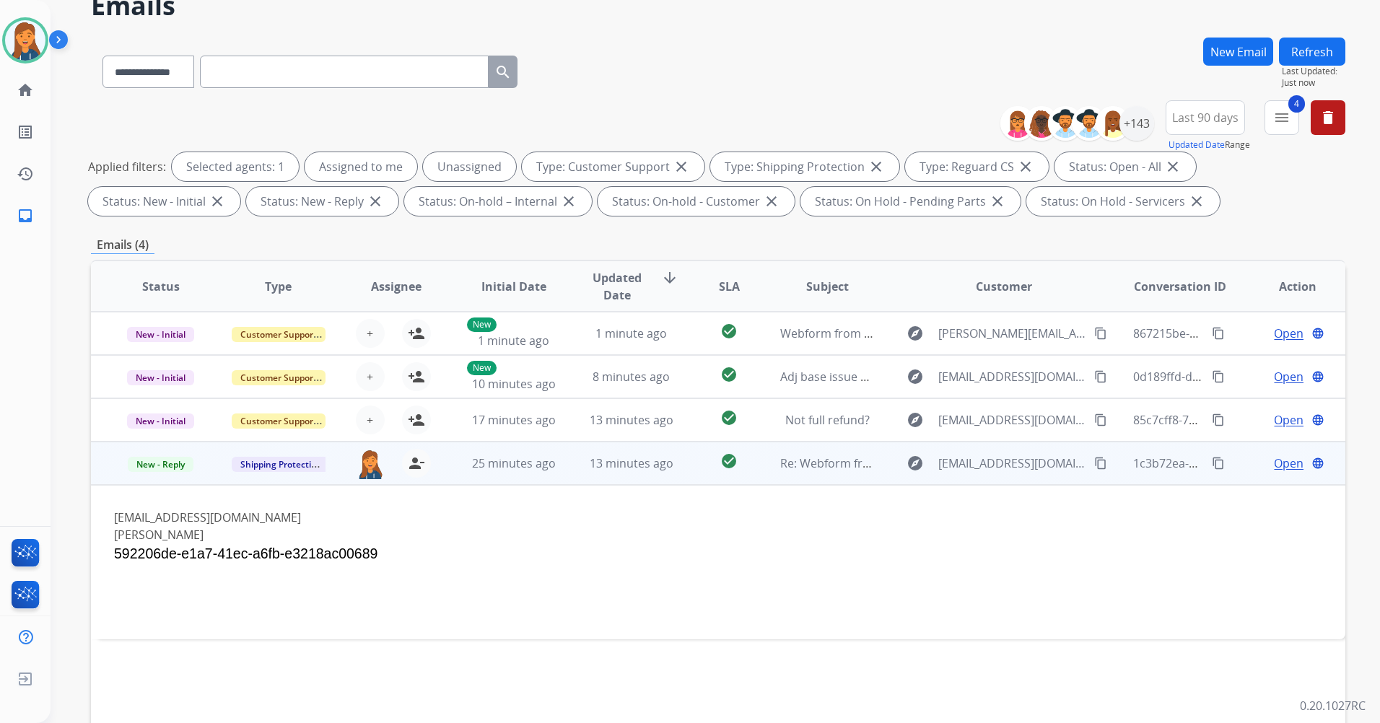
click at [1288, 464] on span "Open" at bounding box center [1288, 463] width 30 height 17
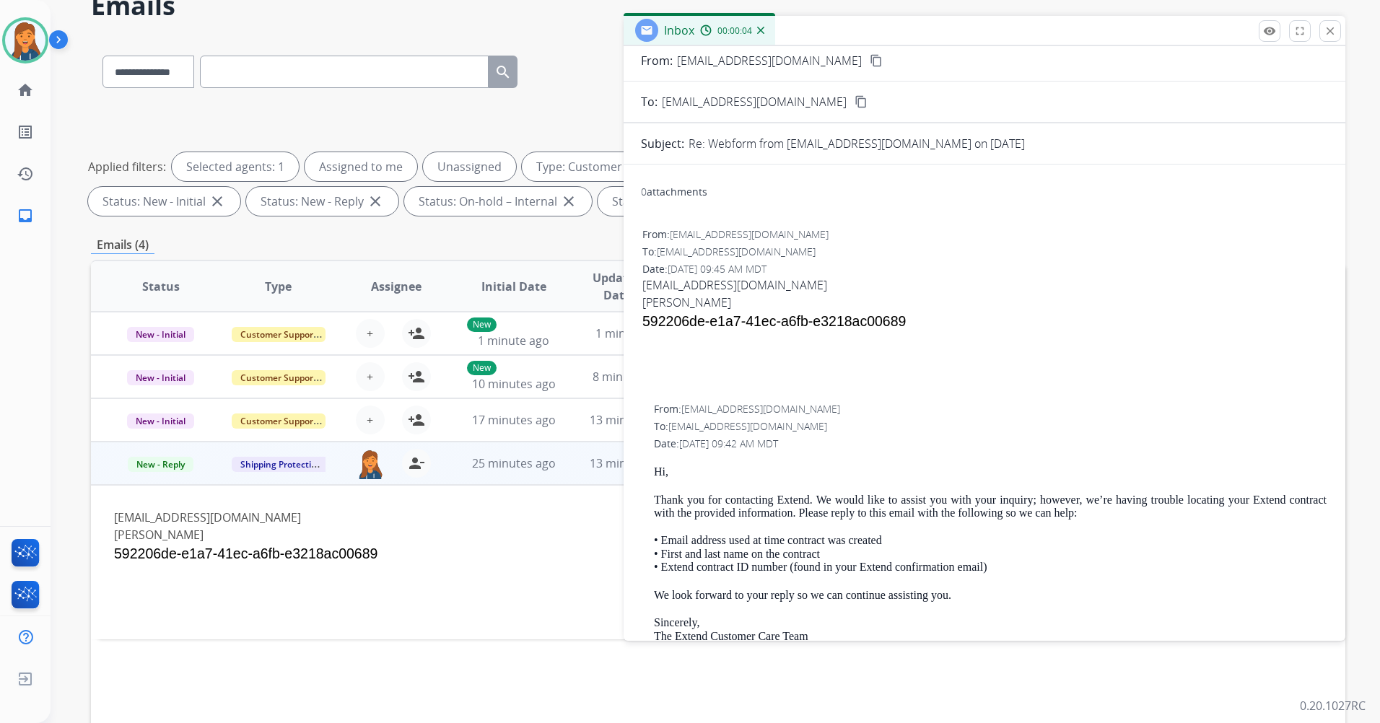
scroll to position [0, 0]
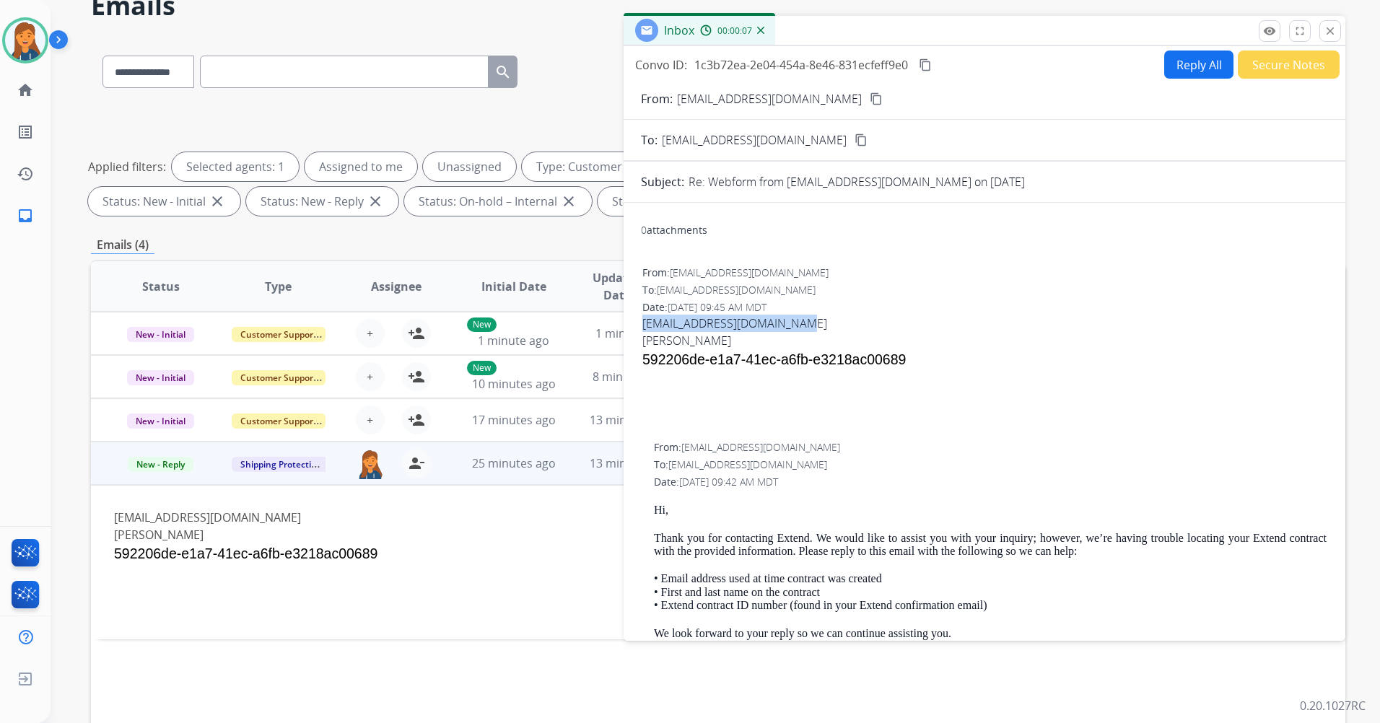
drag, startPoint x: 802, startPoint y: 320, endPoint x: 641, endPoint y: 317, distance: 160.9
click at [641, 317] on div "From: sayeefpatwary1@gmail.com To: shipping@extend.com Date: 10/06/2025 - 09:45…" at bounding box center [984, 349] width 687 height 171
copy link "sayeef.patwary21@gmail.com"
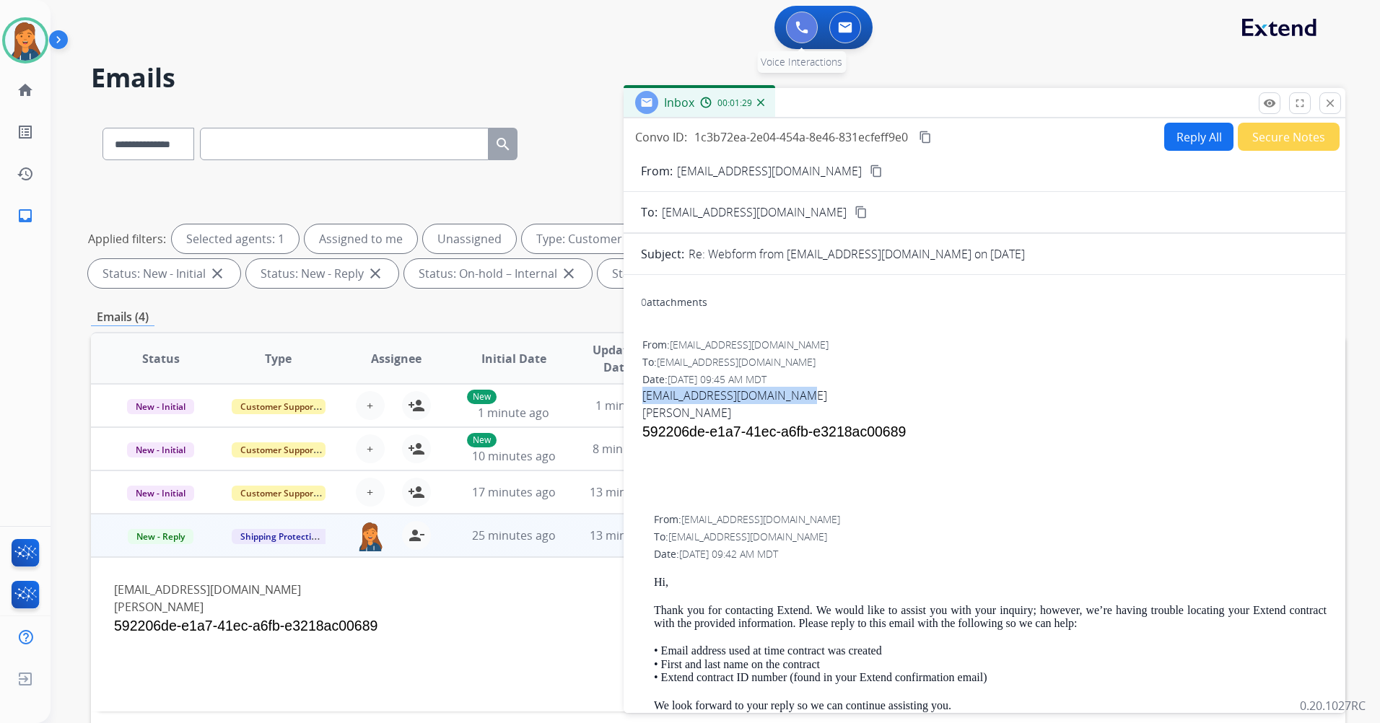
click at [802, 29] on img at bounding box center [801, 27] width 13 height 13
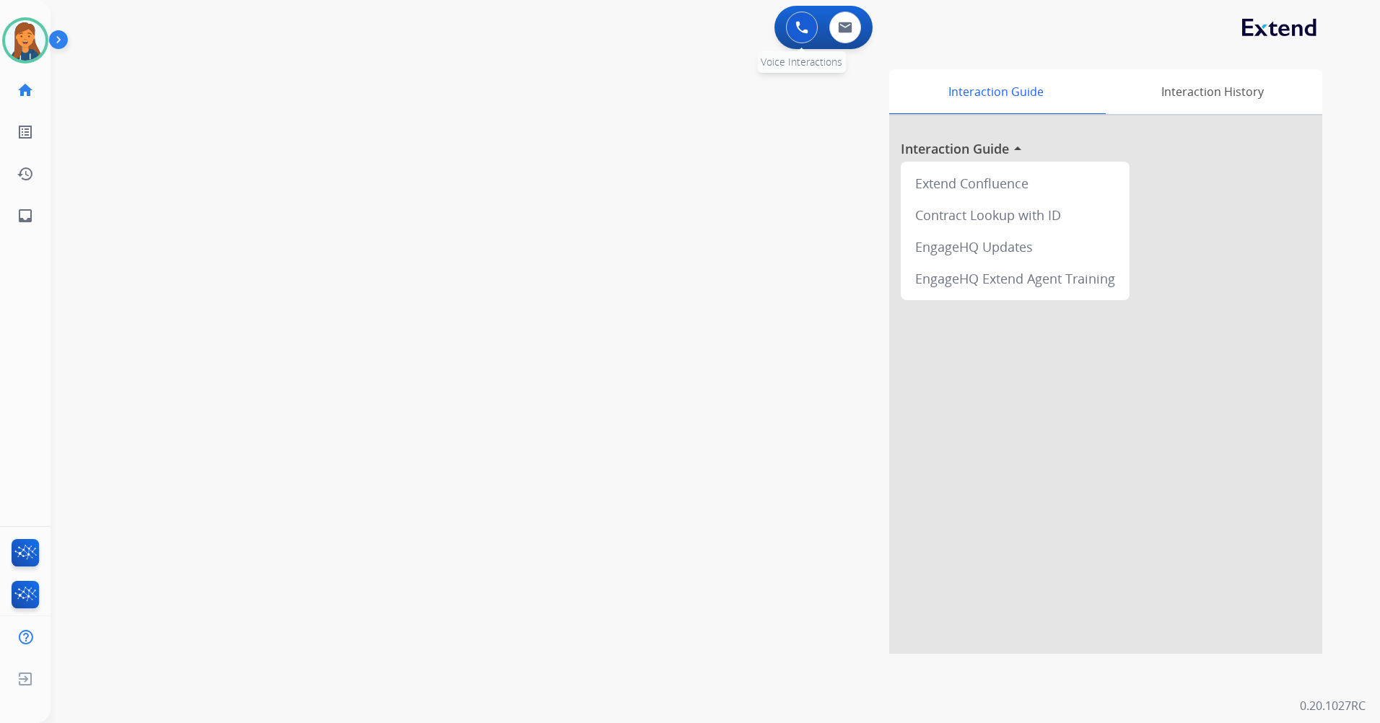
click at [809, 25] on button at bounding box center [802, 28] width 32 height 32
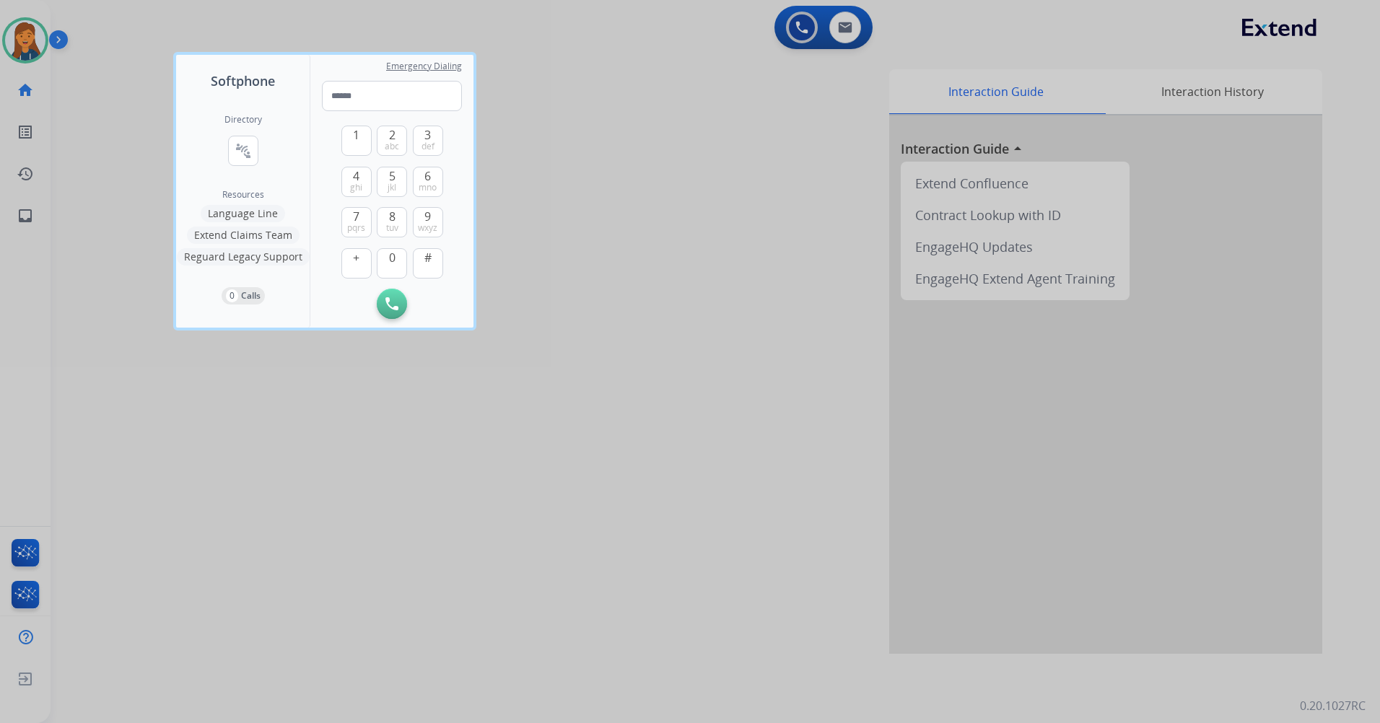
click at [247, 170] on div "Directory connect_without_contact Resource Directory" at bounding box center [243, 151] width 38 height 75
click at [247, 154] on mat-icon "connect_without_contact" at bounding box center [242, 150] width 17 height 17
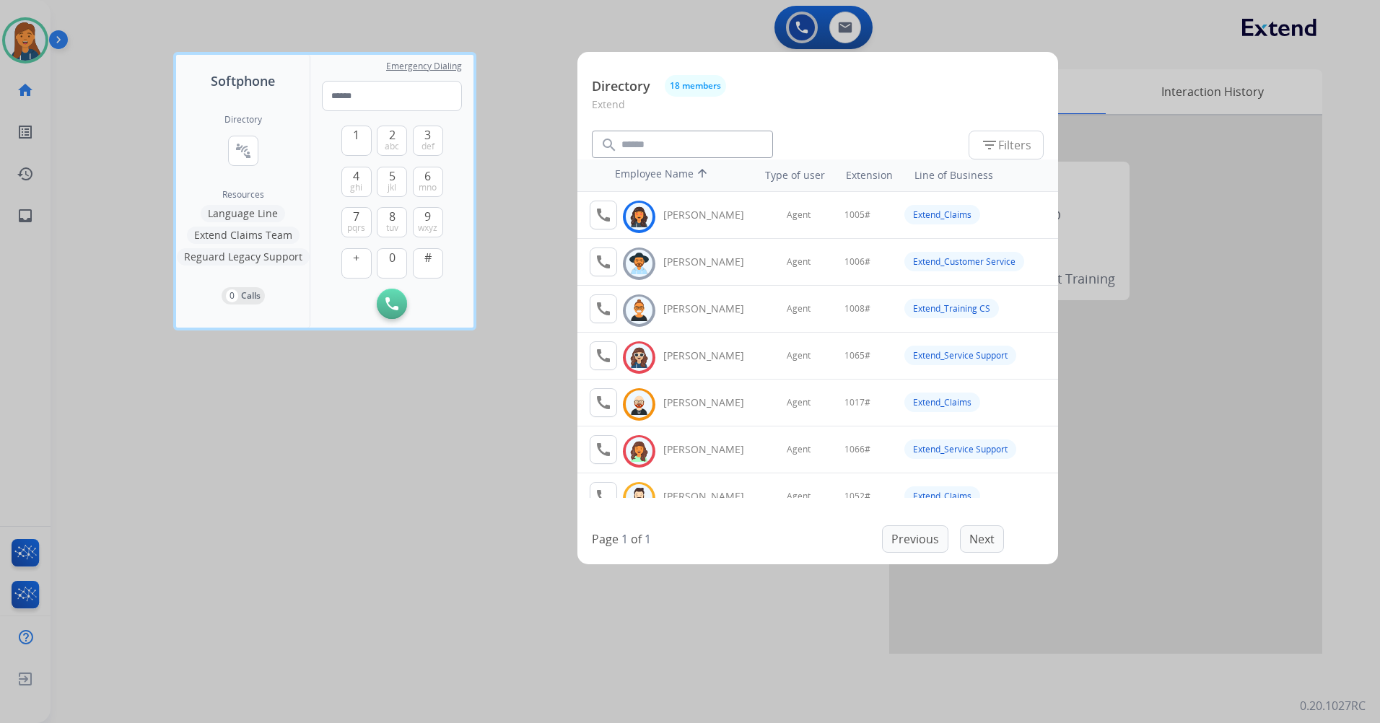
click at [501, 145] on div at bounding box center [690, 361] width 1380 height 723
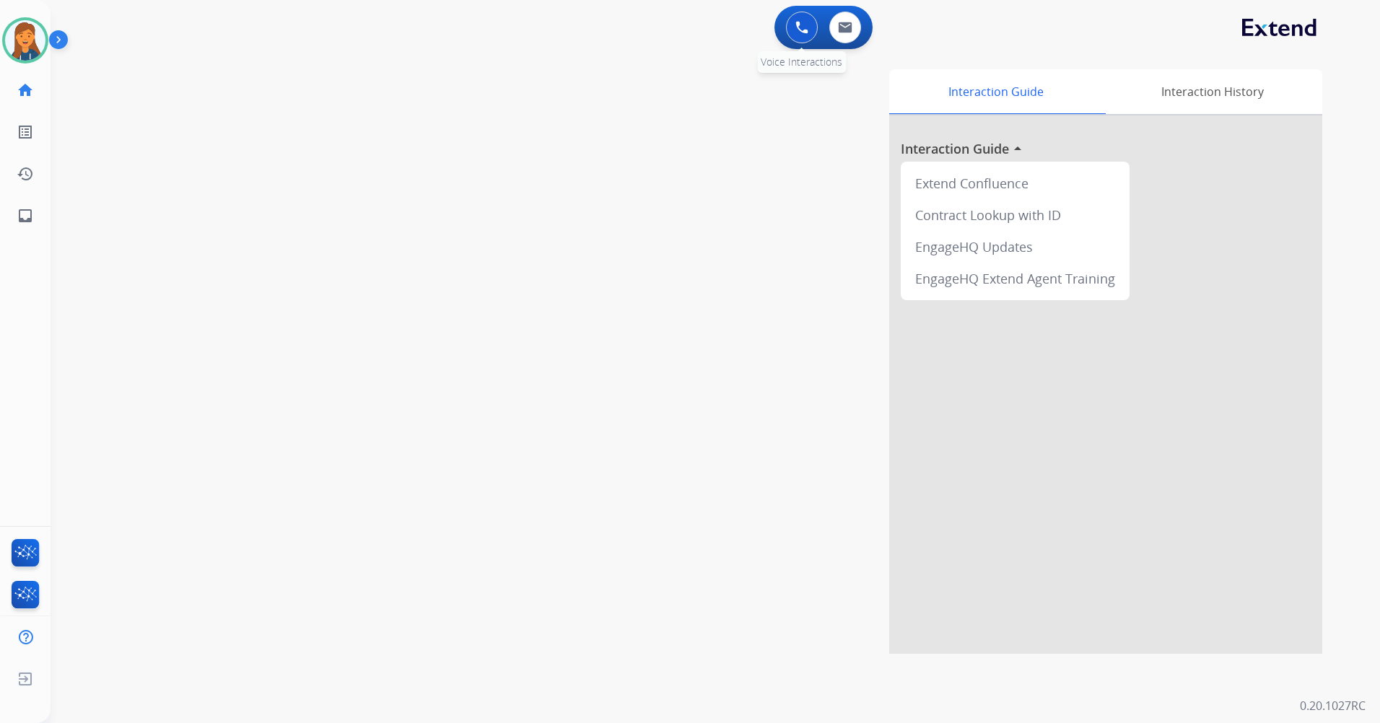
click at [791, 24] on button at bounding box center [802, 28] width 32 height 32
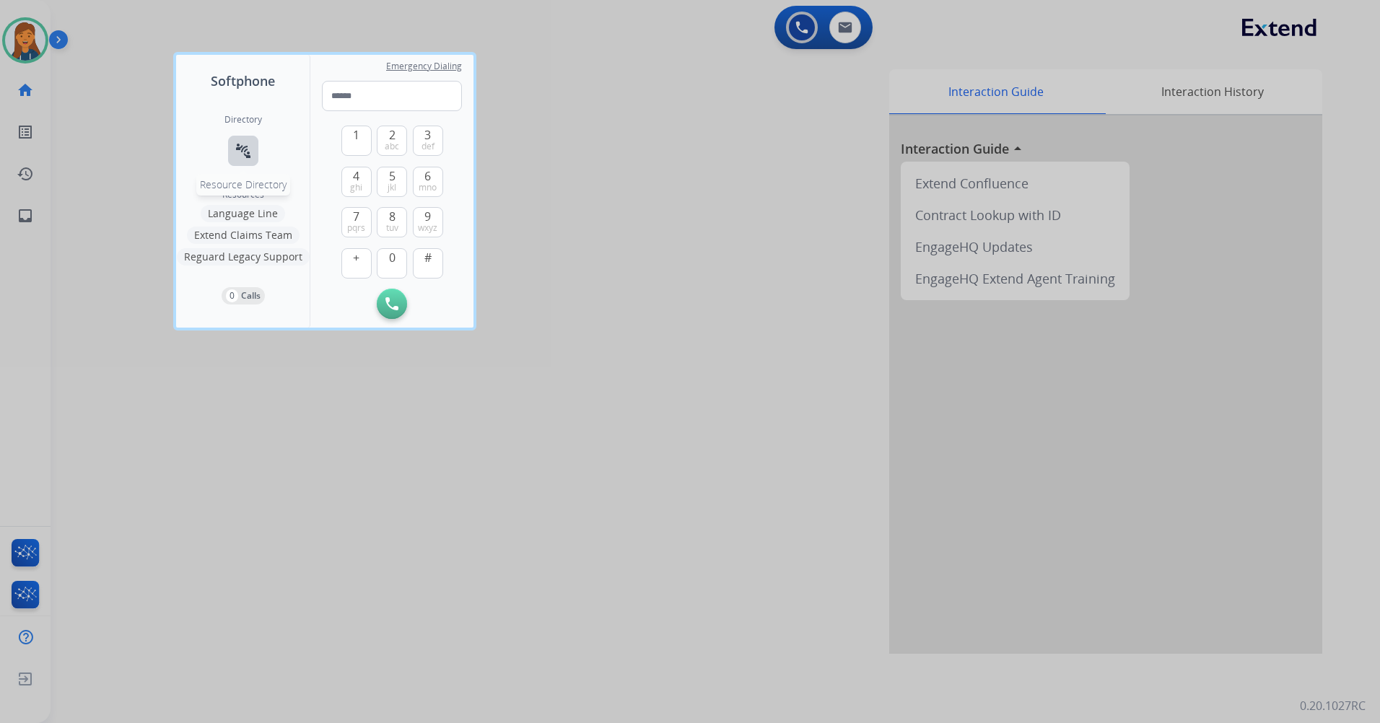
click at [240, 144] on mat-icon "connect_without_contact" at bounding box center [242, 150] width 17 height 17
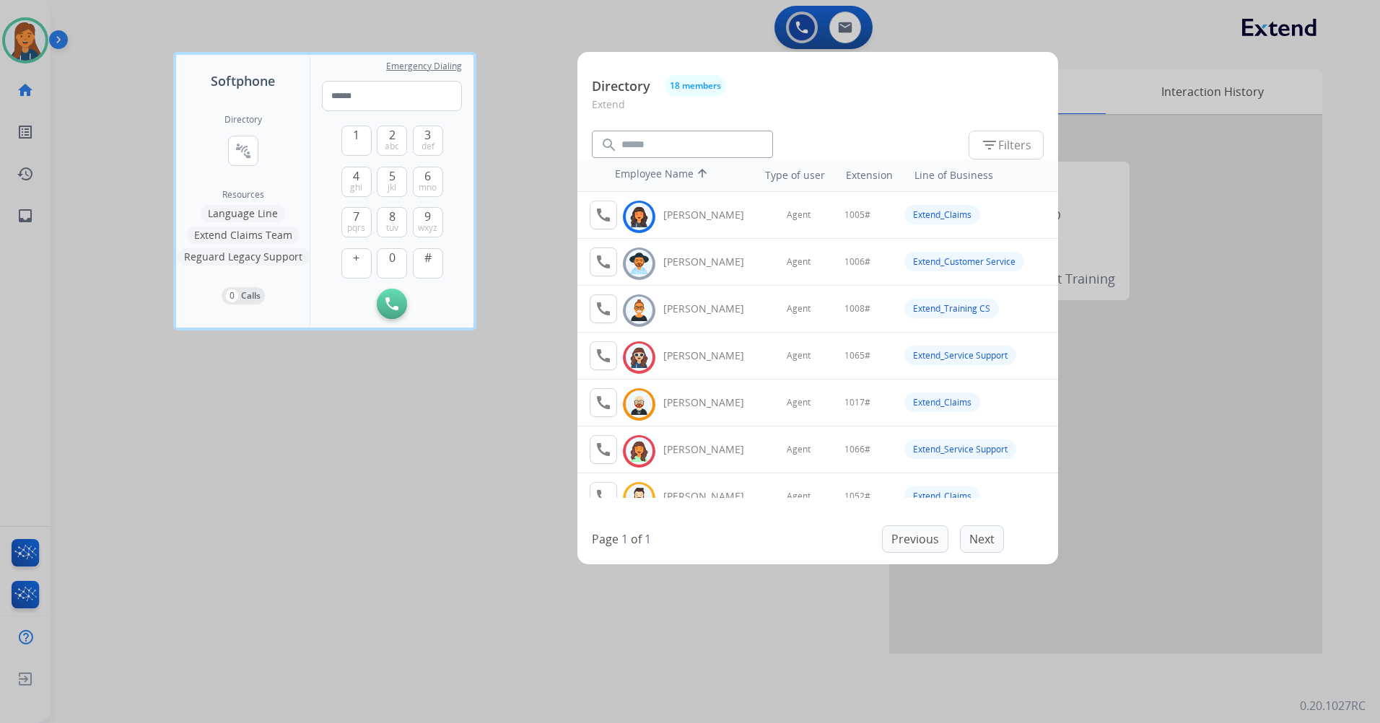
click at [652, 9] on div at bounding box center [690, 361] width 1380 height 723
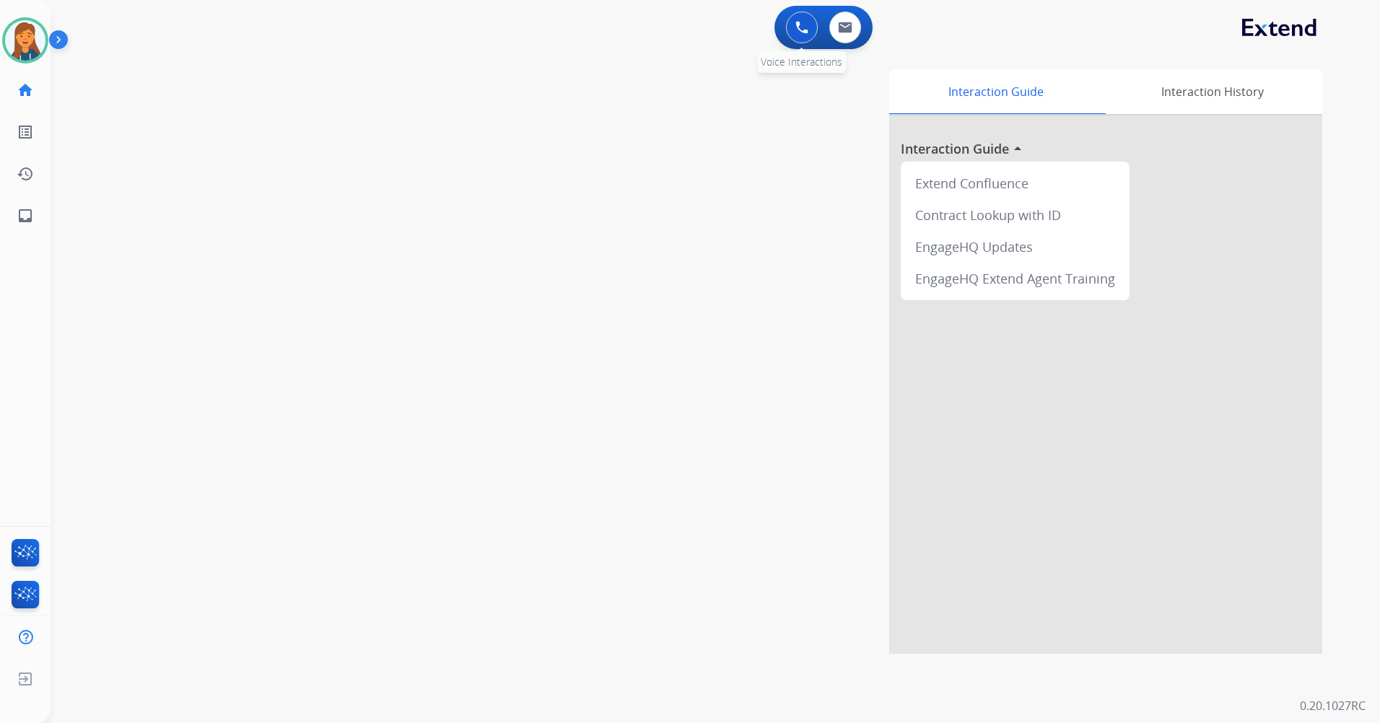
click at [799, 35] on button at bounding box center [802, 28] width 32 height 32
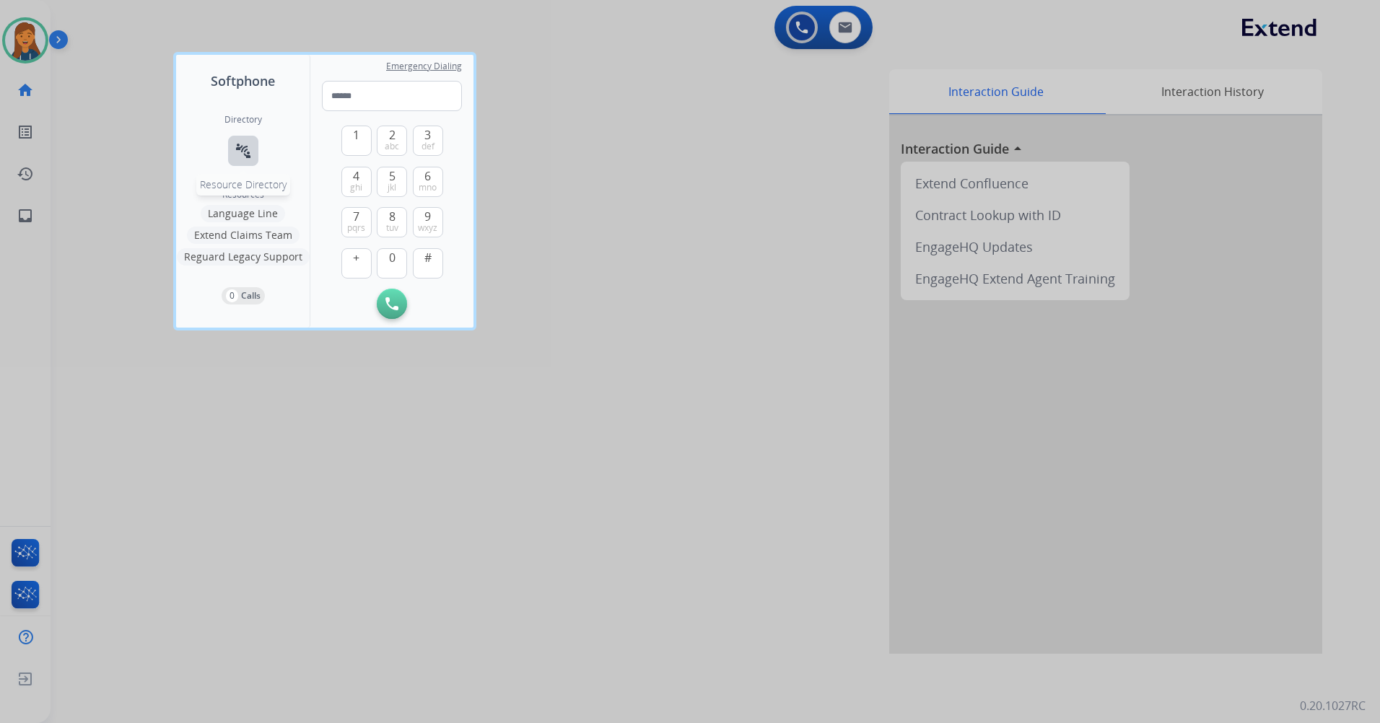
click at [247, 142] on mat-icon "connect_without_contact" at bounding box center [242, 150] width 17 height 17
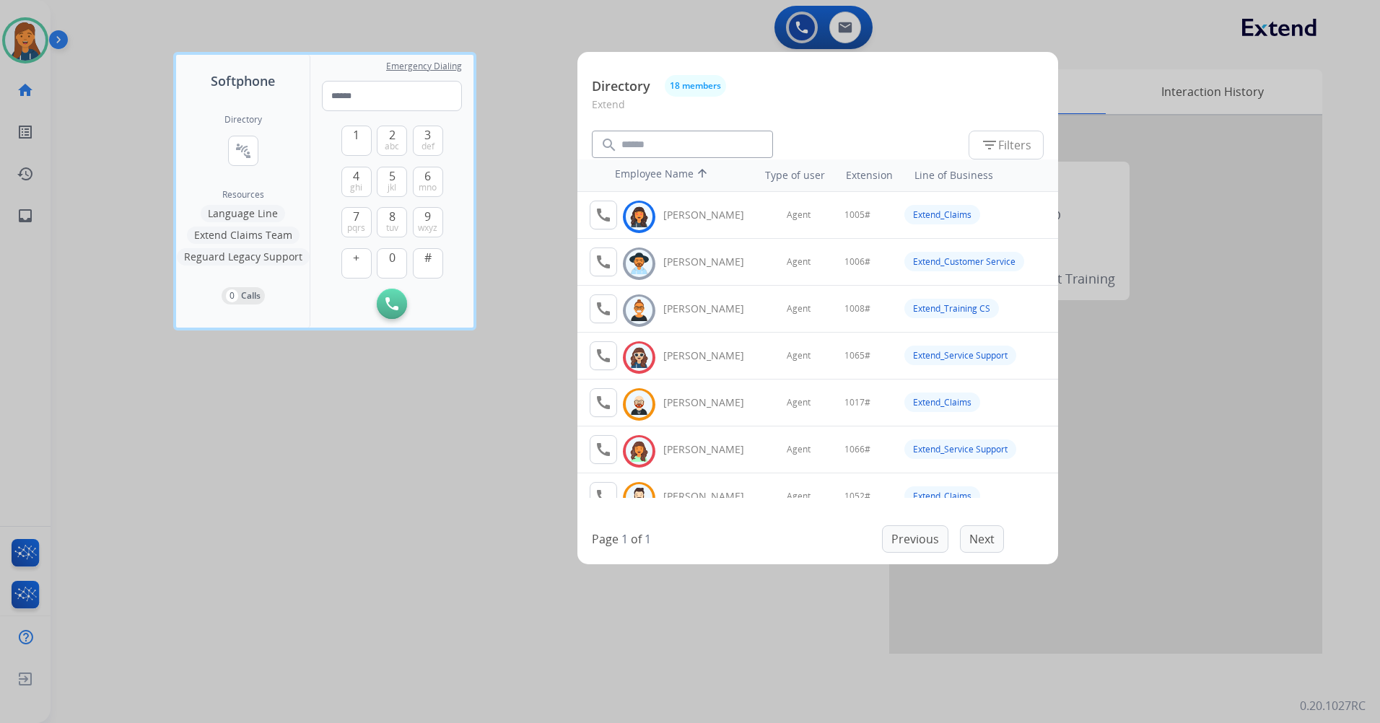
click at [416, 403] on div at bounding box center [690, 361] width 1380 height 723
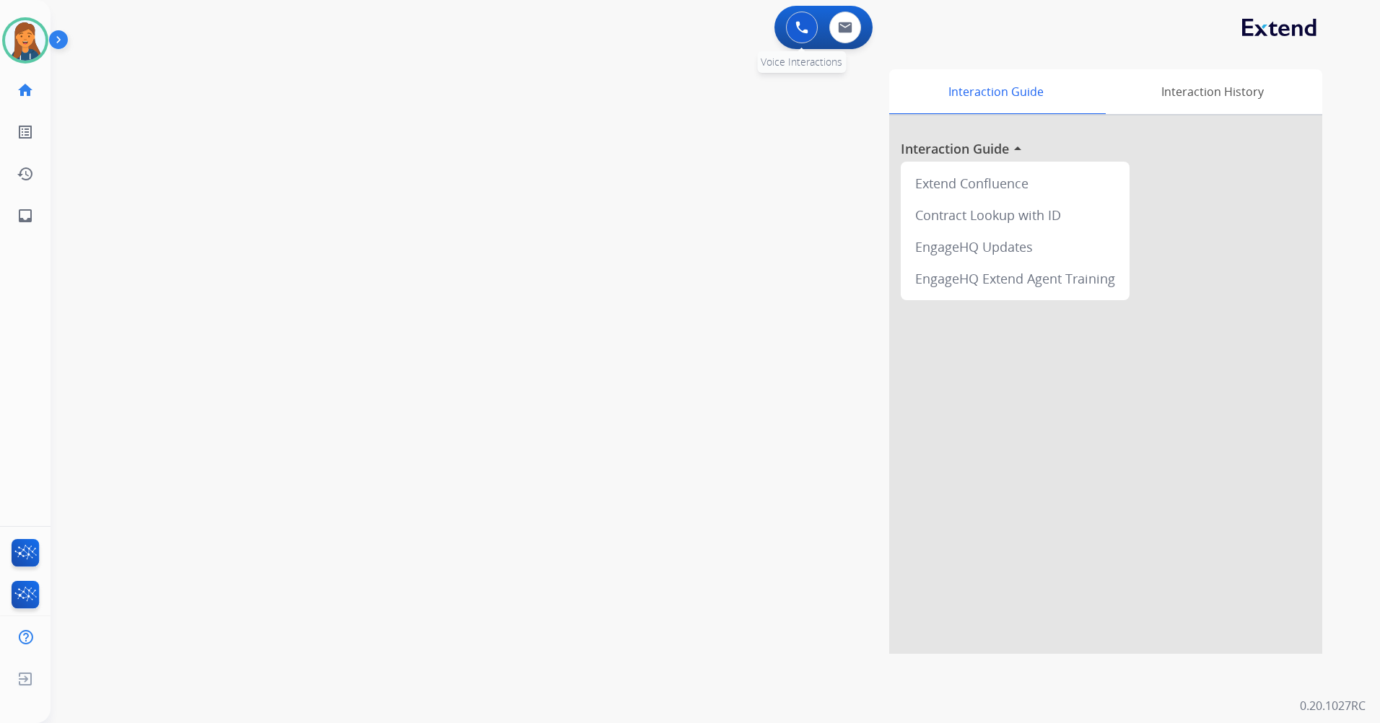
click at [799, 30] on img at bounding box center [801, 27] width 13 height 13
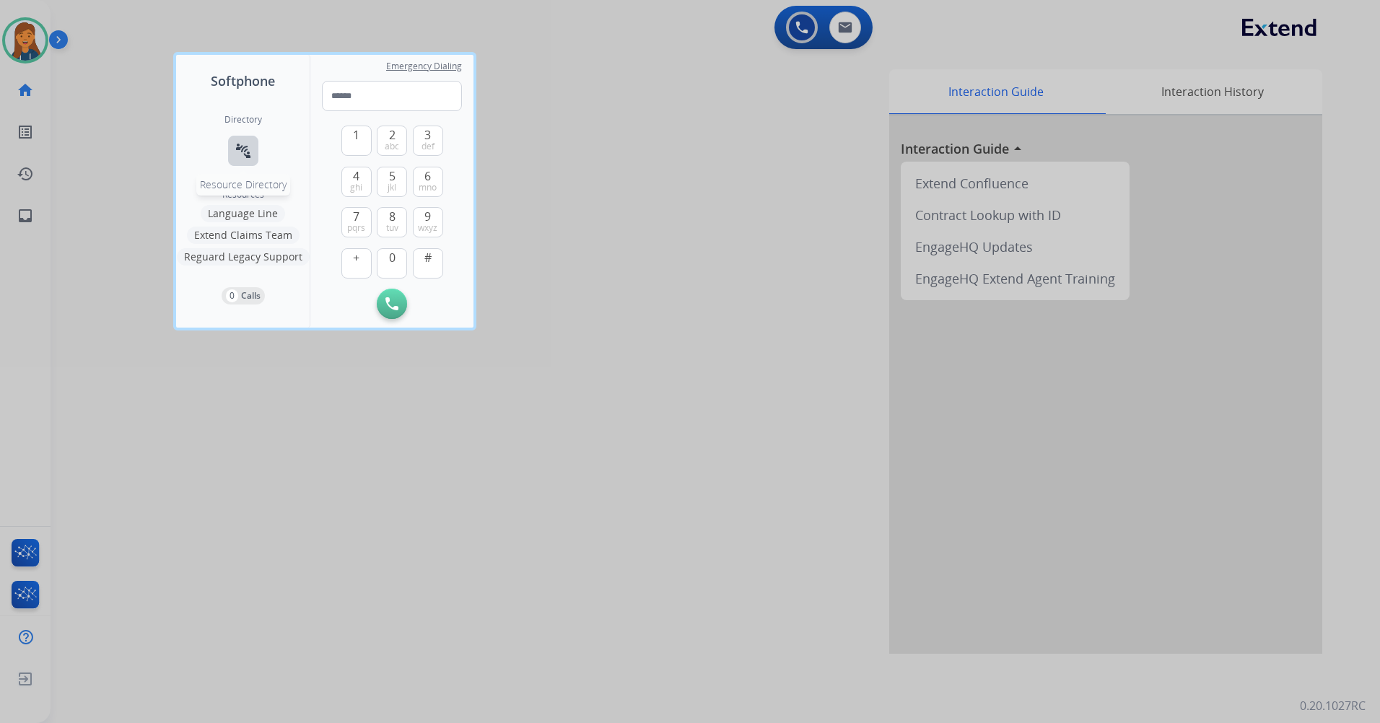
click at [245, 157] on mat-icon "connect_without_contact" at bounding box center [242, 150] width 17 height 17
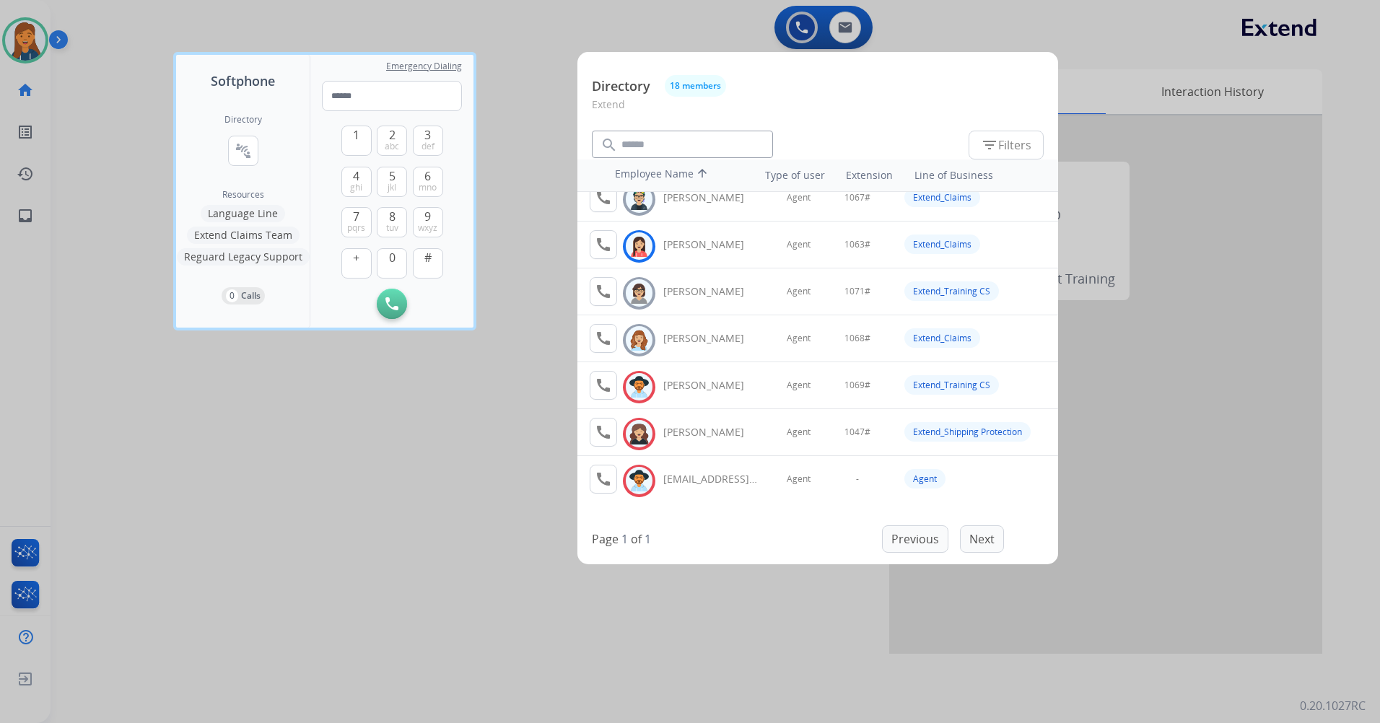
scroll to position [550, 0]
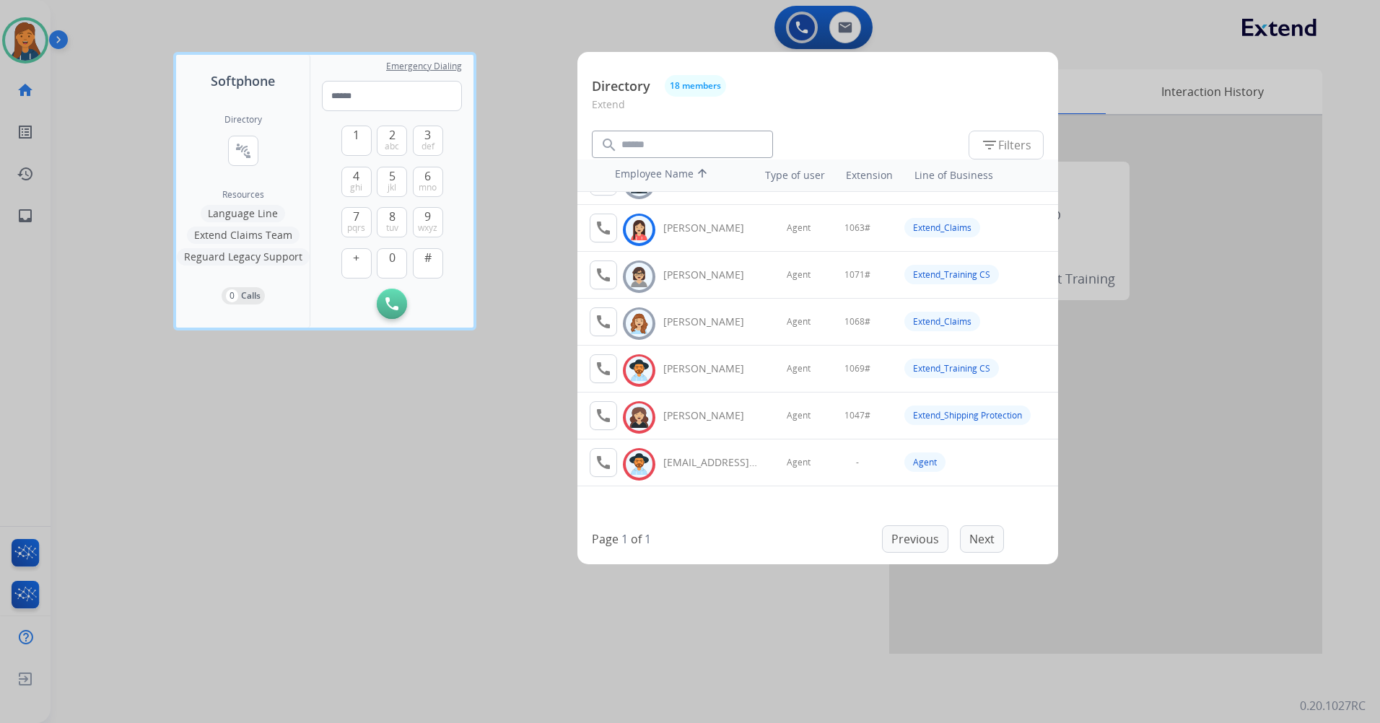
click at [383, 434] on div at bounding box center [690, 361] width 1380 height 723
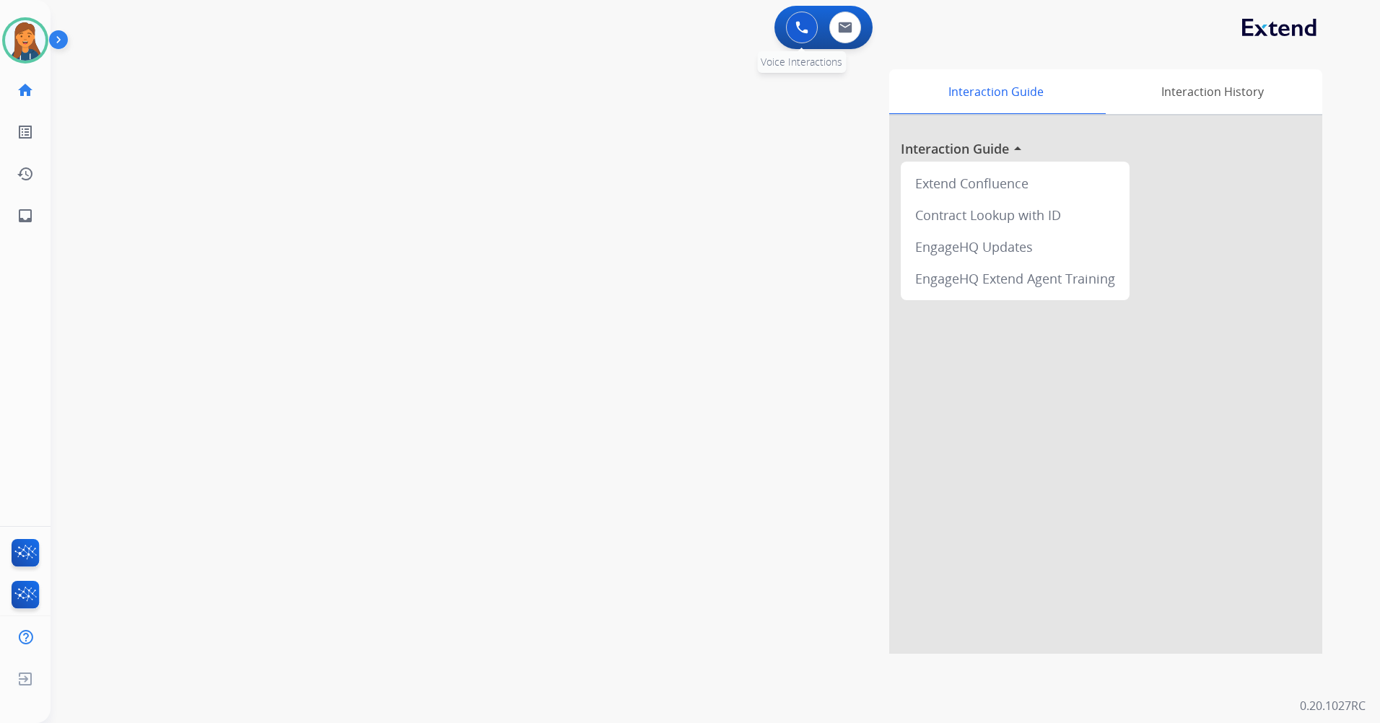
click at [800, 30] on img at bounding box center [801, 27] width 13 height 13
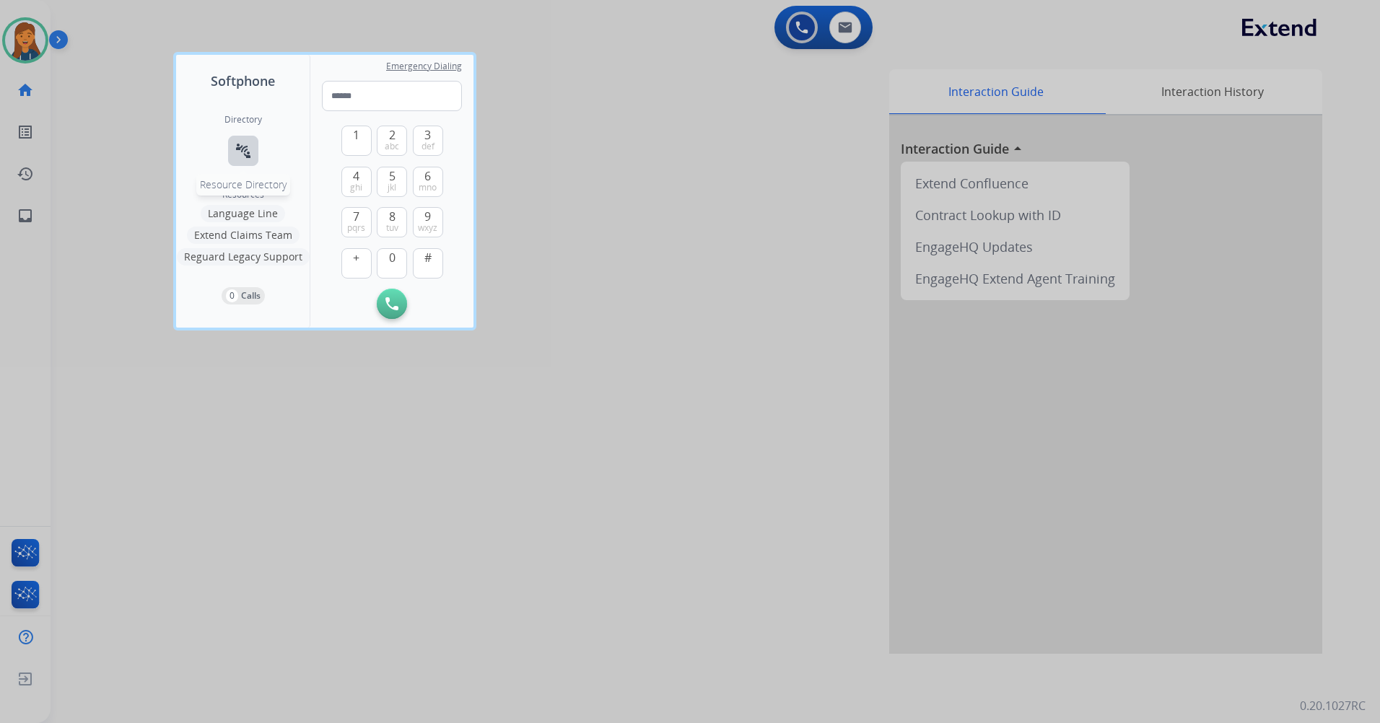
click at [240, 149] on mat-icon "connect_without_contact" at bounding box center [242, 150] width 17 height 17
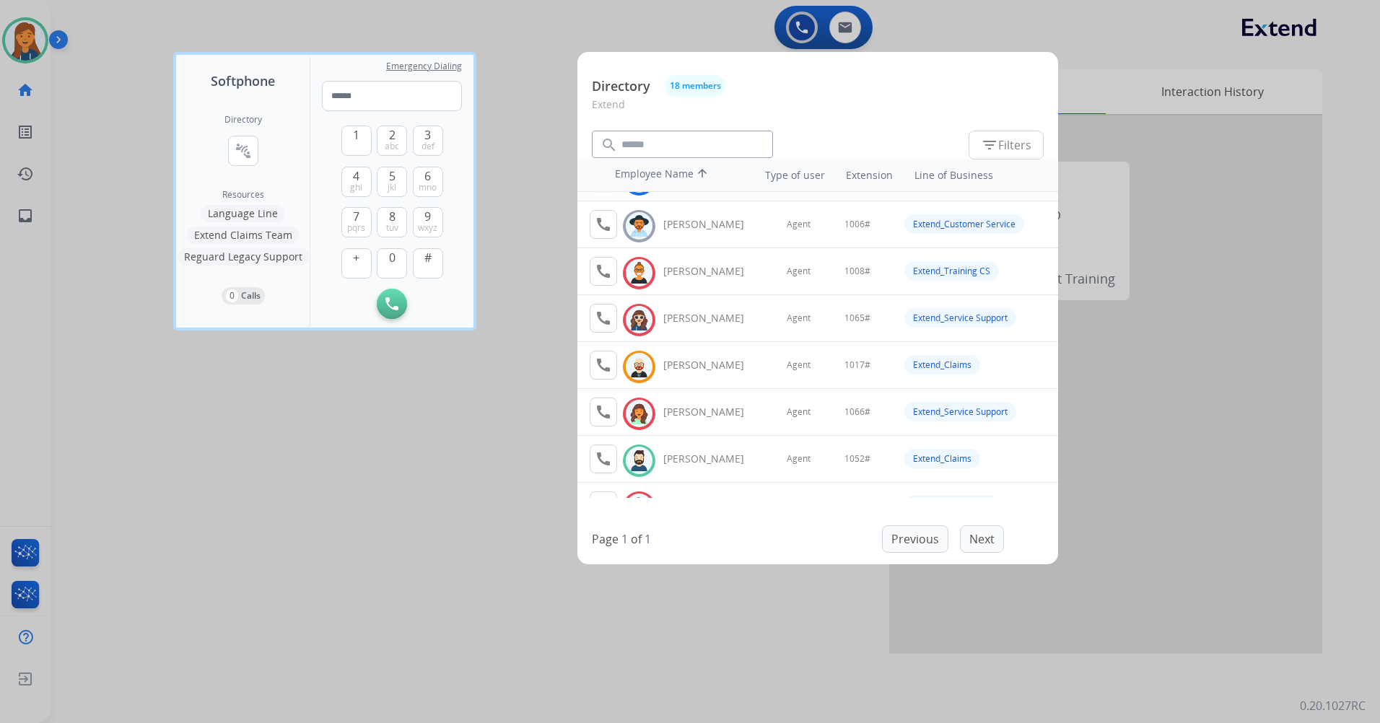
scroll to position [72, 0]
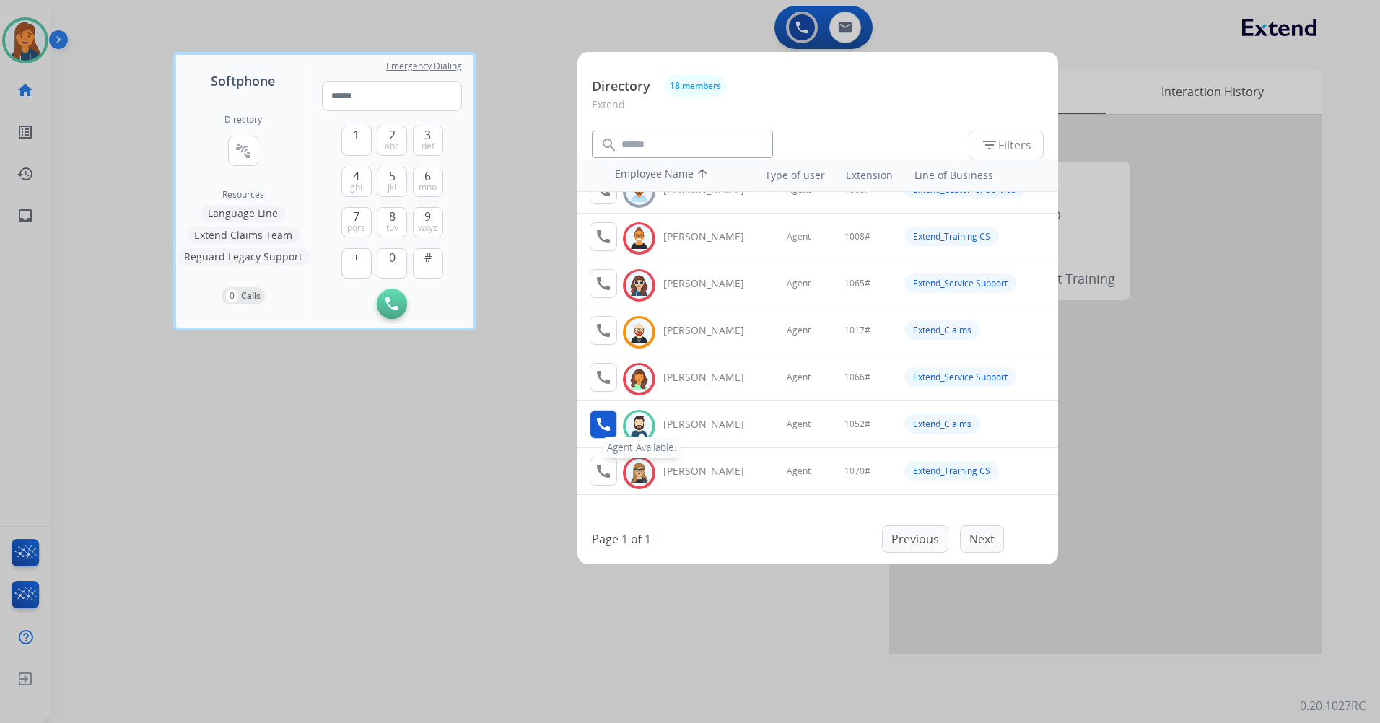
click at [597, 424] on mat-icon "call" at bounding box center [603, 424] width 17 height 17
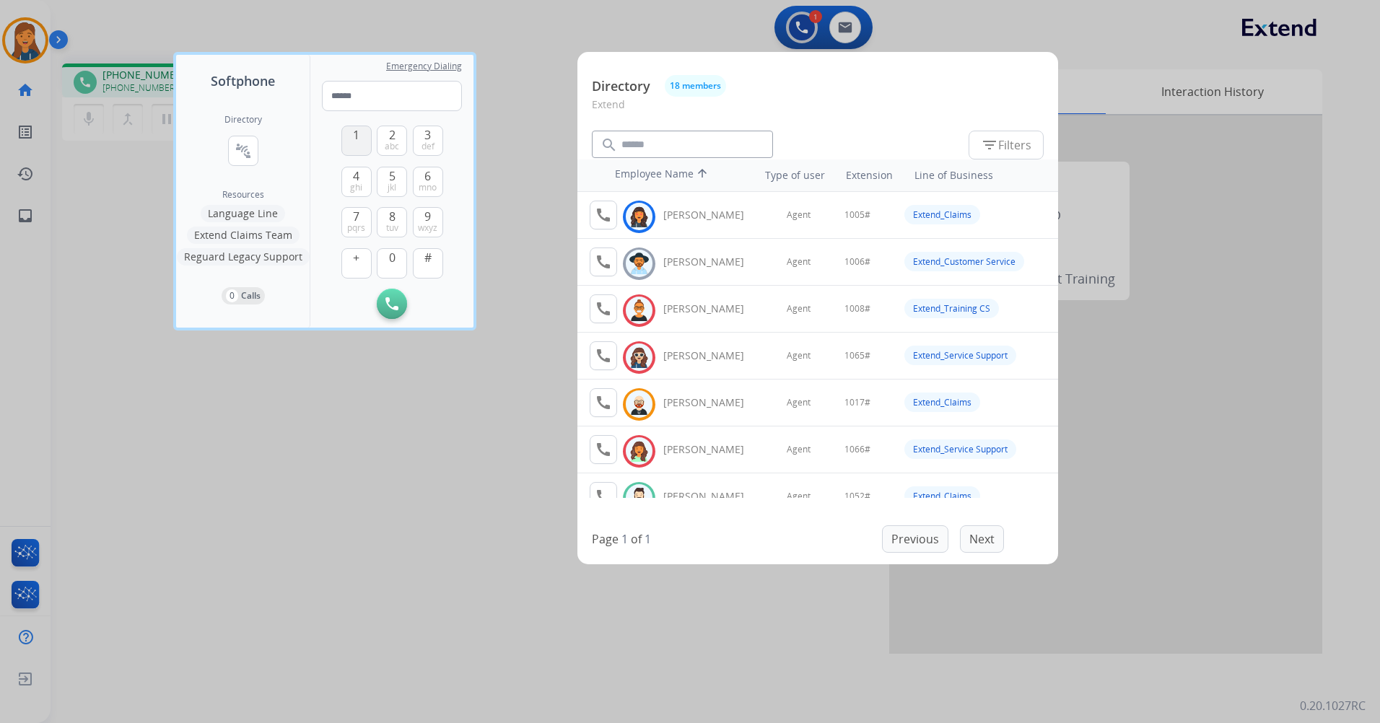
click at [357, 146] on button "1" at bounding box center [356, 141] width 30 height 30
click at [383, 252] on button "0" at bounding box center [392, 263] width 30 height 30
click at [392, 185] on span "jkl" at bounding box center [391, 188] width 9 height 12
click at [391, 152] on button "2 abc" at bounding box center [392, 141] width 30 height 30
click at [429, 258] on span "#" at bounding box center [427, 257] width 7 height 17
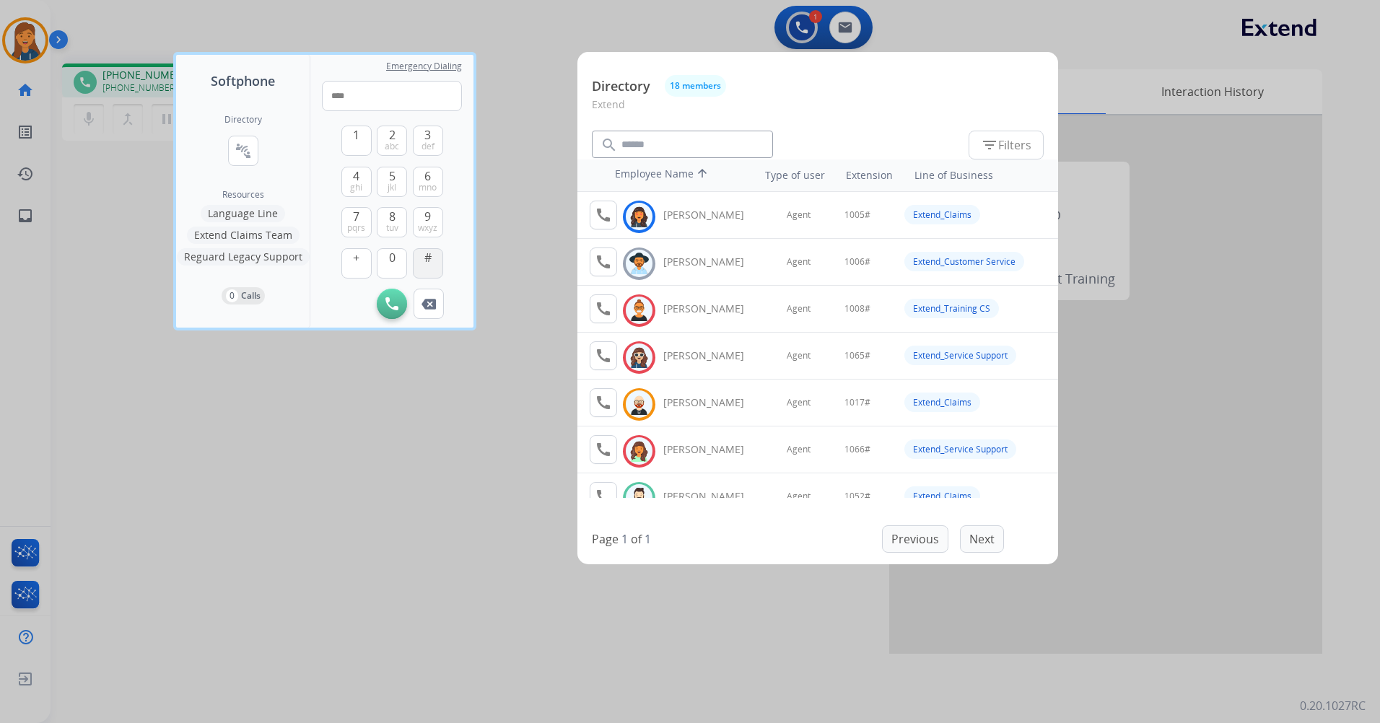
type input "*****"
click at [347, 525] on div at bounding box center [690, 361] width 1380 height 723
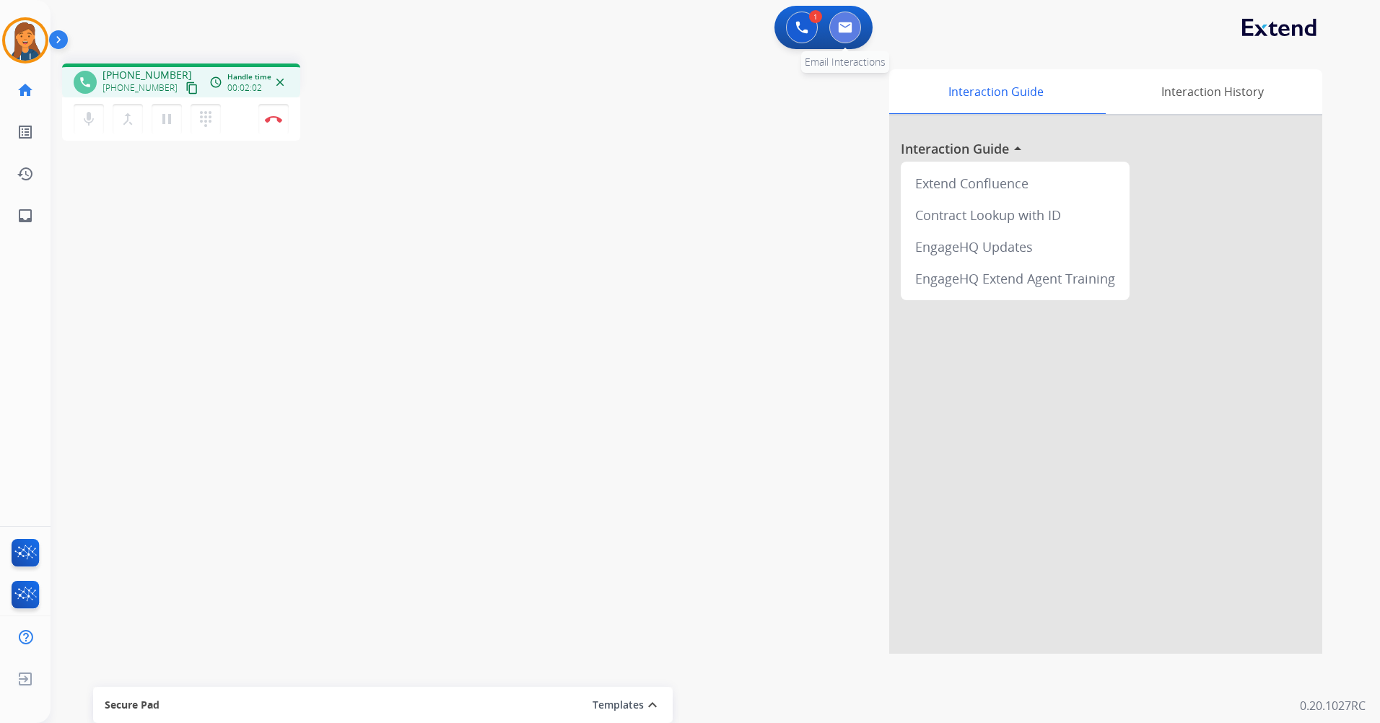
click at [846, 28] on img at bounding box center [845, 28] width 14 height 12
select select "**********"
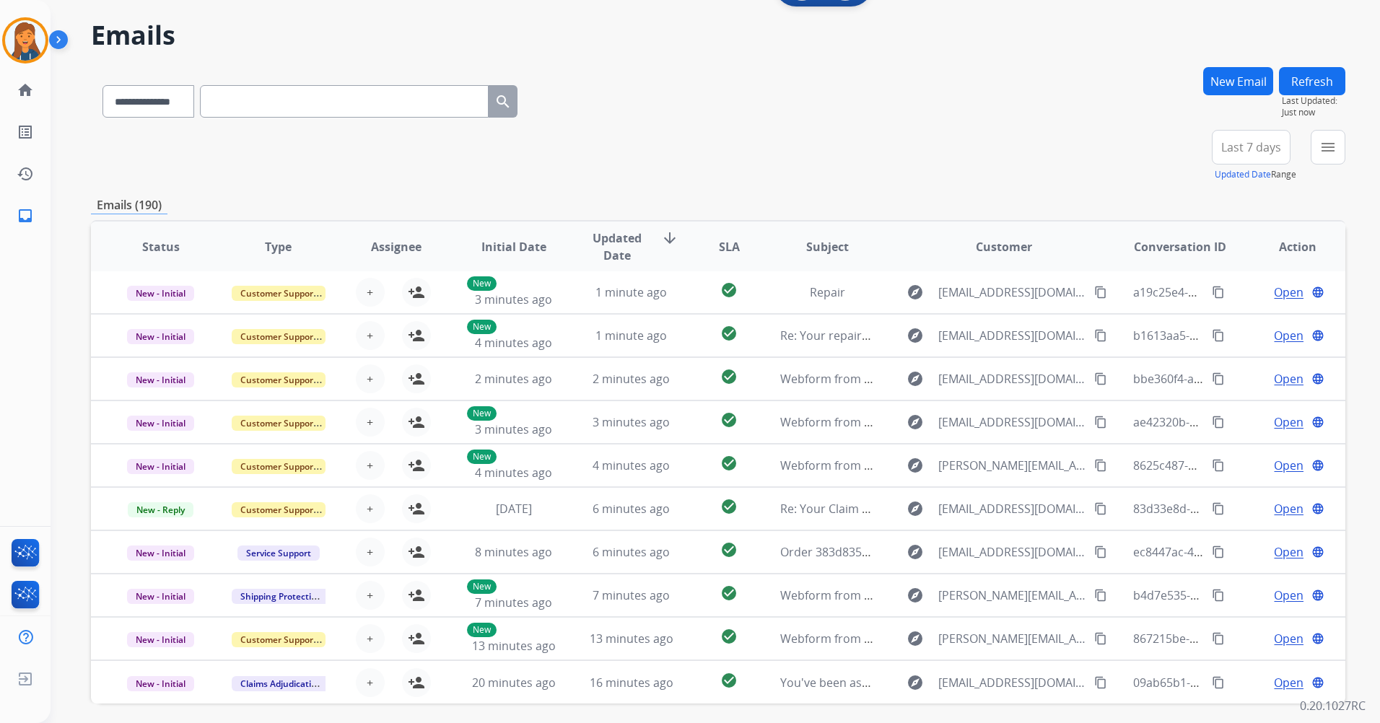
scroll to position [98, 0]
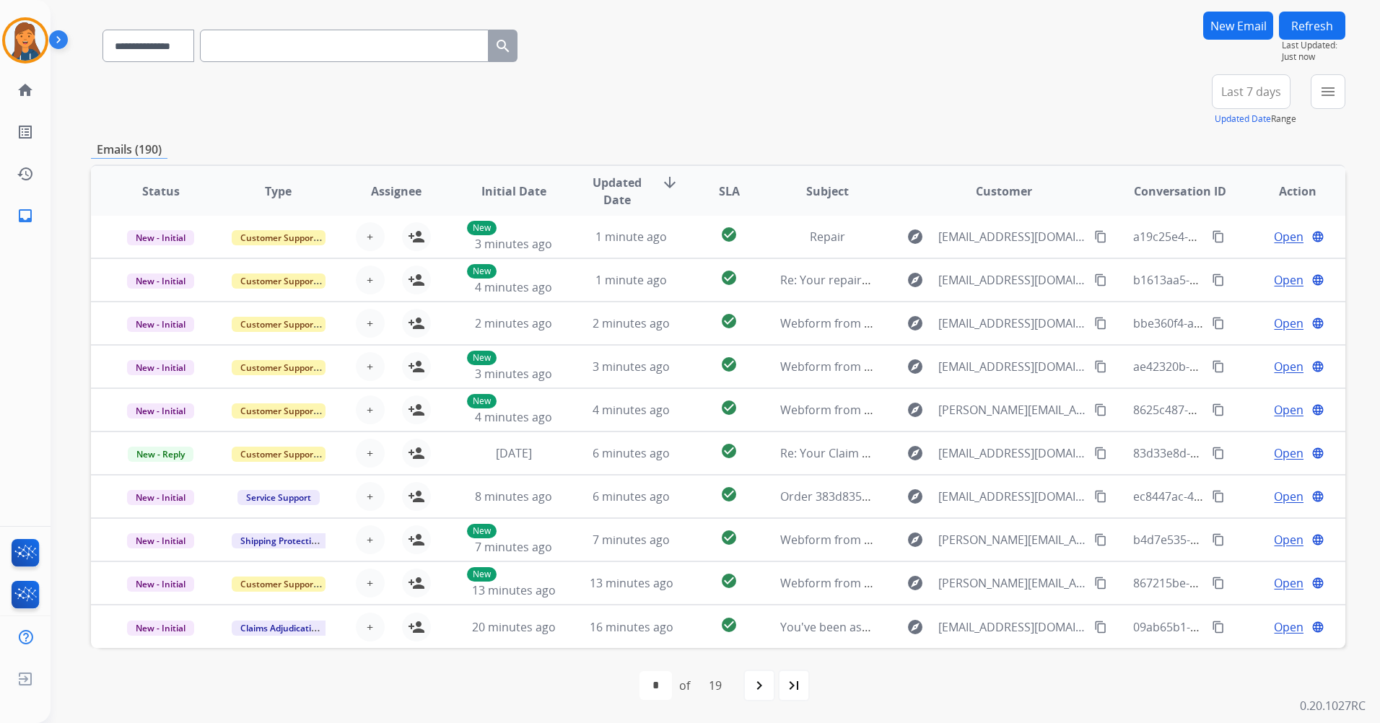
click at [1252, 89] on span "Last 7 days" at bounding box center [1251, 92] width 60 height 6
click at [1190, 97] on div "+87" at bounding box center [1182, 97] width 35 height 35
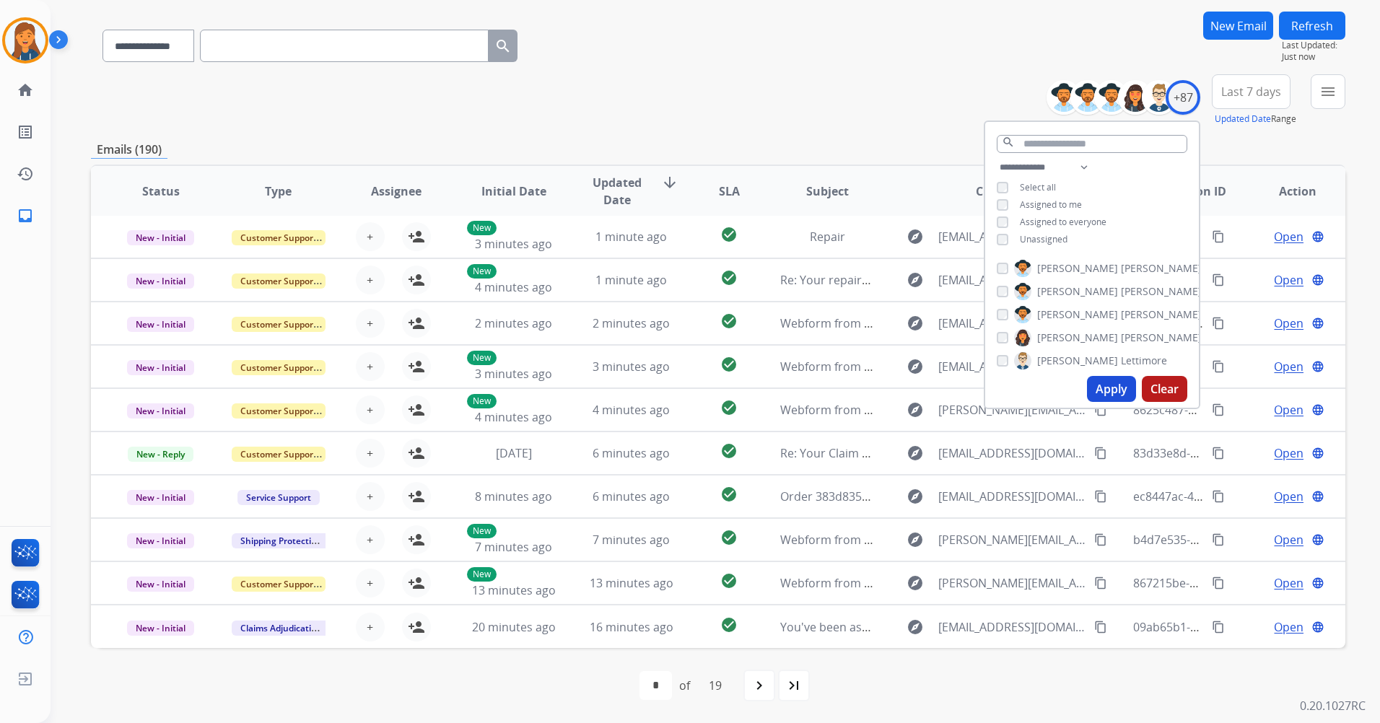
click at [1111, 384] on button "Apply" at bounding box center [1111, 389] width 49 height 26
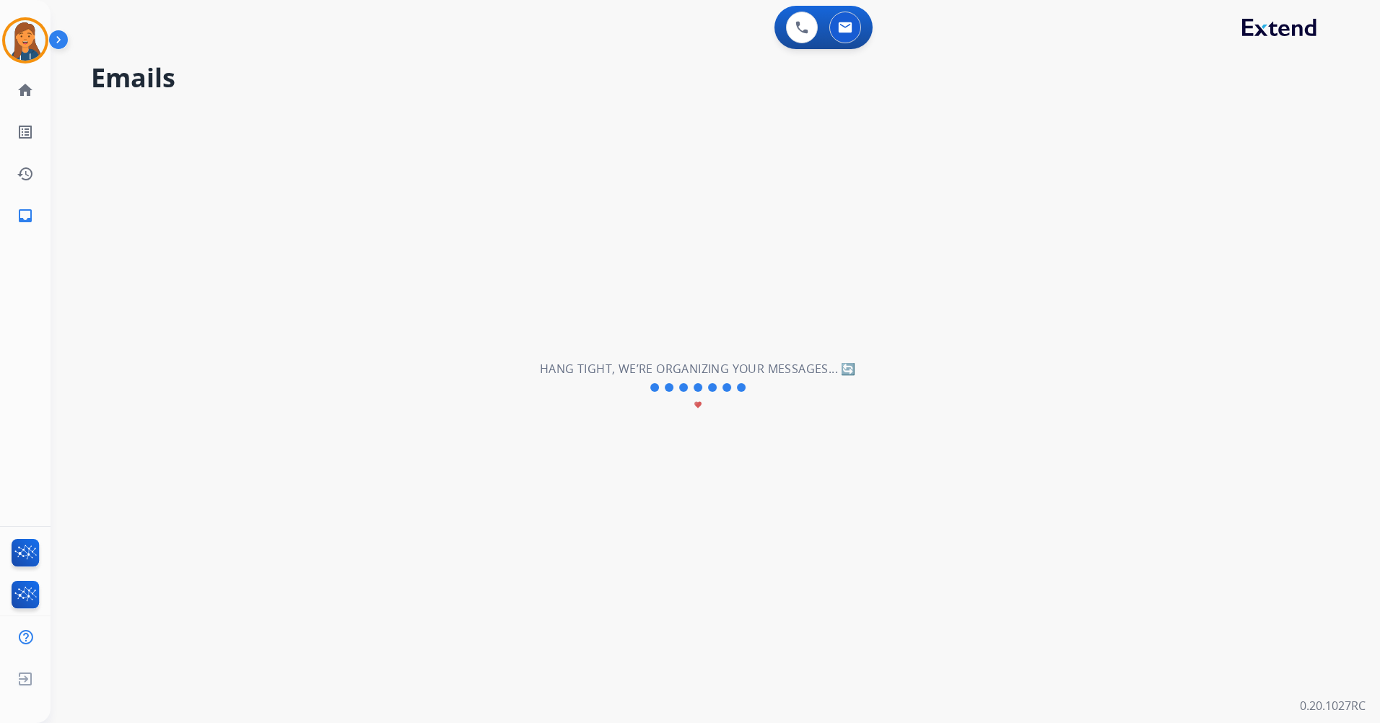
scroll to position [0, 0]
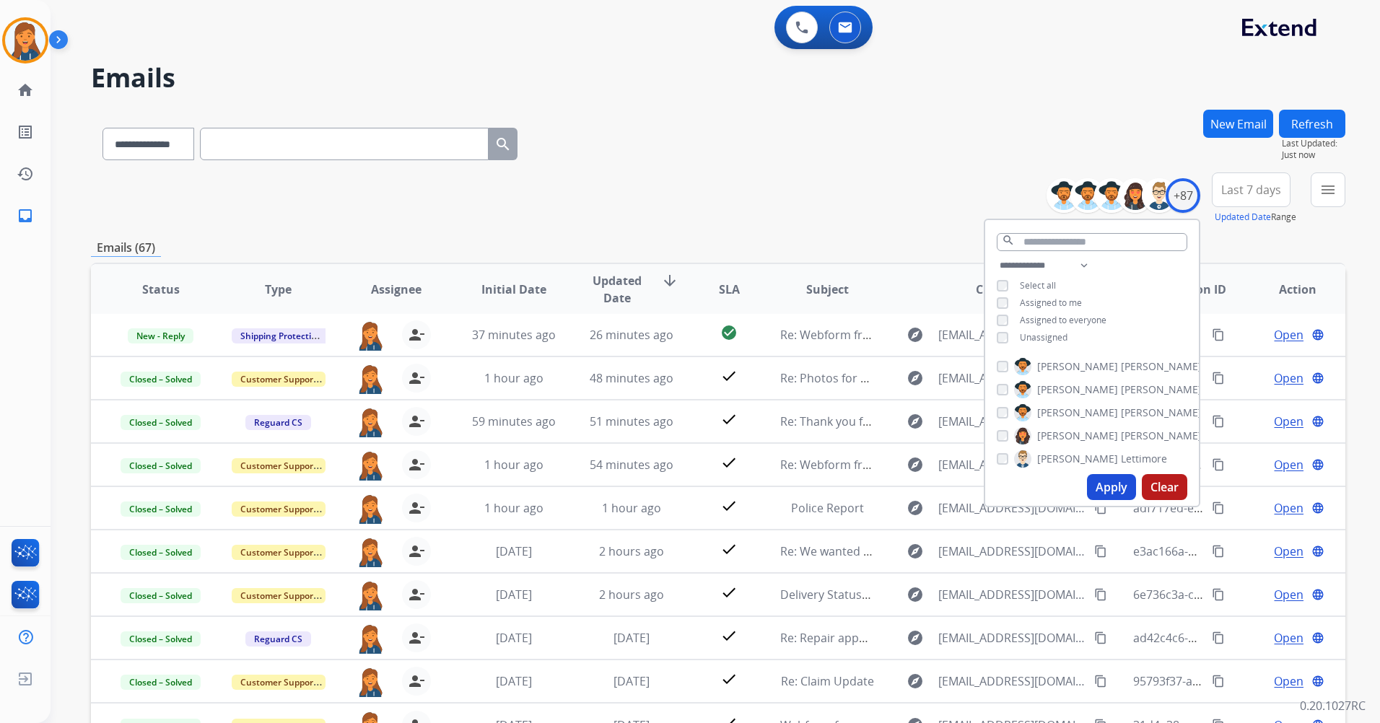
click at [722, 167] on div "**********" at bounding box center [718, 141] width 1254 height 63
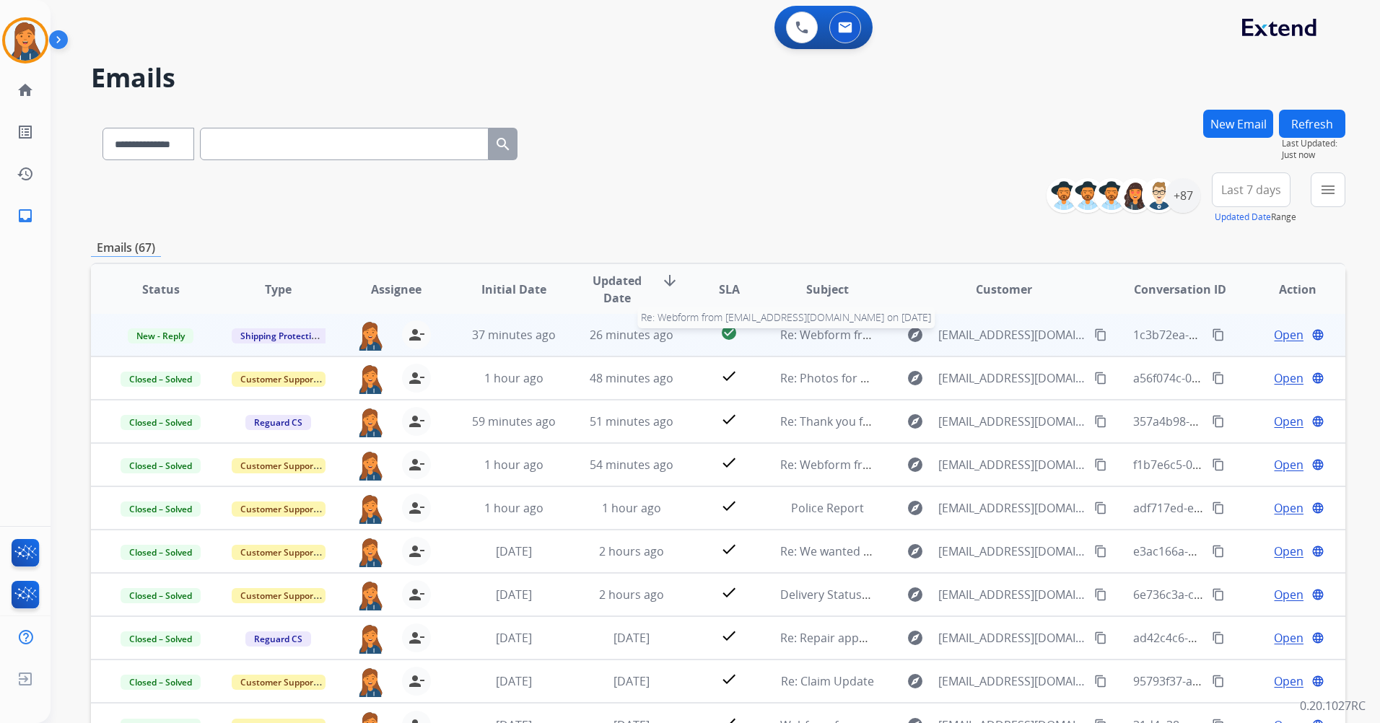
click at [847, 332] on span "Re: Webform from Sayeefpatwary1@gmail.com on 10/06/2025" at bounding box center [953, 335] width 346 height 16
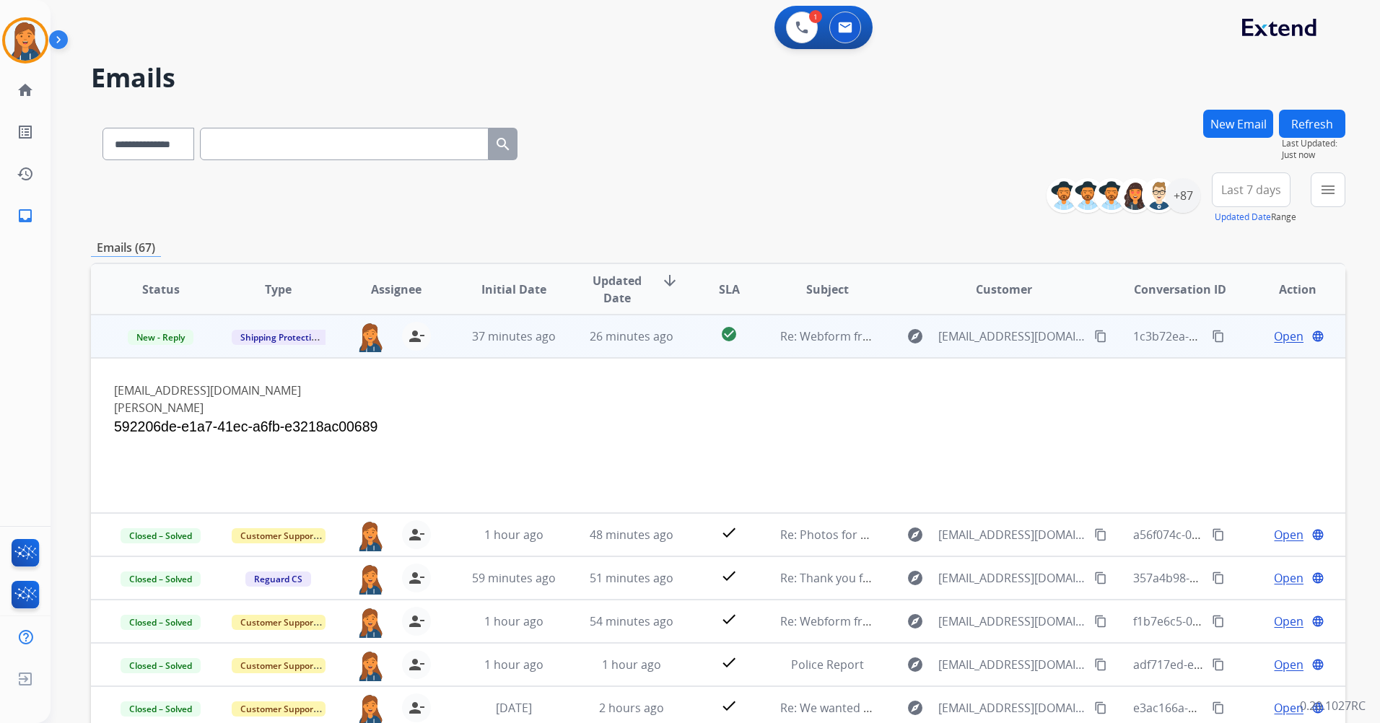
click at [1273, 341] on span "Open" at bounding box center [1288, 336] width 30 height 17
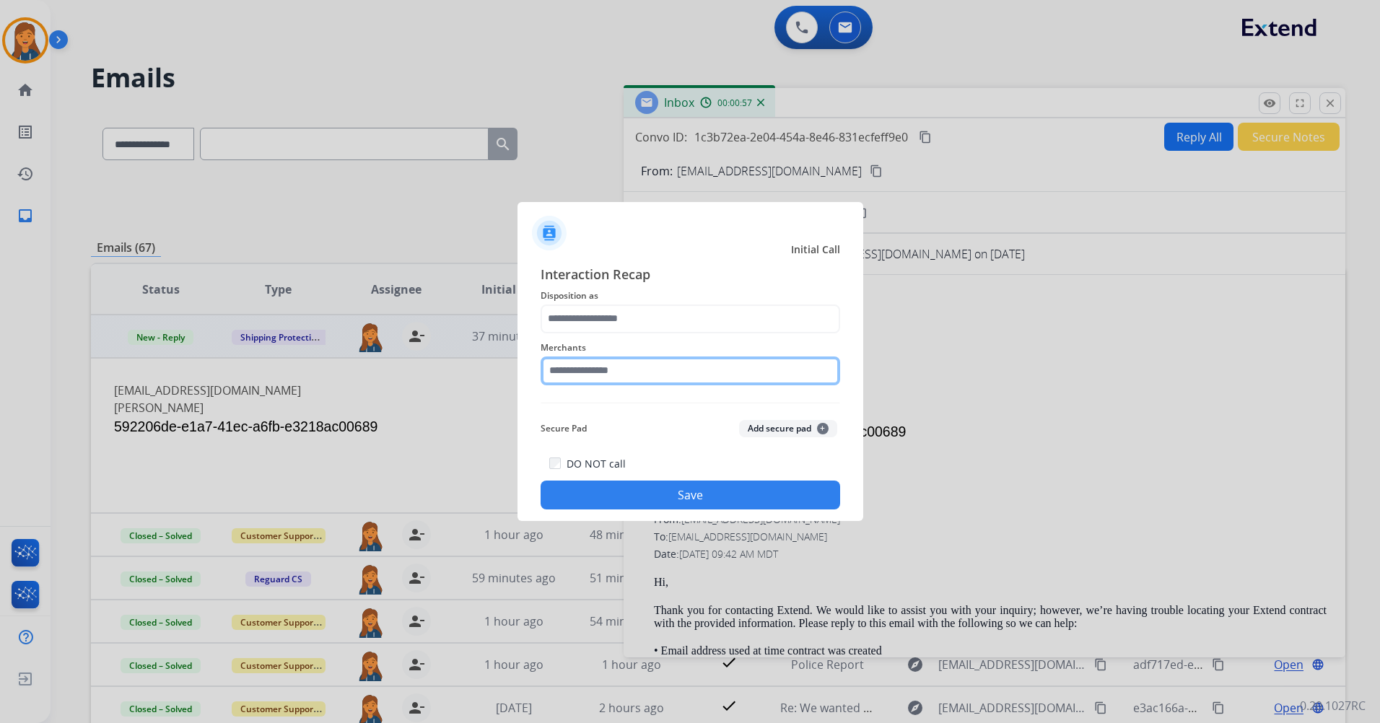
click at [623, 368] on input "text" at bounding box center [689, 370] width 299 height 29
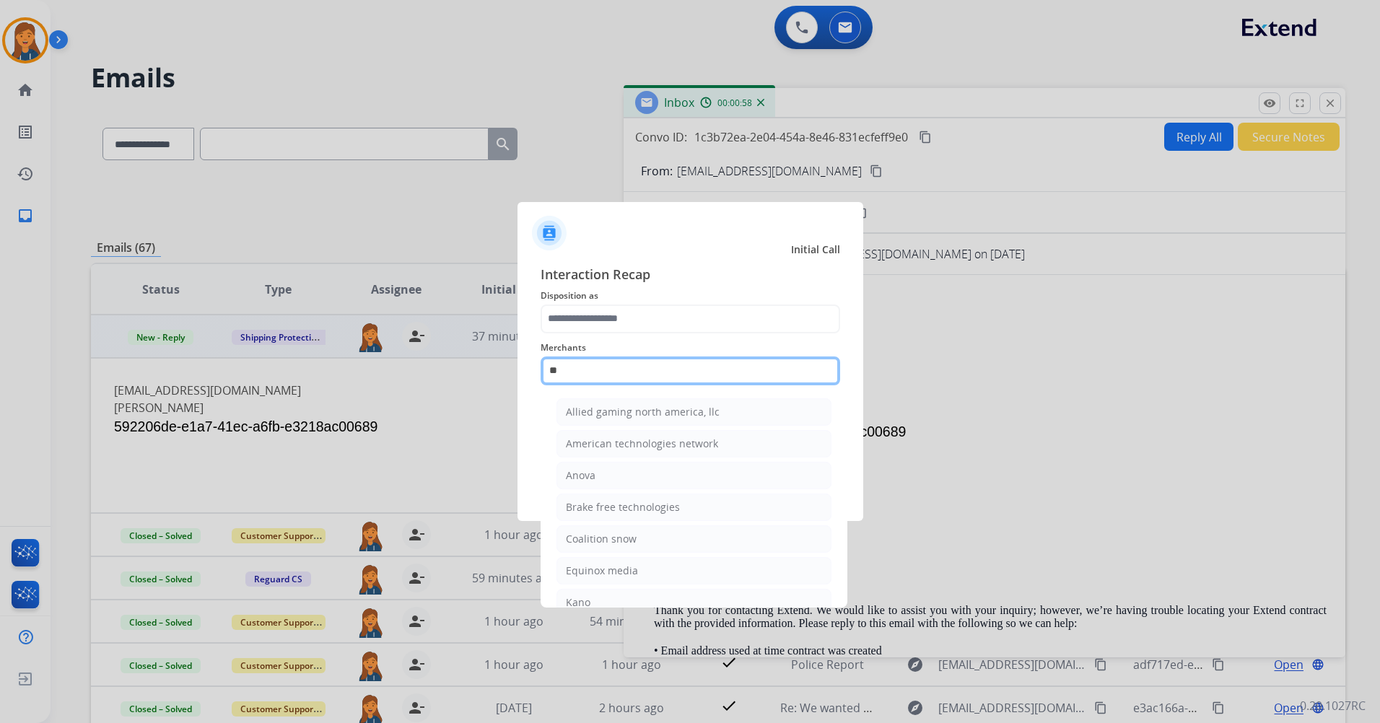
type input "***"
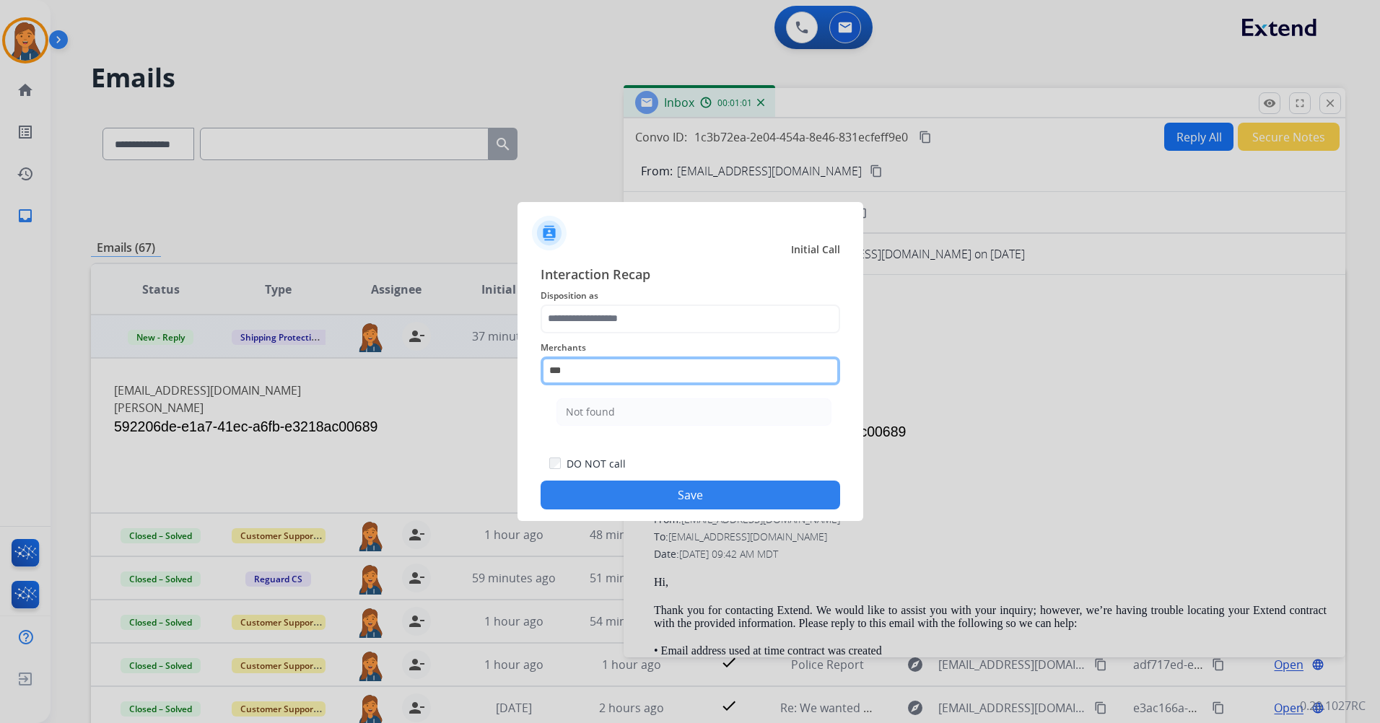
click at [0, 358] on app-contact-recap-modal "Initial Call Interaction Recap Disposition as Merchants *** Not found Secure Pa…" at bounding box center [0, 361] width 0 height 723
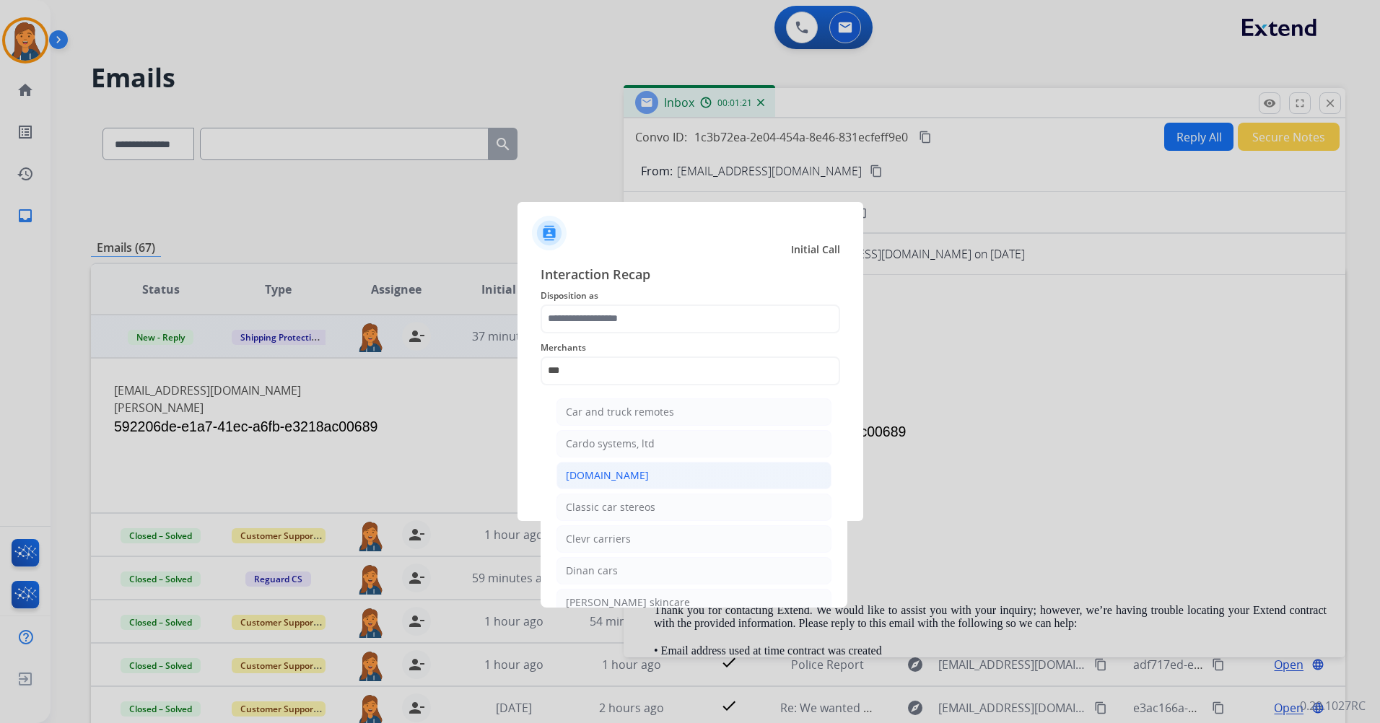
click at [598, 466] on li "Carparts.com" at bounding box center [693, 475] width 275 height 27
type input "**********"
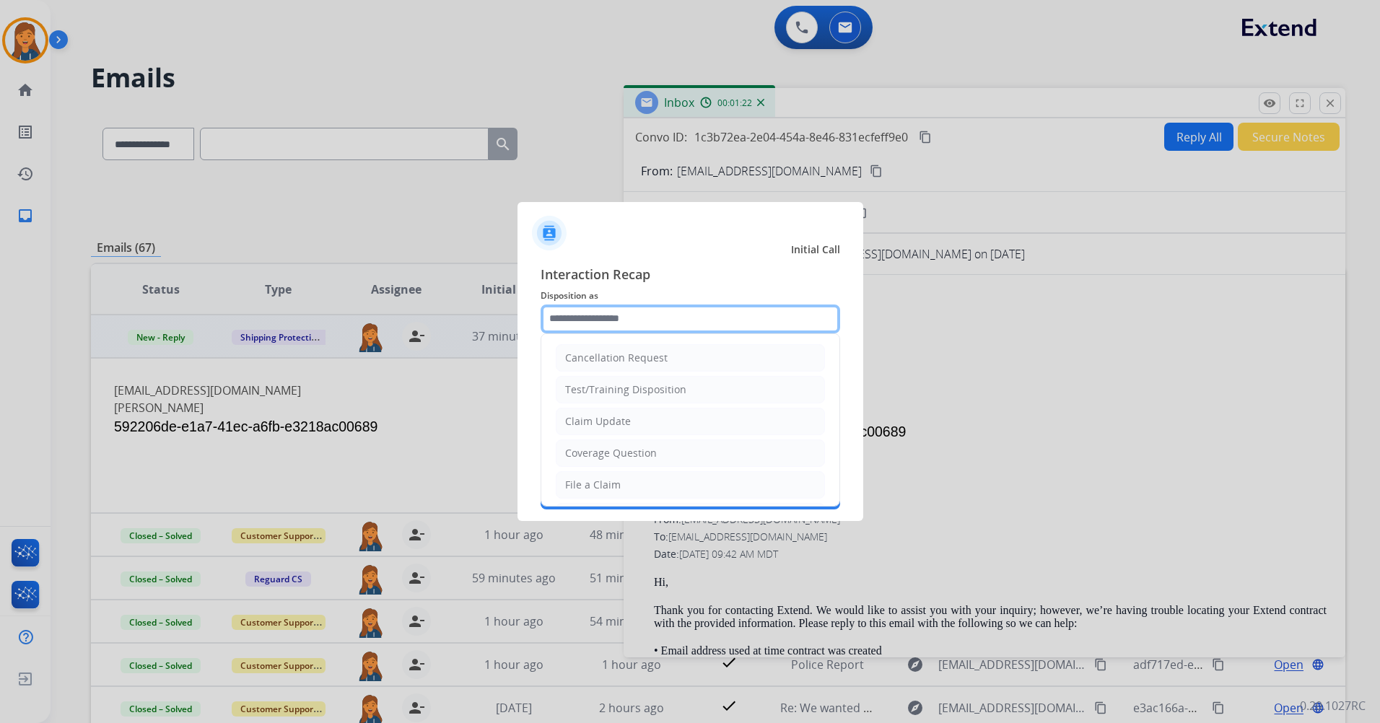
click at [610, 317] on input "text" at bounding box center [689, 318] width 299 height 29
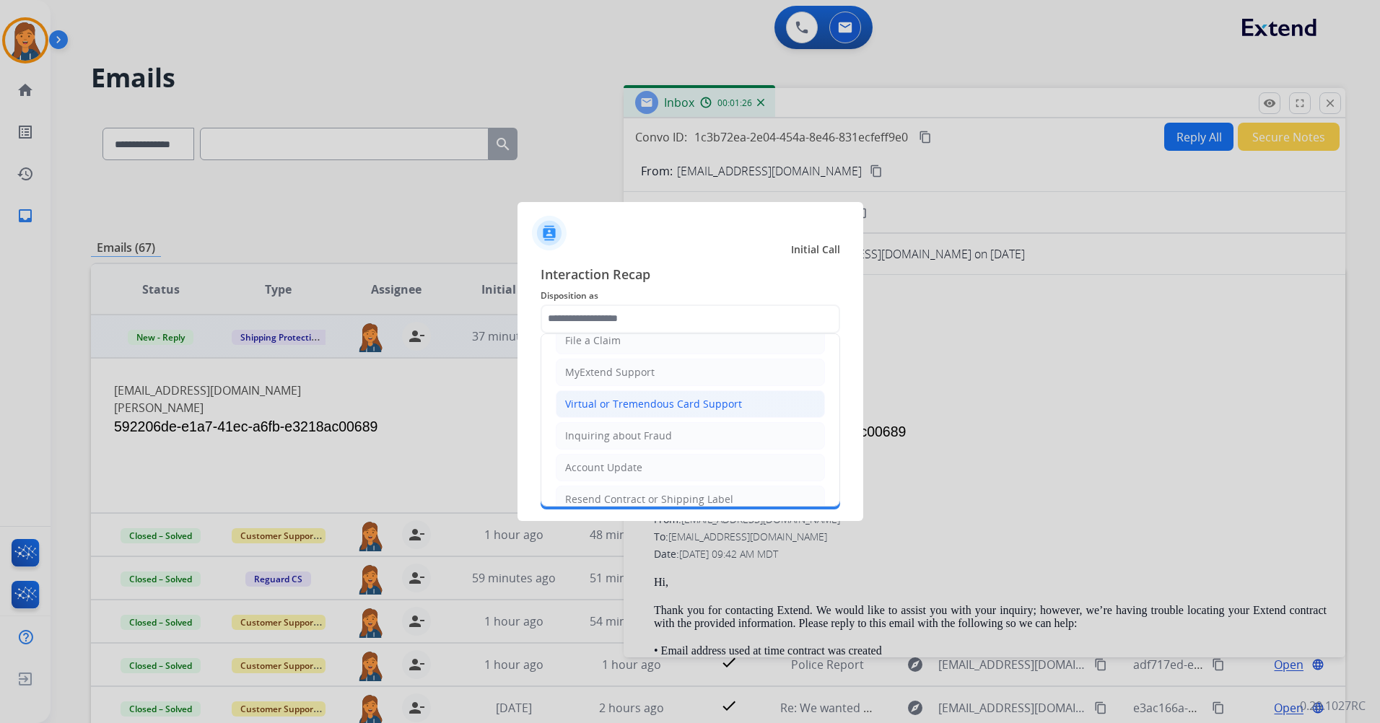
click at [615, 403] on div "Virtual or Tremendous Card Support" at bounding box center [653, 404] width 177 height 14
type input "**********"
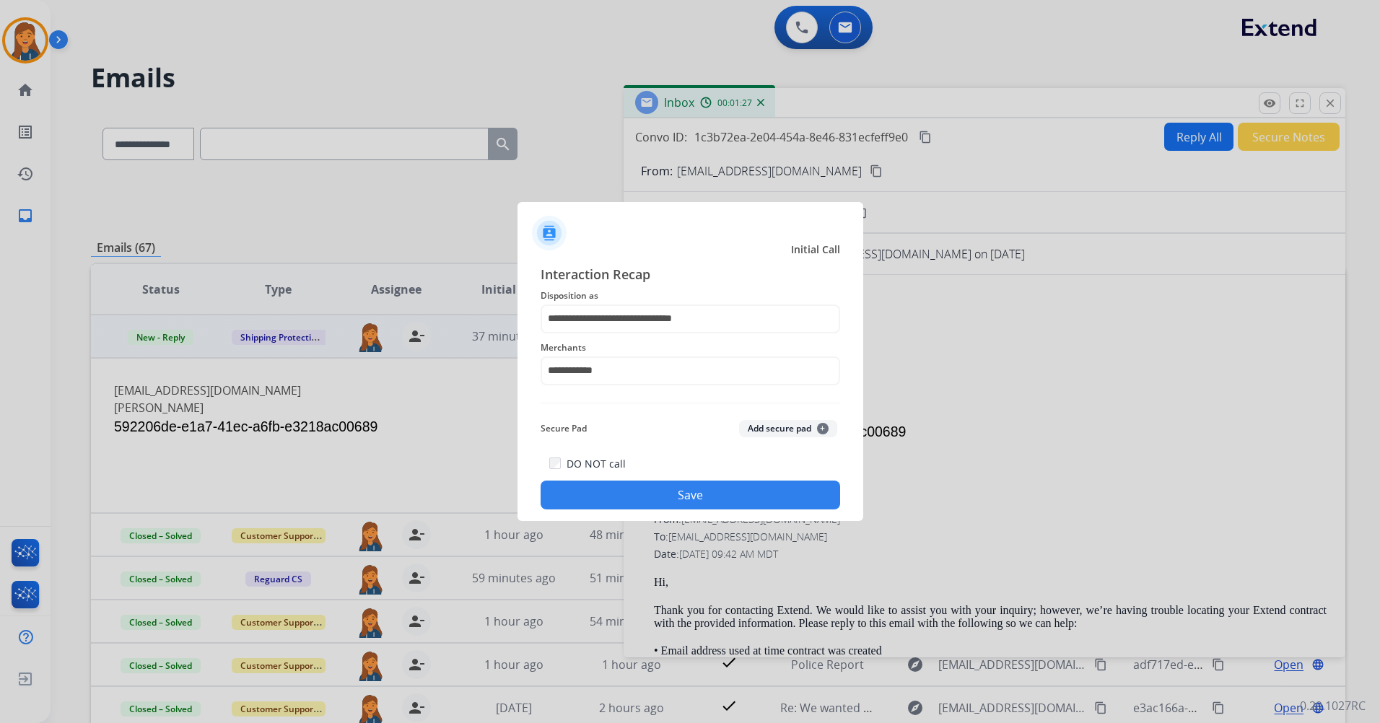
drag, startPoint x: 722, startPoint y: 491, endPoint x: 688, endPoint y: 485, distance: 33.7
click at [720, 491] on button "Save" at bounding box center [689, 495] width 299 height 29
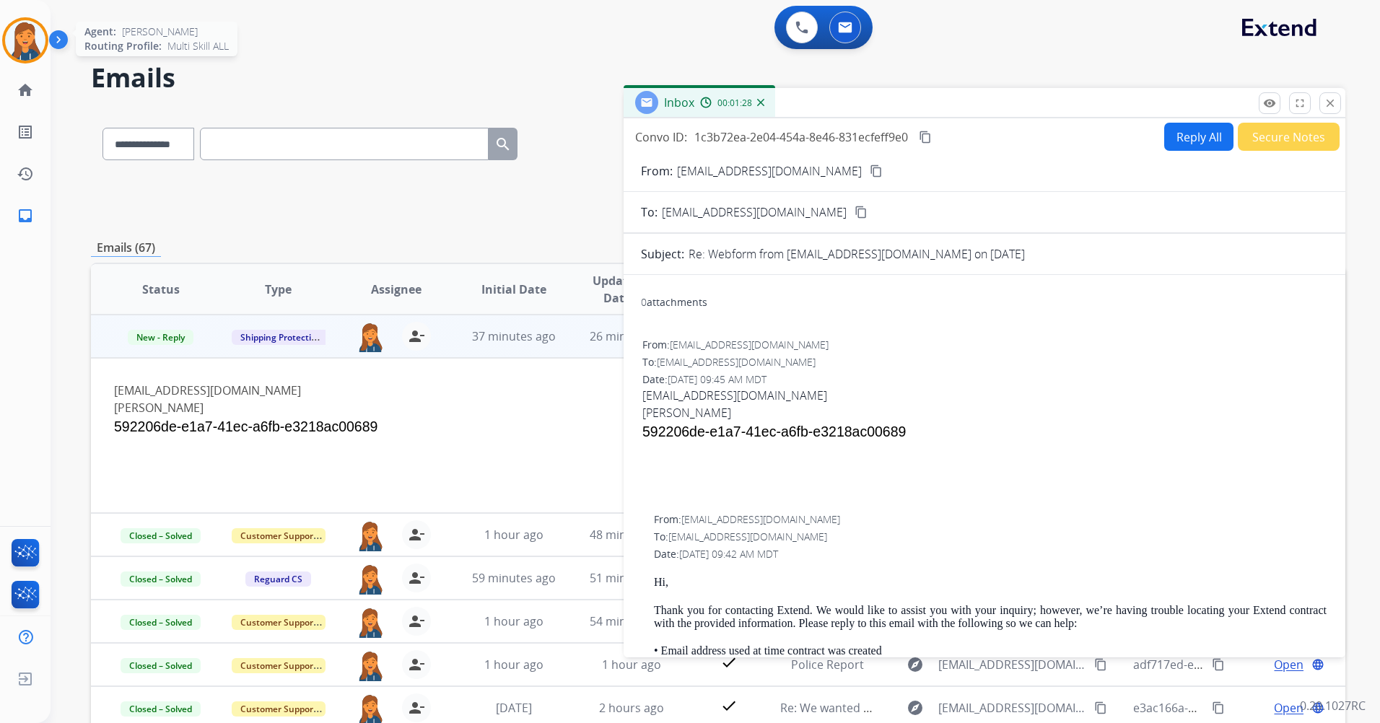
click at [25, 25] on img at bounding box center [25, 40] width 40 height 40
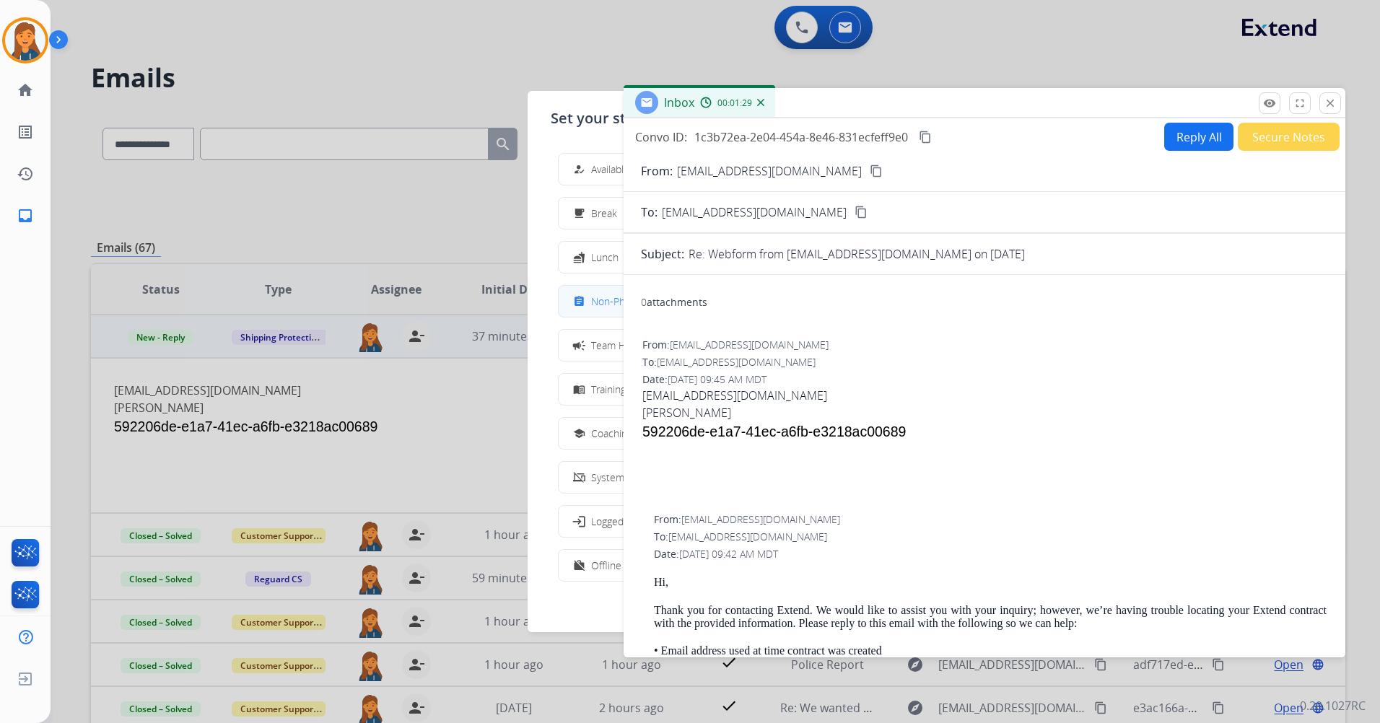
click at [610, 299] on span "Non-Phone Queue" at bounding box center [633, 301] width 85 height 15
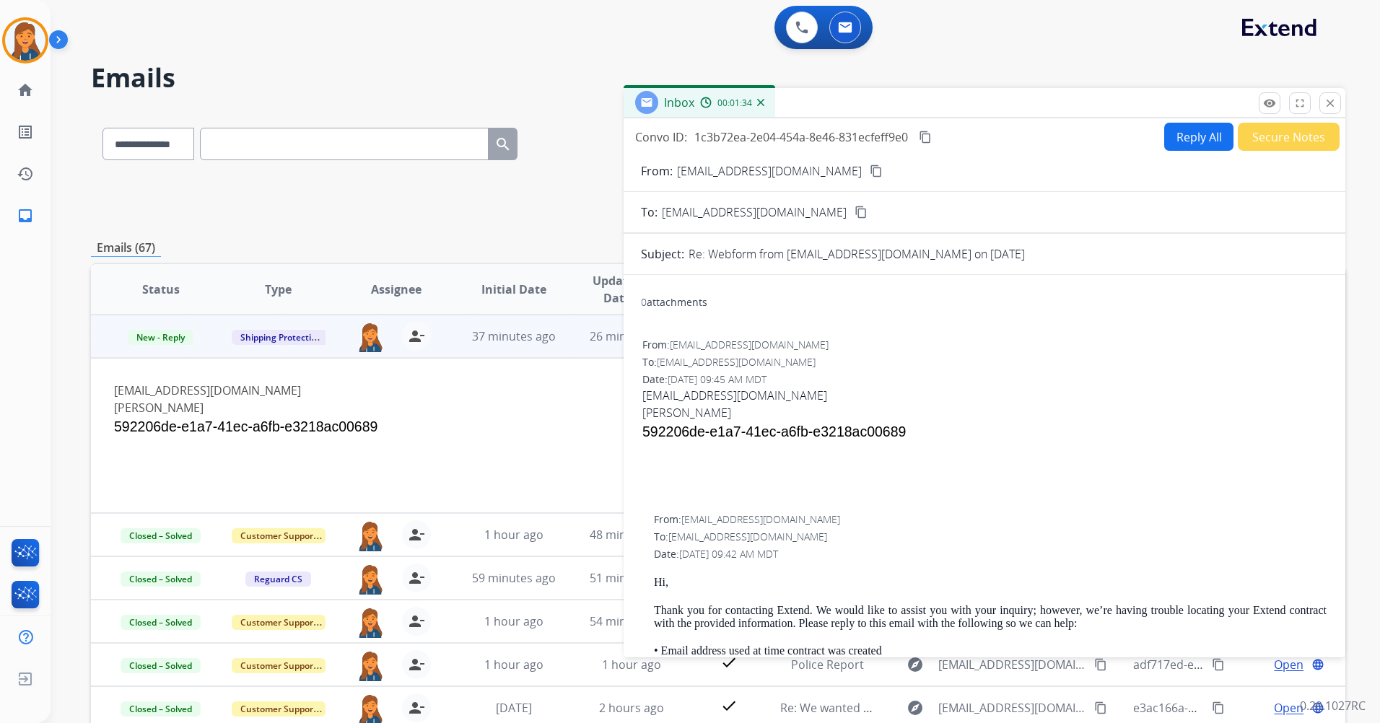
click at [1184, 131] on button "Reply All" at bounding box center [1198, 137] width 69 height 28
select select "**********"
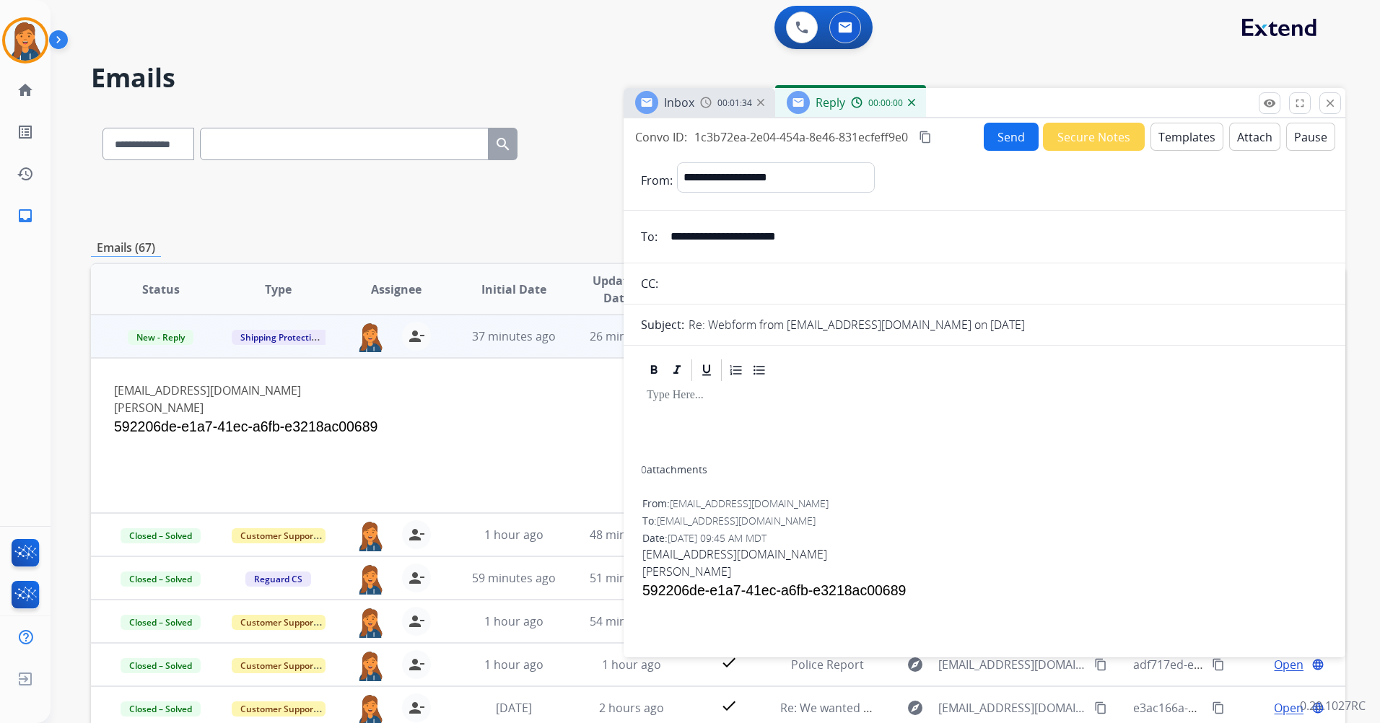
click at [1157, 138] on button "Templates" at bounding box center [1186, 137] width 73 height 28
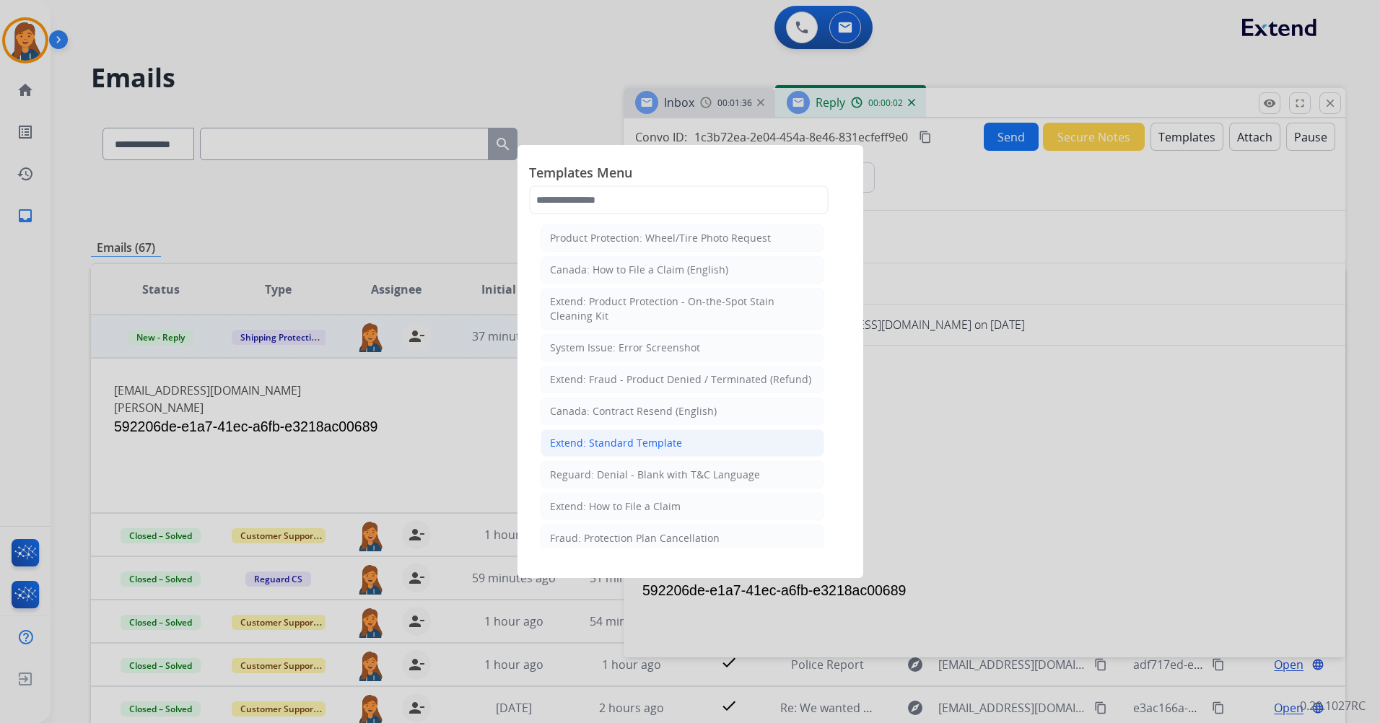
click at [615, 447] on div "Extend: Standard Template" at bounding box center [616, 443] width 132 height 14
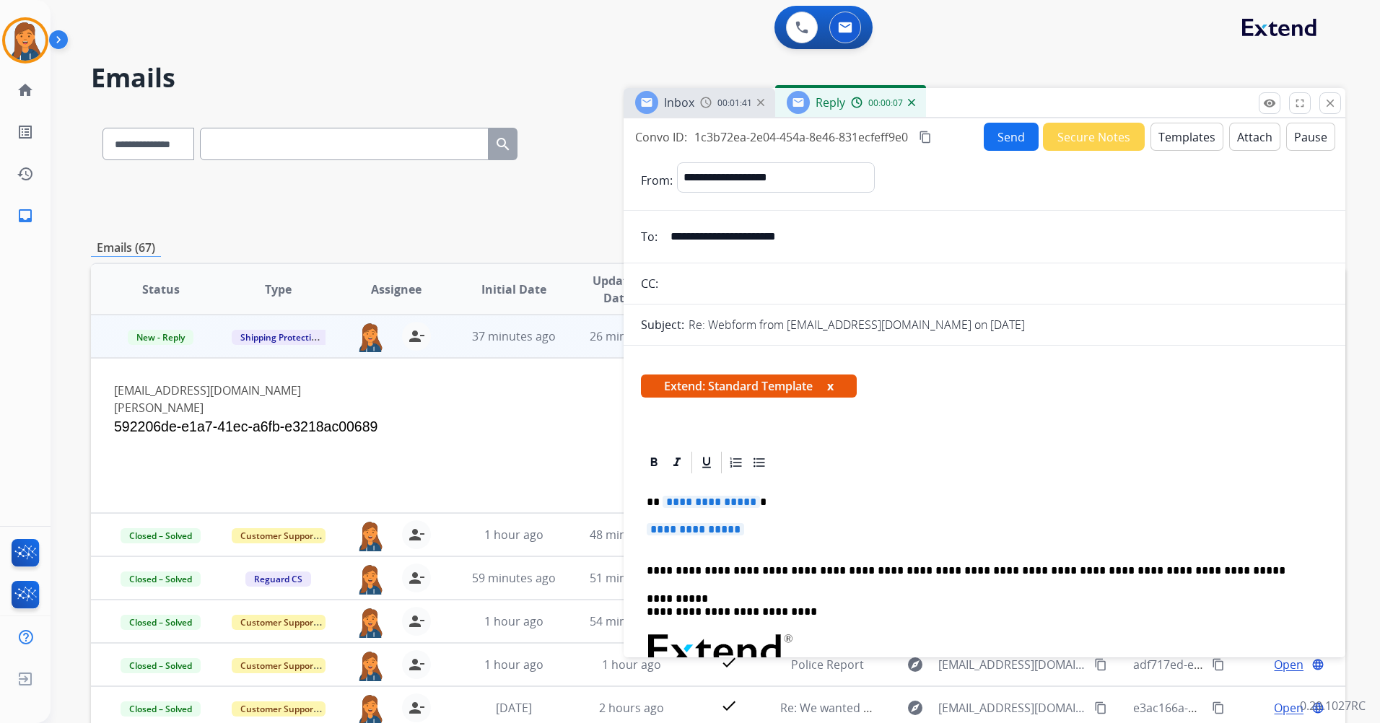
click at [693, 494] on div "**********" at bounding box center [984, 692] width 687 height 435
click at [709, 540] on p "**********" at bounding box center [983, 536] width 675 height 27
click at [706, 536] on p "**********" at bounding box center [983, 536] width 675 height 27
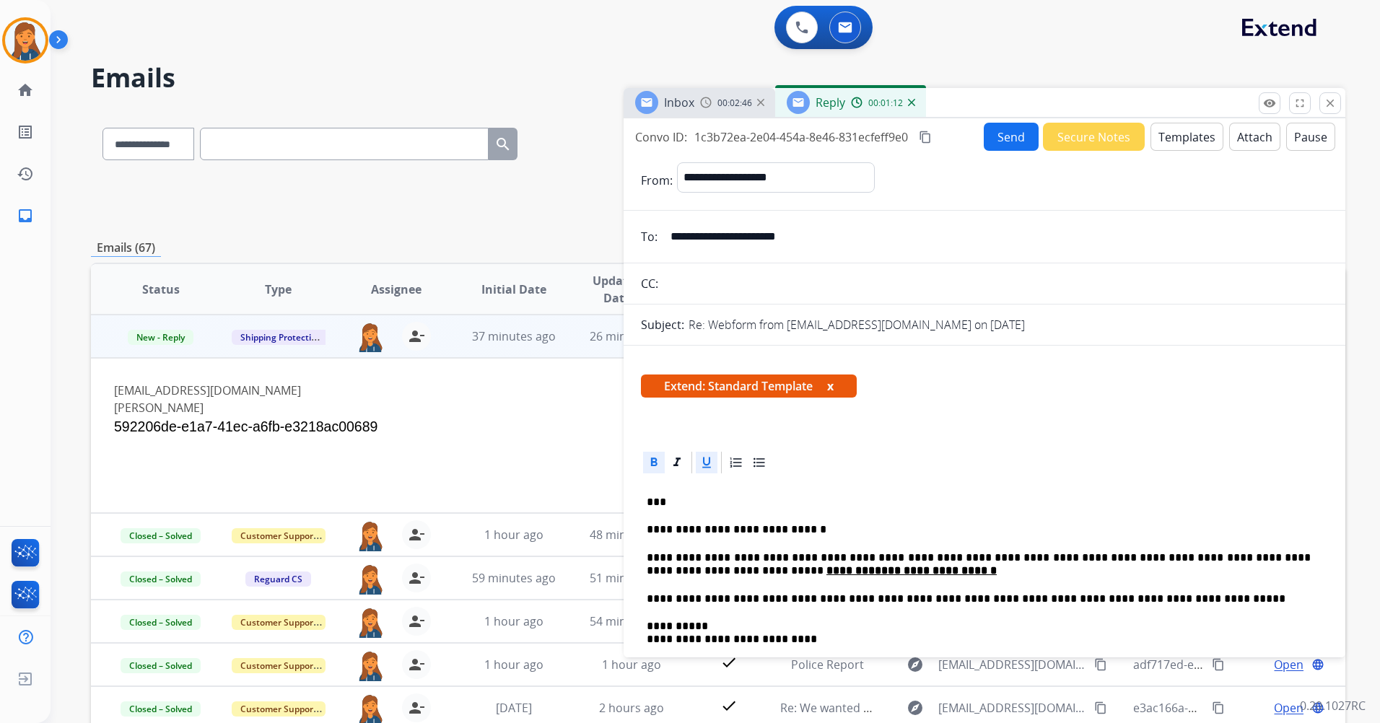
drag, startPoint x: 863, startPoint y: 570, endPoint x: 880, endPoint y: 587, distance: 23.5
click at [874, 572] on u "**********" at bounding box center [935, 570] width 122 height 11
click at [658, 463] on icon at bounding box center [653, 462] width 14 height 14
click at [702, 462] on icon at bounding box center [706, 462] width 14 height 14
click at [926, 136] on mat-icon "content_copy" at bounding box center [924, 137] width 13 height 13
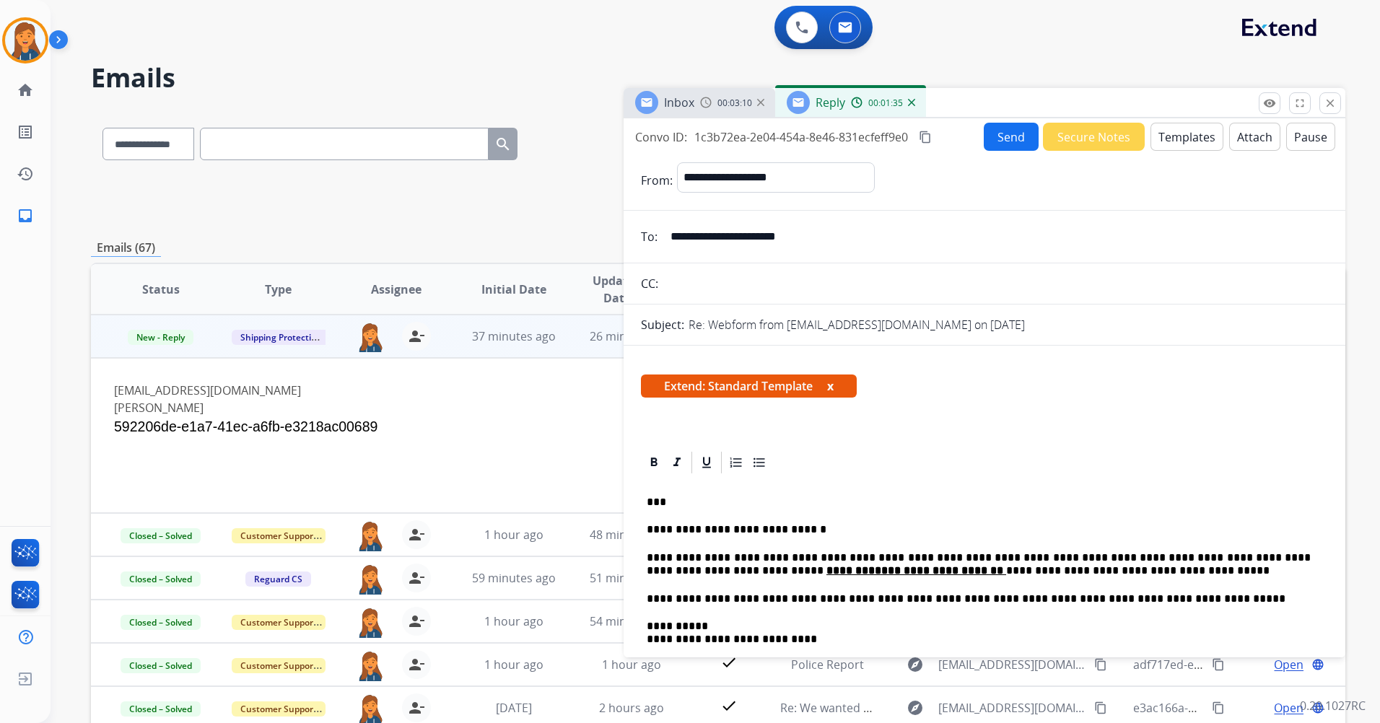
click at [1003, 141] on button "Send" at bounding box center [1010, 137] width 55 height 28
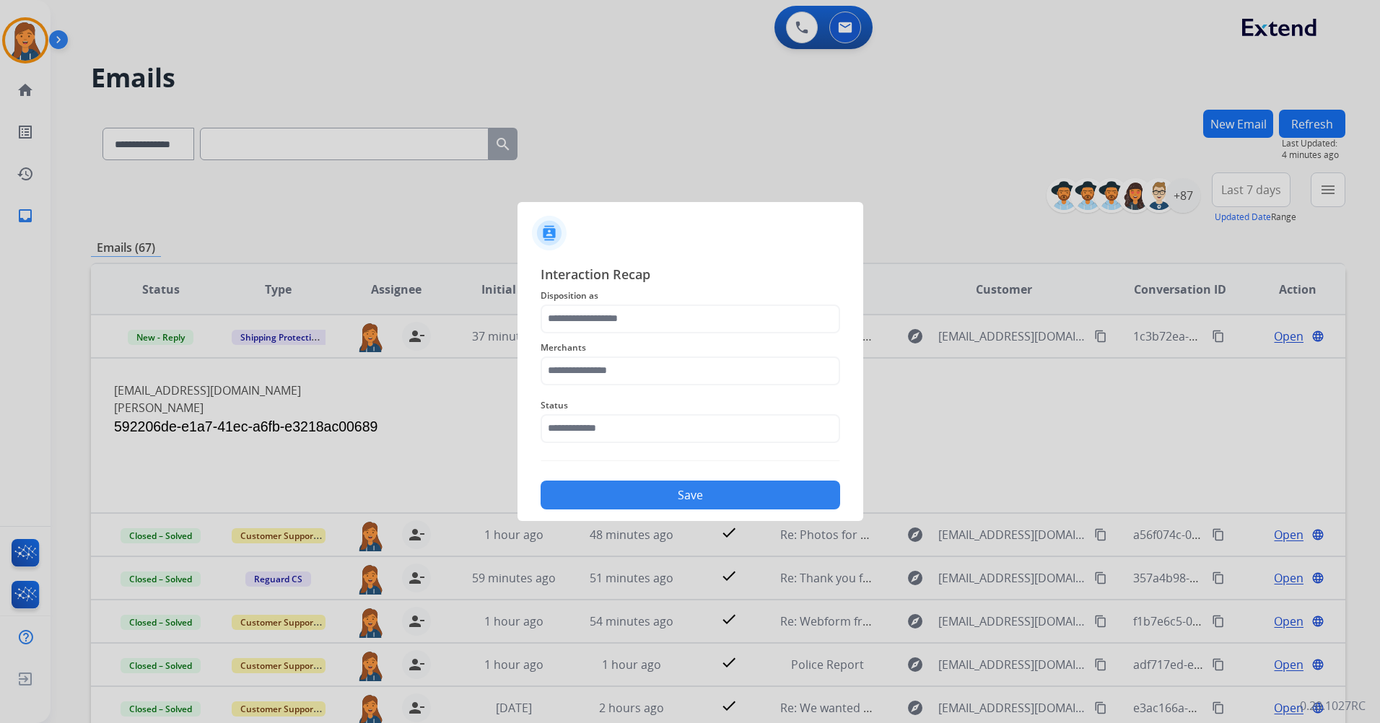
click at [608, 354] on span "Merchants" at bounding box center [689, 347] width 299 height 17
click at [605, 372] on input "text" at bounding box center [689, 370] width 299 height 29
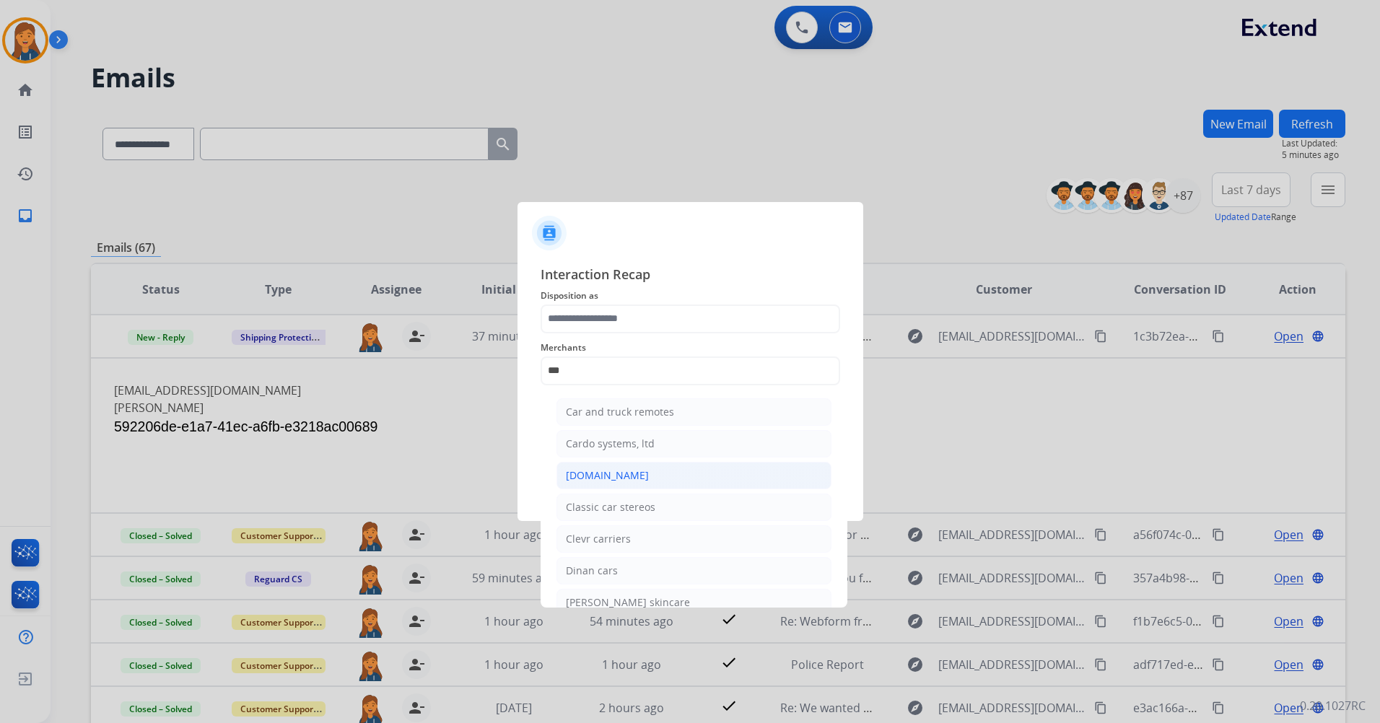
click at [597, 476] on div "Carparts.com" at bounding box center [607, 475] width 83 height 14
type input "**********"
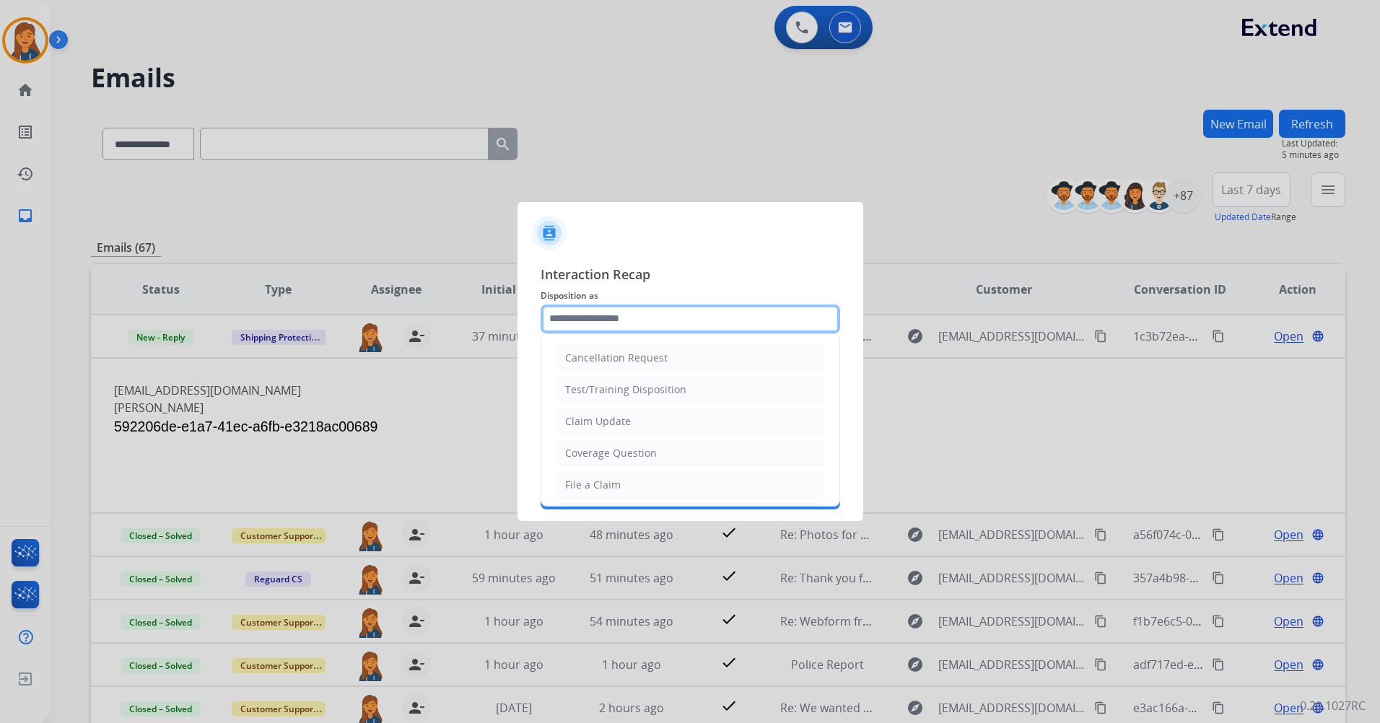
click at [618, 308] on input "text" at bounding box center [689, 318] width 299 height 29
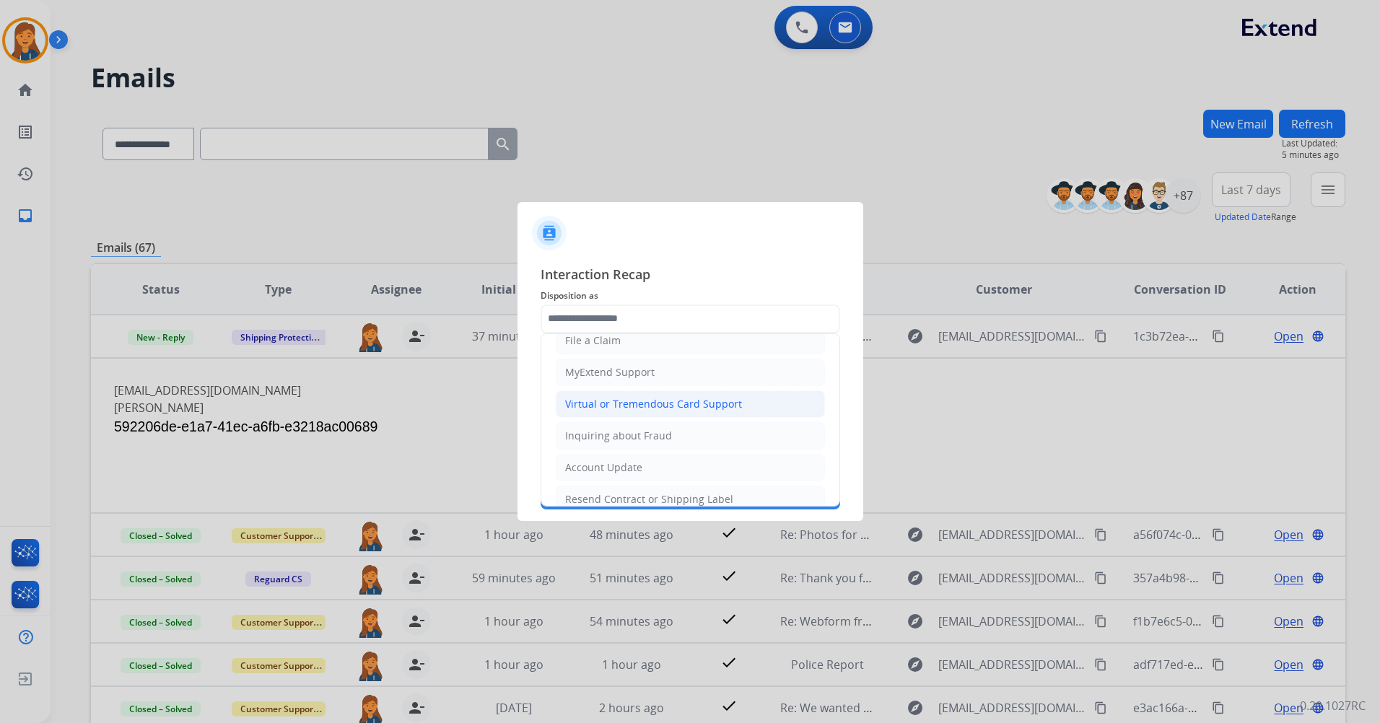
click at [589, 405] on div "Virtual or Tremendous Card Support" at bounding box center [653, 404] width 177 height 14
type input "**********"
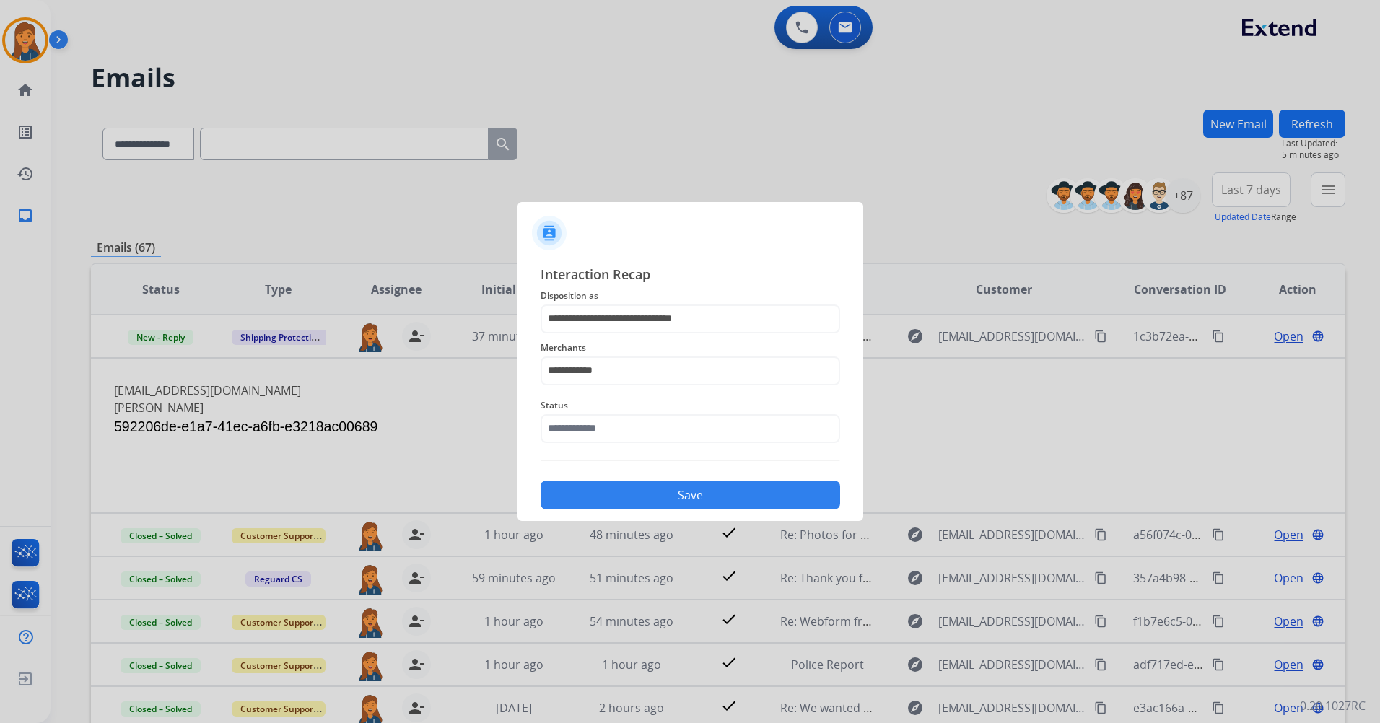
click at [589, 405] on span "Status" at bounding box center [689, 405] width 299 height 17
click at [589, 426] on input "text" at bounding box center [689, 428] width 299 height 29
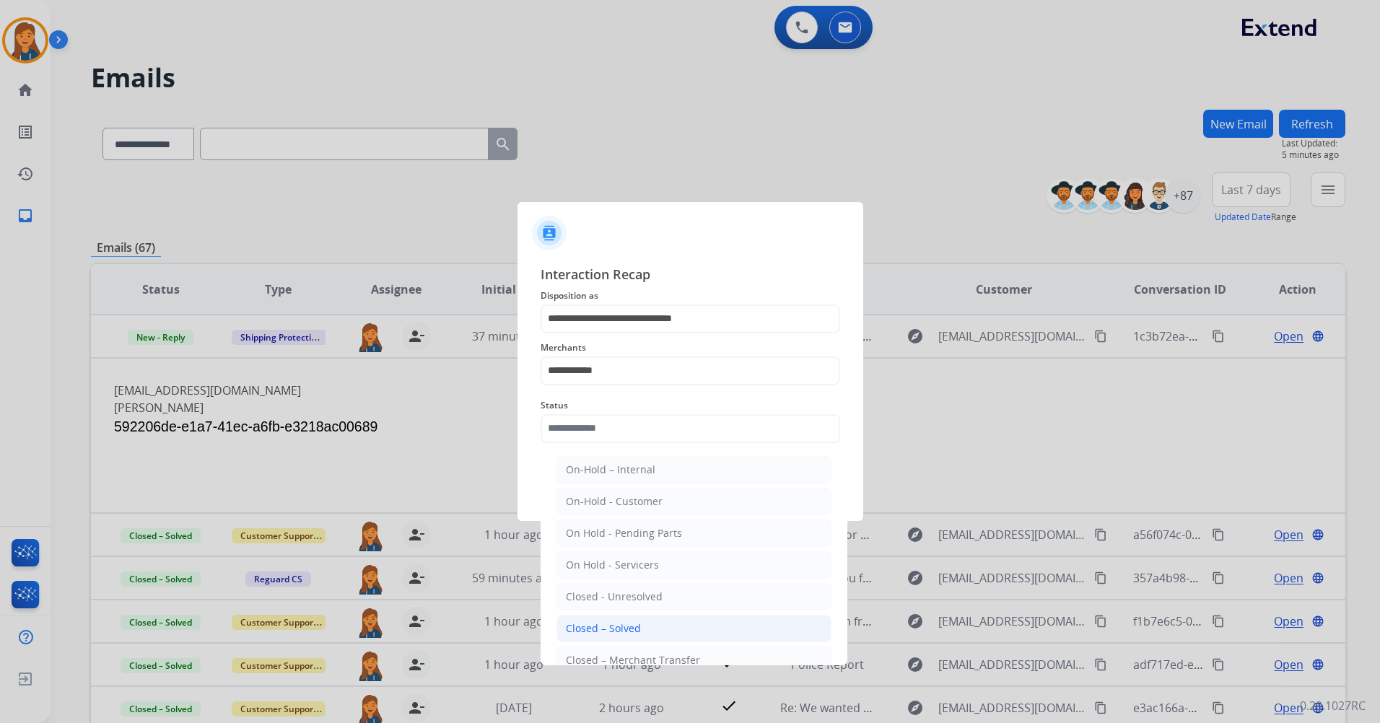
click at [582, 623] on div "Closed – Solved" at bounding box center [603, 628] width 75 height 14
type input "**********"
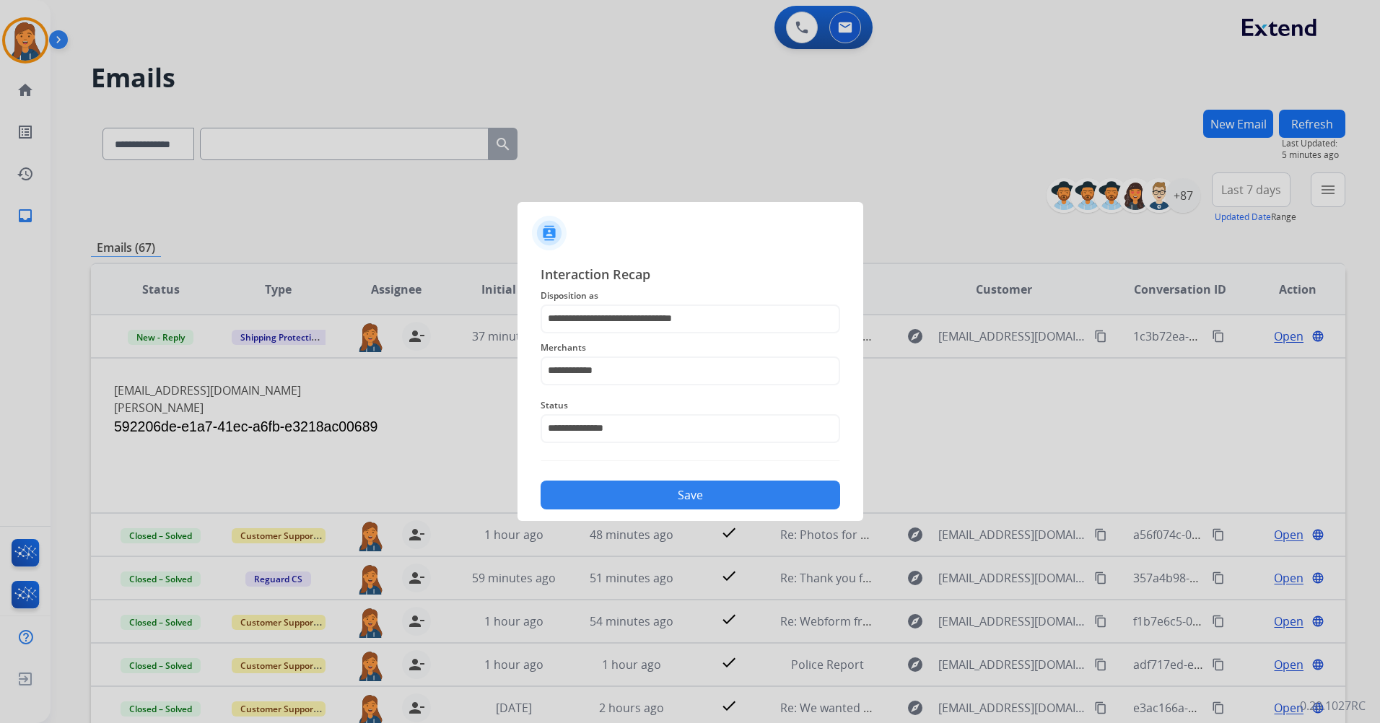
click at [584, 483] on button "Save" at bounding box center [689, 495] width 299 height 29
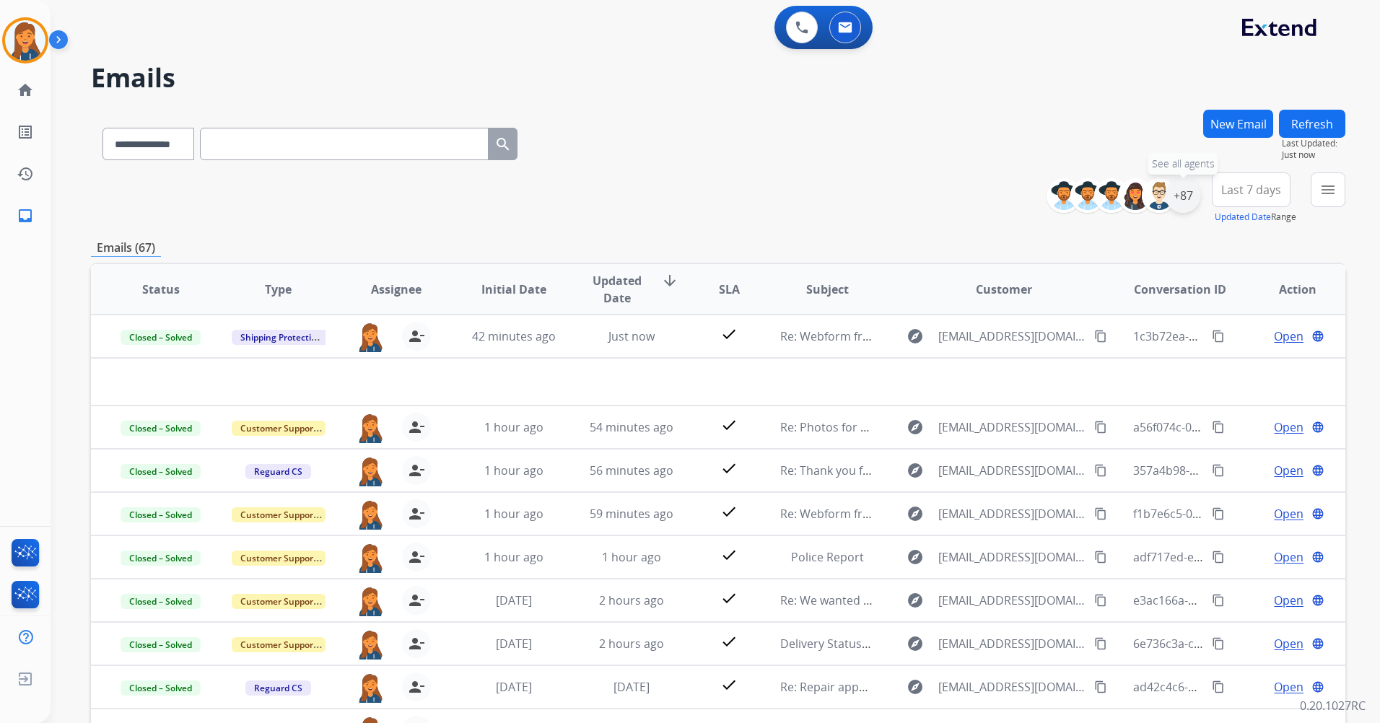
click at [1193, 193] on div "+87" at bounding box center [1182, 195] width 35 height 35
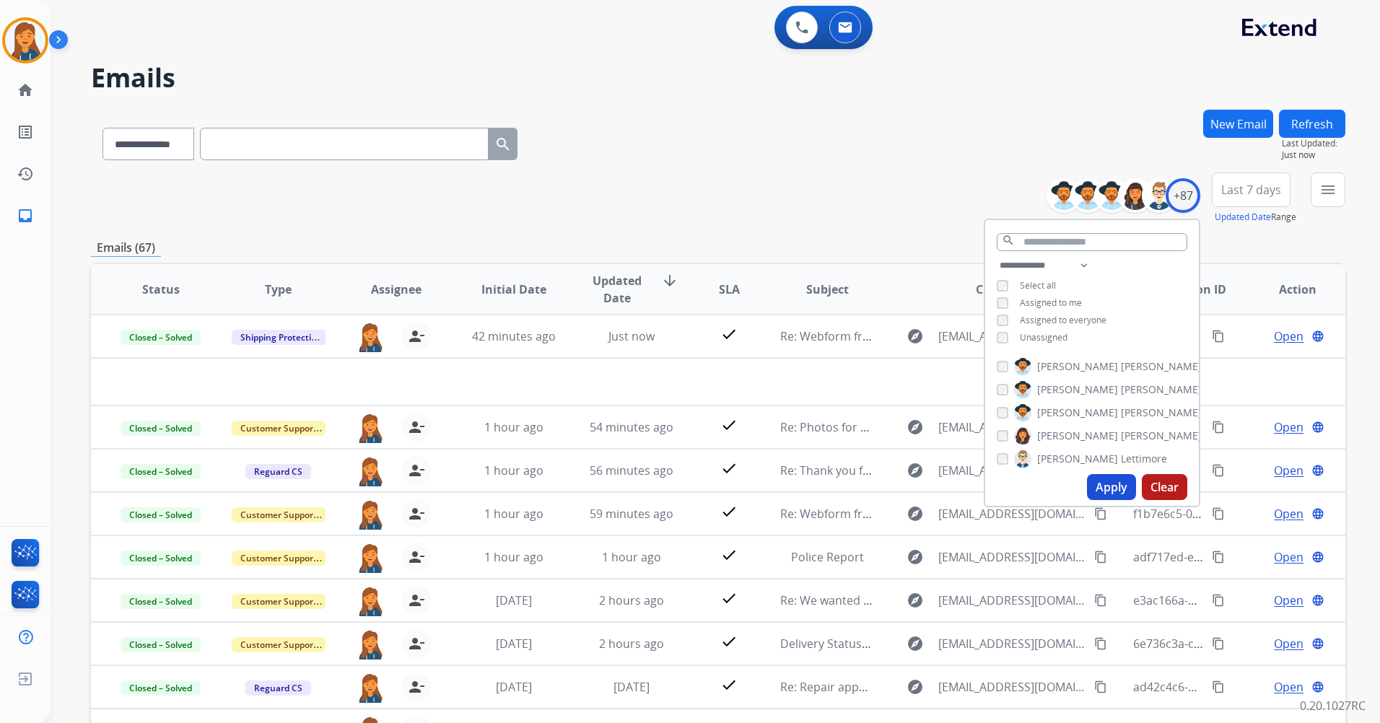
click at [1104, 485] on button "Apply" at bounding box center [1111, 487] width 49 height 26
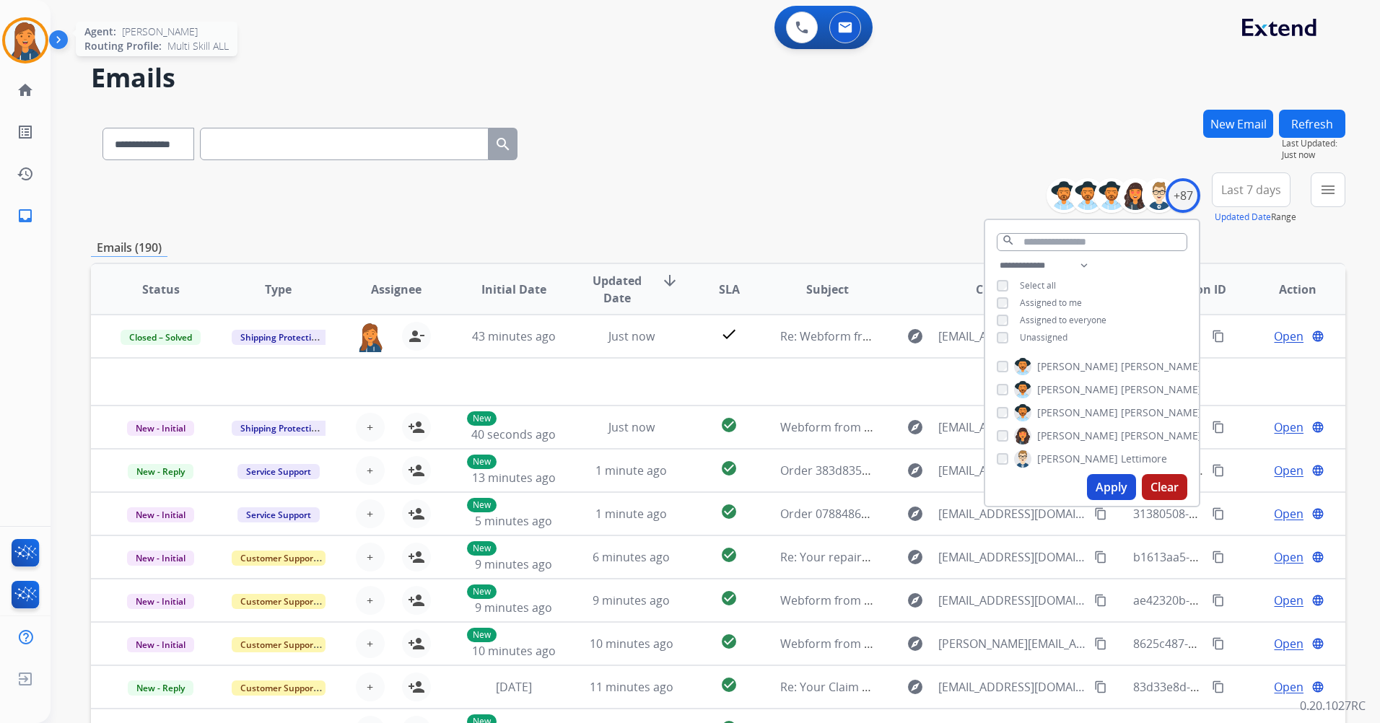
click at [35, 38] on img at bounding box center [25, 40] width 40 height 40
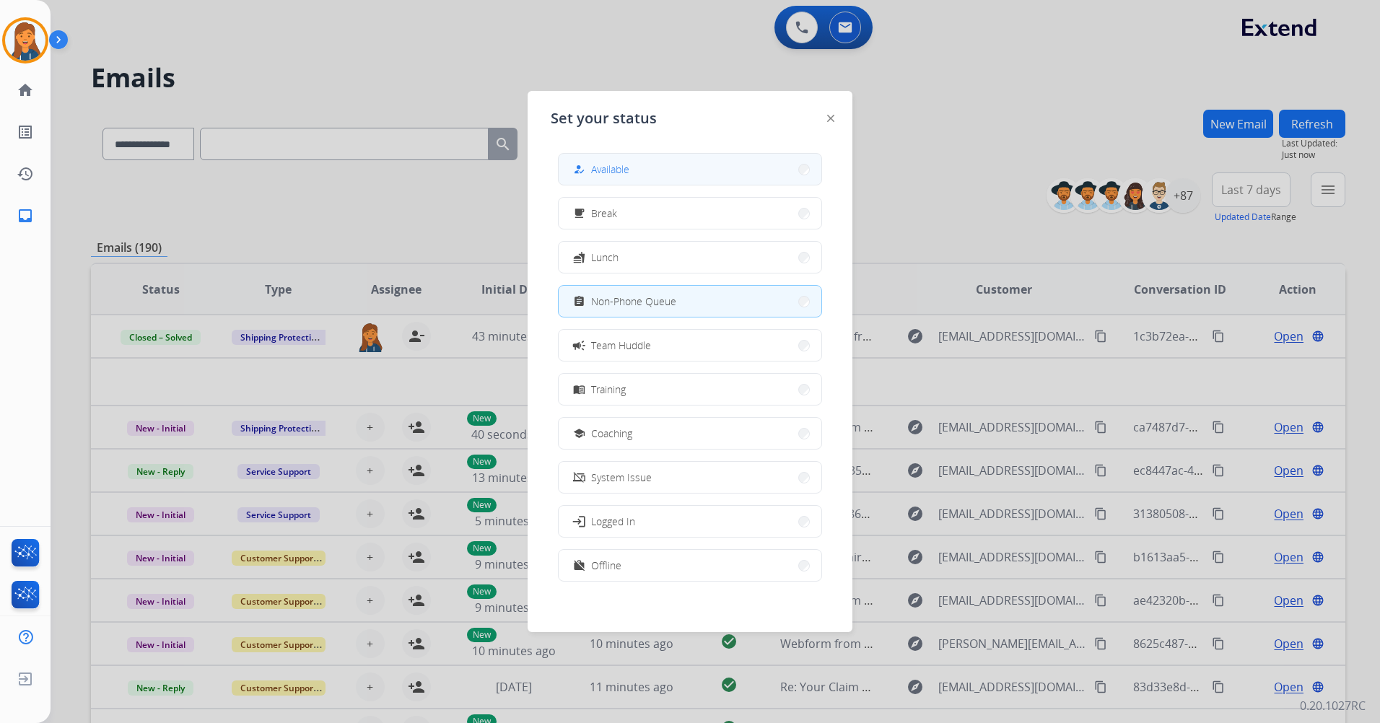
click at [638, 166] on button "how_to_reg Available" at bounding box center [689, 169] width 263 height 31
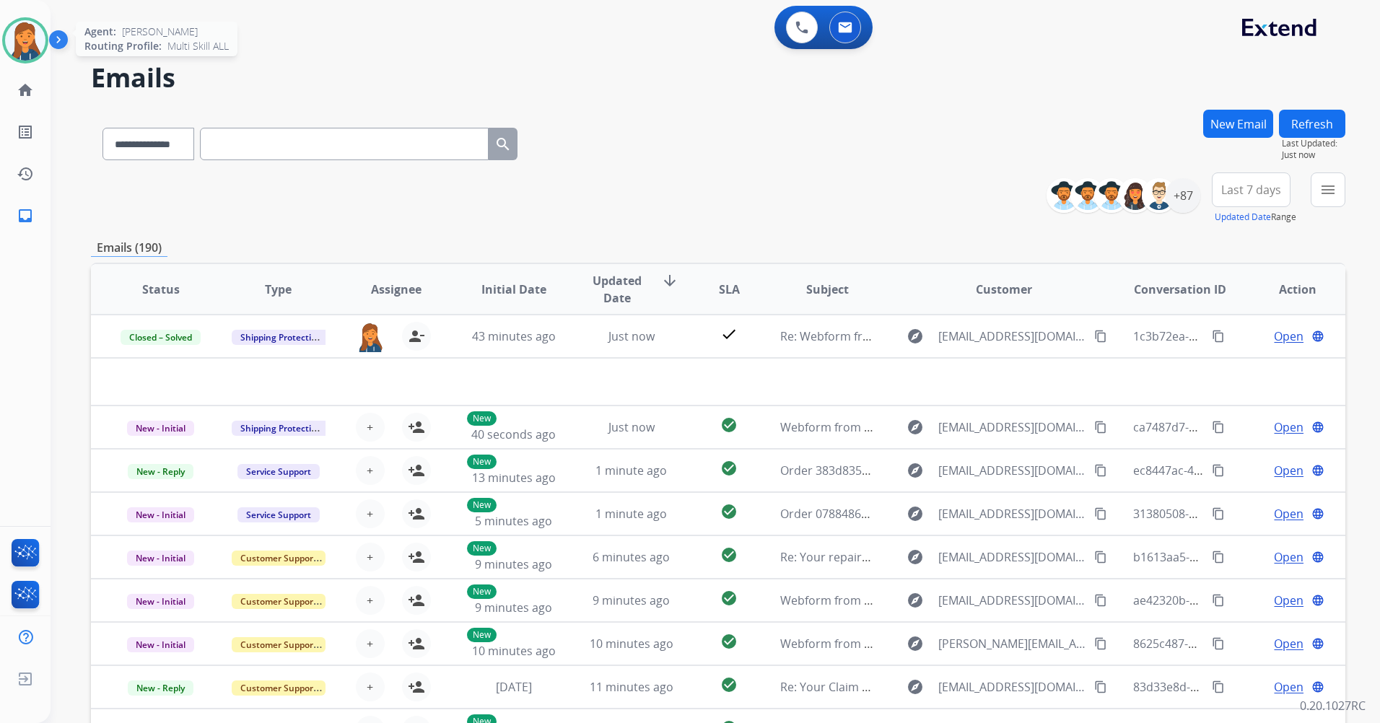
click at [30, 37] on img at bounding box center [25, 40] width 40 height 40
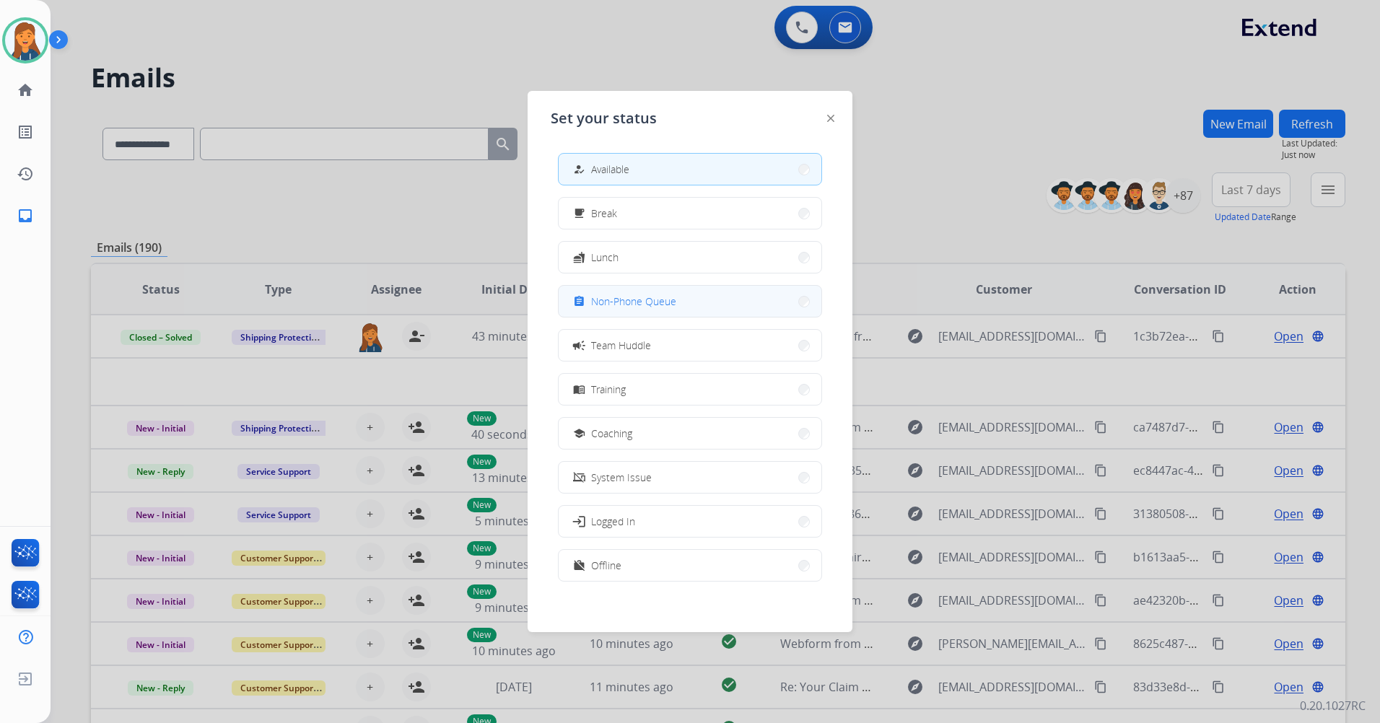
click at [626, 305] on span "Non-Phone Queue" at bounding box center [633, 301] width 85 height 15
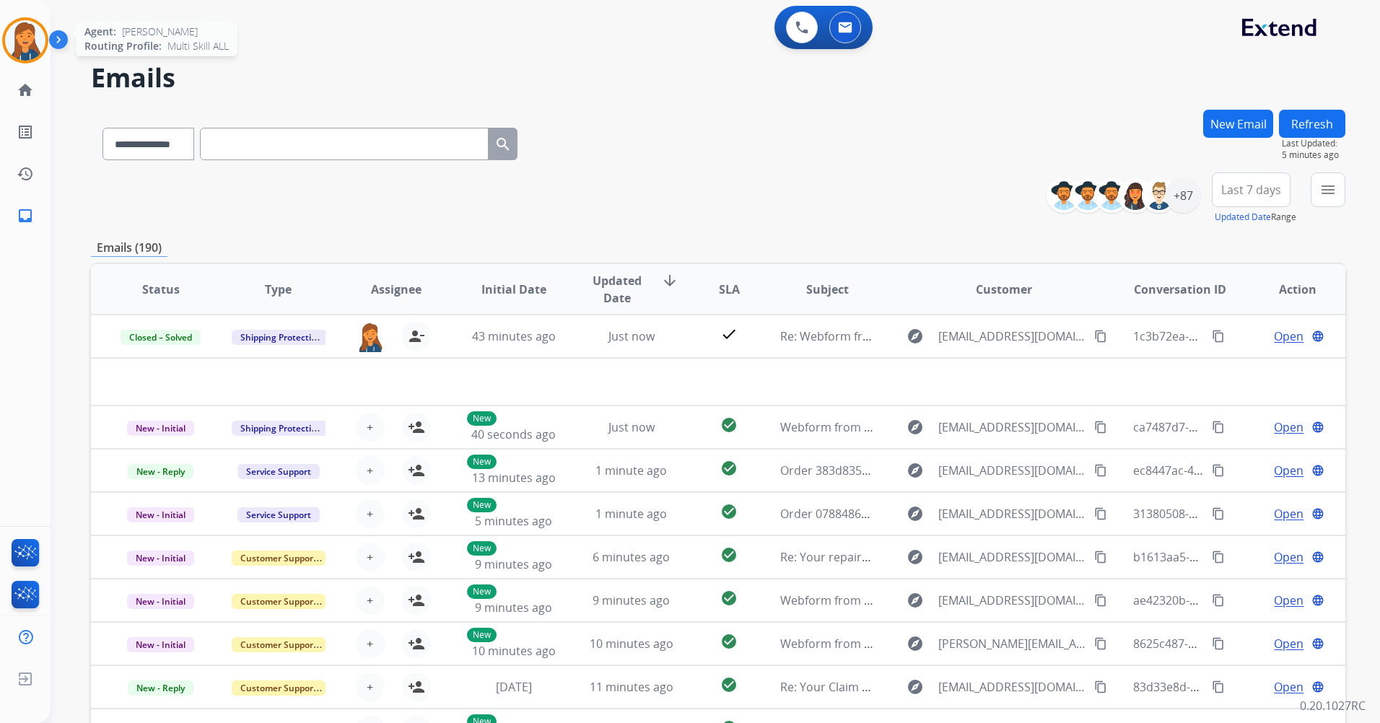
click at [26, 43] on img at bounding box center [25, 40] width 40 height 40
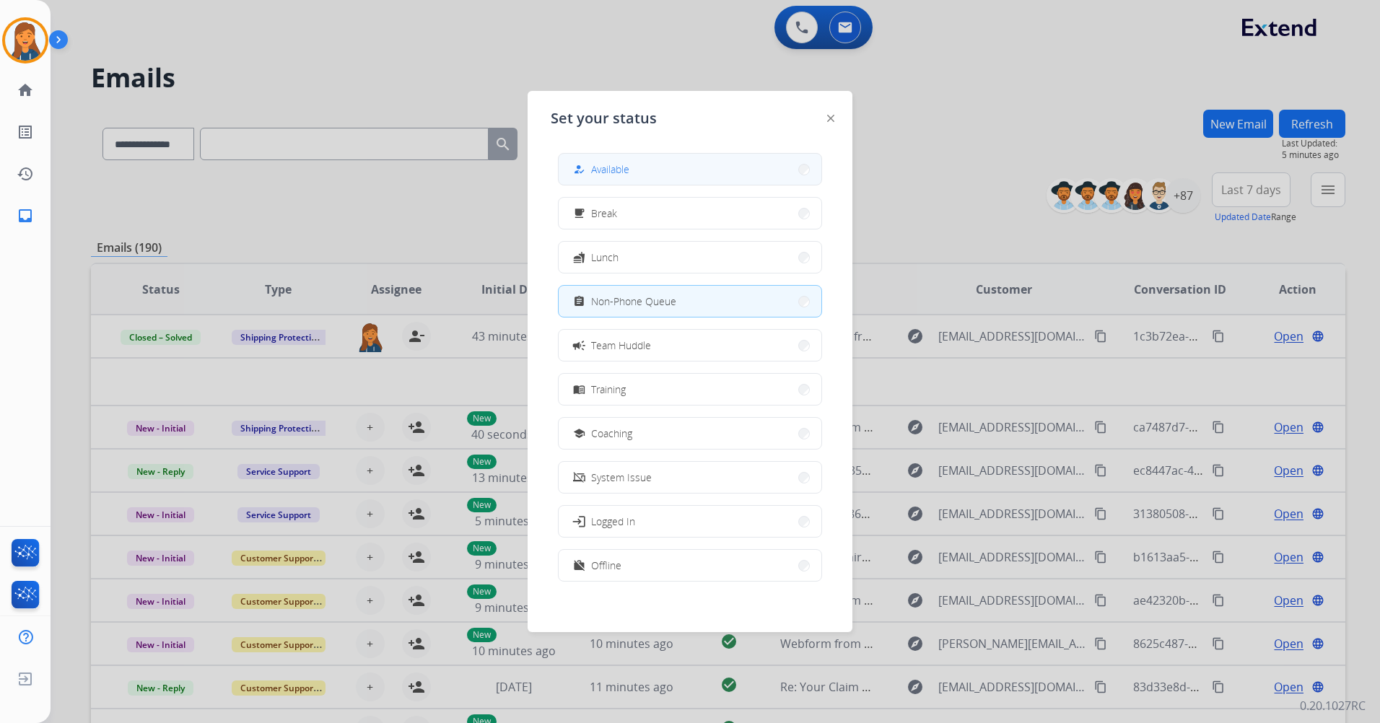
click at [626, 180] on button "how_to_reg Available" at bounding box center [689, 169] width 263 height 31
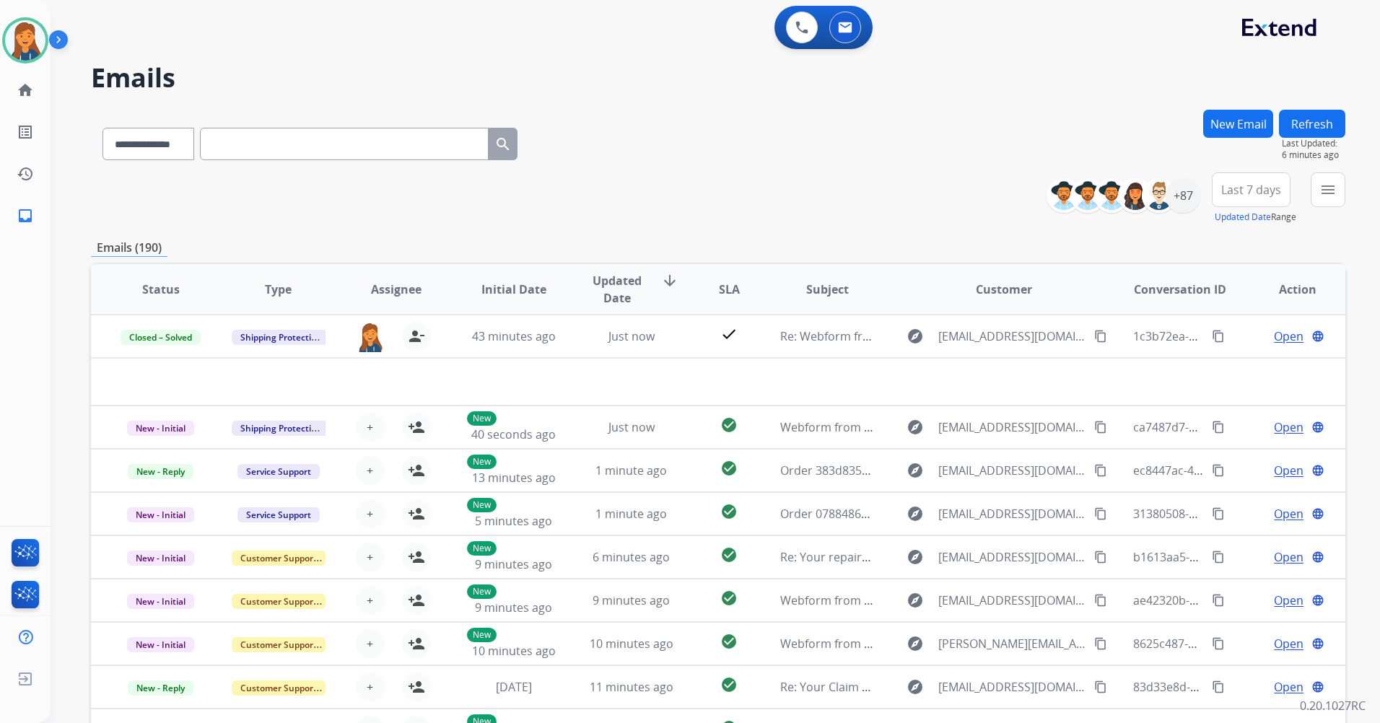
click at [1252, 187] on span "Last 7 days" at bounding box center [1251, 190] width 60 height 6
click at [1221, 370] on div "Last 90 days" at bounding box center [1245, 365] width 79 height 22
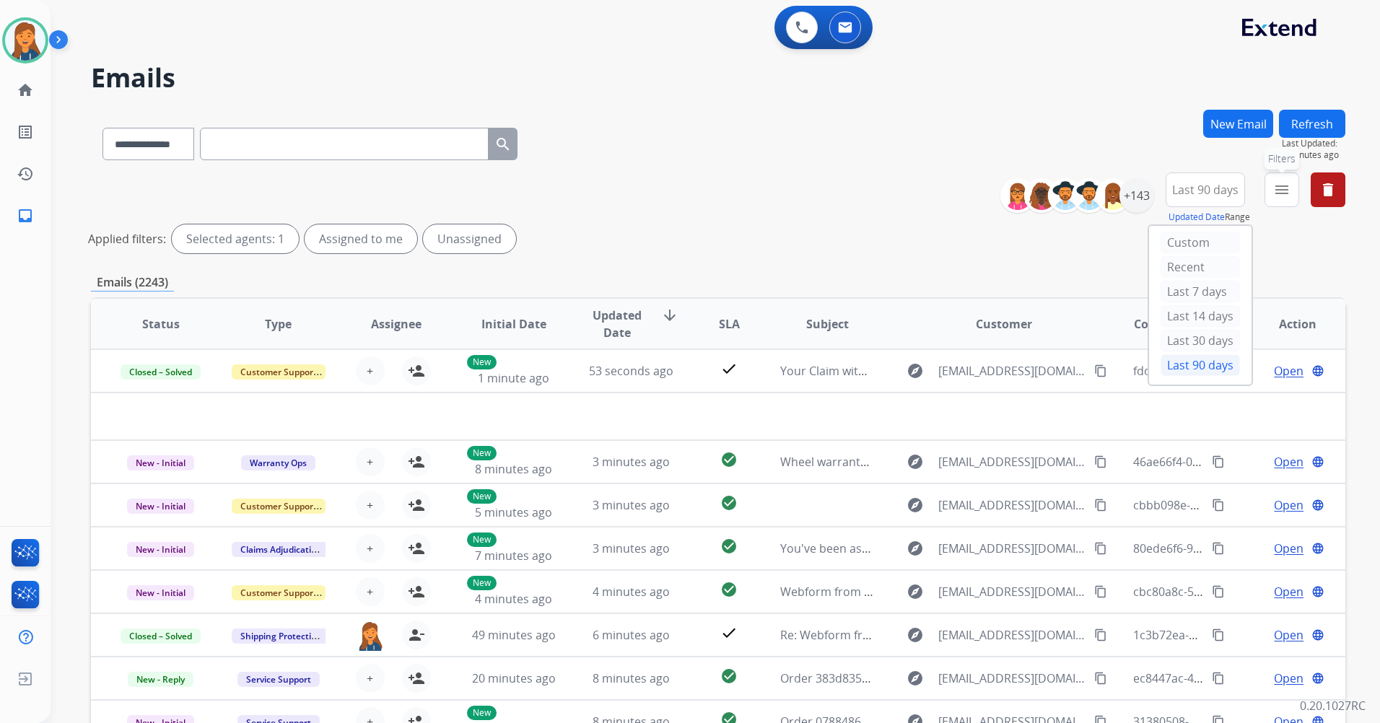
click at [1274, 192] on mat-icon "menu" at bounding box center [1281, 189] width 17 height 17
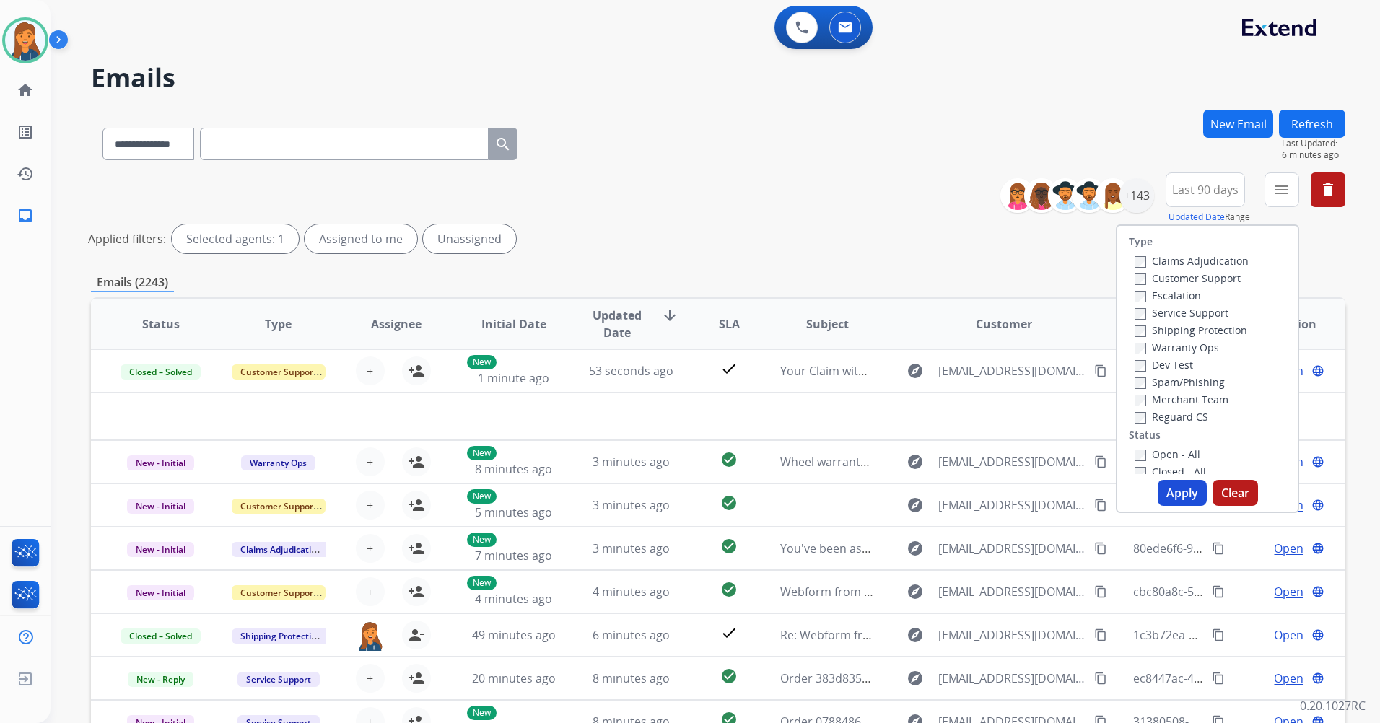
click at [1148, 274] on label "Customer Support" at bounding box center [1187, 278] width 106 height 14
click at [1160, 332] on label "Shipping Protection" at bounding box center [1190, 330] width 113 height 14
click at [1168, 412] on label "Reguard CS" at bounding box center [1171, 417] width 74 height 14
click at [1165, 454] on label "Open - All" at bounding box center [1167, 454] width 66 height 14
click at [1170, 495] on button "Apply" at bounding box center [1181, 493] width 49 height 26
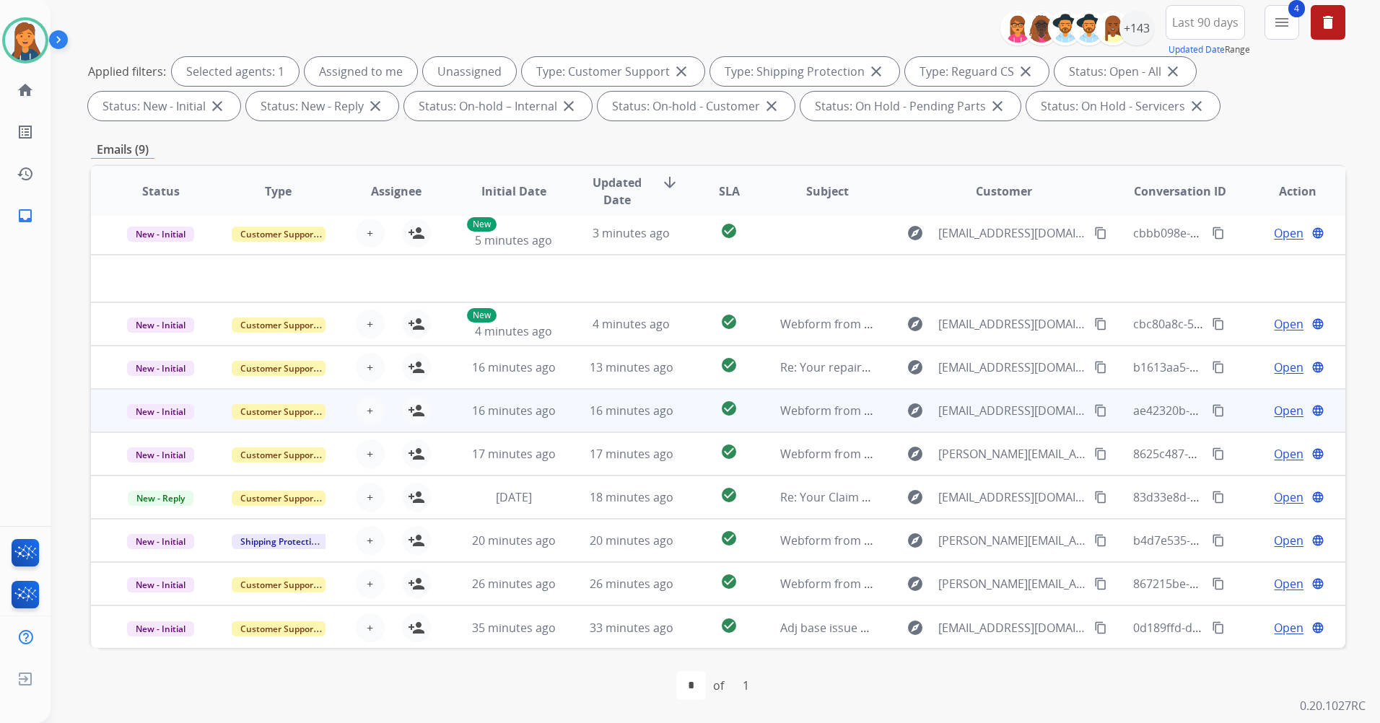
scroll to position [6, 0]
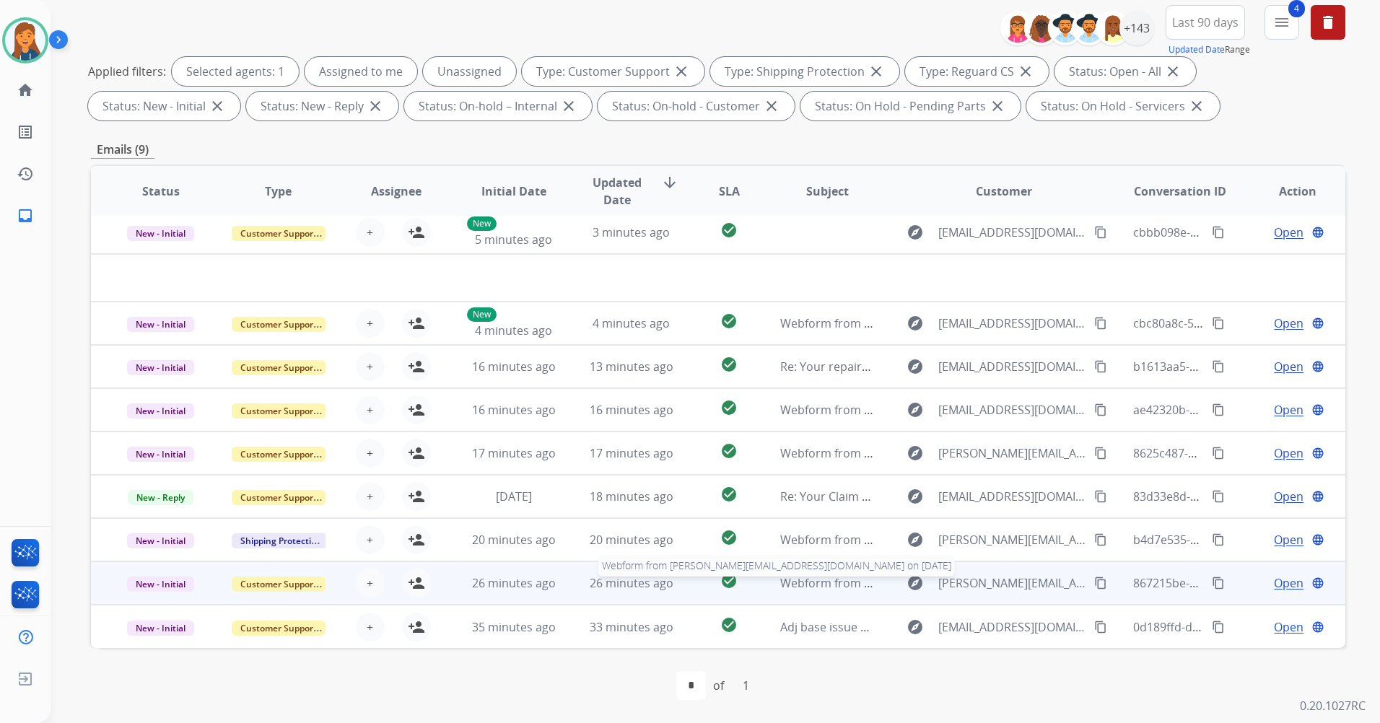
click at [823, 588] on span "Webform from jasonchaga@verizon.net on 10/06/2025" at bounding box center [988, 583] width 416 height 16
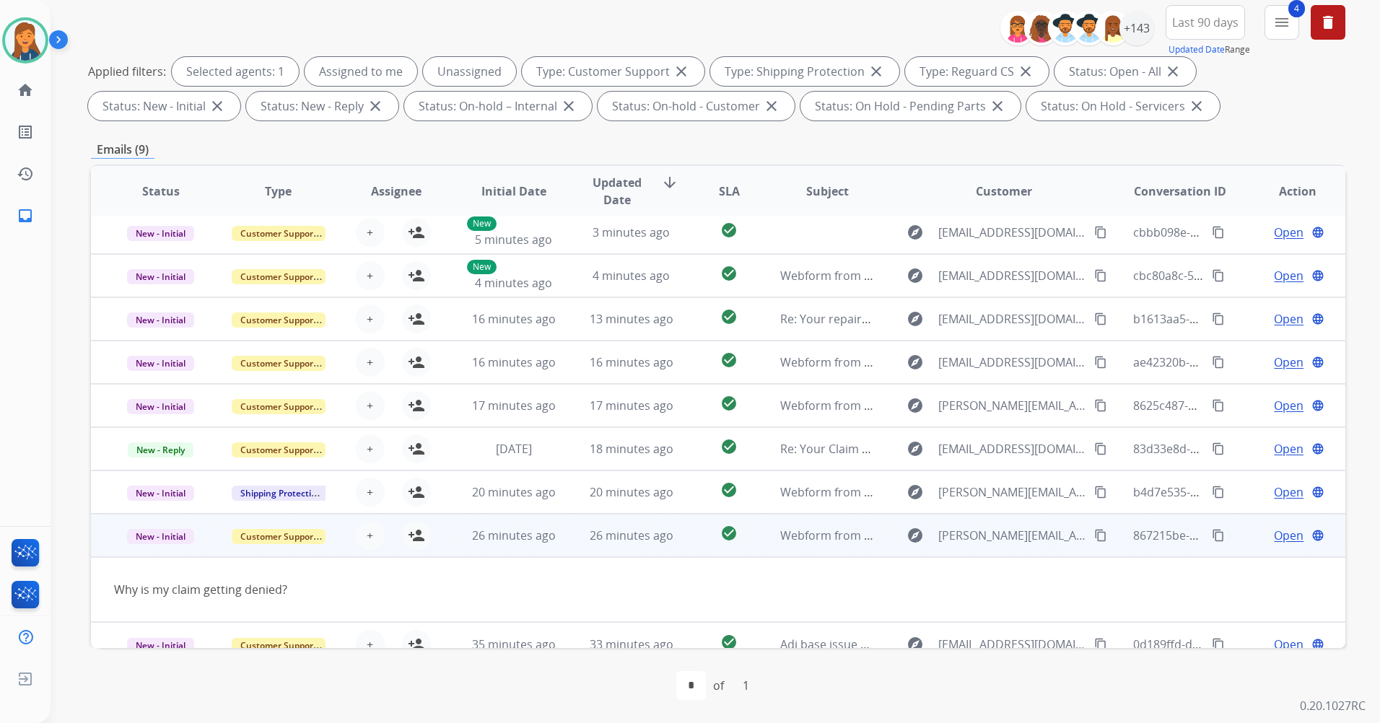
scroll to position [23, 0]
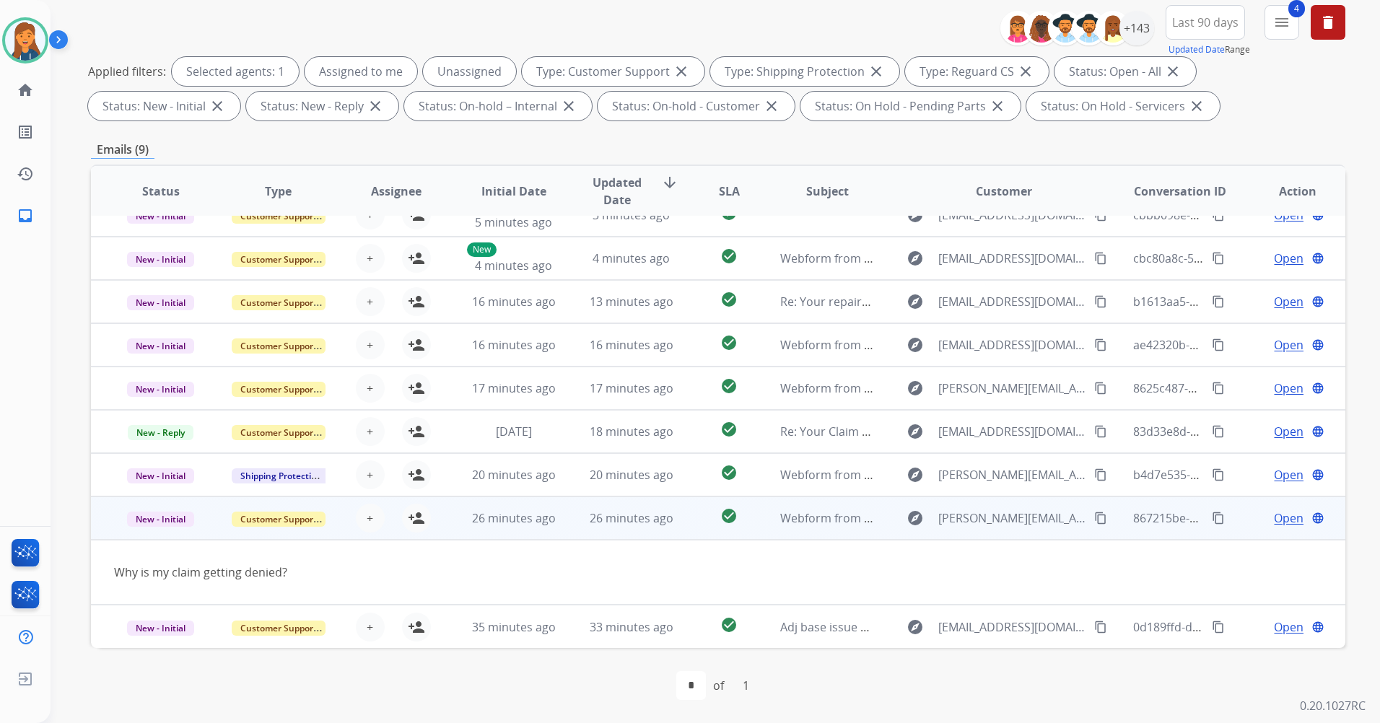
click at [1094, 521] on mat-icon "content_copy" at bounding box center [1100, 518] width 13 height 13
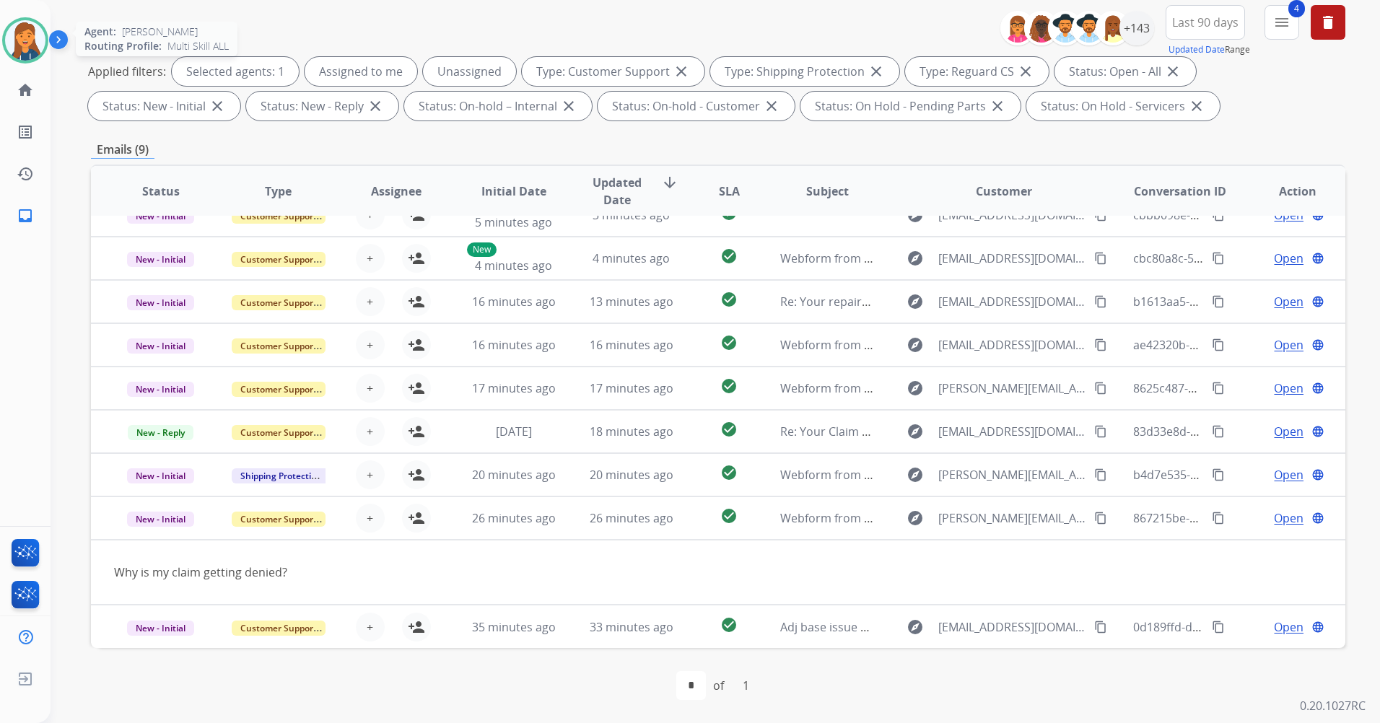
click at [23, 35] on img at bounding box center [25, 40] width 40 height 40
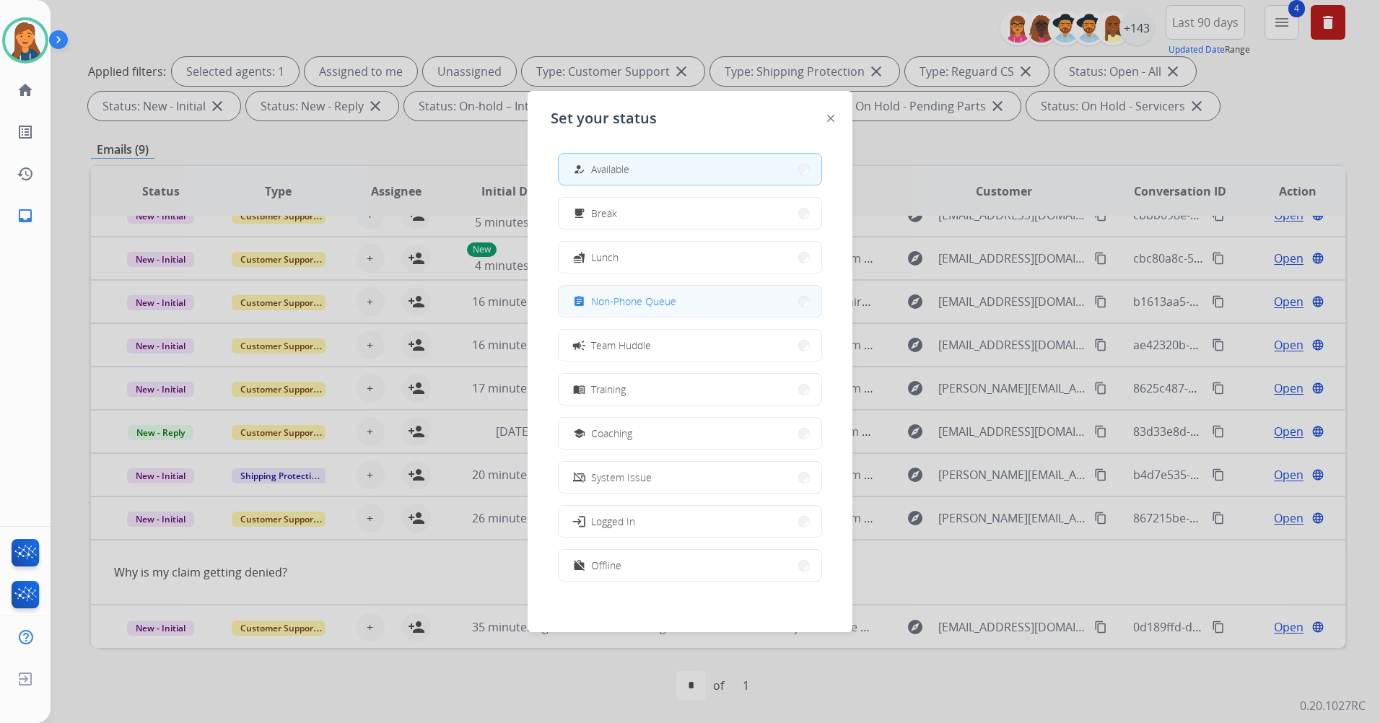
click at [641, 307] on span "Non-Phone Queue" at bounding box center [633, 301] width 85 height 15
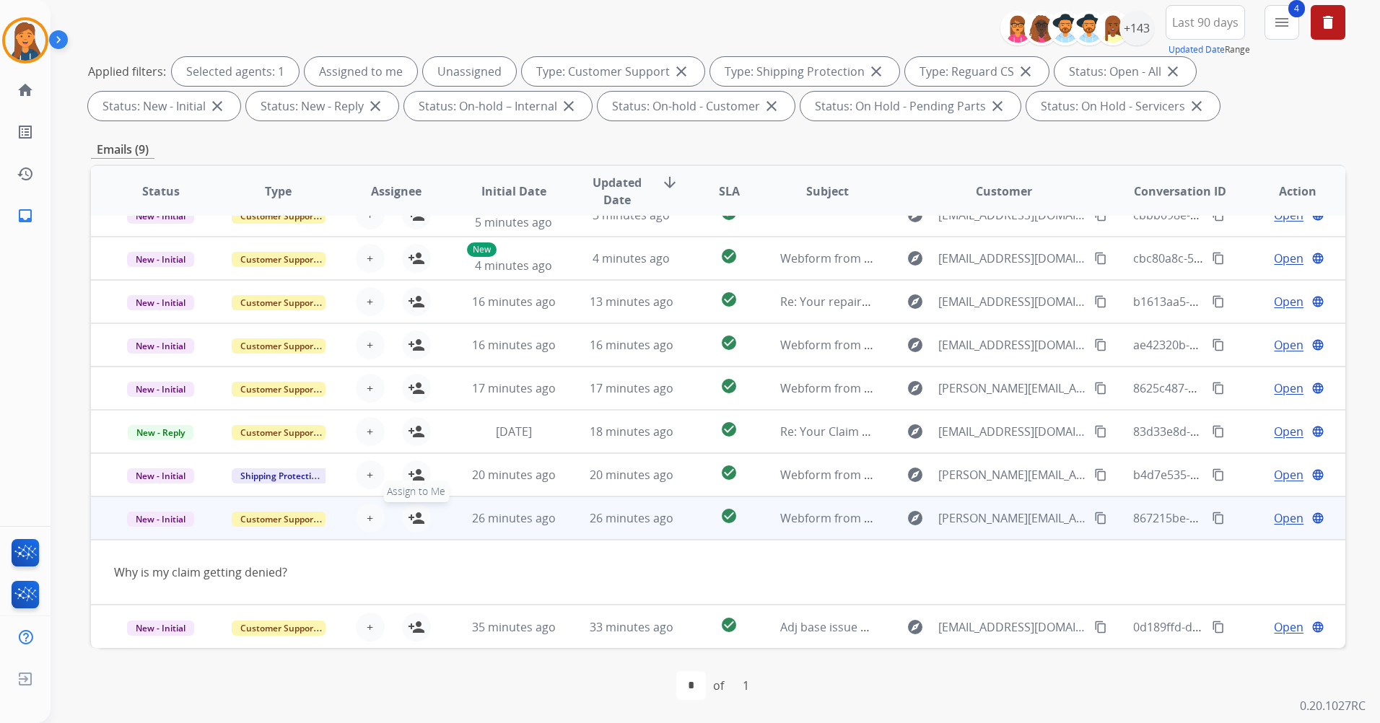
click at [418, 521] on mat-icon "person_add" at bounding box center [416, 517] width 17 height 17
click at [1211, 522] on mat-icon "content_copy" at bounding box center [1217, 518] width 13 height 13
click at [1279, 521] on span "Open" at bounding box center [1288, 517] width 30 height 17
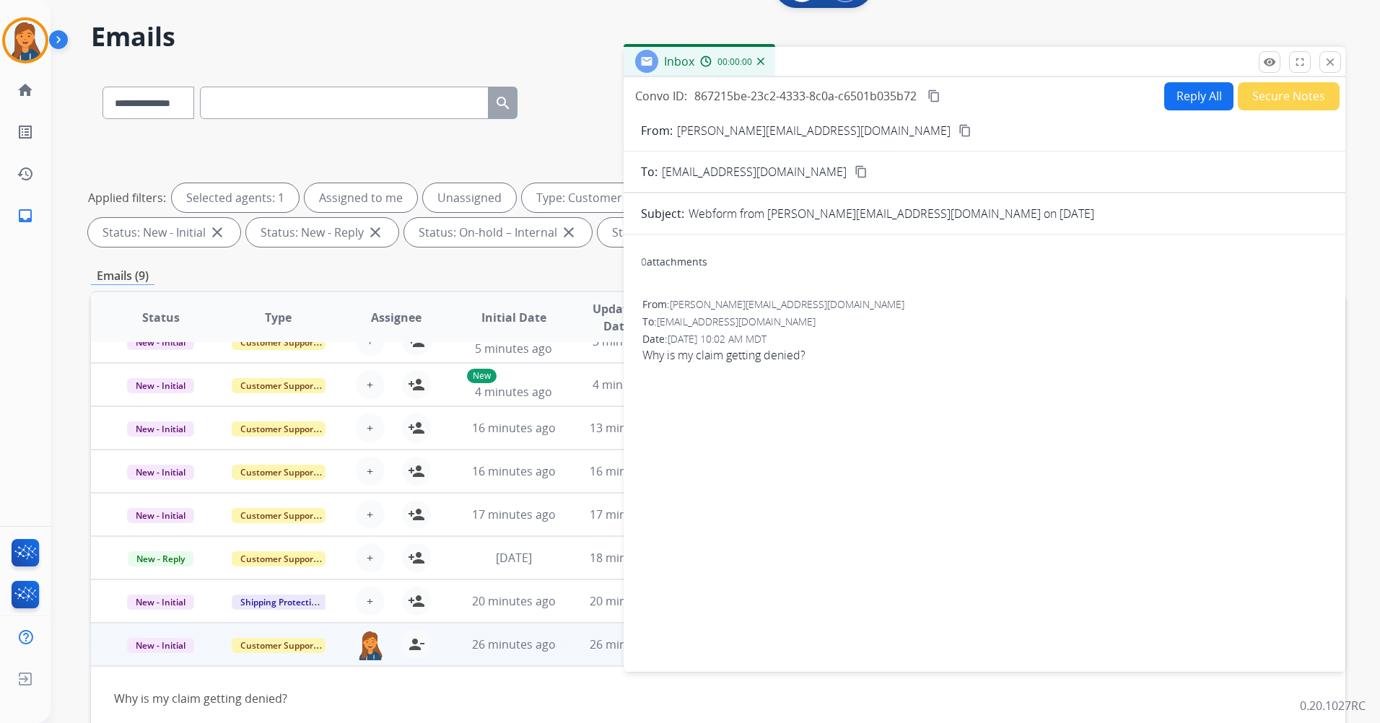
scroll to position [0, 0]
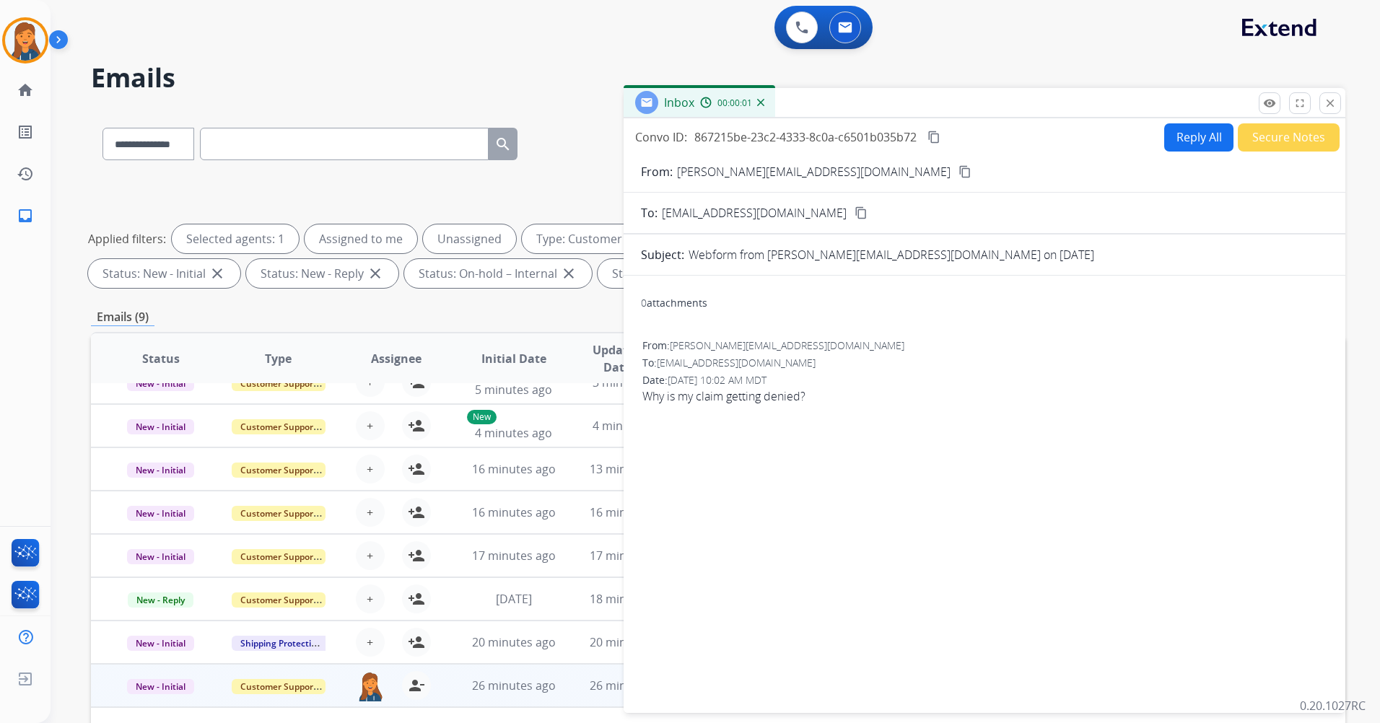
click at [1207, 128] on button "Reply All" at bounding box center [1198, 137] width 69 height 28
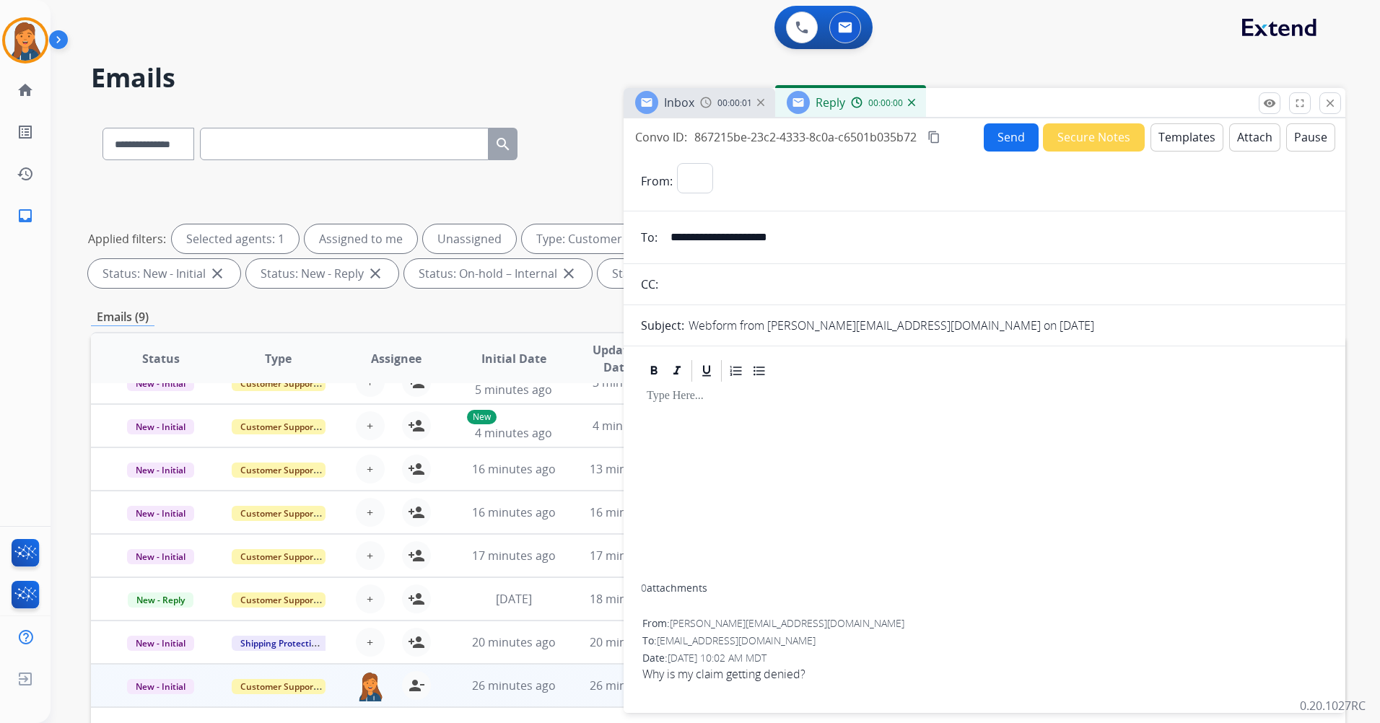
select select "**********"
click at [1203, 143] on button "Templates" at bounding box center [1186, 137] width 73 height 28
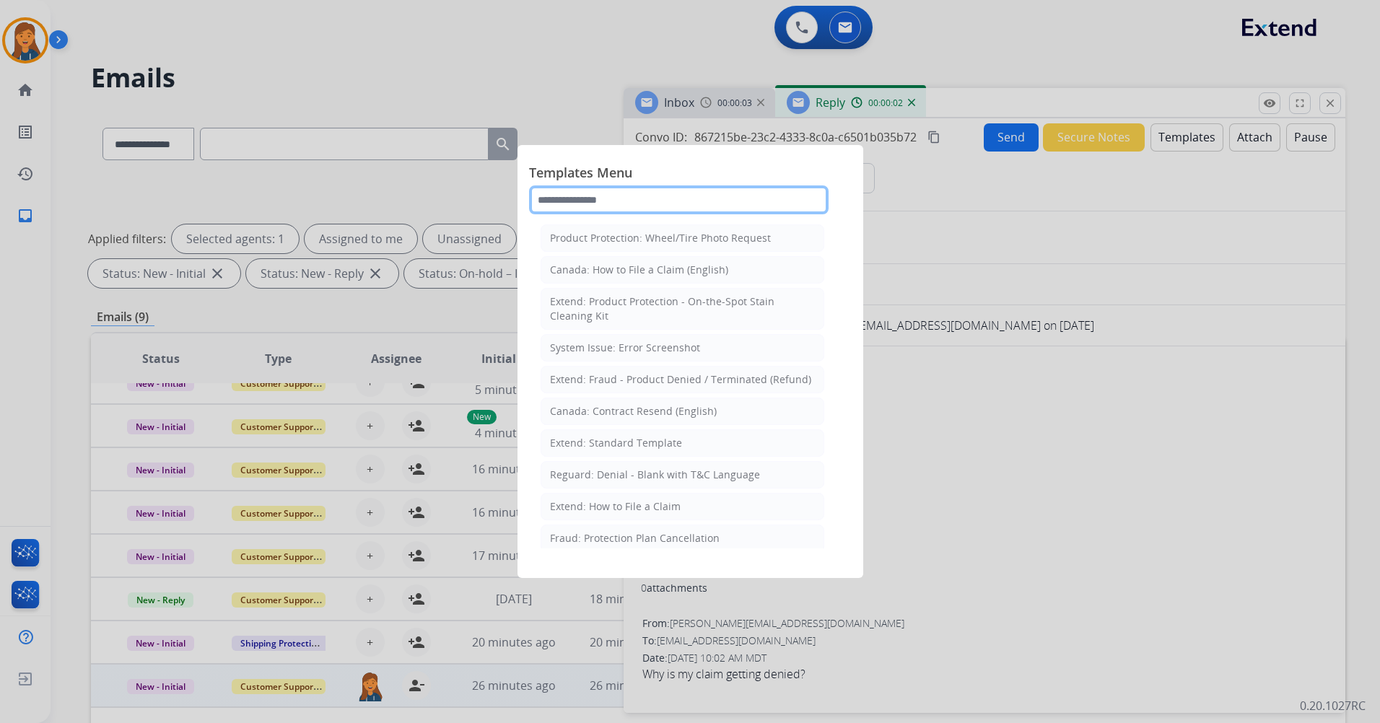
click at [589, 210] on input "text" at bounding box center [678, 199] width 299 height 29
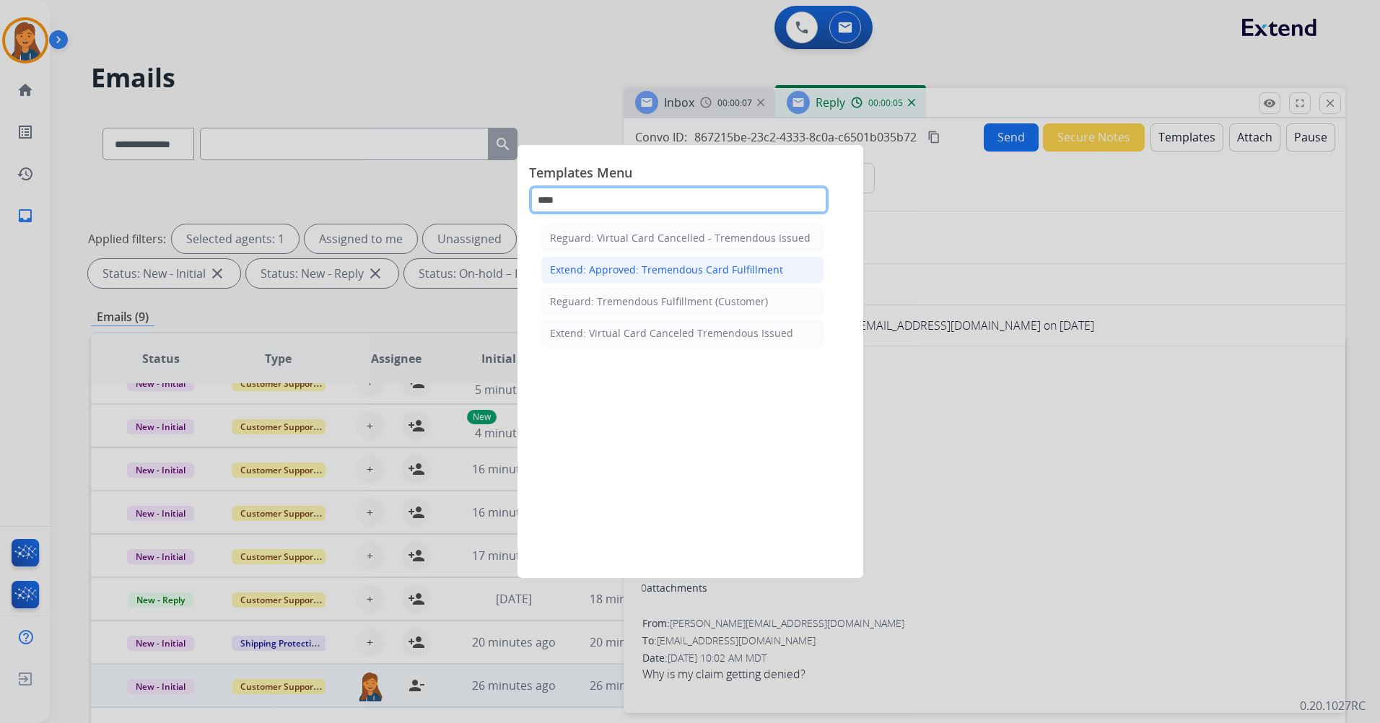
type input "****"
click at [618, 263] on div "Extend: Approved: Tremendous Card Fulfillment" at bounding box center [666, 270] width 233 height 14
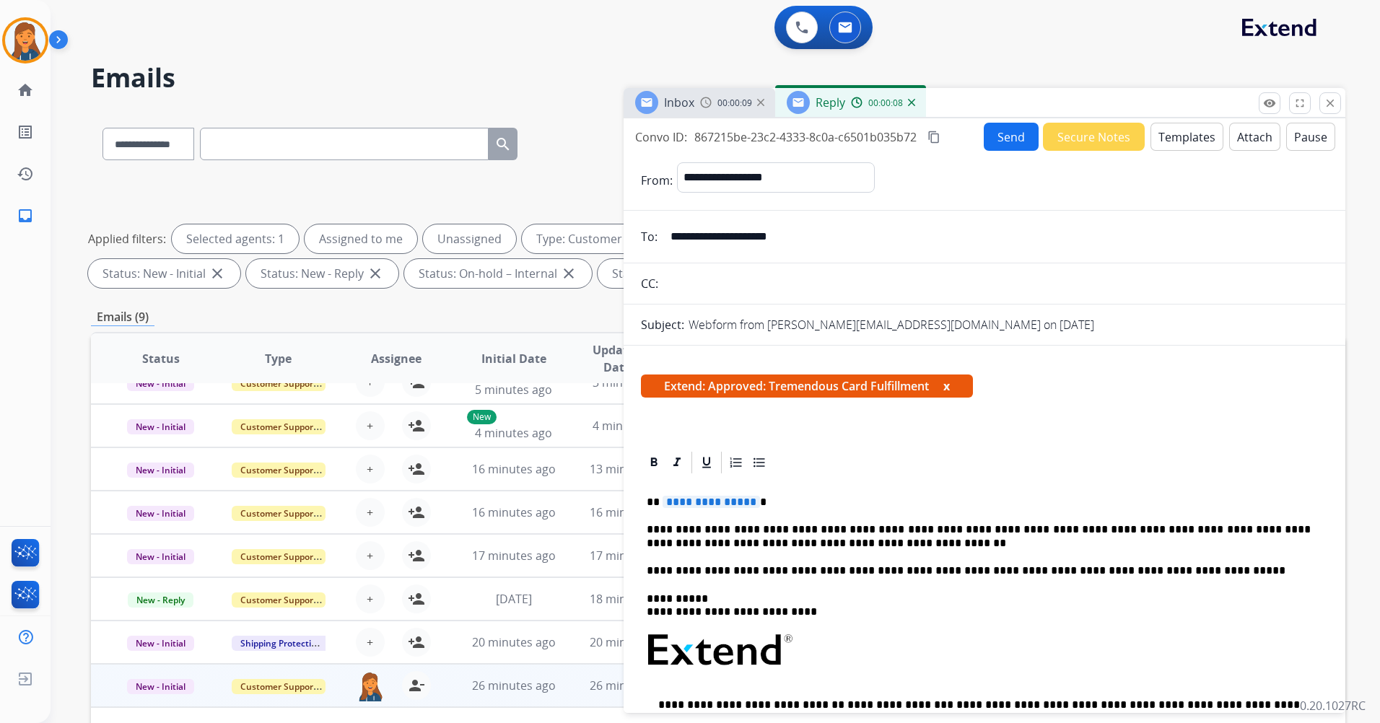
click at [1174, 139] on button "Templates" at bounding box center [1186, 137] width 73 height 28
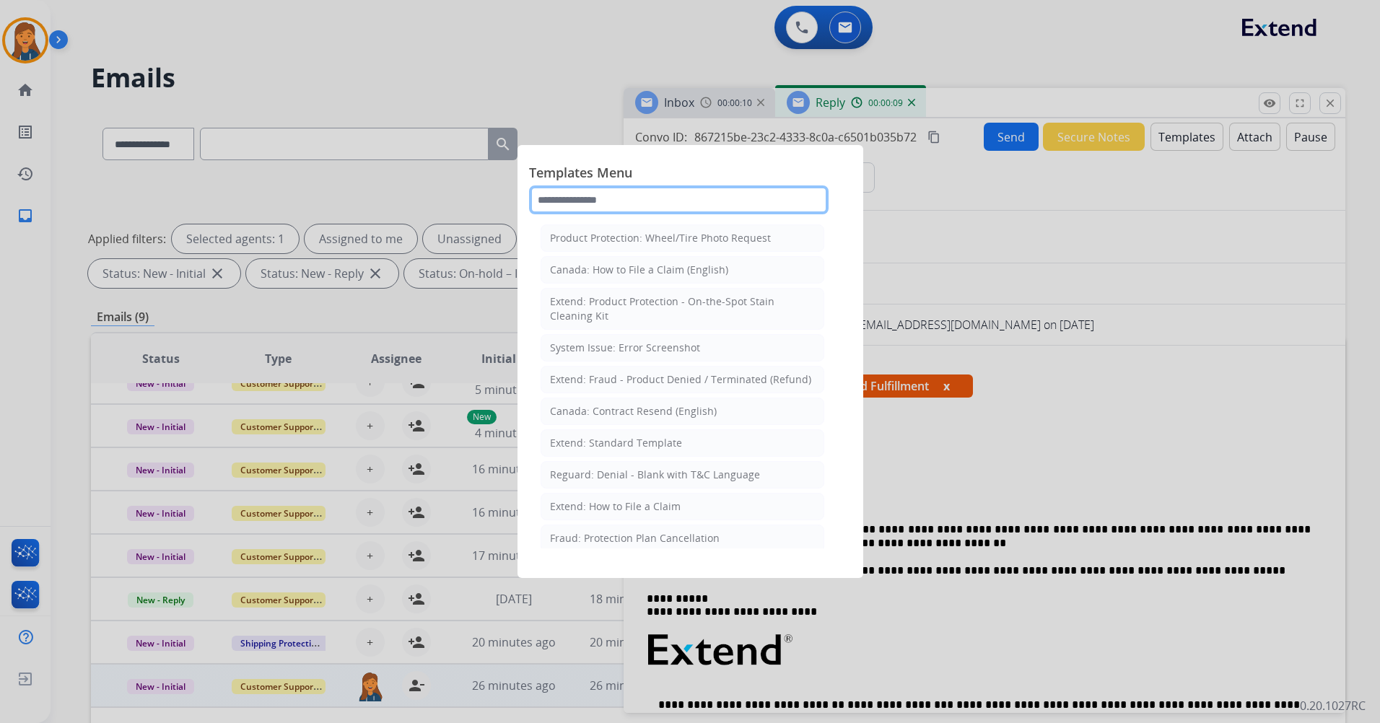
click at [587, 194] on input "text" at bounding box center [678, 199] width 299 height 29
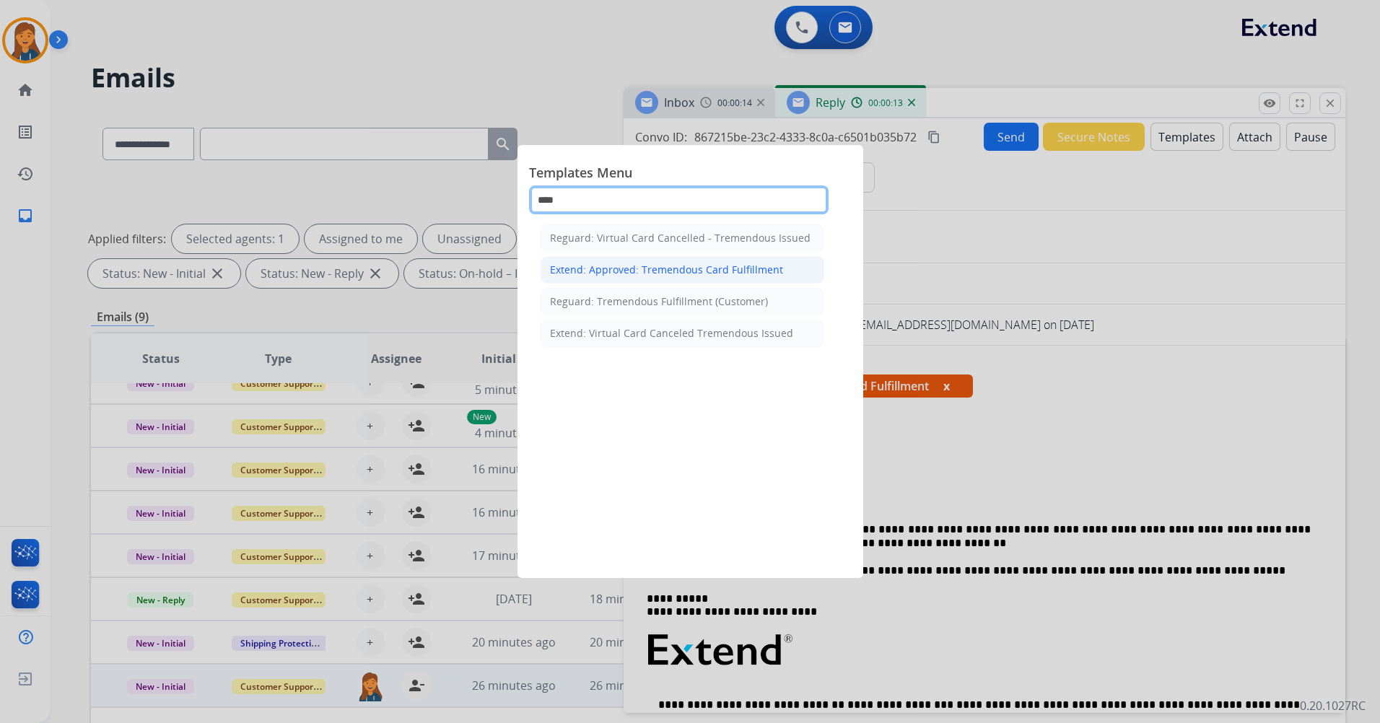
type input "****"
click at [607, 276] on div "Extend: Approved: Tremendous Card Fulfillment" at bounding box center [666, 270] width 233 height 14
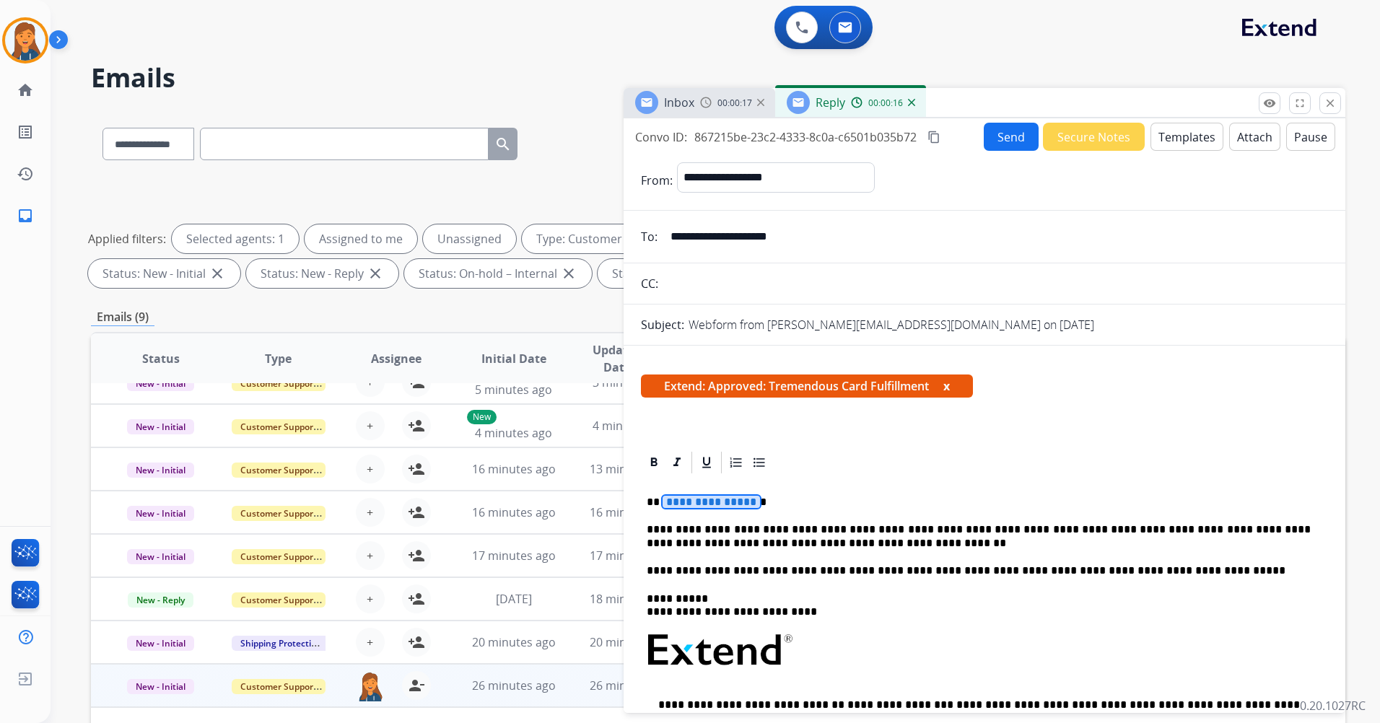
click at [726, 501] on span "**********" at bounding box center [710, 502] width 97 height 12
click at [992, 144] on button "Send" at bounding box center [1010, 137] width 55 height 28
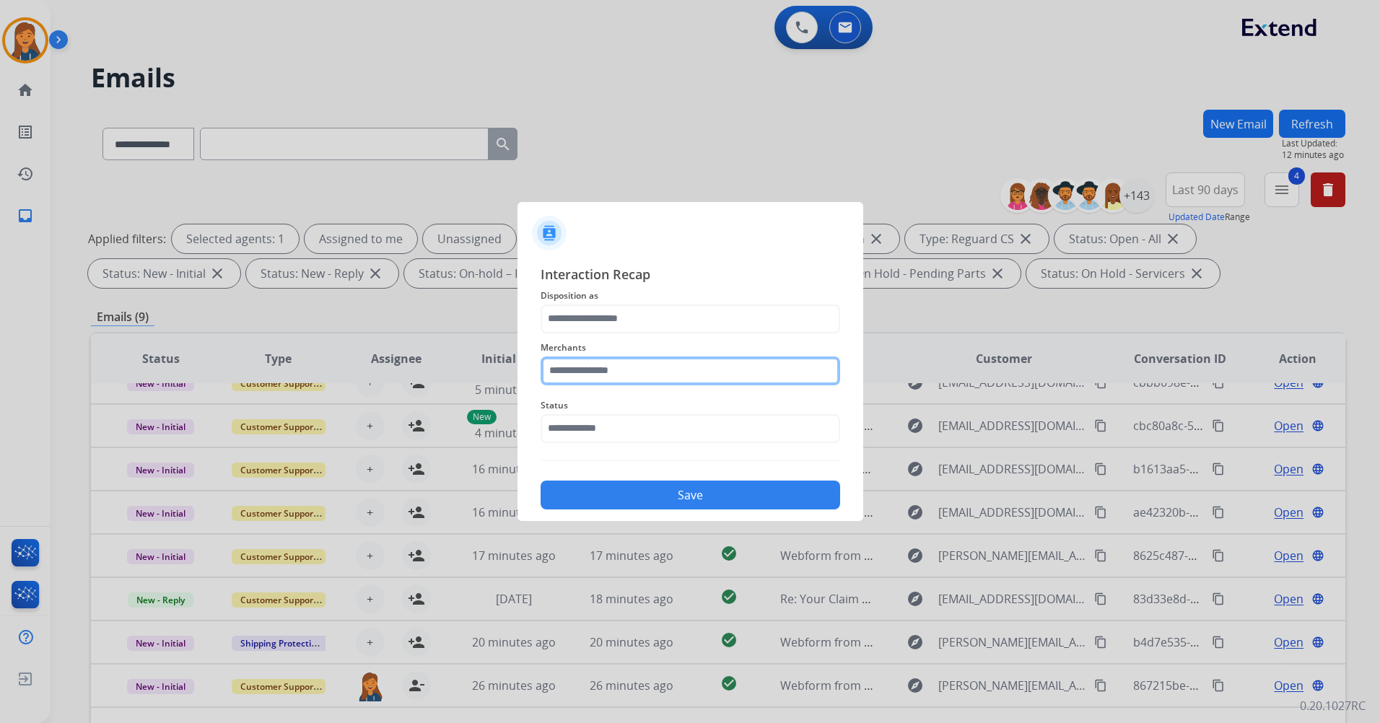
click at [622, 378] on input "text" at bounding box center [689, 370] width 299 height 29
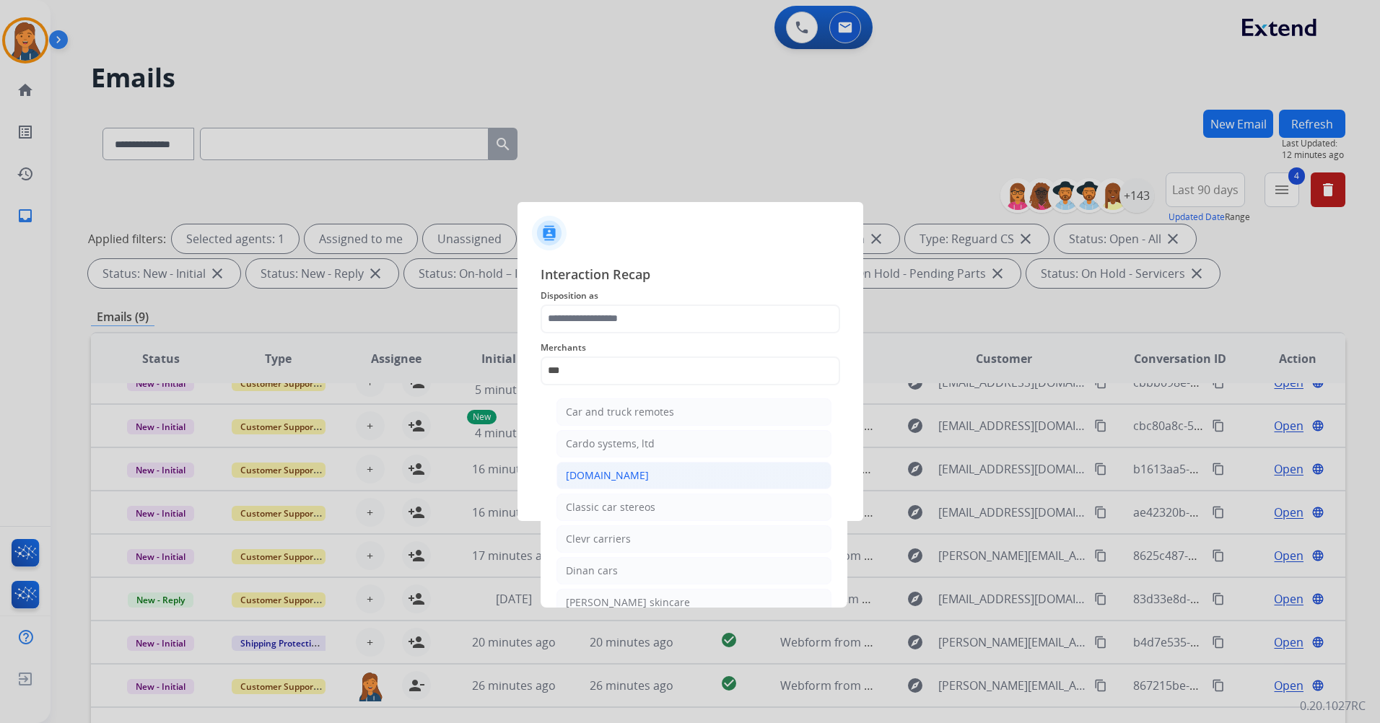
click at [600, 480] on div "Carparts.com" at bounding box center [607, 475] width 83 height 14
type input "**********"
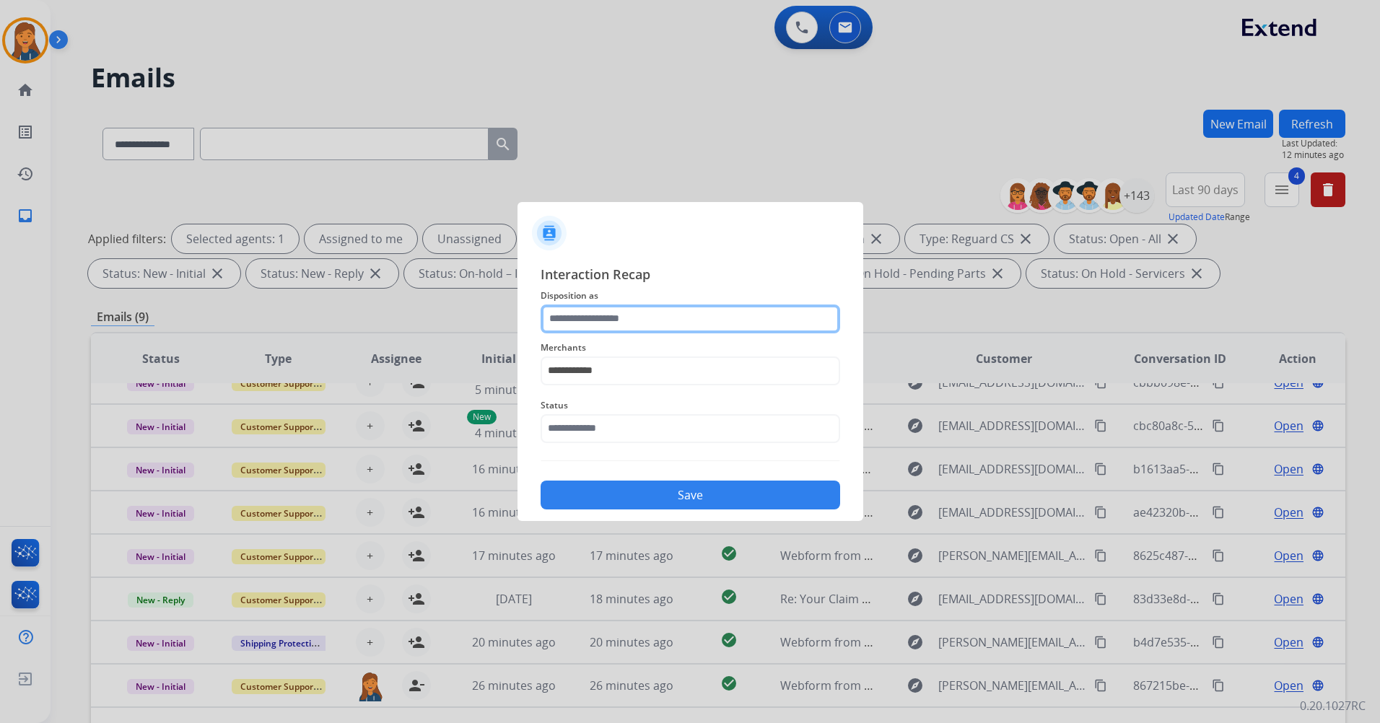
click at [600, 321] on input "text" at bounding box center [689, 318] width 299 height 29
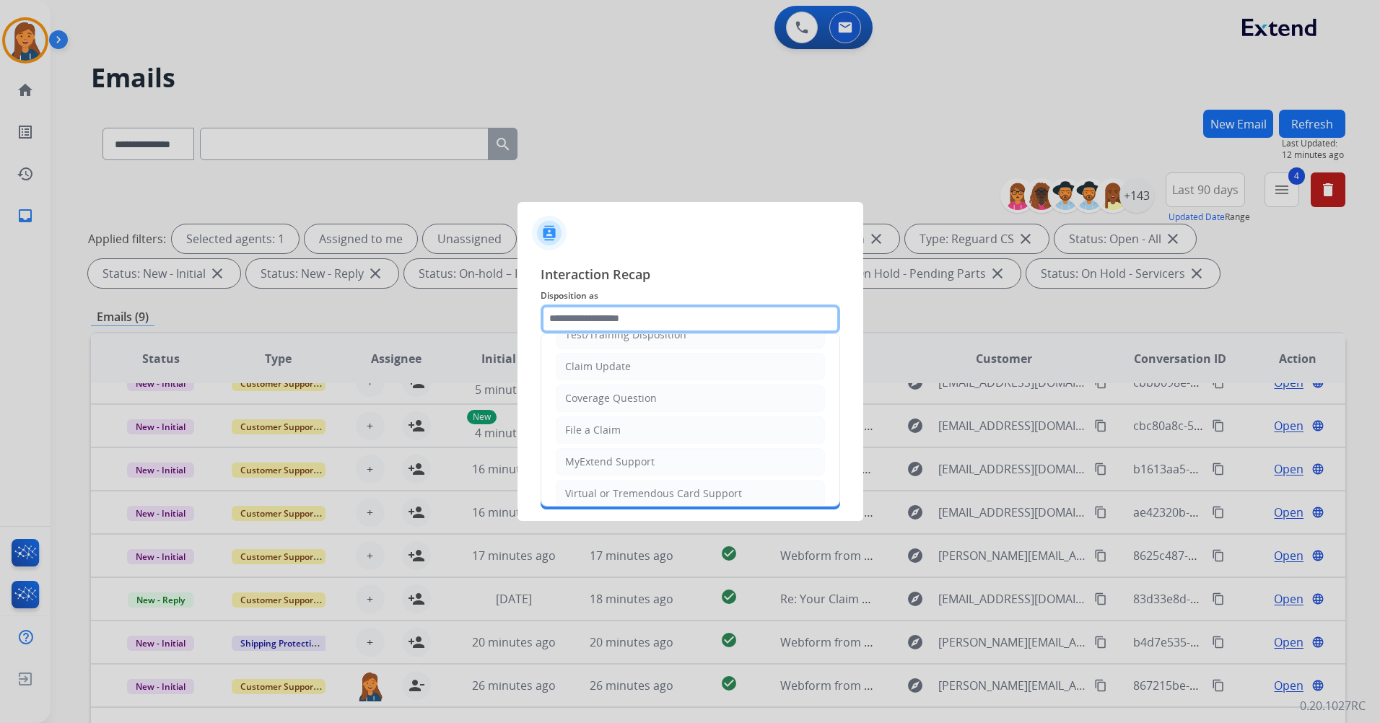
scroll to position [144, 0]
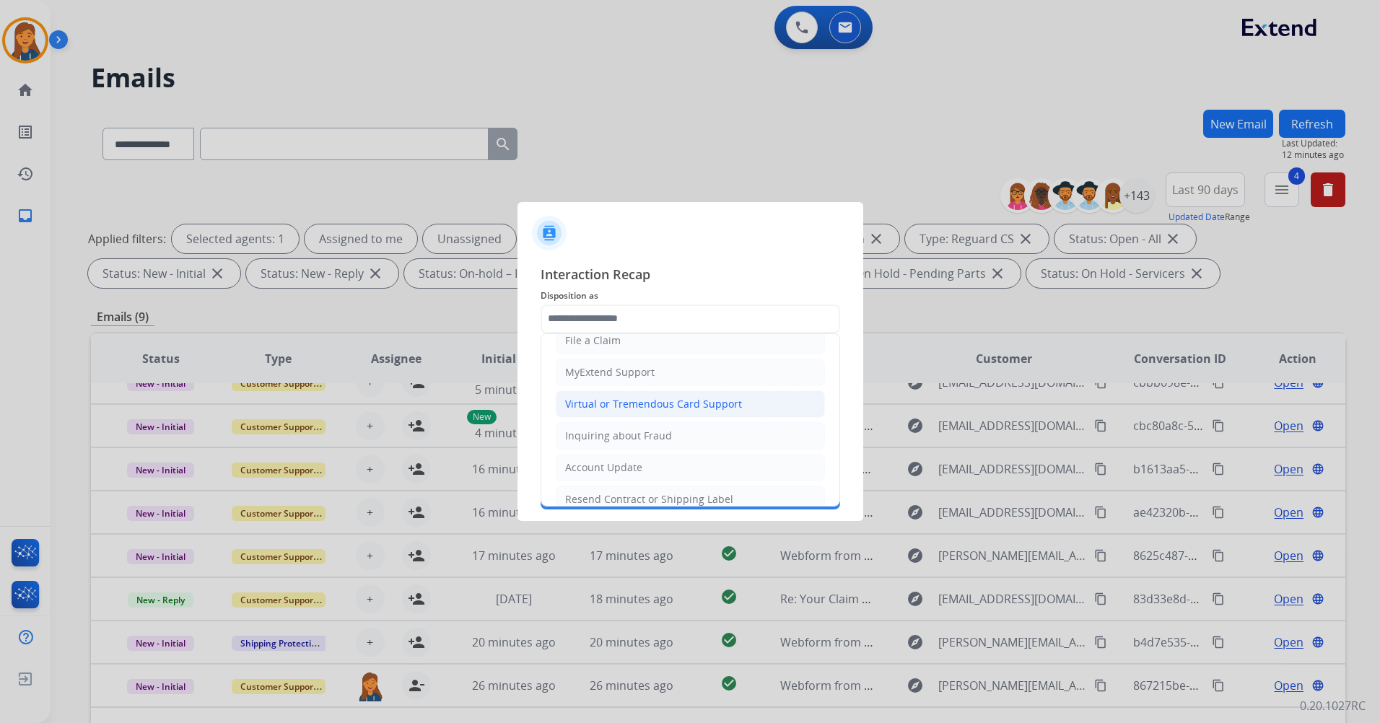
click at [611, 401] on div "Virtual or Tremendous Card Support" at bounding box center [653, 404] width 177 height 14
type input "**********"
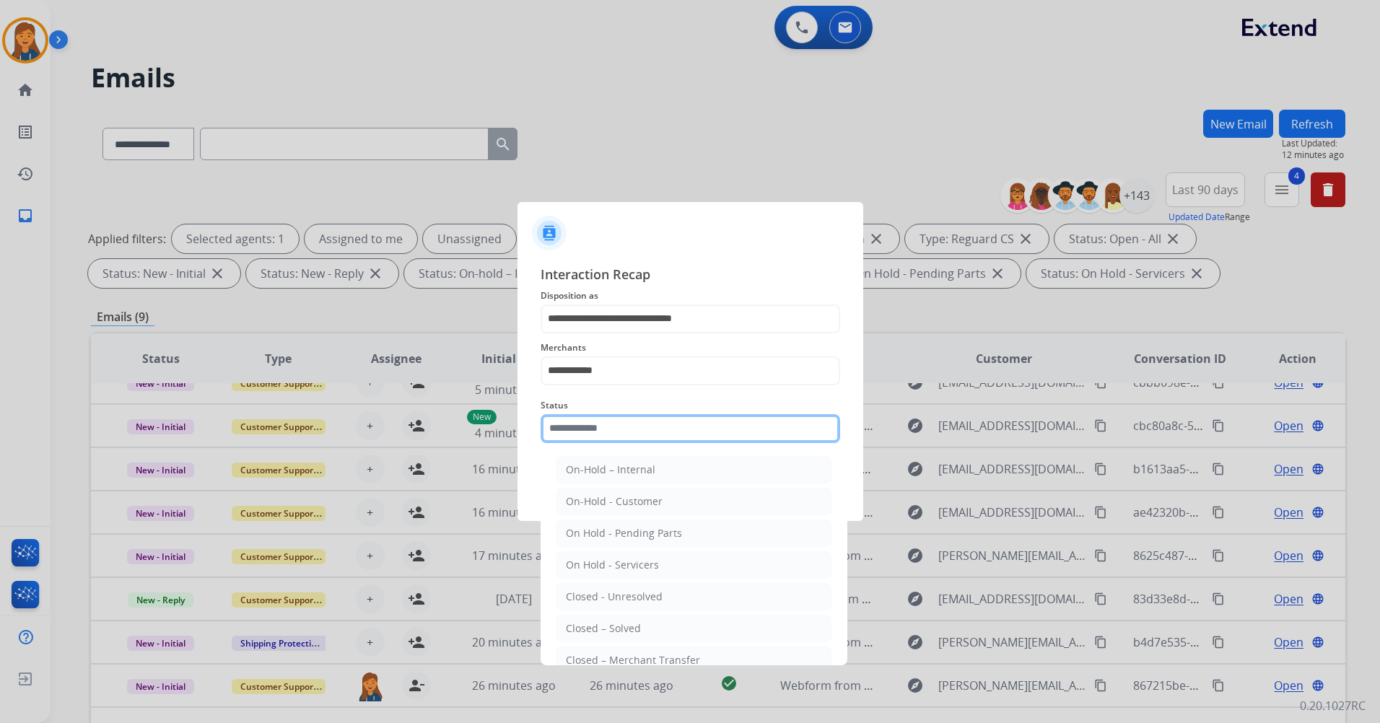
click at [607, 431] on input "text" at bounding box center [689, 428] width 299 height 29
click at [617, 624] on div "Closed – Solved" at bounding box center [603, 628] width 75 height 14
type input "**********"
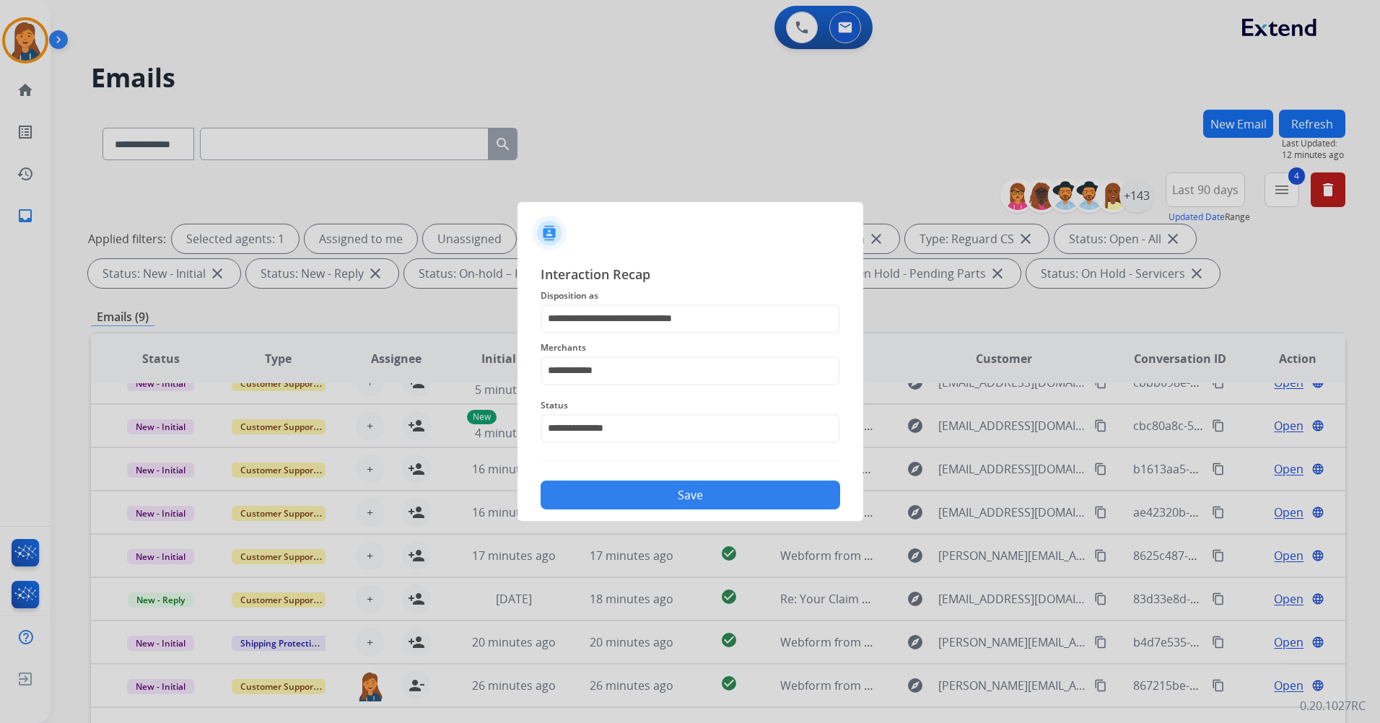
click at [613, 475] on div "Save" at bounding box center [689, 491] width 299 height 38
click at [606, 499] on button "Save" at bounding box center [689, 495] width 299 height 29
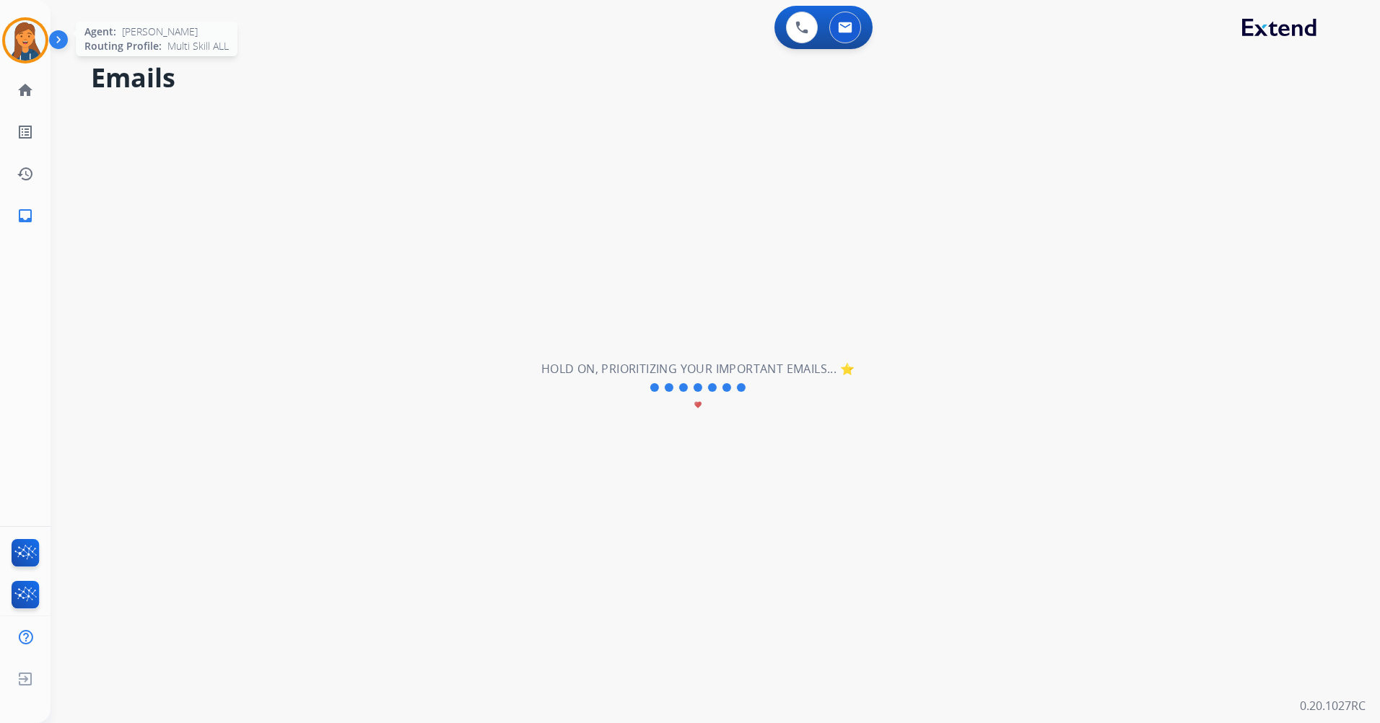
click at [21, 29] on img at bounding box center [25, 40] width 40 height 40
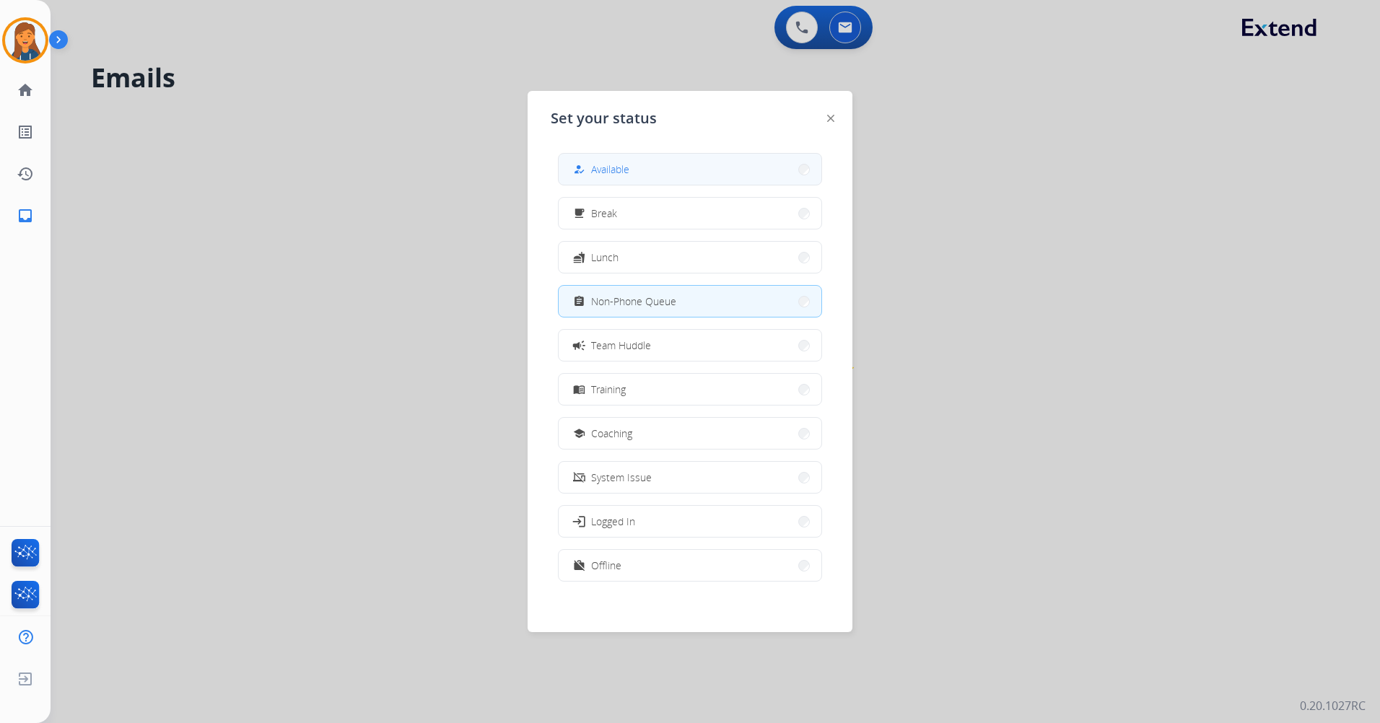
click at [775, 161] on button "how_to_reg Available" at bounding box center [689, 169] width 263 height 31
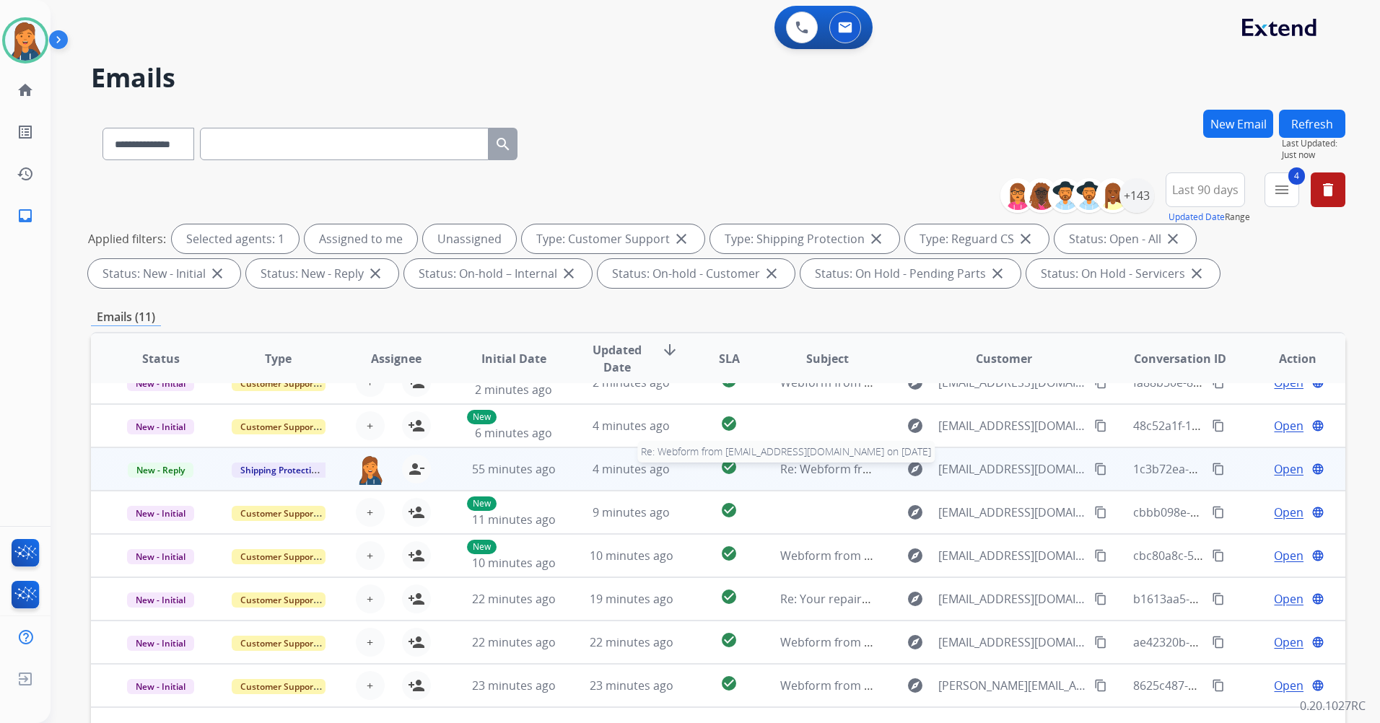
click at [807, 471] on span "Re: Webform from Sayeefpatwary1@gmail.com on 10/06/2025" at bounding box center [953, 469] width 346 height 16
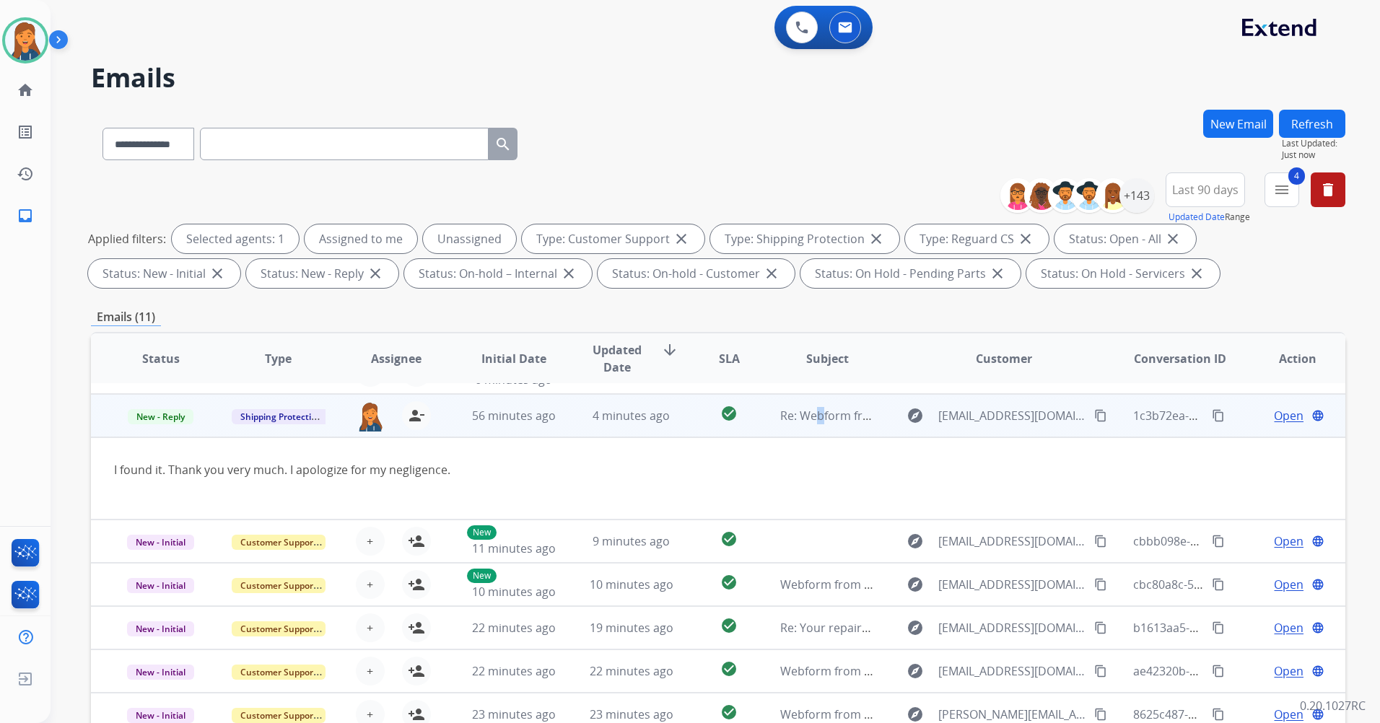
scroll to position [84, 0]
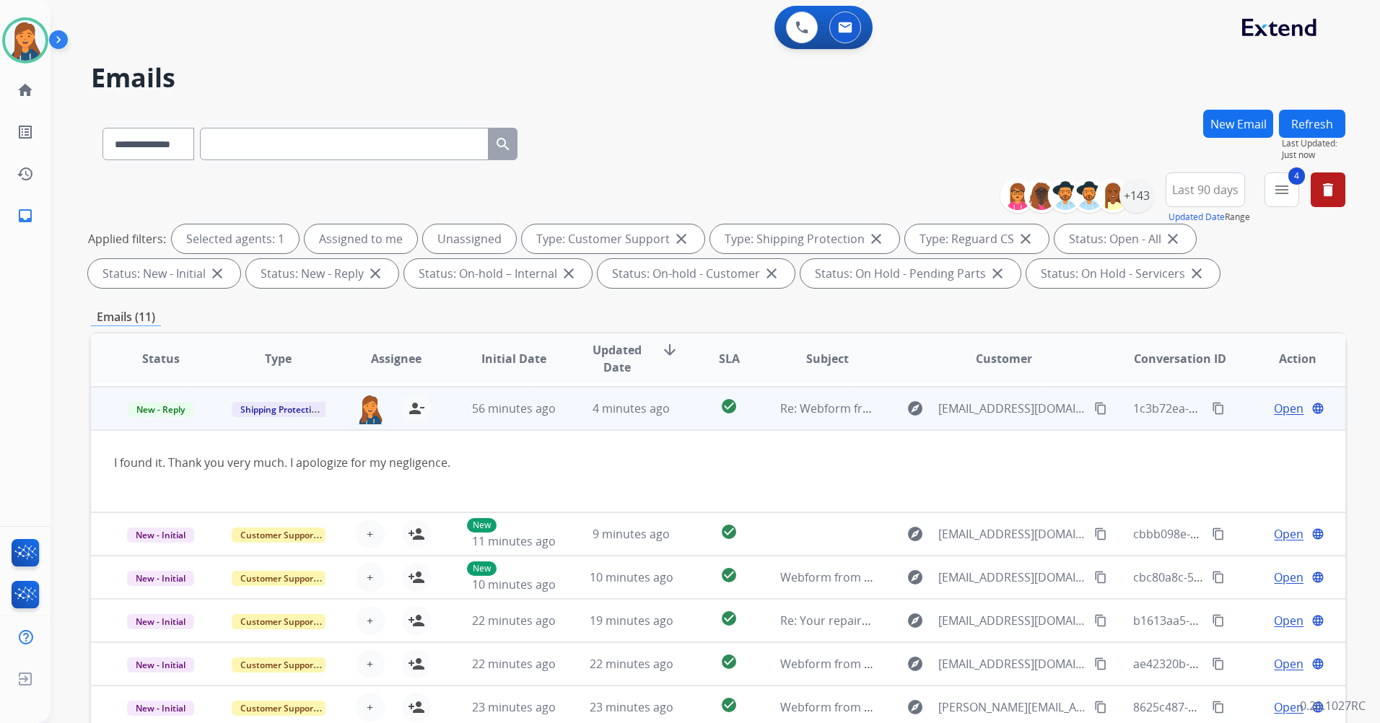
click at [1279, 408] on span "Open" at bounding box center [1288, 408] width 30 height 17
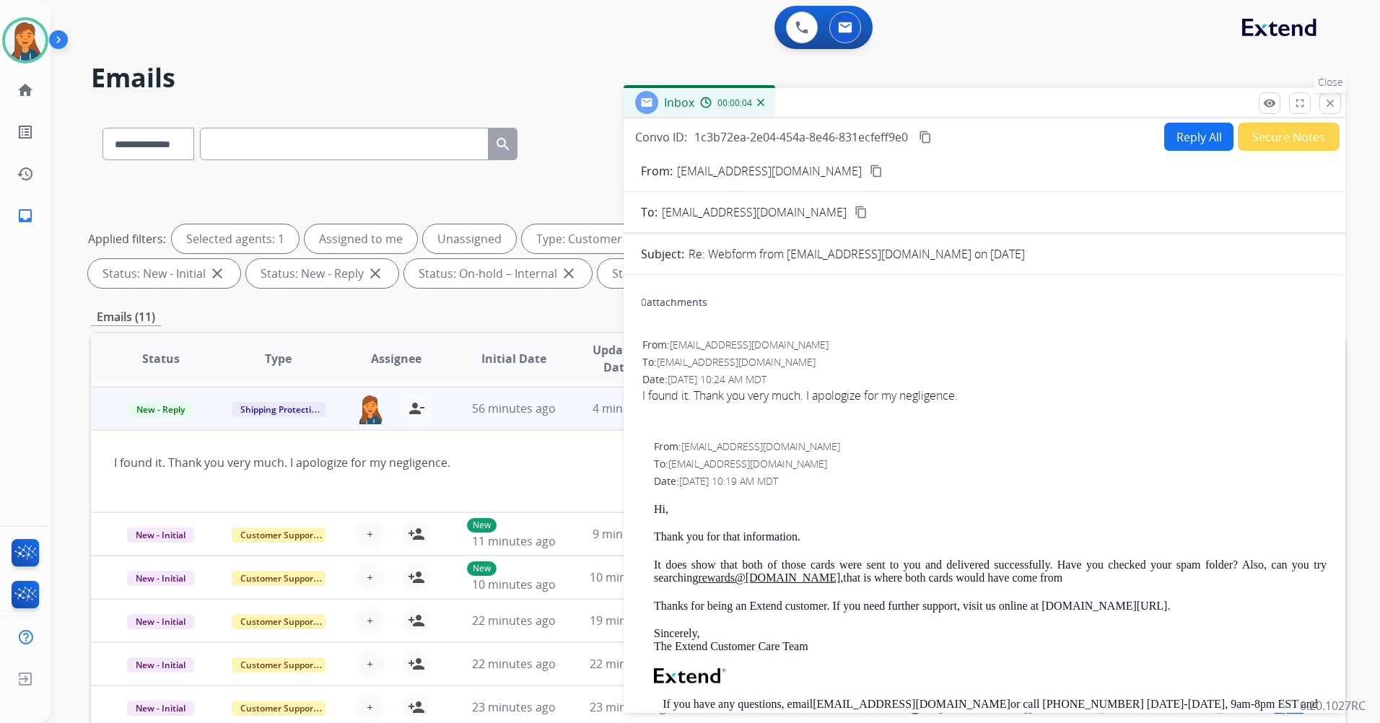
click at [1327, 104] on mat-icon "close" at bounding box center [1329, 103] width 13 height 13
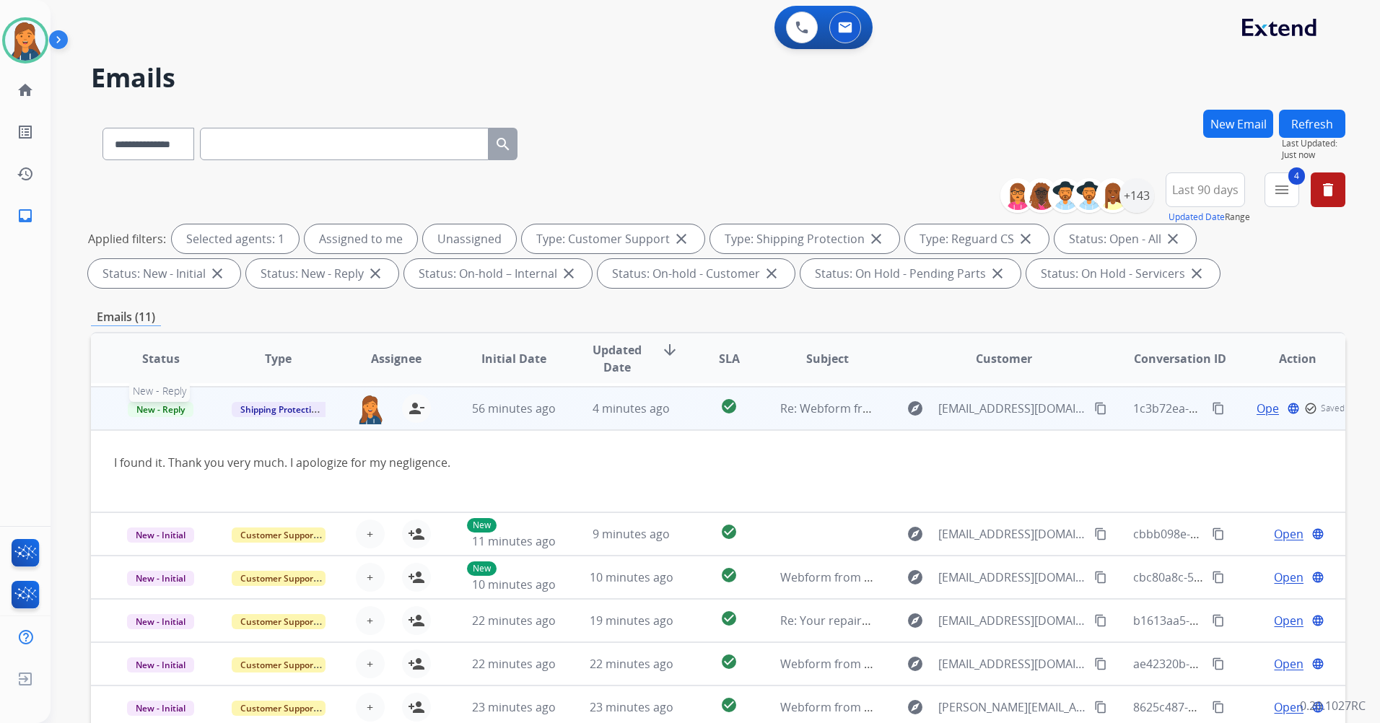
click at [156, 408] on span "New - Reply" at bounding box center [161, 409] width 66 height 15
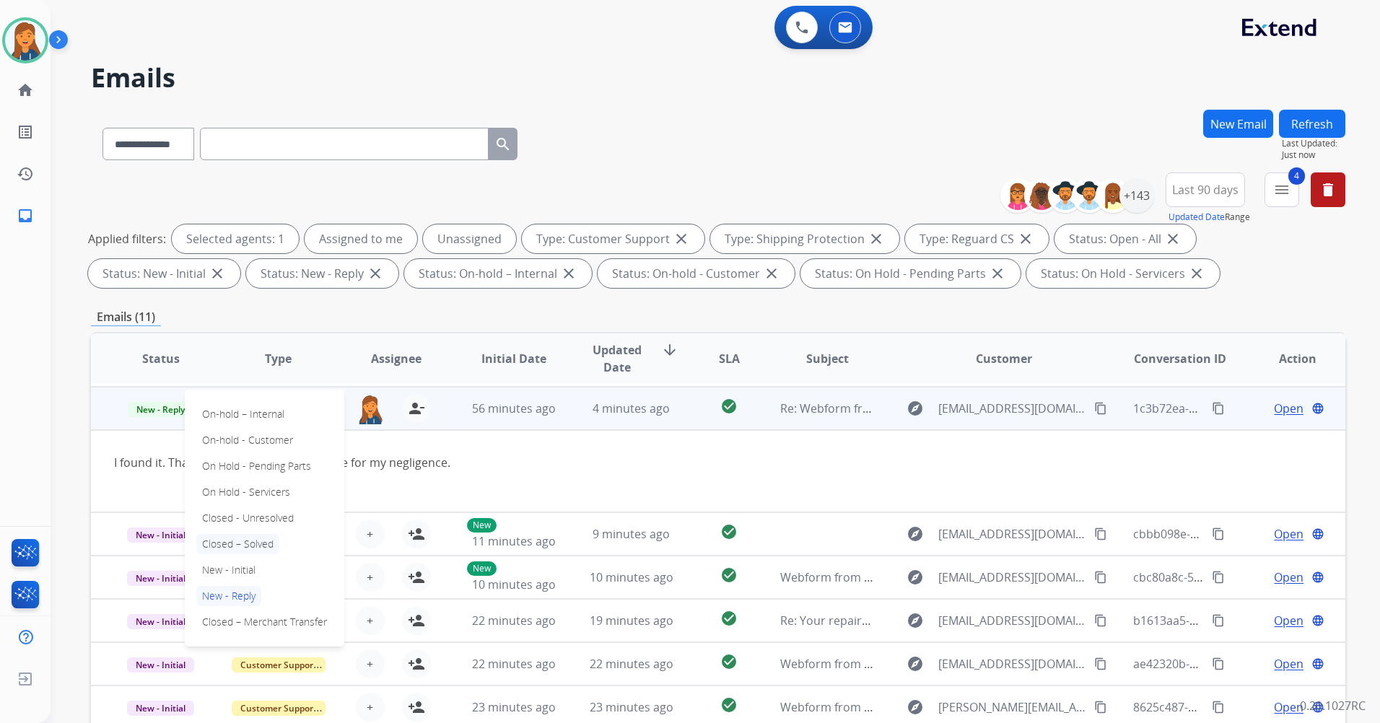
click at [238, 541] on p "Closed – Solved" at bounding box center [237, 544] width 83 height 20
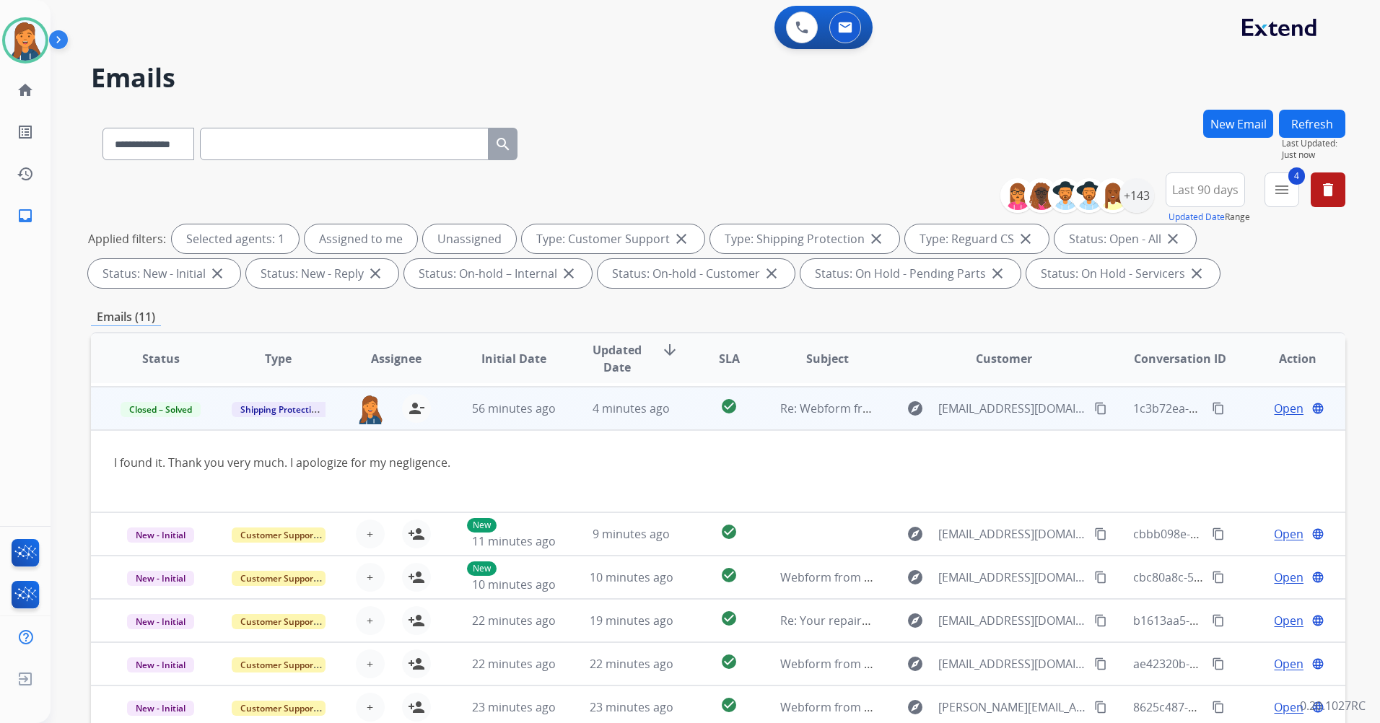
click at [1281, 406] on span "Open" at bounding box center [1288, 408] width 30 height 17
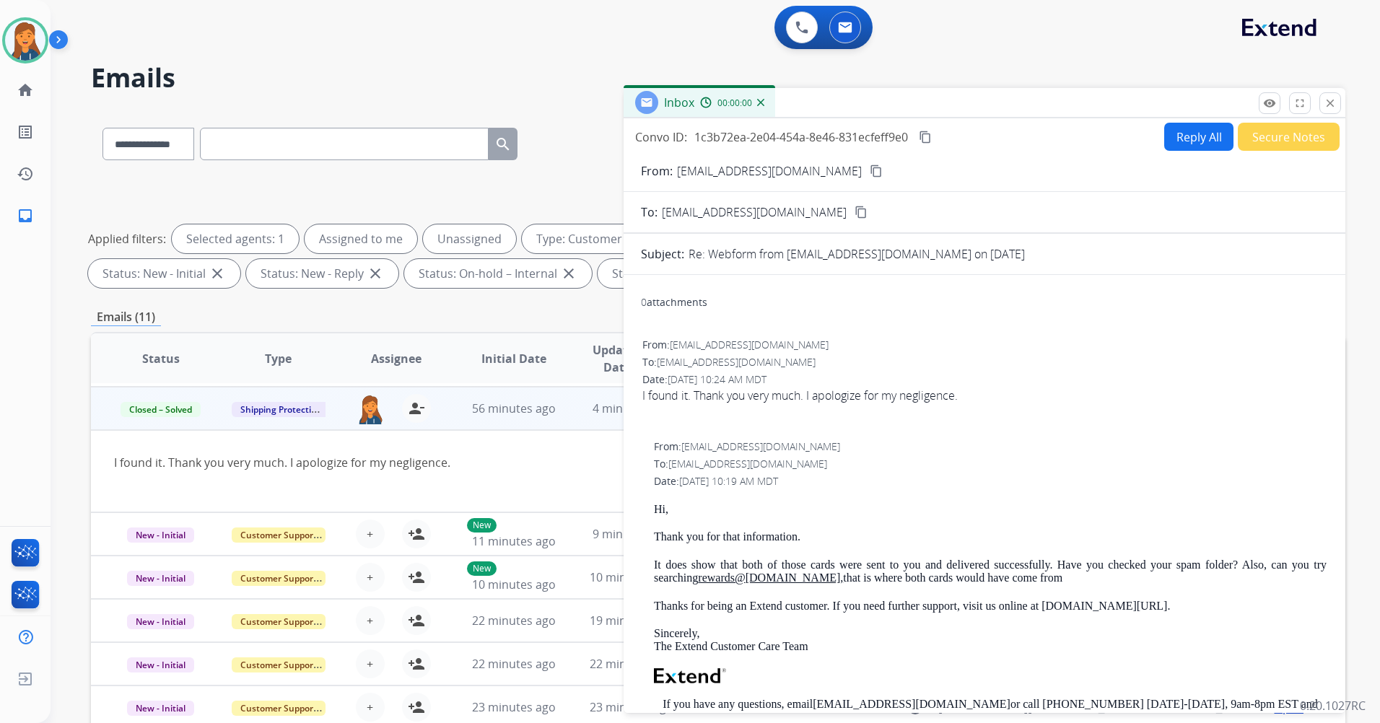
click at [1273, 143] on button "Secure Notes" at bounding box center [1288, 137] width 102 height 28
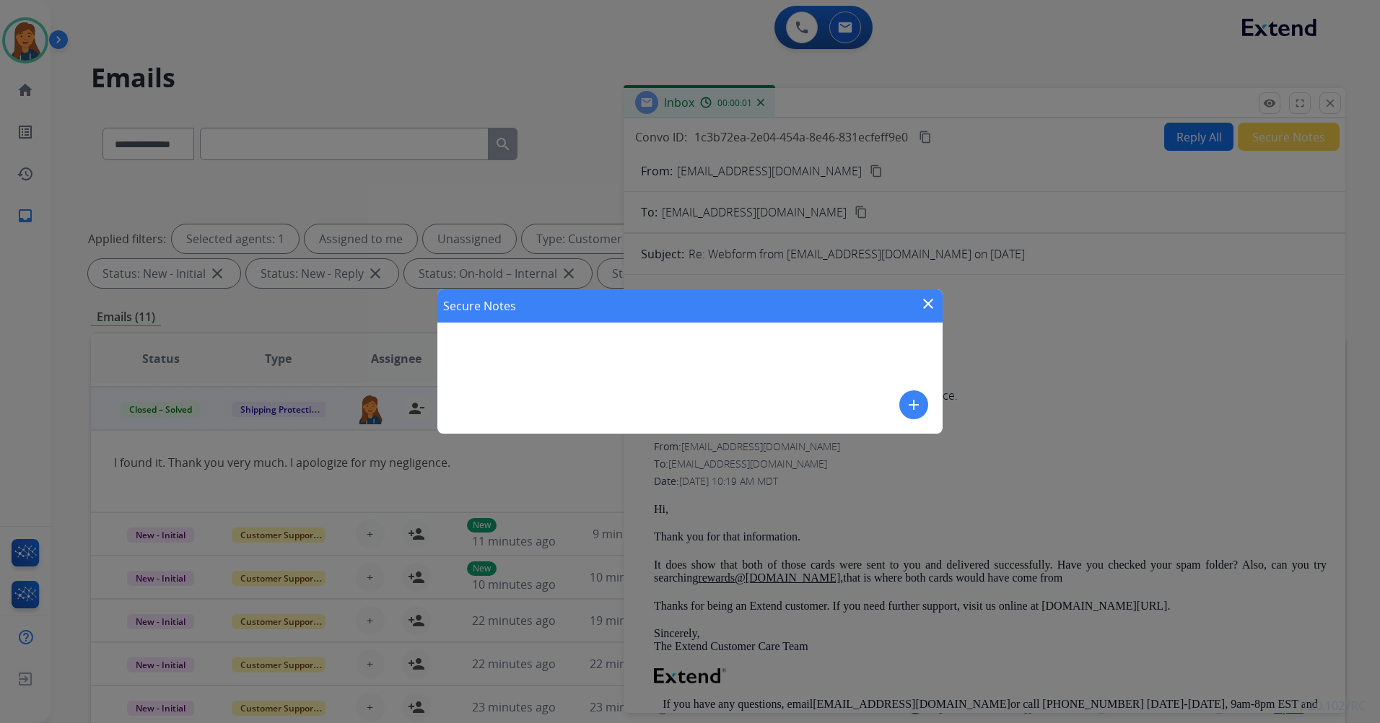
click at [916, 407] on mat-icon "add" at bounding box center [913, 404] width 17 height 17
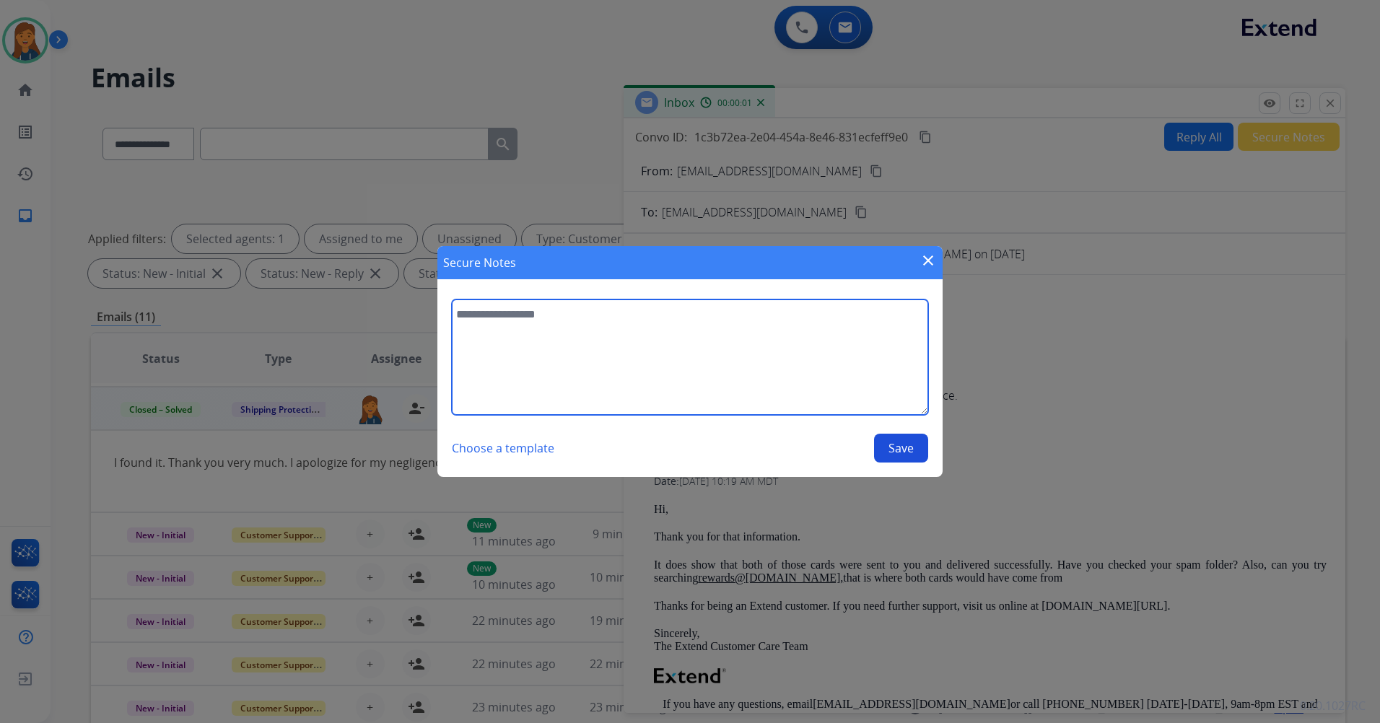
click at [588, 380] on textarea at bounding box center [690, 356] width 476 height 115
type textarea "**********"
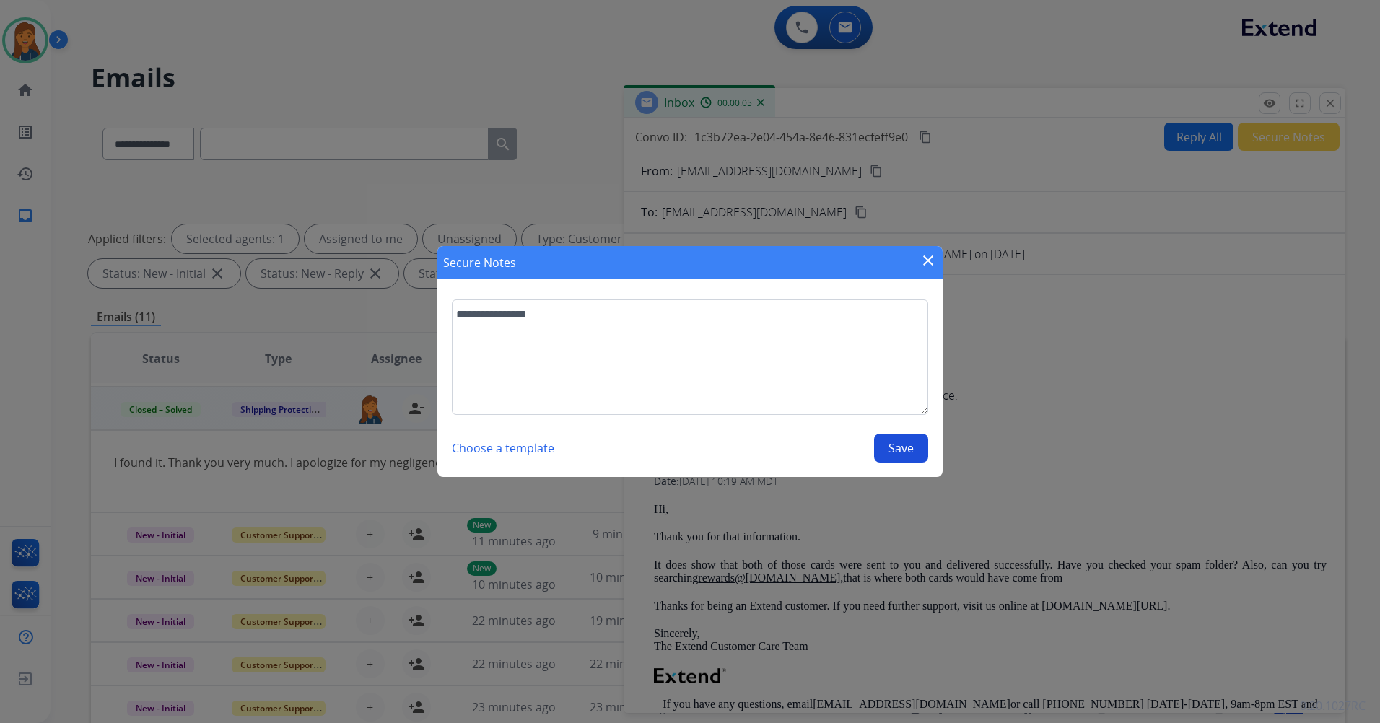
click at [898, 436] on button "Save" at bounding box center [901, 448] width 54 height 29
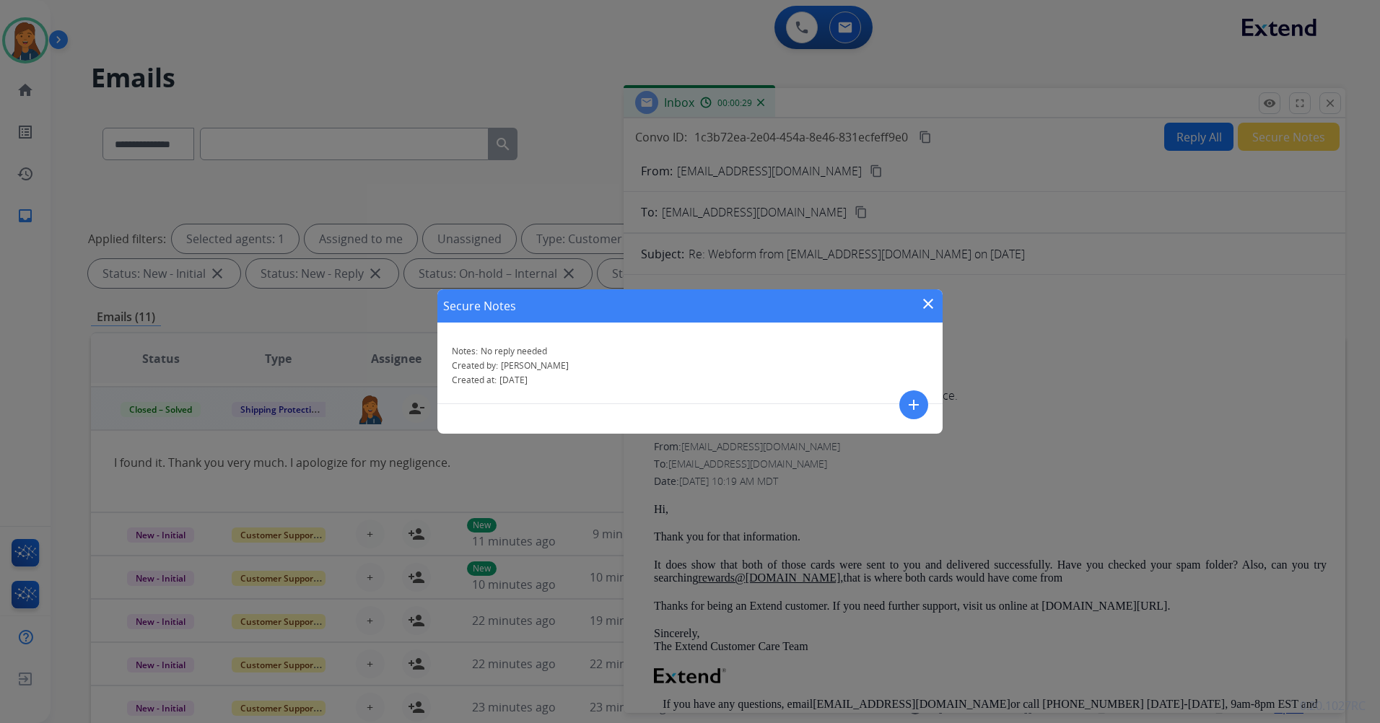
click at [923, 310] on mat-icon "close" at bounding box center [927, 303] width 17 height 17
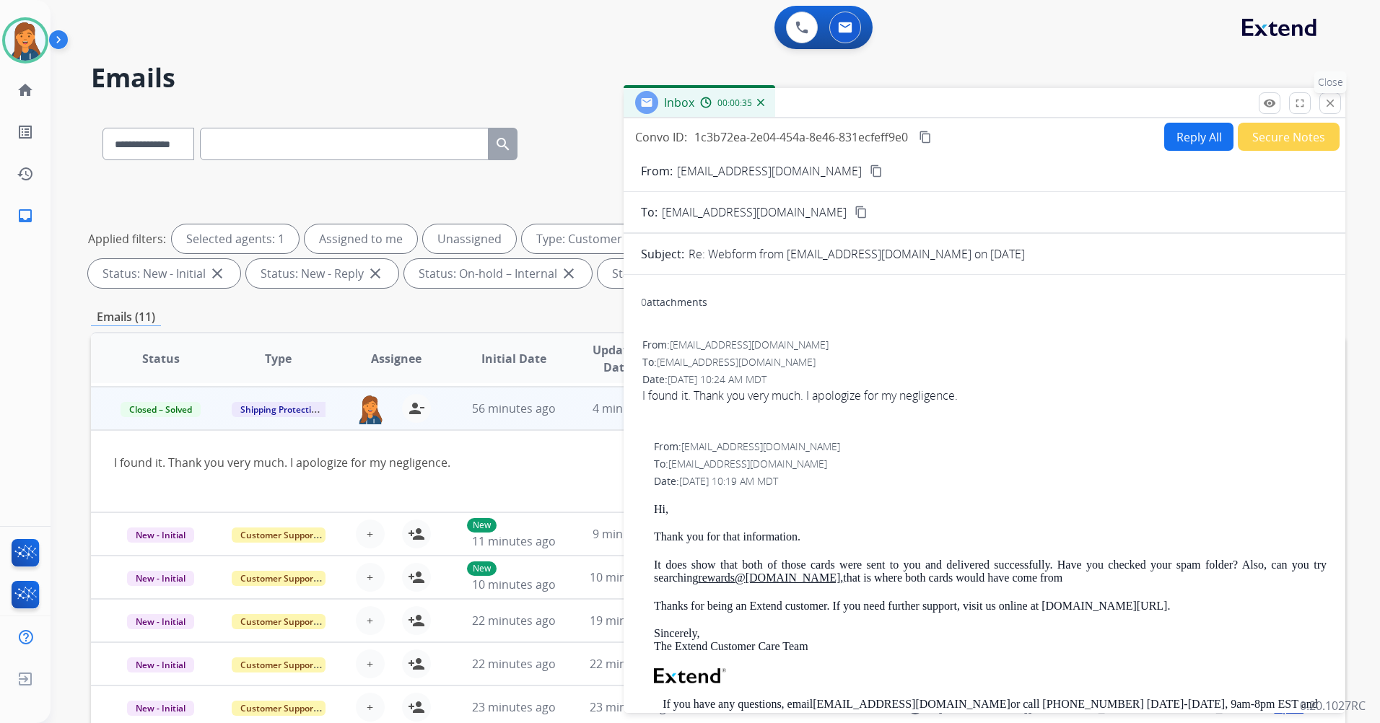
click at [1328, 107] on mat-icon "close" at bounding box center [1329, 103] width 13 height 13
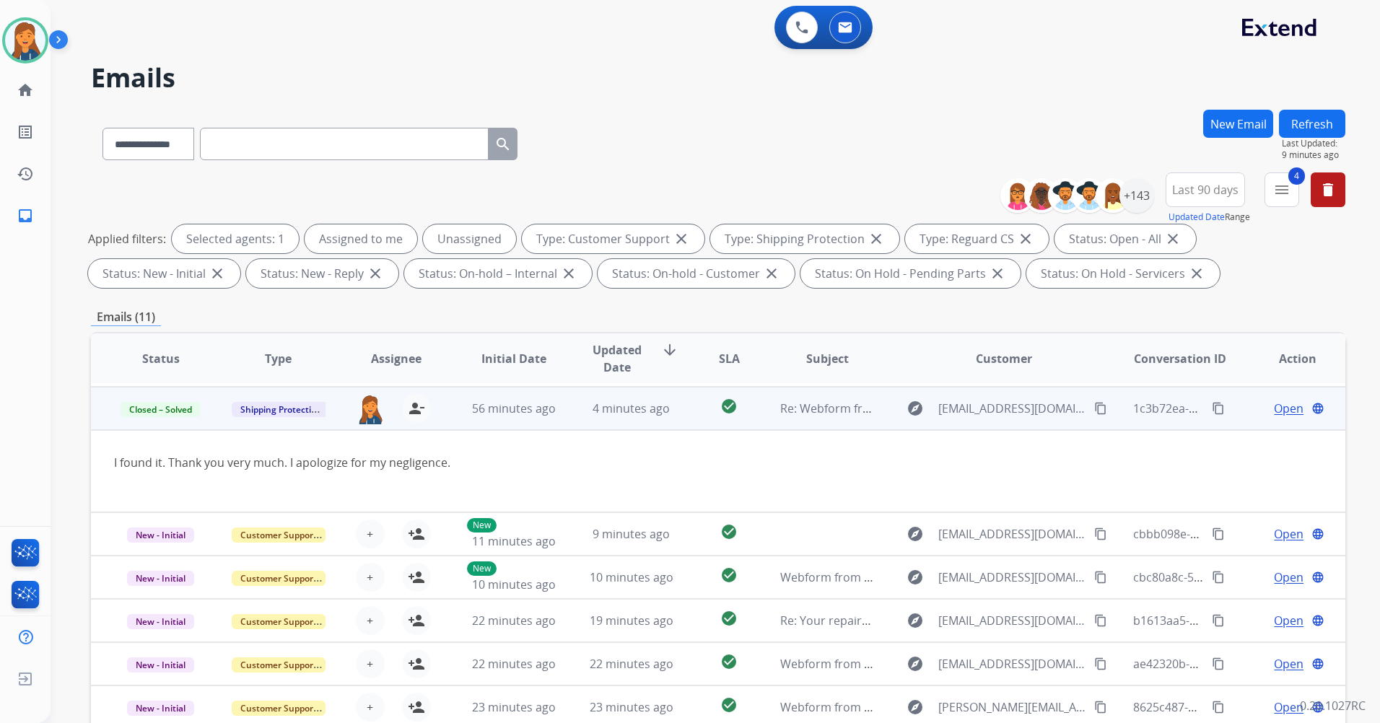
click at [1325, 120] on button "Refresh" at bounding box center [1312, 124] width 66 height 28
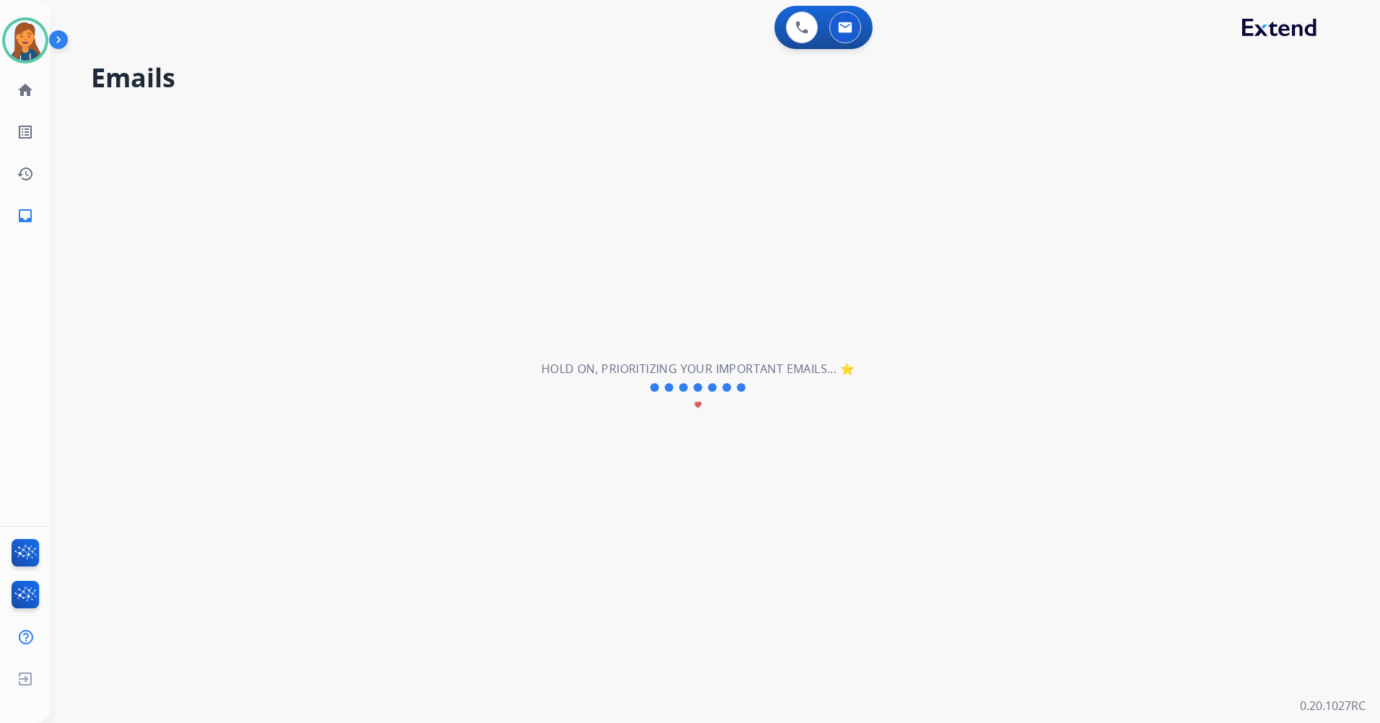
scroll to position [0, 0]
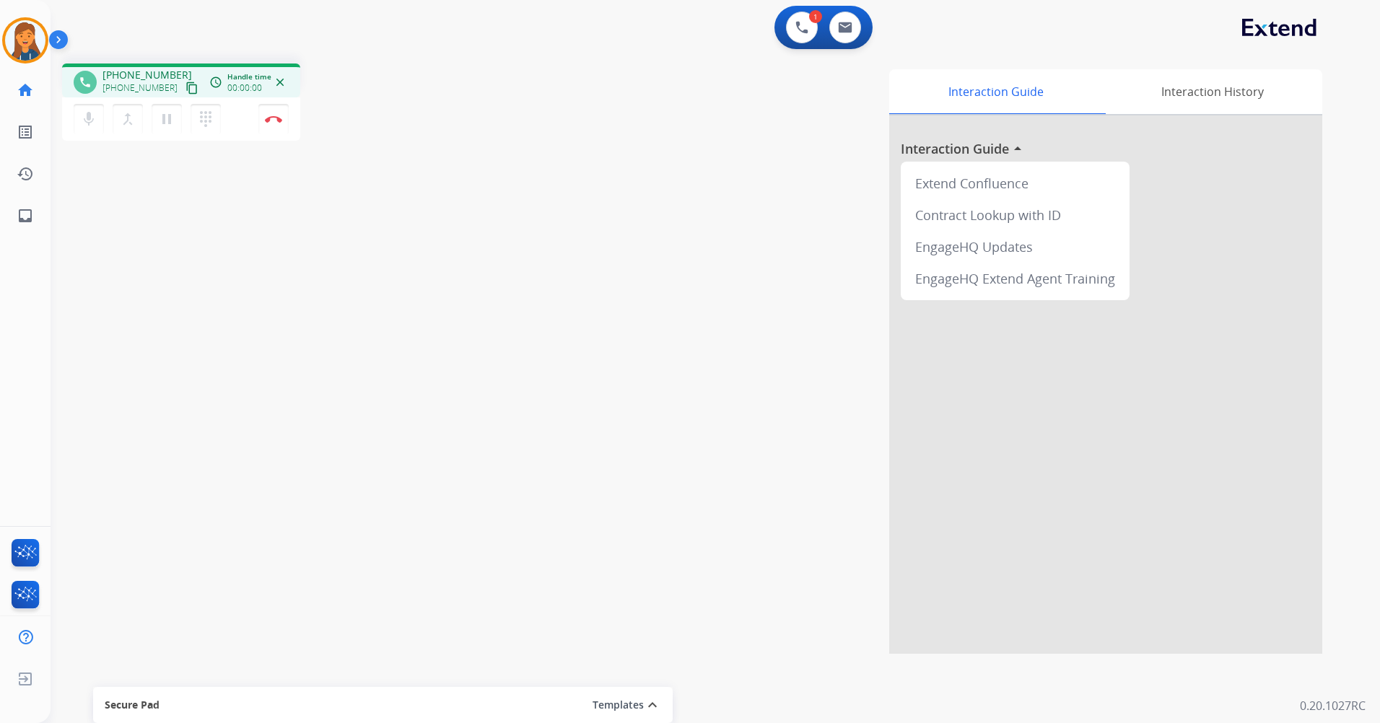
click at [185, 86] on mat-icon "content_copy" at bounding box center [191, 88] width 13 height 13
click at [278, 112] on button "Disconnect" at bounding box center [273, 119] width 30 height 30
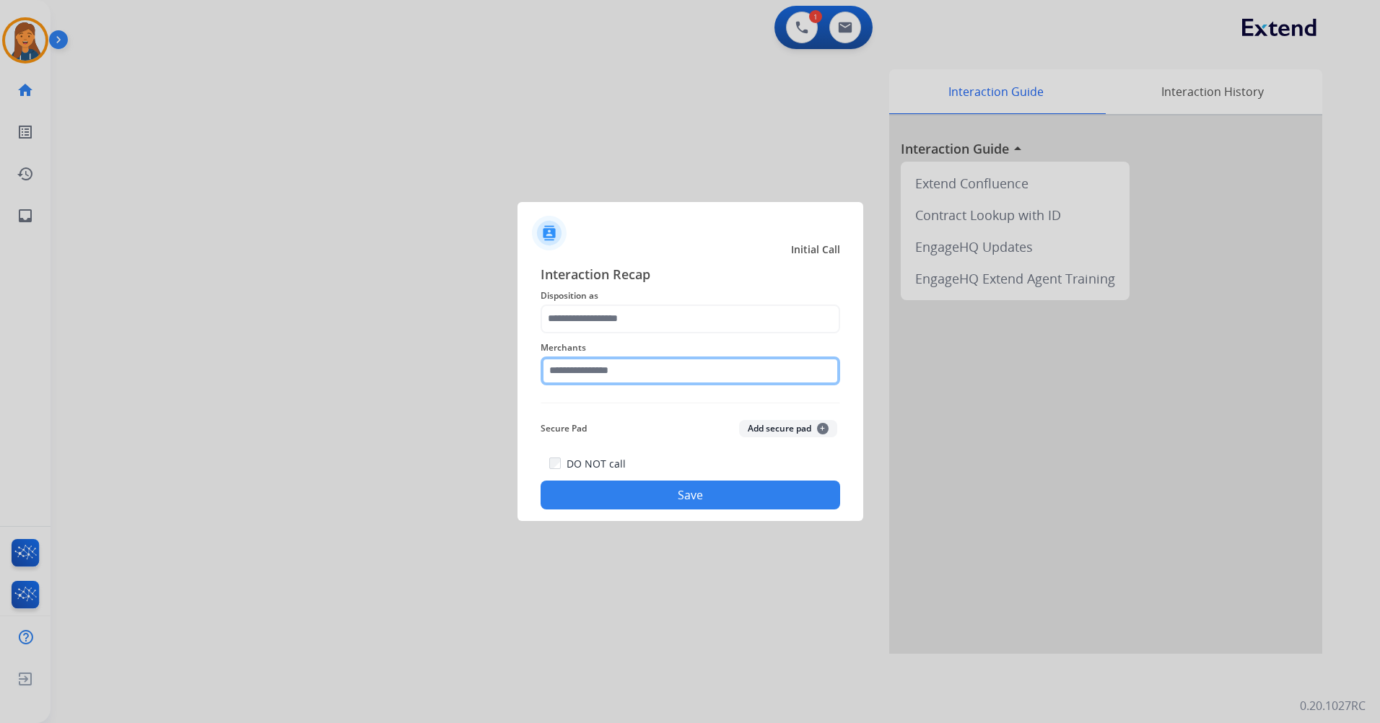
click at [634, 367] on input "text" at bounding box center [689, 370] width 299 height 29
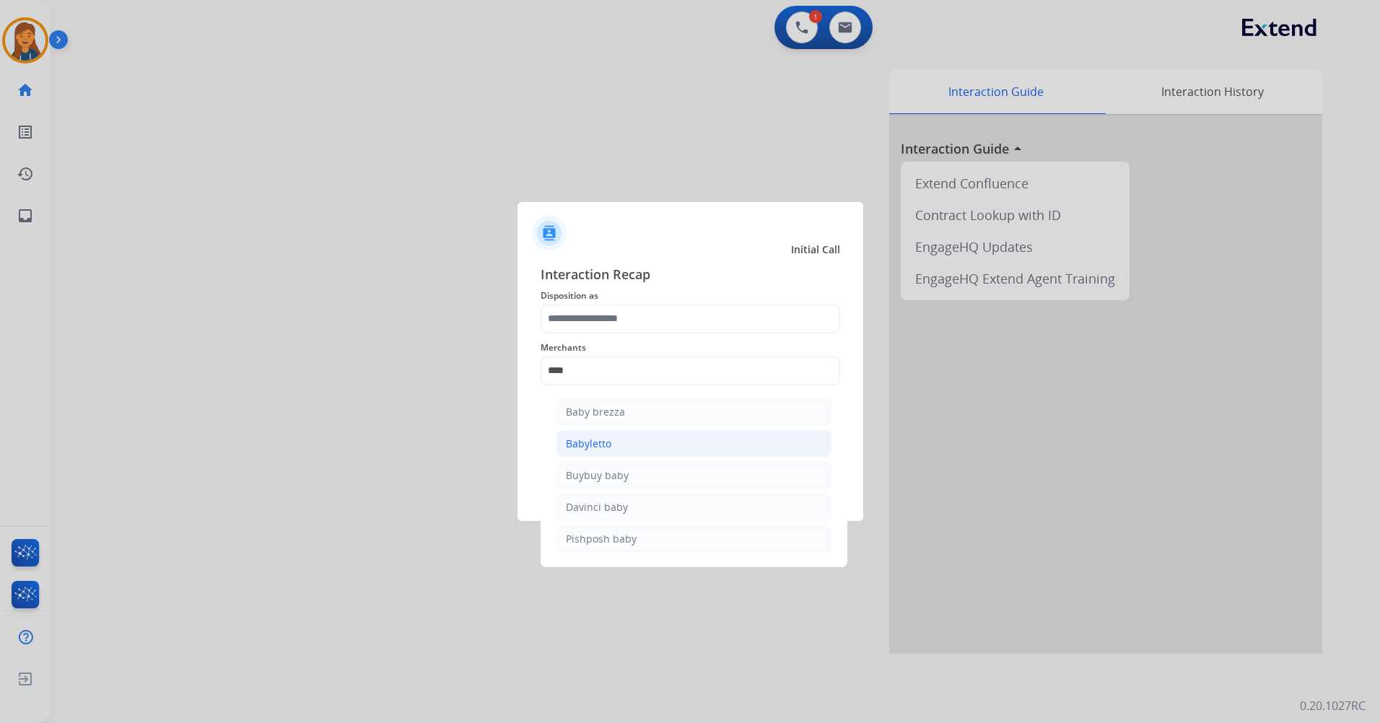
click at [583, 455] on li "Babyletto" at bounding box center [693, 443] width 275 height 27
type input "*********"
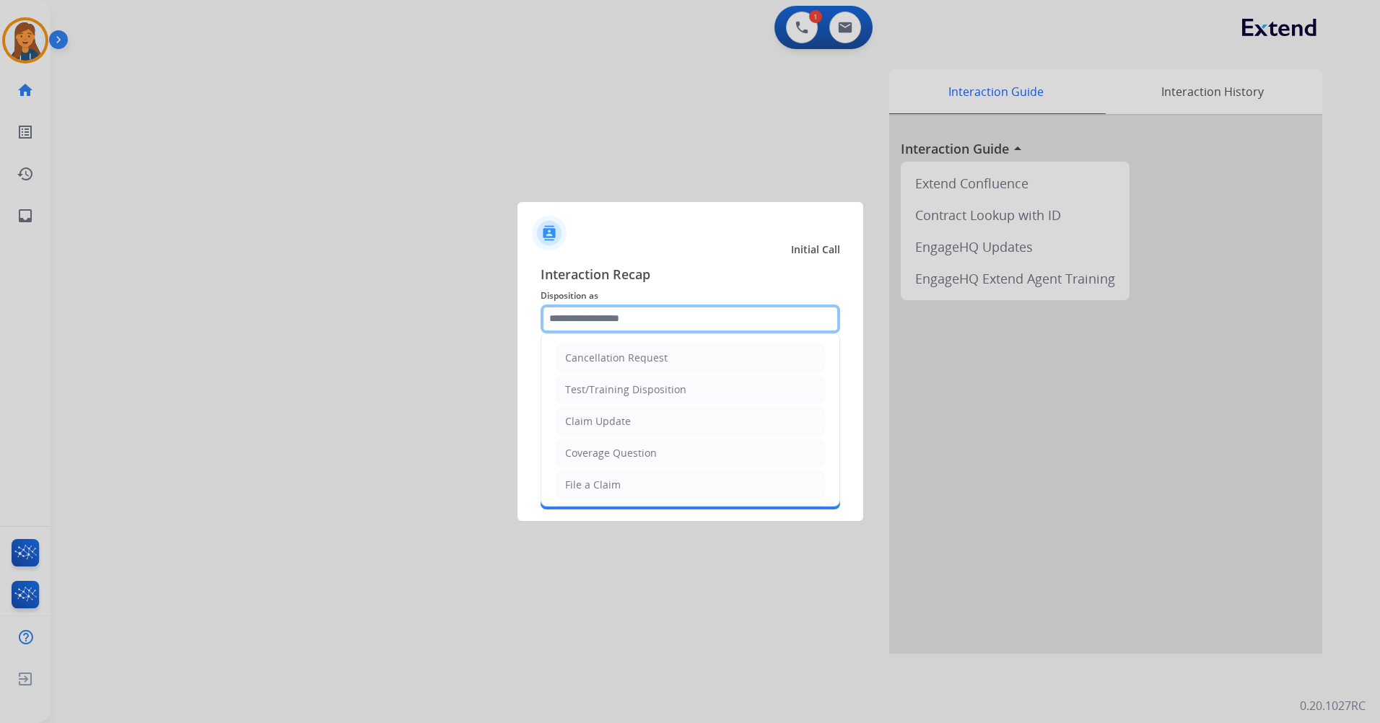
click at [628, 322] on input "text" at bounding box center [689, 318] width 299 height 29
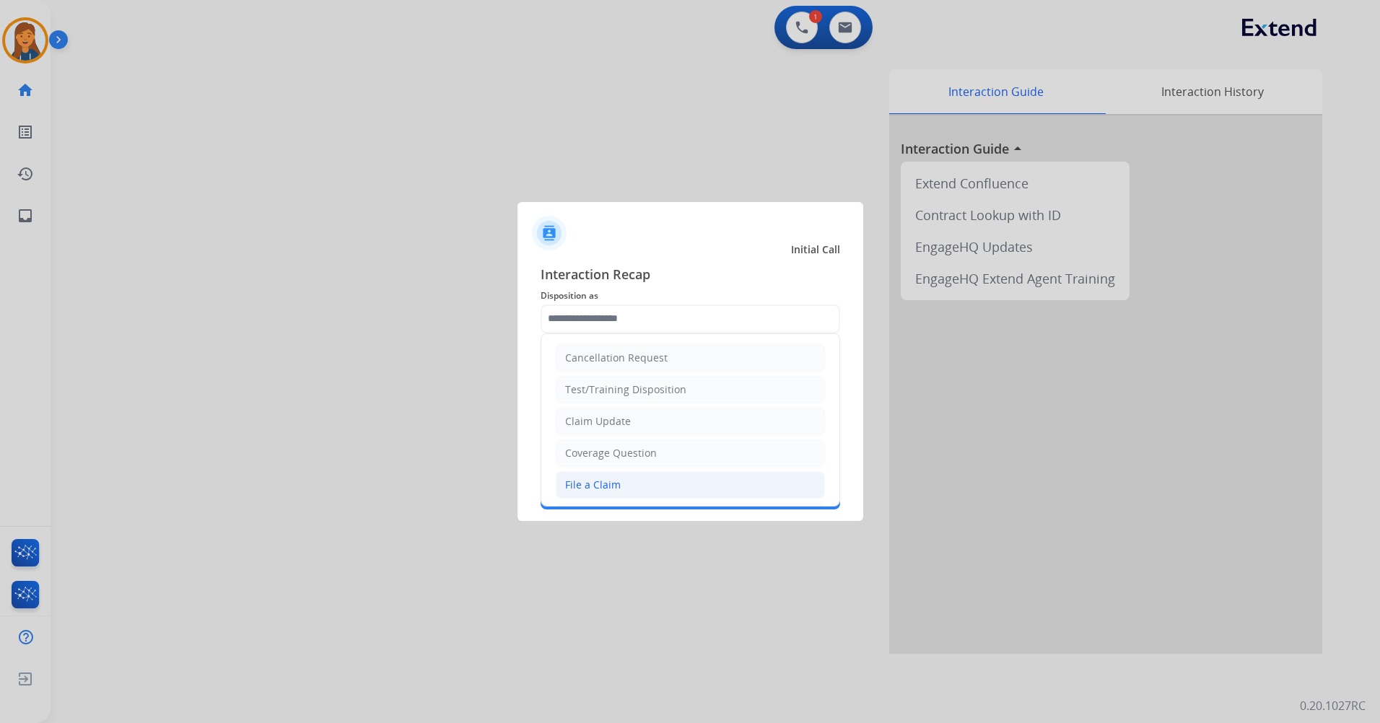
click at [610, 486] on div "File a Claim" at bounding box center [593, 485] width 56 height 14
type input "**********"
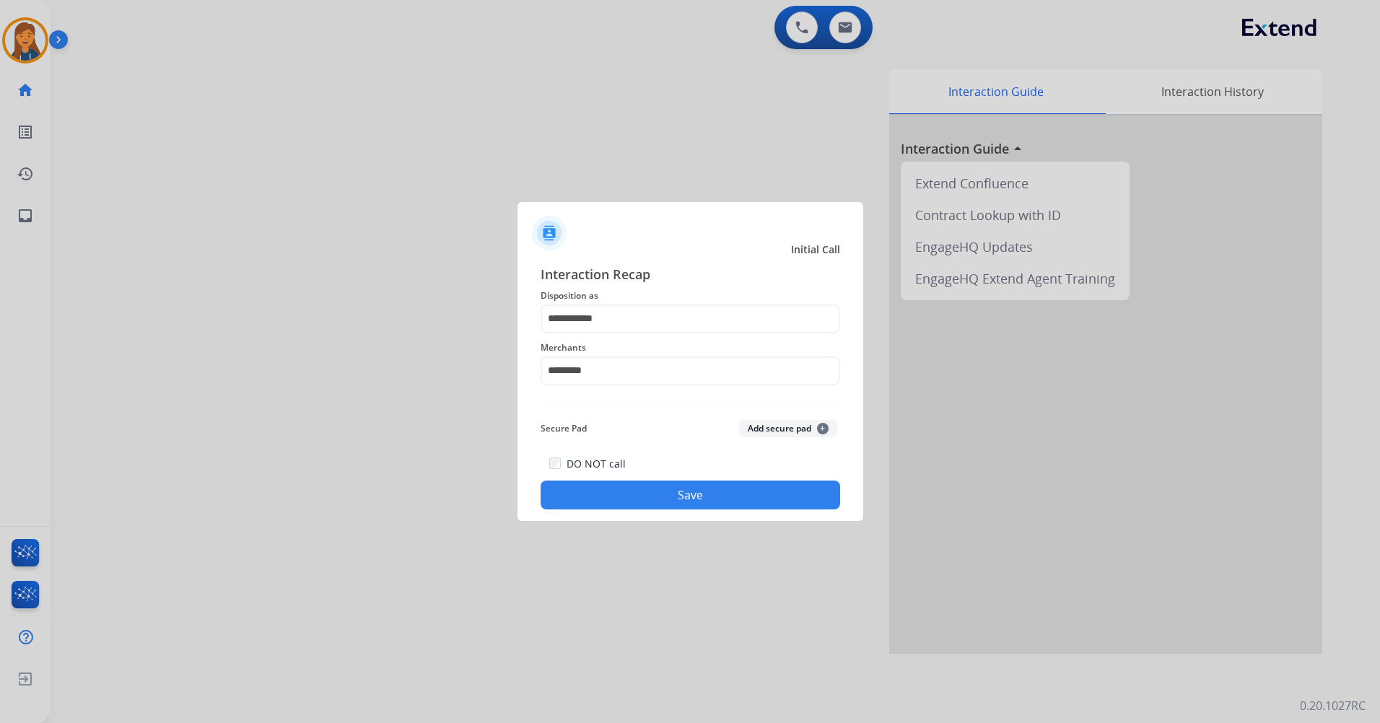
click at [620, 486] on button "Save" at bounding box center [689, 495] width 299 height 29
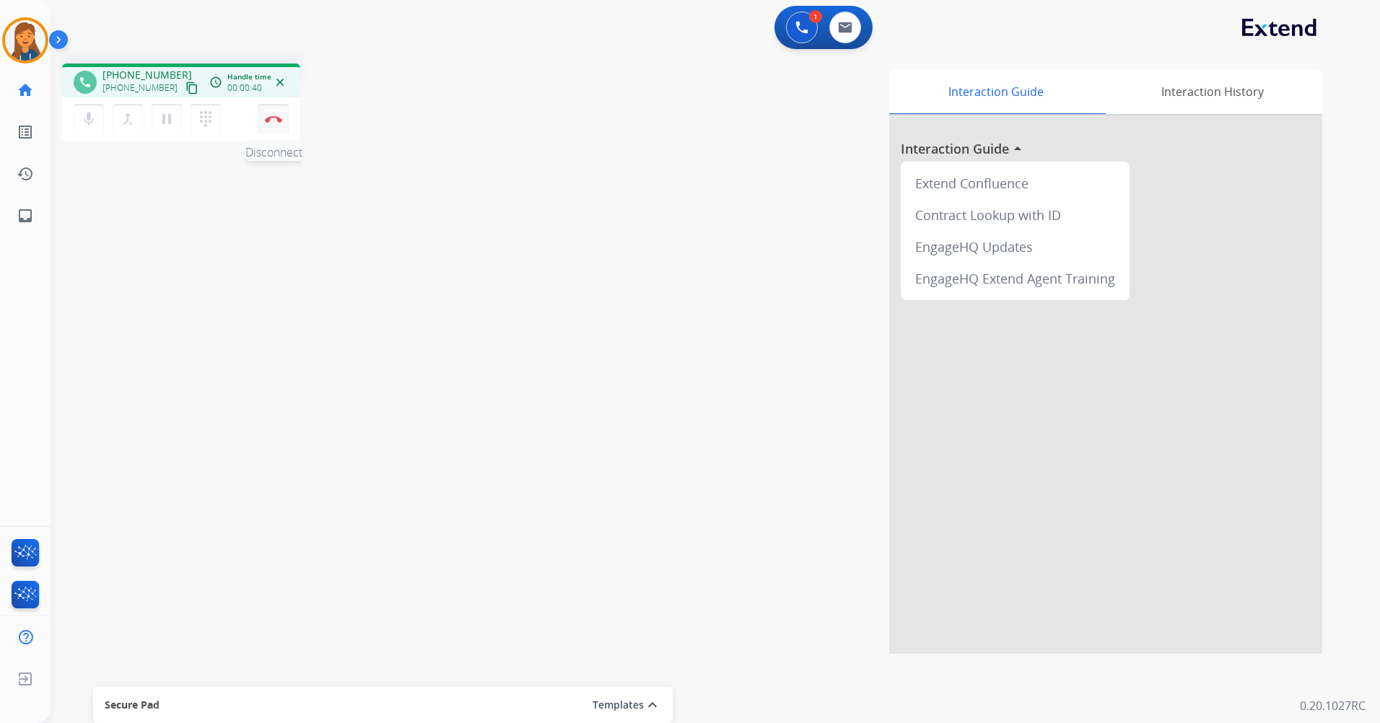
click at [267, 124] on button "Disconnect" at bounding box center [273, 119] width 30 height 30
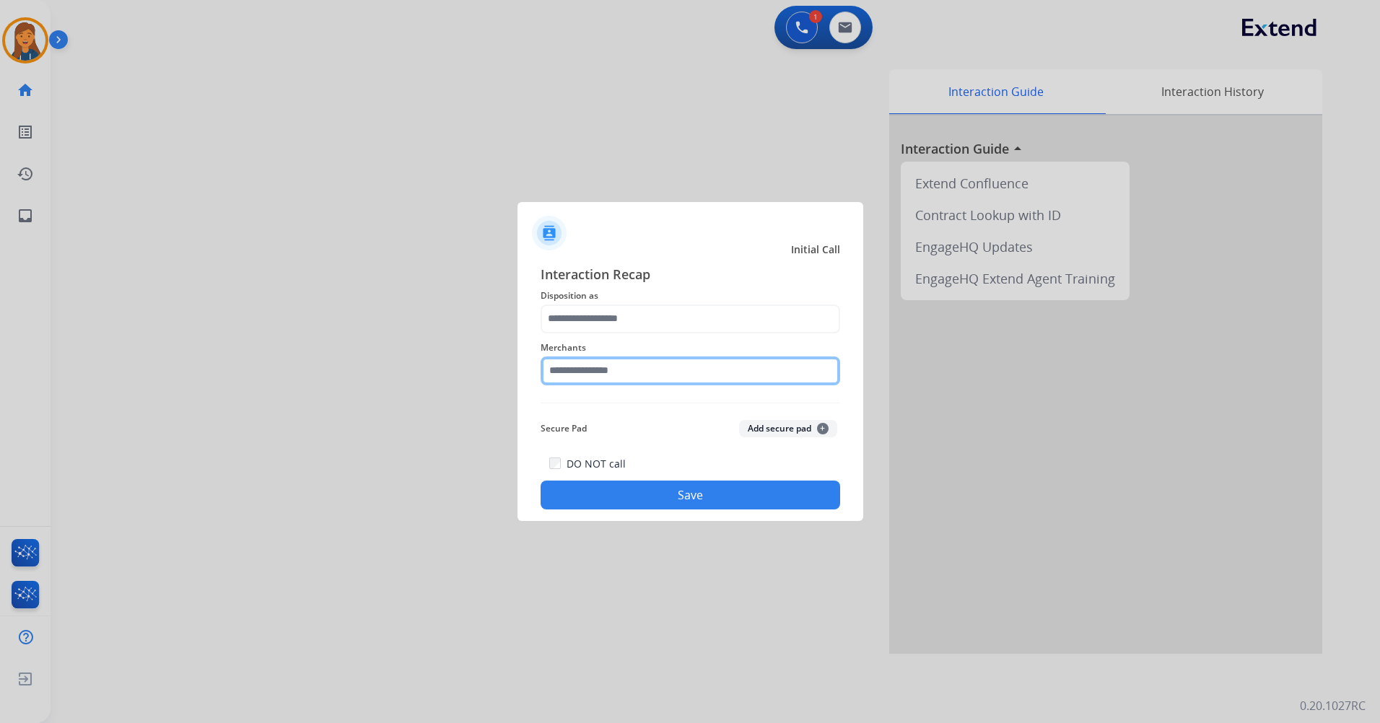
click at [622, 370] on input "text" at bounding box center [689, 370] width 299 height 29
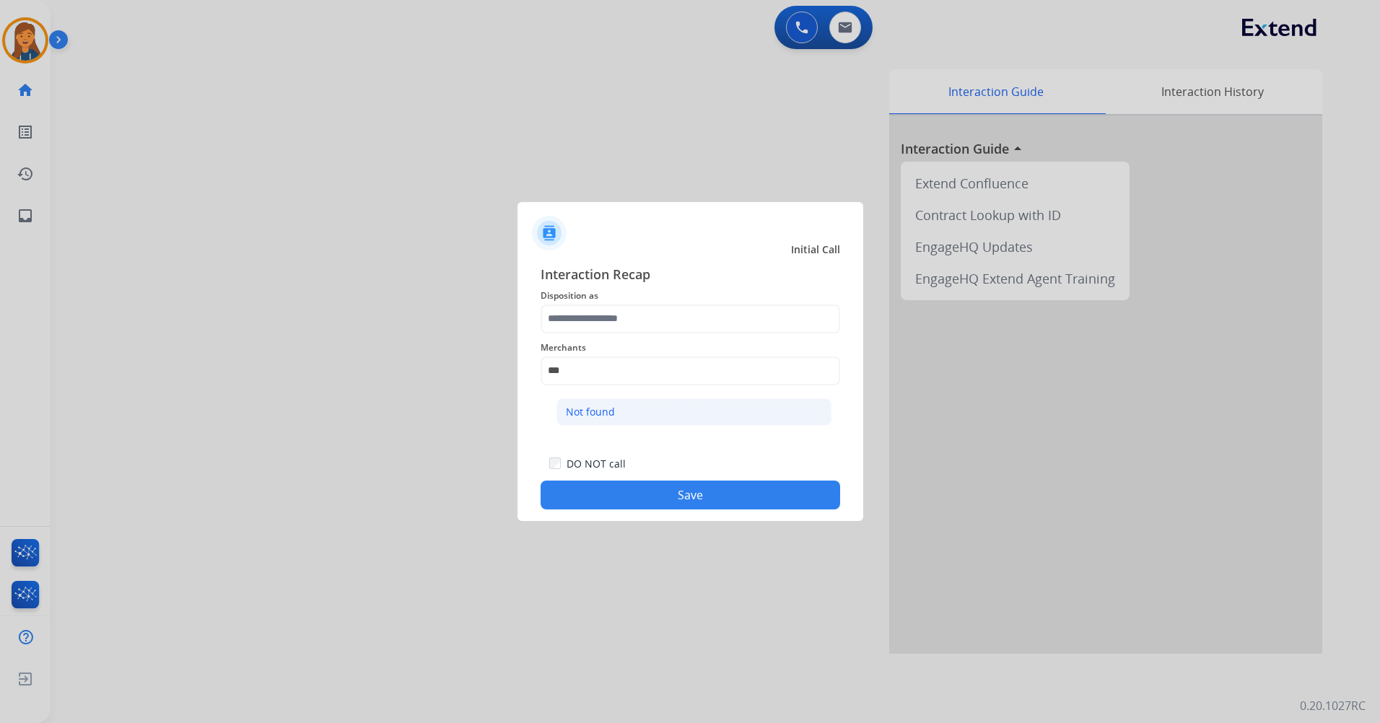
click at [626, 421] on li "Not found" at bounding box center [693, 411] width 275 height 27
type input "*********"
click at [626, 421] on div "Secure Pad Add secure pad +" at bounding box center [689, 428] width 299 height 29
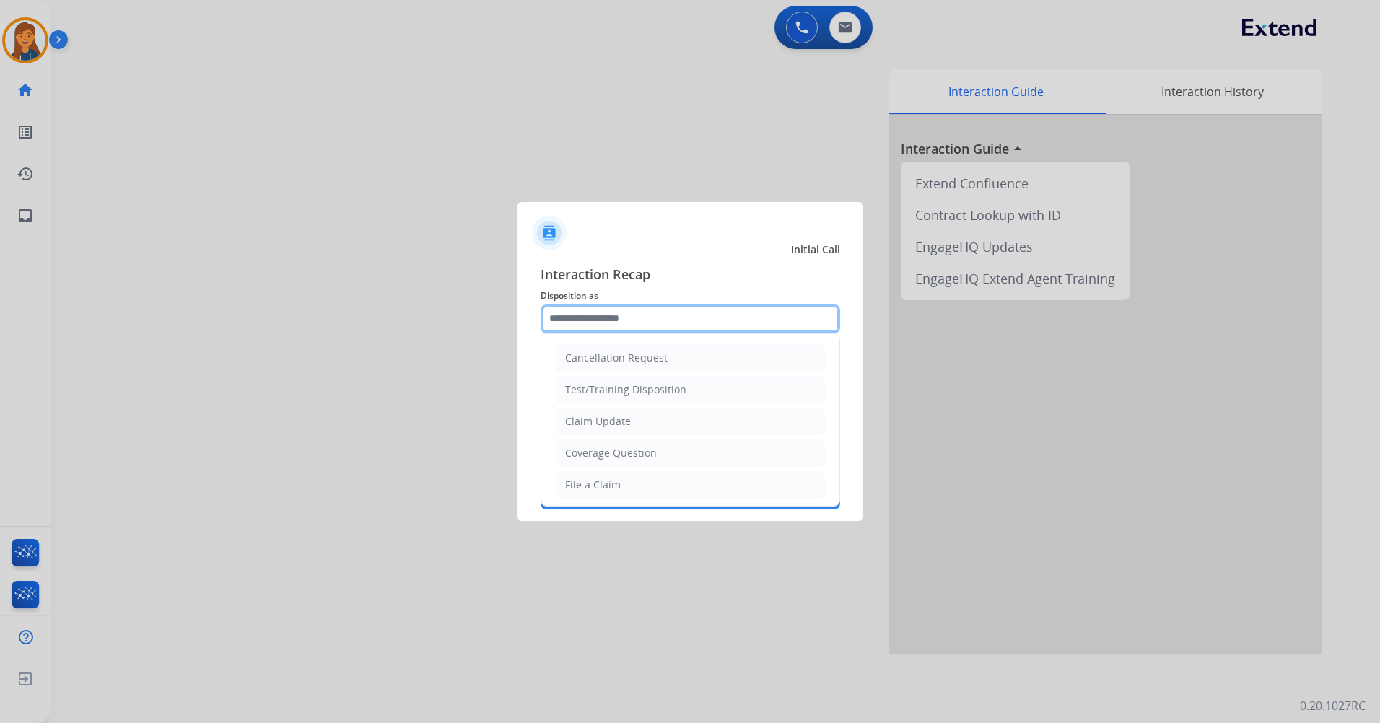
click at [638, 315] on input "text" at bounding box center [689, 318] width 299 height 29
click at [607, 456] on li "Other" at bounding box center [690, 450] width 269 height 27
type input "*****"
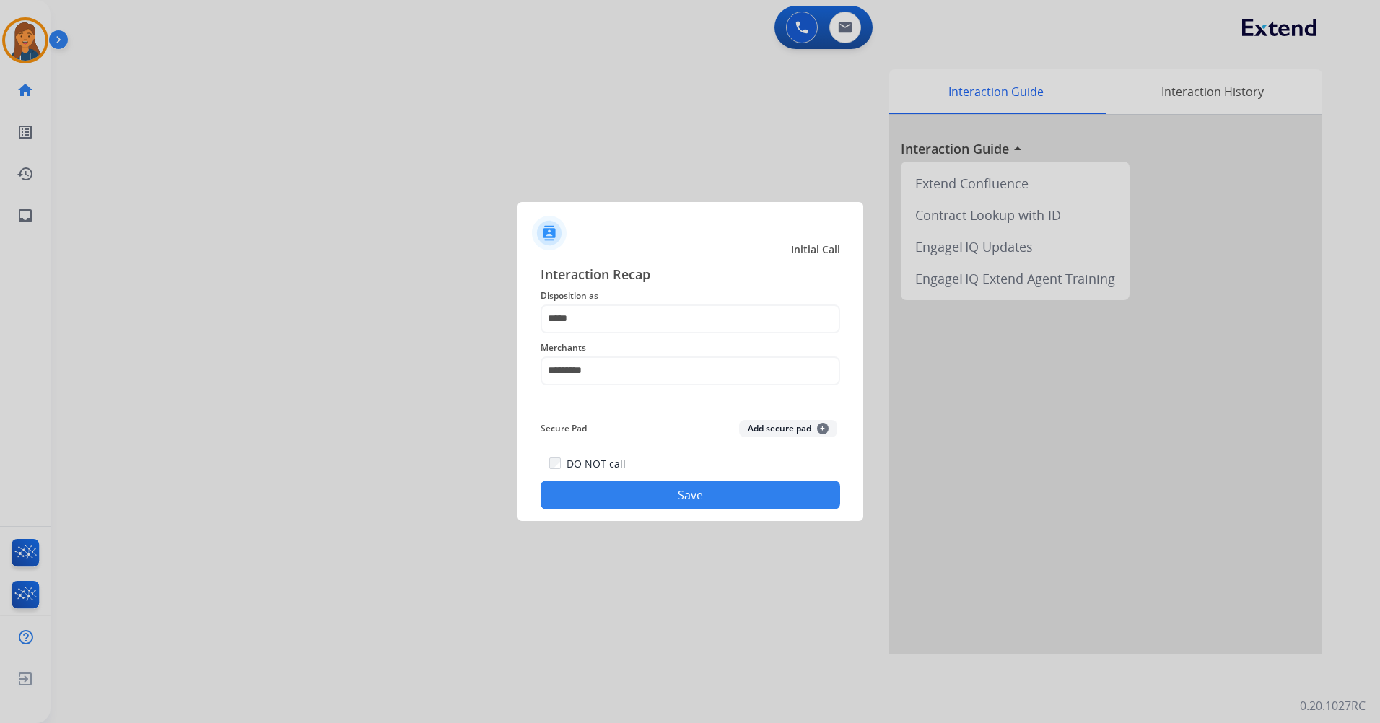
click at [654, 491] on button "Save" at bounding box center [689, 495] width 299 height 29
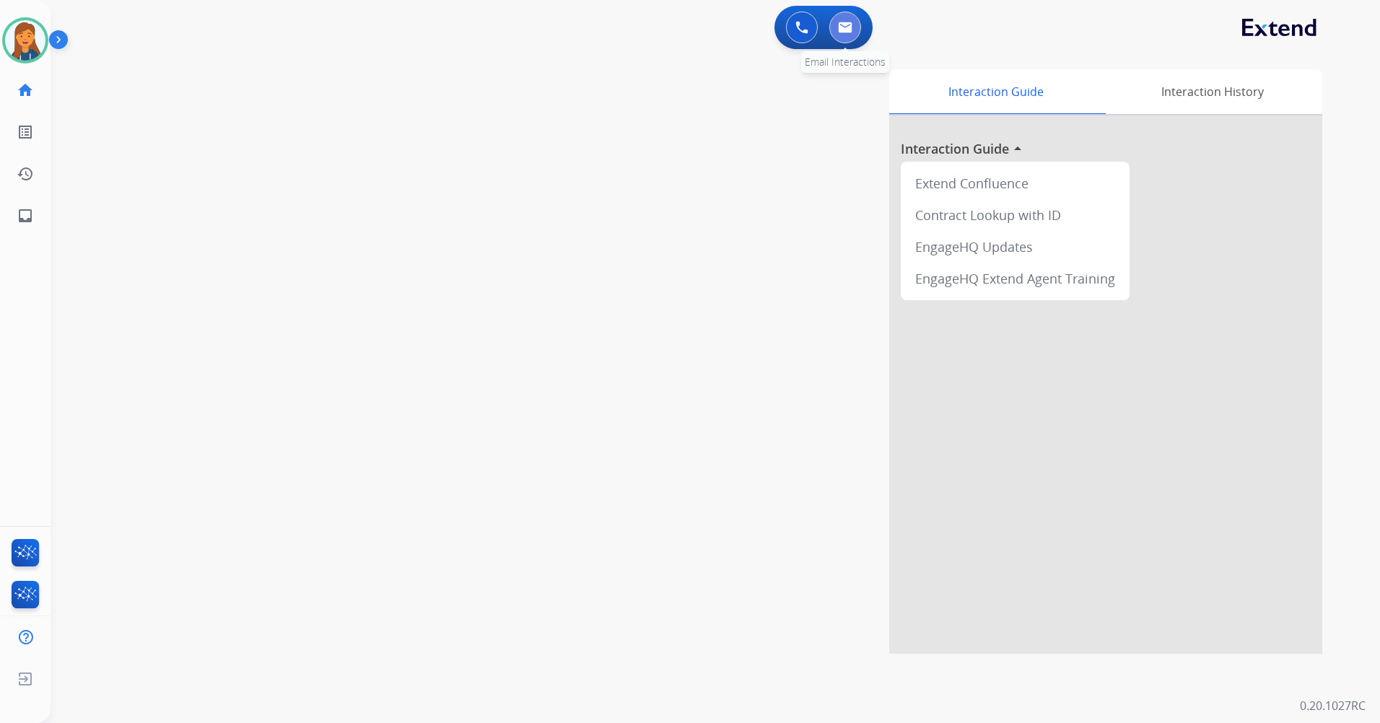
click at [849, 32] on img at bounding box center [845, 28] width 14 height 12
select select "**********"
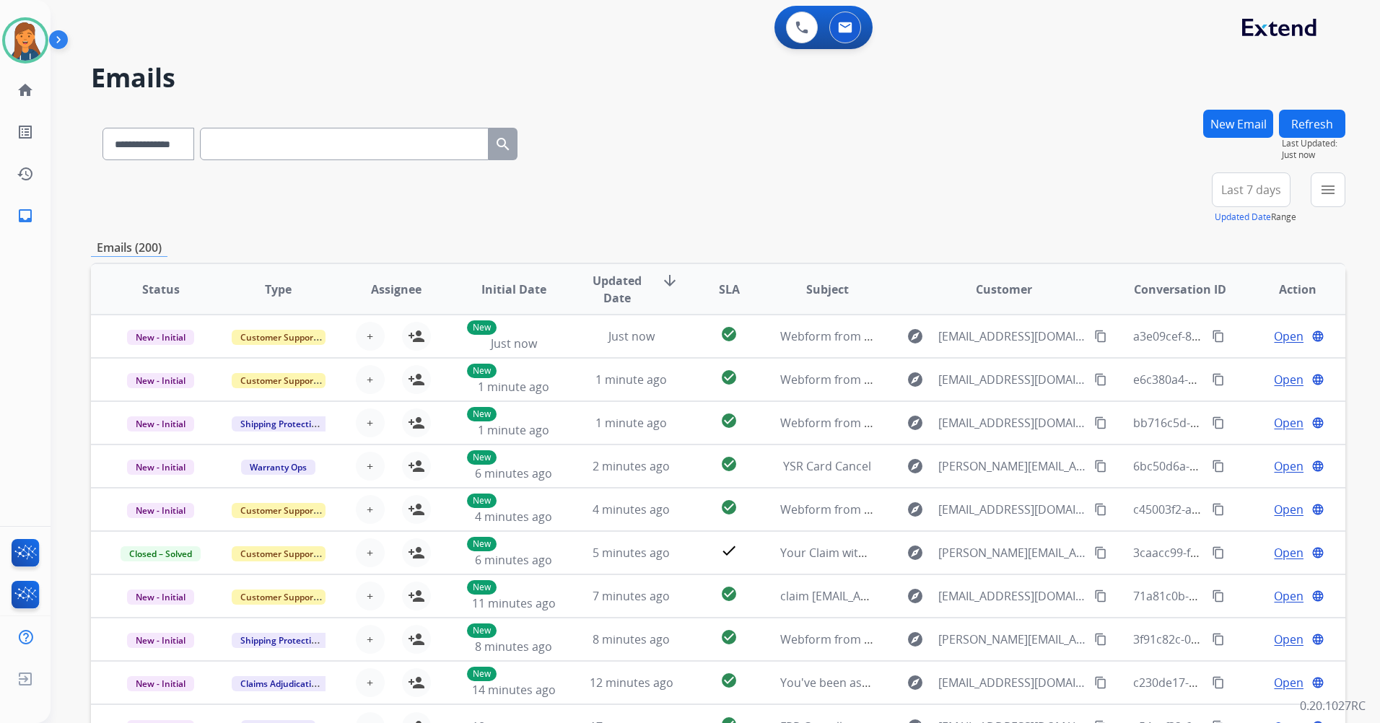
click at [1236, 178] on button "Last 7 days" at bounding box center [1250, 189] width 79 height 35
click at [1250, 359] on div "Last 90 days" at bounding box center [1245, 365] width 79 height 22
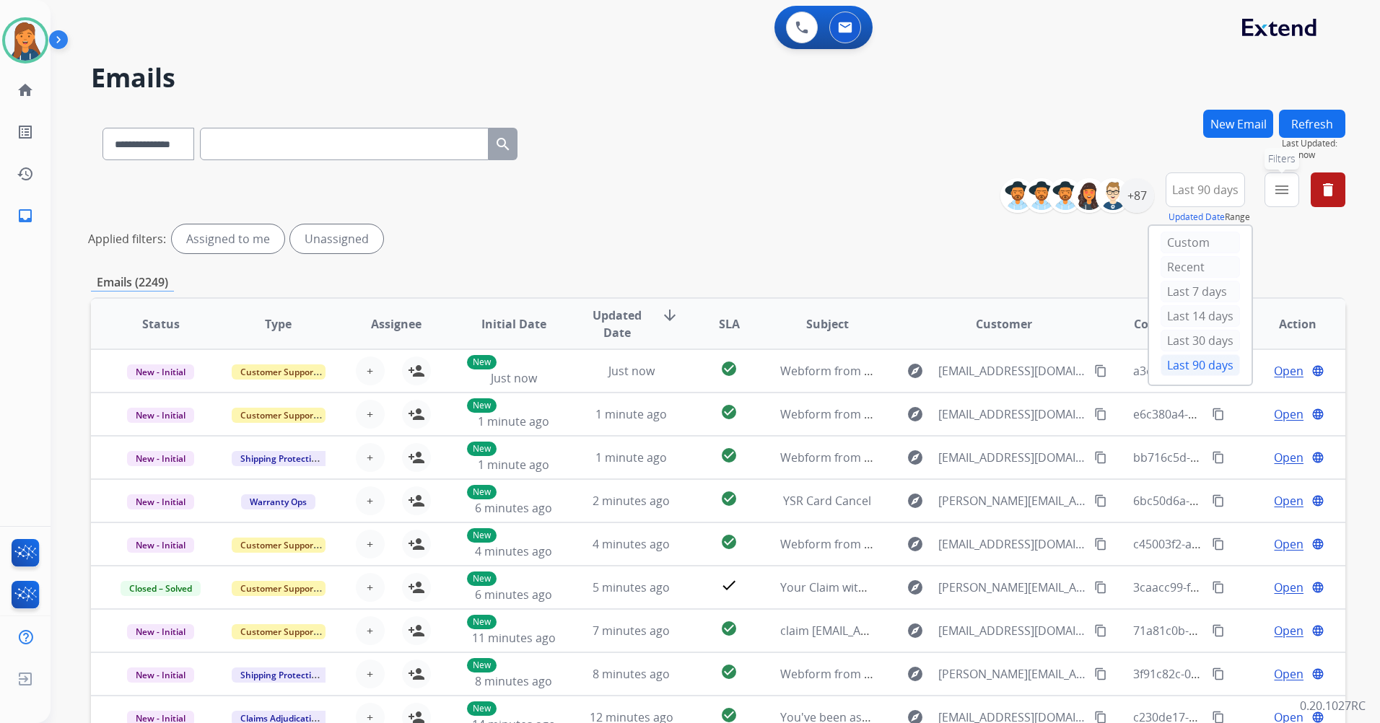
click at [1278, 190] on mat-icon "menu" at bounding box center [1281, 189] width 17 height 17
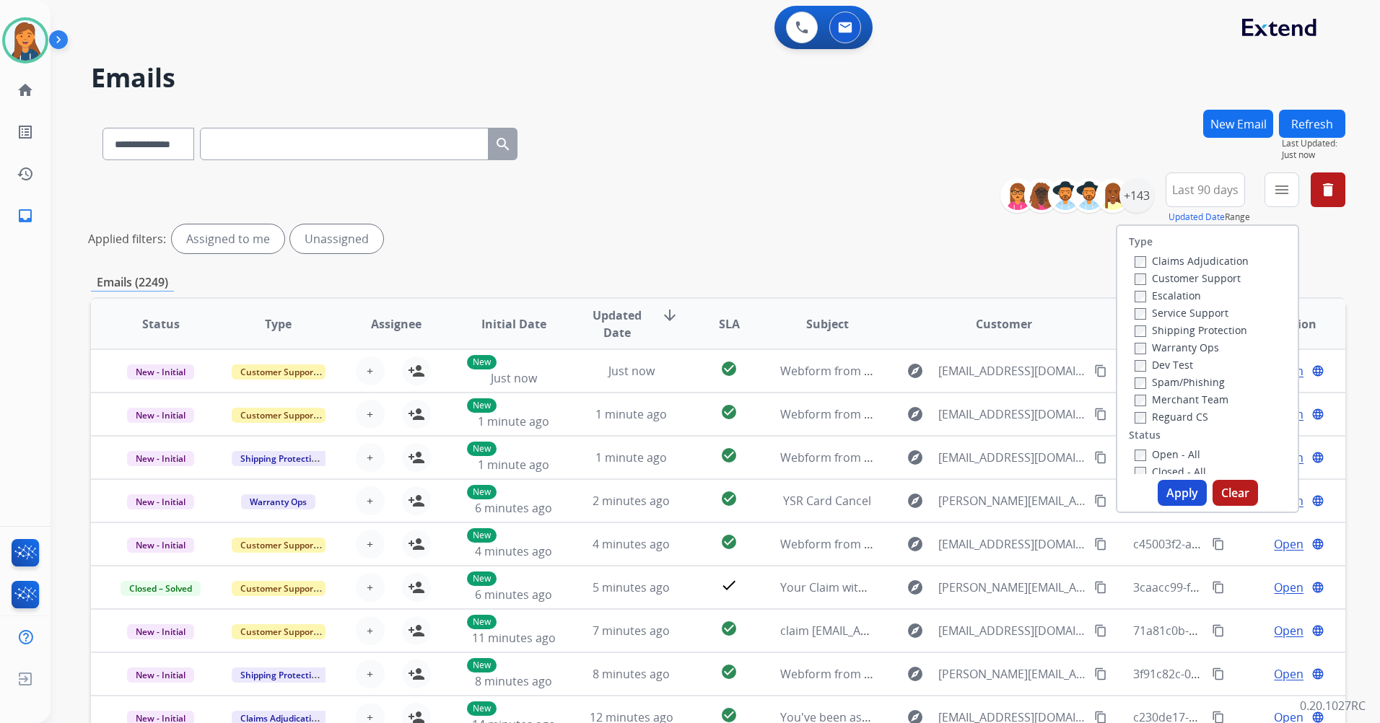
click at [1166, 272] on label "Customer Support" at bounding box center [1187, 278] width 106 height 14
click at [1170, 328] on label "Shipping Protection" at bounding box center [1190, 330] width 113 height 14
click at [1171, 410] on label "Reguard CS" at bounding box center [1171, 417] width 74 height 14
click at [1170, 452] on label "Open - All" at bounding box center [1167, 454] width 66 height 14
click at [1174, 483] on button "Apply" at bounding box center [1181, 493] width 49 height 26
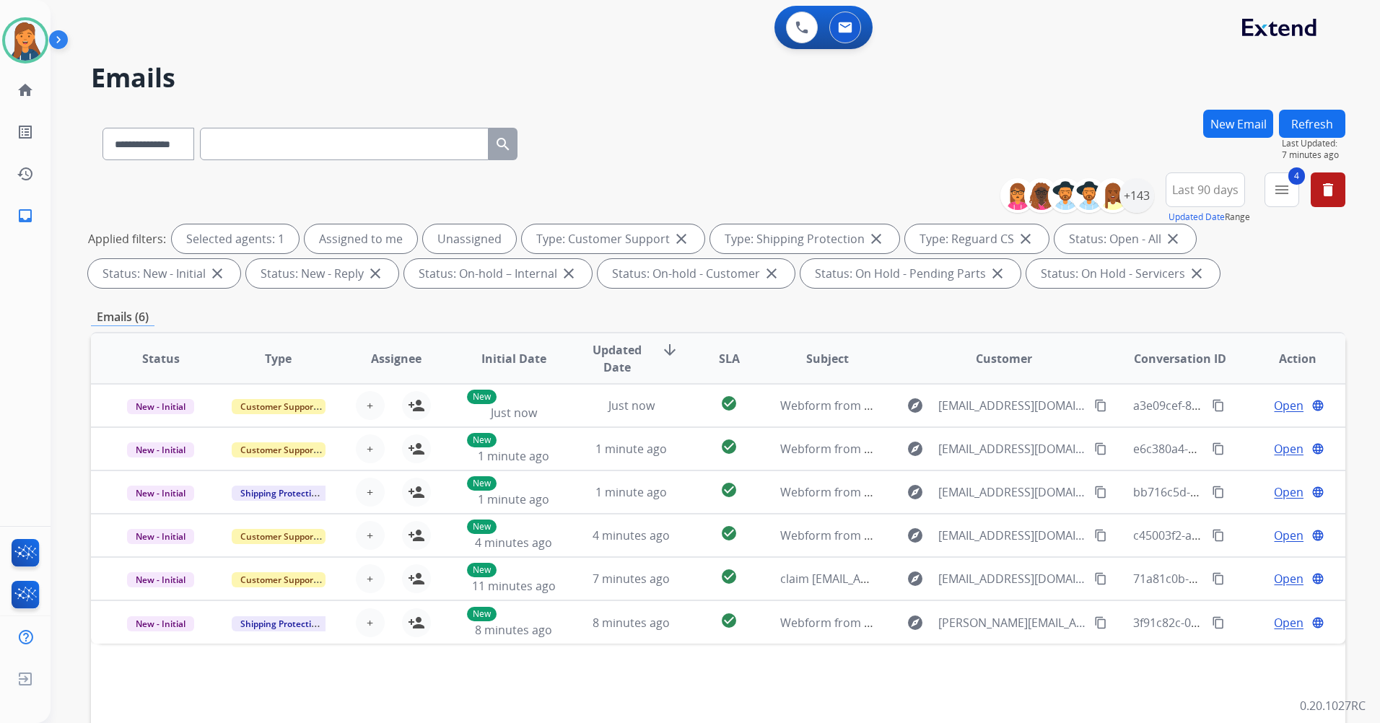
click at [532, 84] on h2 "Emails" at bounding box center [718, 77] width 1254 height 29
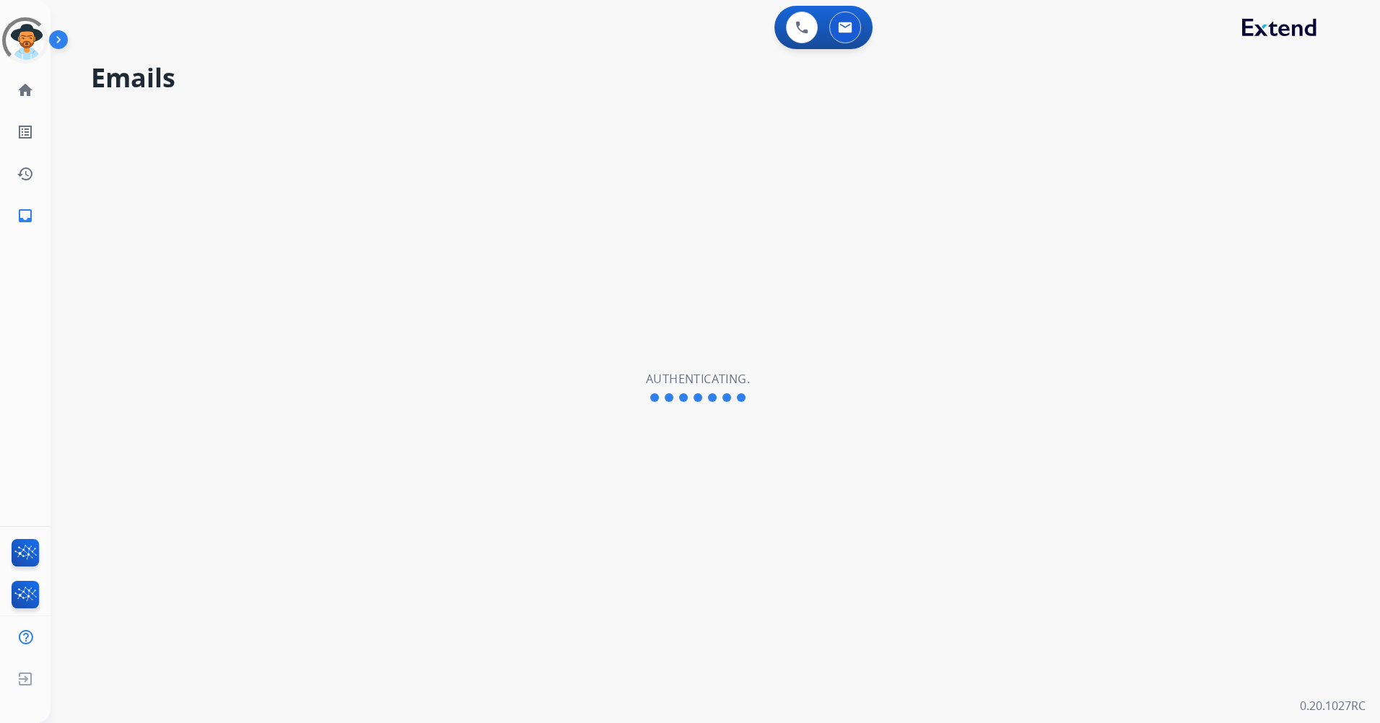
select select "**********"
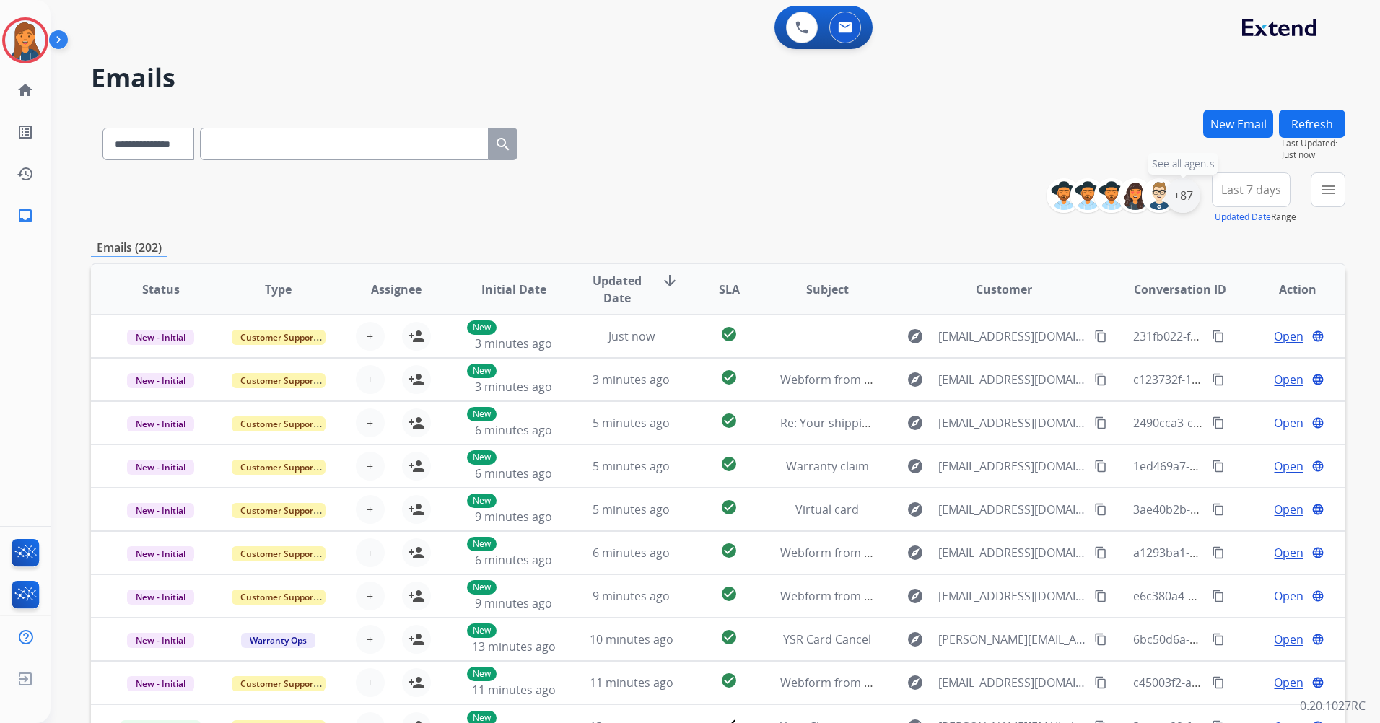
click at [1191, 196] on div "+87" at bounding box center [1182, 195] width 35 height 35
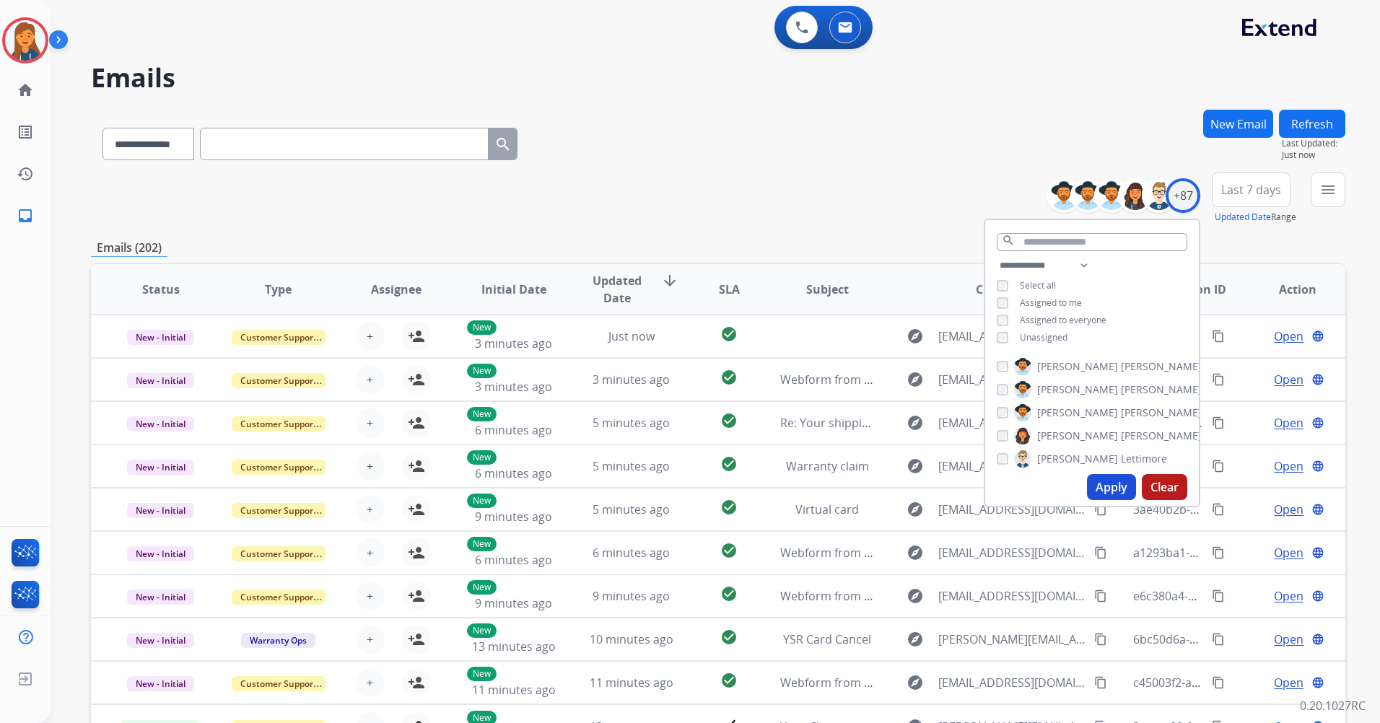
click at [1250, 188] on span "Last 7 days" at bounding box center [1251, 190] width 60 height 6
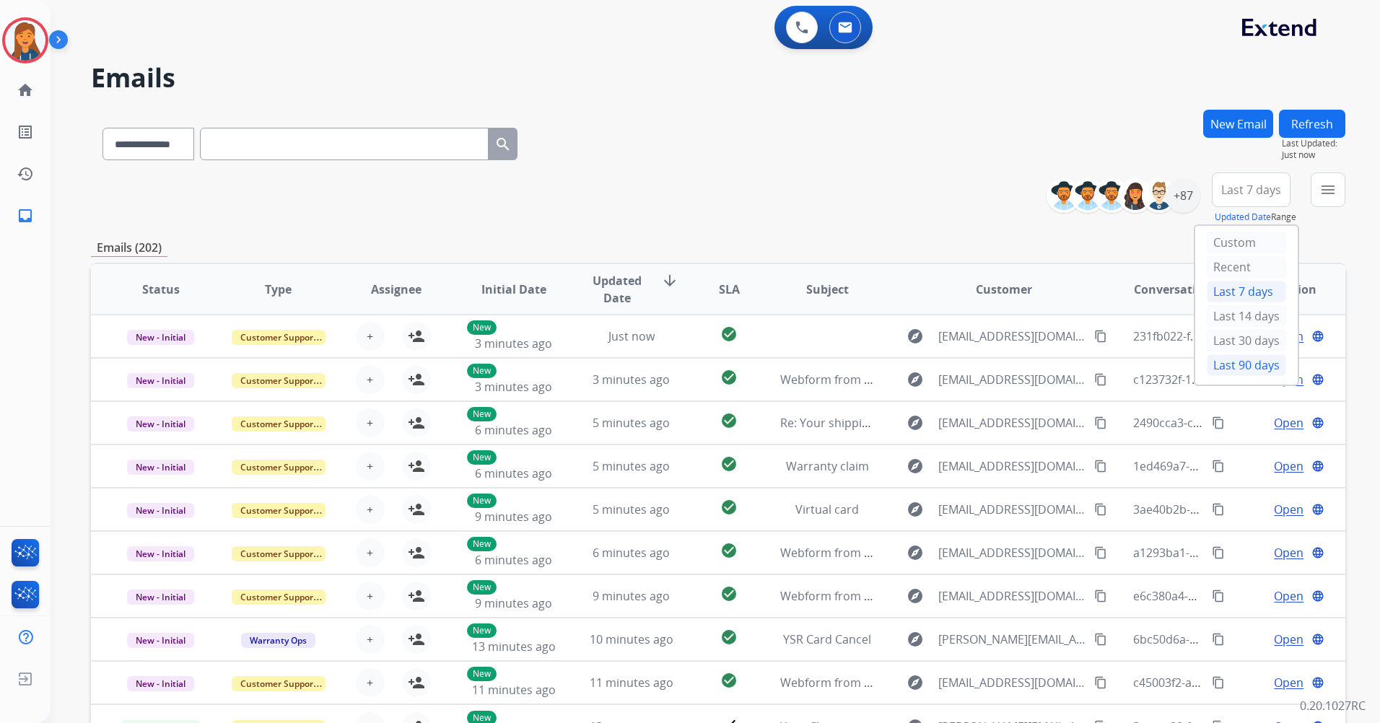
click at [1214, 362] on div "Last 90 days" at bounding box center [1245, 365] width 79 height 22
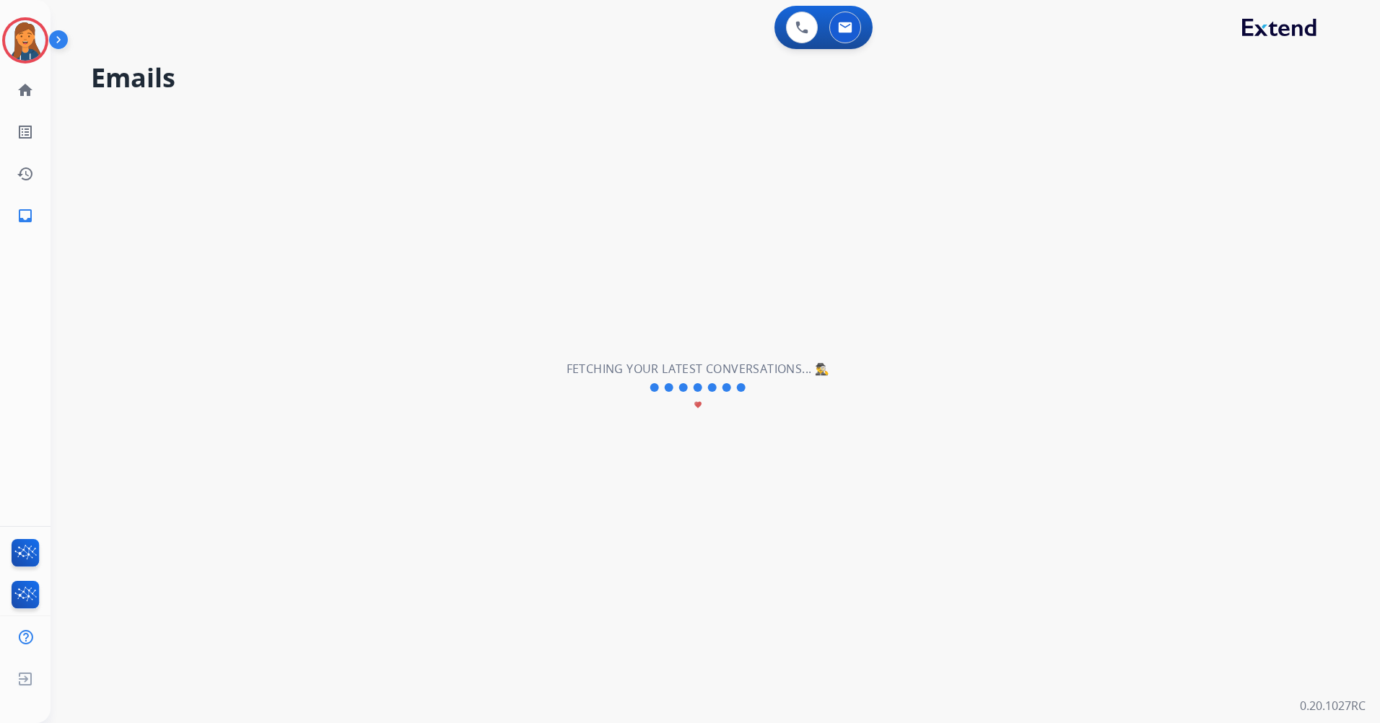
drag, startPoint x: 34, startPoint y: 30, endPoint x: 58, endPoint y: 34, distance: 24.8
click at [34, 31] on img at bounding box center [25, 40] width 40 height 40
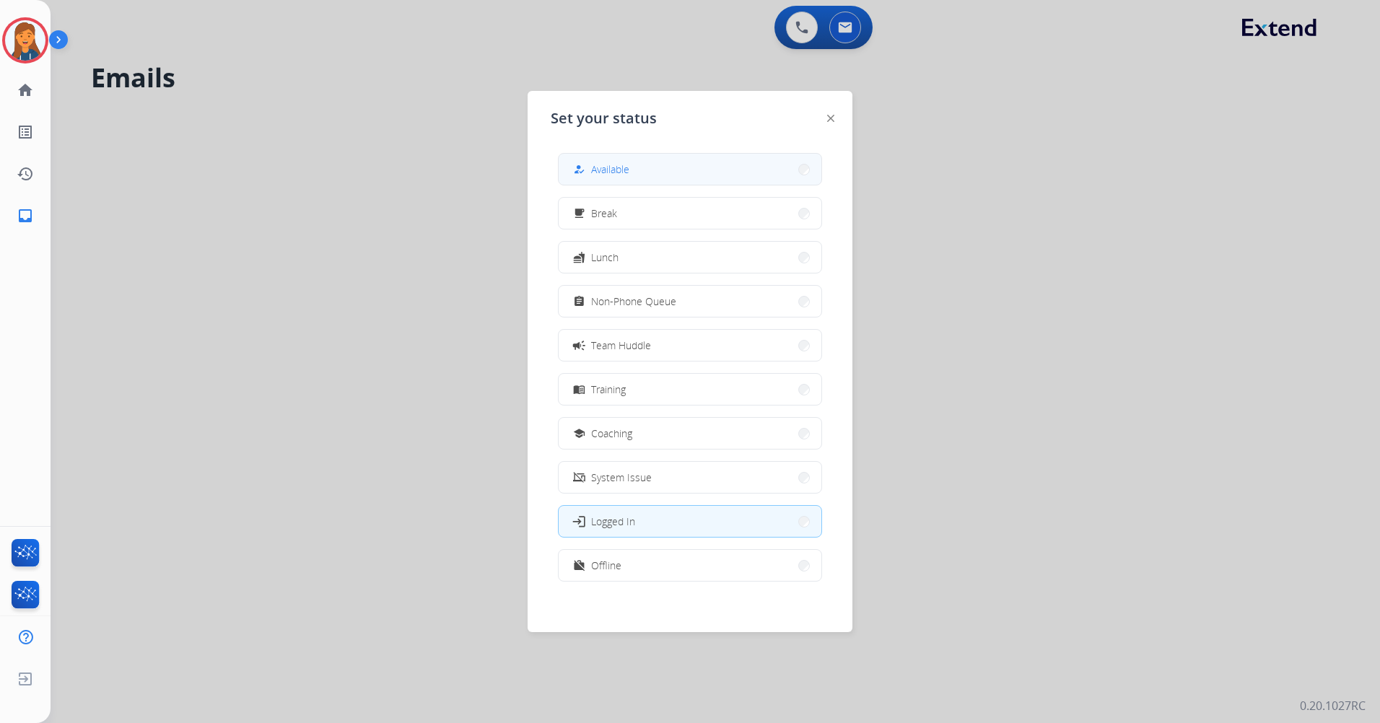
click at [620, 171] on span "Available" at bounding box center [610, 169] width 38 height 15
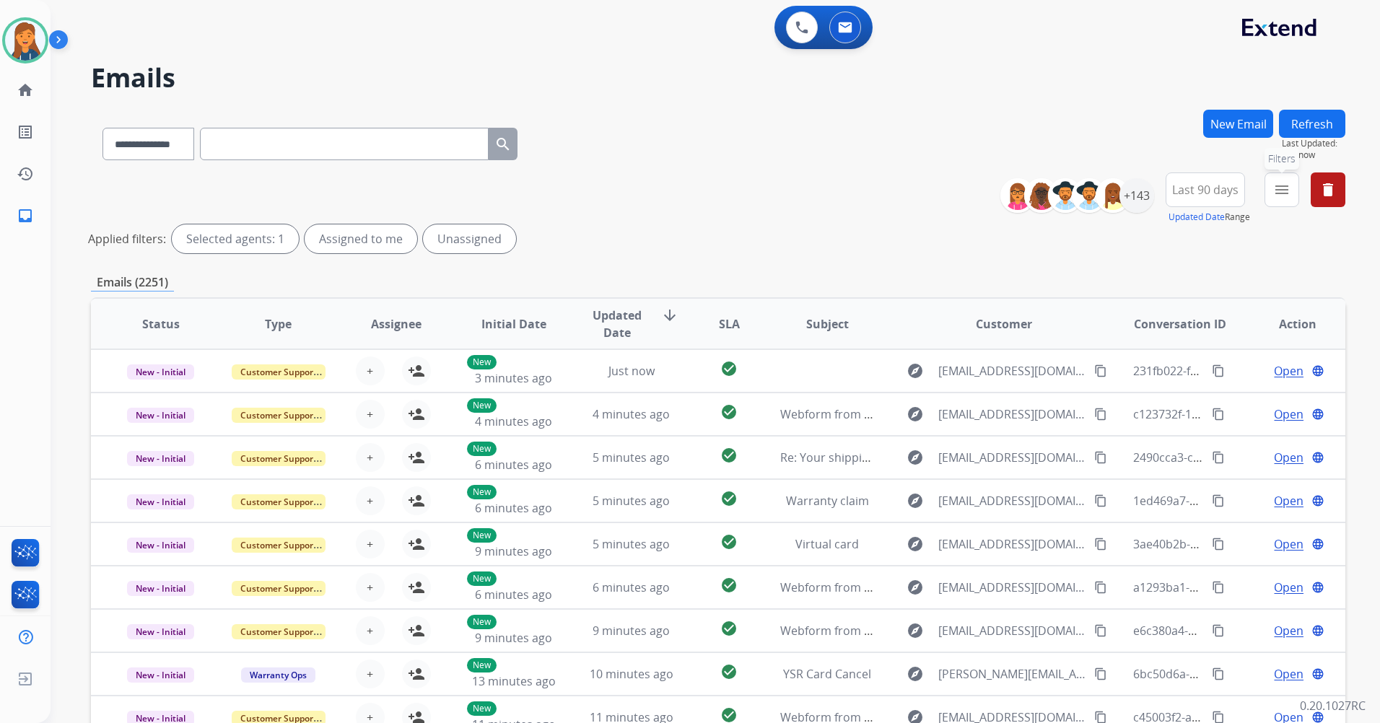
click at [1272, 188] on button "menu Filters" at bounding box center [1281, 189] width 35 height 35
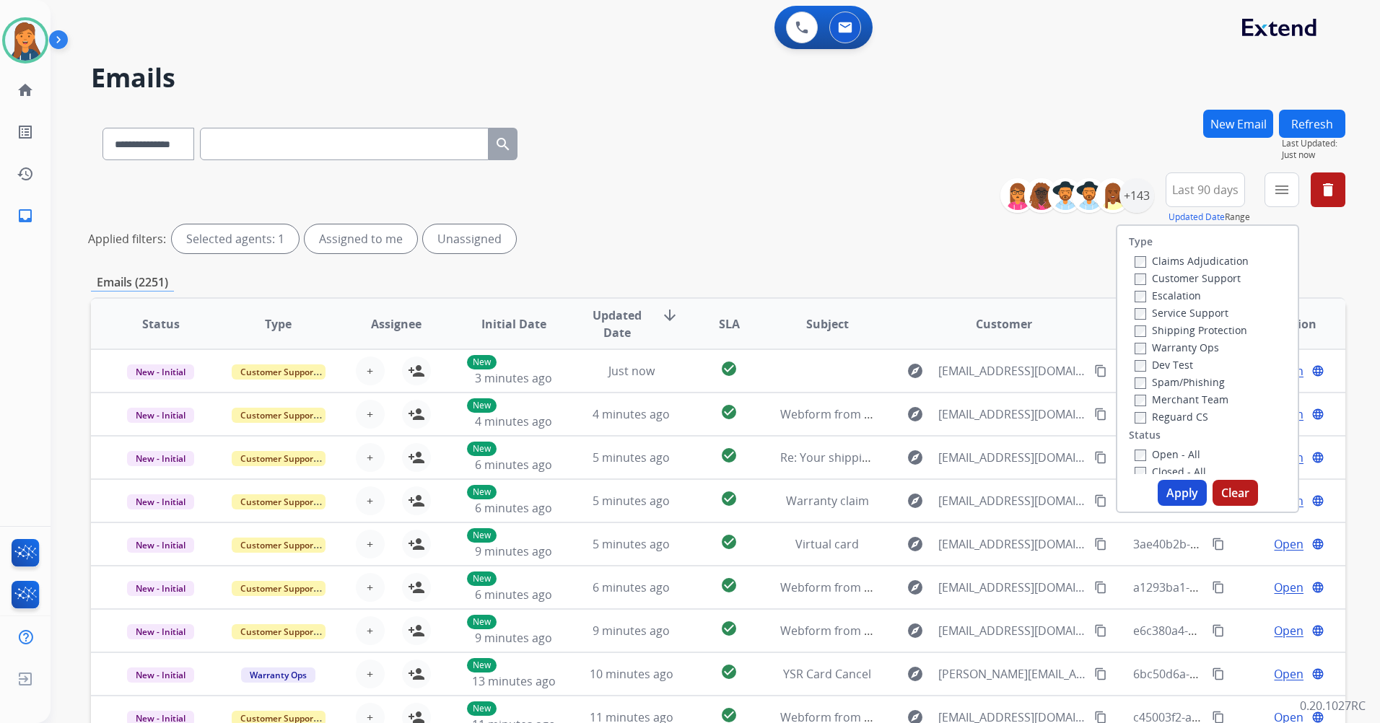
click at [1178, 282] on label "Customer Support" at bounding box center [1187, 278] width 106 height 14
click at [1161, 328] on label "Shipping Protection" at bounding box center [1190, 330] width 113 height 14
click at [1162, 414] on label "Reguard CS" at bounding box center [1171, 417] width 74 height 14
click at [1157, 446] on div "Open - All" at bounding box center [1210, 453] width 152 height 17
click at [1157, 457] on label "Open - All" at bounding box center [1167, 454] width 66 height 14
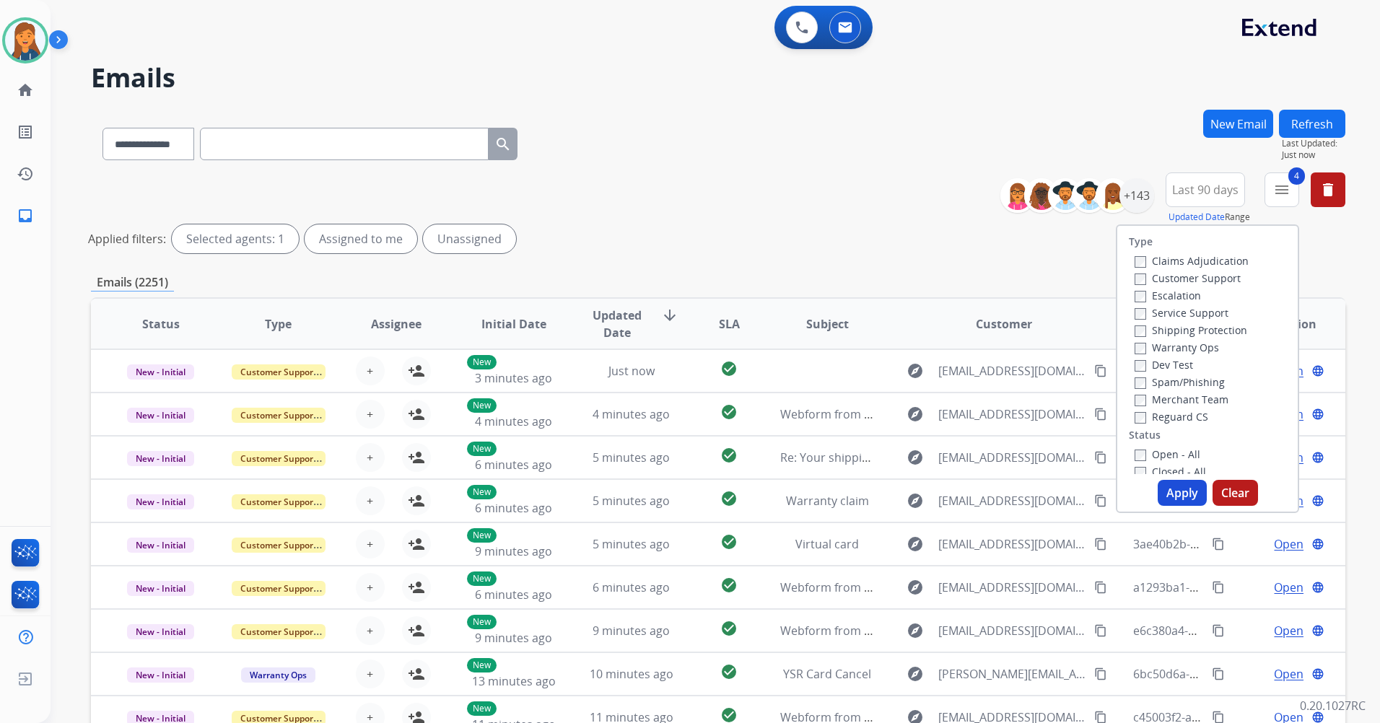
click at [1173, 486] on button "Apply" at bounding box center [1181, 493] width 49 height 26
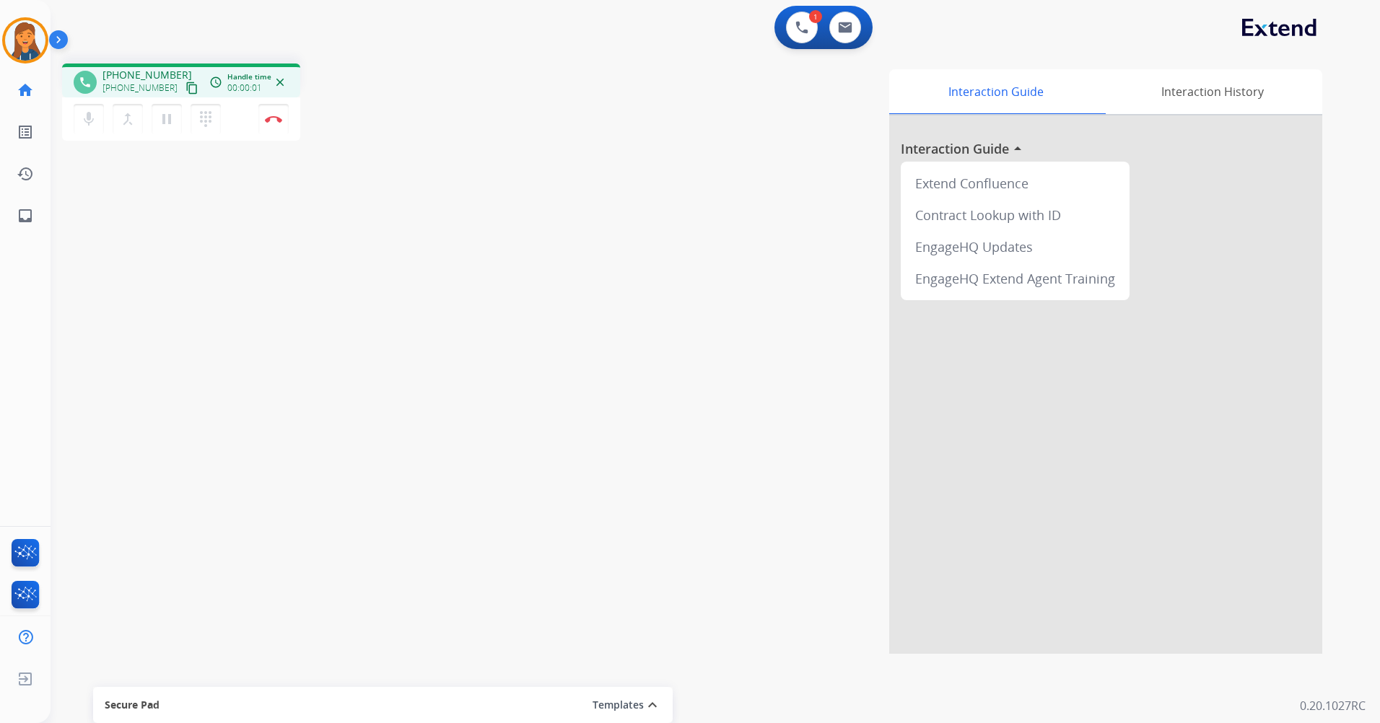
click at [183, 91] on button "content_copy" at bounding box center [191, 87] width 17 height 17
click at [271, 123] on button "Disconnect" at bounding box center [273, 119] width 30 height 30
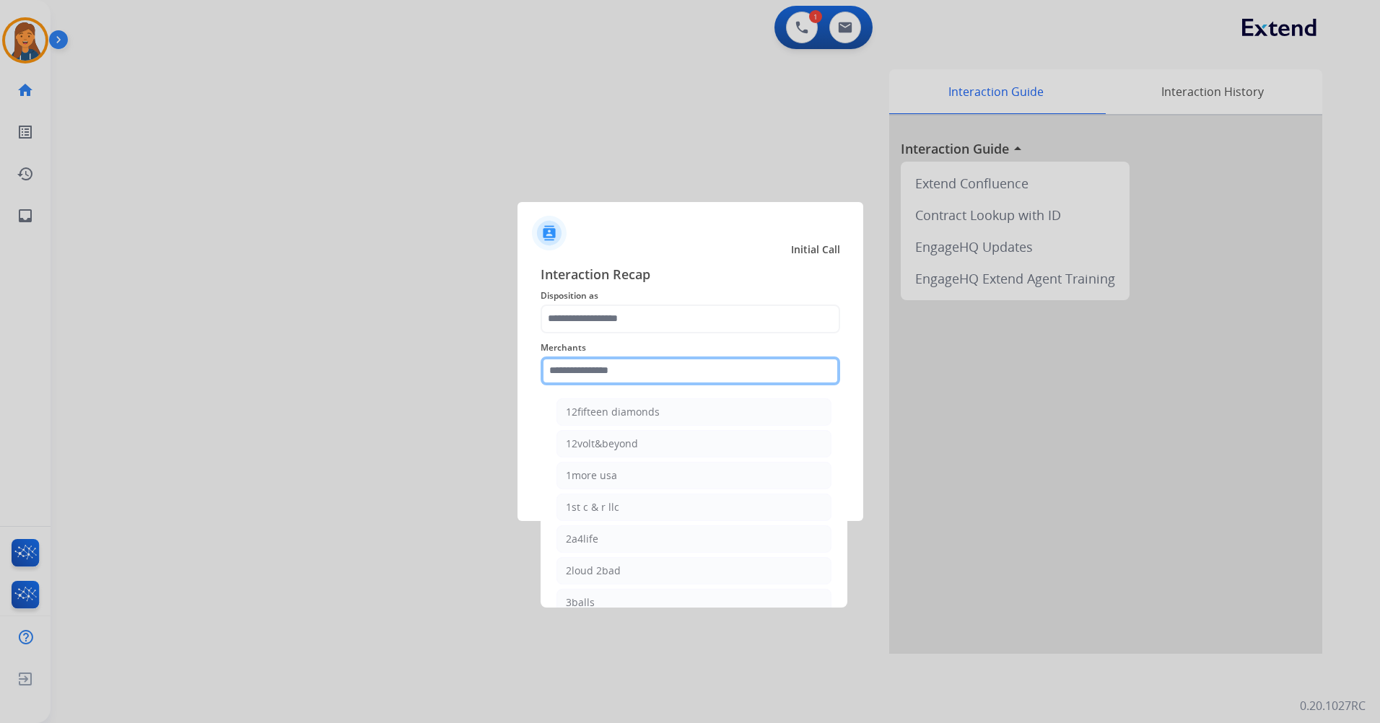
click at [674, 369] on input "text" at bounding box center [689, 370] width 299 height 29
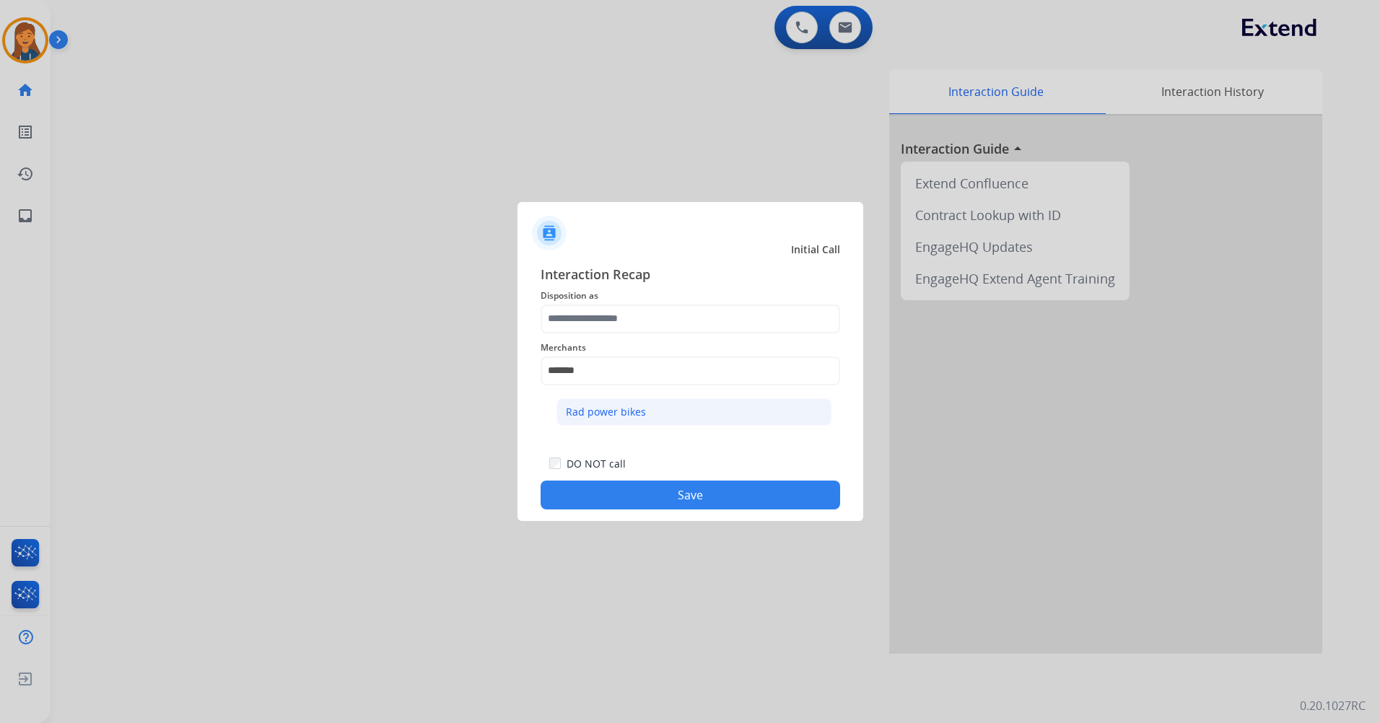
click at [633, 422] on li "Rad power bikes" at bounding box center [693, 411] width 275 height 27
type input "**********"
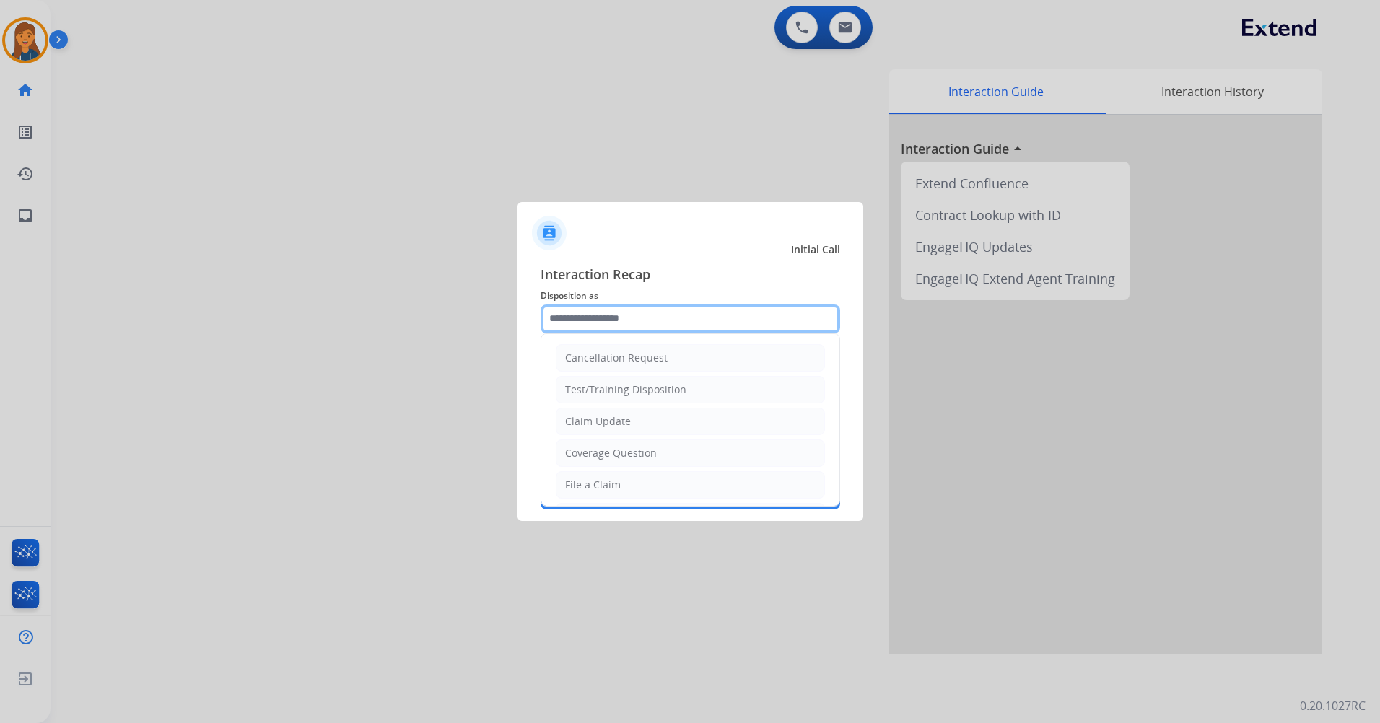
click at [615, 320] on input "text" at bounding box center [689, 318] width 299 height 29
click at [606, 452] on li "Other" at bounding box center [690, 450] width 269 height 27
type input "*****"
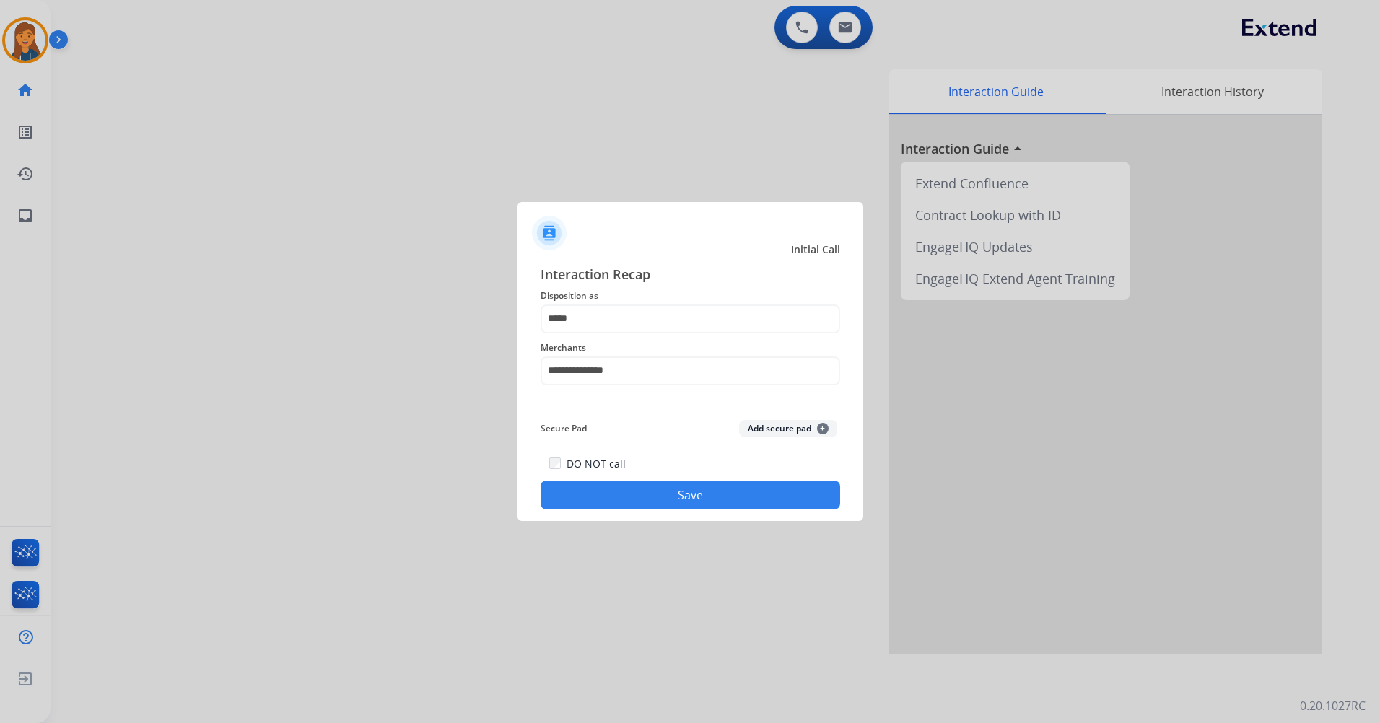
click at [610, 494] on button "Save" at bounding box center [689, 495] width 299 height 29
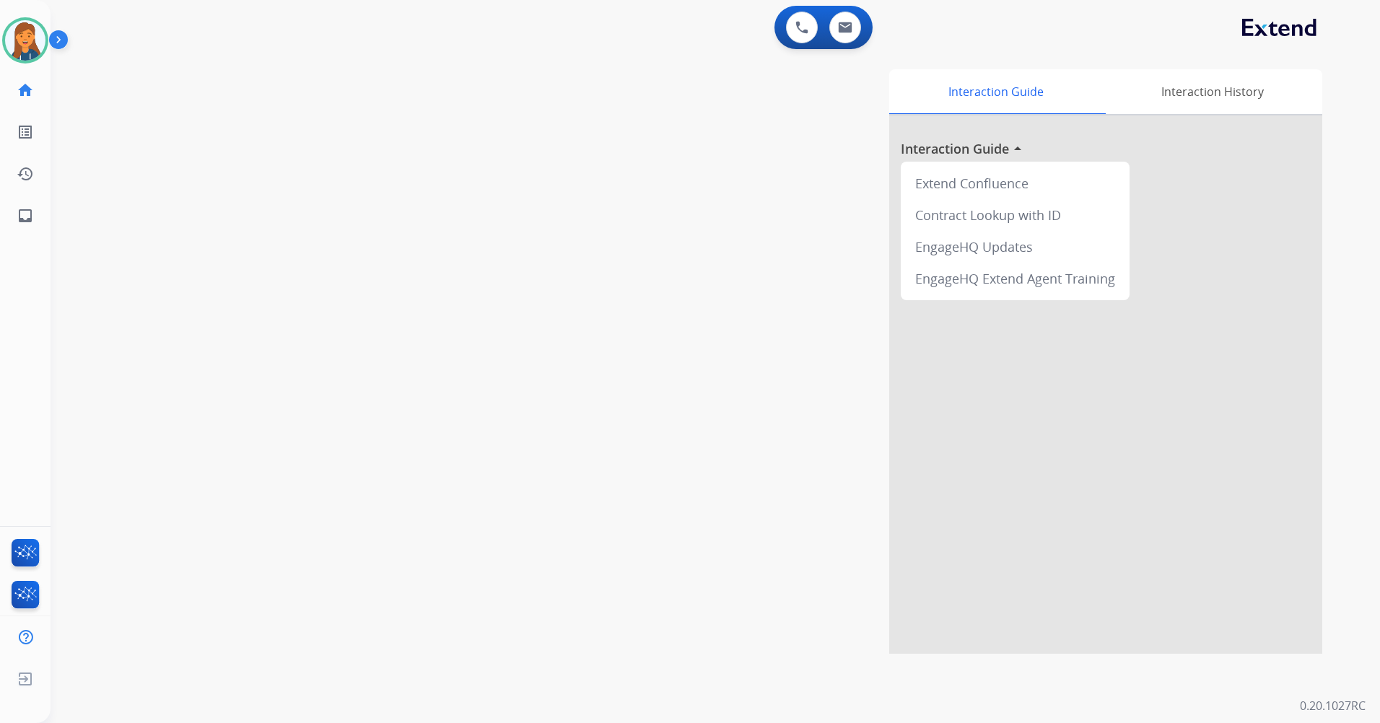
click at [859, 10] on div "0 Voice Interactions 0 Email Interactions" at bounding box center [823, 27] width 98 height 43
click at [857, 18] on button at bounding box center [845, 28] width 32 height 32
select select "**********"
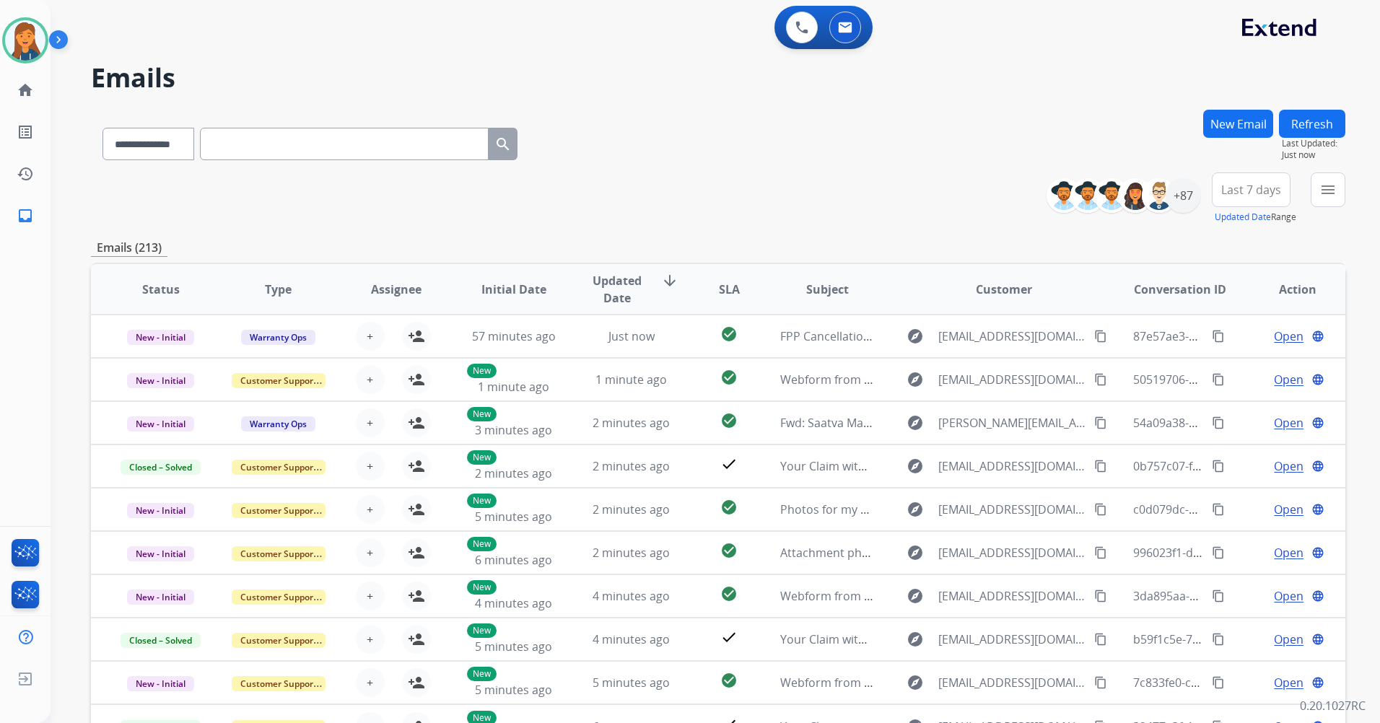
click at [1284, 177] on button "Last 7 days" at bounding box center [1250, 189] width 79 height 35
click at [1245, 193] on span "Last 7 days" at bounding box center [1251, 190] width 60 height 6
click at [1214, 359] on div "Last 90 days" at bounding box center [1245, 365] width 79 height 22
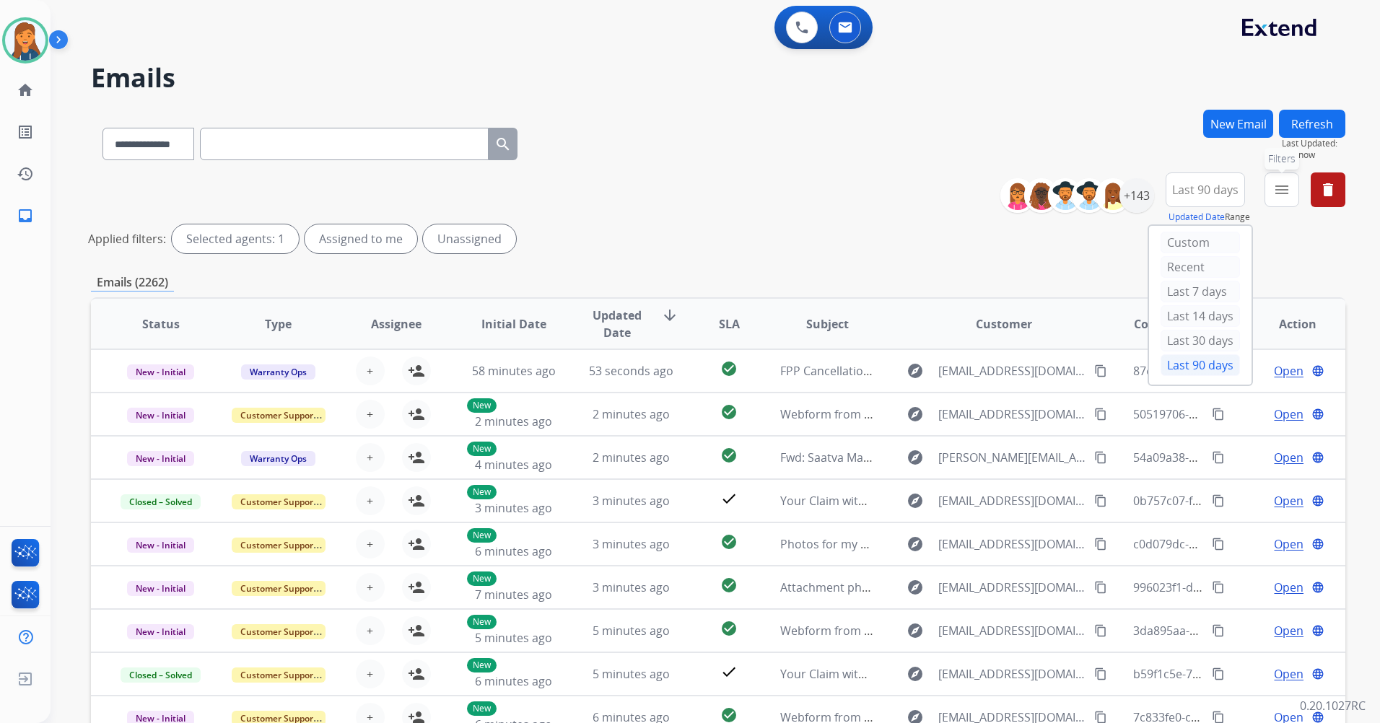
click at [1277, 181] on mat-icon "menu" at bounding box center [1281, 189] width 17 height 17
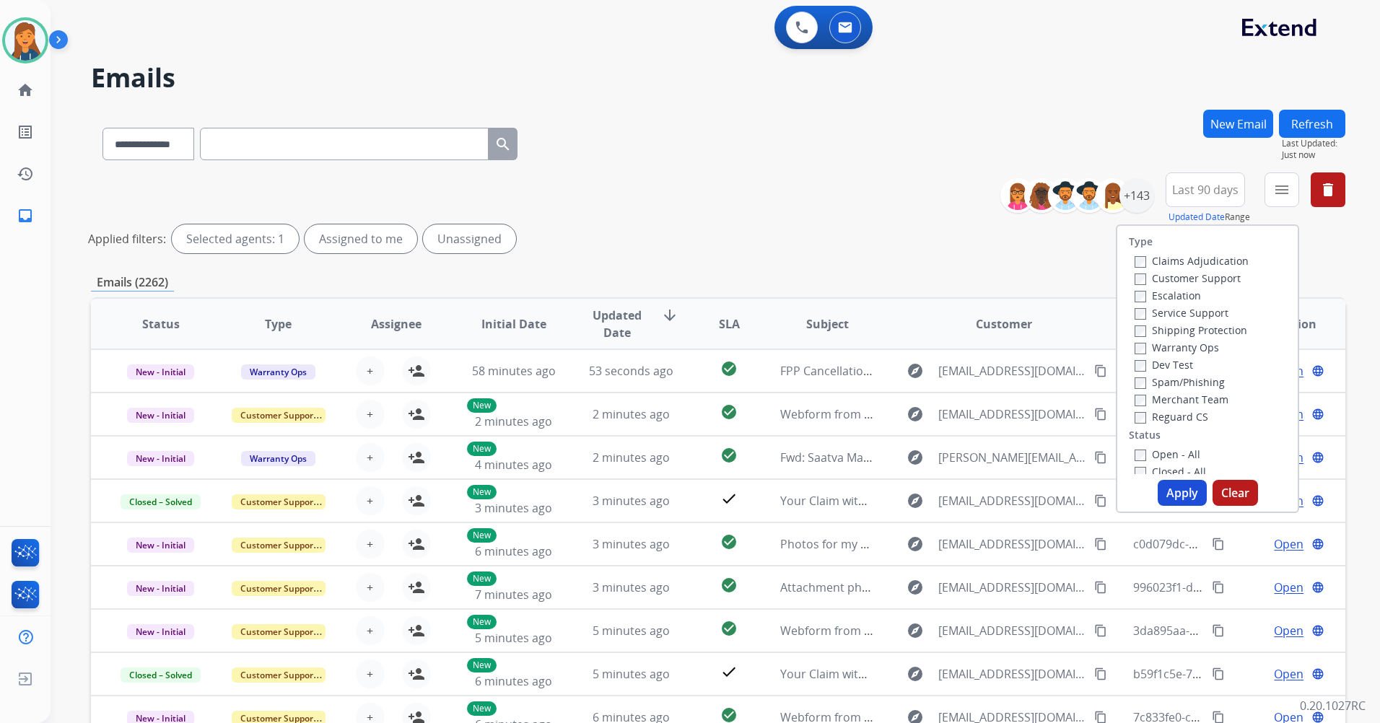
click at [1190, 283] on label "Customer Support" at bounding box center [1187, 278] width 106 height 14
click at [1179, 332] on label "Shipping Protection" at bounding box center [1190, 330] width 113 height 14
click at [1165, 411] on label "Reguard CS" at bounding box center [1171, 417] width 74 height 14
click at [1167, 459] on label "Open - All" at bounding box center [1167, 454] width 66 height 14
click at [1166, 487] on button "Apply" at bounding box center [1181, 493] width 49 height 26
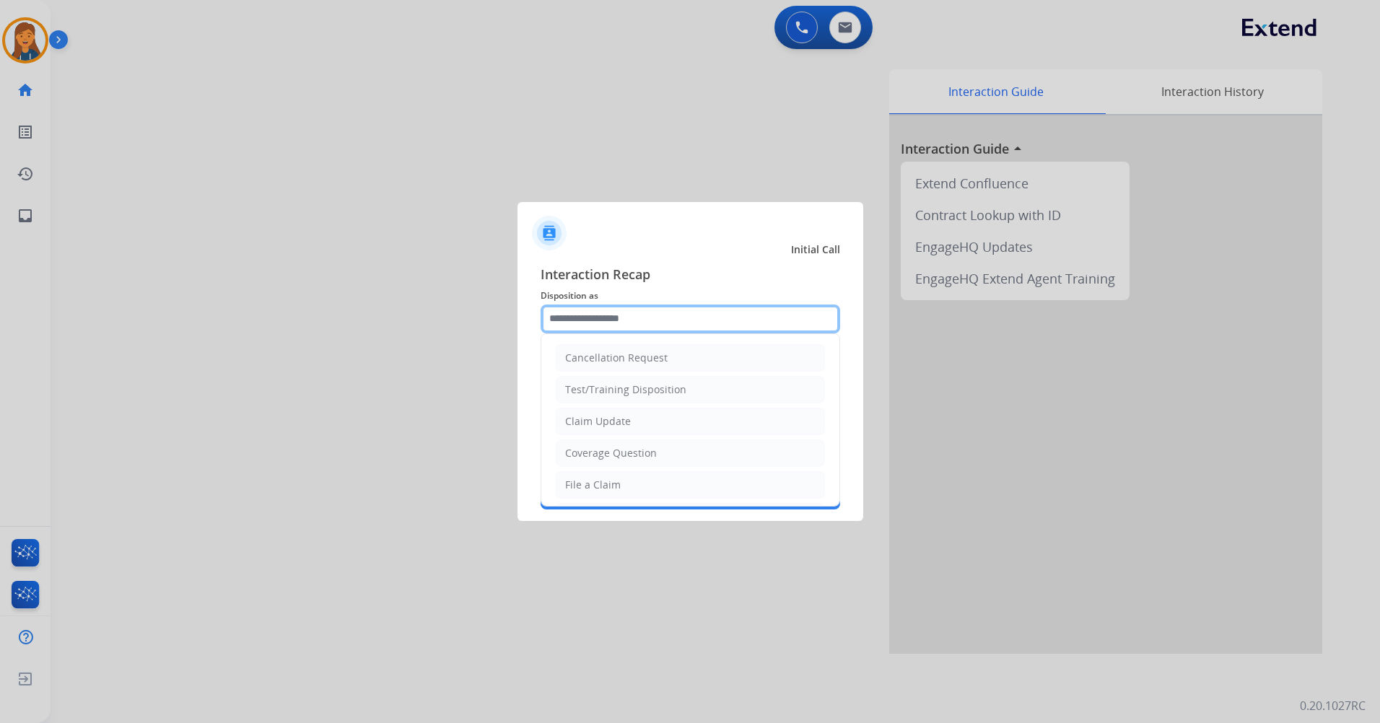
click at [608, 315] on input "text" at bounding box center [689, 318] width 299 height 29
click at [589, 449] on div "Other" at bounding box center [579, 450] width 28 height 14
type input "*****"
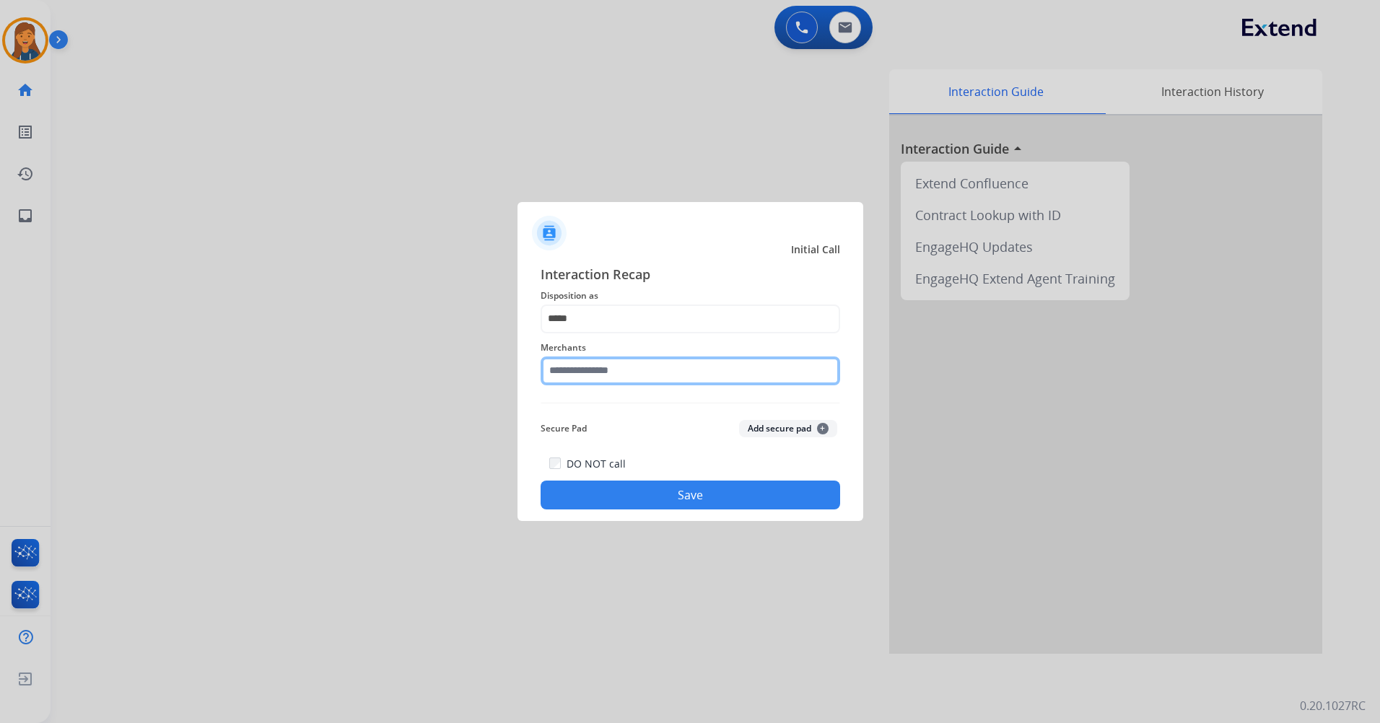
click at [602, 372] on input "text" at bounding box center [689, 370] width 299 height 29
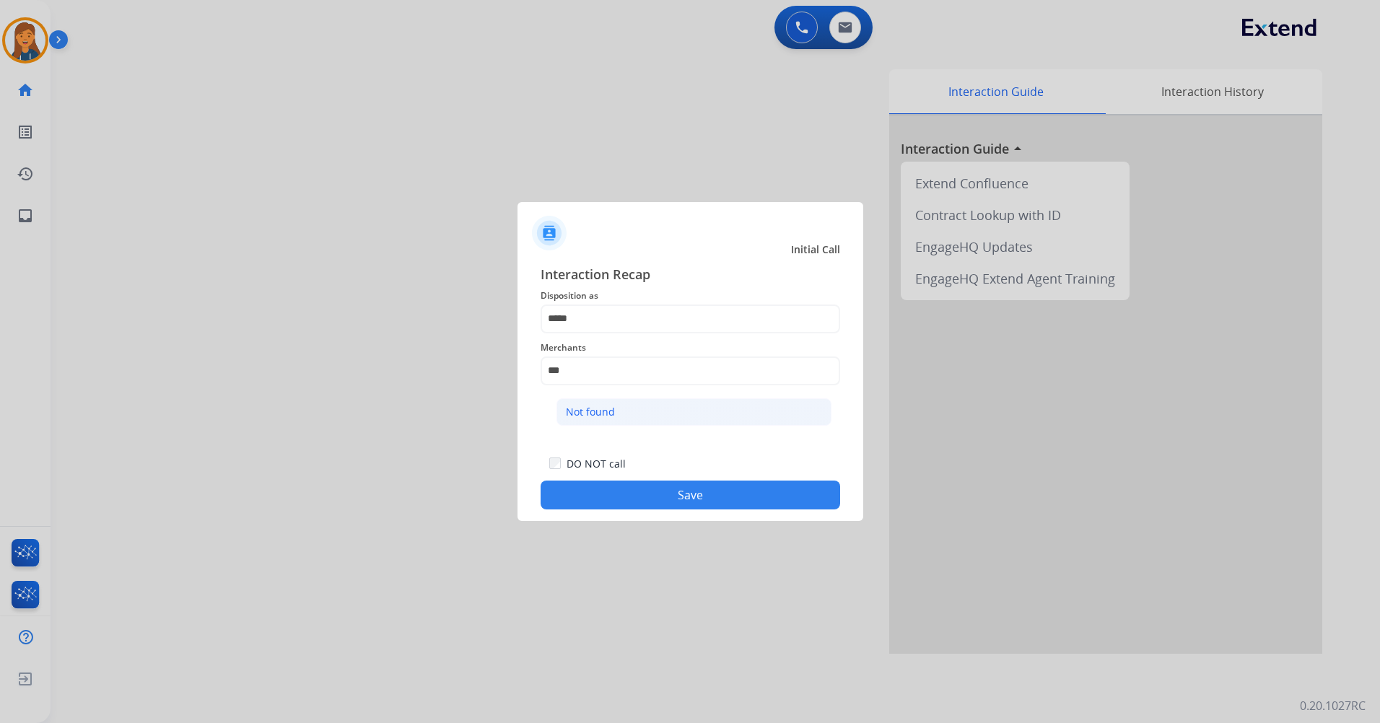
click at [614, 420] on li "Not found" at bounding box center [693, 411] width 275 height 27
type input "*********"
click at [593, 499] on button "Save" at bounding box center [689, 495] width 299 height 29
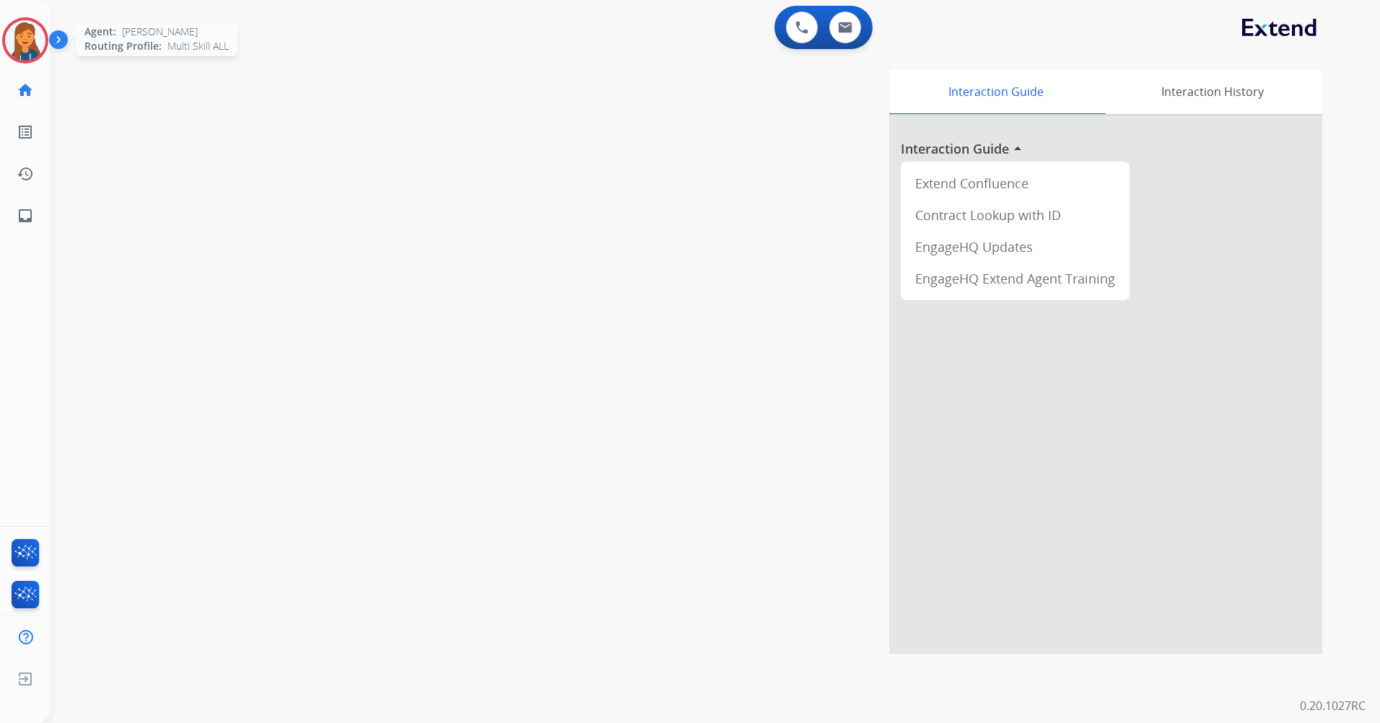
click at [24, 29] on img at bounding box center [25, 40] width 40 height 40
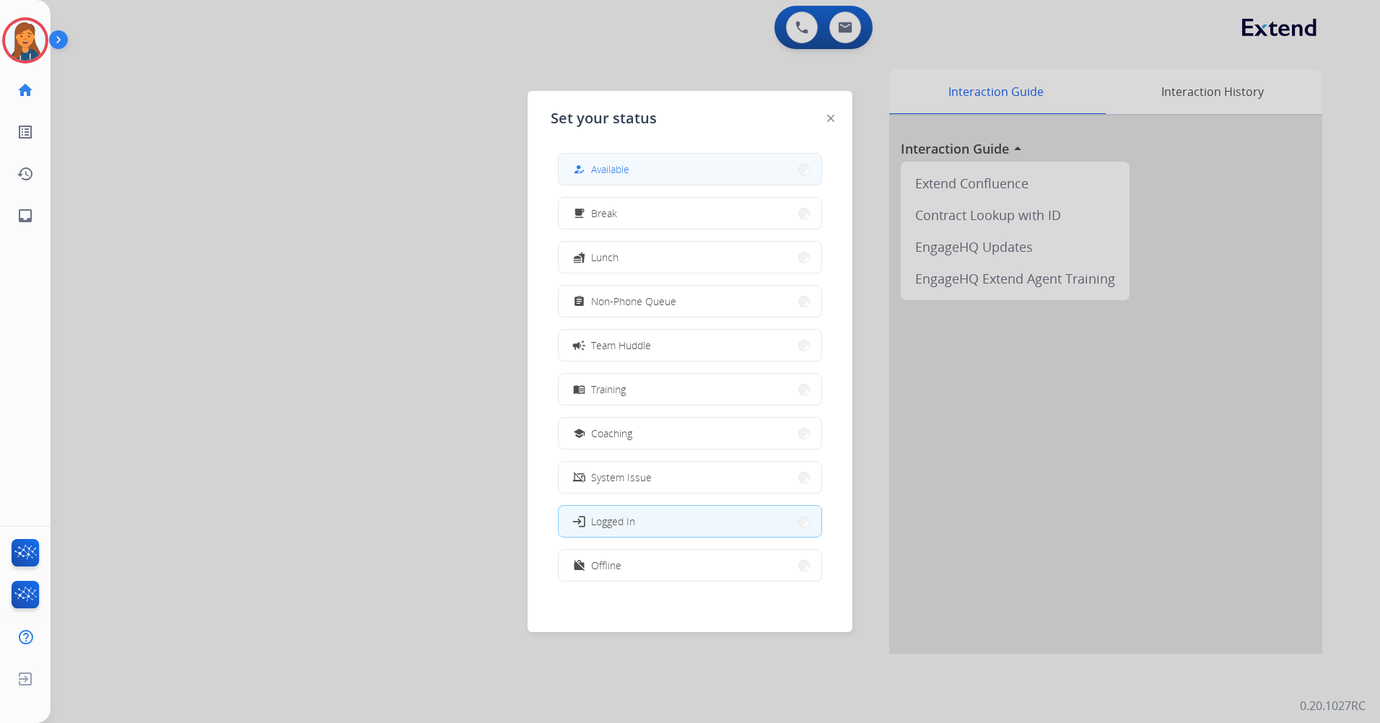
click at [597, 171] on span "Available" at bounding box center [610, 169] width 38 height 15
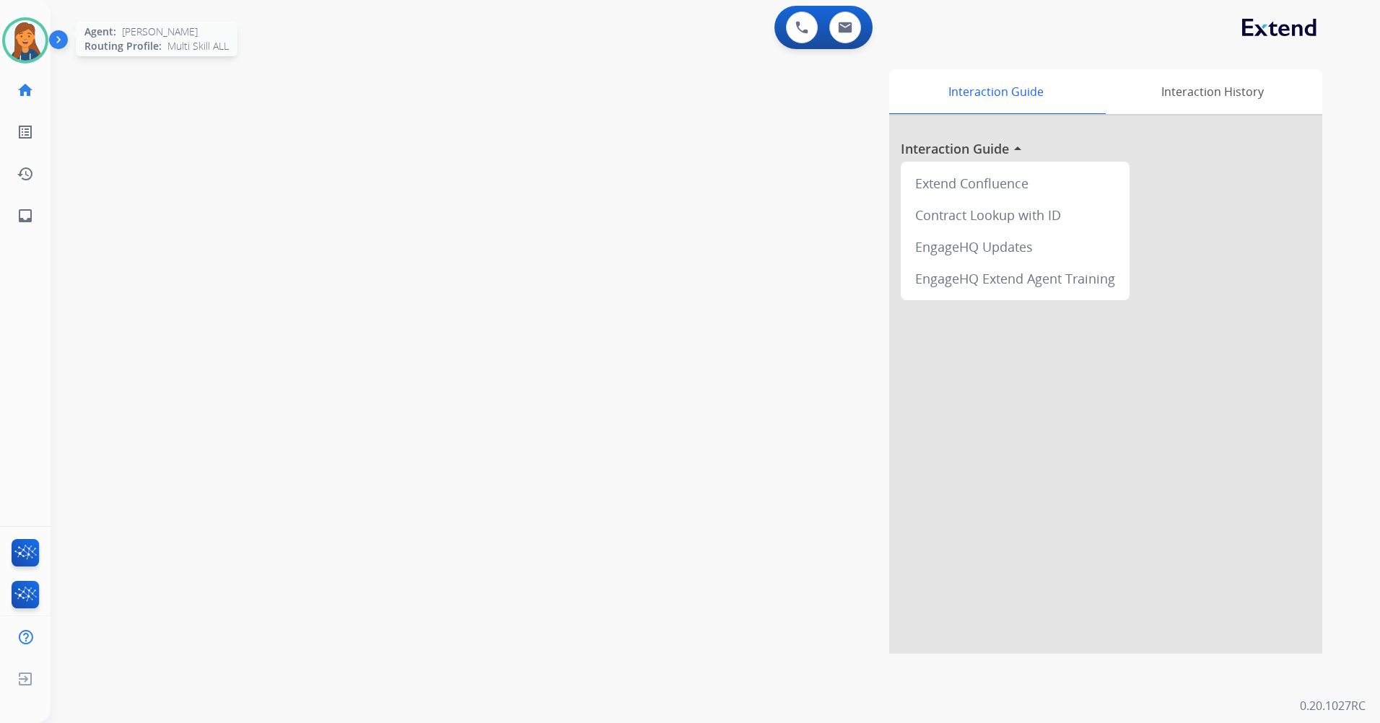
click at [17, 34] on img at bounding box center [25, 40] width 40 height 40
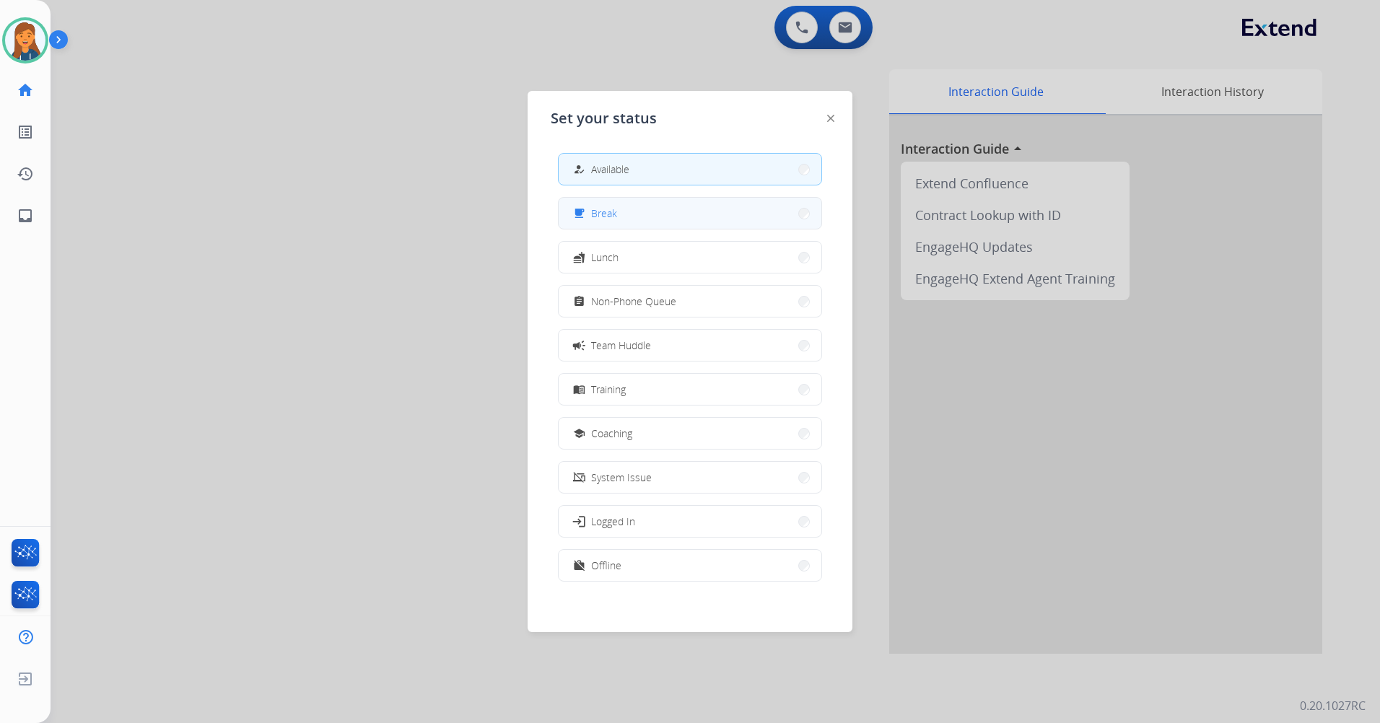
click at [651, 203] on button "free_breakfast Break" at bounding box center [689, 213] width 263 height 31
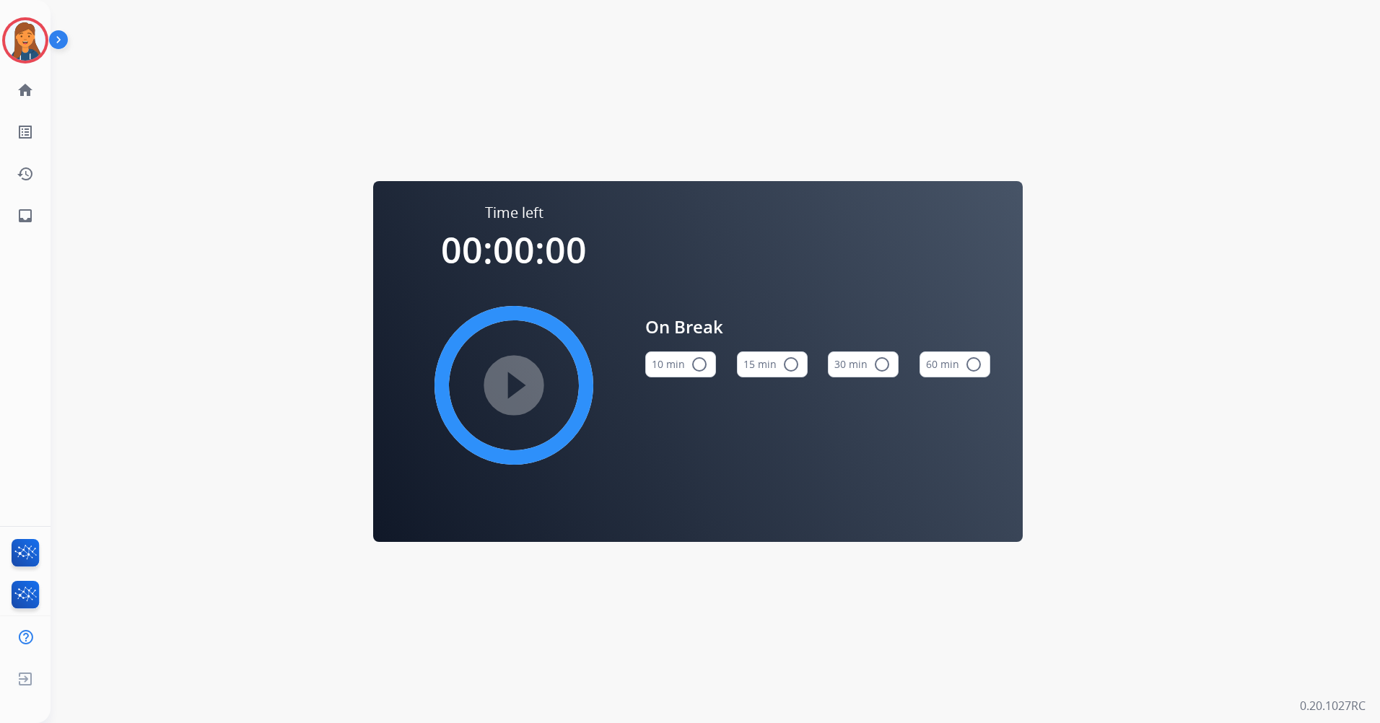
click at [764, 369] on button "15 min radio_button_unchecked" at bounding box center [772, 364] width 71 height 26
click at [522, 382] on mat-icon "play_circle_filled" at bounding box center [513, 385] width 17 height 17
click at [36, 51] on img at bounding box center [25, 40] width 40 height 40
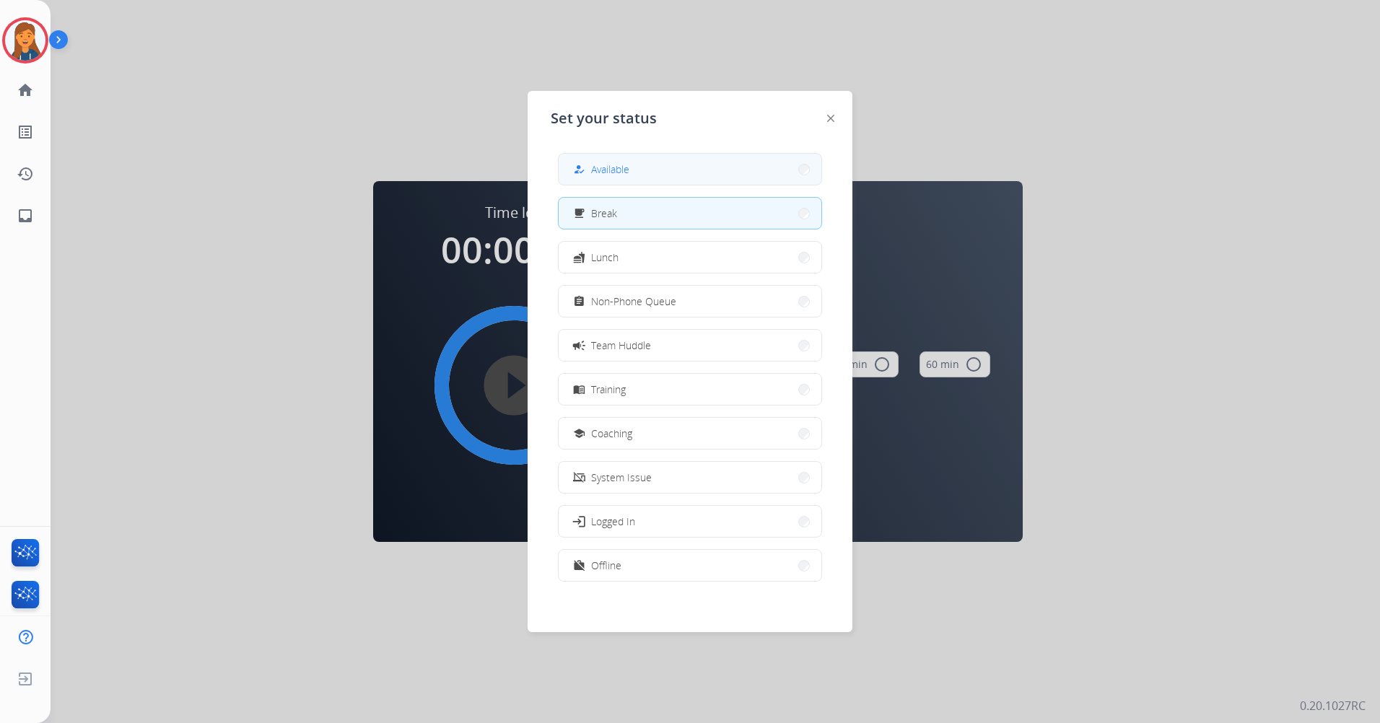
click at [639, 162] on button "how_to_reg Available" at bounding box center [689, 169] width 263 height 31
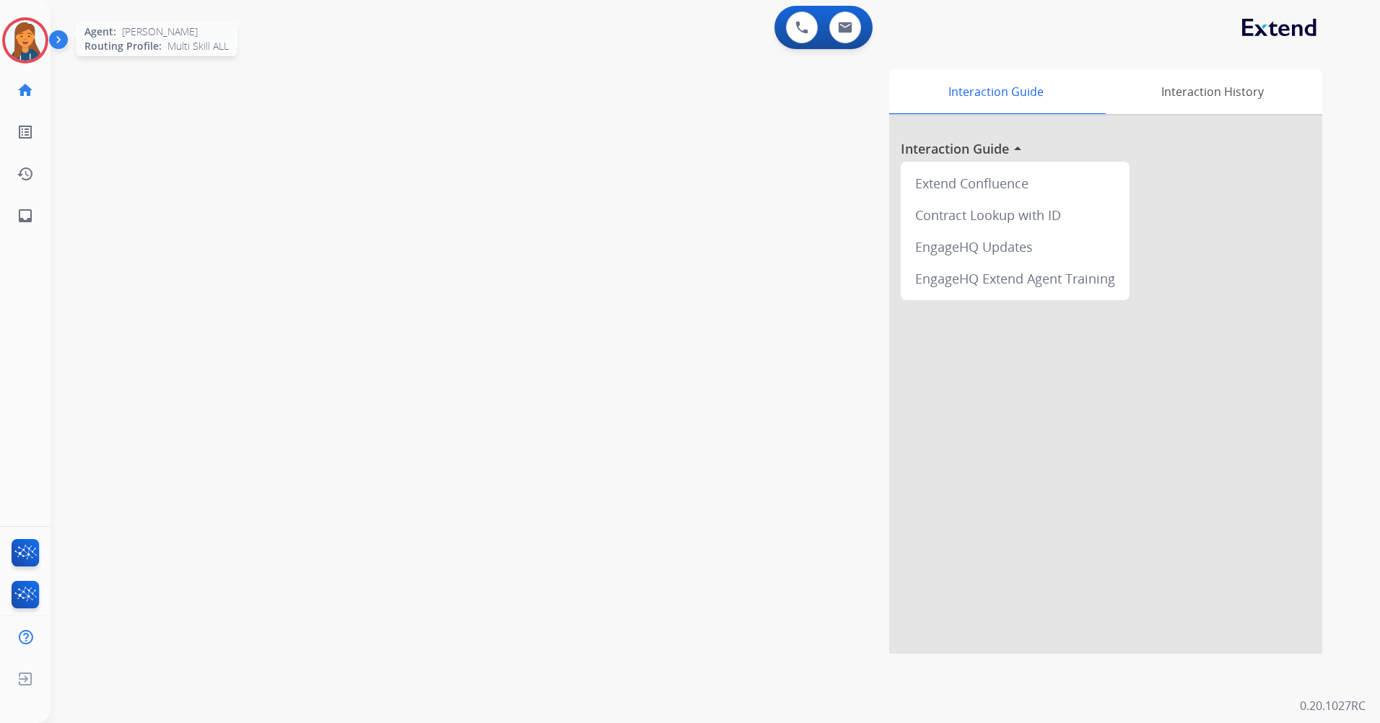
click at [24, 27] on img at bounding box center [25, 40] width 40 height 40
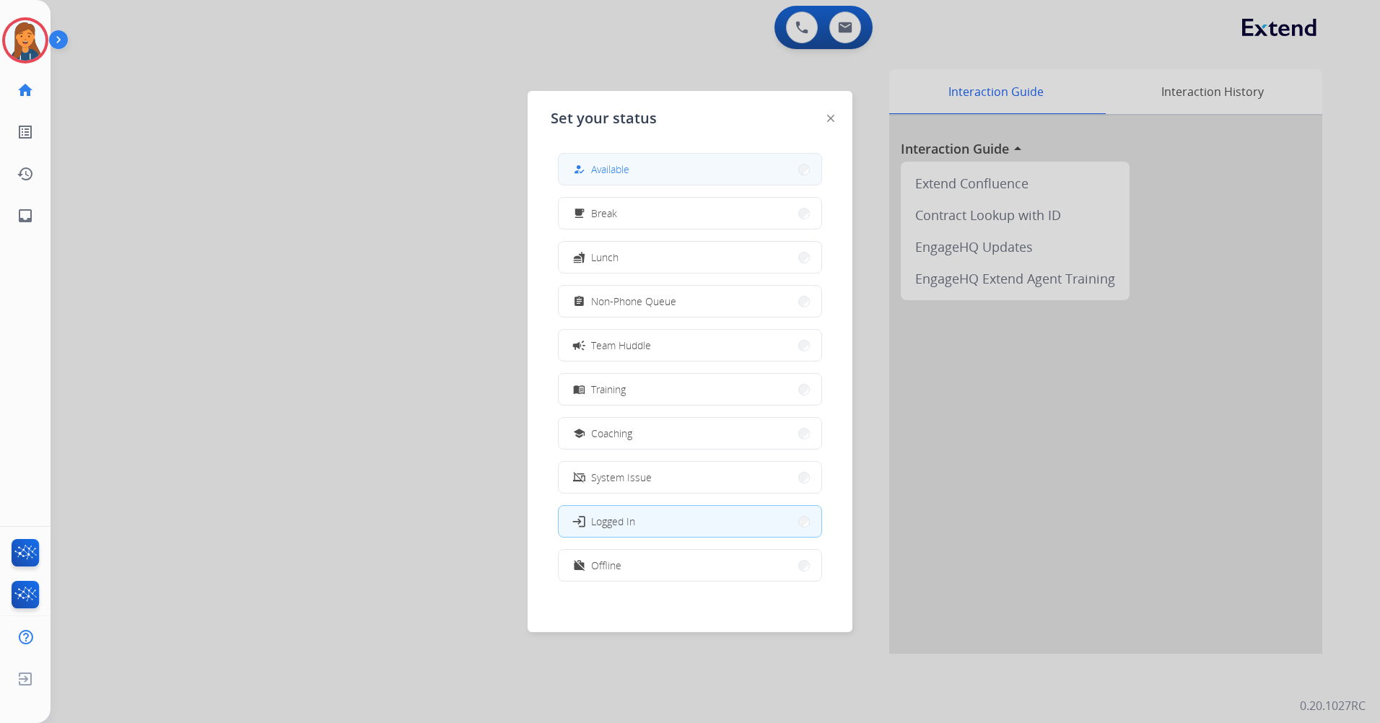
click at [616, 175] on span "Available" at bounding box center [610, 169] width 38 height 15
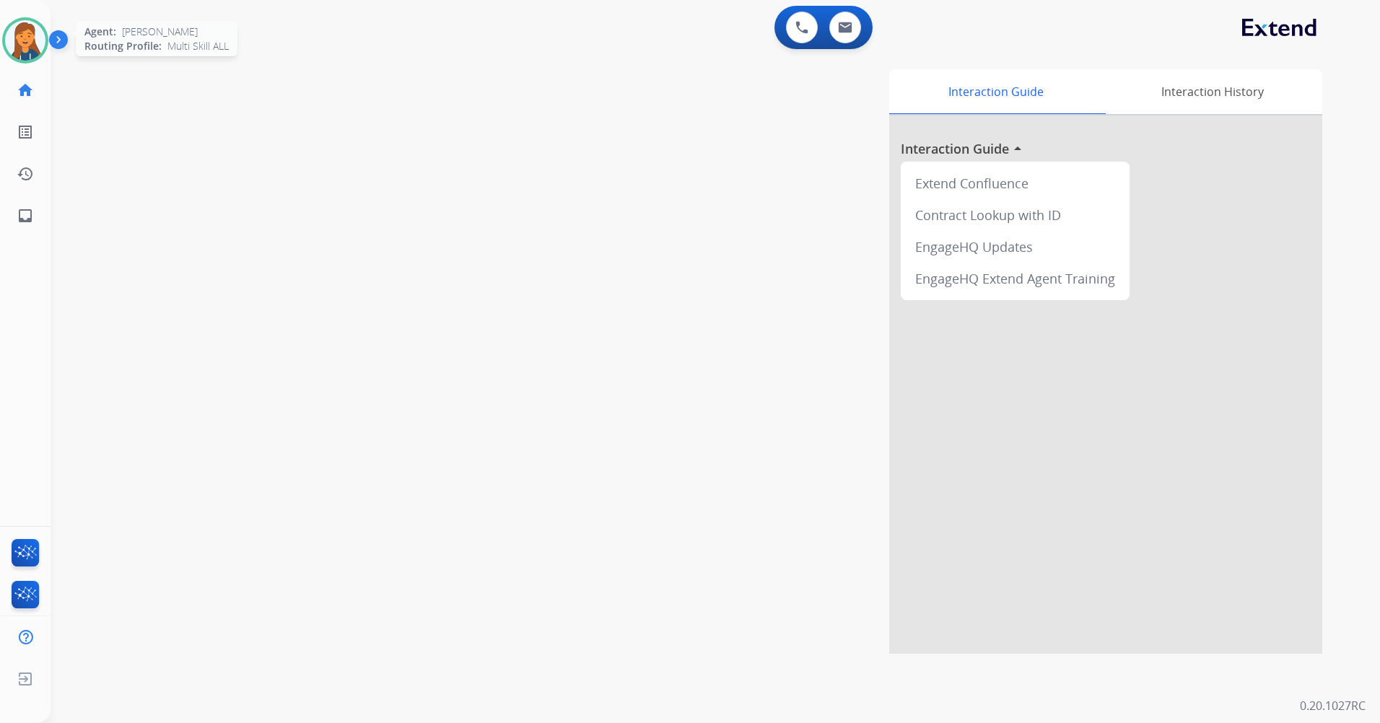
click at [22, 40] on img at bounding box center [25, 40] width 40 height 40
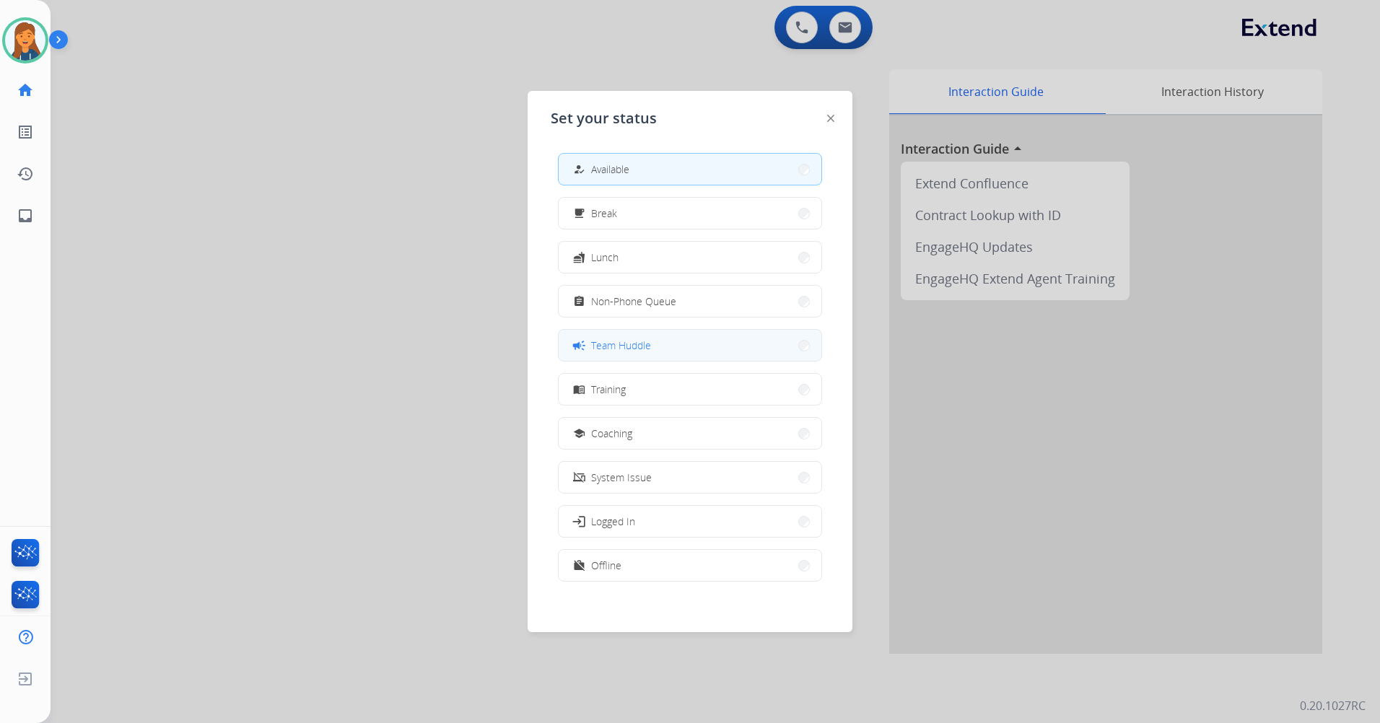
click at [622, 338] on span "Team Huddle" at bounding box center [621, 345] width 60 height 15
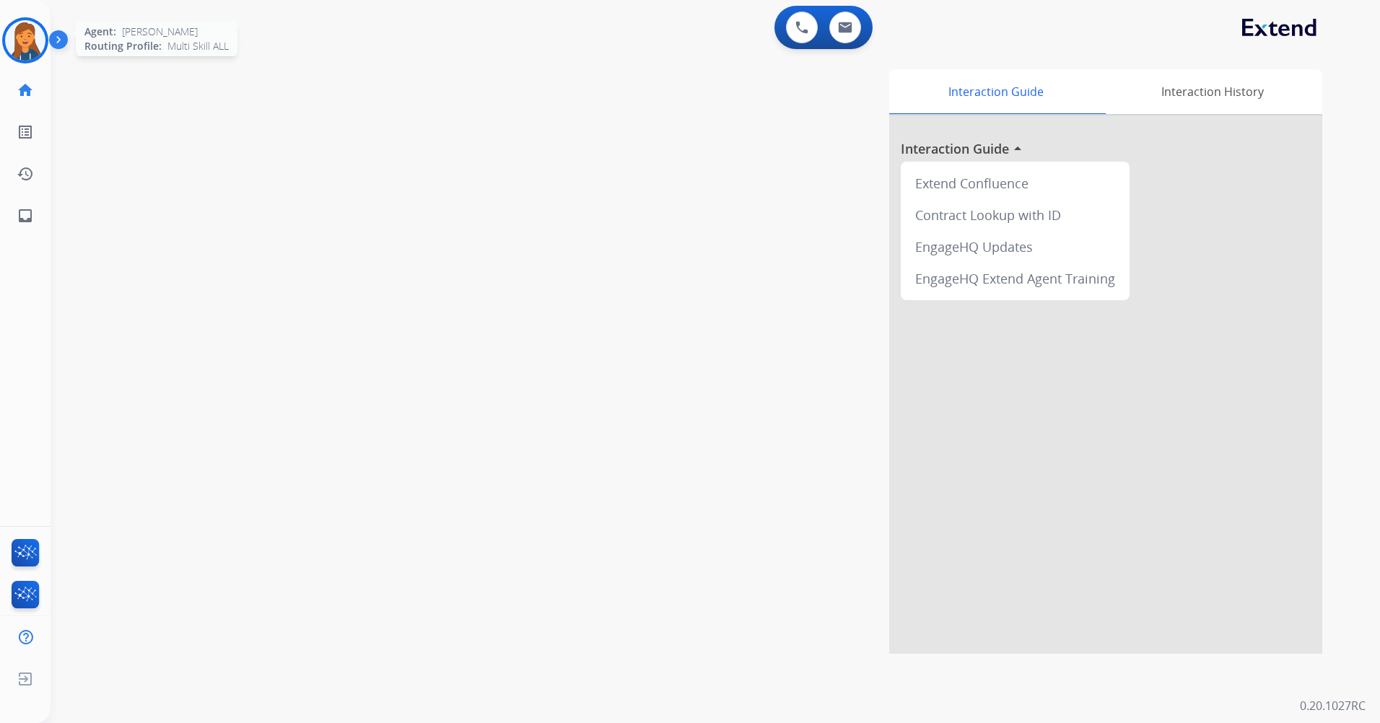
click at [31, 21] on img at bounding box center [25, 40] width 40 height 40
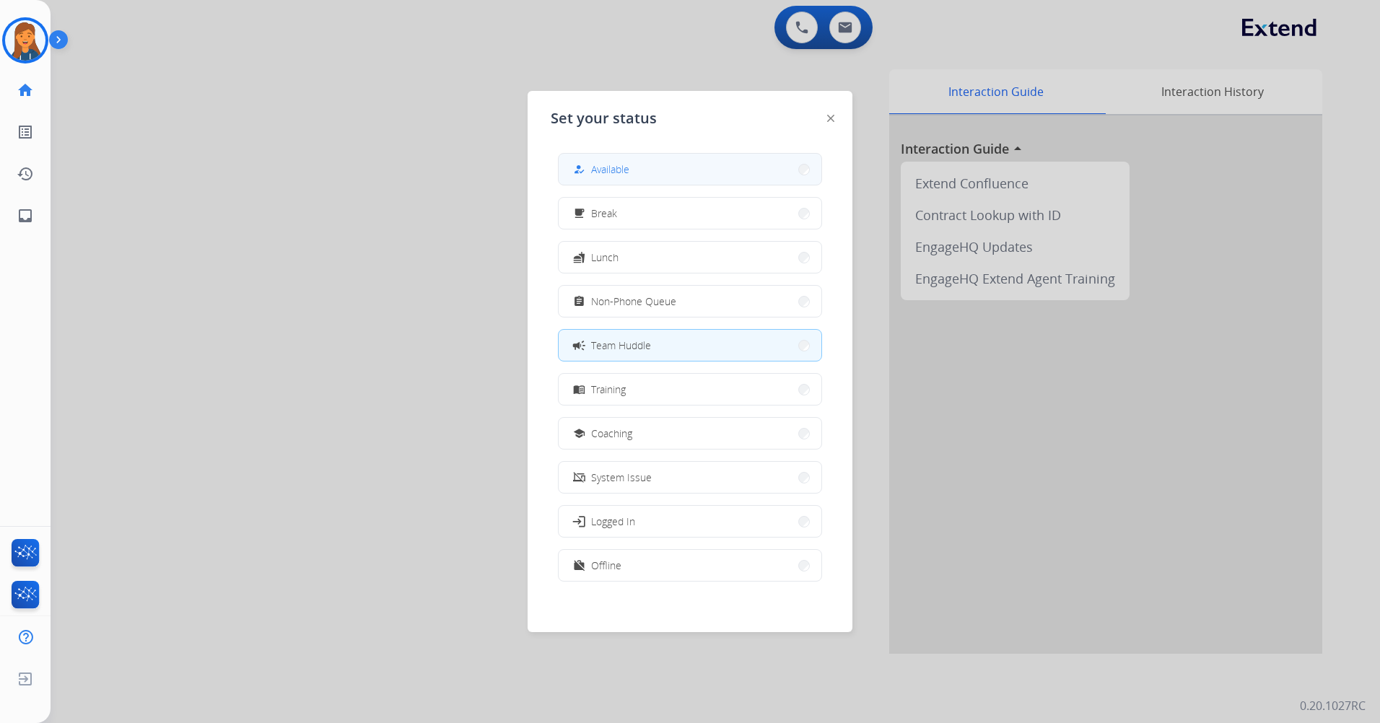
click at [672, 172] on button "how_to_reg Available" at bounding box center [689, 169] width 263 height 31
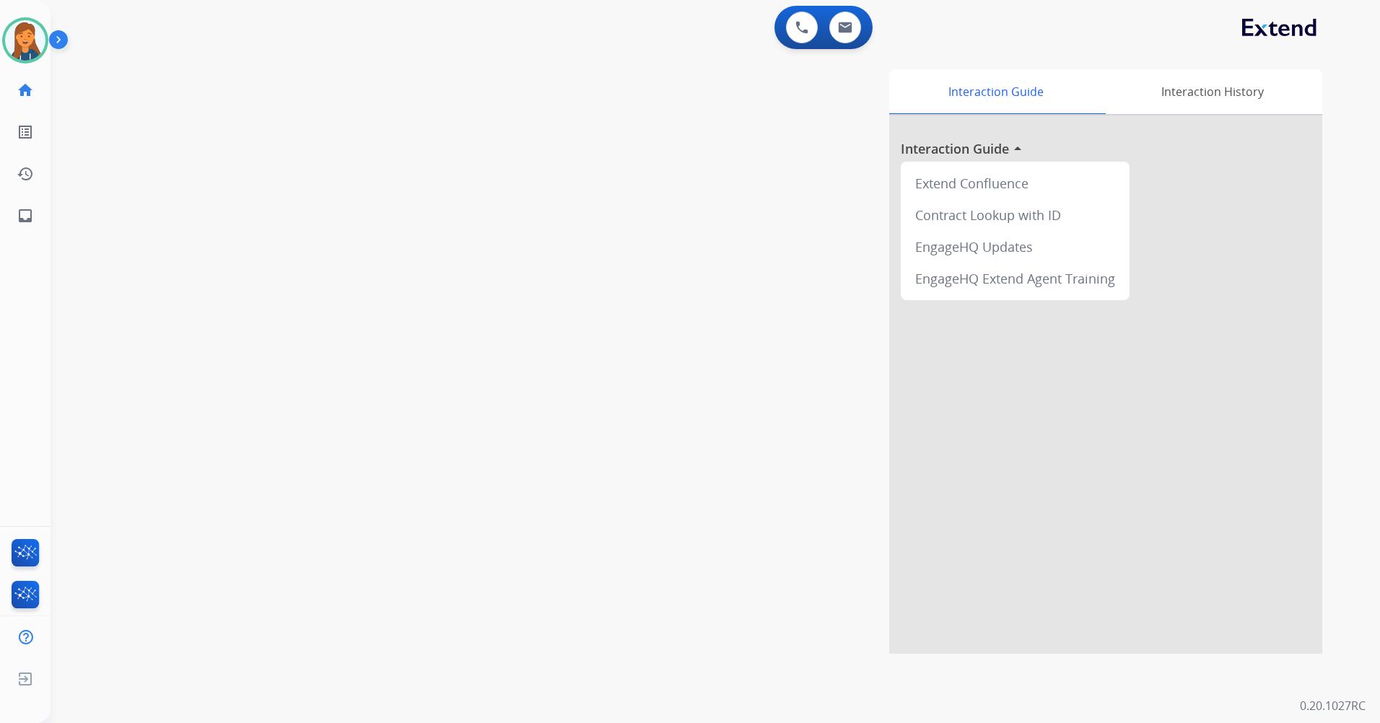
click at [629, 135] on div "Interaction Guide Interaction History Interaction Guide arrow_drop_up Extend Co…" at bounding box center [899, 361] width 845 height 584
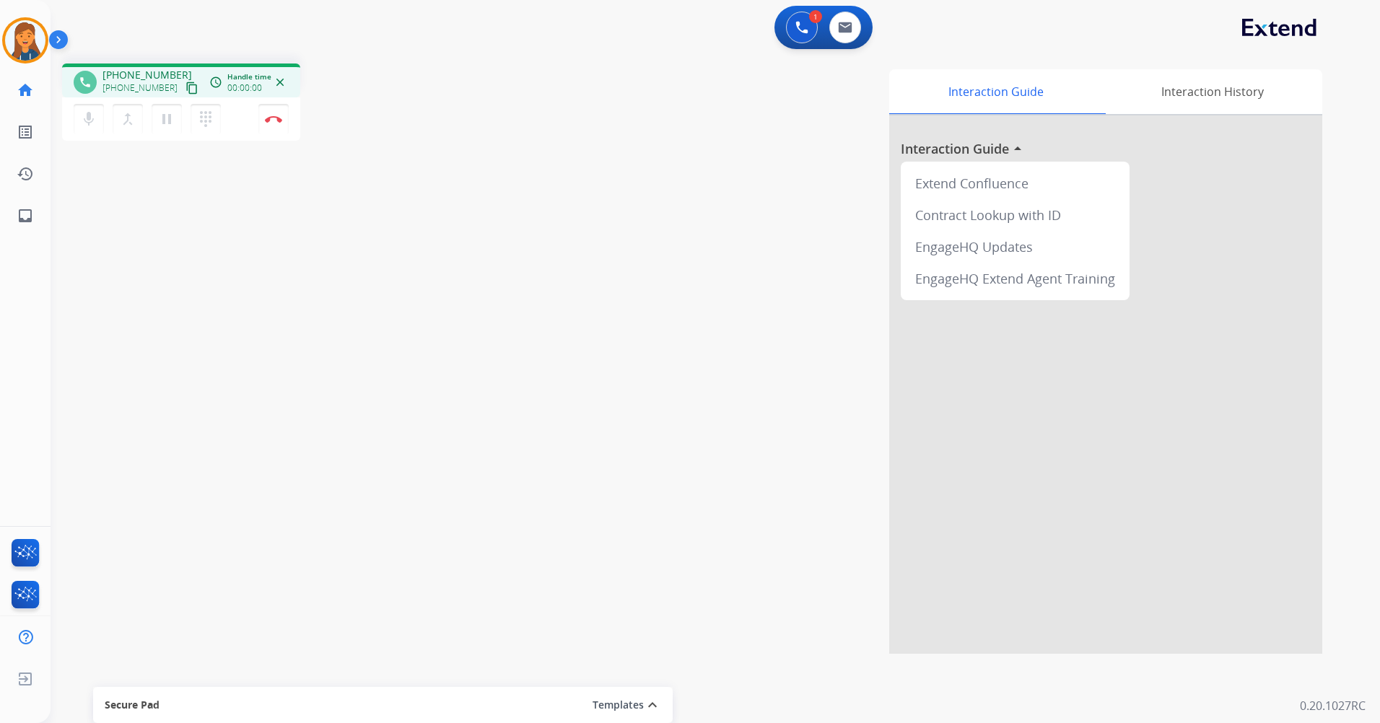
click at [185, 85] on mat-icon "content_copy" at bounding box center [191, 88] width 13 height 13
click at [185, 92] on mat-icon "content_copy" at bounding box center [191, 88] width 13 height 13
click at [164, 125] on mat-icon "pause" at bounding box center [166, 118] width 17 height 17
click at [159, 128] on button "play_arrow Hold" at bounding box center [167, 119] width 30 height 30
click at [272, 123] on button "Disconnect" at bounding box center [273, 119] width 30 height 30
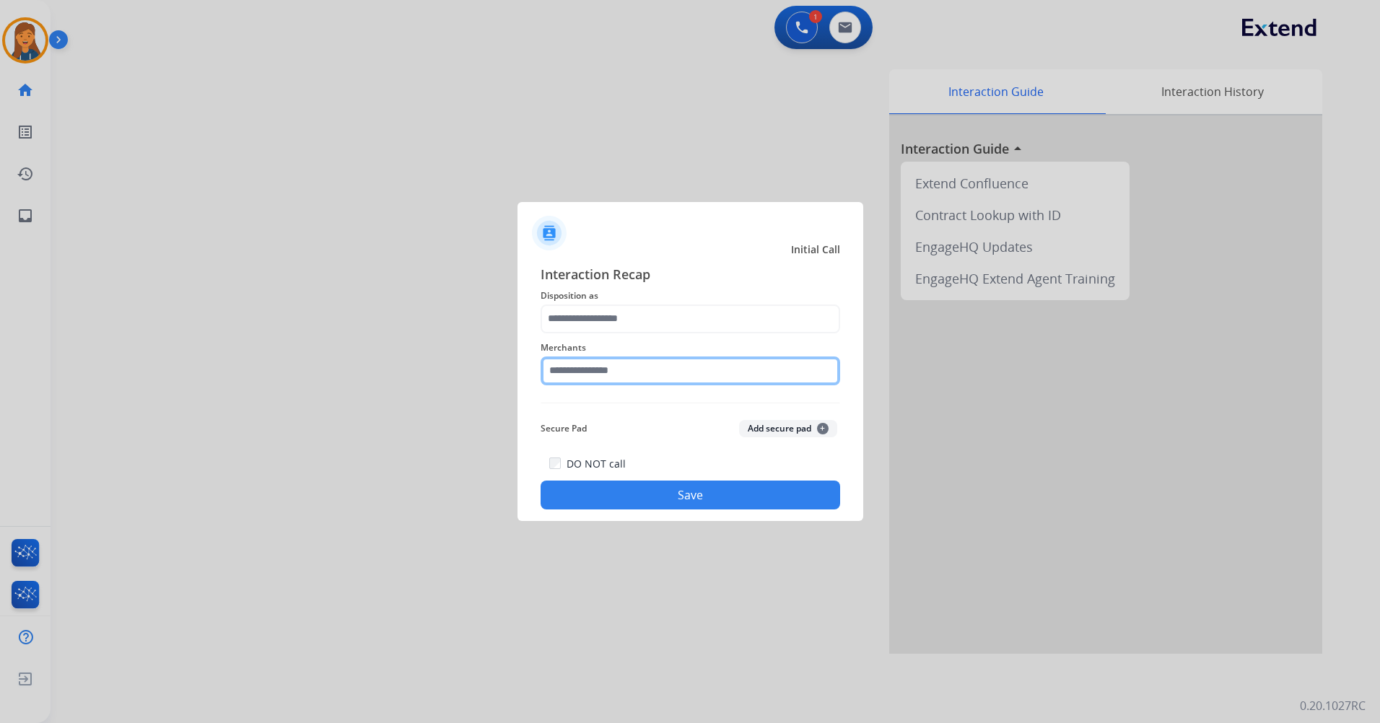
click at [617, 376] on input "text" at bounding box center [689, 370] width 299 height 29
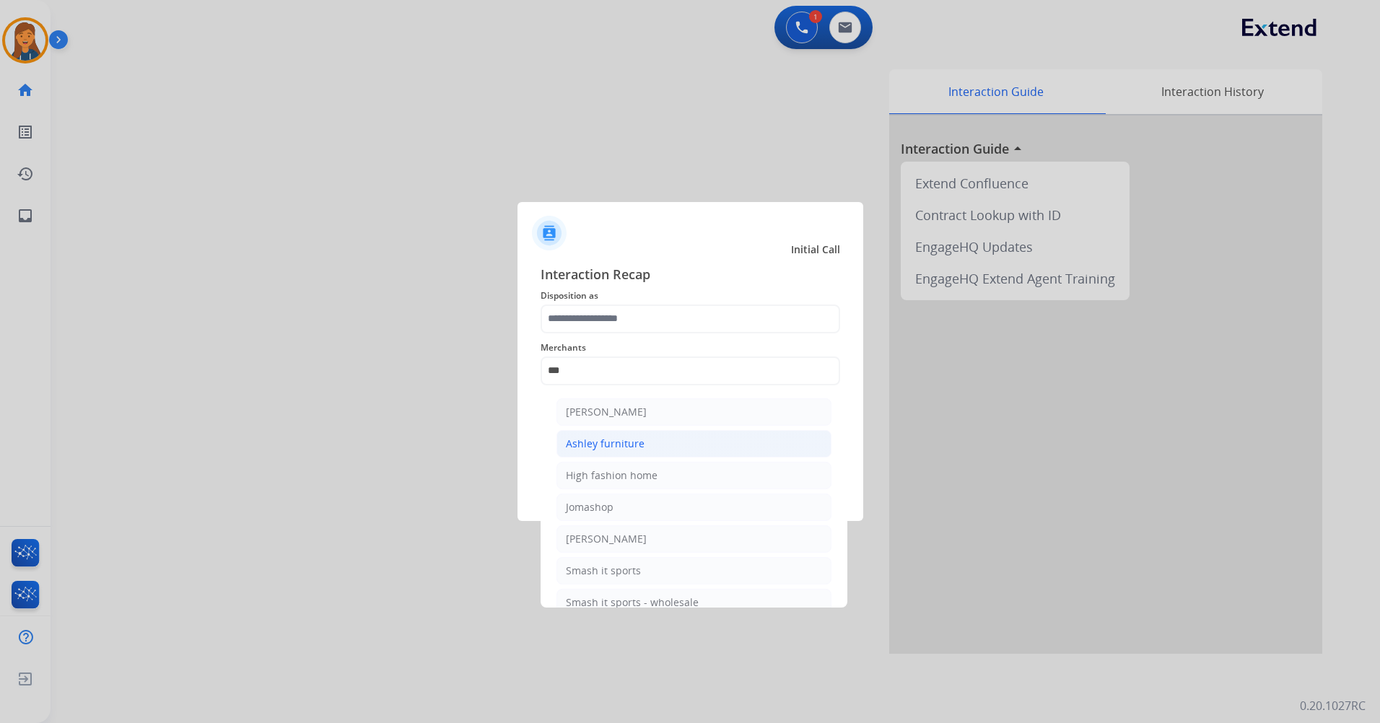
click at [699, 438] on li "Ashley furniture" at bounding box center [693, 443] width 275 height 27
type input "**********"
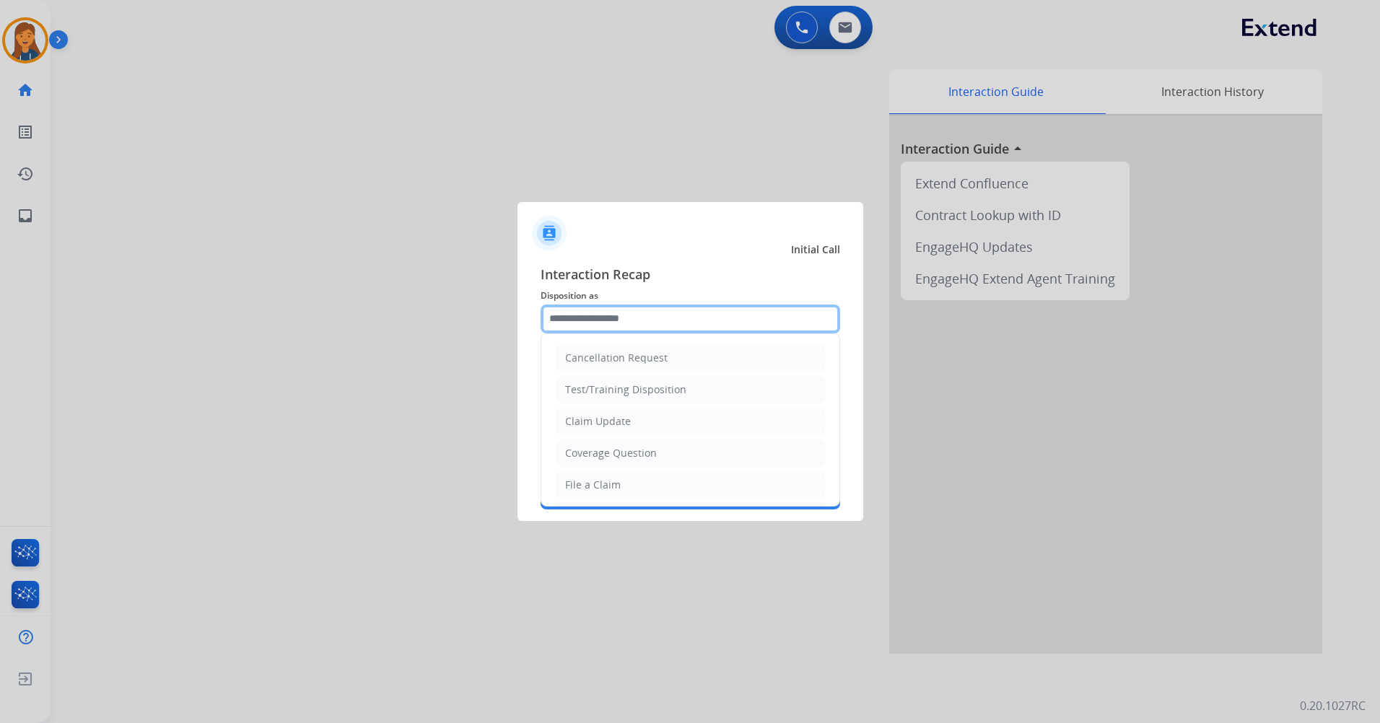
click at [654, 312] on input "text" at bounding box center [689, 318] width 299 height 29
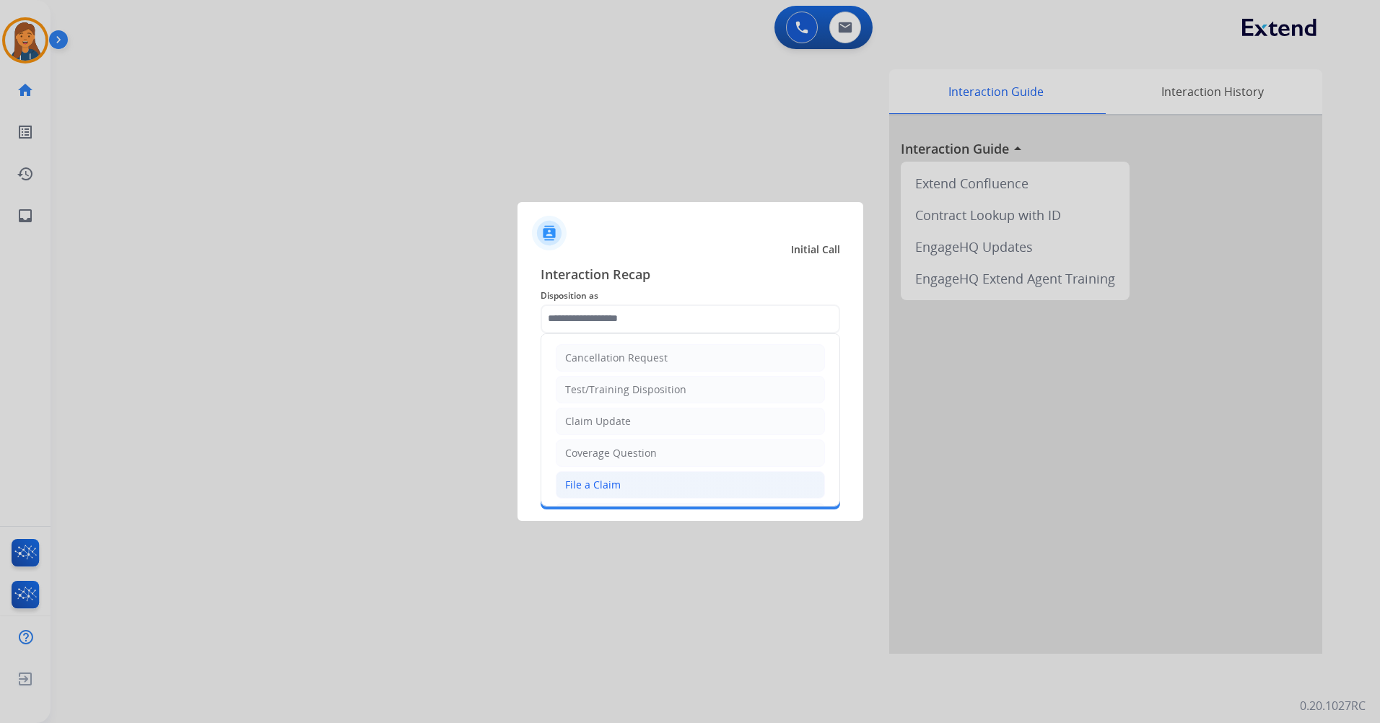
click at [612, 480] on div "File a Claim" at bounding box center [593, 485] width 56 height 14
type input "**********"
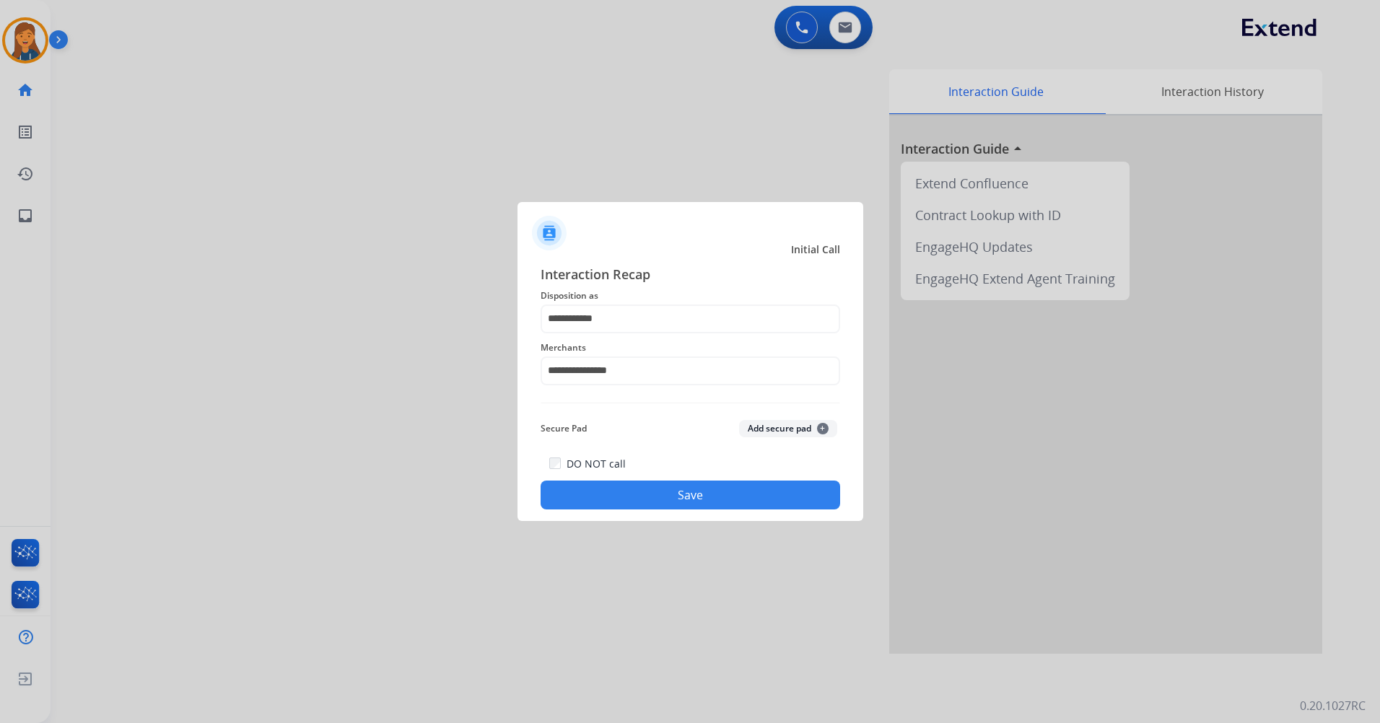
click at [611, 480] on div "DO NOT call Save" at bounding box center [689, 482] width 299 height 55
drag, startPoint x: 611, startPoint y: 480, endPoint x: 610, endPoint y: 498, distance: 18.1
click at [613, 496] on button "Save" at bounding box center [689, 495] width 299 height 29
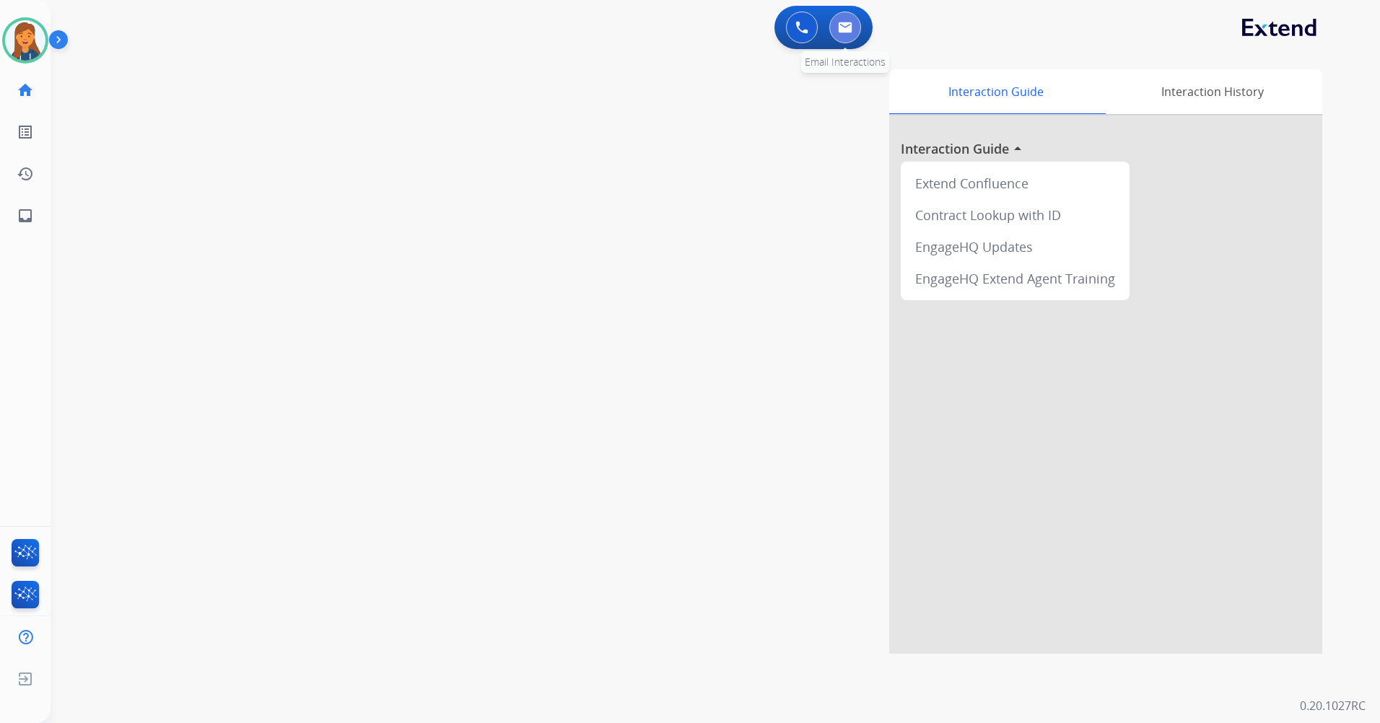
click at [844, 30] on img at bounding box center [845, 28] width 14 height 12
select select "**********"
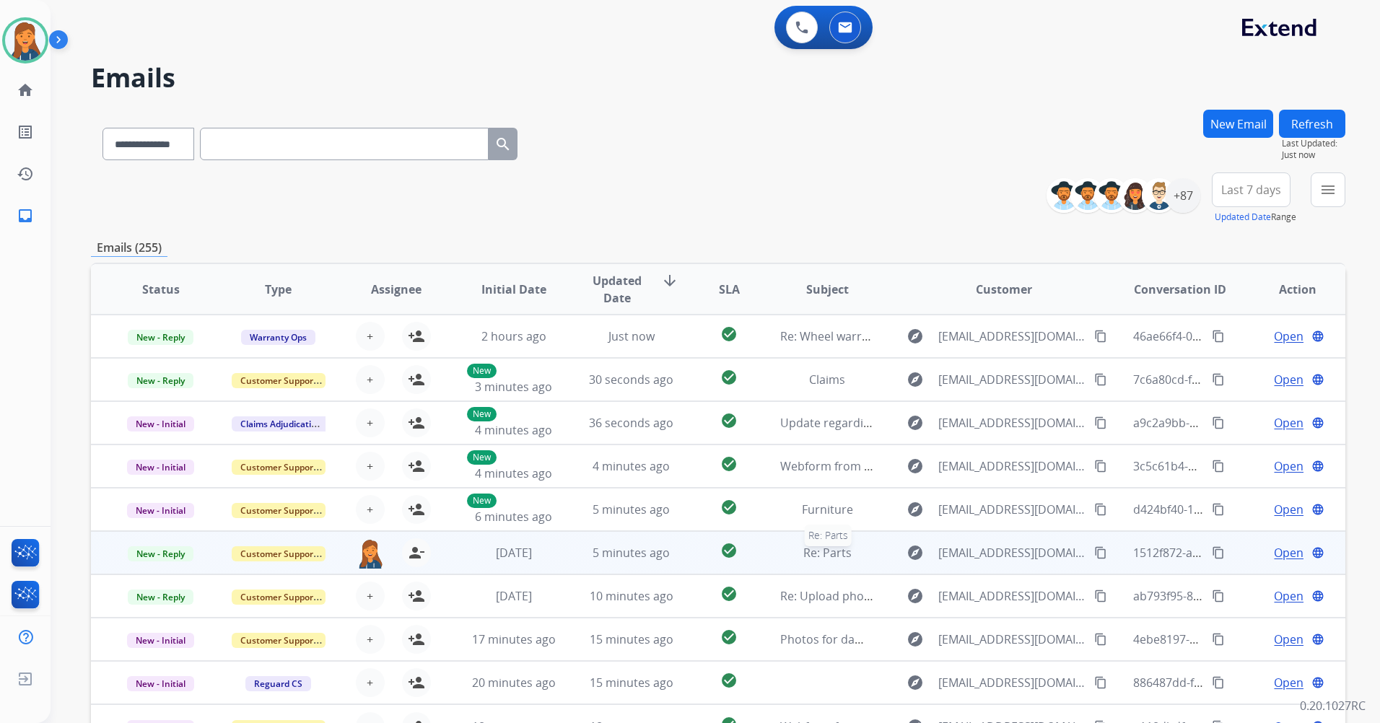
click at [812, 556] on span "Re: Parts" at bounding box center [827, 553] width 48 height 16
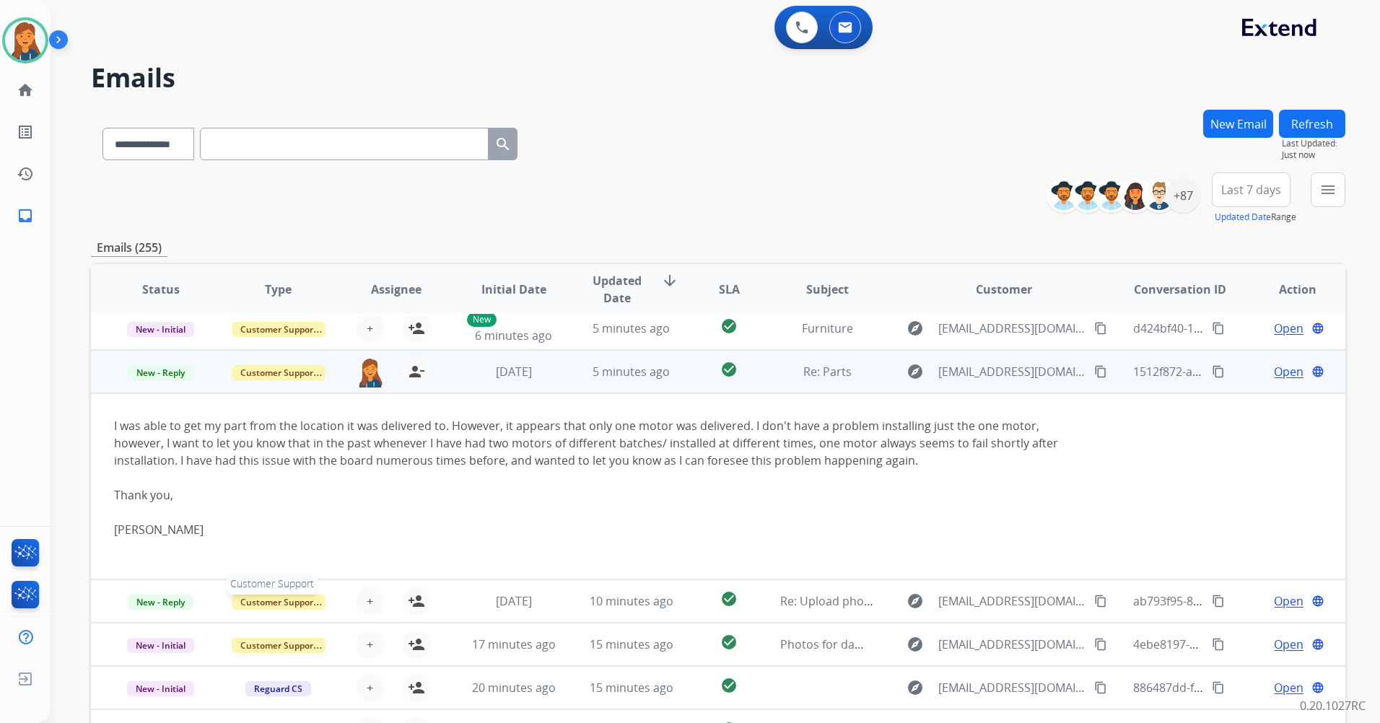
scroll to position [188, 0]
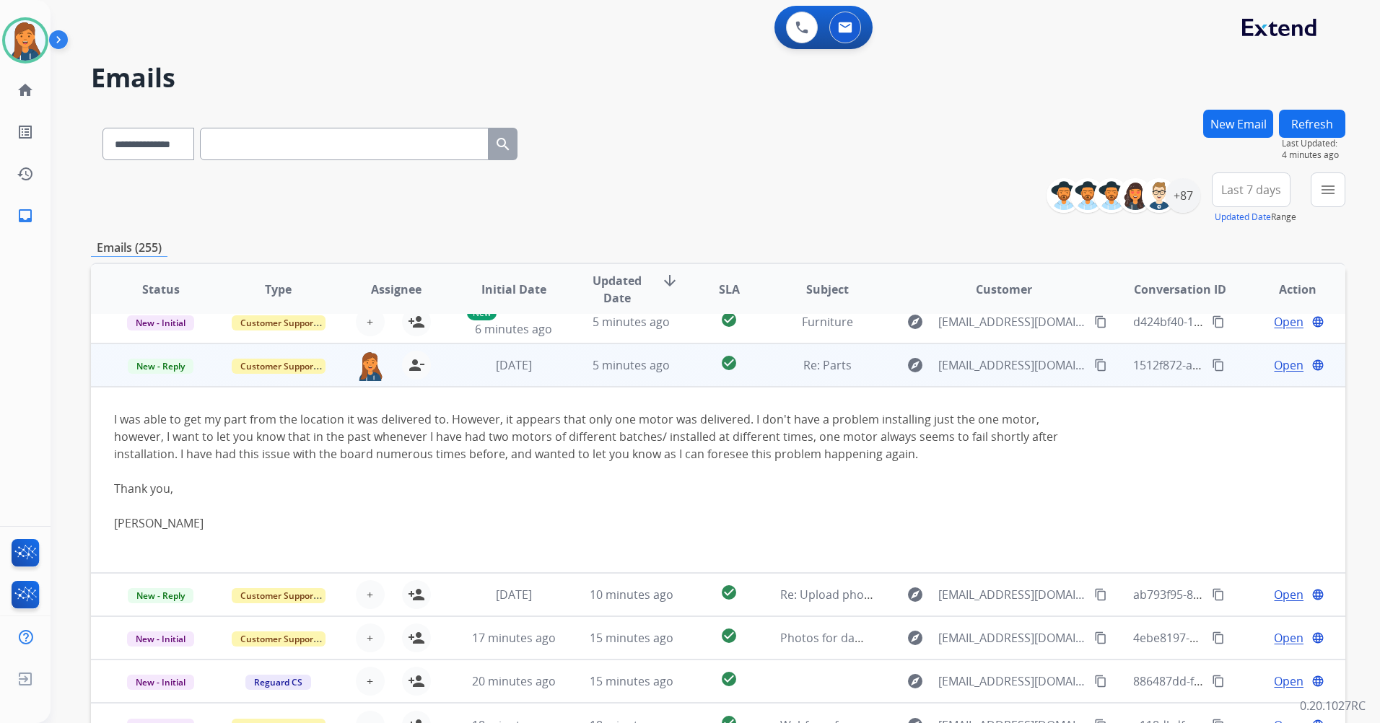
click at [1094, 367] on mat-icon "content_copy" at bounding box center [1100, 365] width 13 height 13
click at [1277, 370] on span "Open" at bounding box center [1288, 364] width 30 height 17
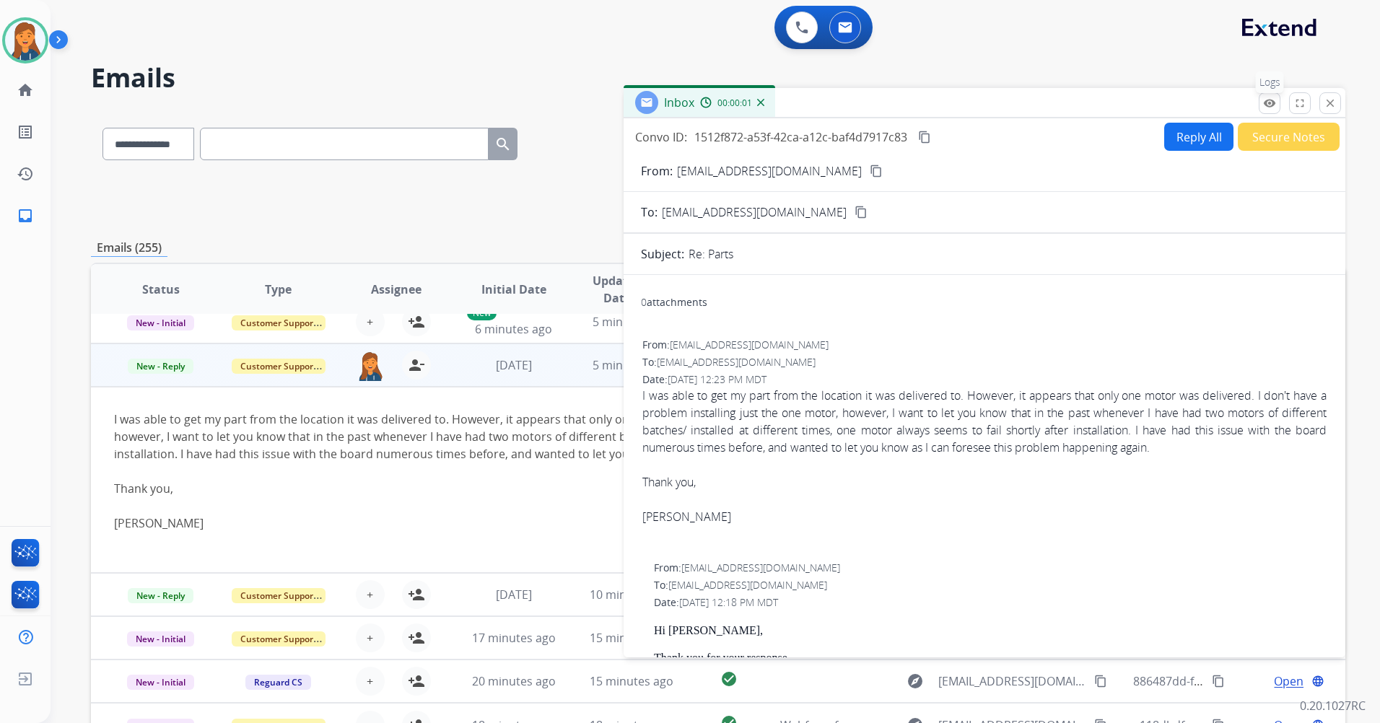
click at [1270, 101] on mat-icon "remove_red_eye" at bounding box center [1269, 103] width 13 height 13
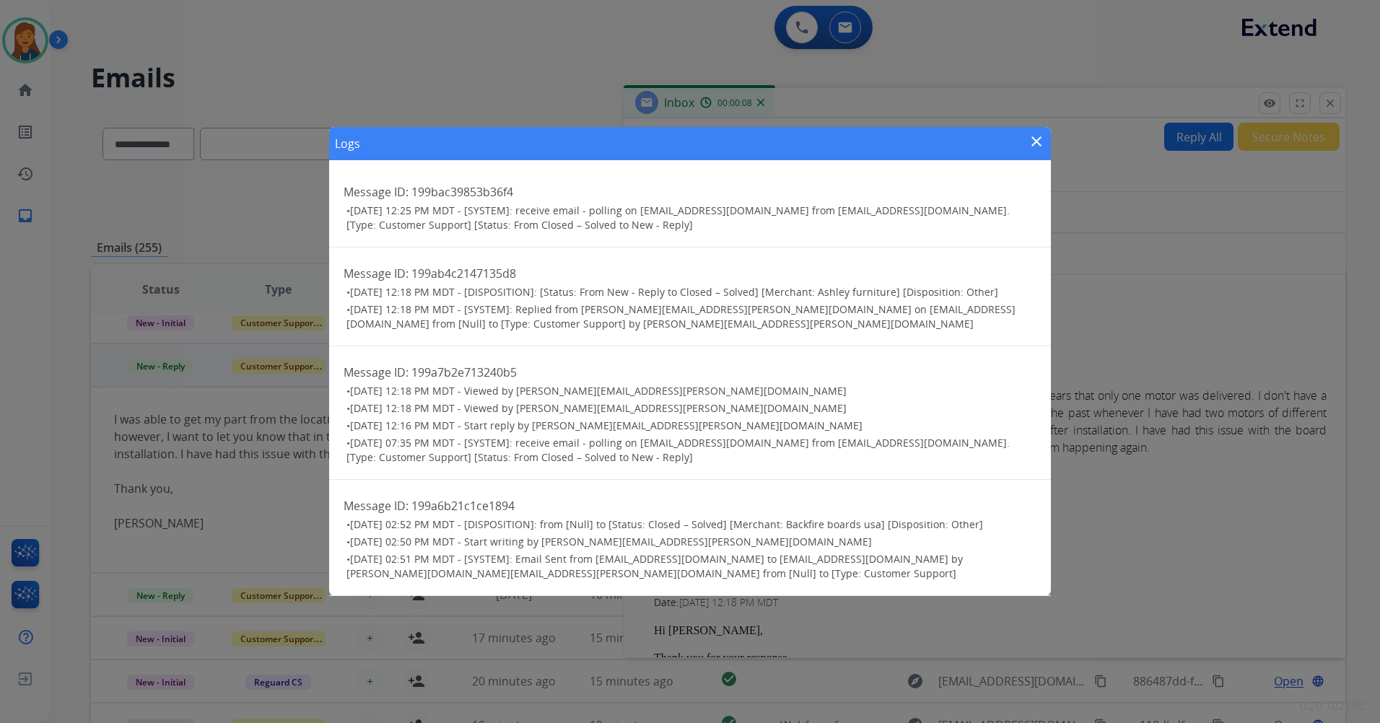
click at [1035, 139] on mat-icon "close" at bounding box center [1035, 141] width 17 height 17
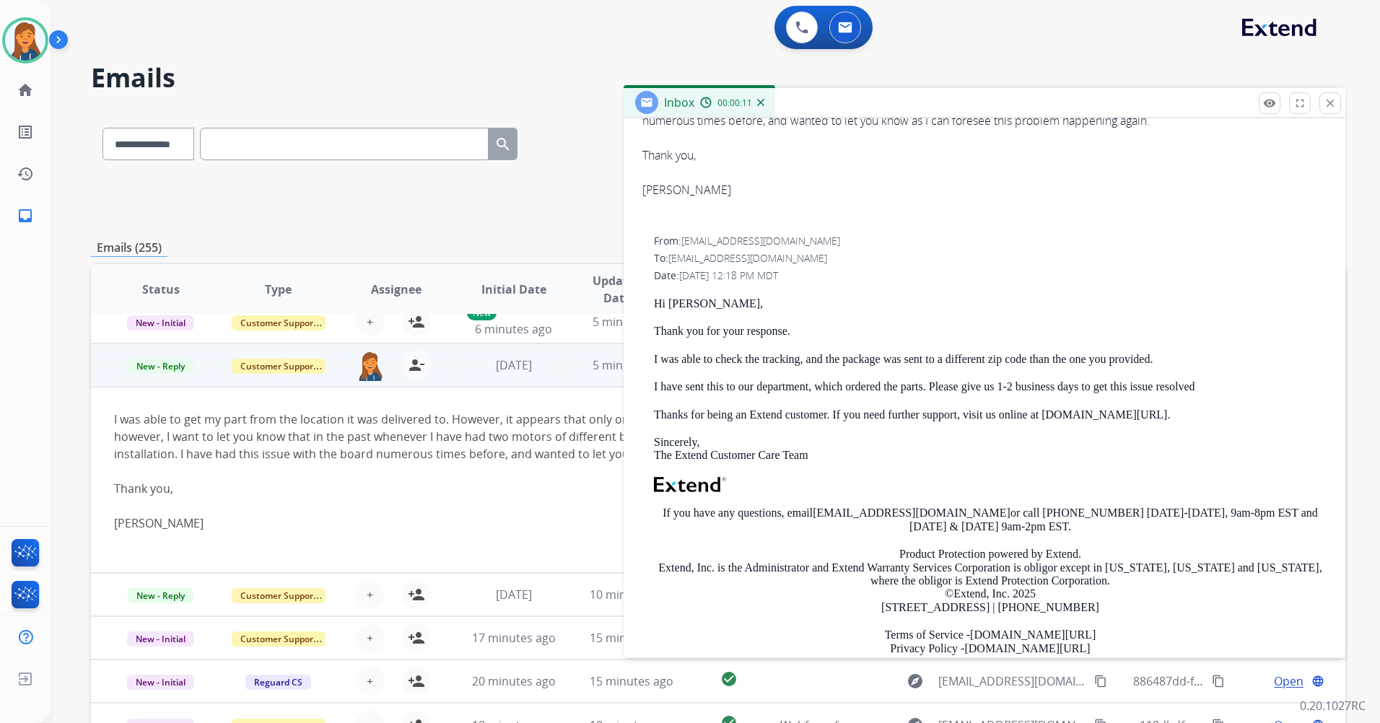
scroll to position [0, 0]
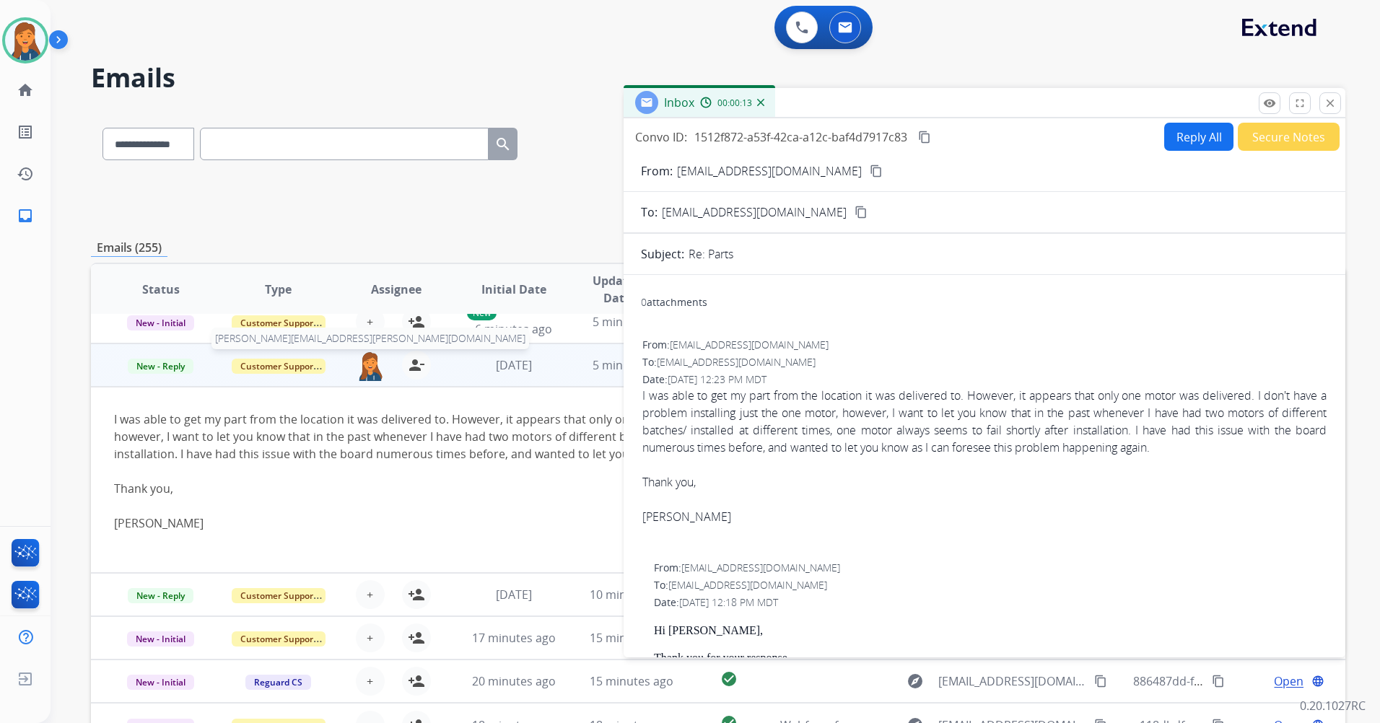
click at [359, 372] on img at bounding box center [370, 366] width 29 height 30
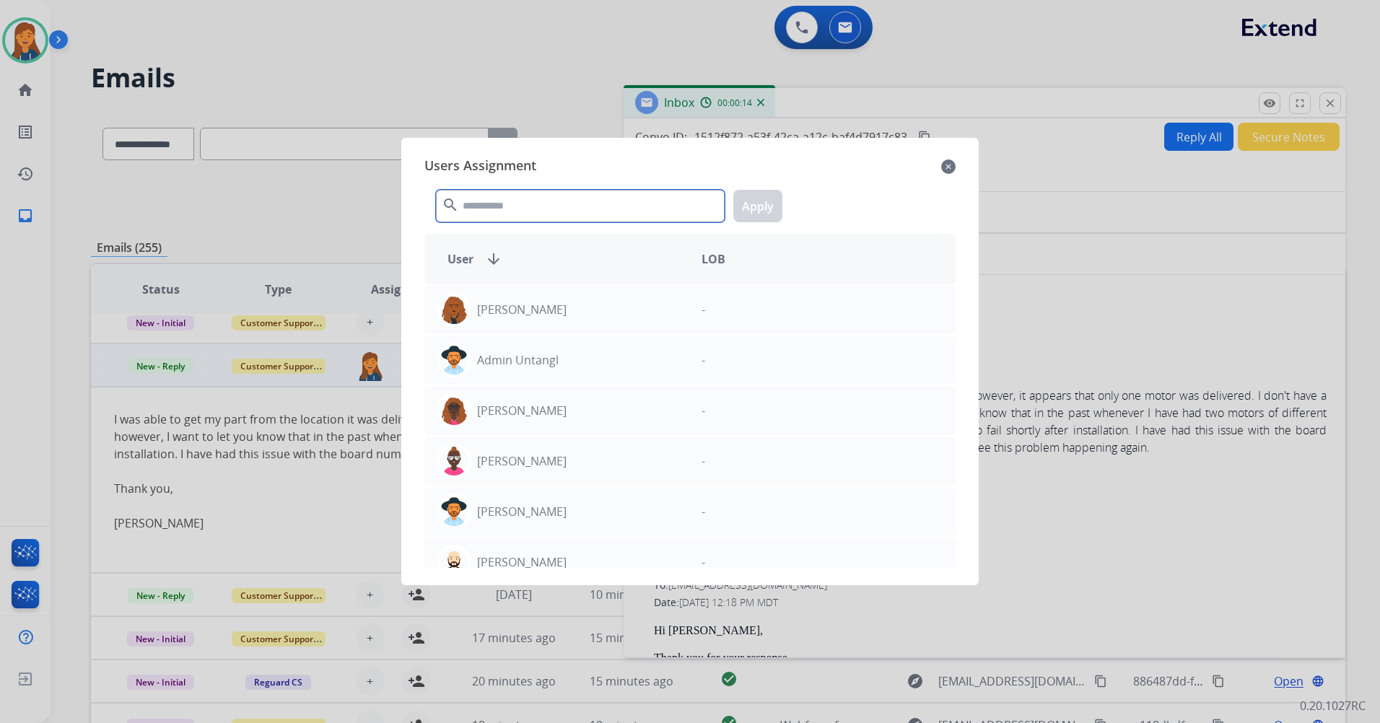
click at [509, 192] on input "text" at bounding box center [580, 206] width 289 height 32
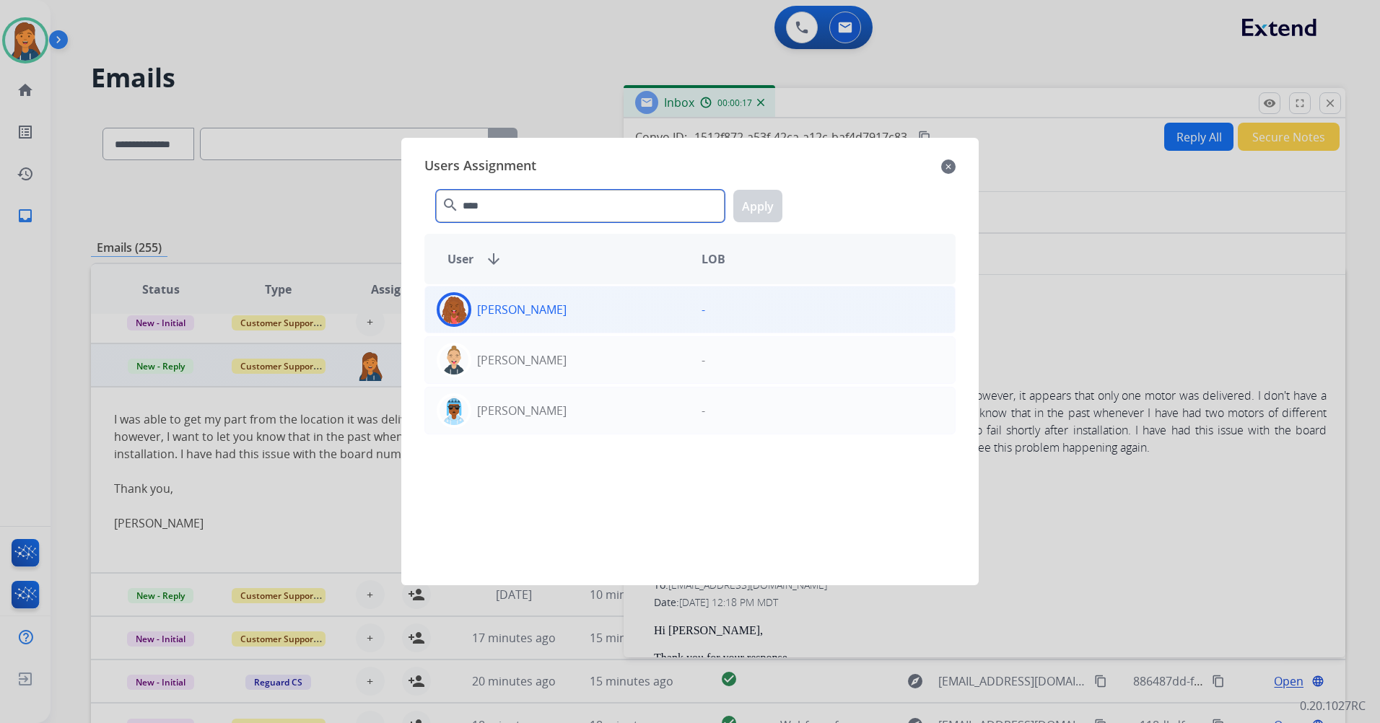
type input "****"
click at [467, 320] on div at bounding box center [454, 309] width 35 height 35
click at [764, 209] on button "Apply" at bounding box center [757, 206] width 49 height 32
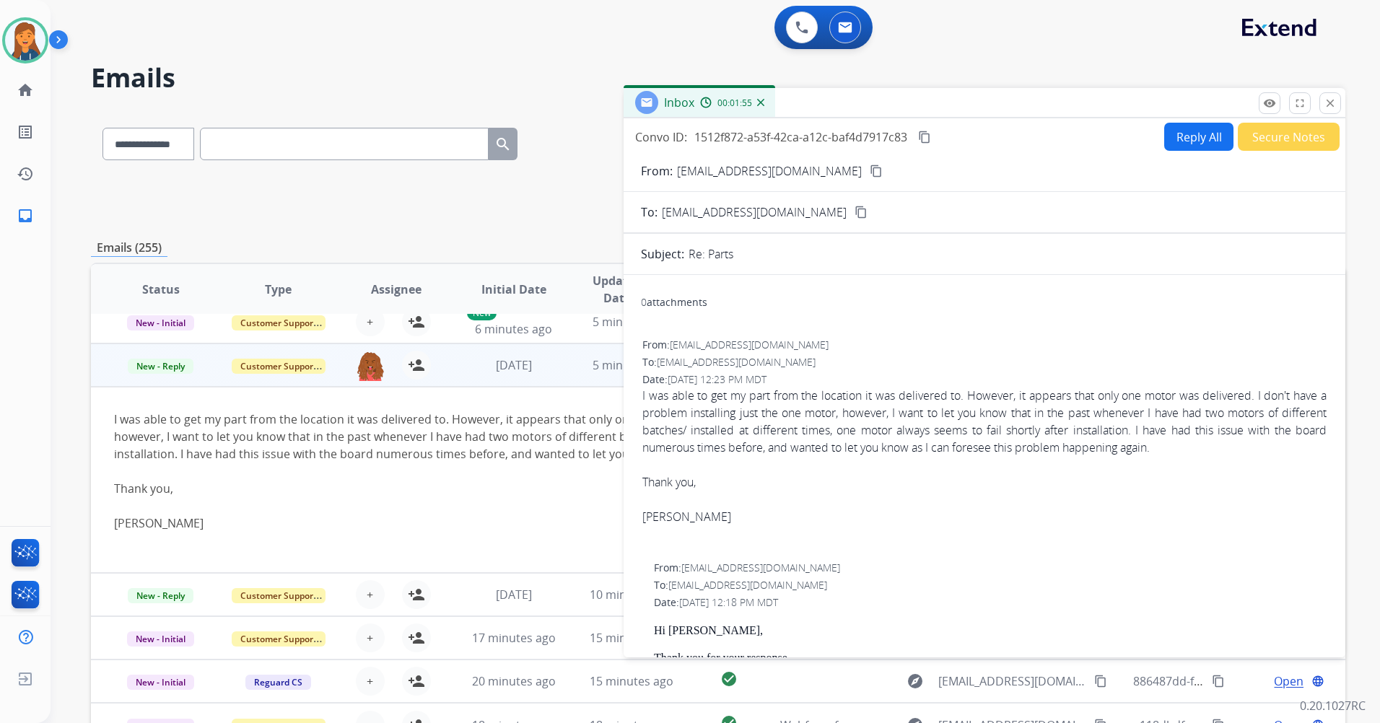
click at [1336, 114] on div "Inbox 00:01:55" at bounding box center [984, 103] width 722 height 30
click at [1332, 102] on mat-icon "close" at bounding box center [1329, 103] width 13 height 13
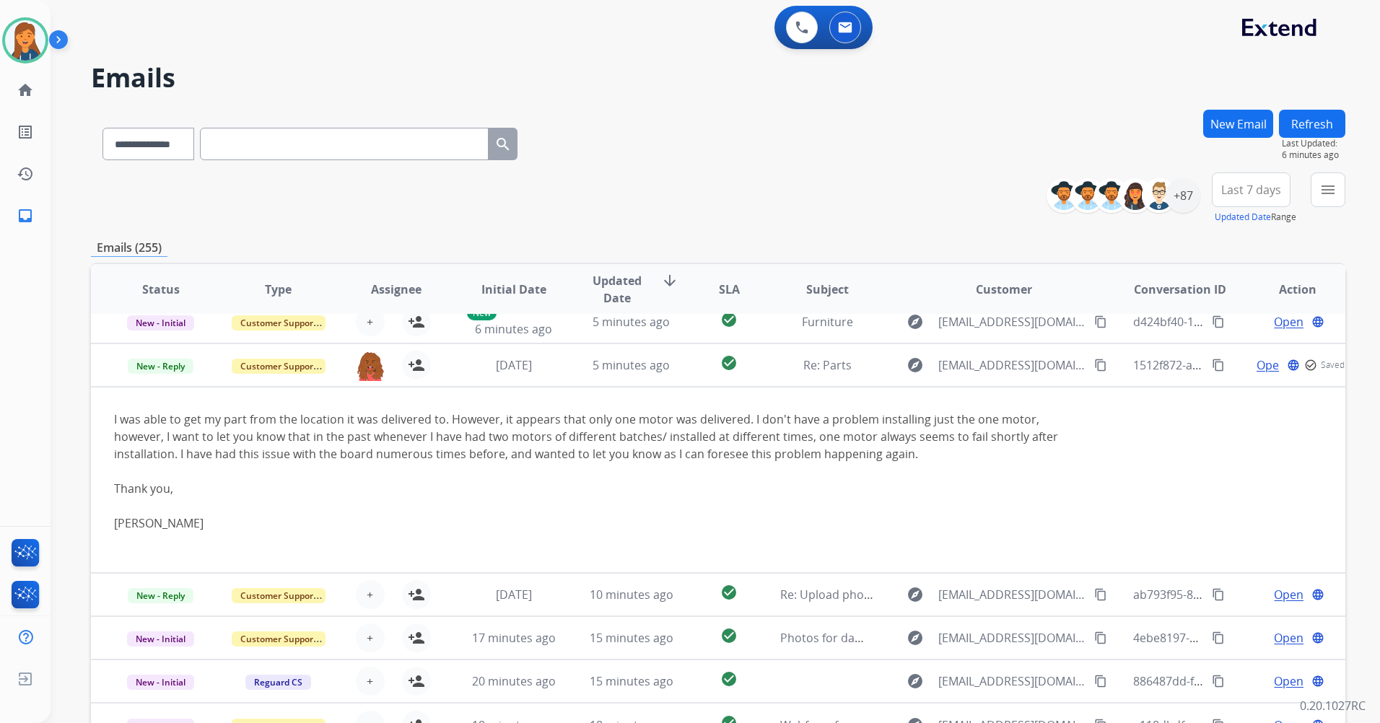
click at [1306, 119] on button "Refresh" at bounding box center [1312, 124] width 66 height 28
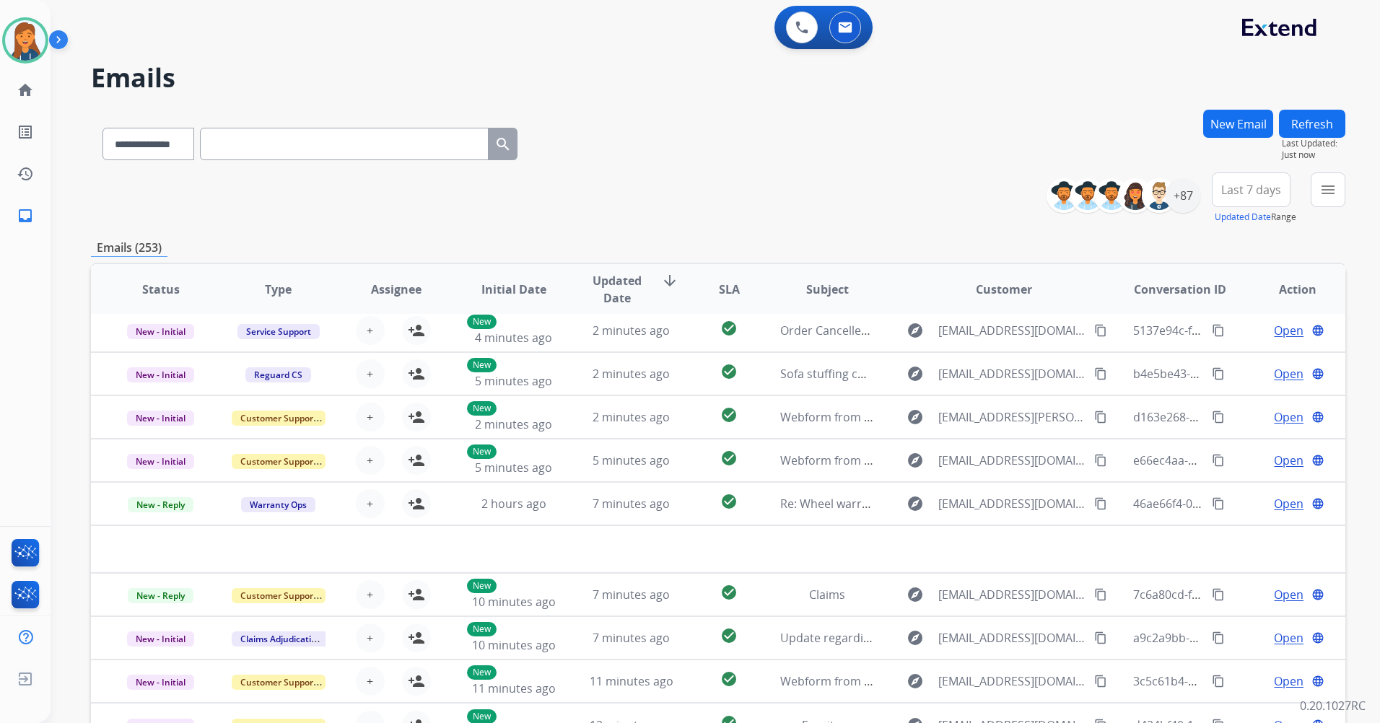
scroll to position [49, 0]
click at [1236, 175] on button "Last 7 days" at bounding box center [1250, 189] width 79 height 35
click at [1209, 374] on div "Last 90 days" at bounding box center [1245, 365] width 79 height 22
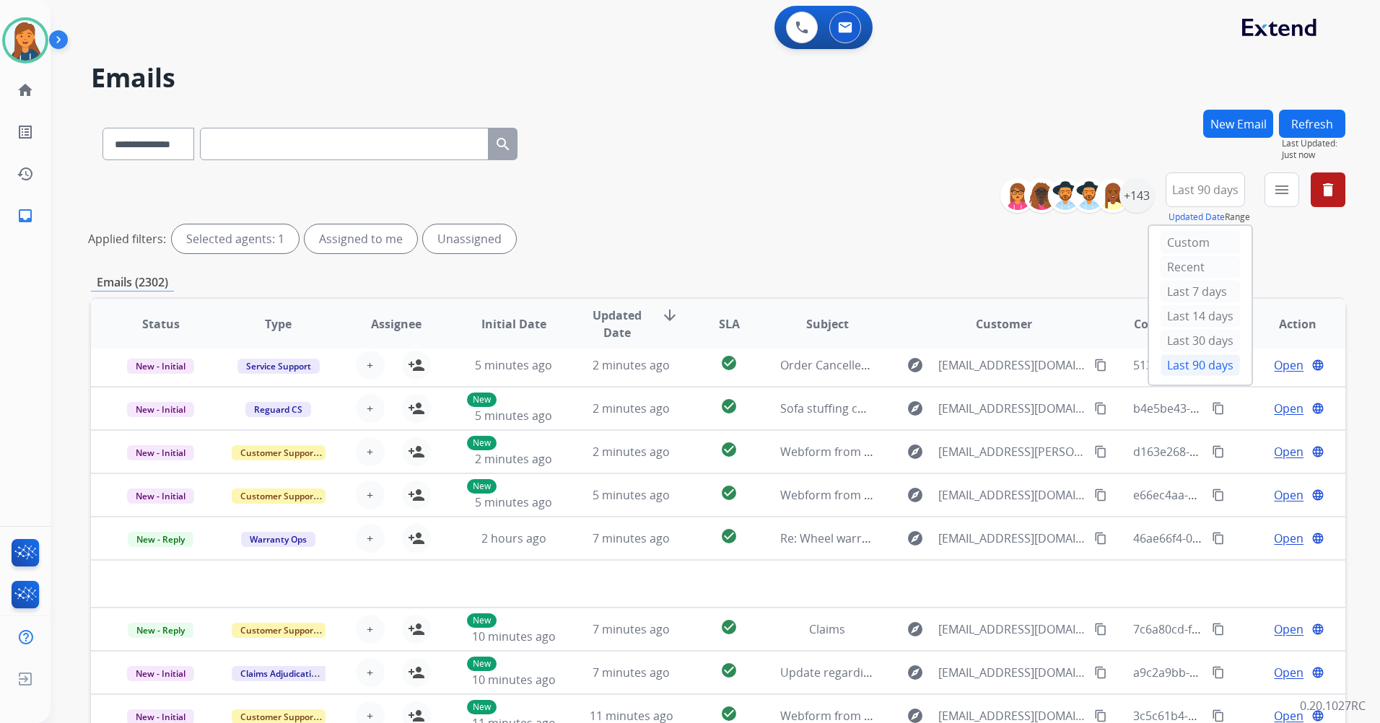
click at [1273, 172] on div "menu Type Claims Adjudication Customer Support Escalation Service Support Shipp…" at bounding box center [1281, 198] width 35 height 52
click at [1272, 180] on button "menu Filters" at bounding box center [1281, 189] width 35 height 35
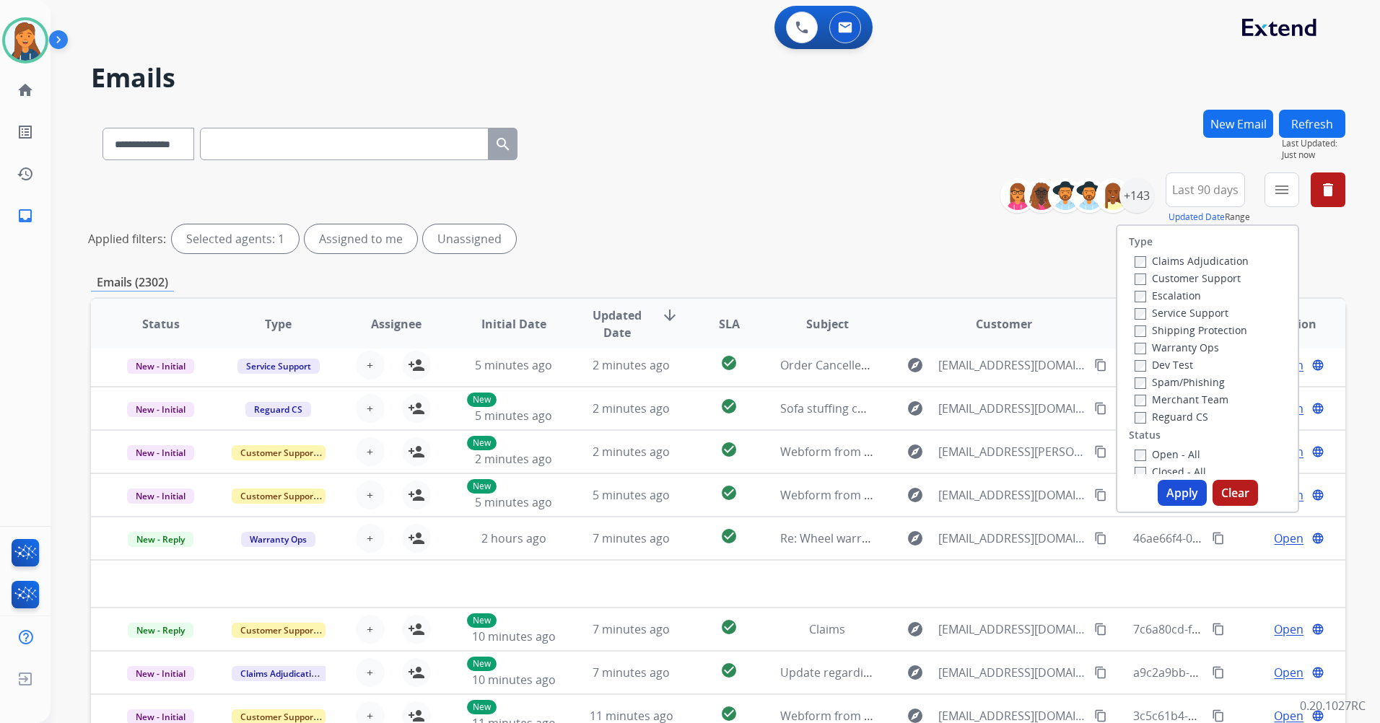
click at [1182, 280] on label "Customer Support" at bounding box center [1187, 278] width 106 height 14
click at [1172, 324] on label "Shipping Protection" at bounding box center [1190, 330] width 113 height 14
click at [1151, 417] on label "Reguard CS" at bounding box center [1171, 417] width 74 height 14
click at [1156, 460] on label "Open - All" at bounding box center [1167, 454] width 66 height 14
click at [1176, 499] on button "Apply" at bounding box center [1181, 493] width 49 height 26
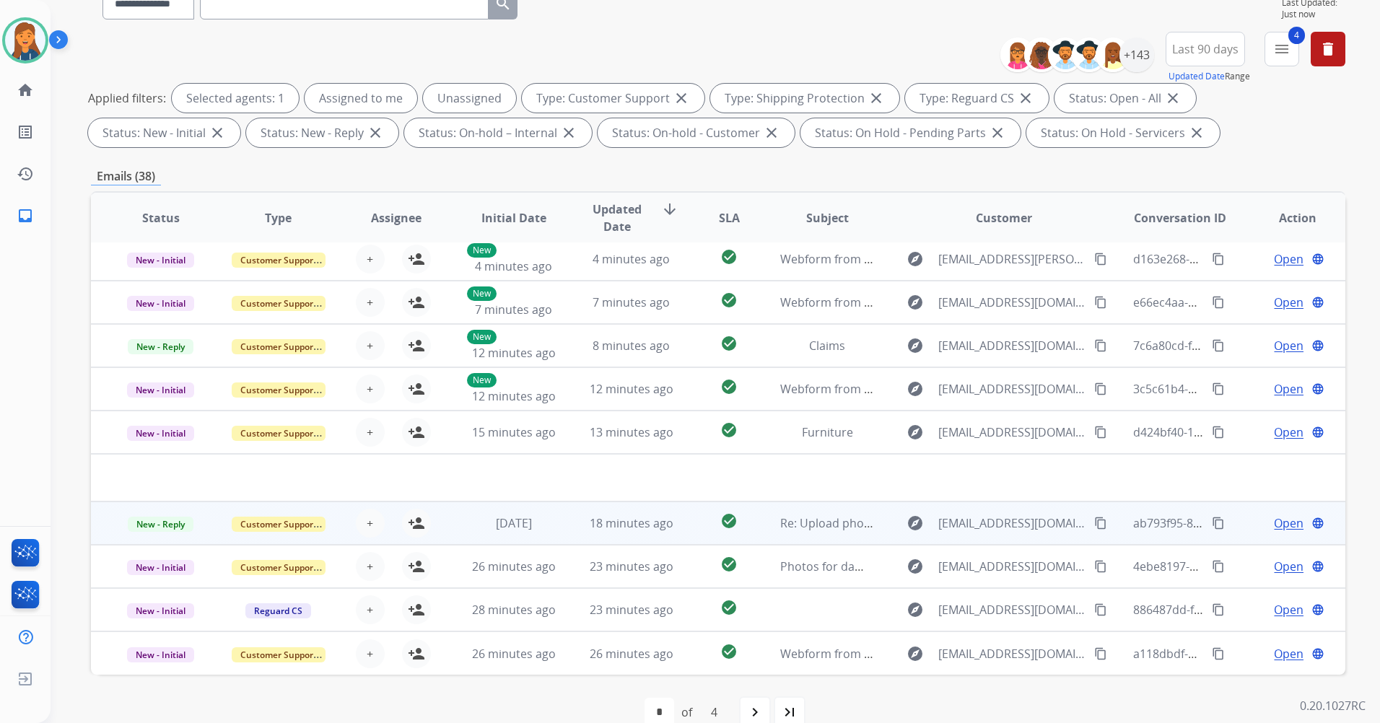
scroll to position [167, 0]
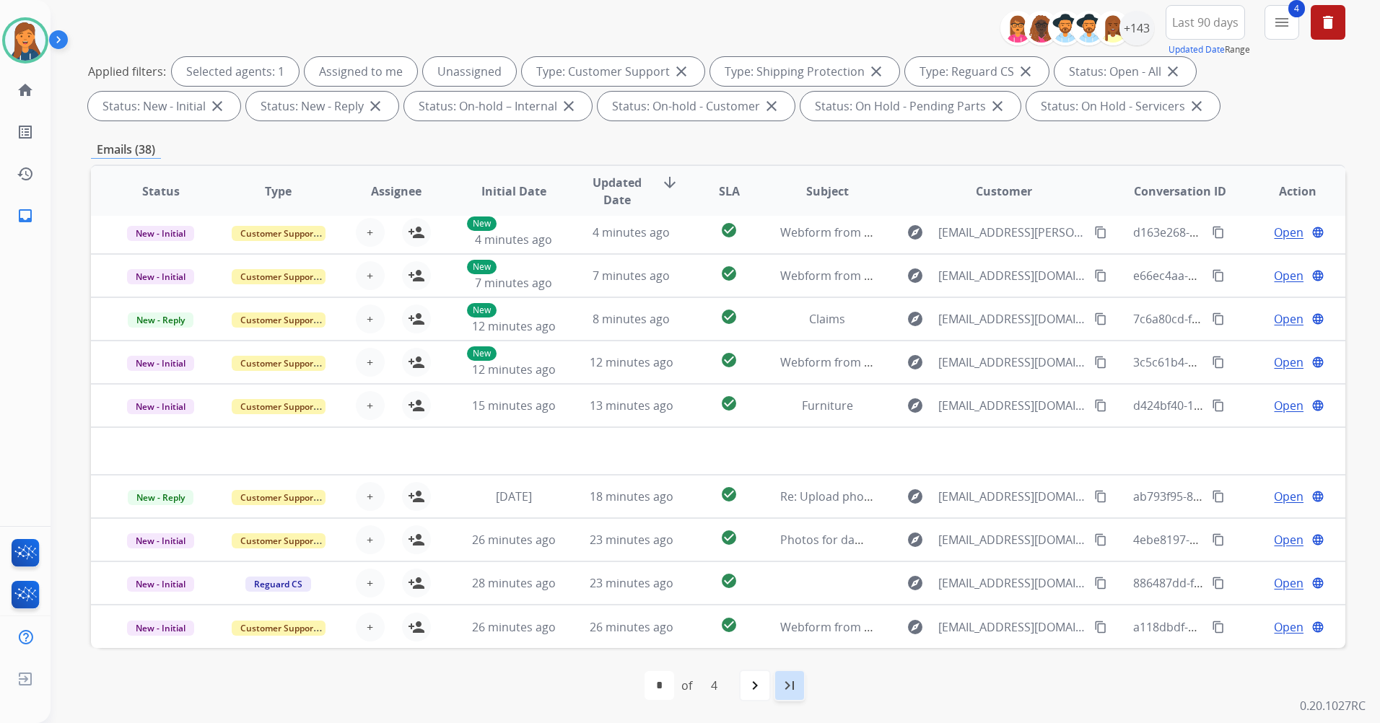
click at [791, 682] on mat-icon "last_page" at bounding box center [789, 685] width 17 height 17
select select "*"
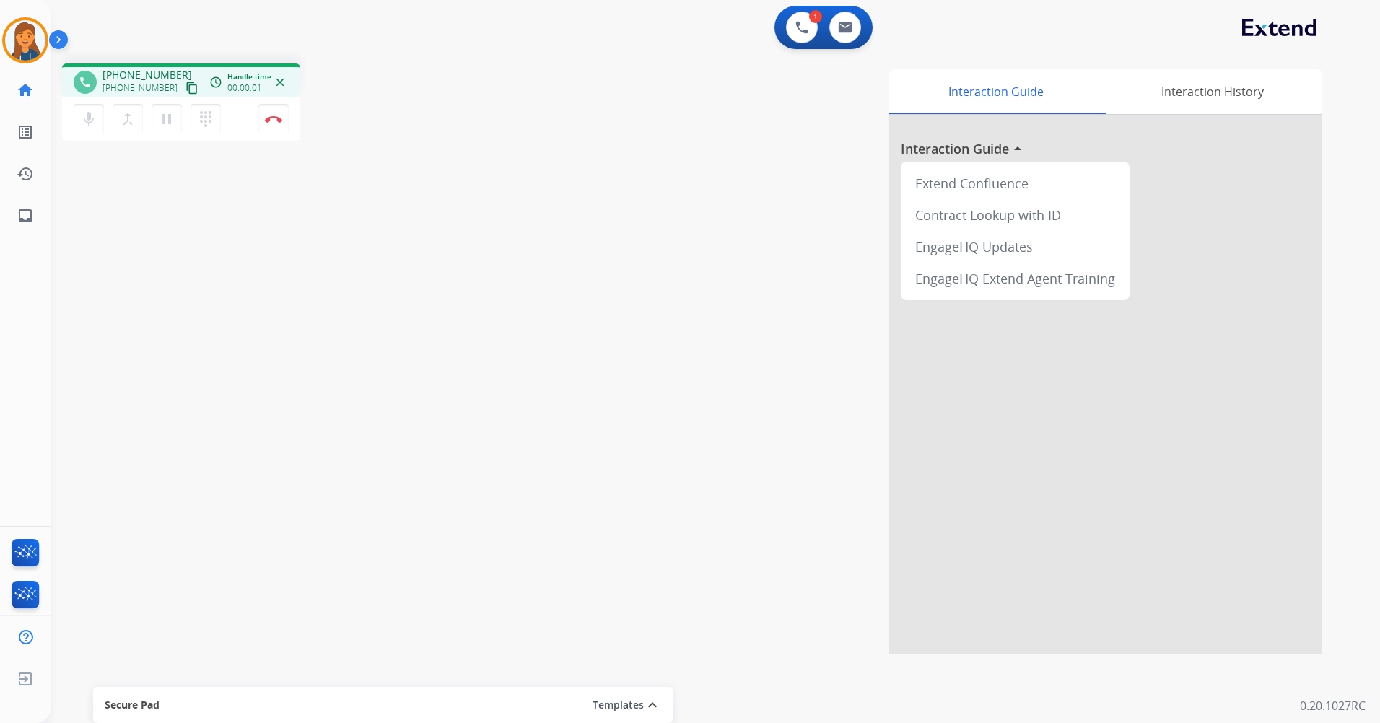
click at [185, 87] on mat-icon "content_copy" at bounding box center [191, 88] width 13 height 13
click at [276, 126] on button "Disconnect" at bounding box center [273, 119] width 30 height 30
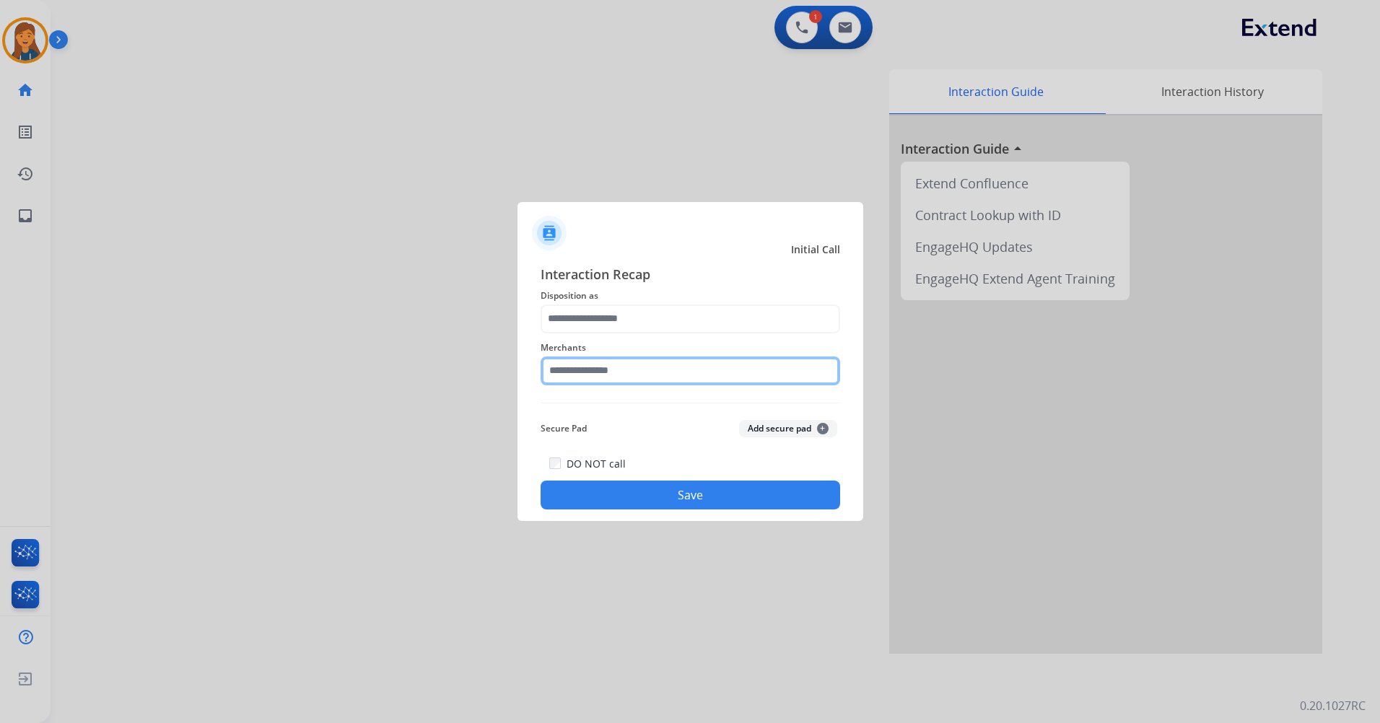
click at [628, 366] on input "text" at bounding box center [689, 370] width 299 height 29
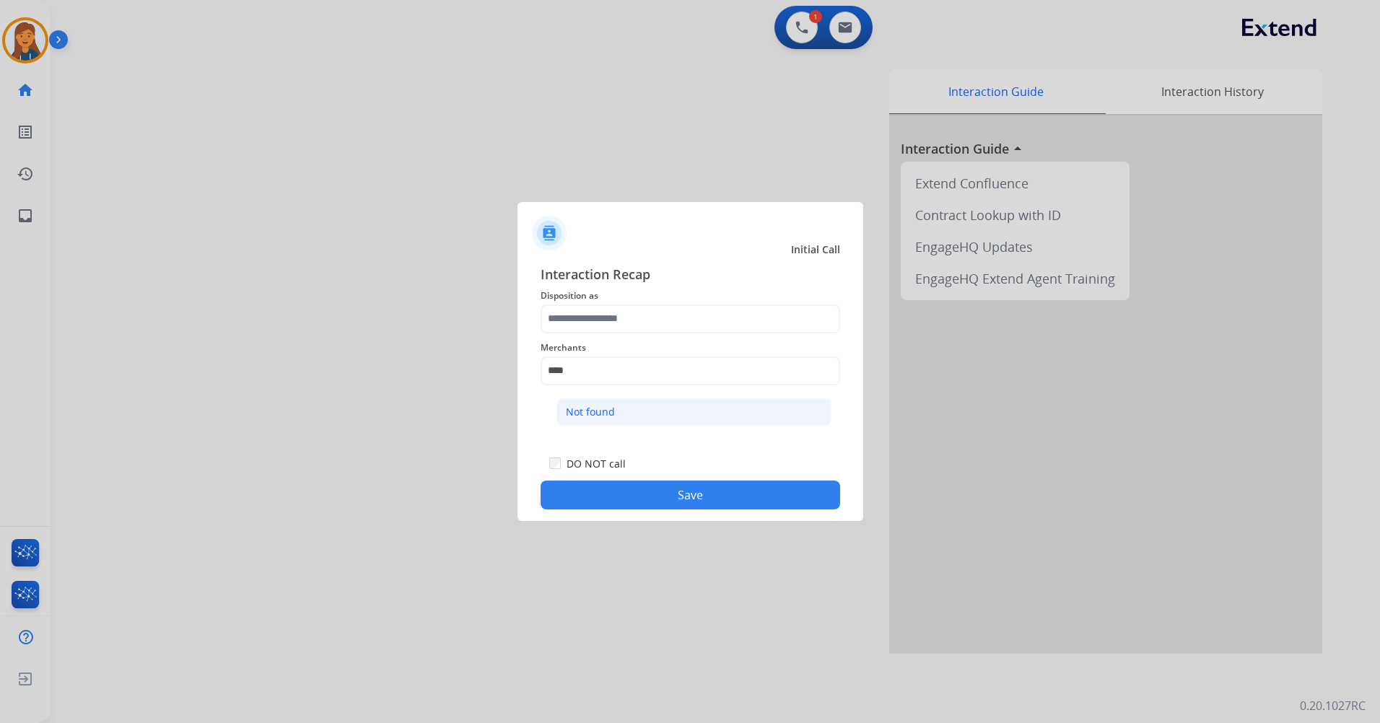
click at [601, 413] on div "Not found" at bounding box center [590, 412] width 49 height 14
type input "*********"
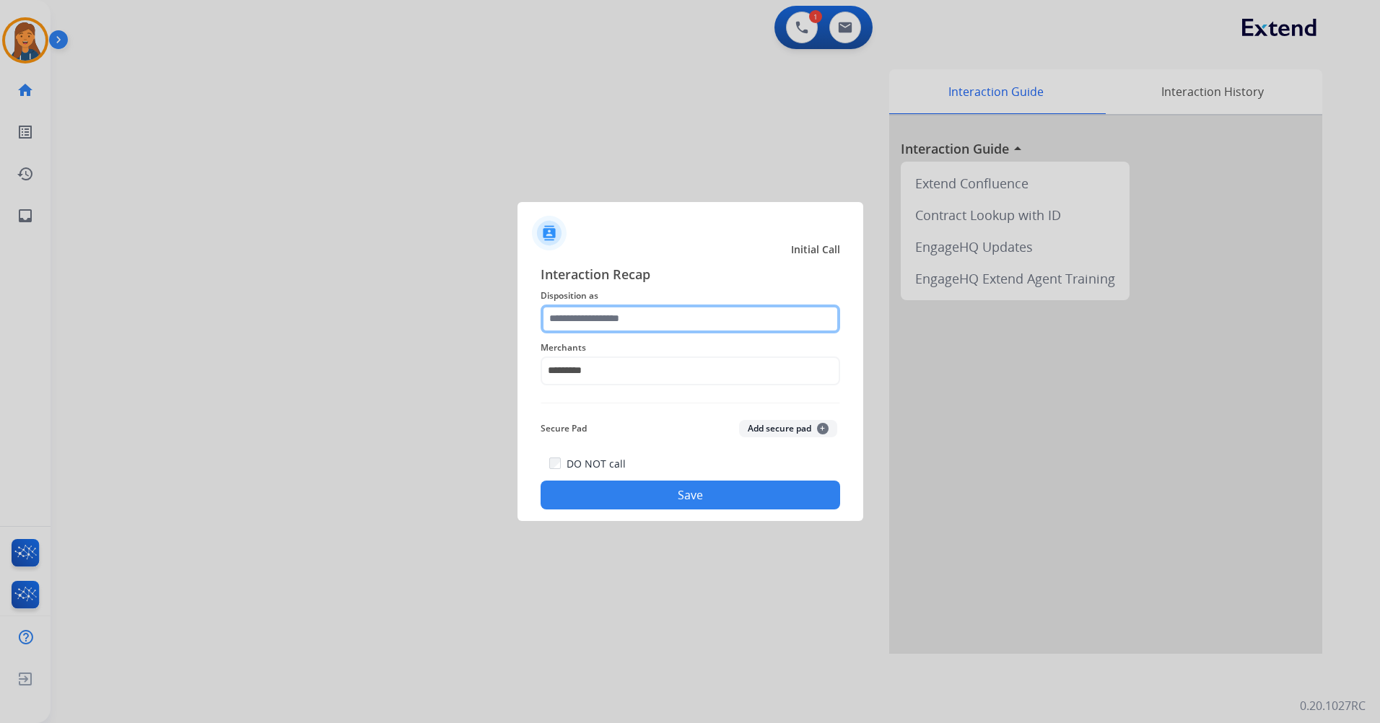
click at [599, 319] on input "text" at bounding box center [689, 318] width 299 height 29
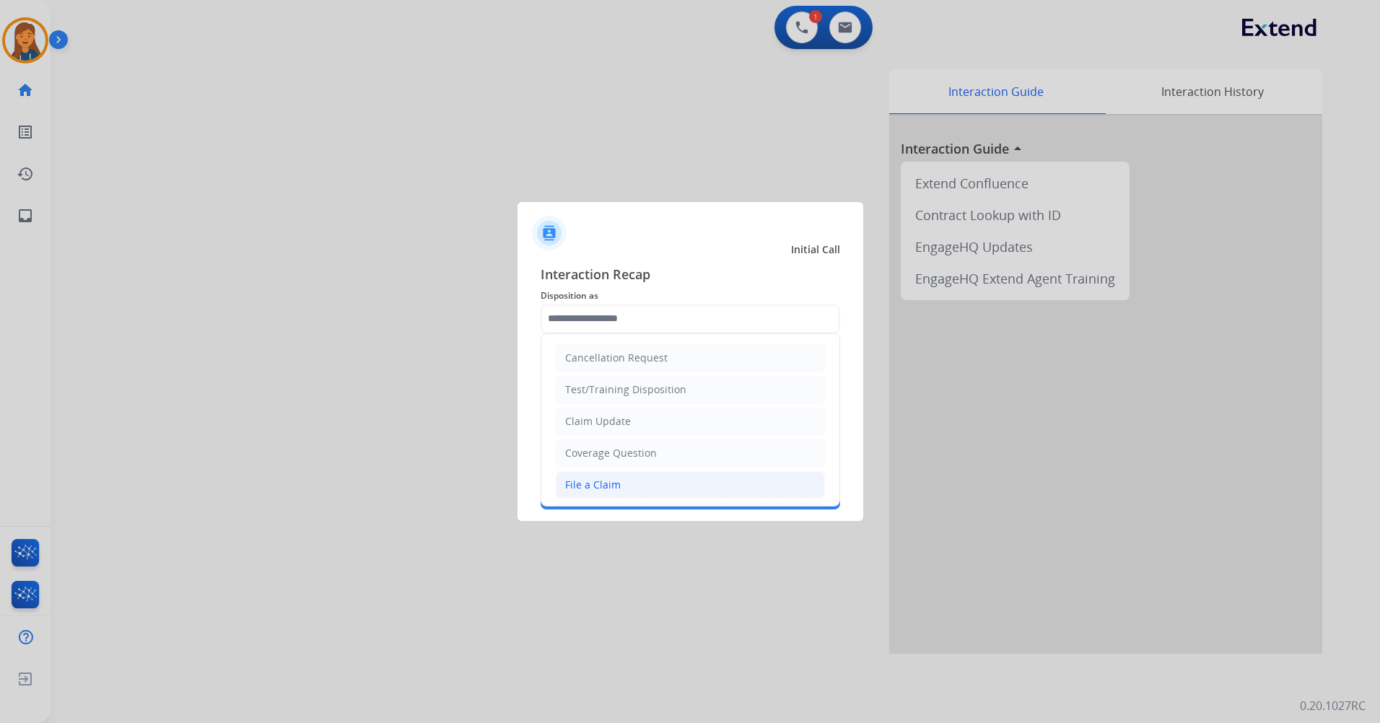
drag, startPoint x: 622, startPoint y: 487, endPoint x: 613, endPoint y: 477, distance: 13.8
click at [621, 487] on li "File a Claim" at bounding box center [690, 484] width 269 height 27
type input "**********"
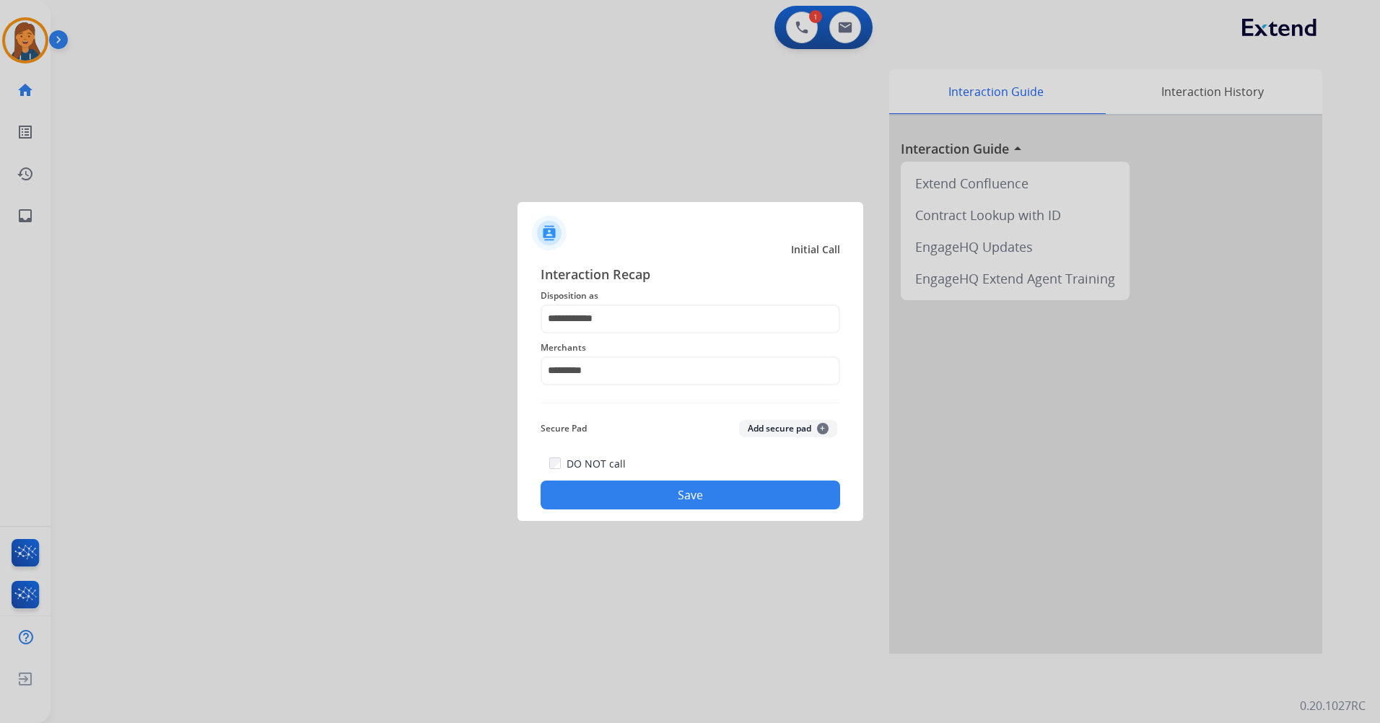
click at [608, 472] on div "DO NOT call" at bounding box center [587, 463] width 76 height 17
click at [608, 499] on button "Save" at bounding box center [689, 495] width 299 height 29
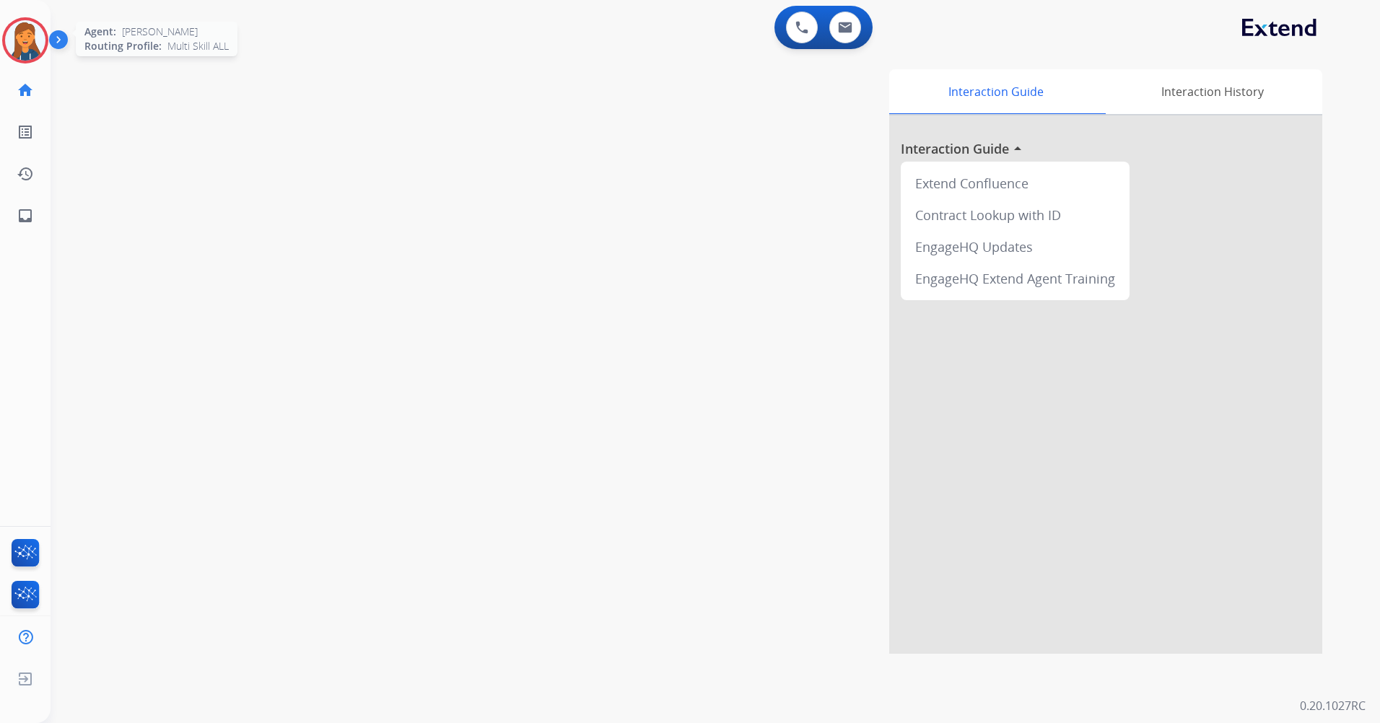
click at [15, 41] on img at bounding box center [25, 40] width 40 height 40
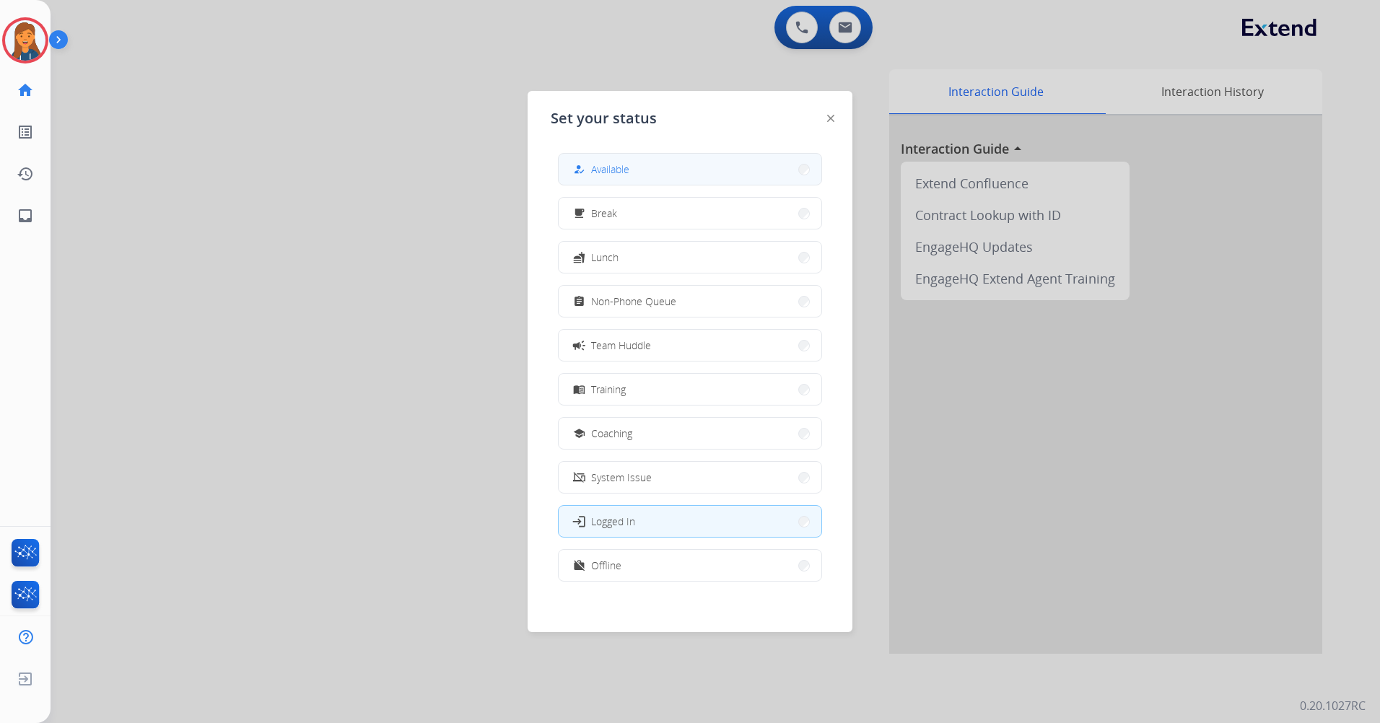
click at [724, 169] on button "how_to_reg Available" at bounding box center [689, 169] width 263 height 31
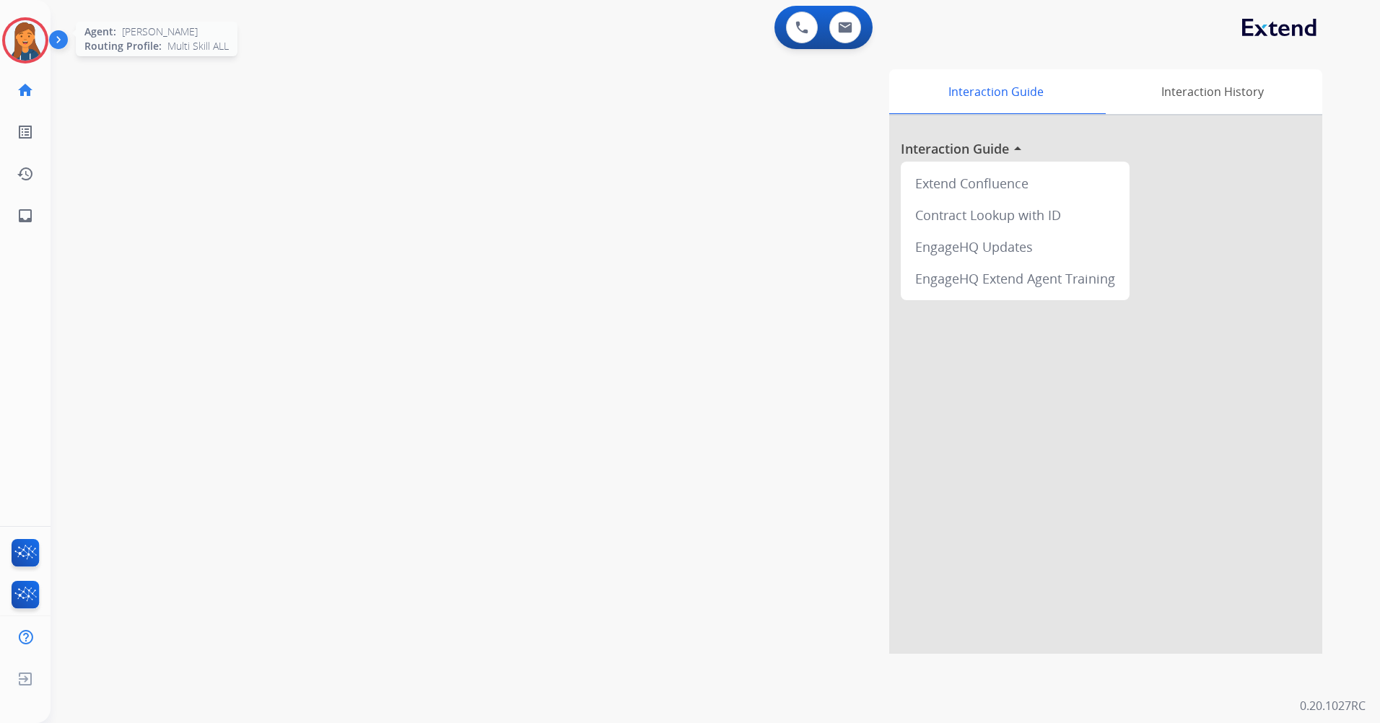
click at [38, 43] on img at bounding box center [25, 40] width 40 height 40
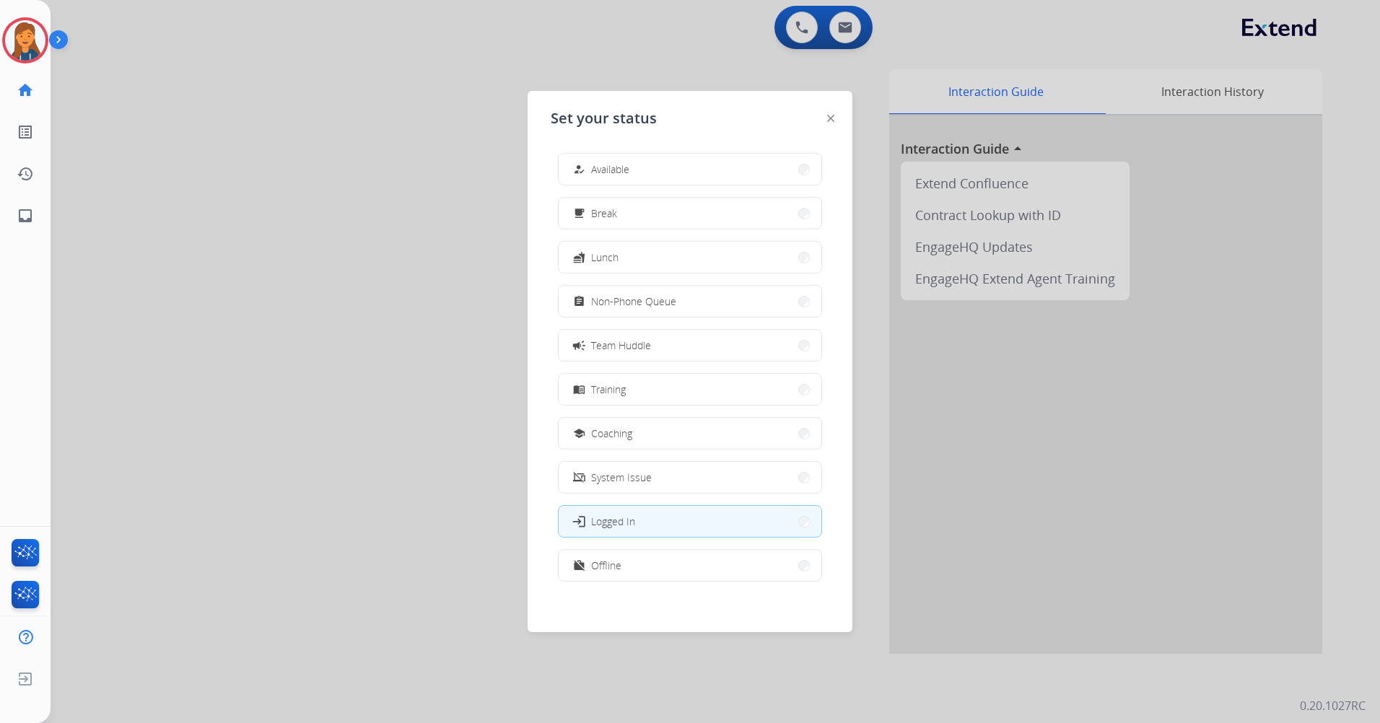
click at [652, 162] on button "how_to_reg Available" at bounding box center [689, 169] width 263 height 31
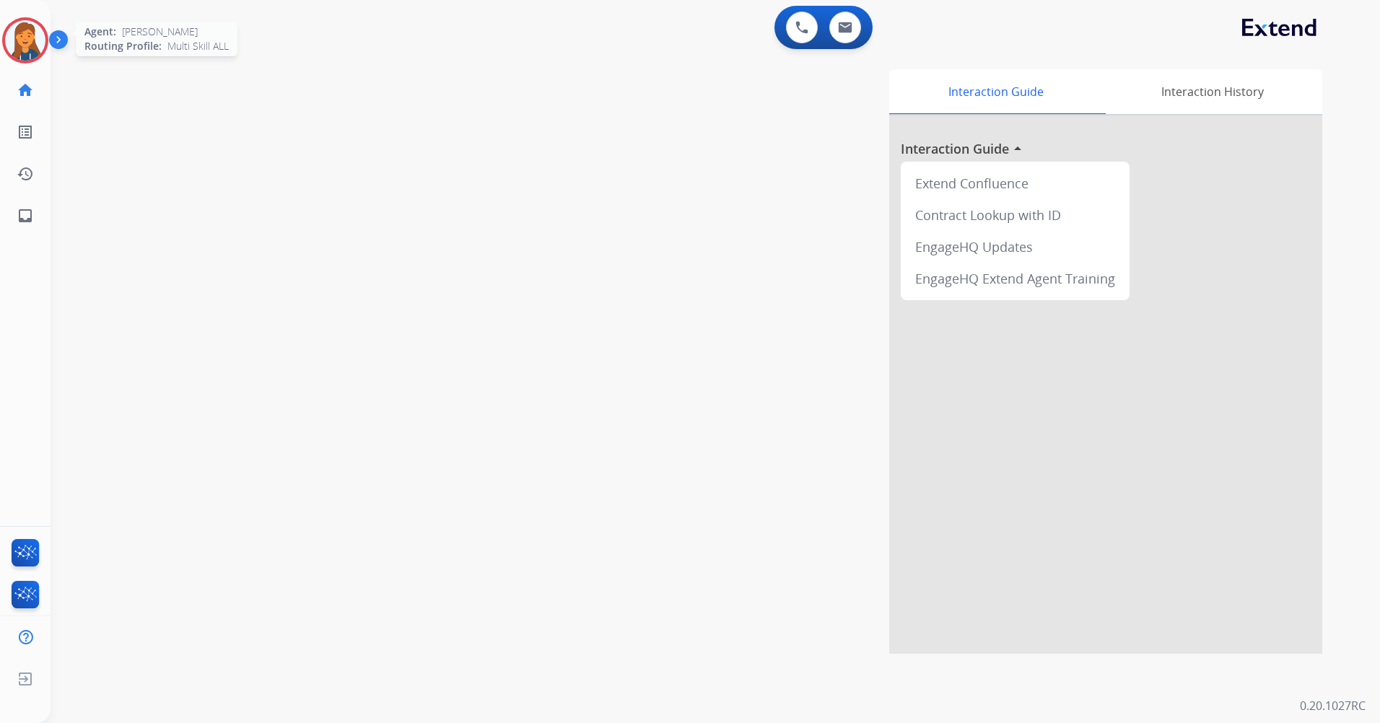
click at [27, 45] on img at bounding box center [25, 40] width 40 height 40
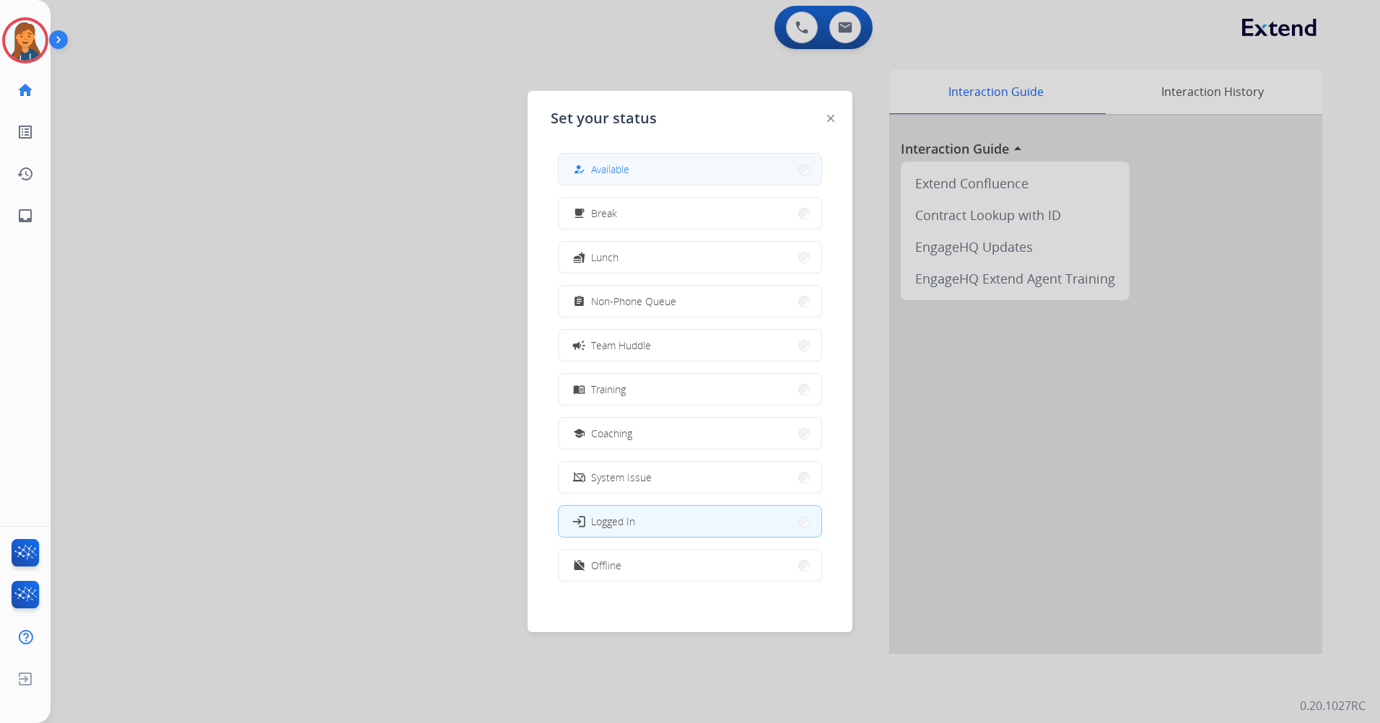
click at [654, 170] on button "how_to_reg Available" at bounding box center [689, 169] width 263 height 31
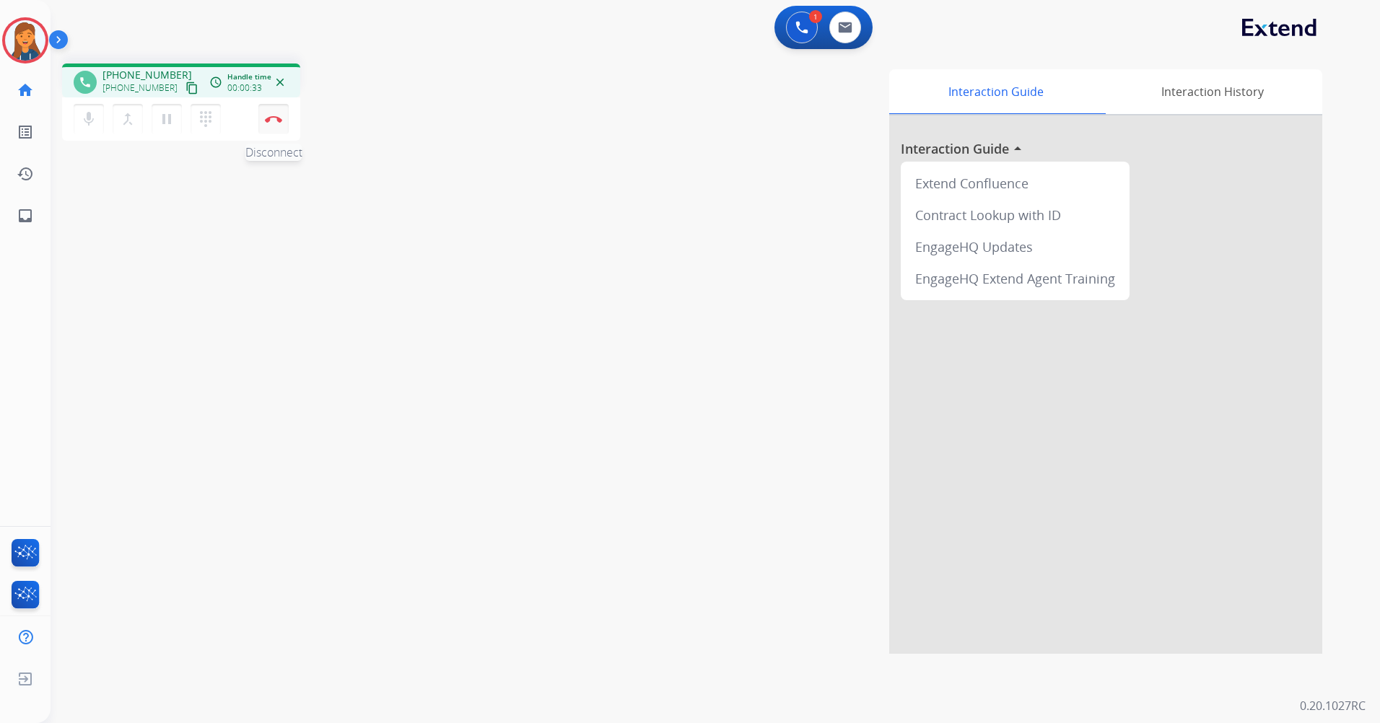
click at [277, 115] on button "Disconnect" at bounding box center [273, 119] width 30 height 30
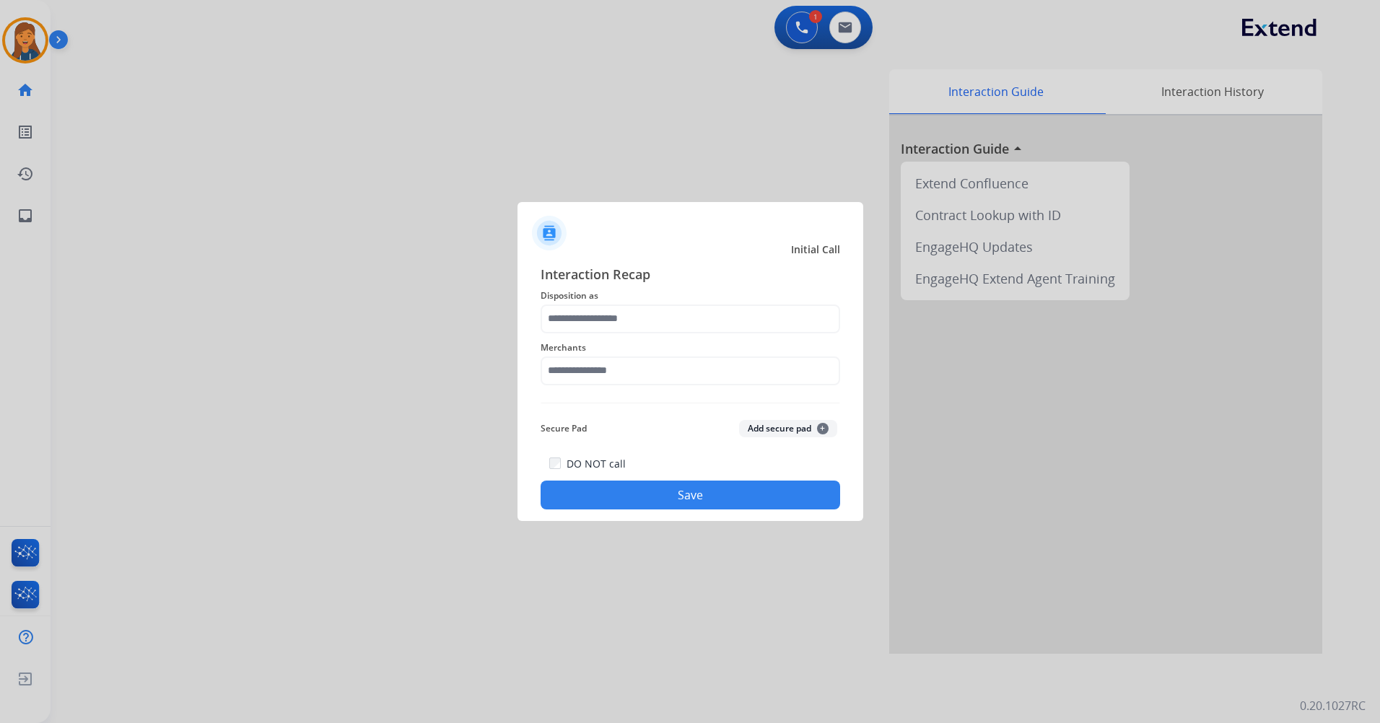
click at [695, 386] on div "Merchants" at bounding box center [689, 362] width 299 height 58
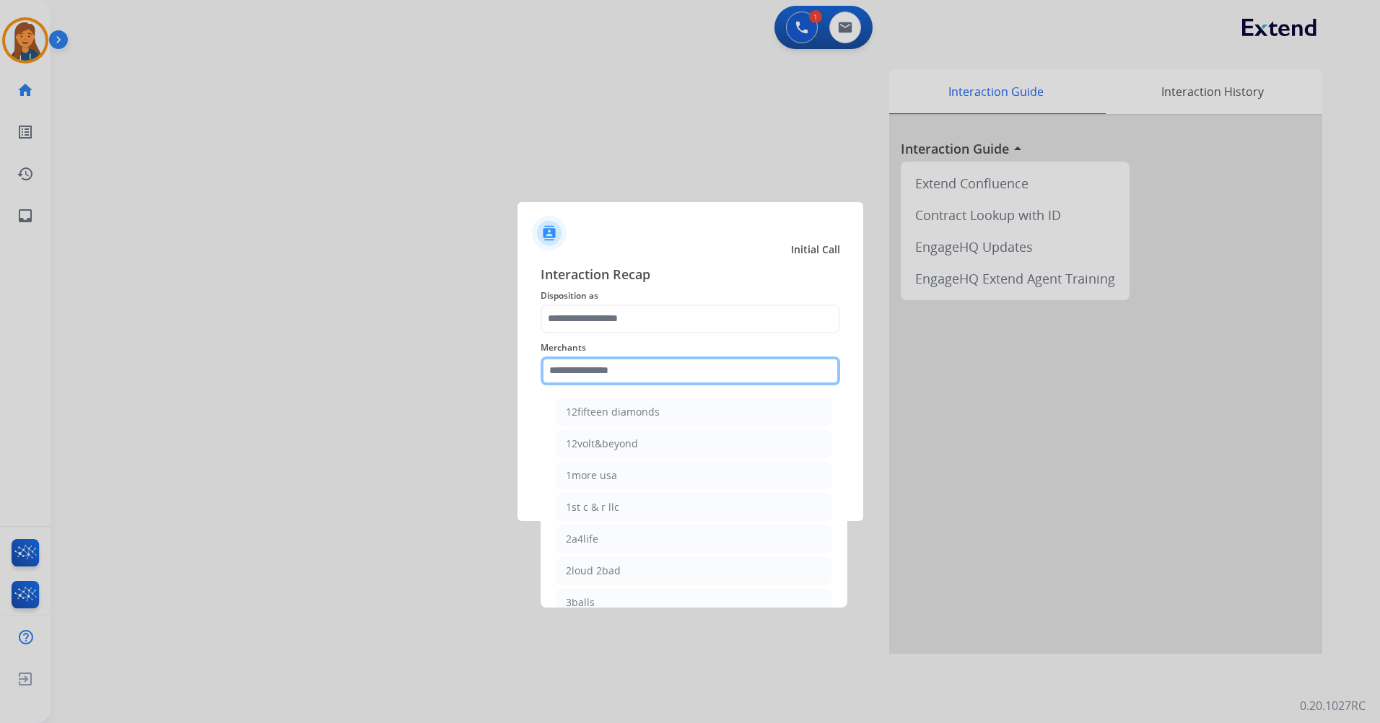
click at [683, 369] on input "text" at bounding box center [689, 370] width 299 height 29
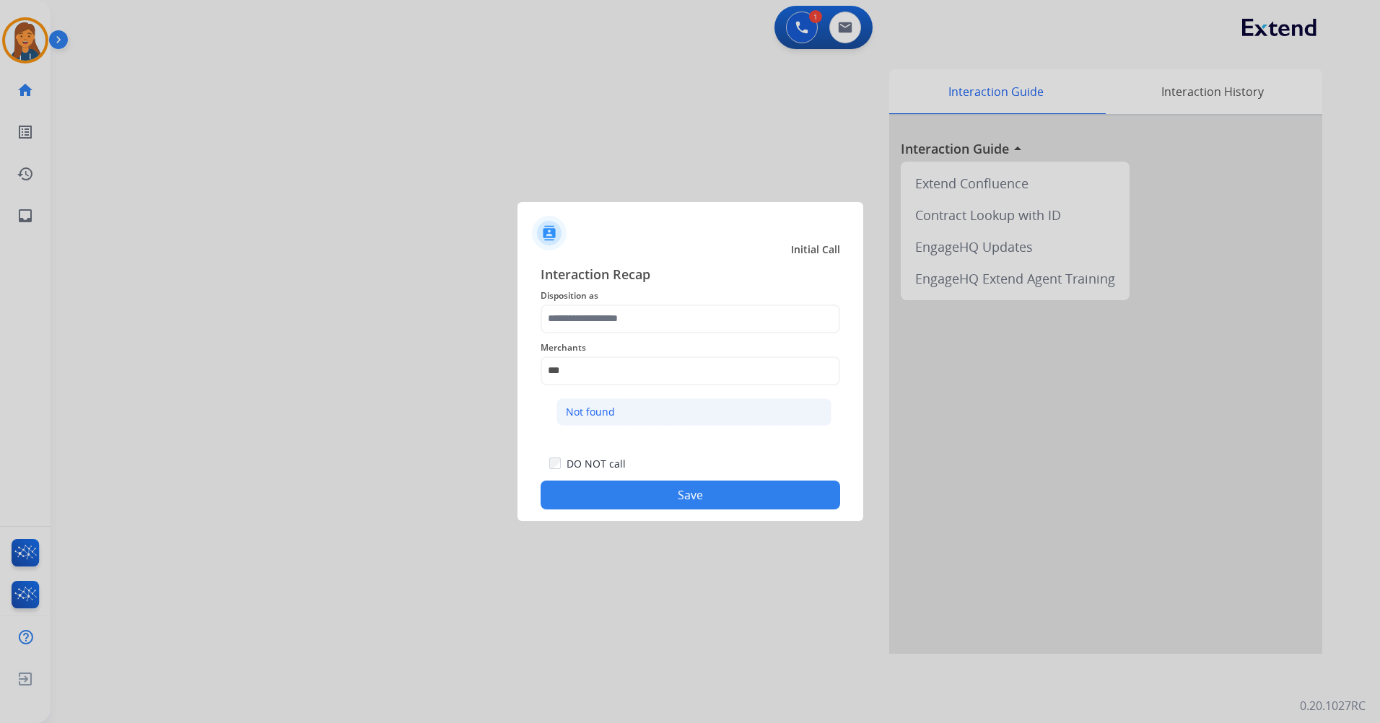
click at [643, 403] on li "Not found" at bounding box center [693, 411] width 275 height 27
type input "*********"
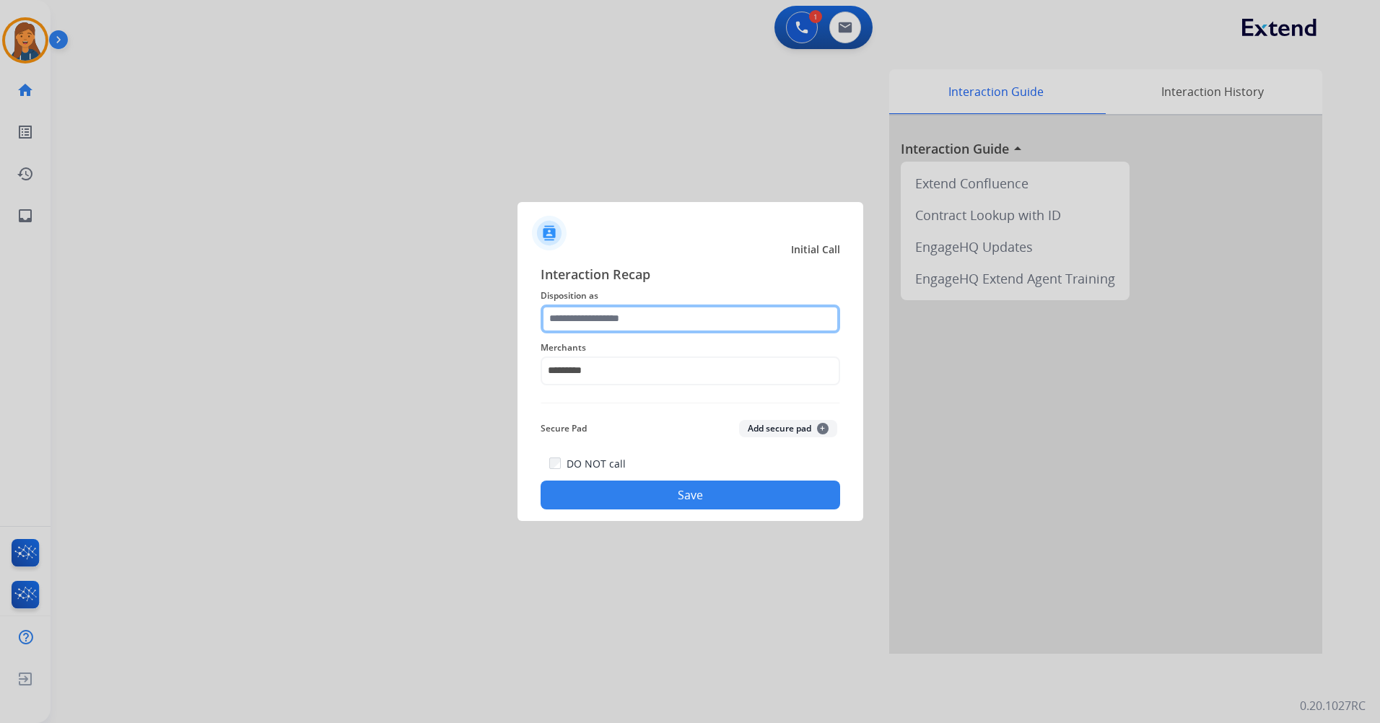
click at [647, 320] on input "text" at bounding box center [689, 318] width 299 height 29
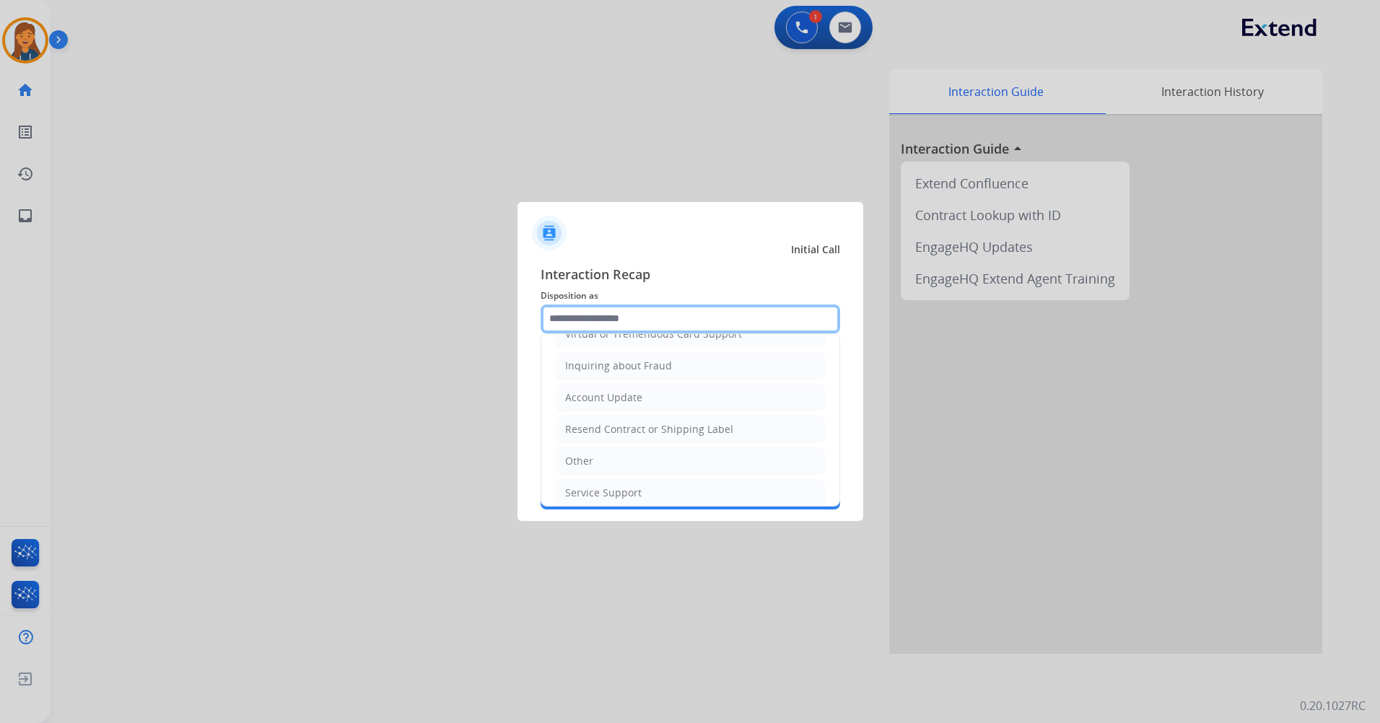
scroll to position [216, 0]
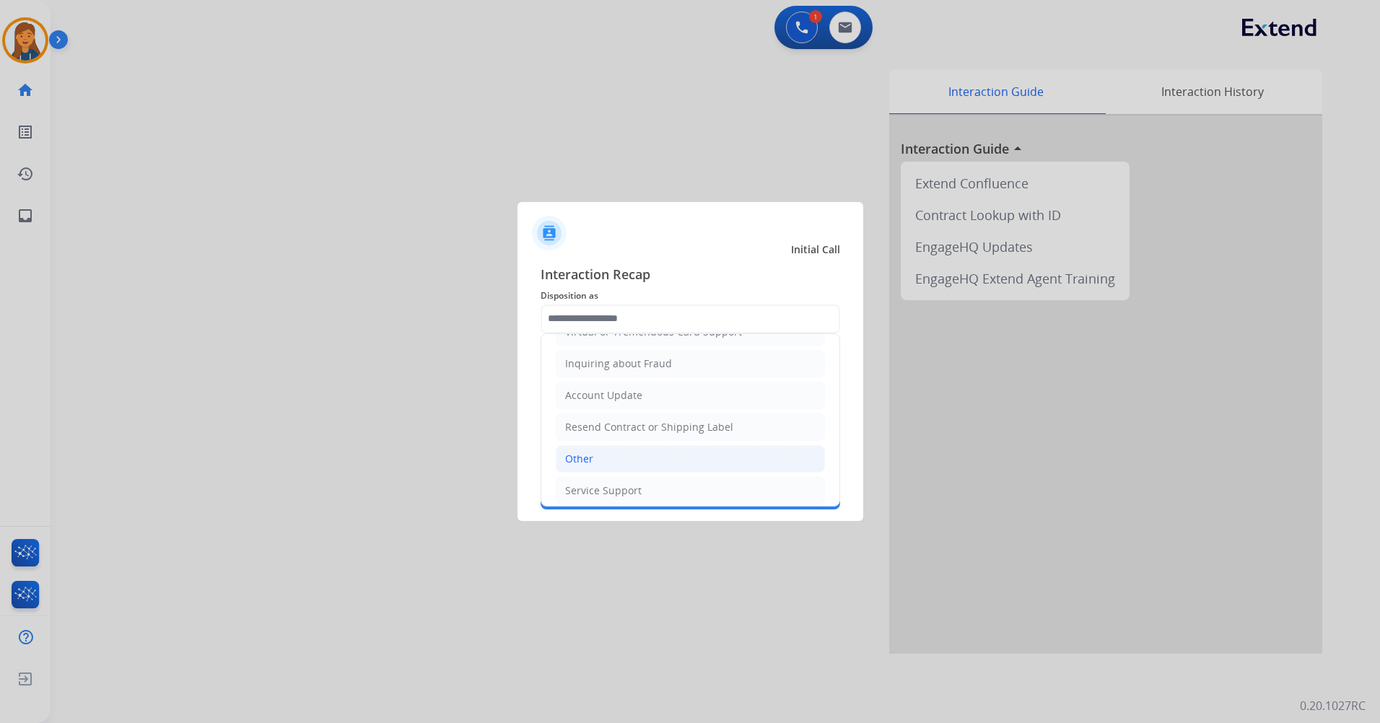
click at [602, 458] on li "Other" at bounding box center [690, 458] width 269 height 27
type input "*****"
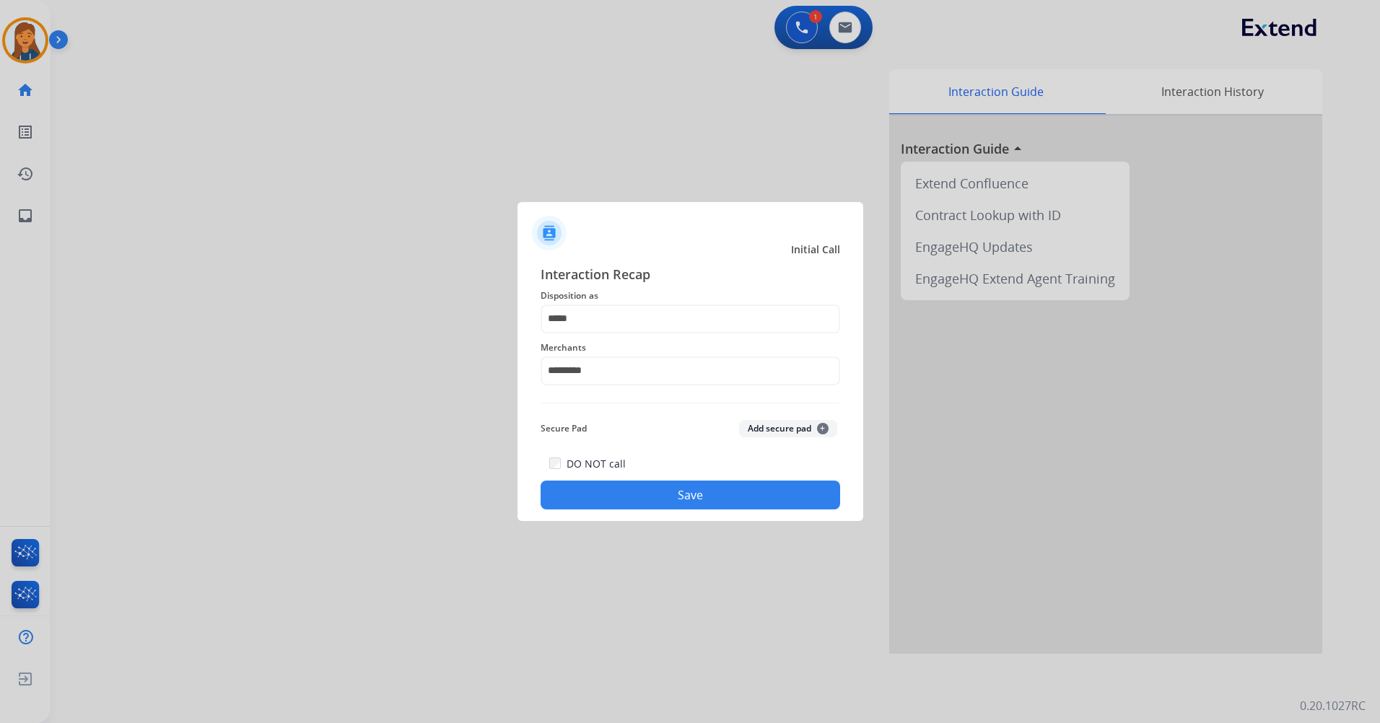
click at [622, 501] on button "Save" at bounding box center [689, 495] width 299 height 29
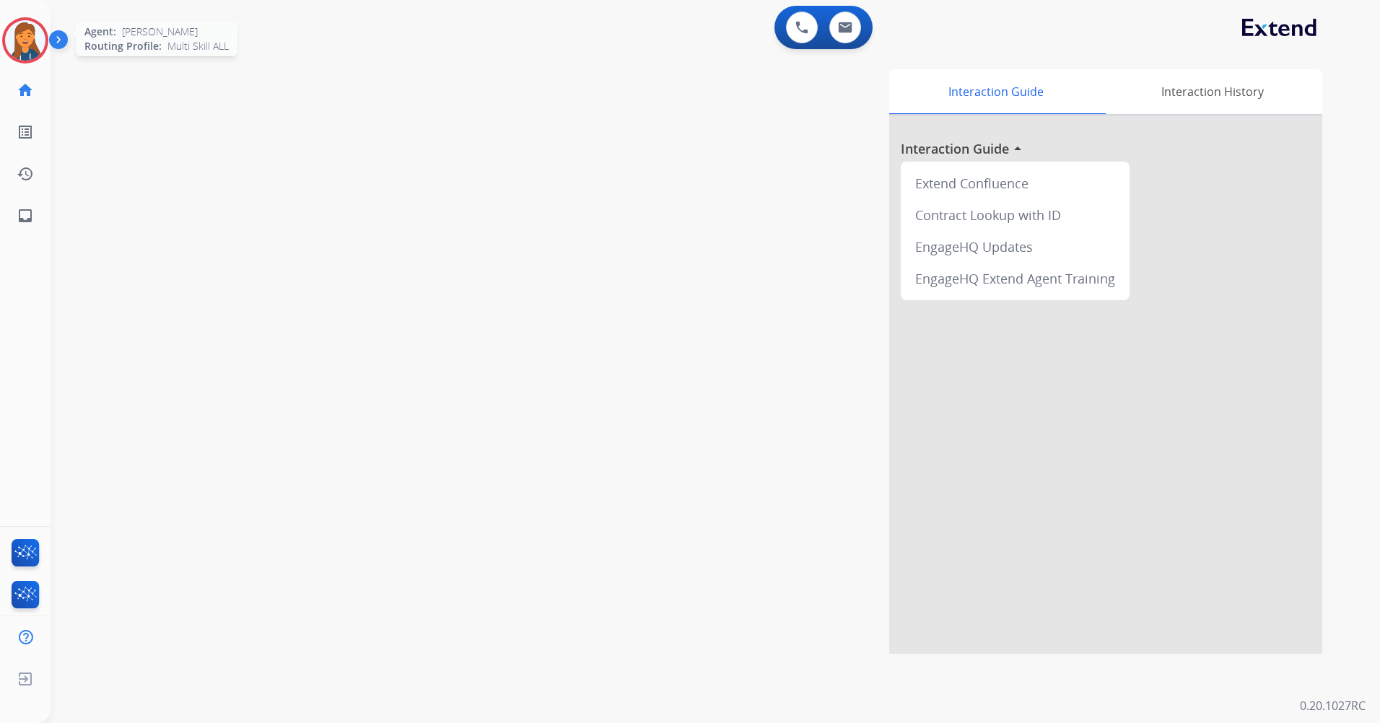
click at [29, 37] on img at bounding box center [25, 40] width 40 height 40
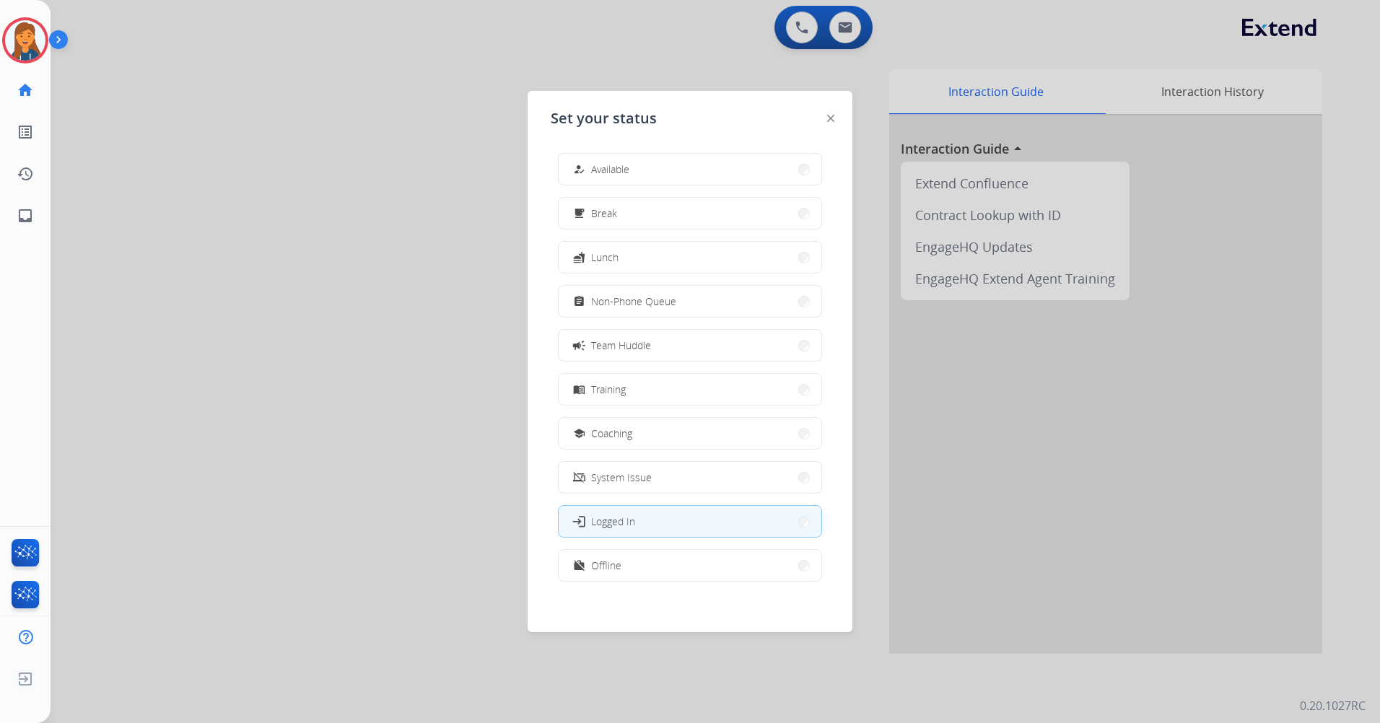
drag, startPoint x: 582, startPoint y: 175, endPoint x: 574, endPoint y: 168, distance: 9.7
click at [582, 175] on mat-icon "how_to_reg" at bounding box center [579, 169] width 12 height 12
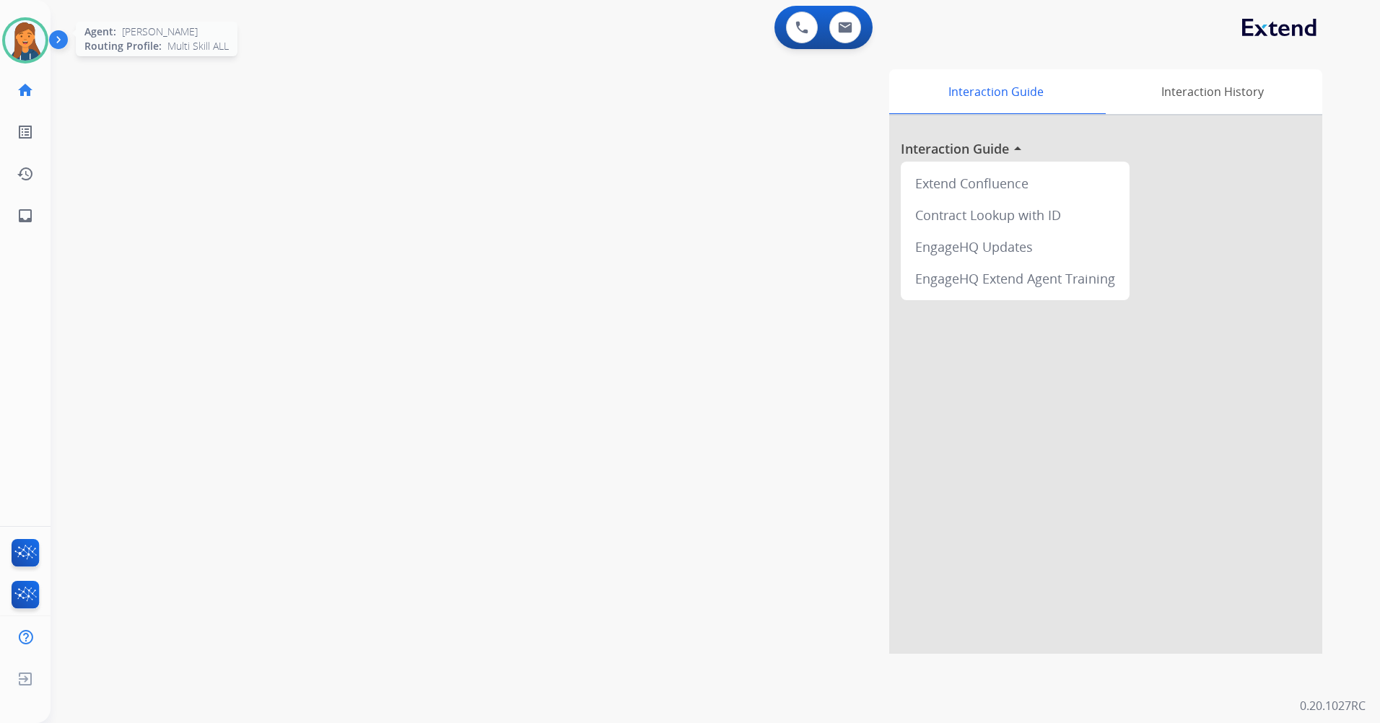
click at [35, 35] on img at bounding box center [25, 40] width 40 height 40
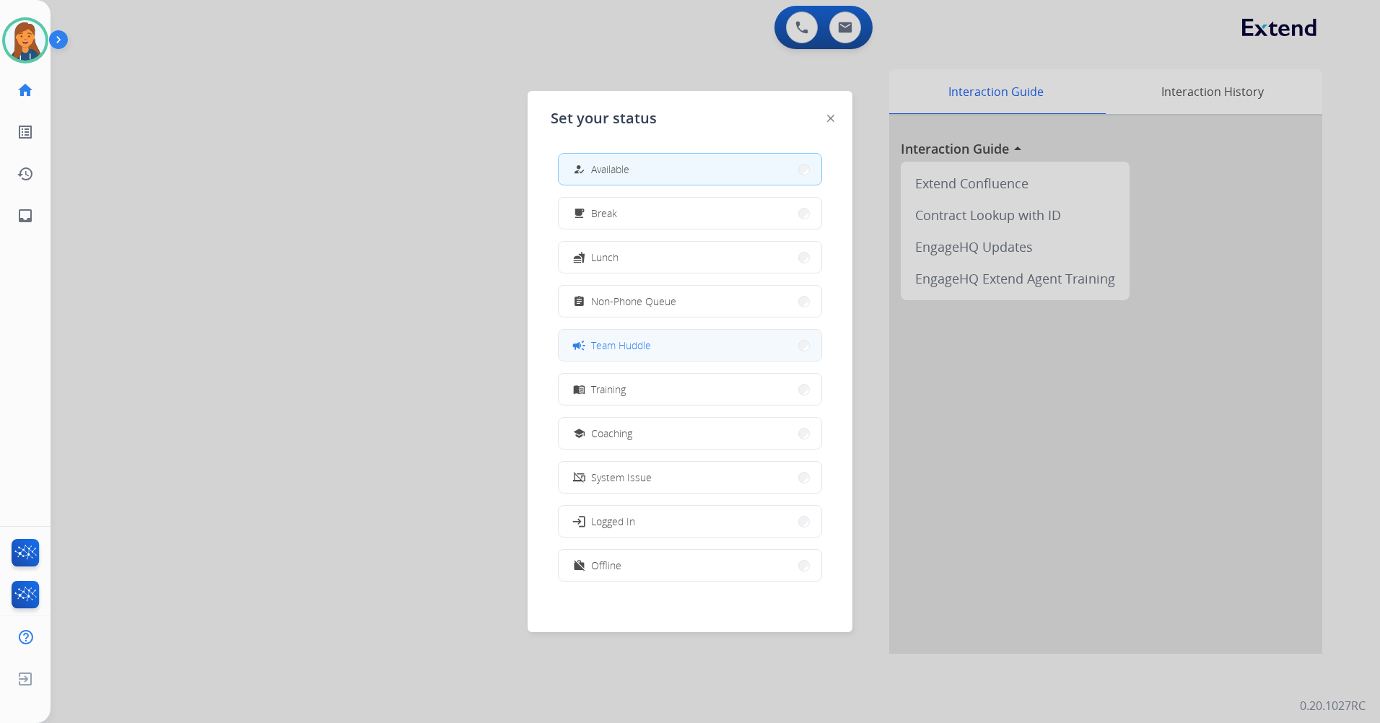
click at [616, 330] on div "campaign Team Huddle" at bounding box center [690, 345] width 264 height 32
click at [614, 333] on button "campaign Team Huddle" at bounding box center [689, 345] width 263 height 31
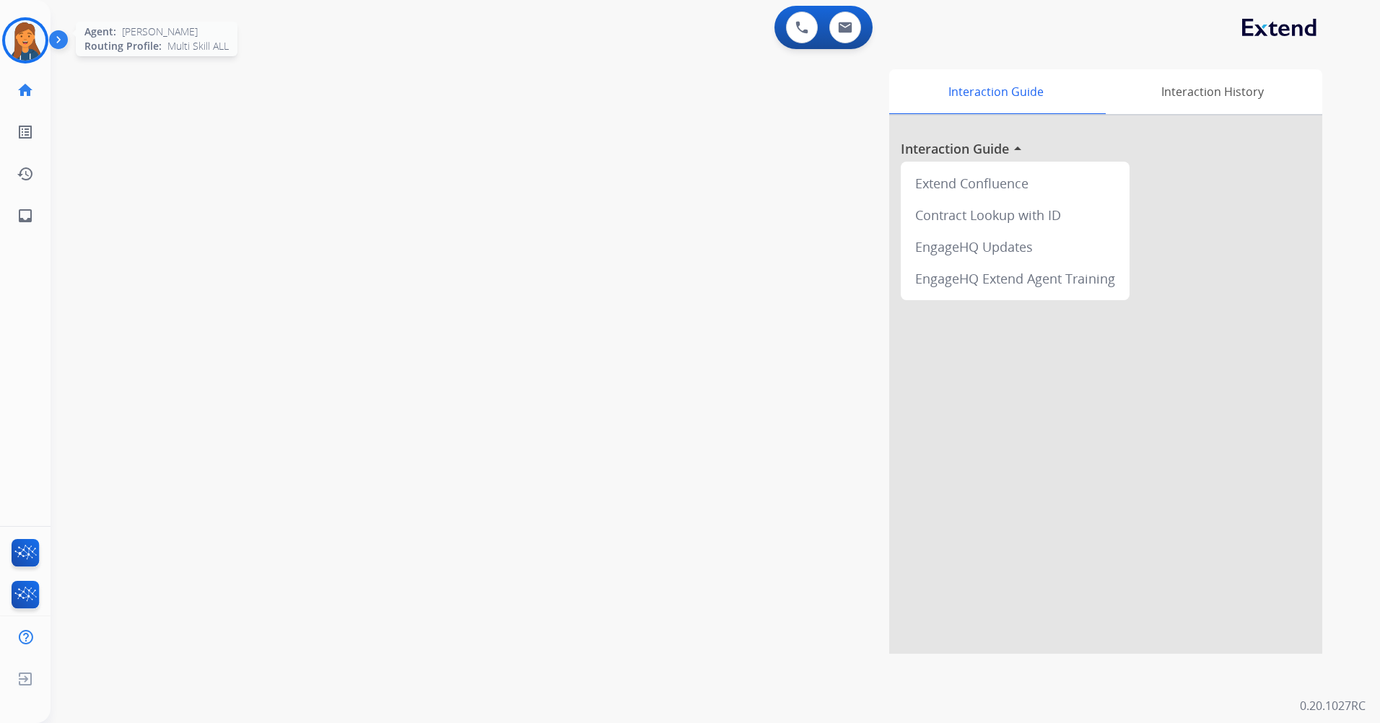
click at [11, 32] on img at bounding box center [25, 40] width 40 height 40
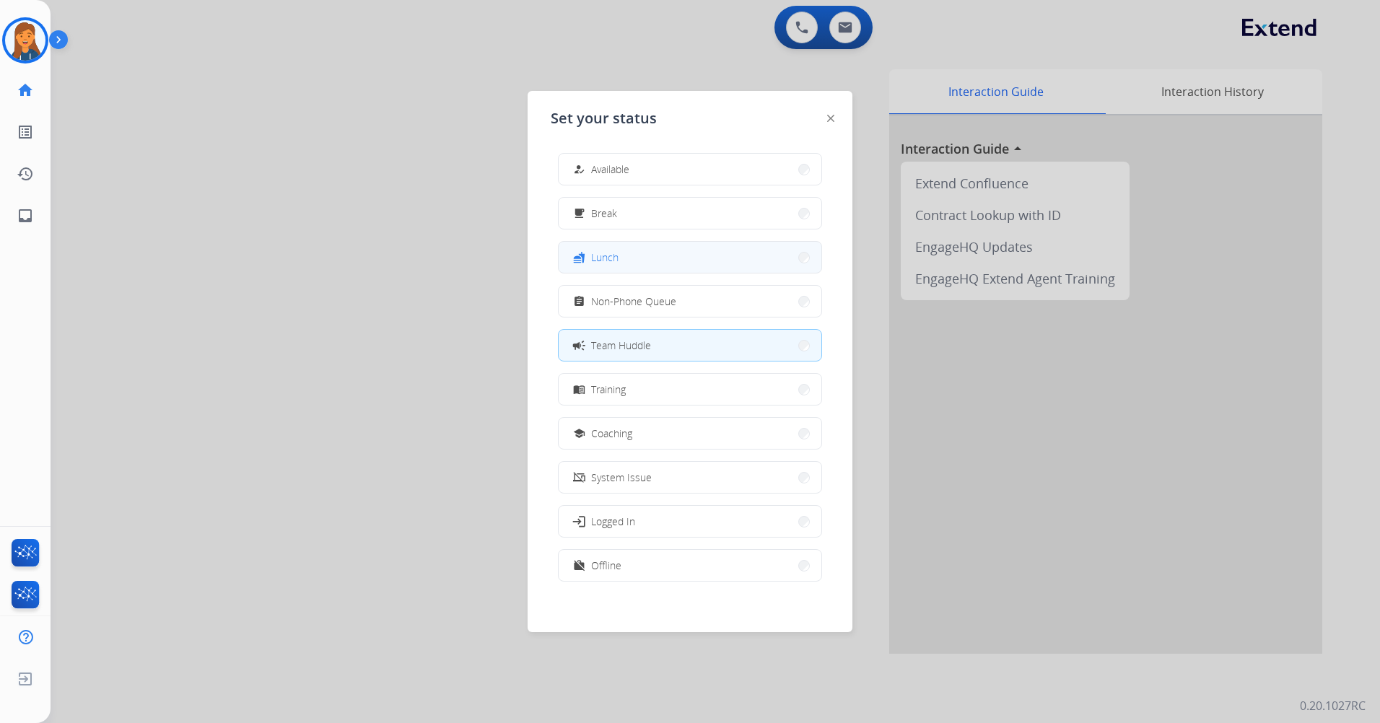
click at [600, 252] on span "Lunch" at bounding box center [604, 257] width 27 height 15
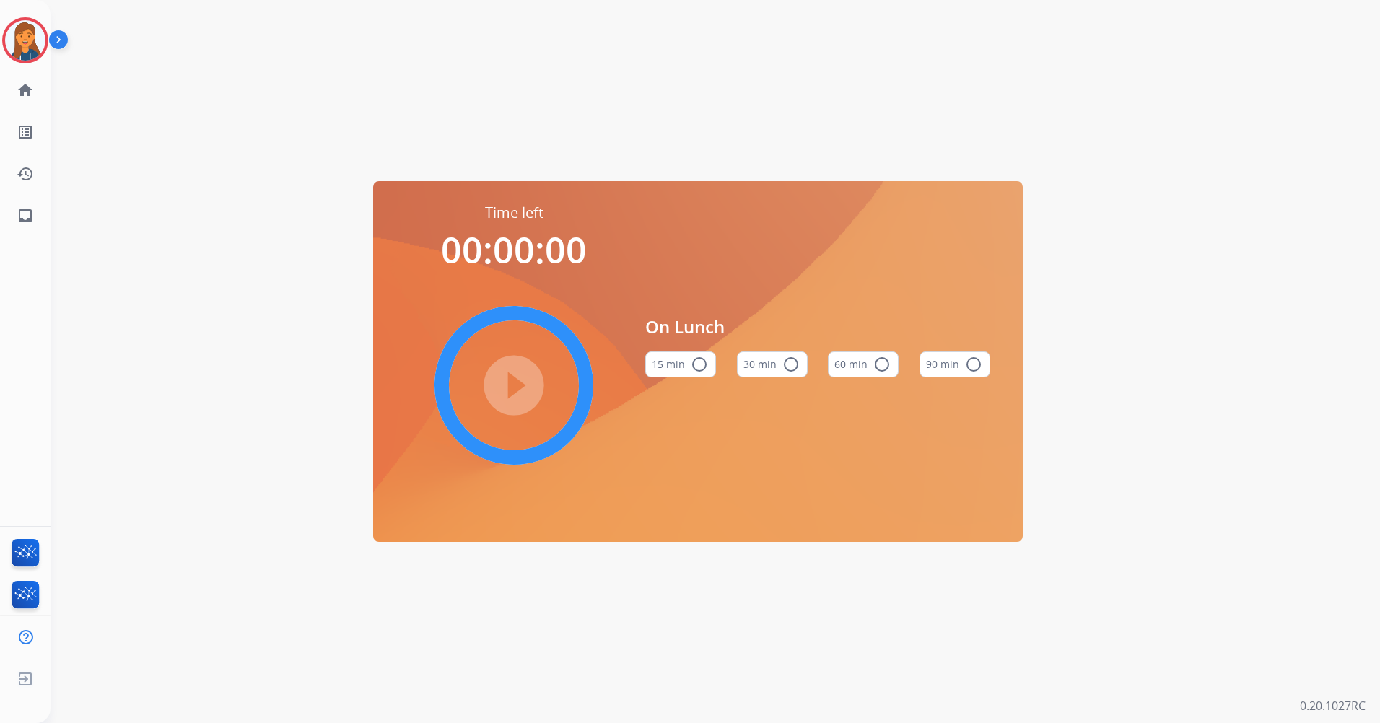
drag, startPoint x: 849, startPoint y: 374, endPoint x: 808, endPoint y: 380, distance: 41.5
click at [849, 374] on button "60 min radio_button_unchecked" at bounding box center [863, 364] width 71 height 26
click at [505, 377] on mat-icon "play_circle_filled" at bounding box center [513, 385] width 17 height 17
